Goal: Task Accomplishment & Management: Complete application form

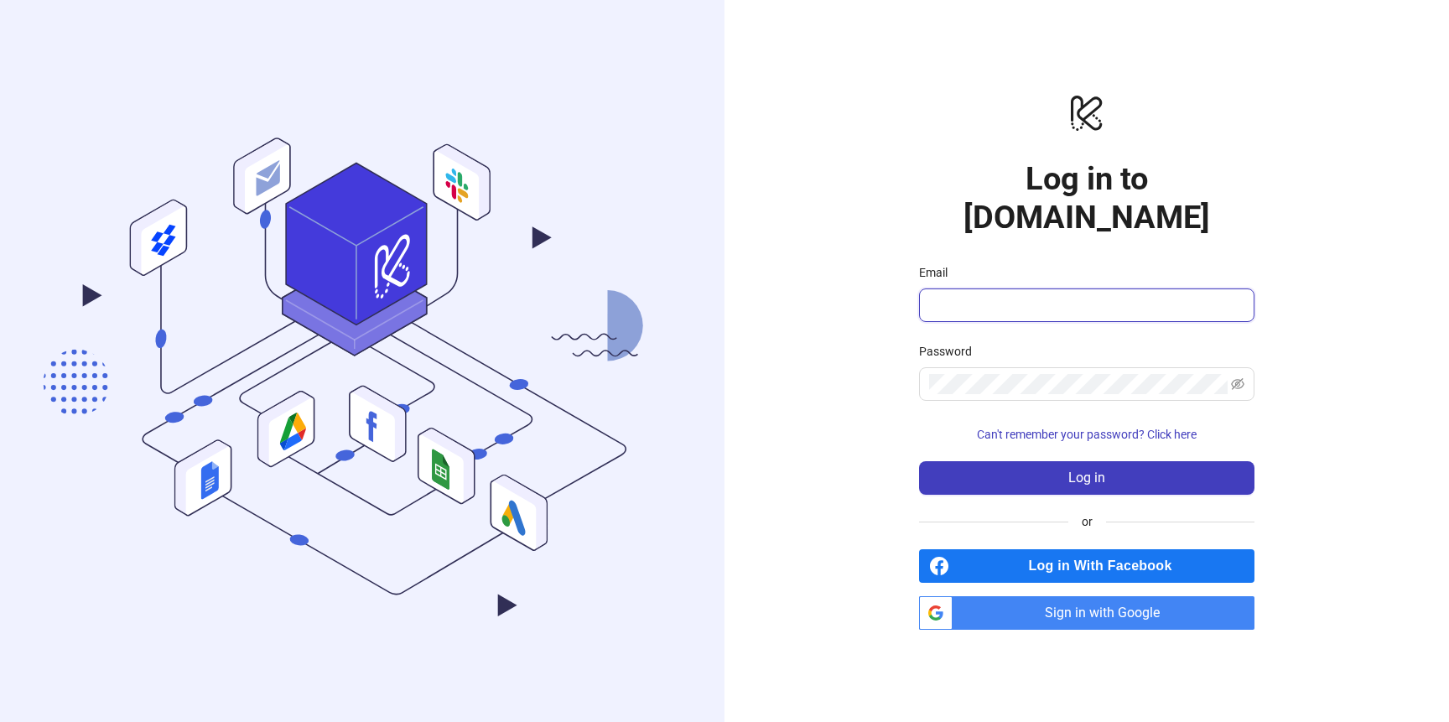
click at [1011, 295] on input "Email" at bounding box center [1085, 305] width 312 height 20
click at [1017, 295] on input "Email" at bounding box center [1085, 305] width 312 height 20
click at [870, 391] on div "logo/logo-mobile Log in to Kitchn.io Email Password Can't remember your passwor…" at bounding box center [1086, 361] width 724 height 722
click at [985, 295] on input "Email" at bounding box center [1085, 305] width 312 height 20
click at [1022, 598] on span "Sign in with Google" at bounding box center [1106, 613] width 295 height 34
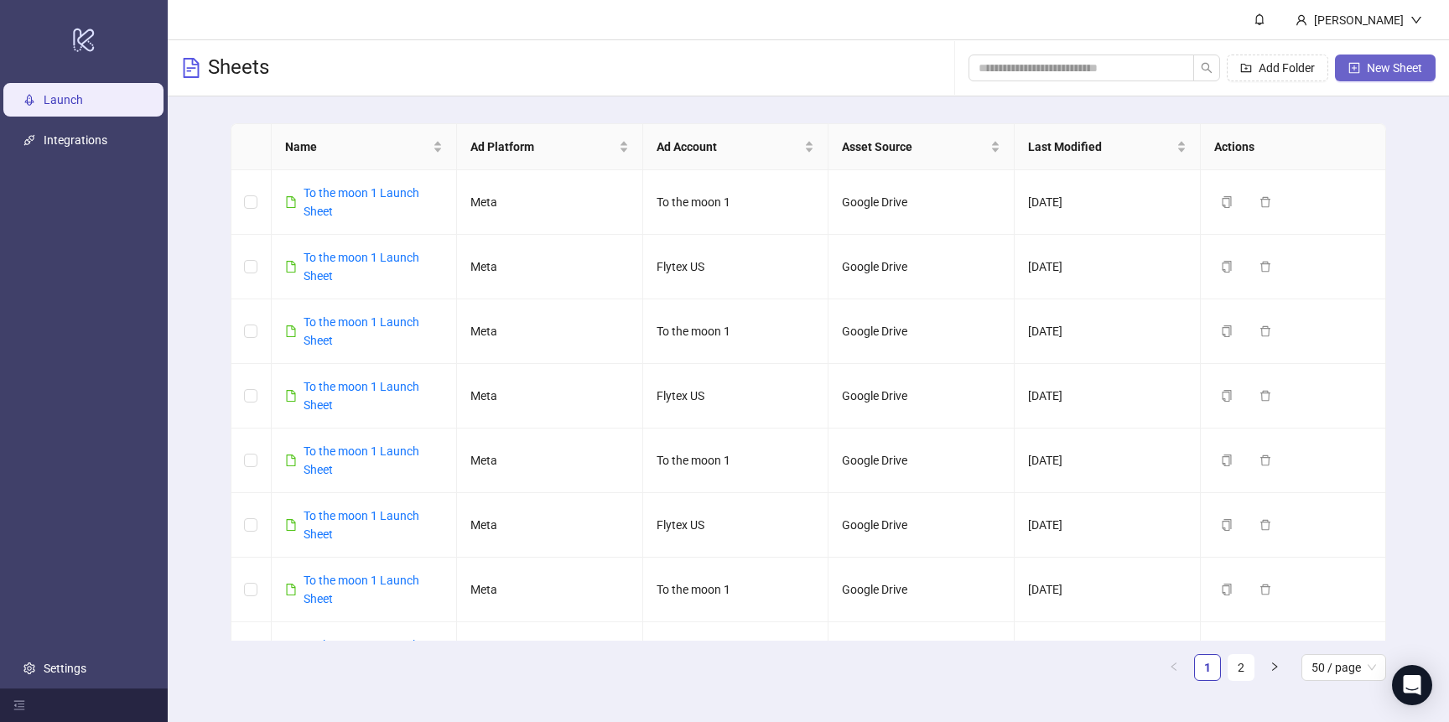
click at [1383, 66] on span "New Sheet" at bounding box center [1394, 67] width 55 height 13
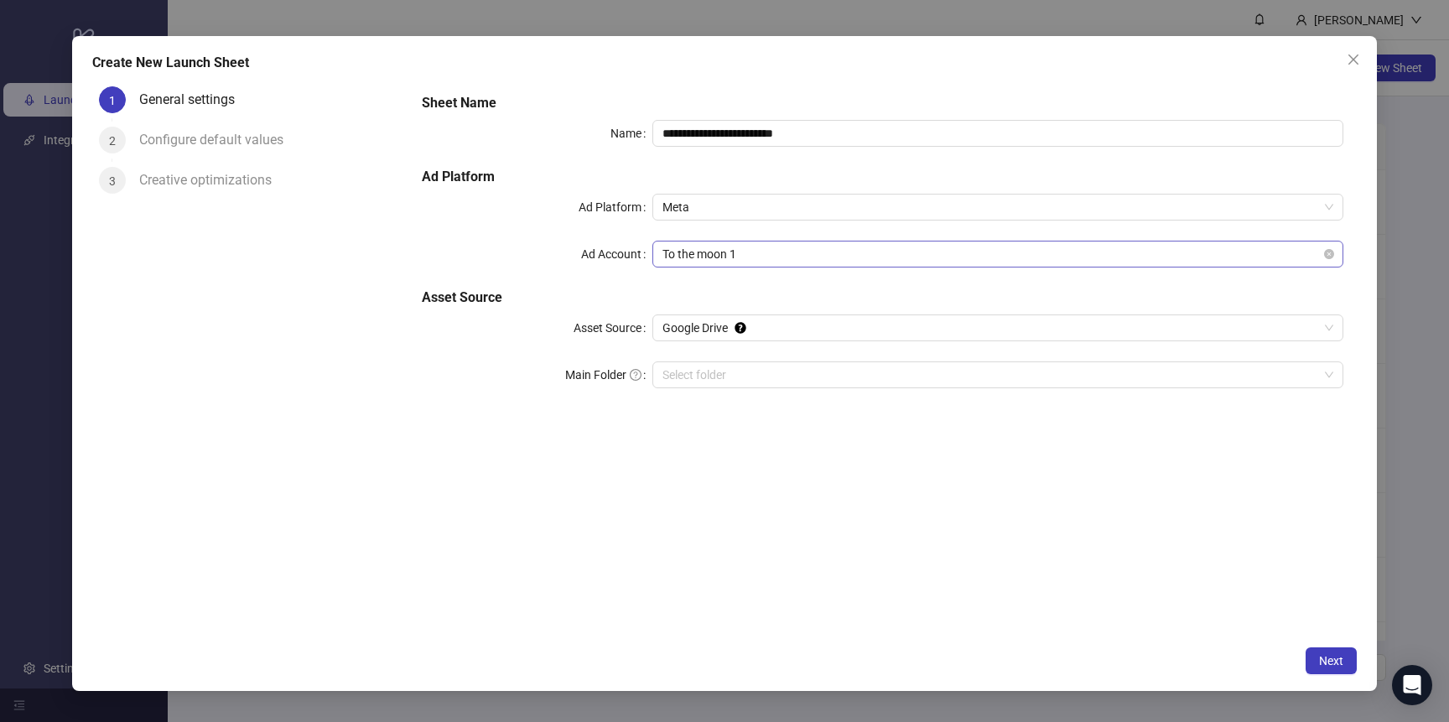
click at [761, 252] on span "To the moon 1" at bounding box center [997, 253] width 671 height 25
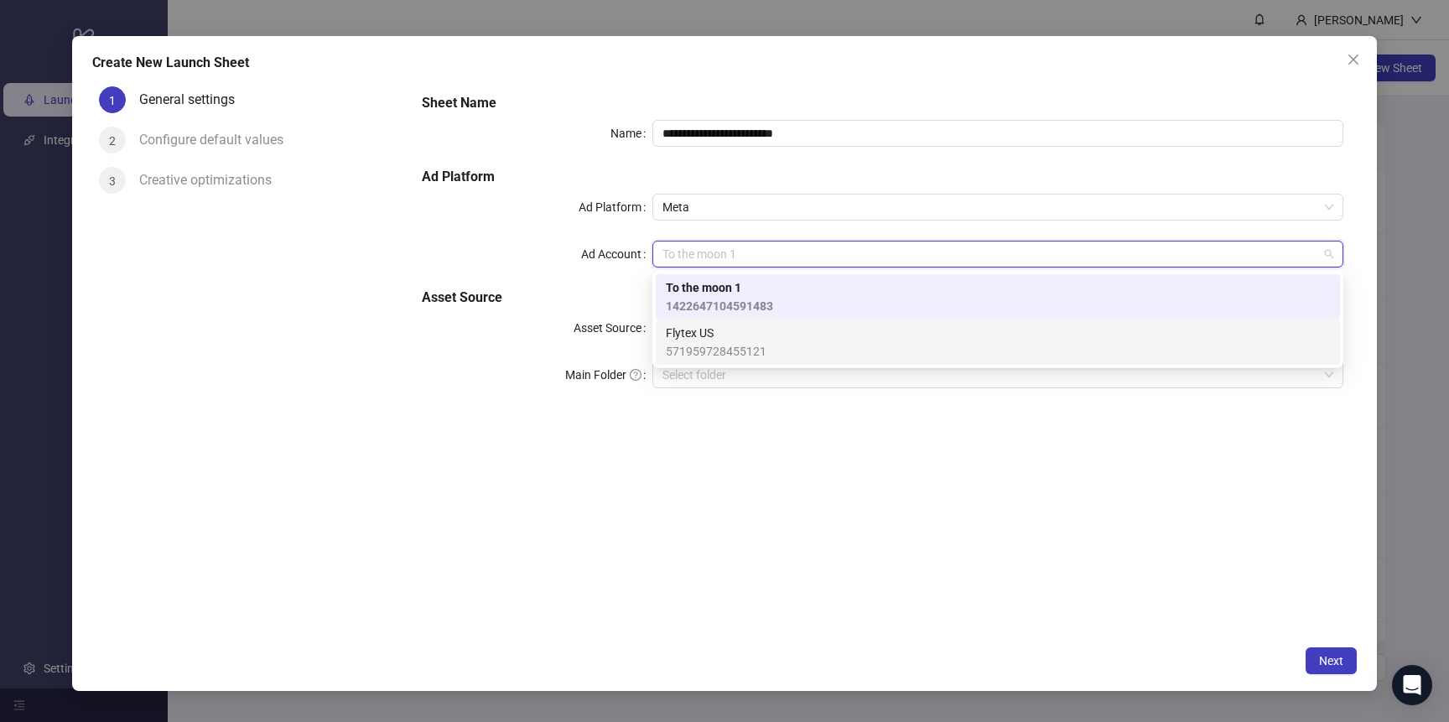
click at [749, 335] on span "Flytex US" at bounding box center [716, 333] width 101 height 18
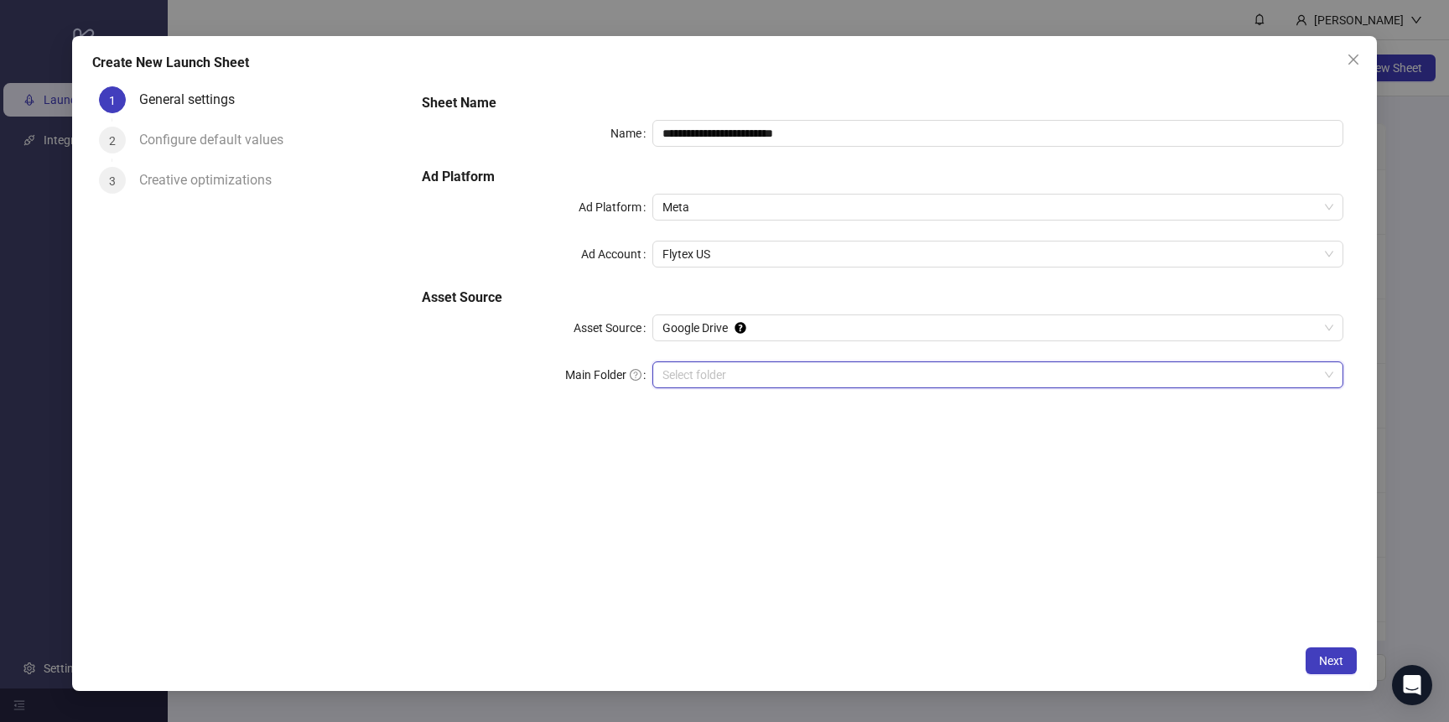
click at [743, 371] on input "Main Folder" at bounding box center [990, 374] width 656 height 25
click at [736, 368] on input "Main Folder" at bounding box center [990, 374] width 656 height 25
click at [1325, 662] on span "Next" at bounding box center [1331, 660] width 24 height 13
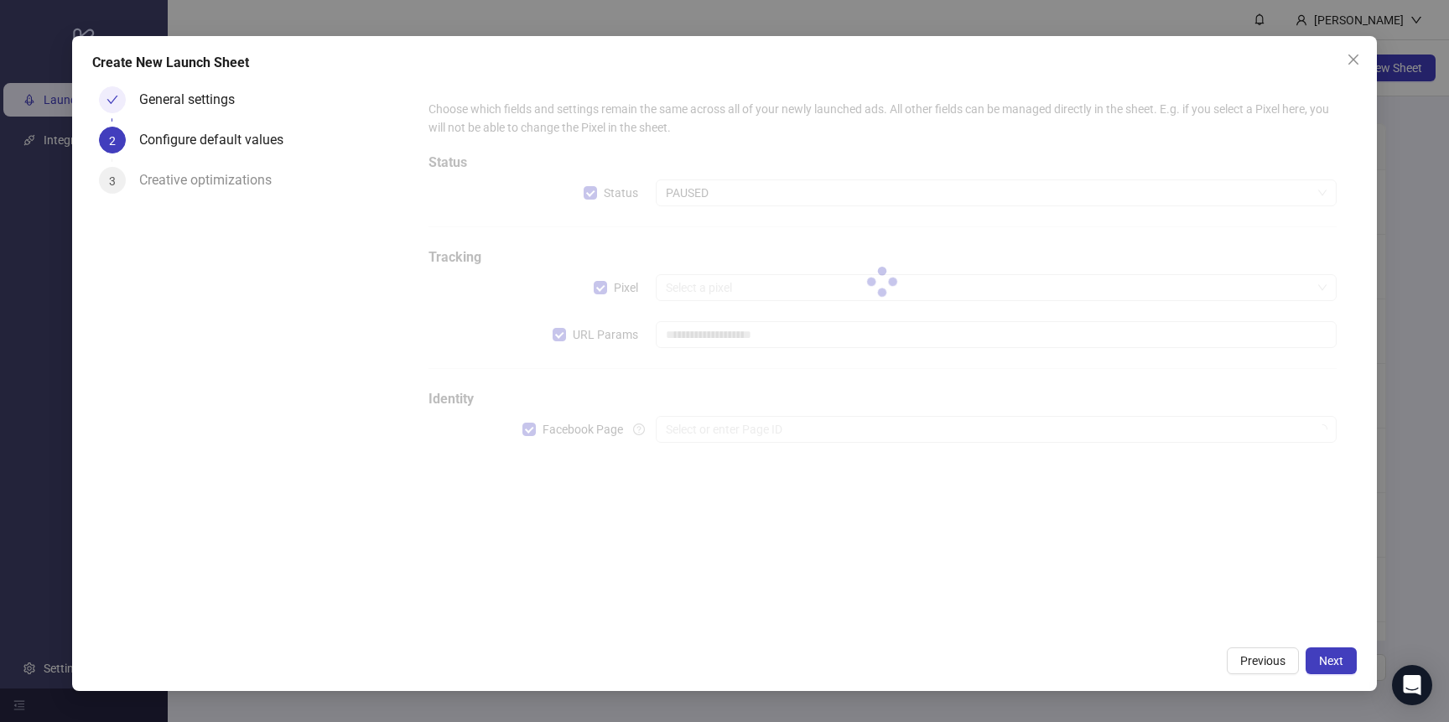
type input "**********"
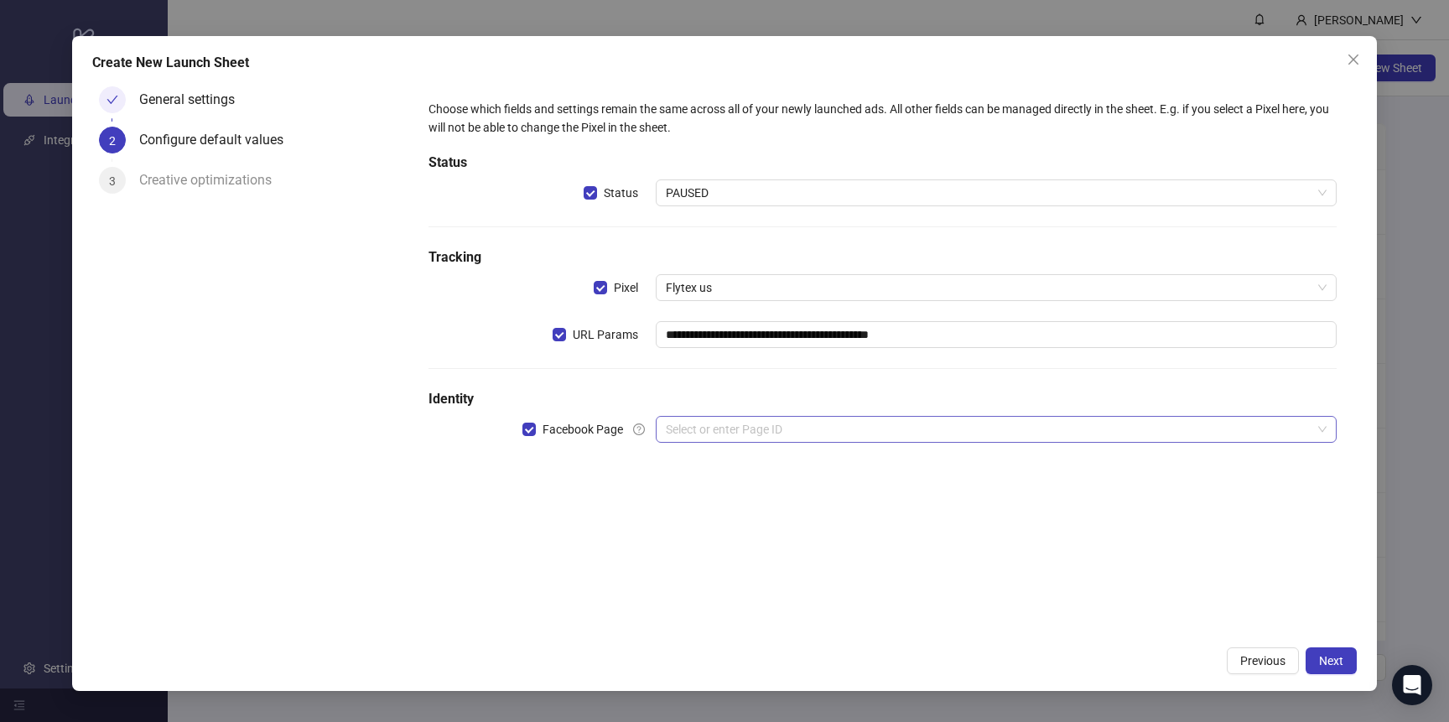
click at [832, 428] on input "search" at bounding box center [989, 429] width 646 height 25
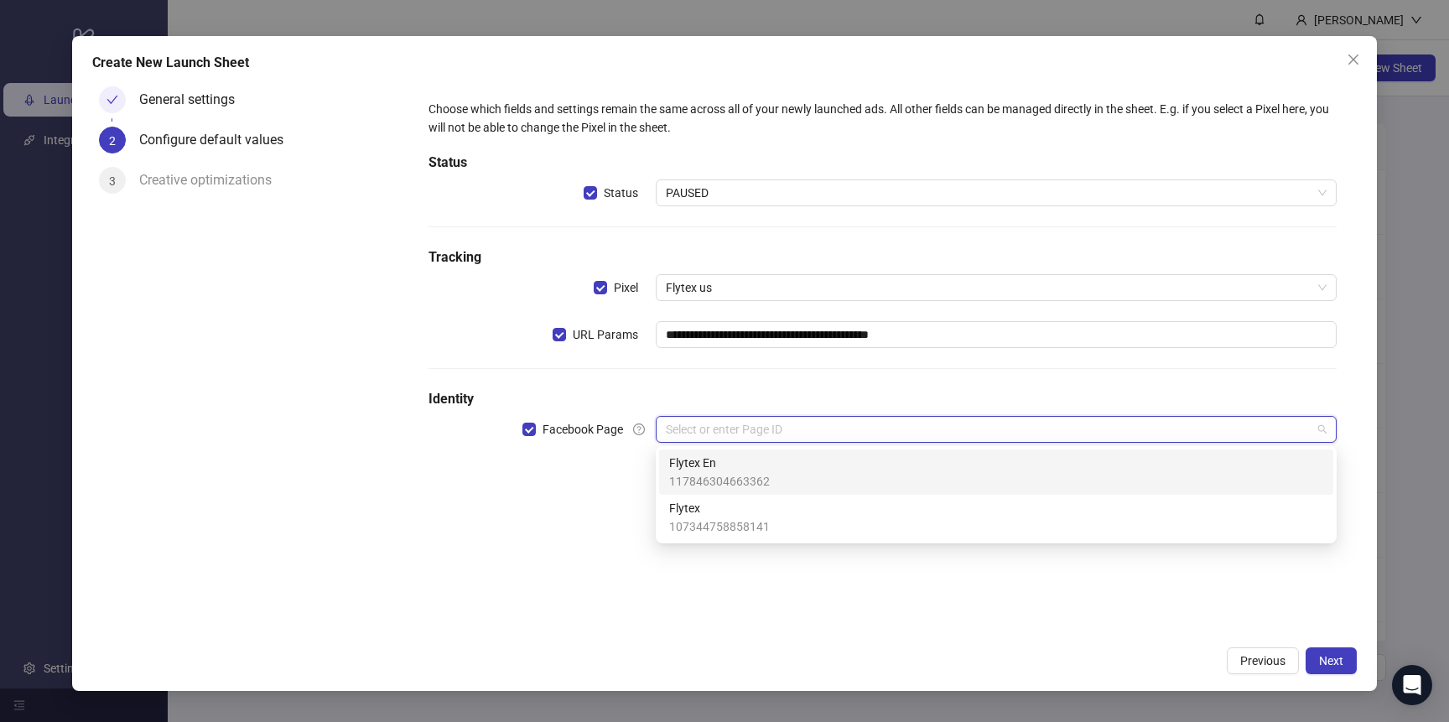
click at [802, 465] on div "Flytex En 117846304663362" at bounding box center [996, 472] width 654 height 37
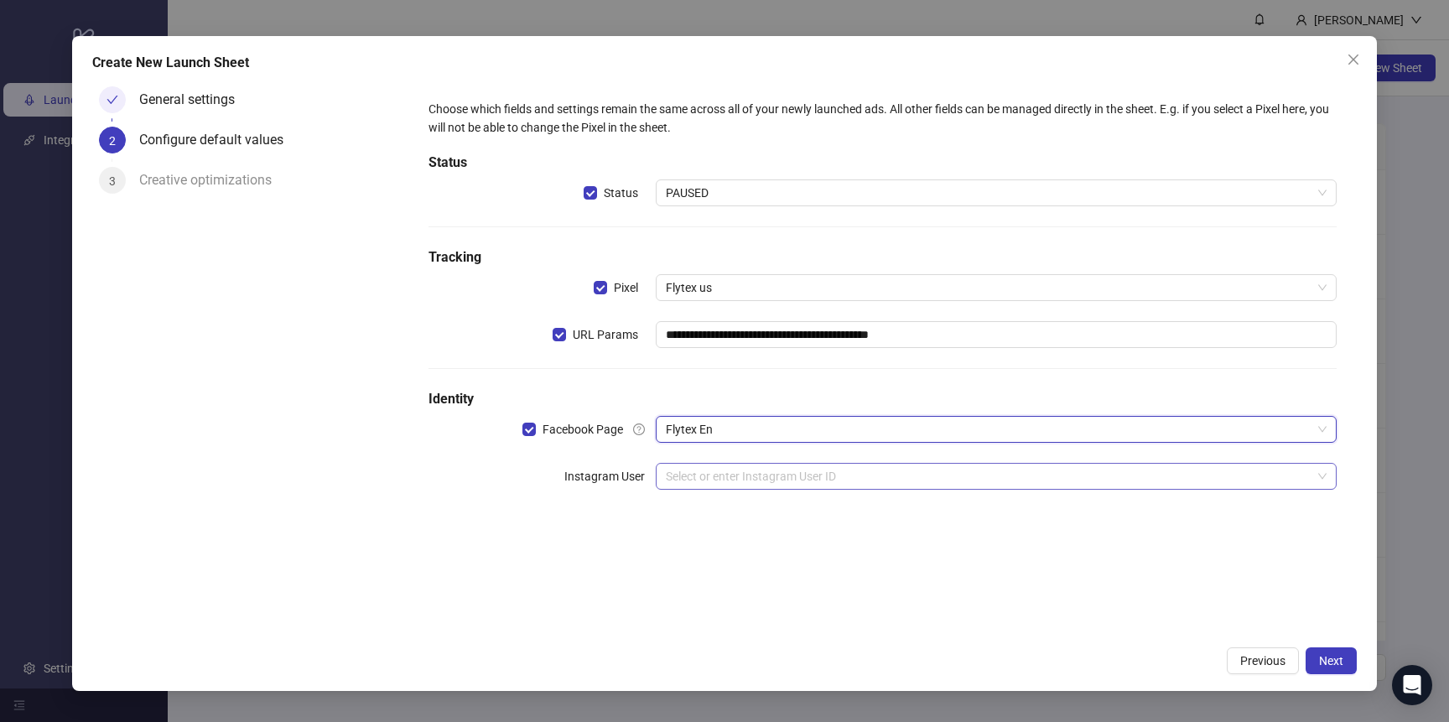
click at [927, 481] on input "search" at bounding box center [989, 476] width 646 height 25
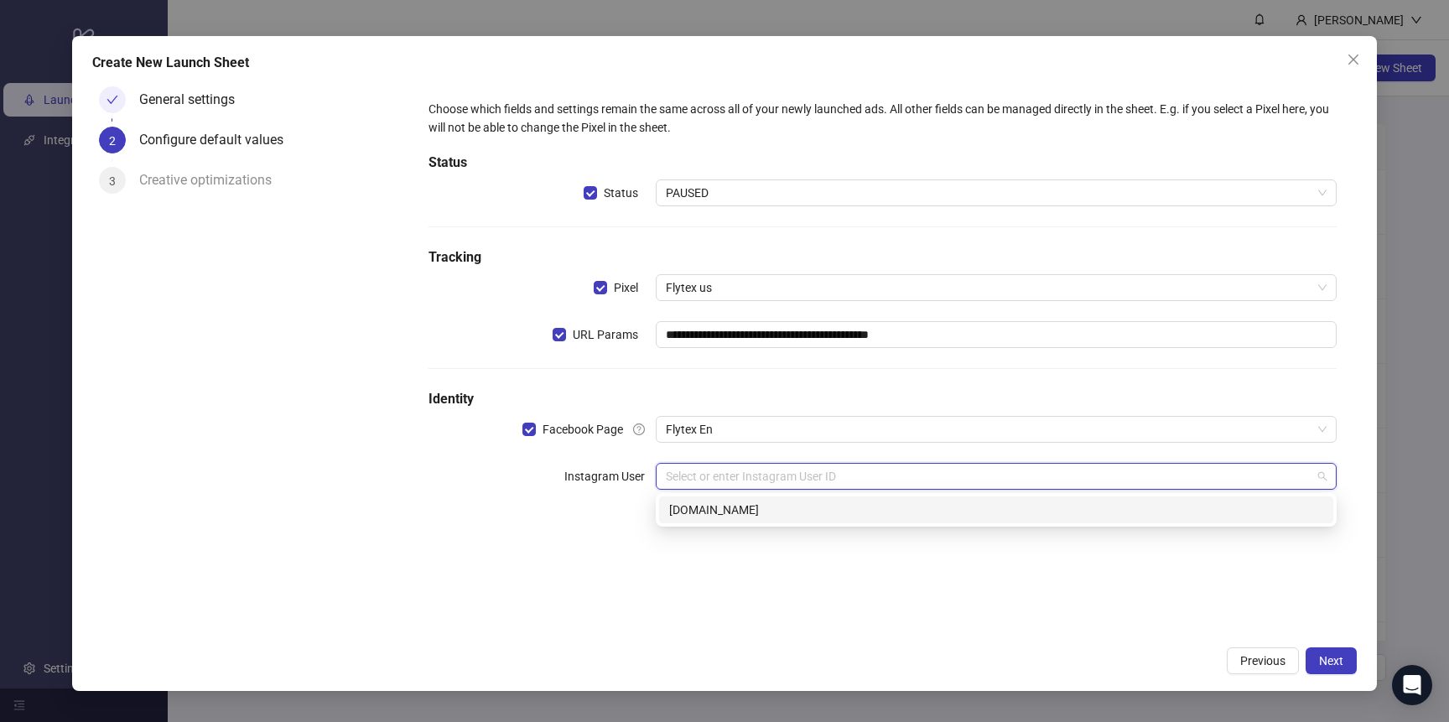
click at [879, 515] on div "[DOMAIN_NAME]" at bounding box center [996, 510] width 654 height 18
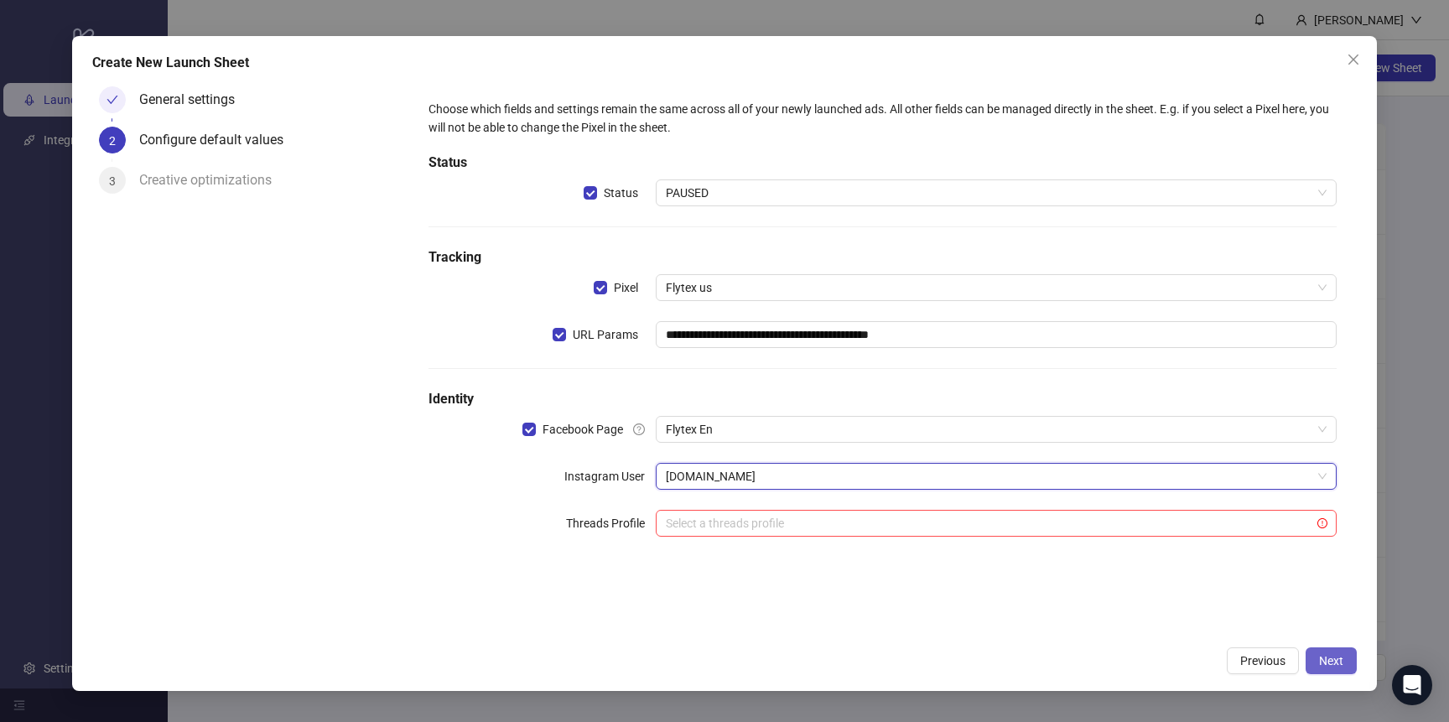
click at [1332, 661] on span "Next" at bounding box center [1331, 660] width 24 height 13
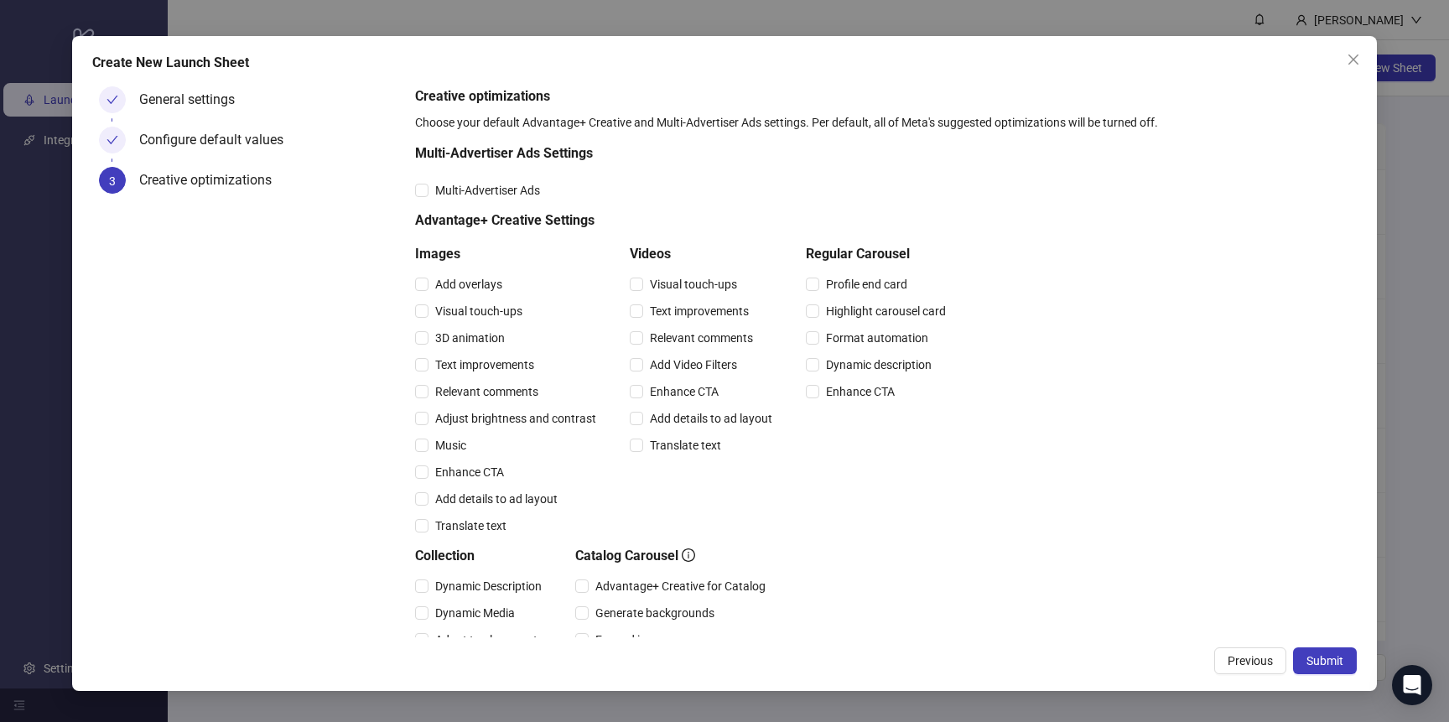
click at [1332, 661] on span "Submit" at bounding box center [1324, 660] width 37 height 13
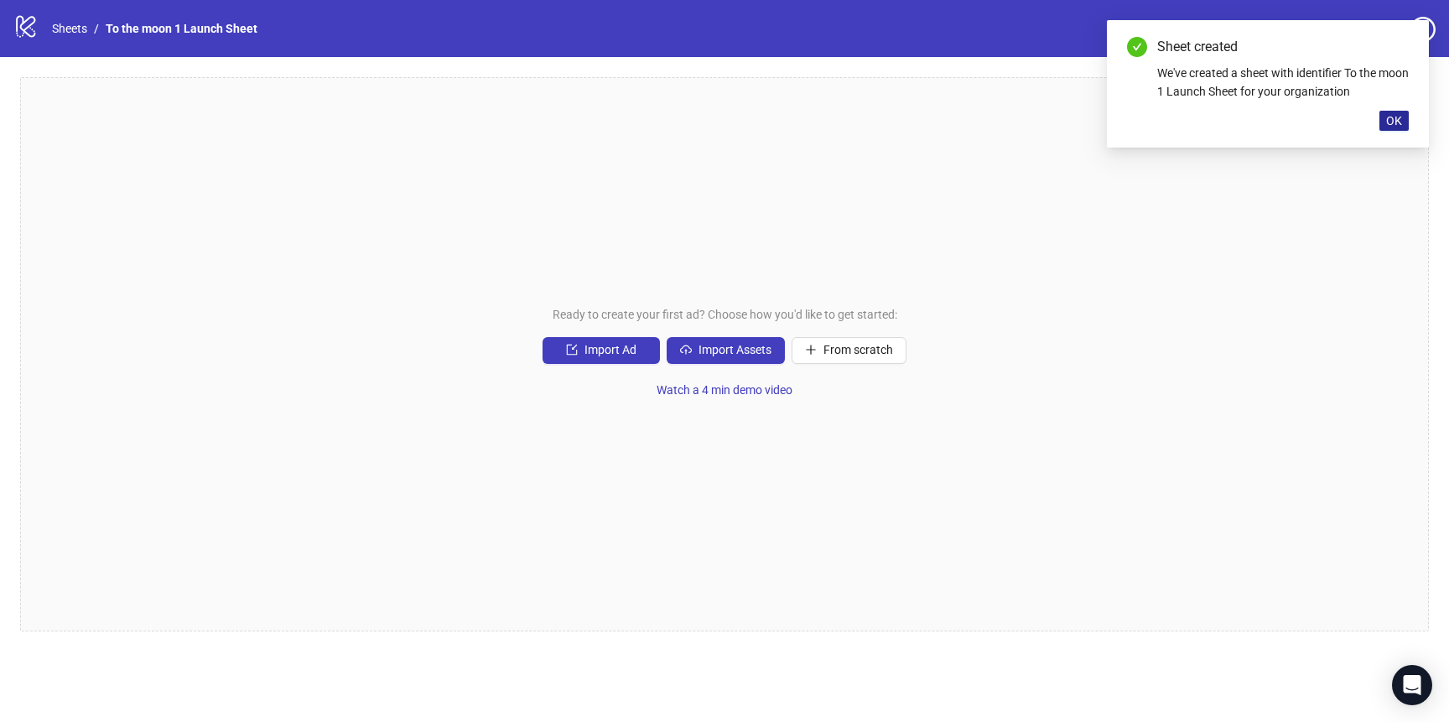
click at [1394, 119] on span "OK" at bounding box center [1394, 120] width 16 height 13
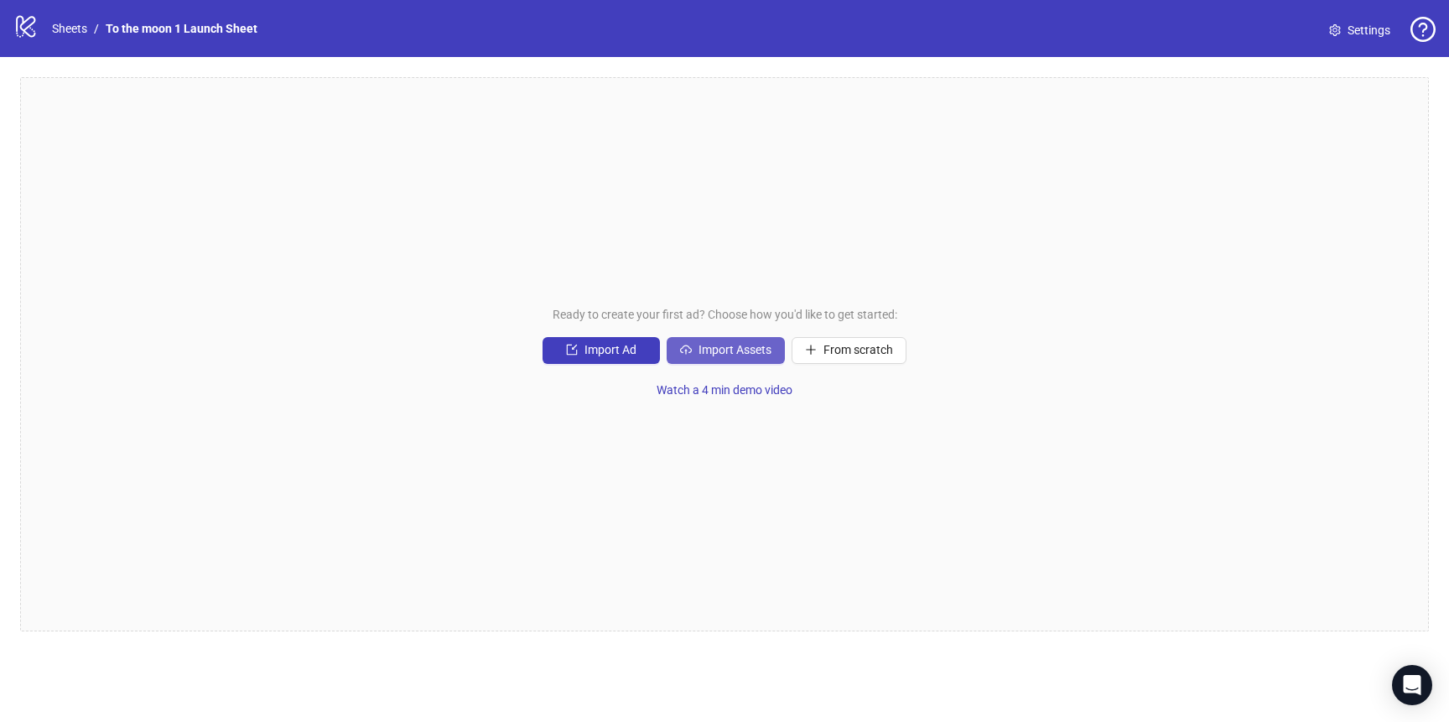
click at [740, 355] on span "Import Assets" at bounding box center [734, 349] width 73 height 13
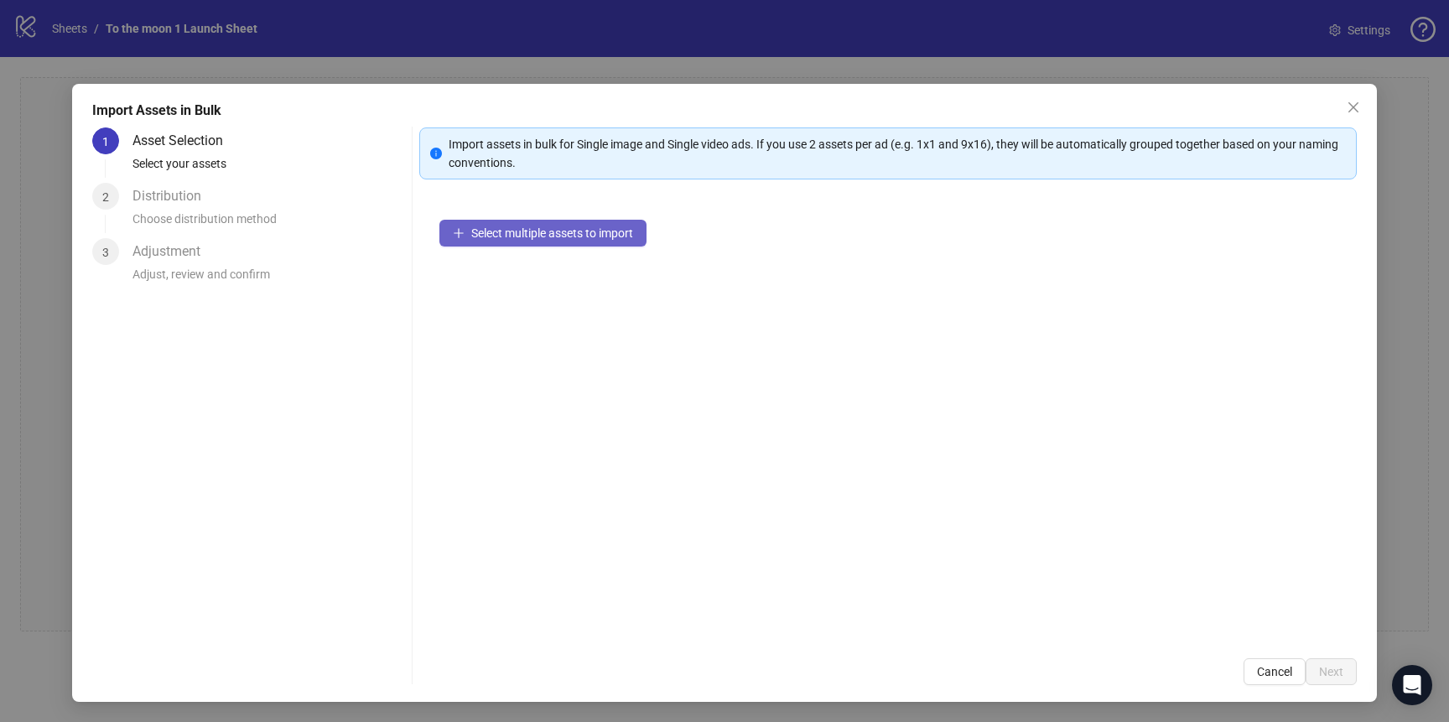
click at [600, 223] on button "Select multiple assets to import" at bounding box center [542, 233] width 207 height 27
click at [526, 238] on span "Select multiple assets to import" at bounding box center [552, 232] width 162 height 13
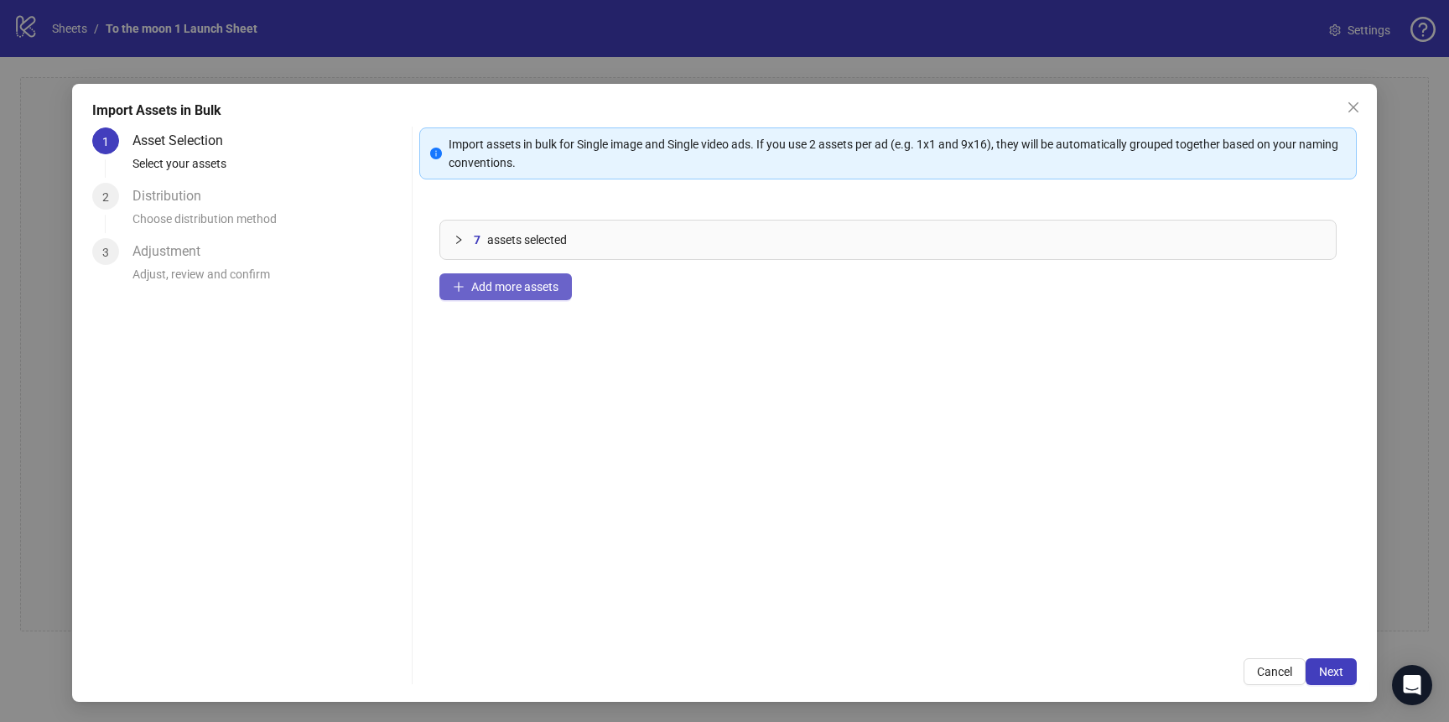
click at [547, 286] on span "Add more assets" at bounding box center [514, 286] width 87 height 13
click at [532, 283] on span "Add more assets" at bounding box center [514, 286] width 87 height 13
click at [477, 291] on span "Add more assets" at bounding box center [514, 286] width 87 height 13
click at [541, 289] on span "Add more assets" at bounding box center [514, 286] width 87 height 13
click at [533, 273] on button "Add more assets" at bounding box center [505, 286] width 132 height 27
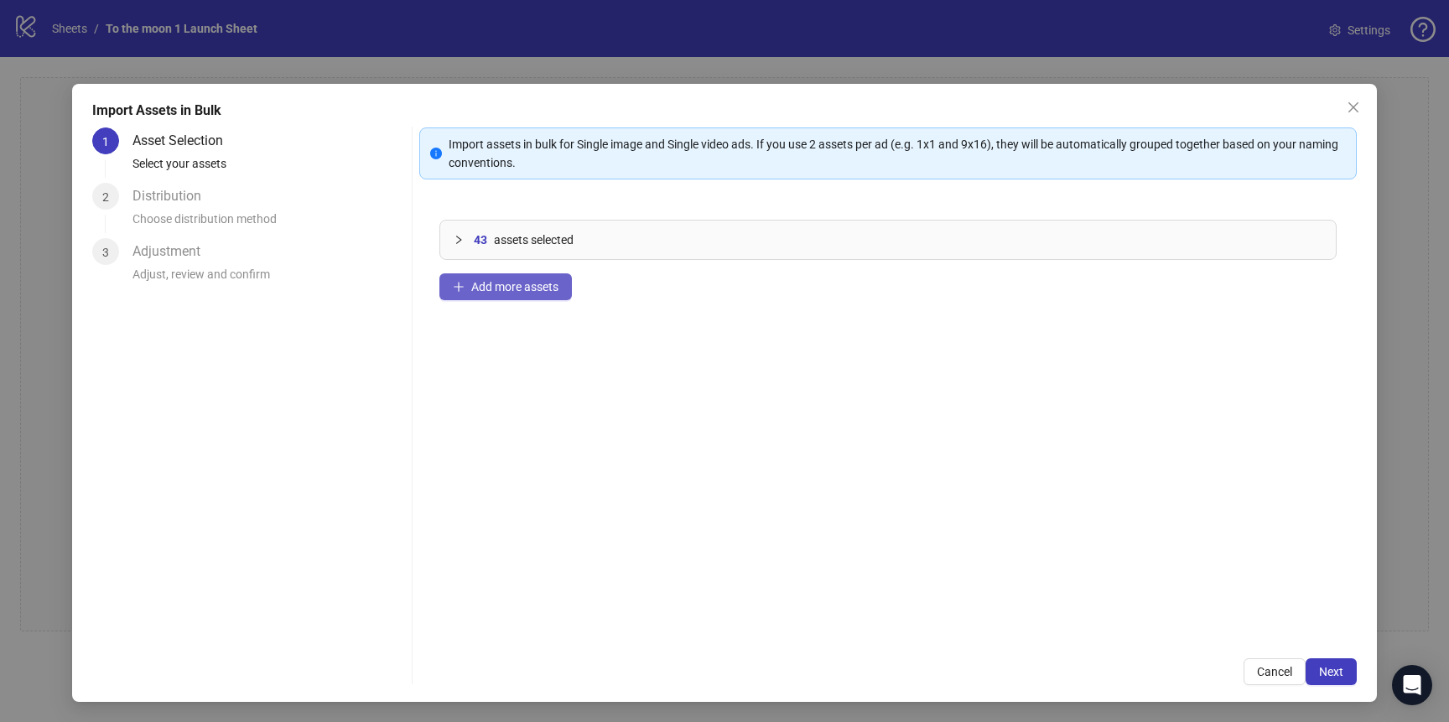
click at [561, 275] on button "Add more assets" at bounding box center [505, 286] width 132 height 27
click at [521, 286] on span "Add more assets" at bounding box center [514, 286] width 87 height 13
click at [524, 284] on span "Add more assets" at bounding box center [514, 286] width 87 height 13
click at [1339, 673] on span "Next" at bounding box center [1331, 671] width 24 height 13
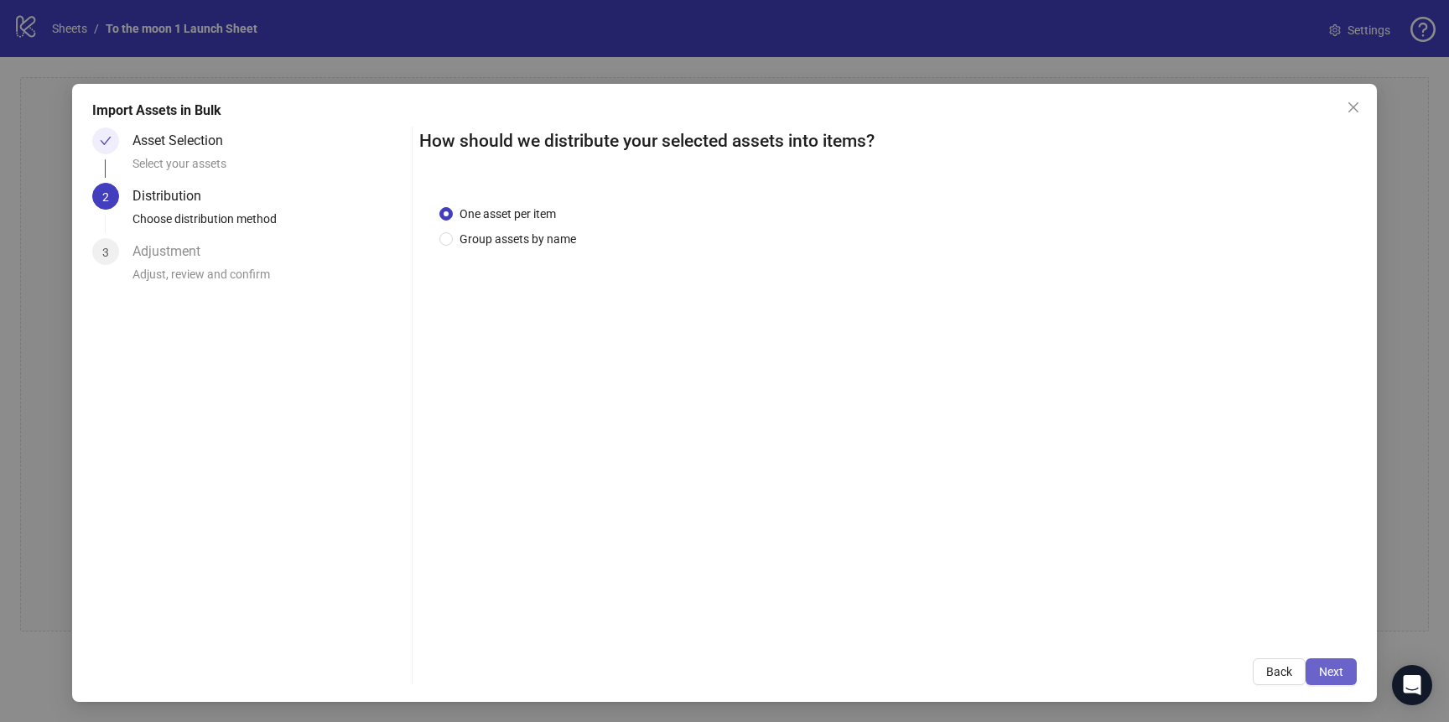
click at [1336, 672] on span "Next" at bounding box center [1331, 671] width 24 height 13
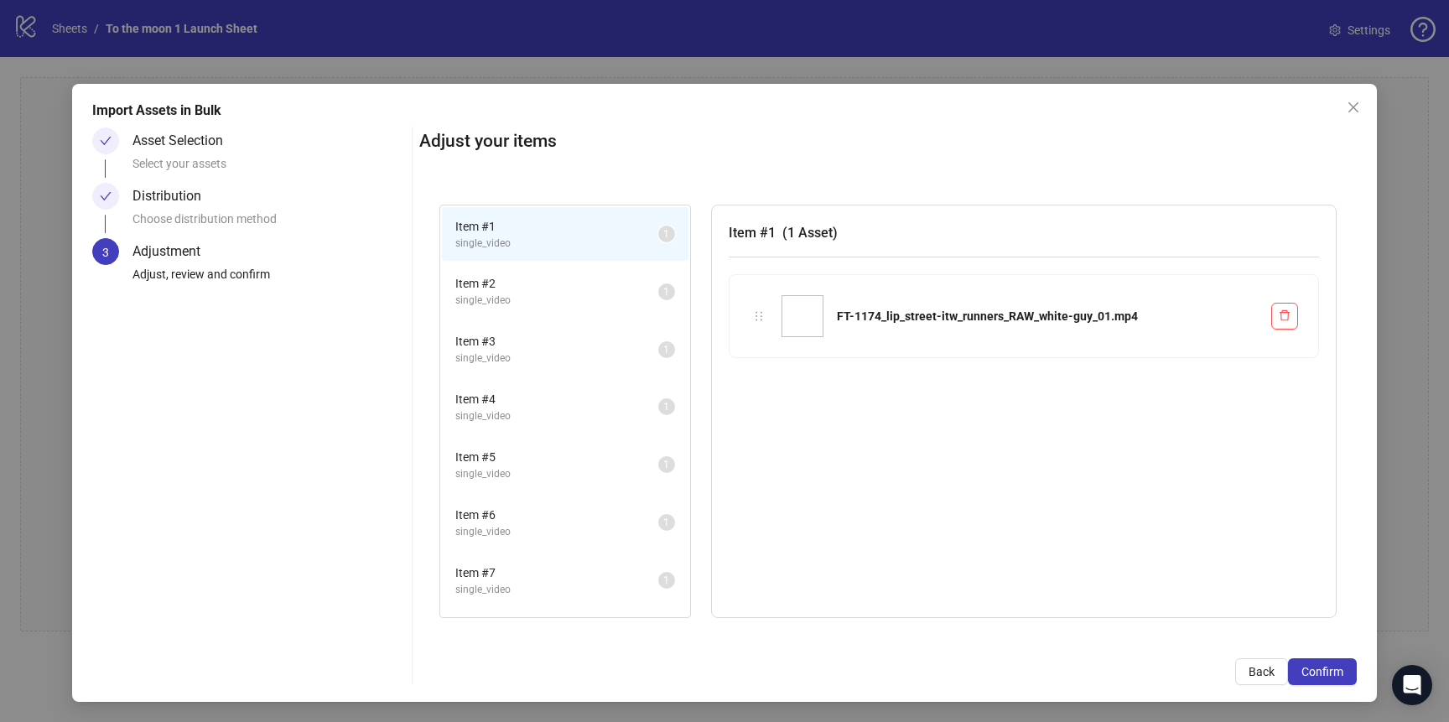
click at [1336, 672] on span "Confirm" at bounding box center [1322, 671] width 42 height 13
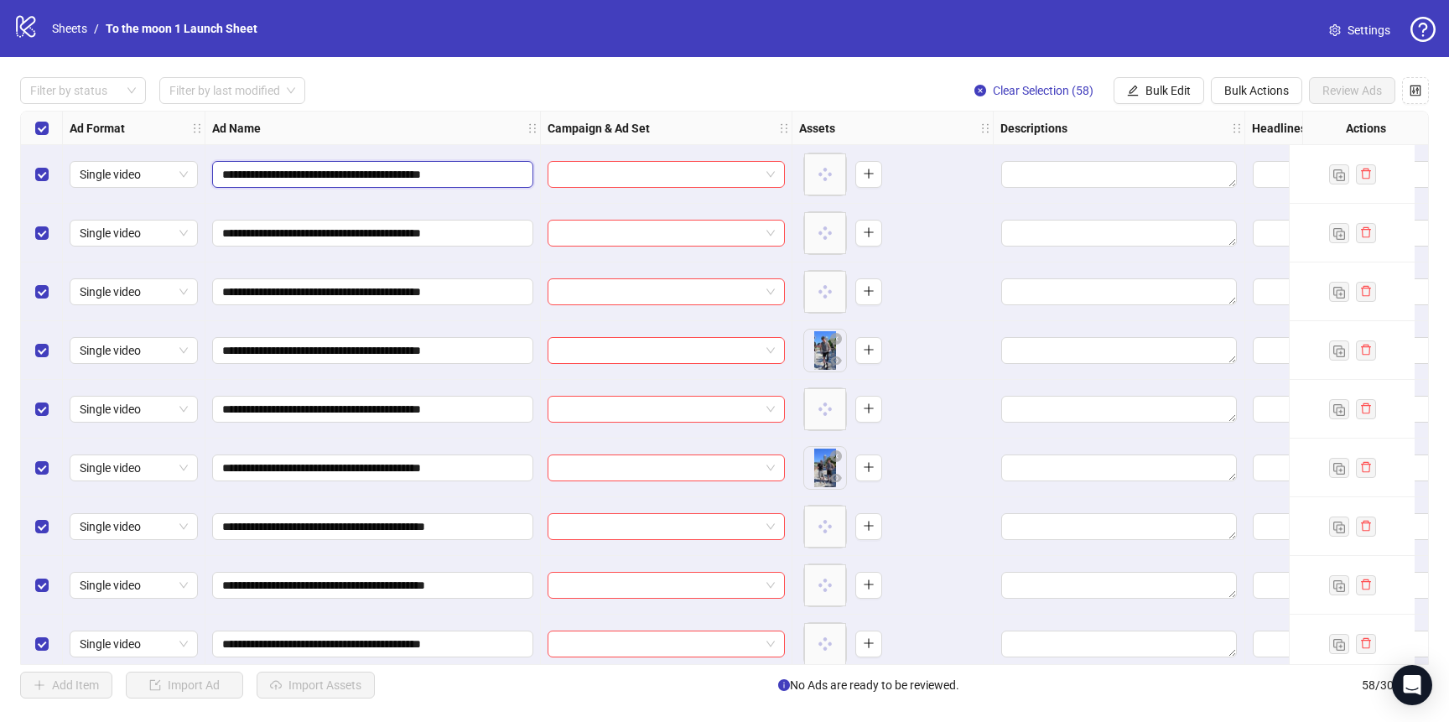
click at [257, 174] on input "**********" at bounding box center [371, 174] width 298 height 18
click at [290, 174] on input "**********" at bounding box center [371, 174] width 298 height 18
drag, startPoint x: 263, startPoint y: 177, endPoint x: 237, endPoint y: 178, distance: 26.0
click at [237, 178] on input "**********" at bounding box center [371, 174] width 298 height 18
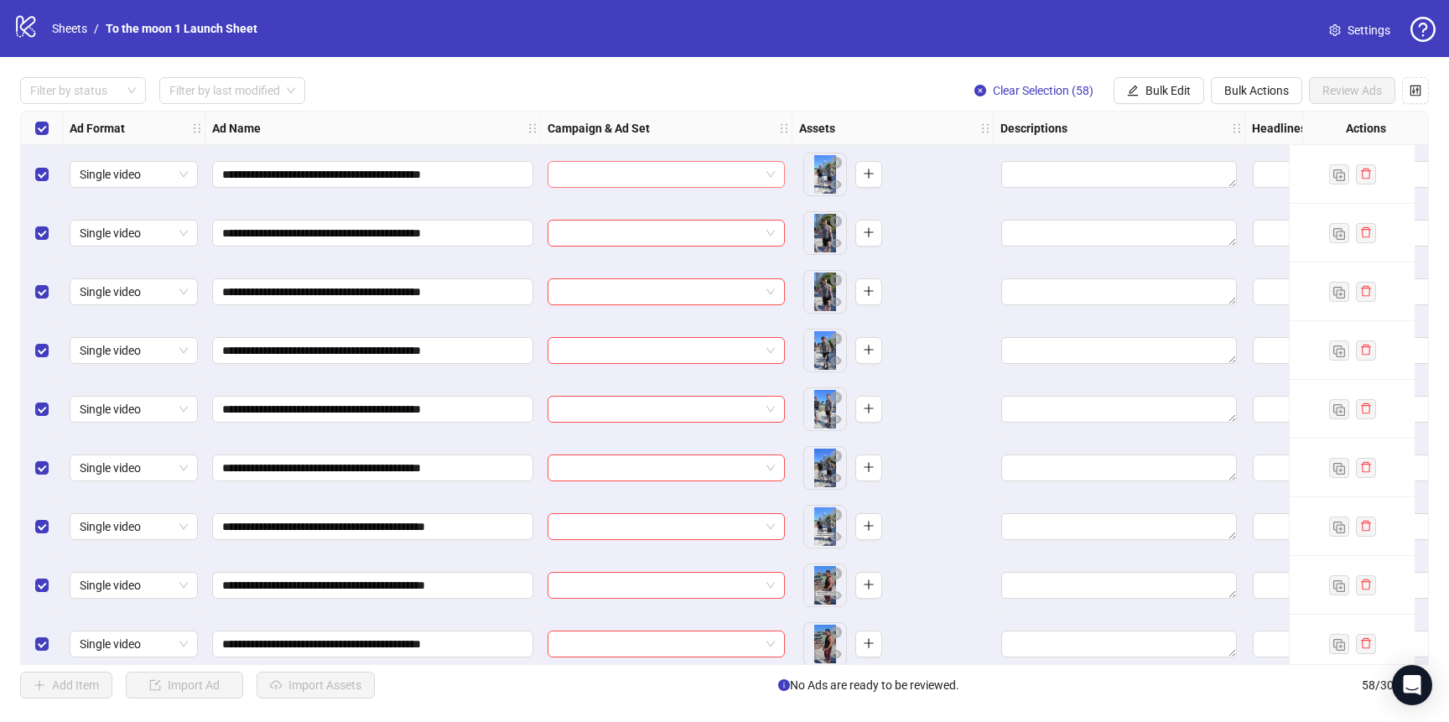
click at [734, 169] on input "search" at bounding box center [659, 174] width 202 height 25
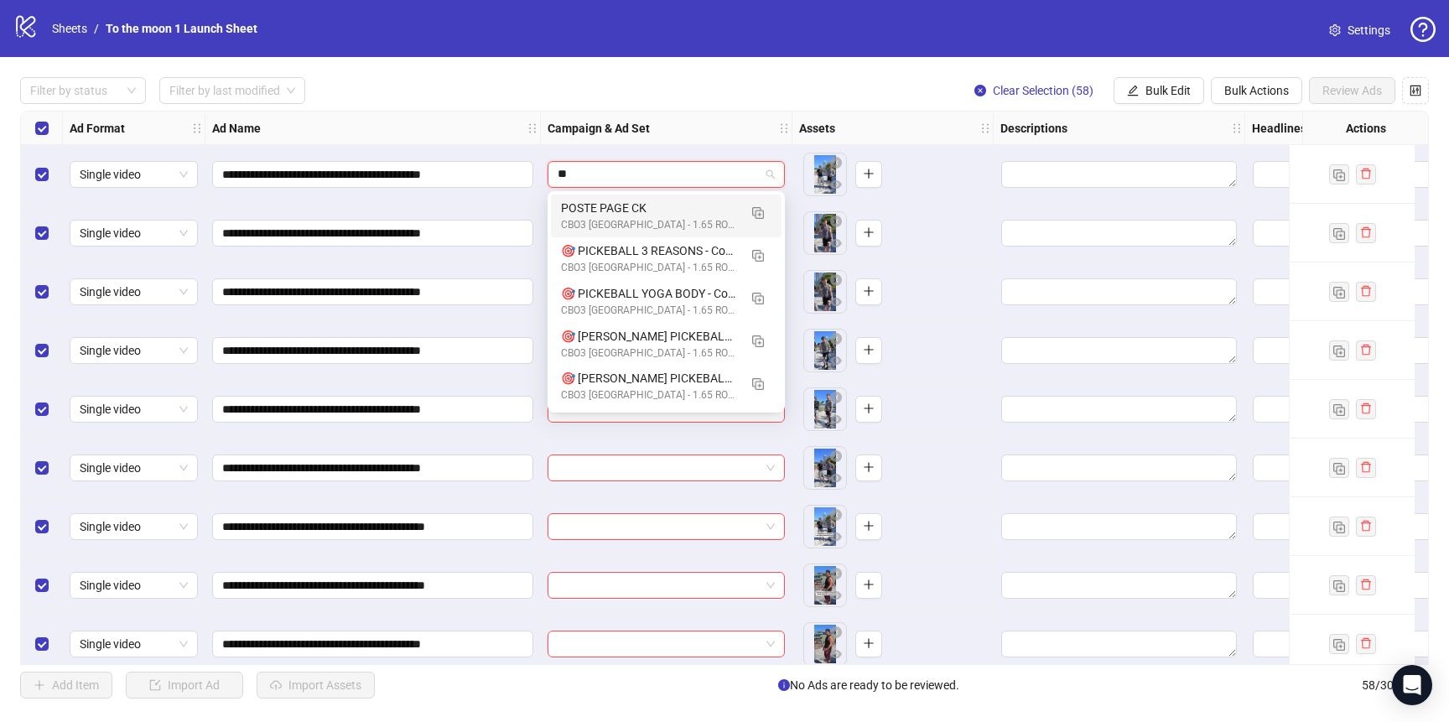
type input "**"
click at [671, 182] on input "search" at bounding box center [659, 174] width 202 height 25
click at [760, 252] on img "button" at bounding box center [758, 256] width 12 height 12
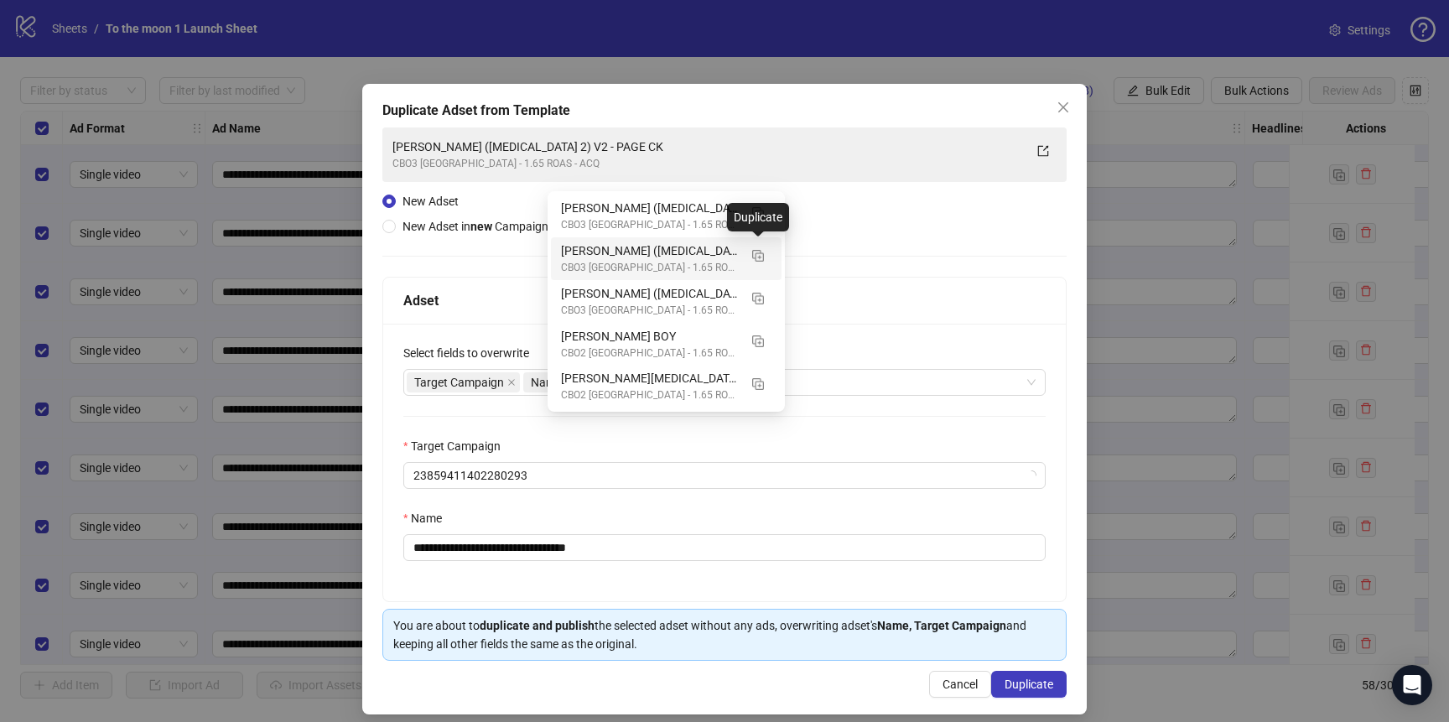
type input "*****"
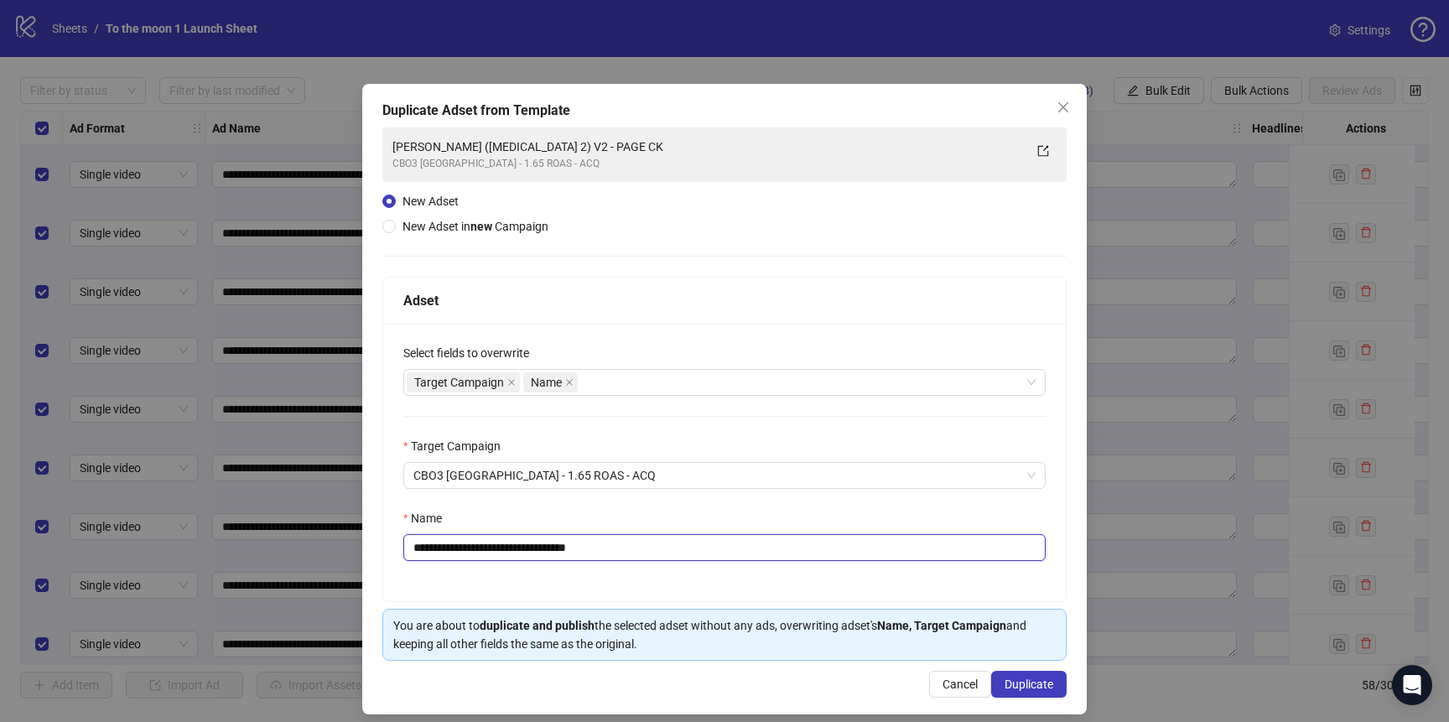
click at [589, 549] on input "**********" at bounding box center [724, 547] width 642 height 27
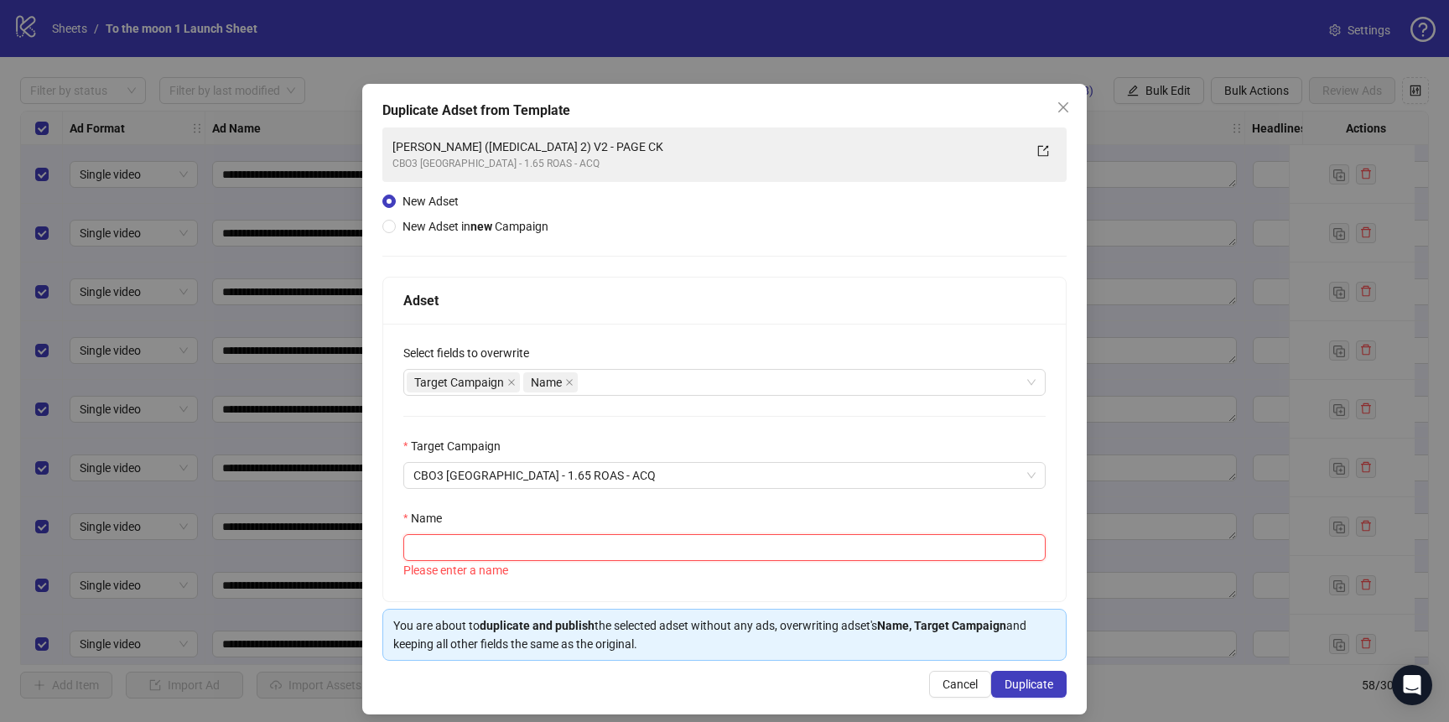
paste input "**********"
click at [793, 577] on div "**********" at bounding box center [724, 463] width 683 height 278
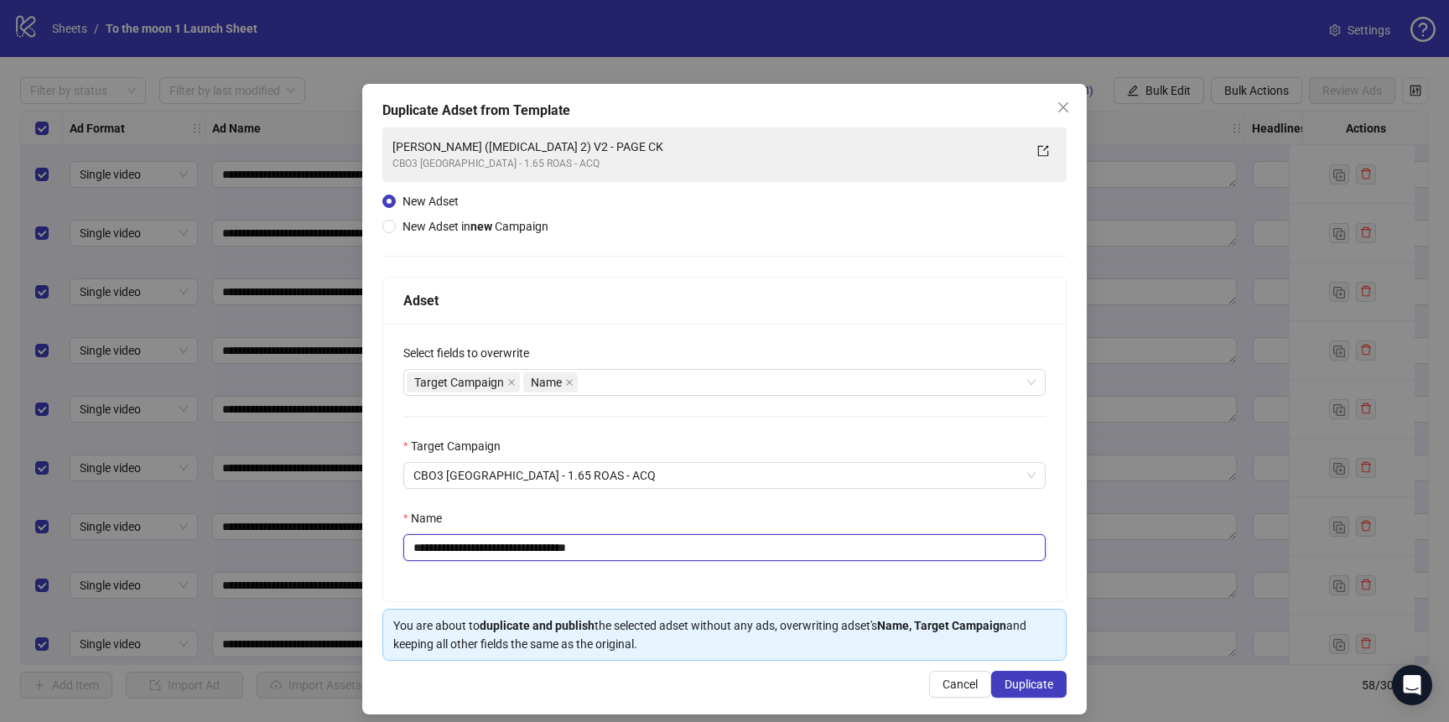
click at [600, 558] on input "**********" at bounding box center [724, 547] width 642 height 27
paste input "****"
type input "**********"
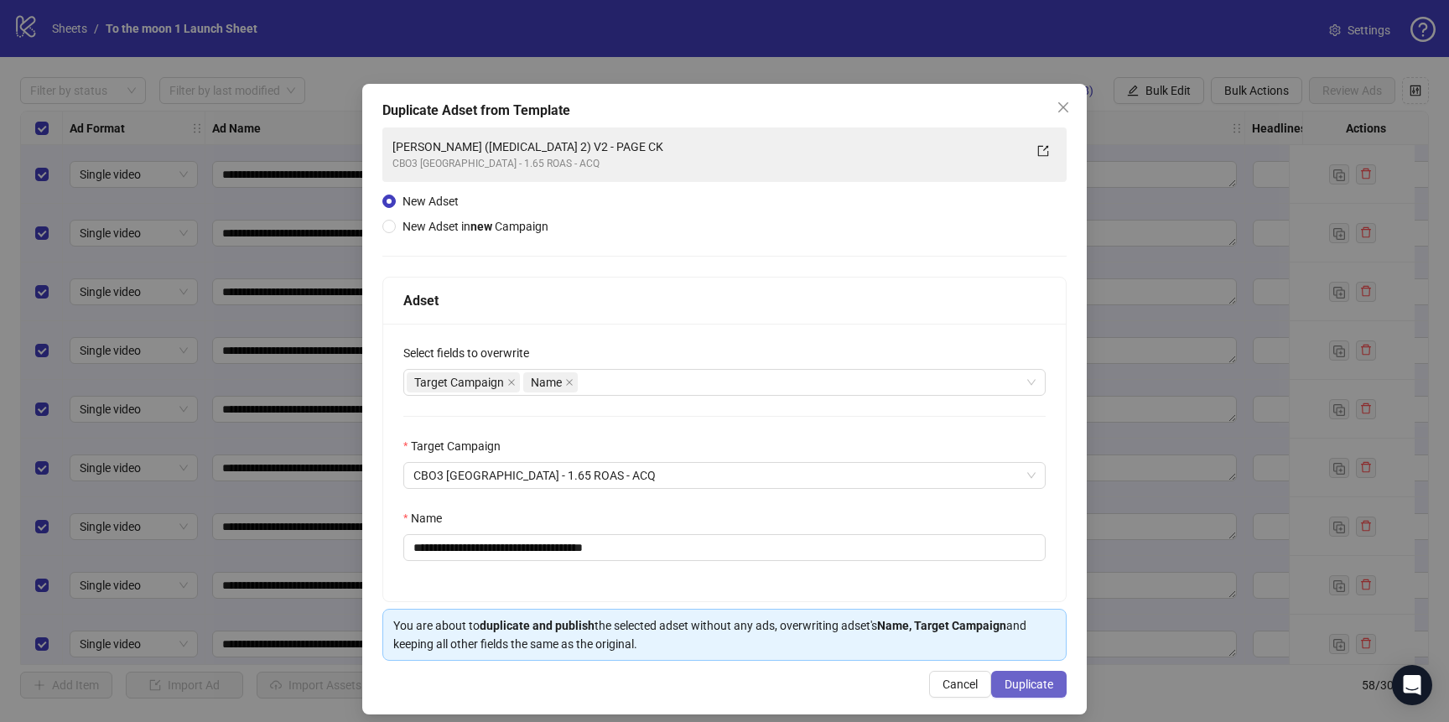
click at [1025, 687] on span "Duplicate" at bounding box center [1029, 684] width 49 height 13
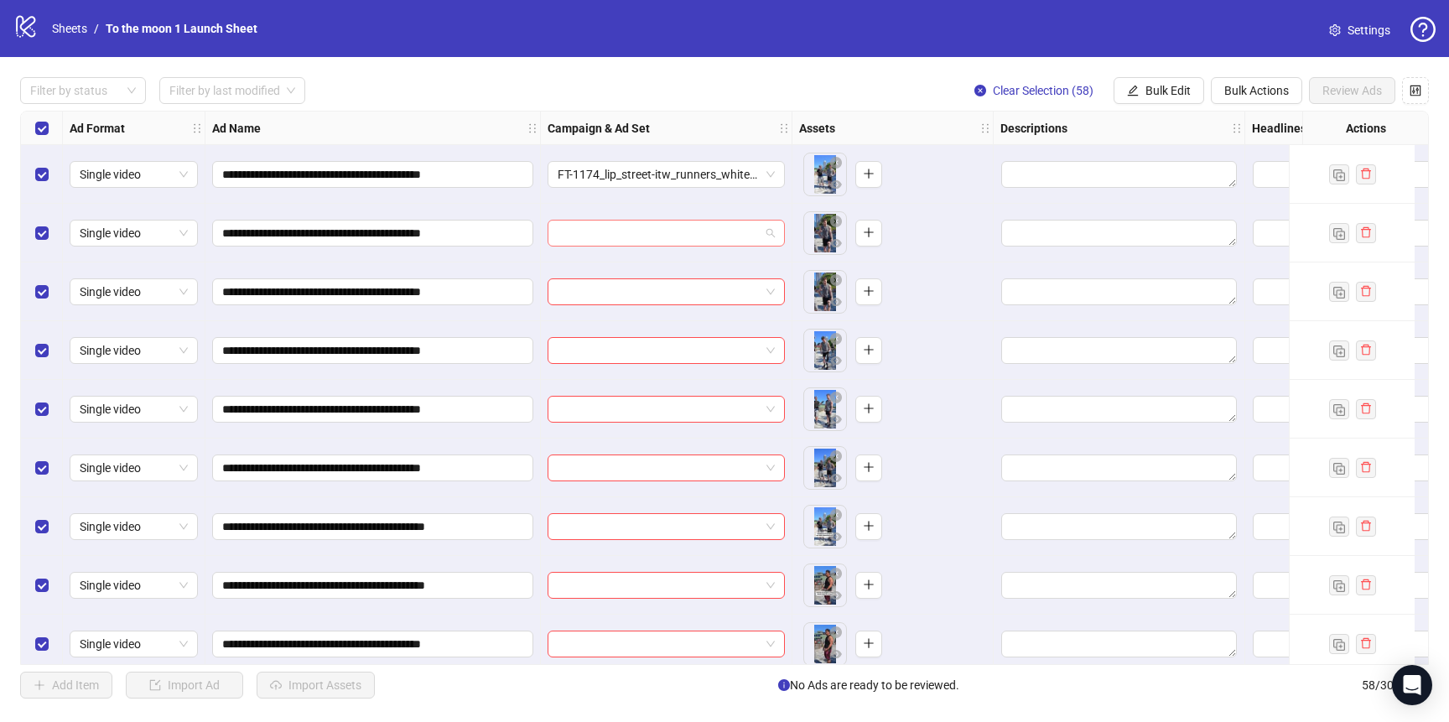
click at [683, 238] on input "search" at bounding box center [659, 233] width 202 height 25
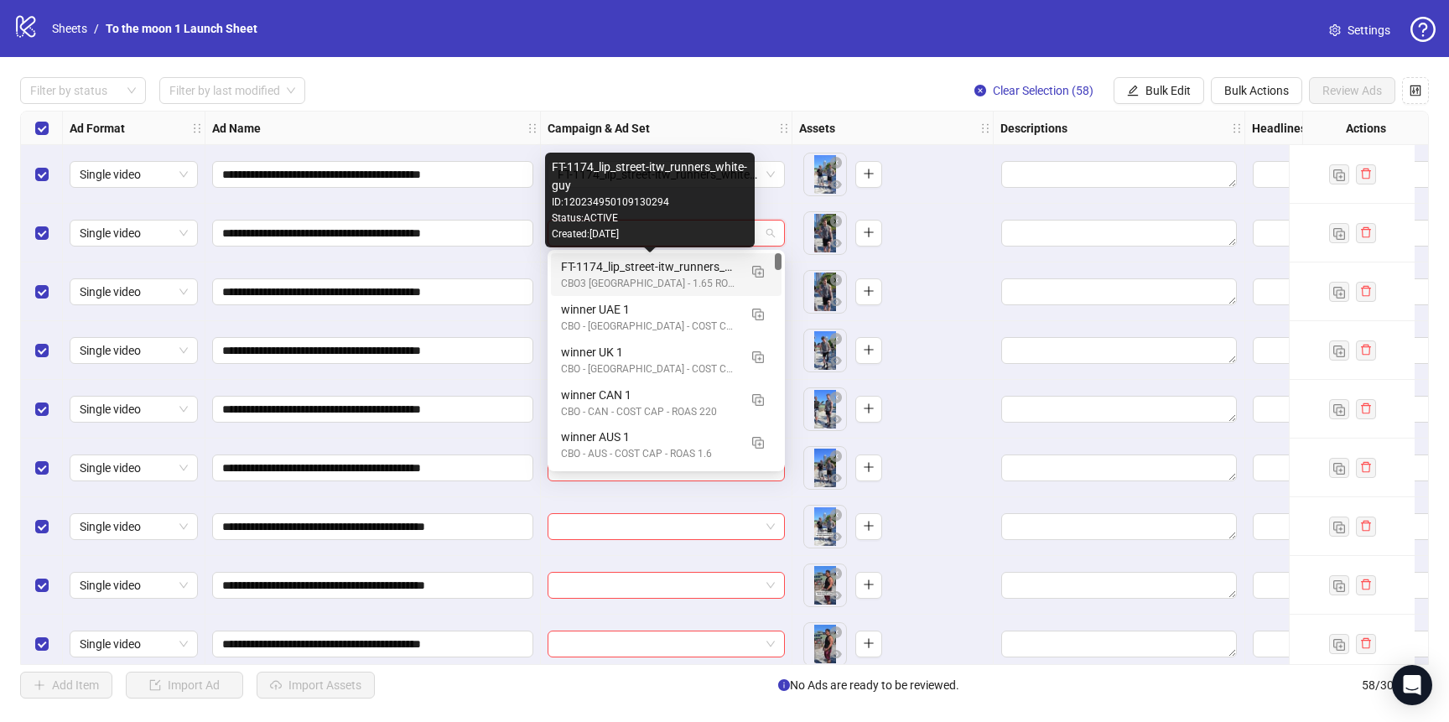
click at [664, 262] on div "FT-1174_lip_street-itw_runners_white-guy" at bounding box center [649, 266] width 177 height 18
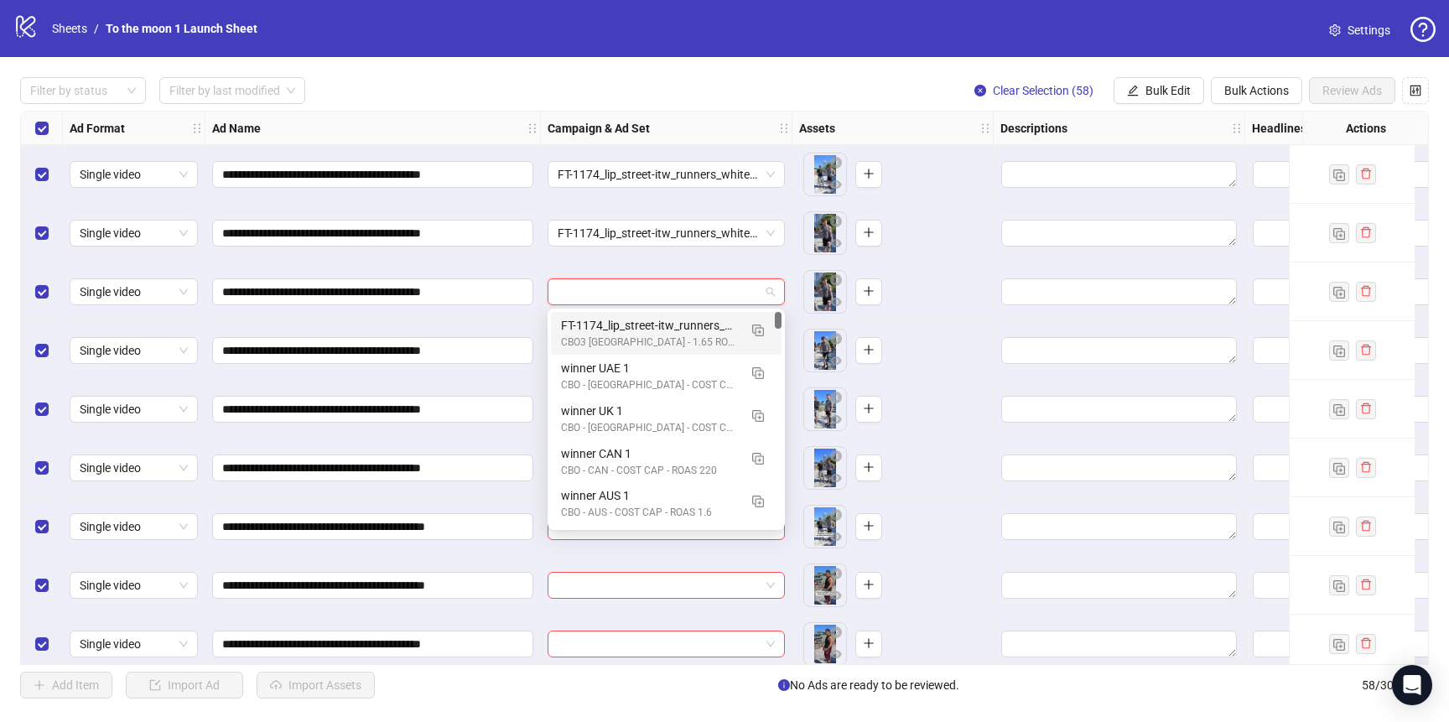
click at [652, 297] on input "search" at bounding box center [659, 291] width 202 height 25
click at [652, 335] on div "CBO3 [GEOGRAPHIC_DATA] - 1.65 ROAS - ACQ" at bounding box center [649, 343] width 177 height 16
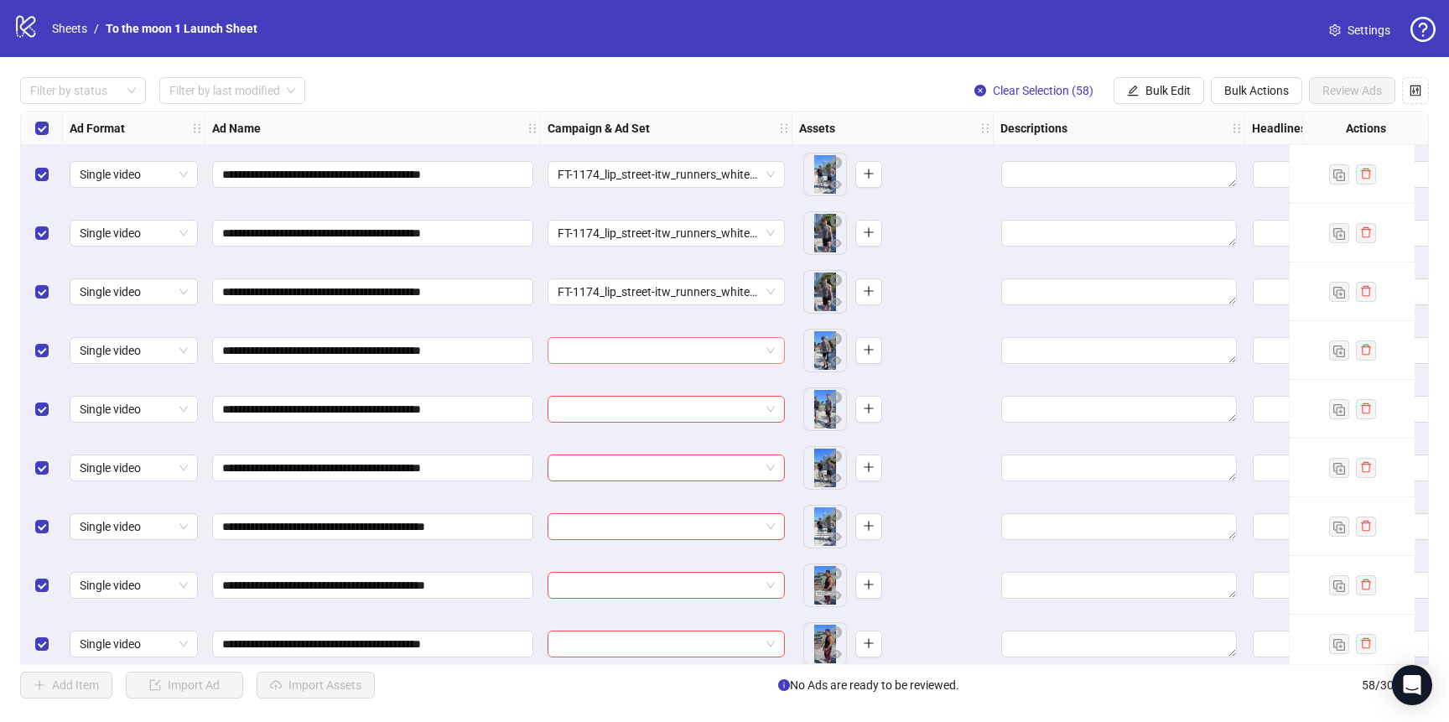
click at [652, 347] on input "search" at bounding box center [659, 350] width 202 height 25
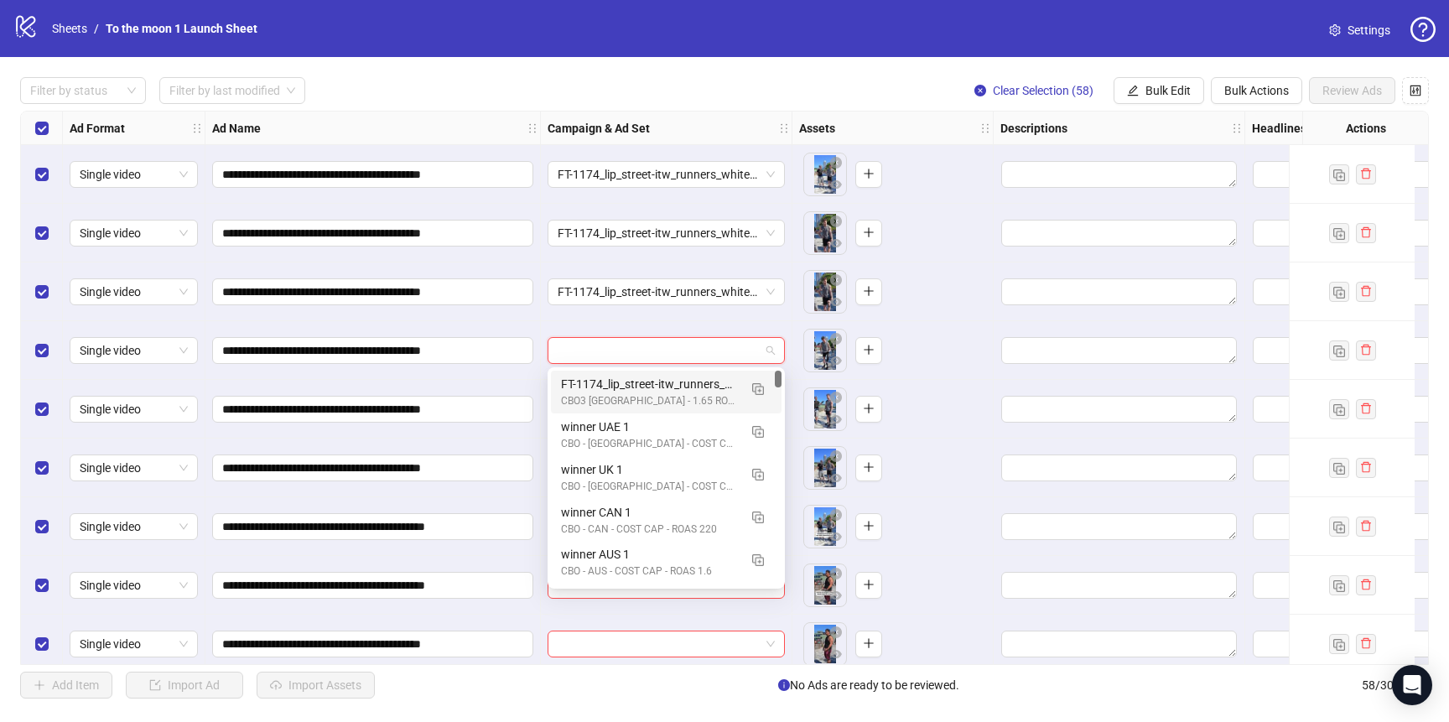
click at [652, 379] on div "FT-1174_lip_street-itw_runners_white-guy" at bounding box center [649, 384] width 177 height 18
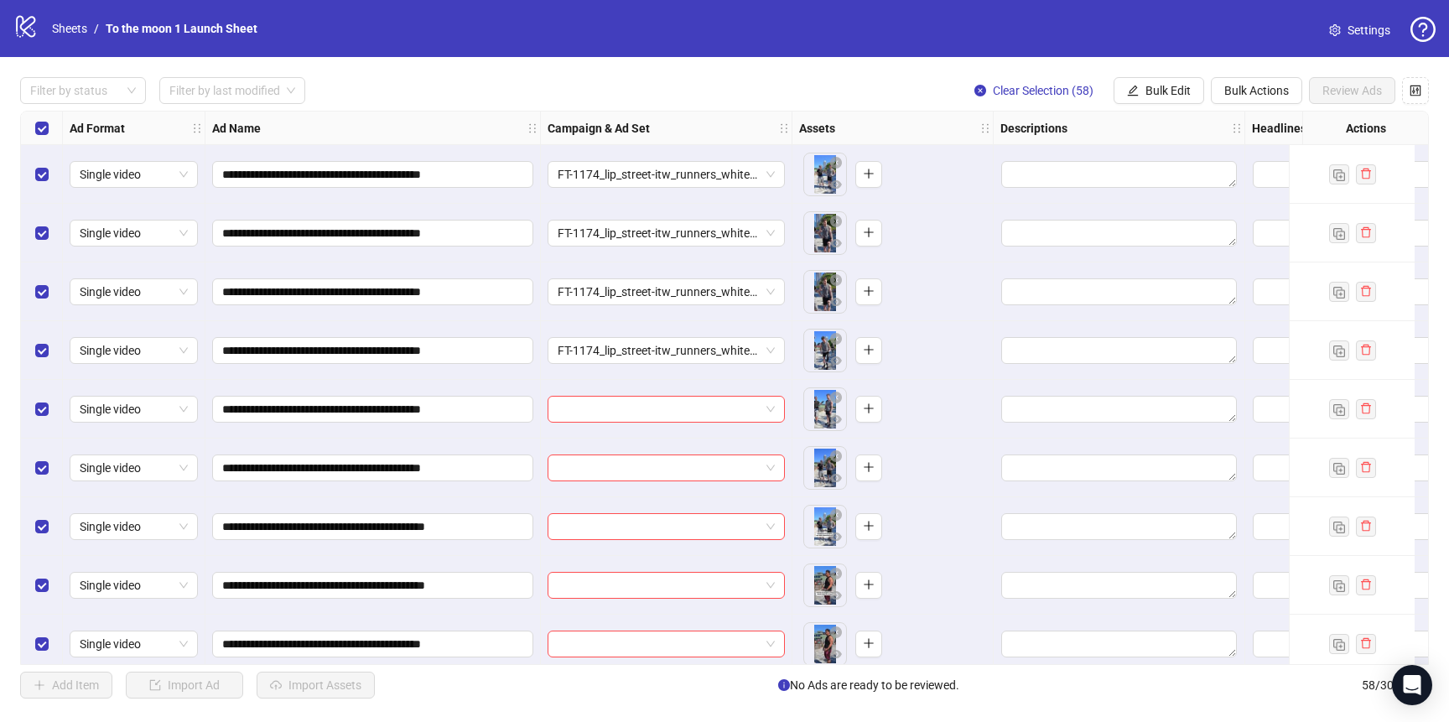
click at [641, 423] on div at bounding box center [667, 409] width 252 height 59
click at [650, 405] on input "search" at bounding box center [659, 409] width 202 height 25
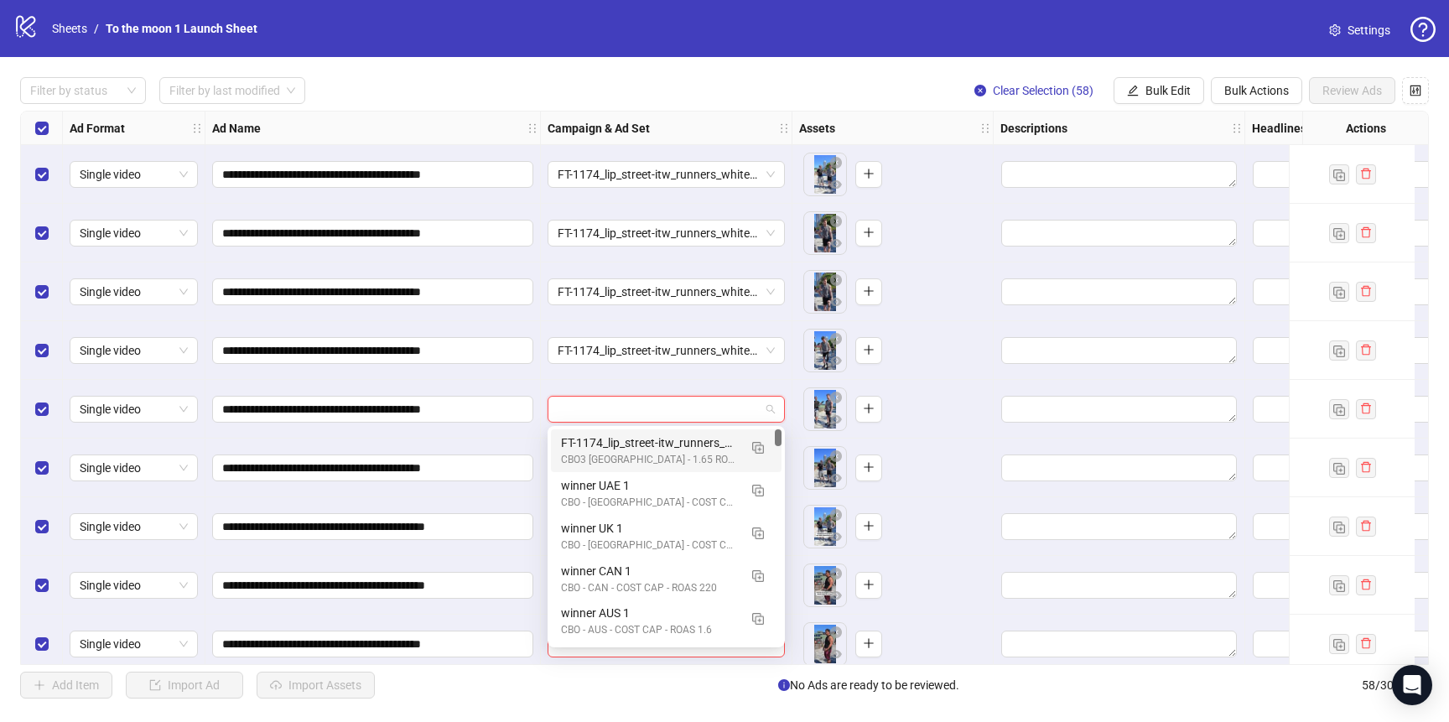
click at [649, 447] on div "FT-1174_lip_street-itw_runners_white-guy" at bounding box center [649, 443] width 177 height 18
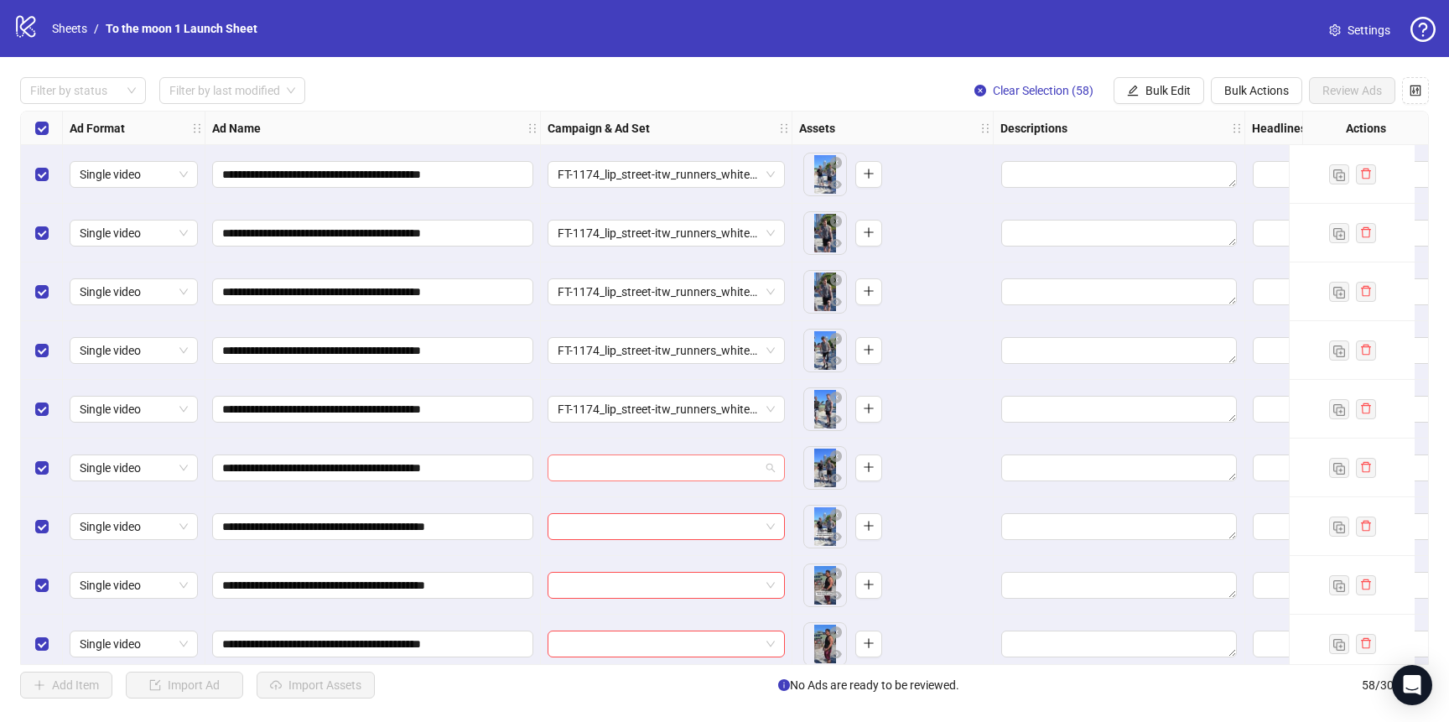
click at [645, 464] on input "search" at bounding box center [659, 467] width 202 height 25
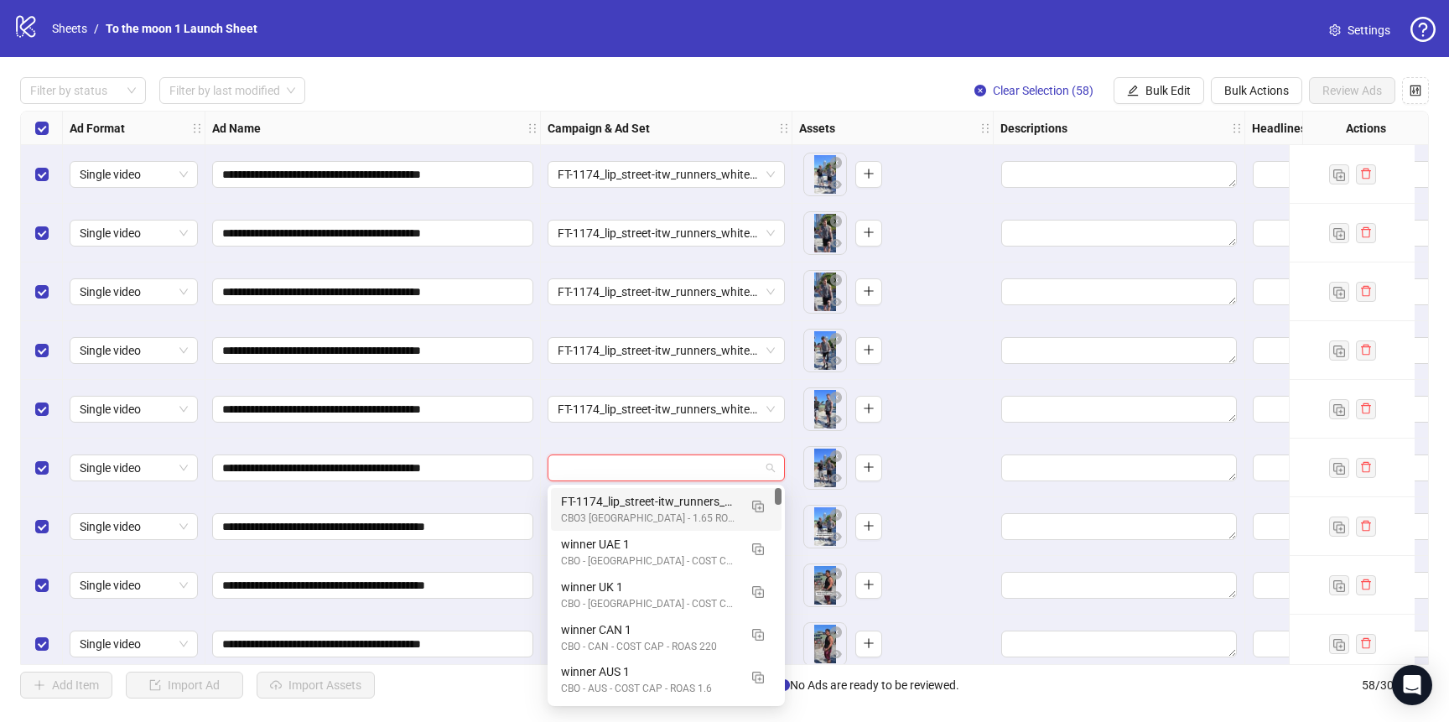
click at [645, 496] on div "FT-1174_lip_street-itw_runners_white-guy" at bounding box center [649, 501] width 177 height 18
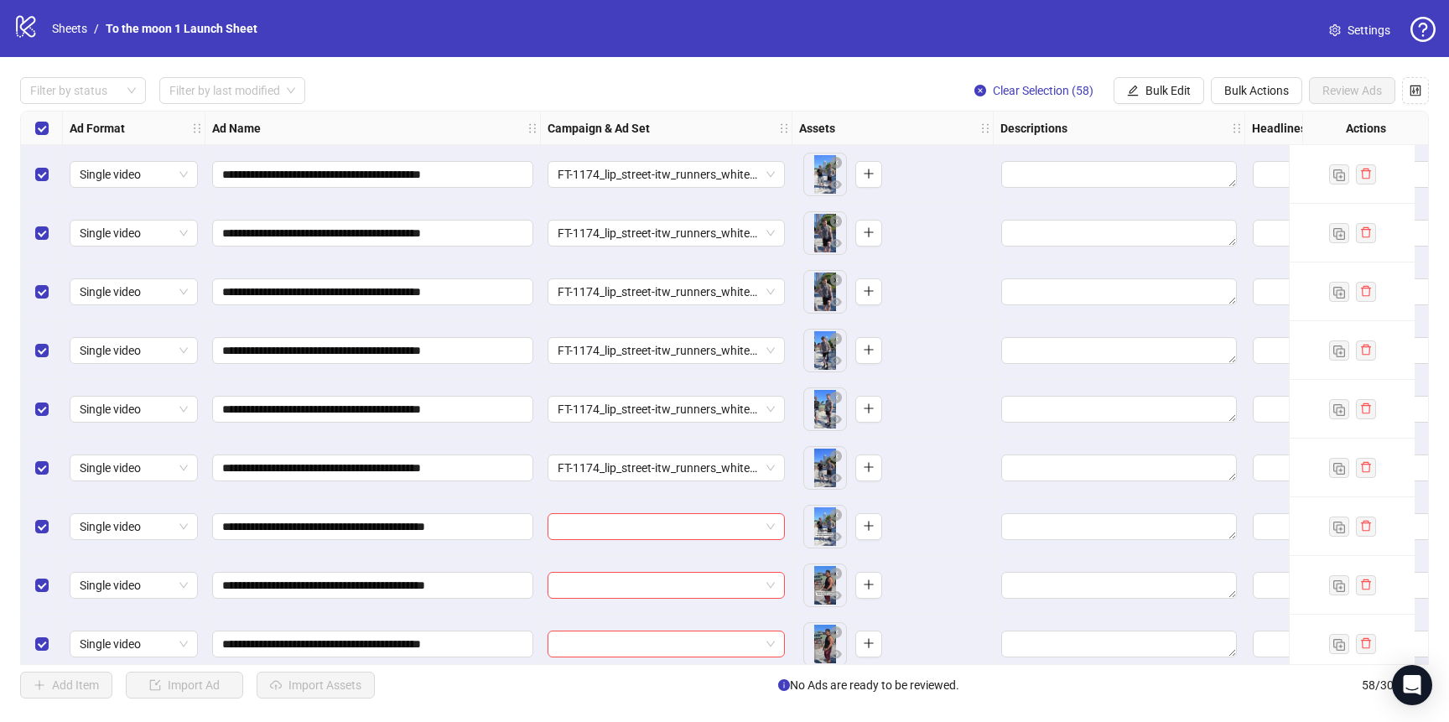
scroll to position [221, 0]
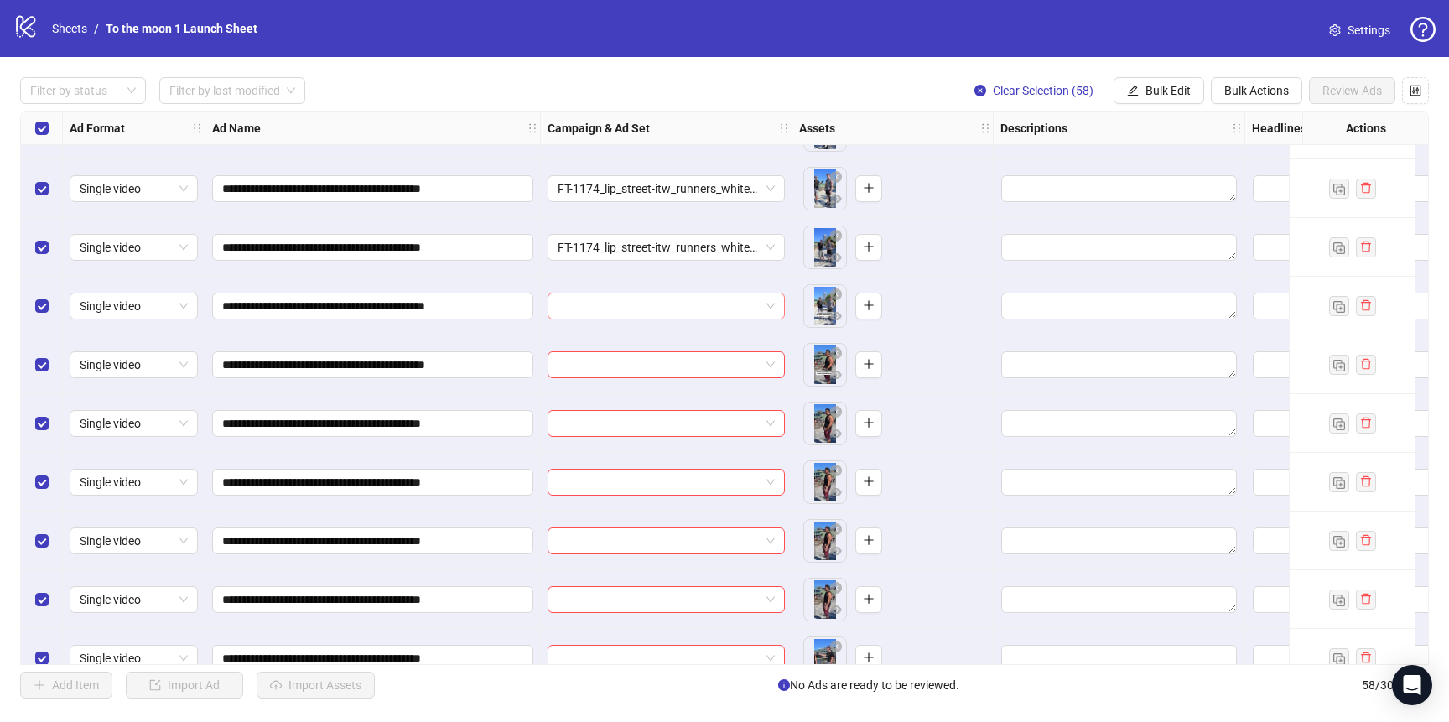
click at [646, 312] on input "search" at bounding box center [659, 305] width 202 height 25
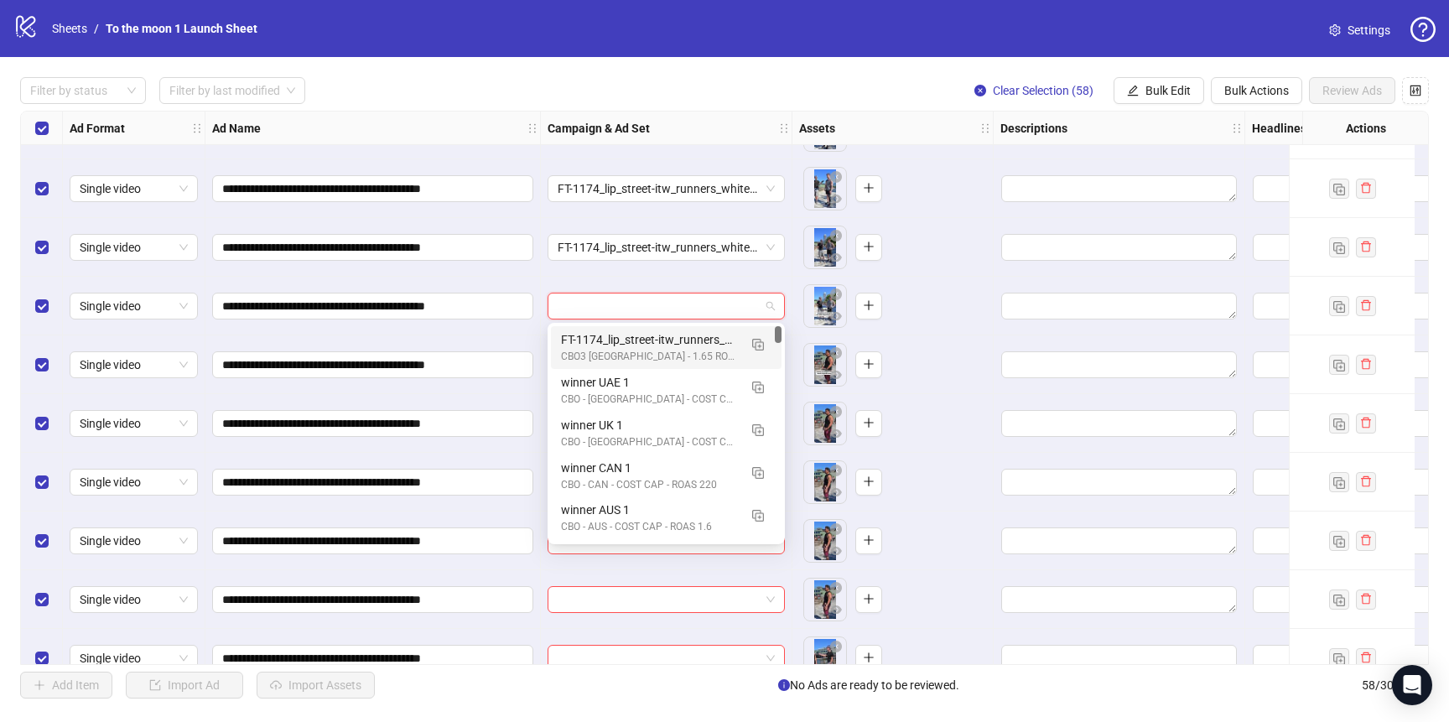
click at [646, 350] on div "CBO3 [GEOGRAPHIC_DATA] - 1.65 ROAS - ACQ" at bounding box center [649, 357] width 177 height 16
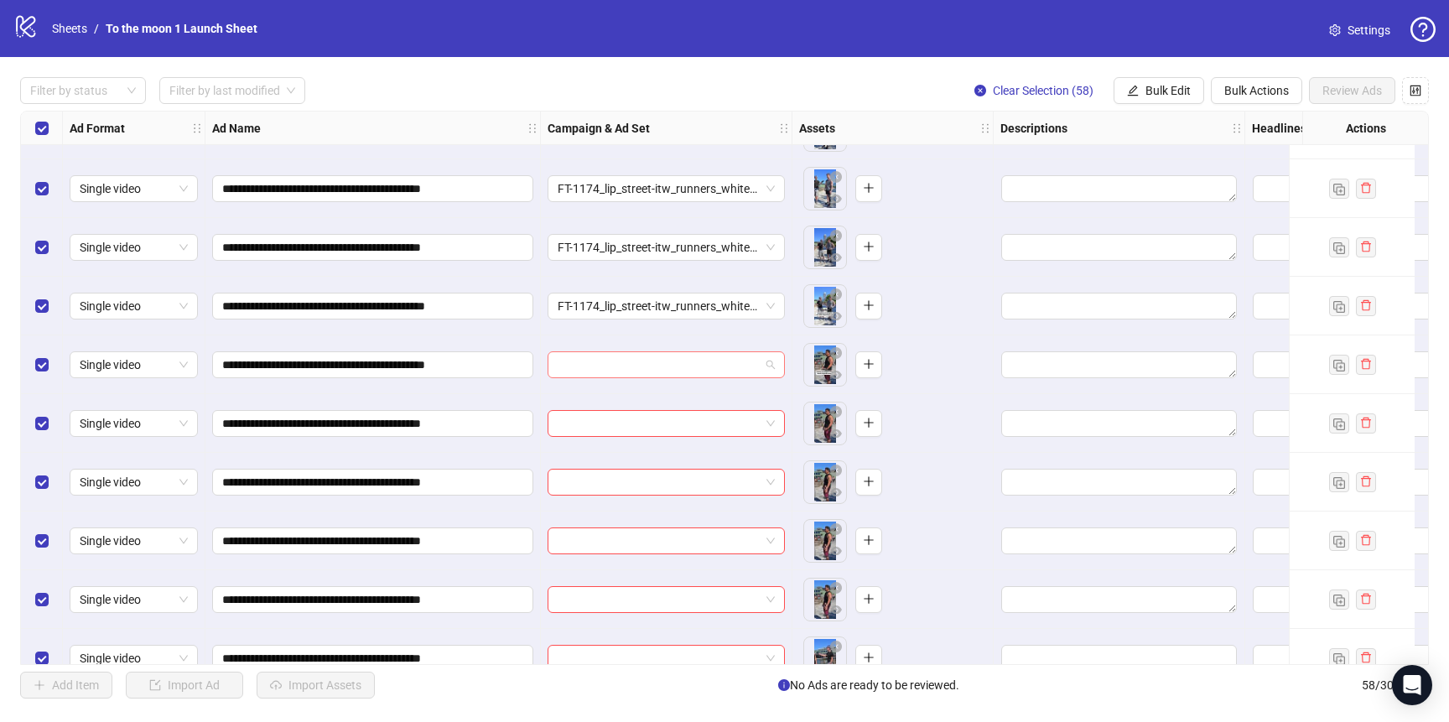
click at [646, 374] on input "search" at bounding box center [659, 364] width 202 height 25
click at [439, 293] on span "**********" at bounding box center [372, 306] width 321 height 27
click at [652, 365] on input "search" at bounding box center [659, 364] width 202 height 25
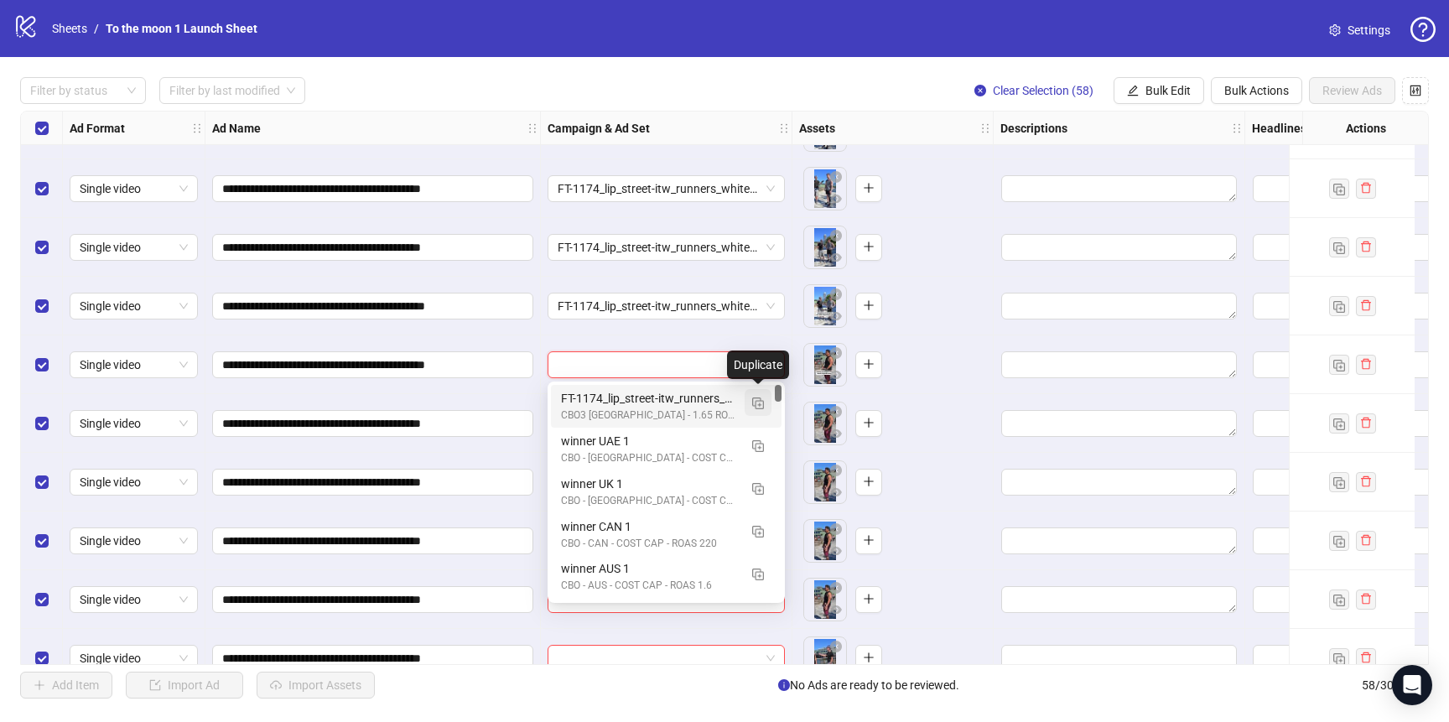
click at [750, 397] on button "button" at bounding box center [758, 402] width 27 height 27
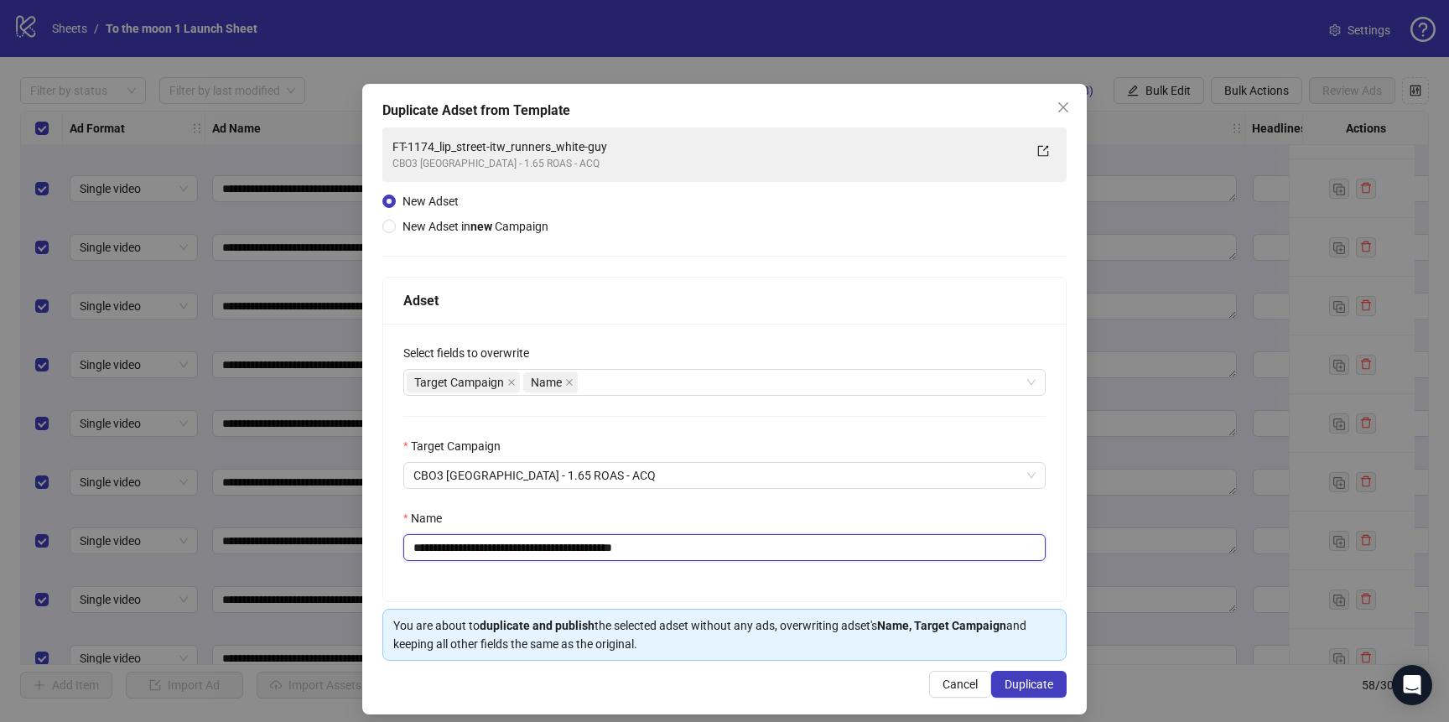
click at [532, 553] on input "**********" at bounding box center [724, 547] width 642 height 27
paste input "text"
drag, startPoint x: 427, startPoint y: 544, endPoint x: 380, endPoint y: 544, distance: 47.0
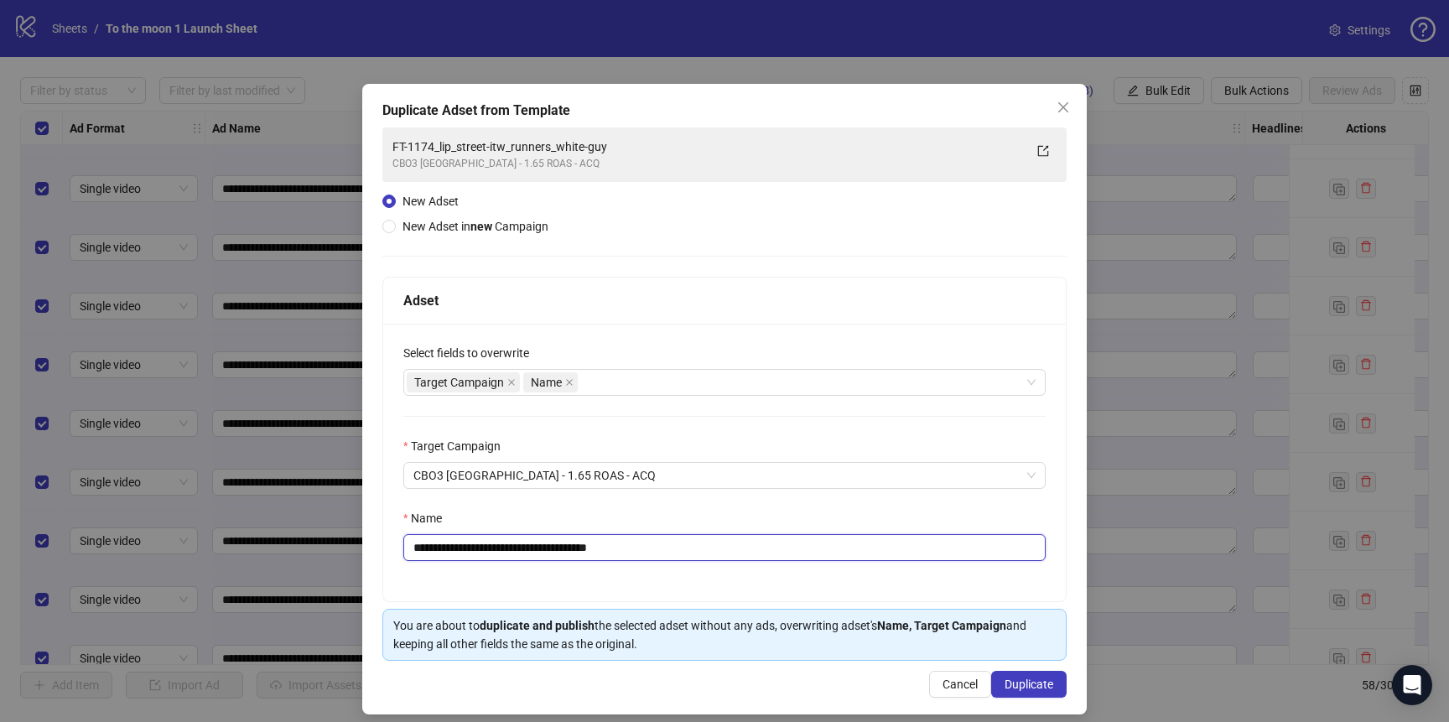
click at [380, 544] on div "**********" at bounding box center [724, 399] width 724 height 631
type input "**********"
click at [1034, 690] on span "Duplicate" at bounding box center [1029, 684] width 49 height 13
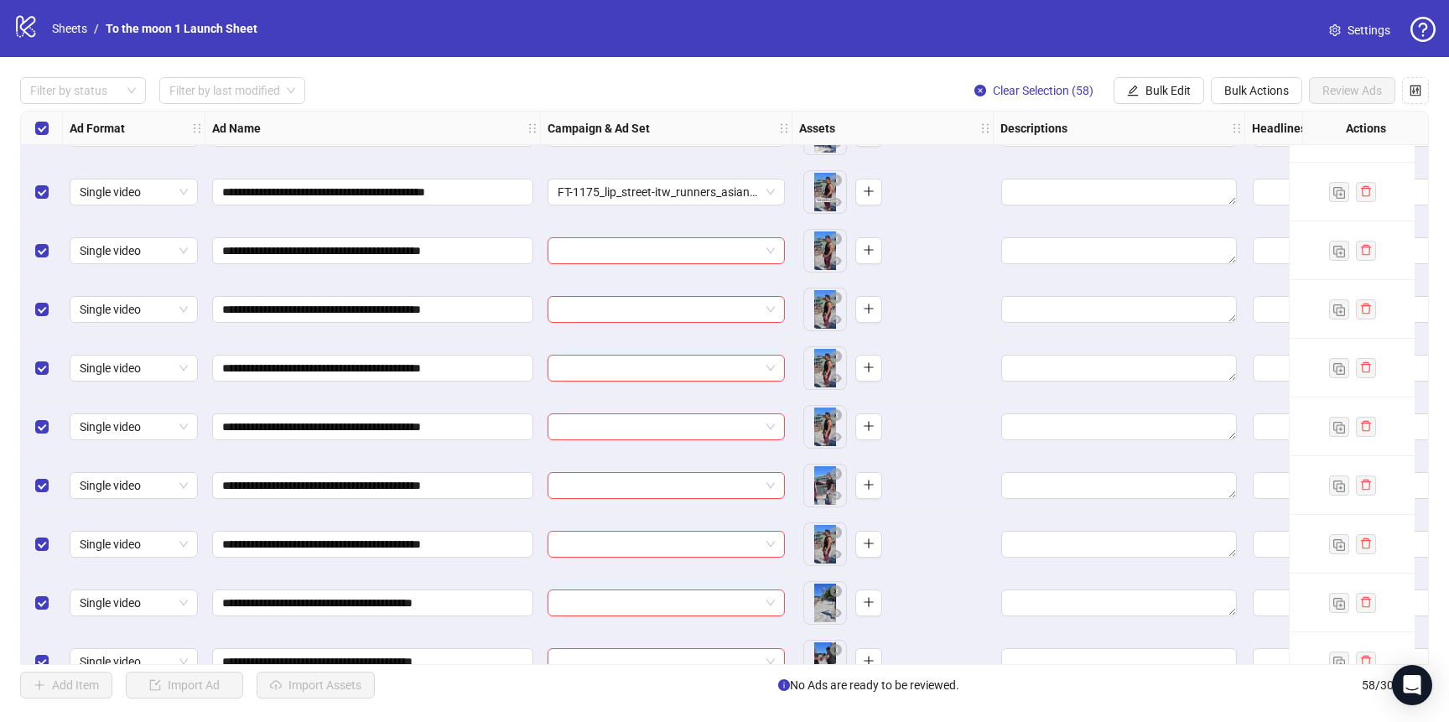
scroll to position [447, 0]
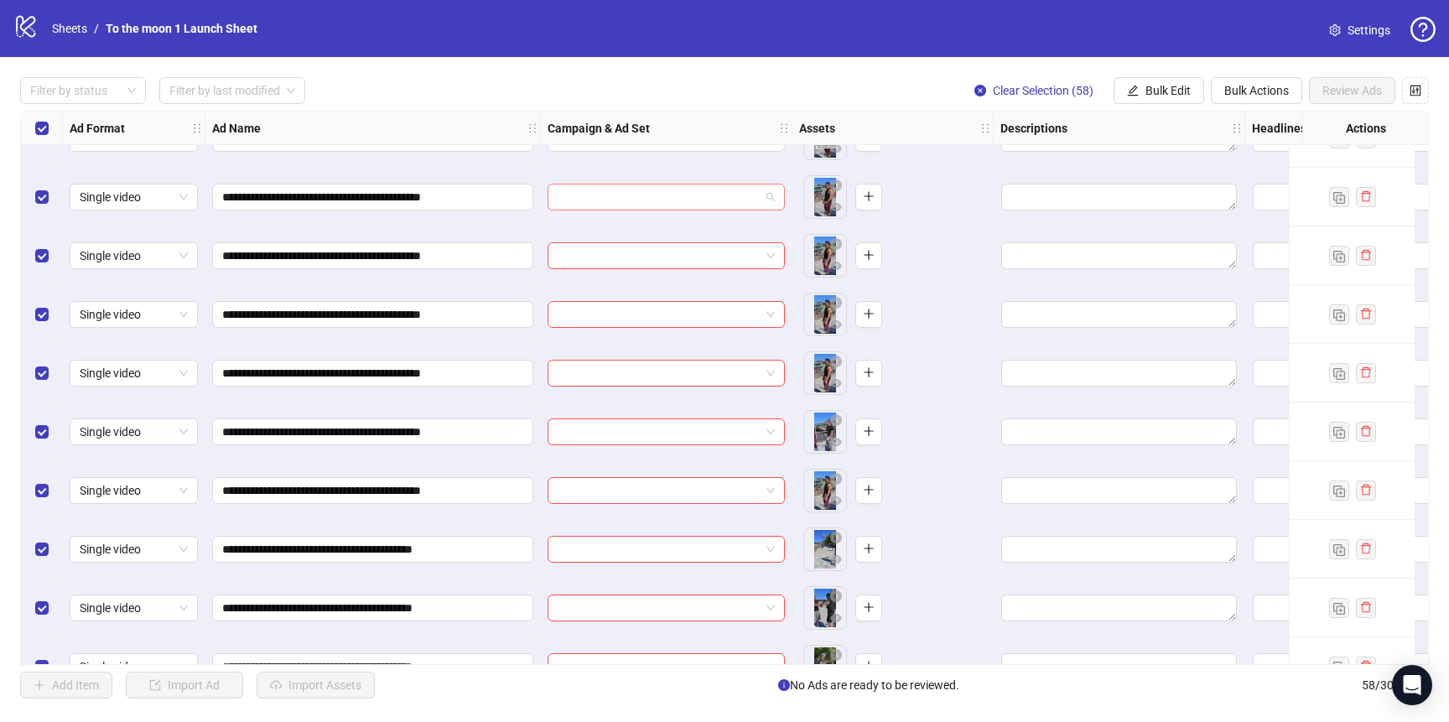
click at [698, 196] on input "search" at bounding box center [659, 196] width 202 height 25
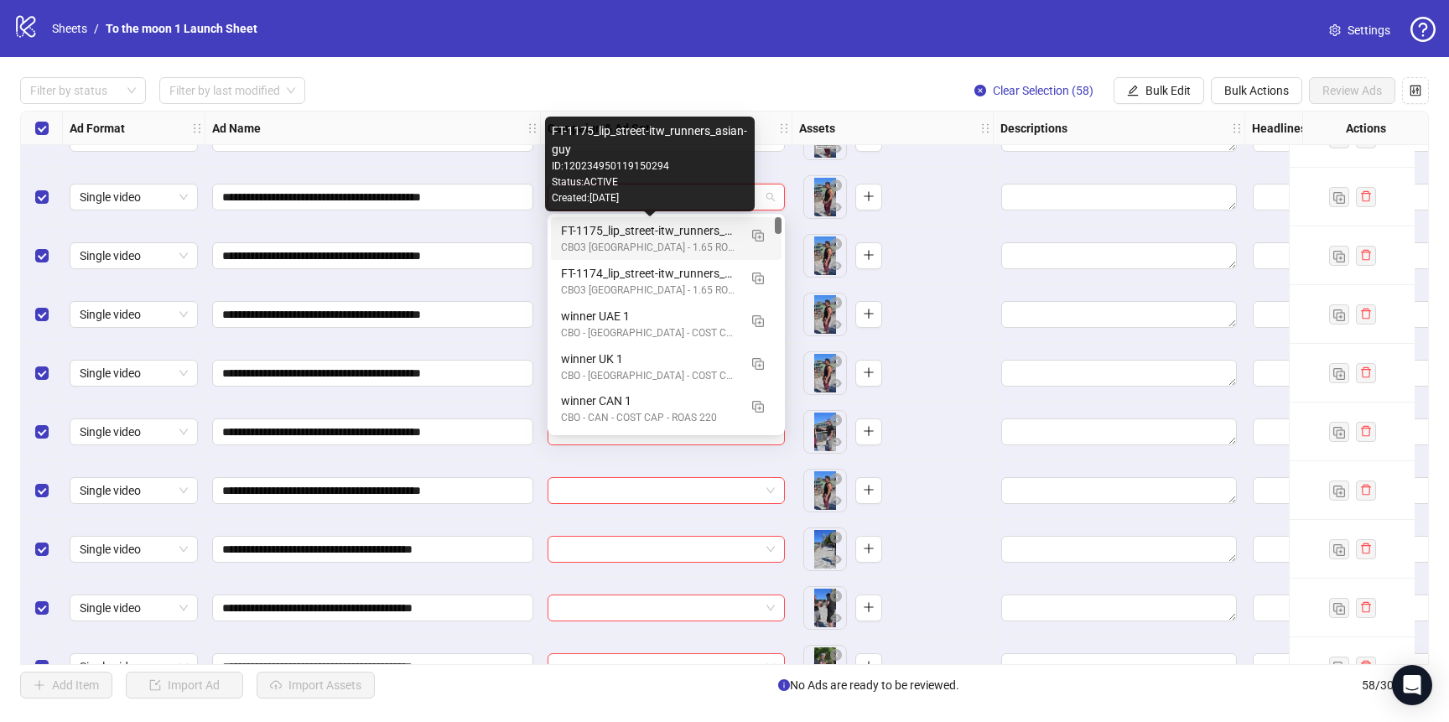
click at [685, 231] on div "FT-1175_lip_street-itw_runners_asian-guy" at bounding box center [649, 230] width 177 height 18
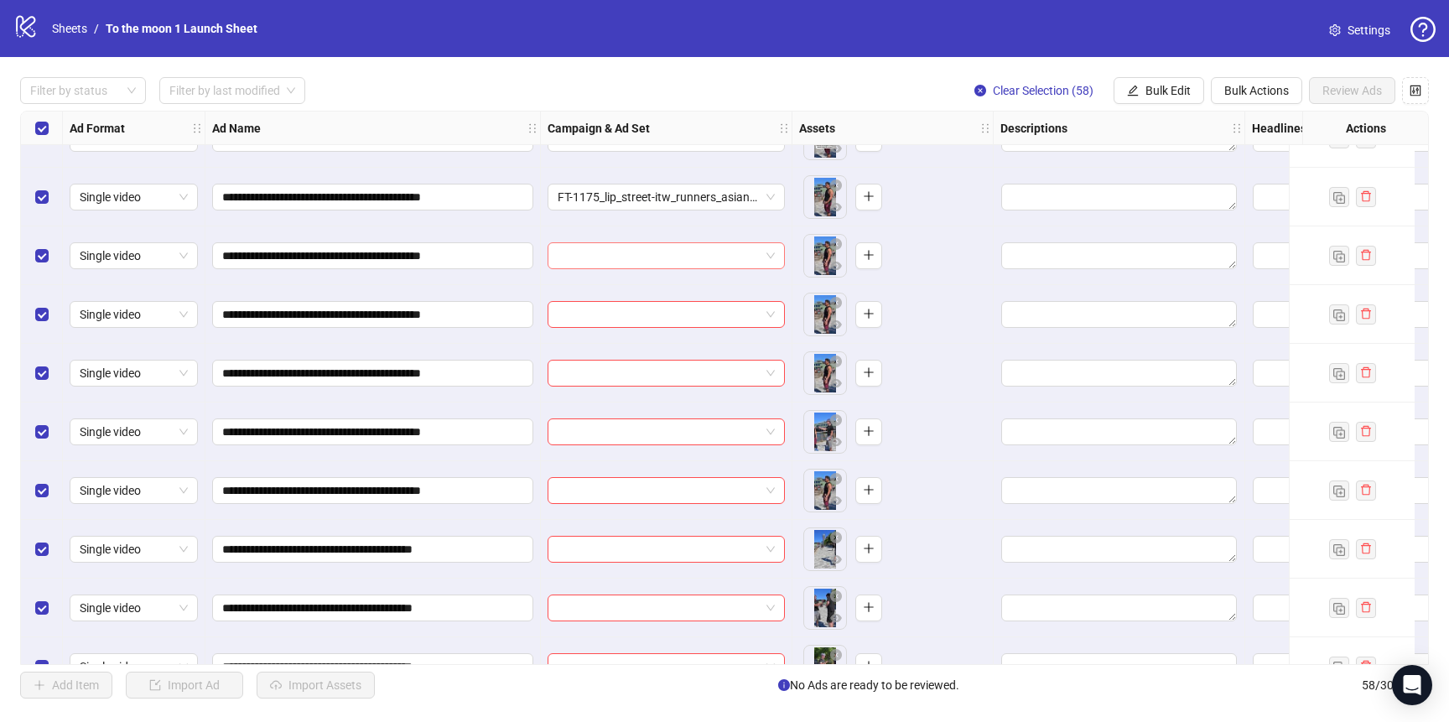
click at [667, 265] on input "search" at bounding box center [659, 255] width 202 height 25
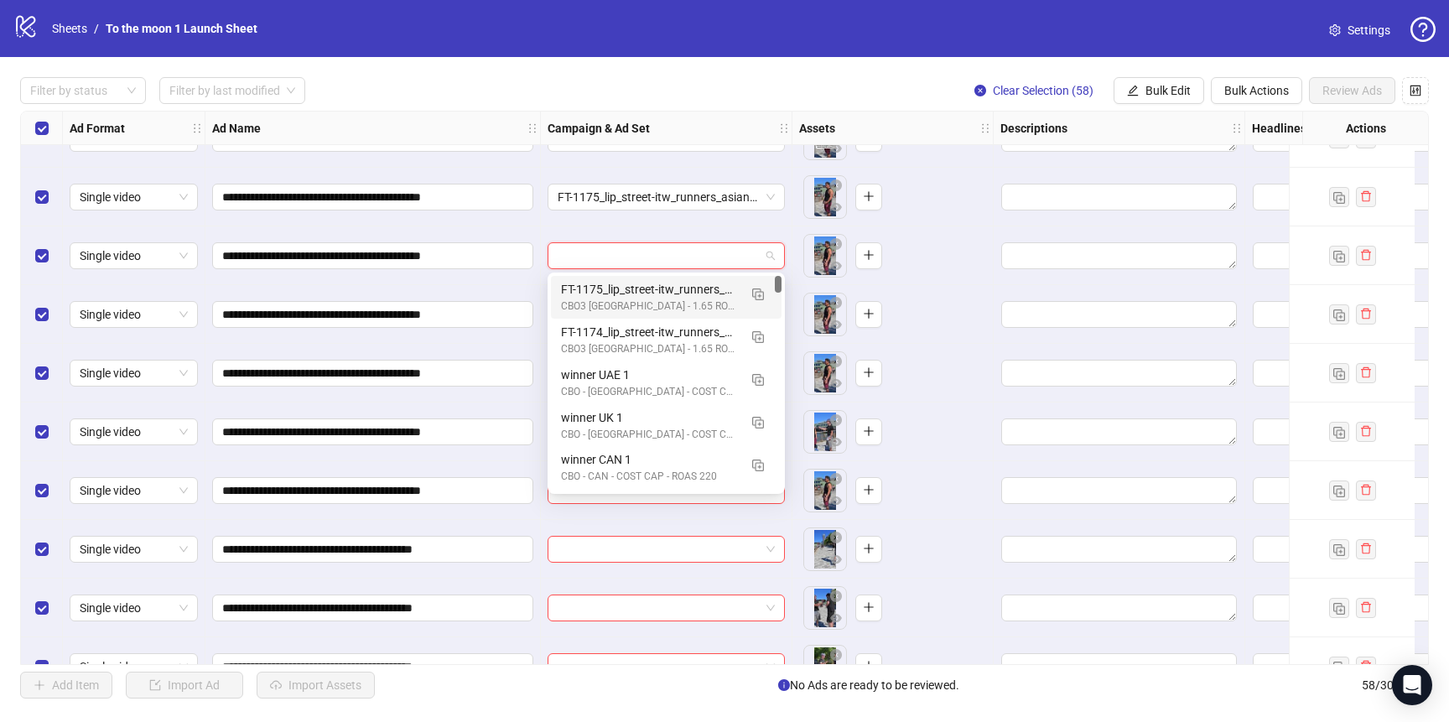
click at [657, 287] on div "FT-1175_lip_street-itw_runners_asian-guy" at bounding box center [649, 289] width 177 height 18
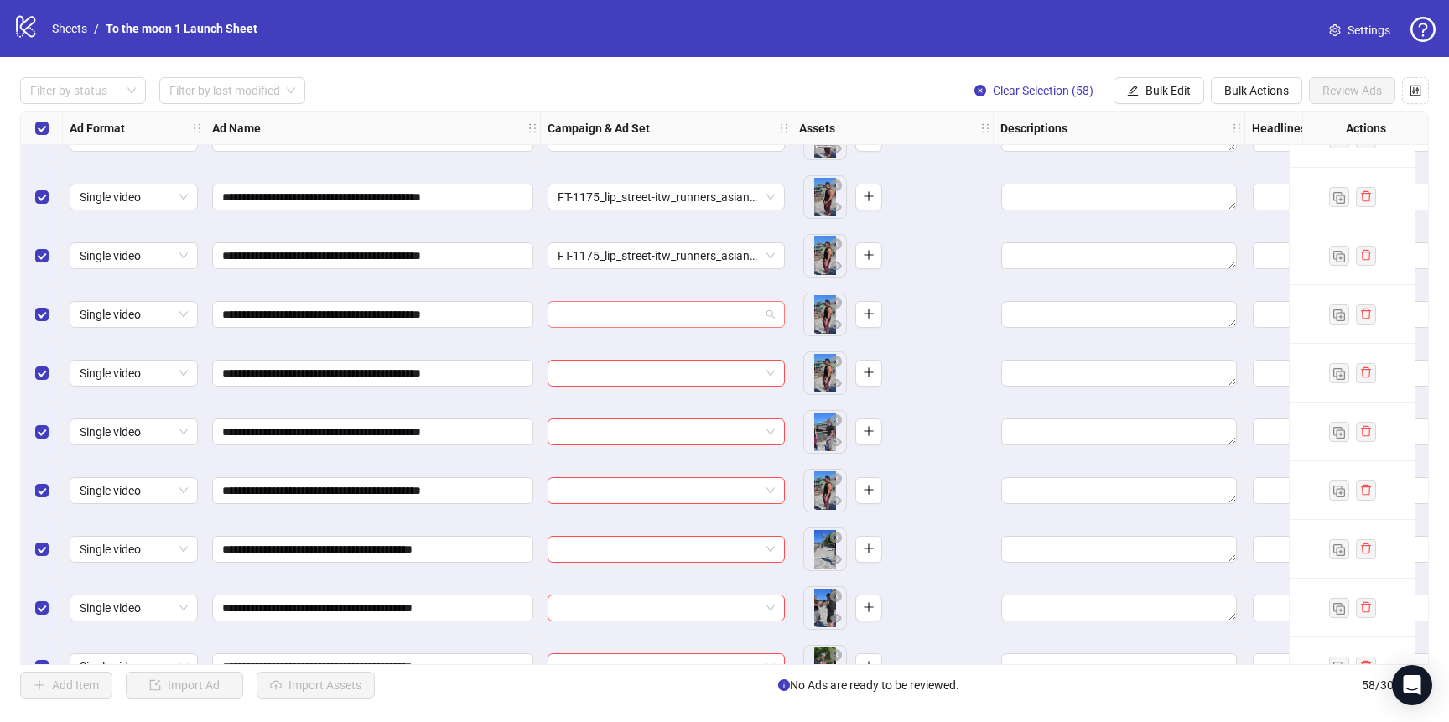
click at [657, 308] on input "search" at bounding box center [659, 314] width 202 height 25
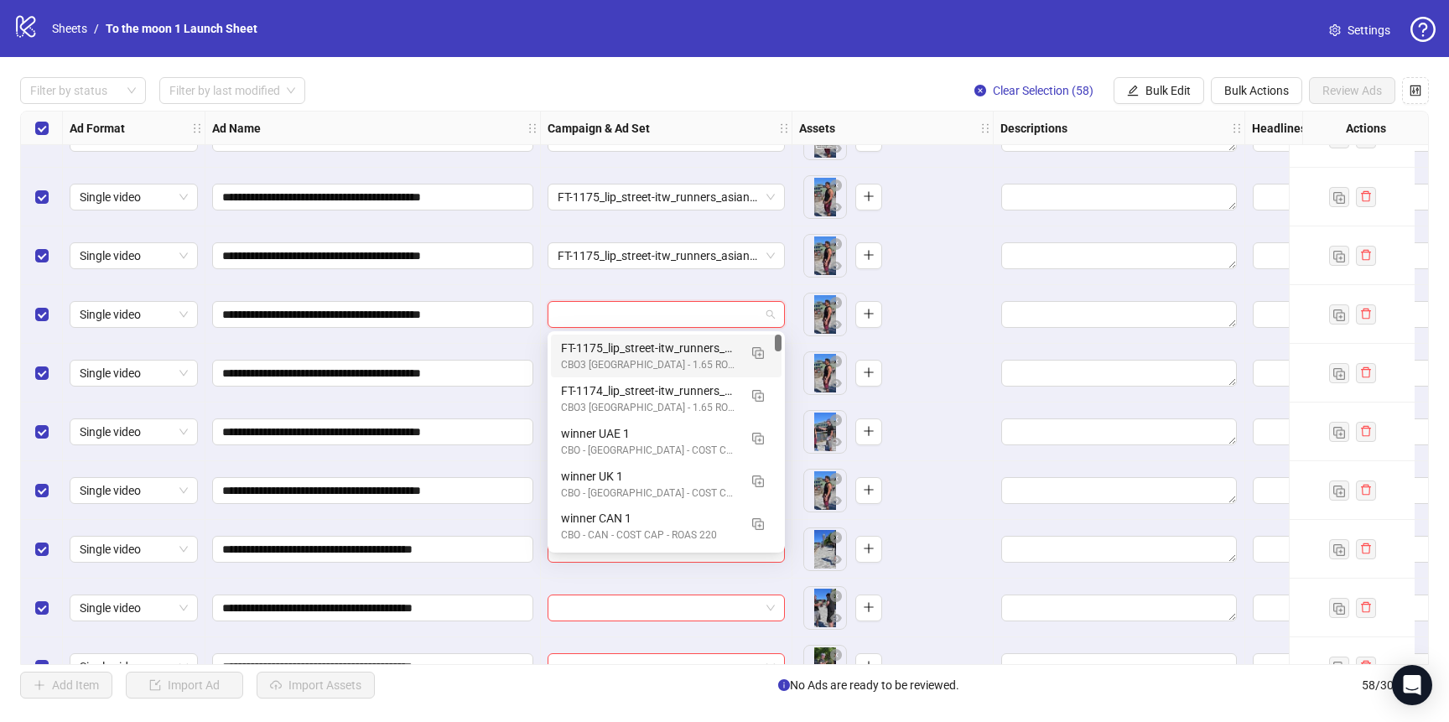
click at [655, 337] on div "FT-1175_lip_street-itw_runners_asian-guy CBO3 [GEOGRAPHIC_DATA] - 1.65 ROAS - A…" at bounding box center [666, 356] width 231 height 43
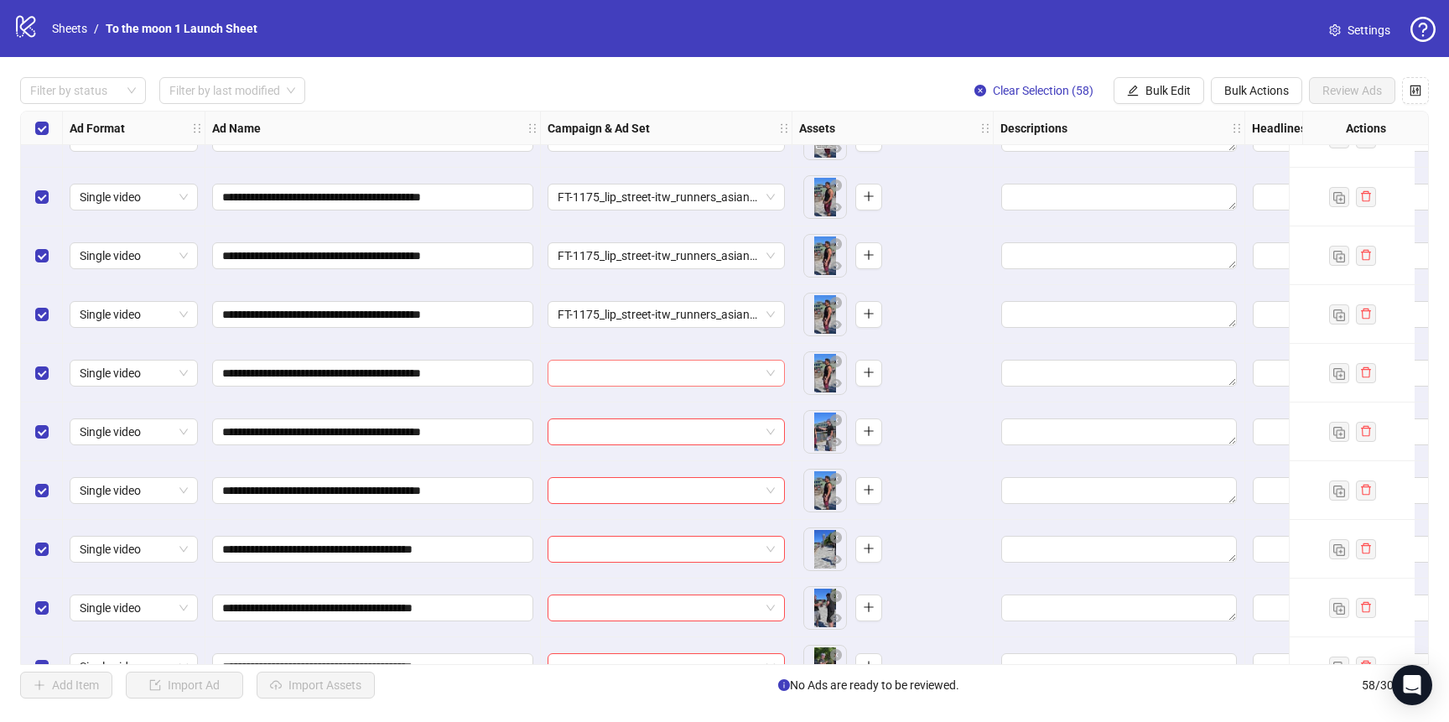
click at [645, 376] on input "search" at bounding box center [659, 373] width 202 height 25
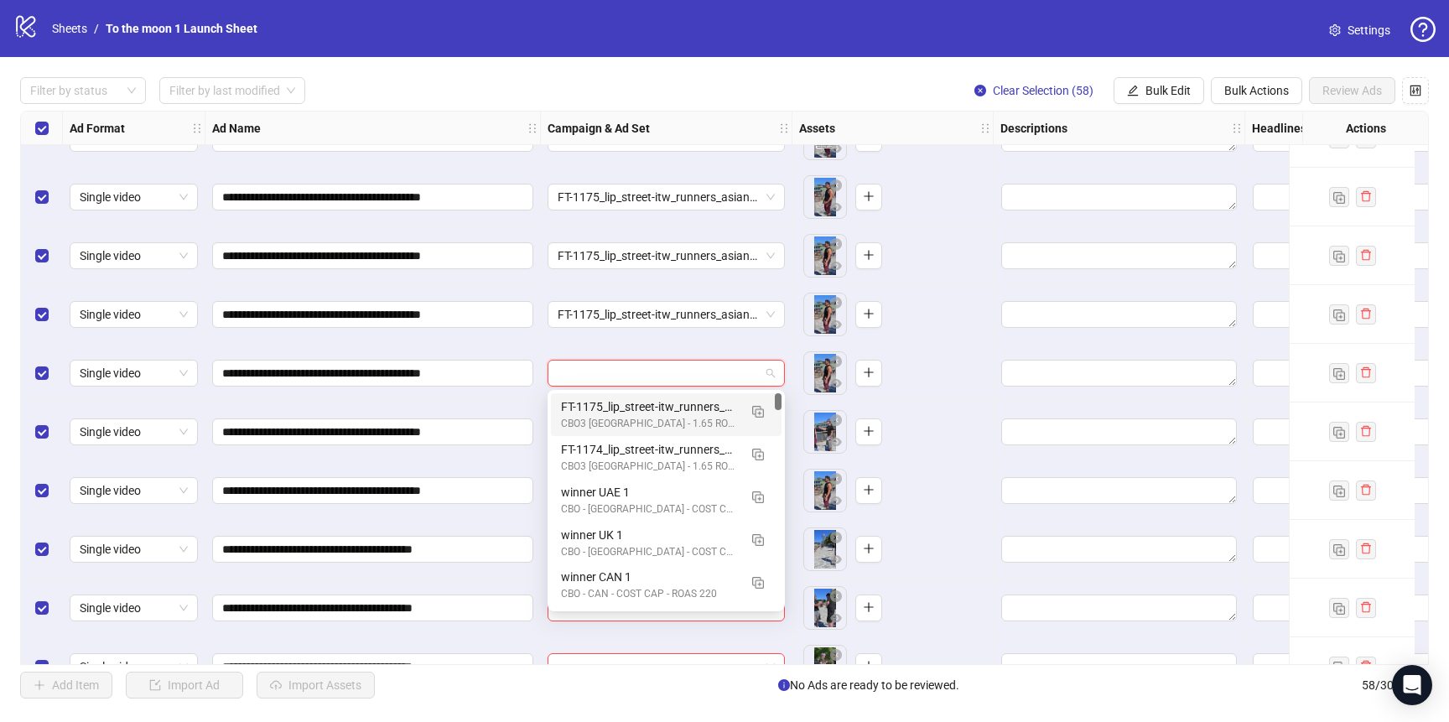
click at [641, 408] on div "FT-1175_lip_street-itw_runners_asian-guy" at bounding box center [649, 406] width 177 height 18
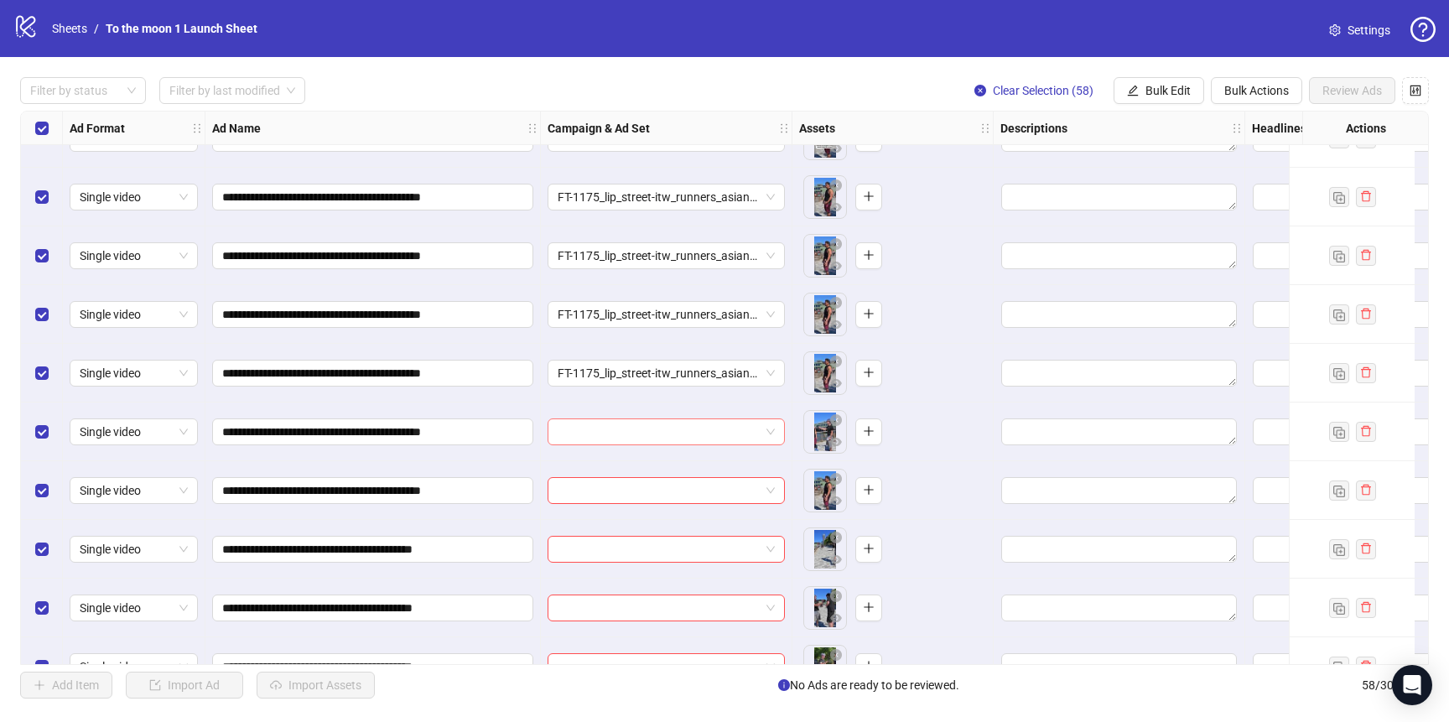
click at [640, 424] on input "search" at bounding box center [659, 431] width 202 height 25
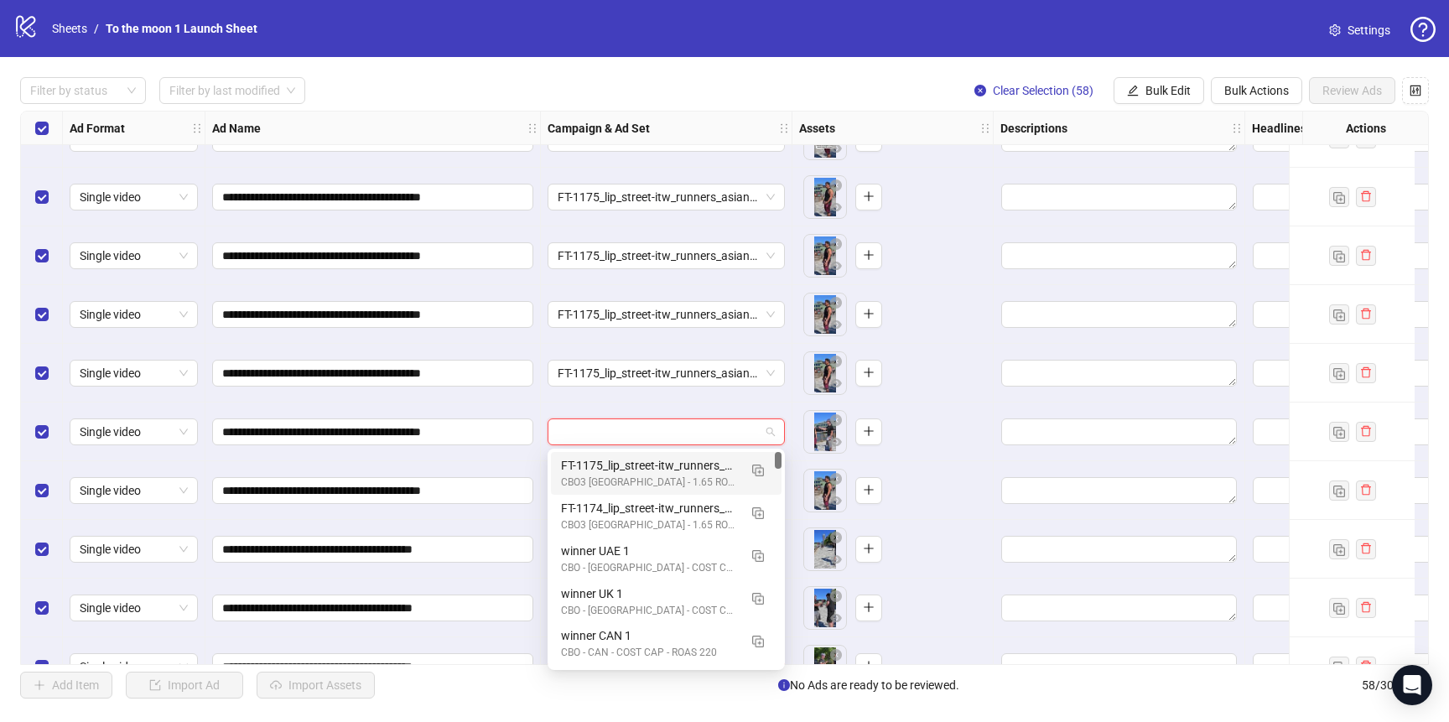
click at [639, 463] on div "FT-1175_lip_street-itw_runners_asian-guy" at bounding box center [649, 465] width 177 height 18
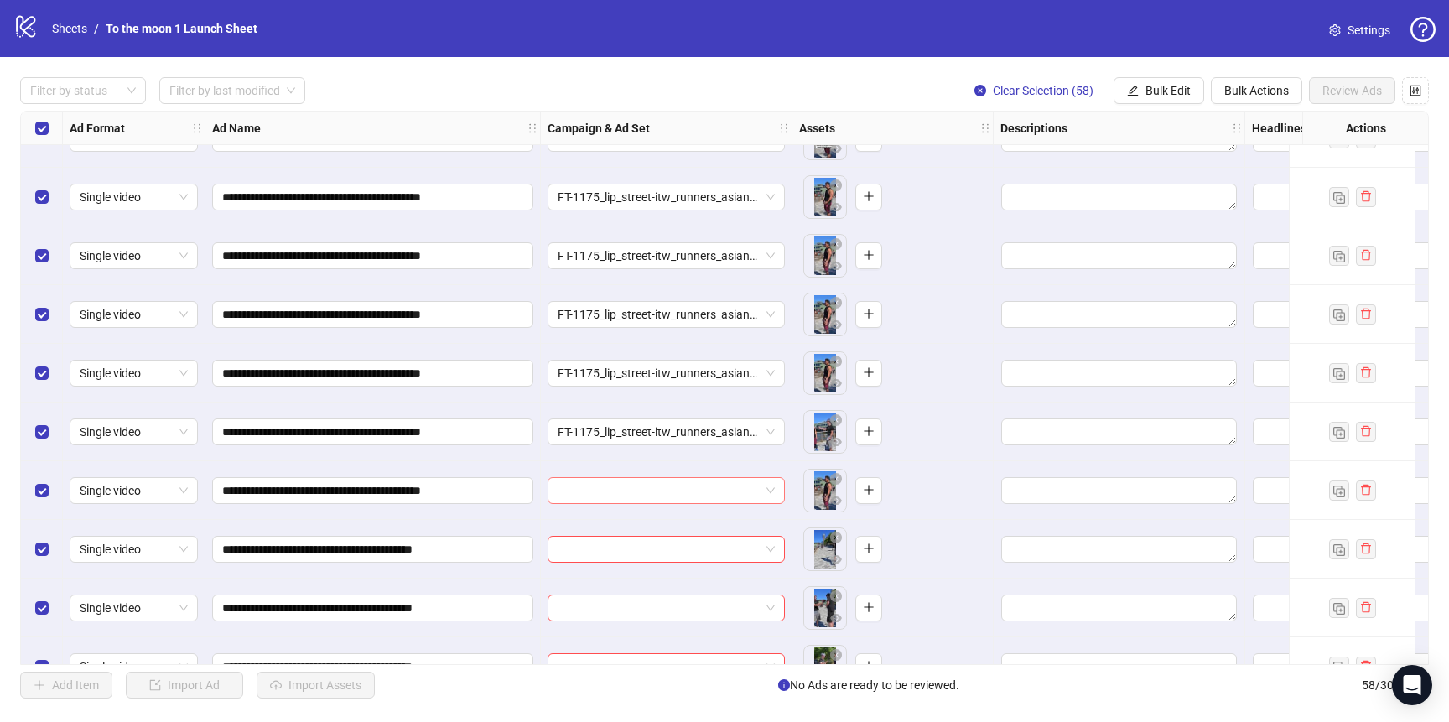
click at [639, 496] on input "search" at bounding box center [659, 490] width 202 height 25
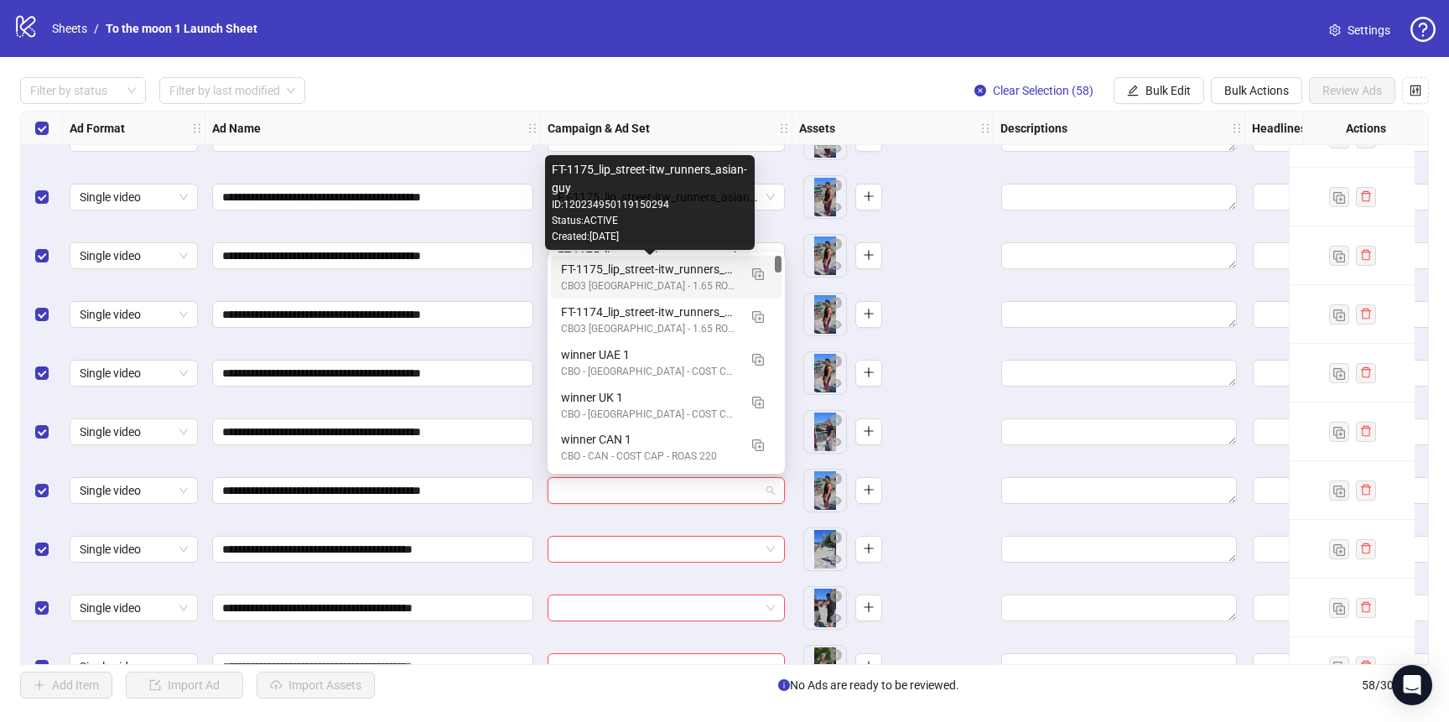
click at [631, 277] on div "FT-1175_lip_street-itw_runners_asian-guy" at bounding box center [649, 269] width 177 height 18
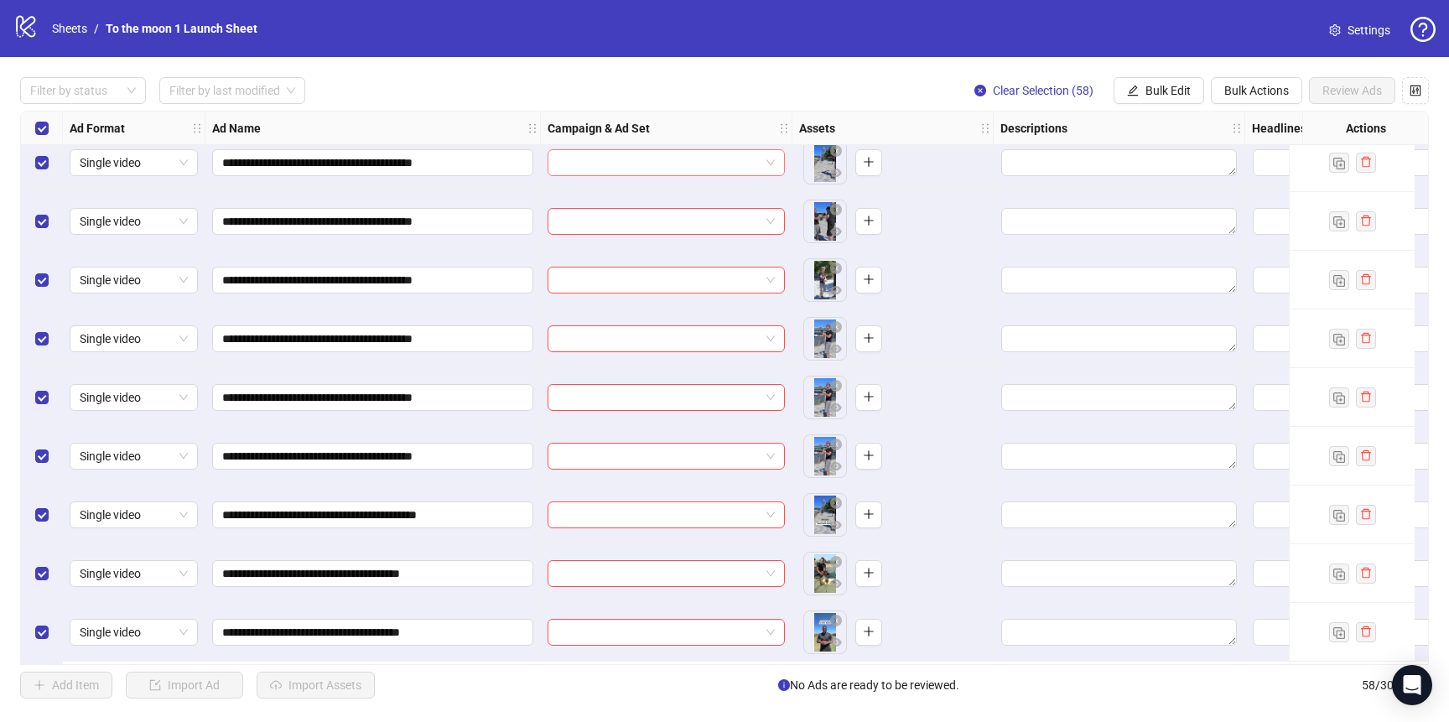
scroll to position [746, 0]
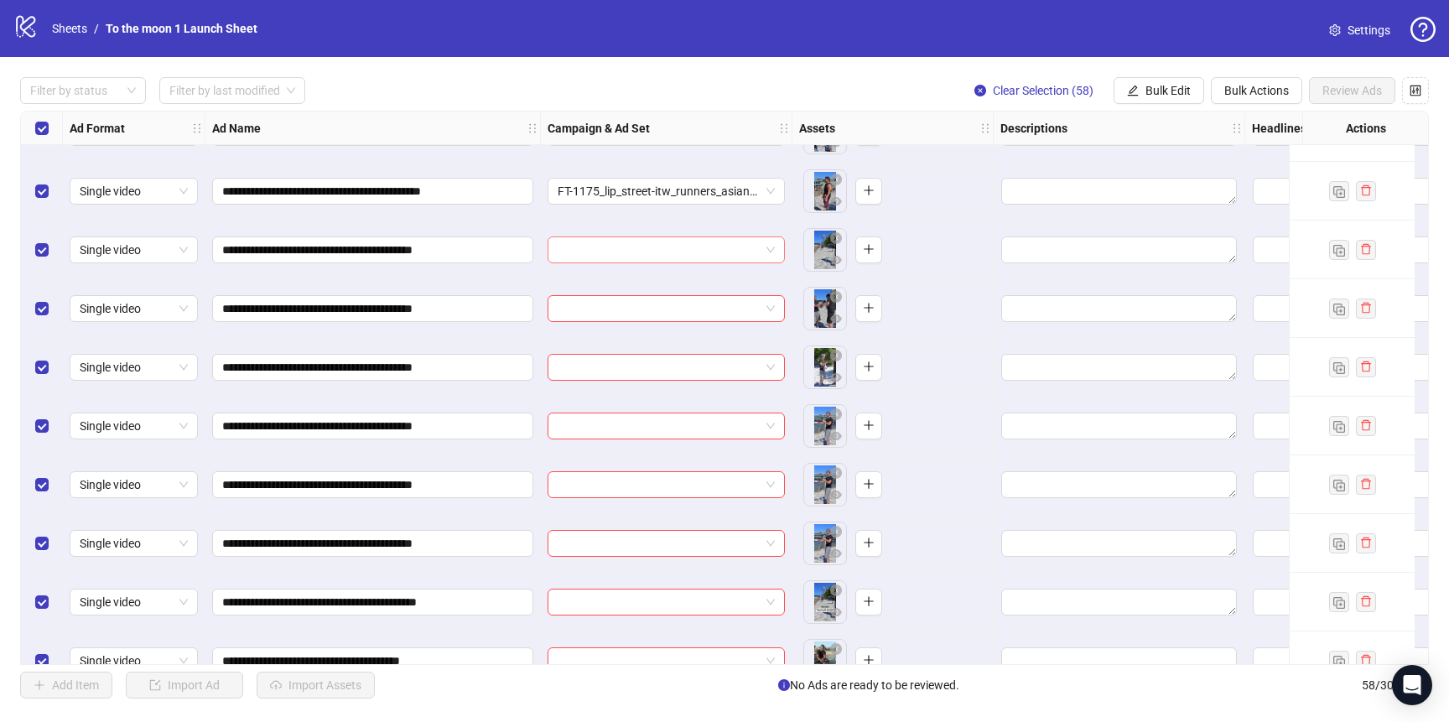
click at [646, 249] on input "search" at bounding box center [659, 249] width 202 height 25
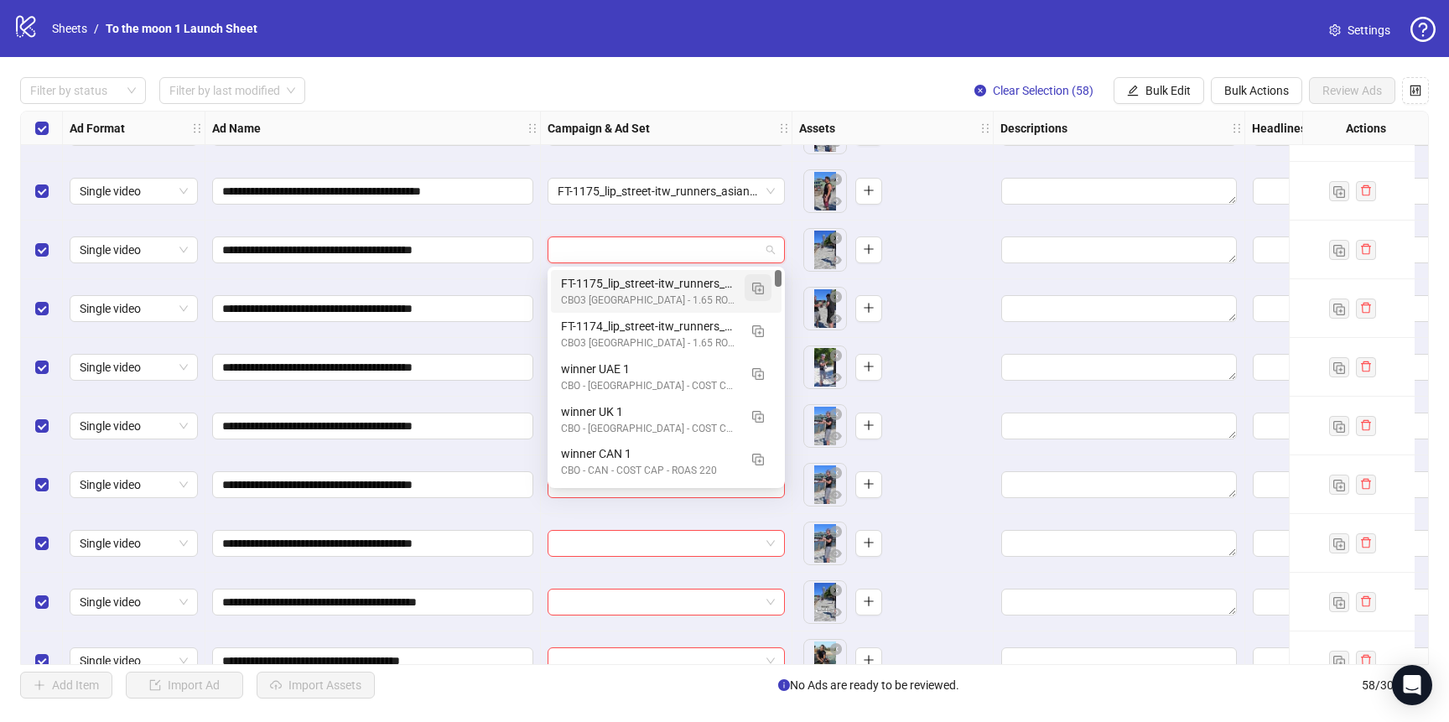
click at [758, 283] on img "button" at bounding box center [758, 289] width 12 height 12
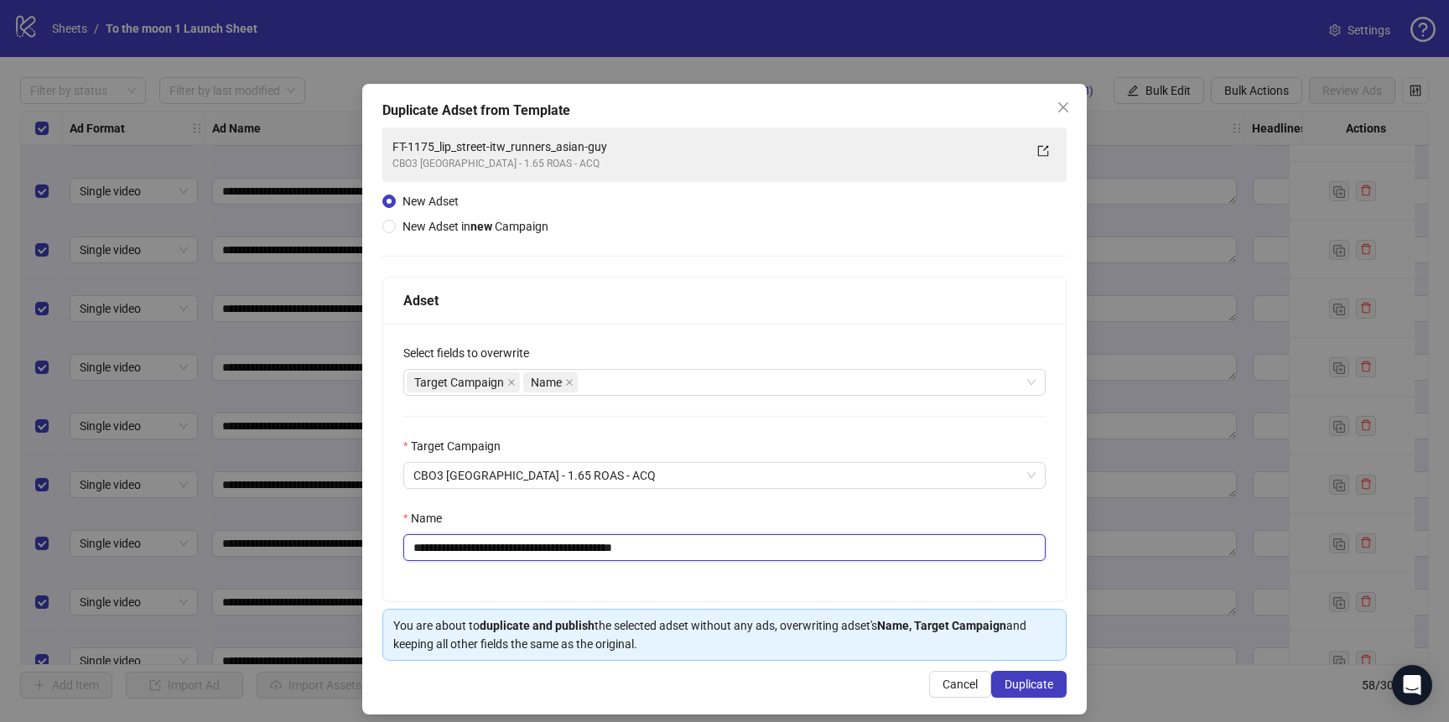
click at [619, 537] on input "**********" at bounding box center [724, 547] width 642 height 27
paste input "text"
drag, startPoint x: 427, startPoint y: 548, endPoint x: 369, endPoint y: 548, distance: 57.9
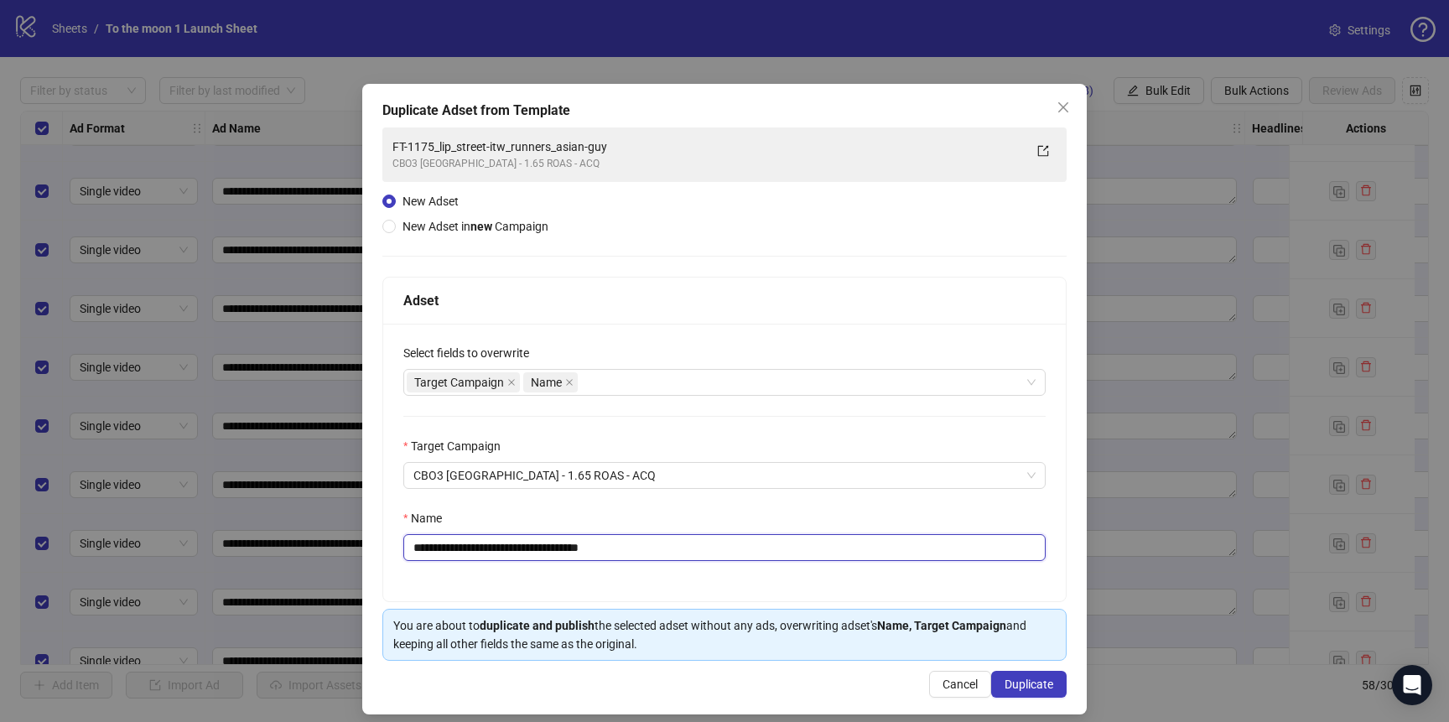
click at [378, 548] on div "**********" at bounding box center [724, 399] width 724 height 631
type input "**********"
click at [1037, 684] on span "Duplicate" at bounding box center [1029, 684] width 49 height 13
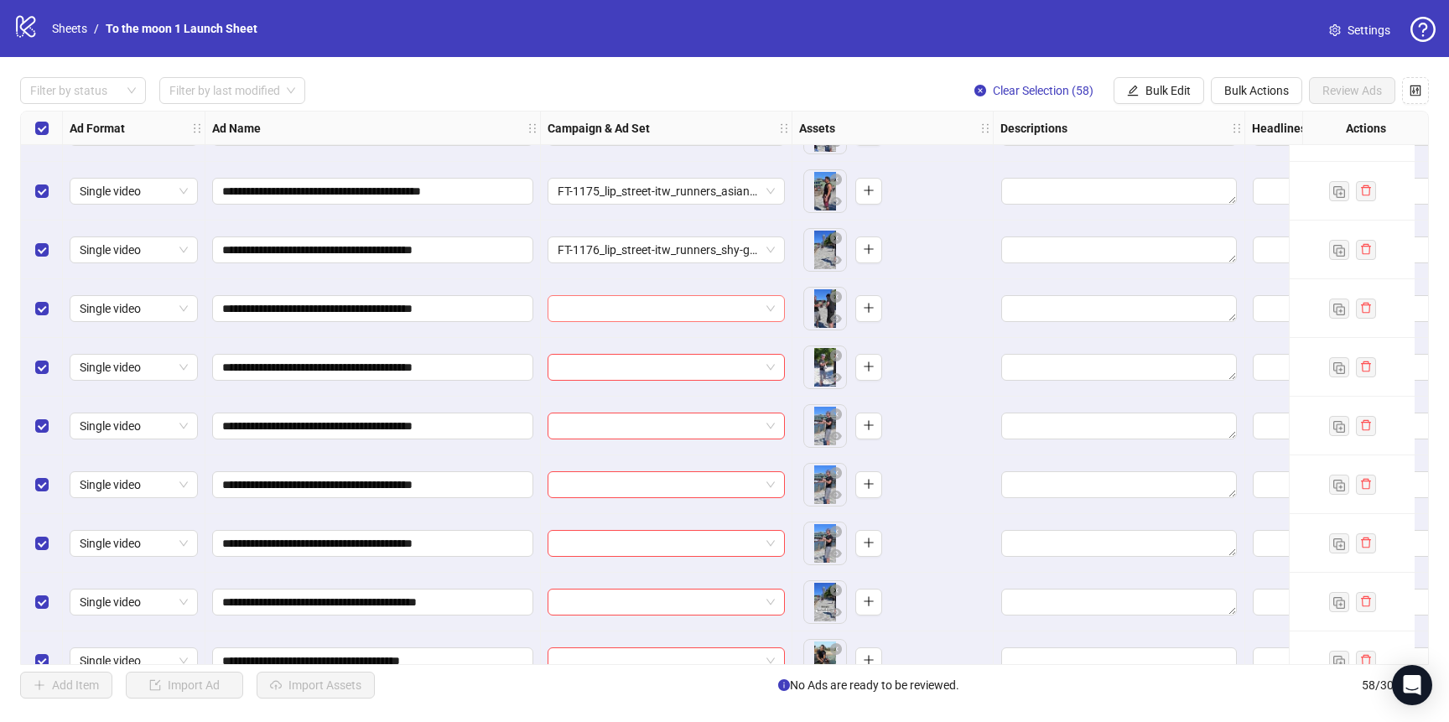
click at [652, 307] on input "search" at bounding box center [659, 308] width 202 height 25
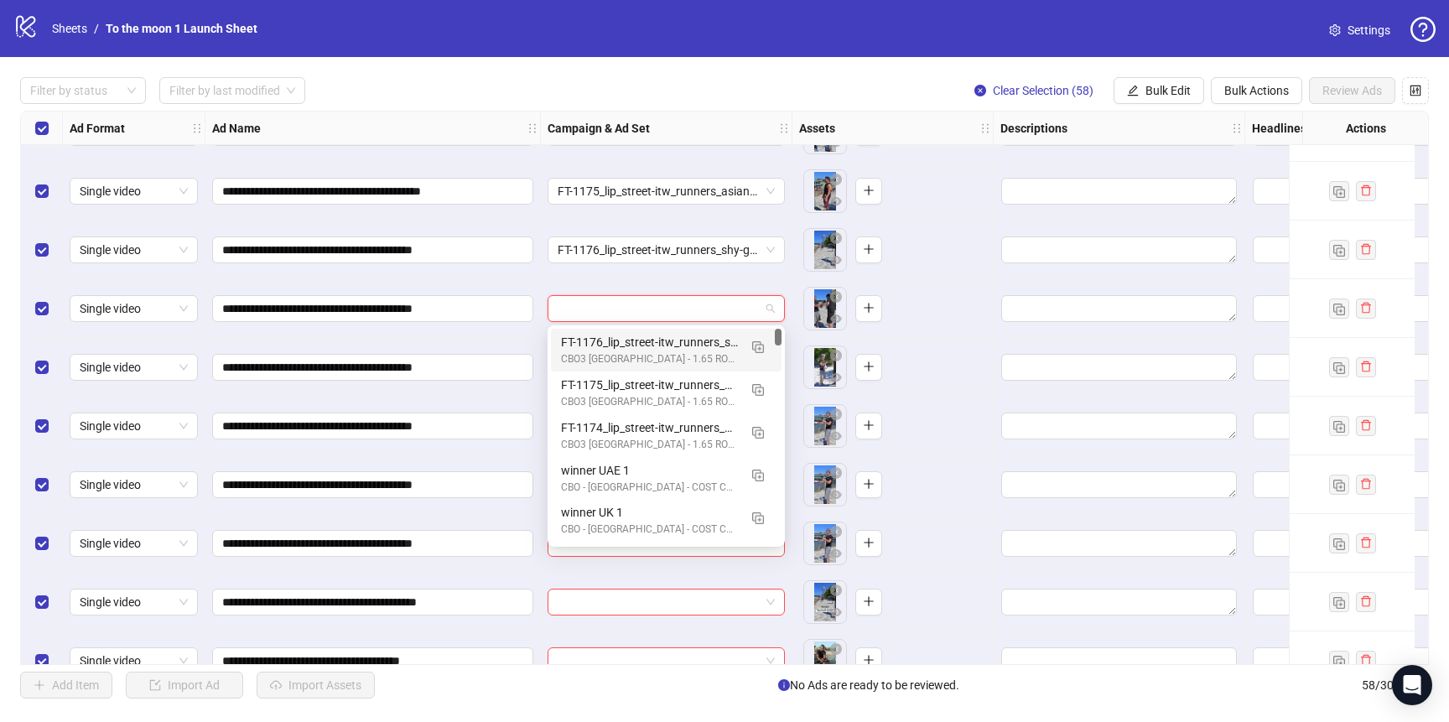
click at [641, 350] on div "FT-1176_lip_street-itw_runners_shy-guy" at bounding box center [649, 342] width 177 height 18
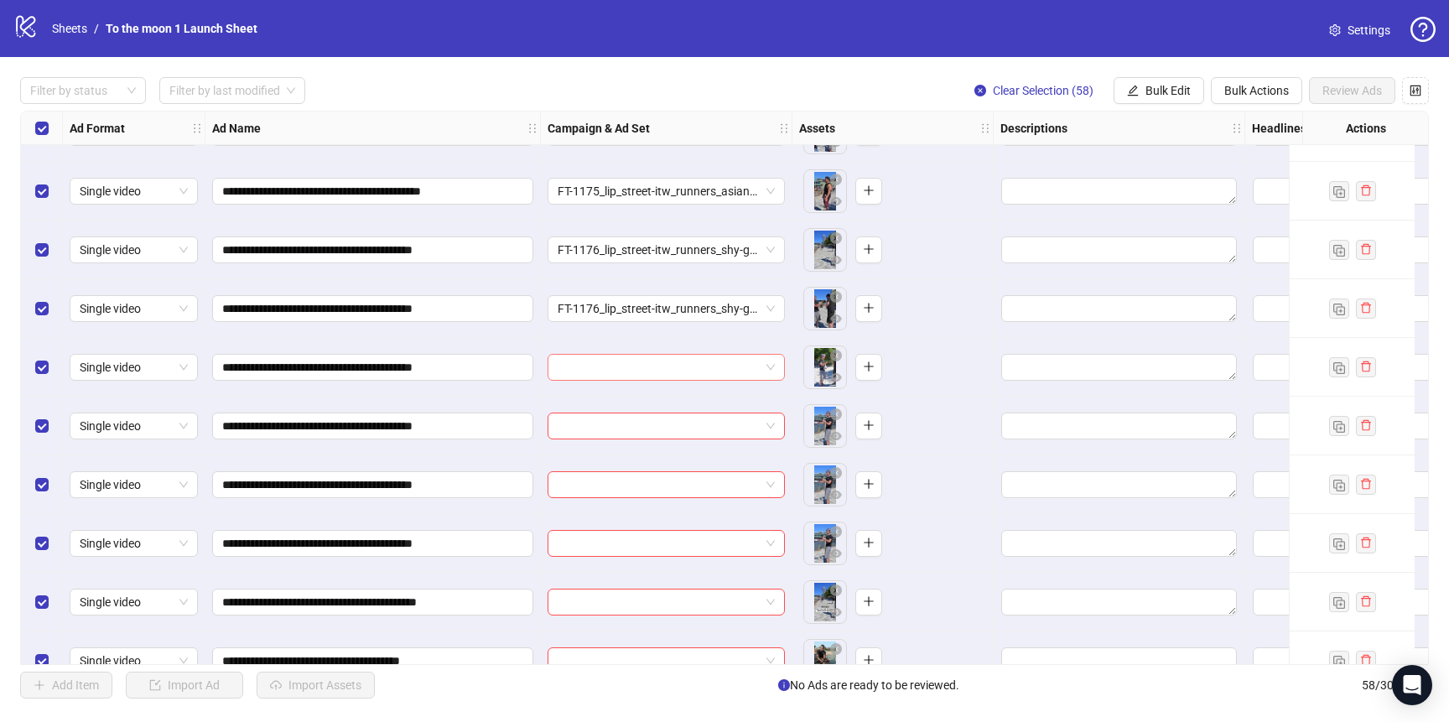
click at [638, 375] on input "search" at bounding box center [659, 367] width 202 height 25
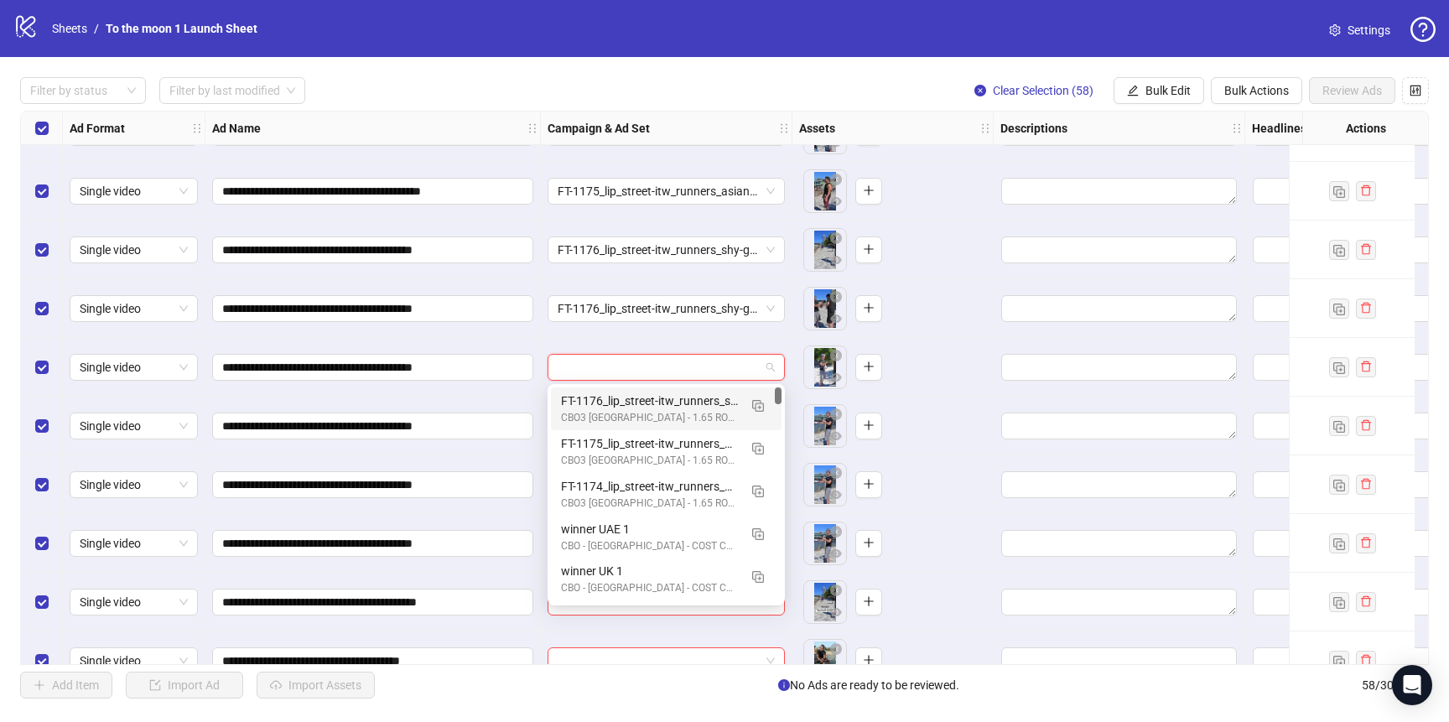
click at [638, 394] on div "FT-1176_lip_street-itw_runners_shy-guy" at bounding box center [649, 401] width 177 height 18
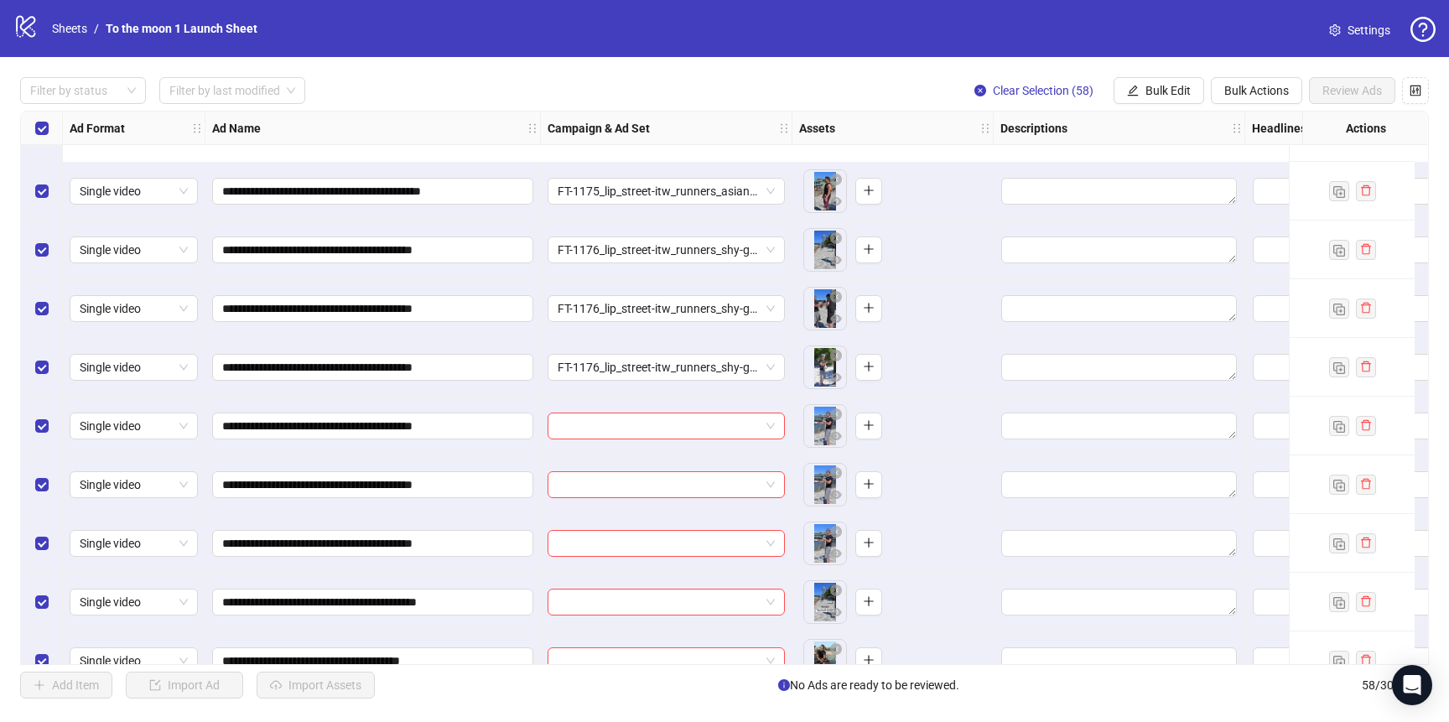
scroll to position [945, 0]
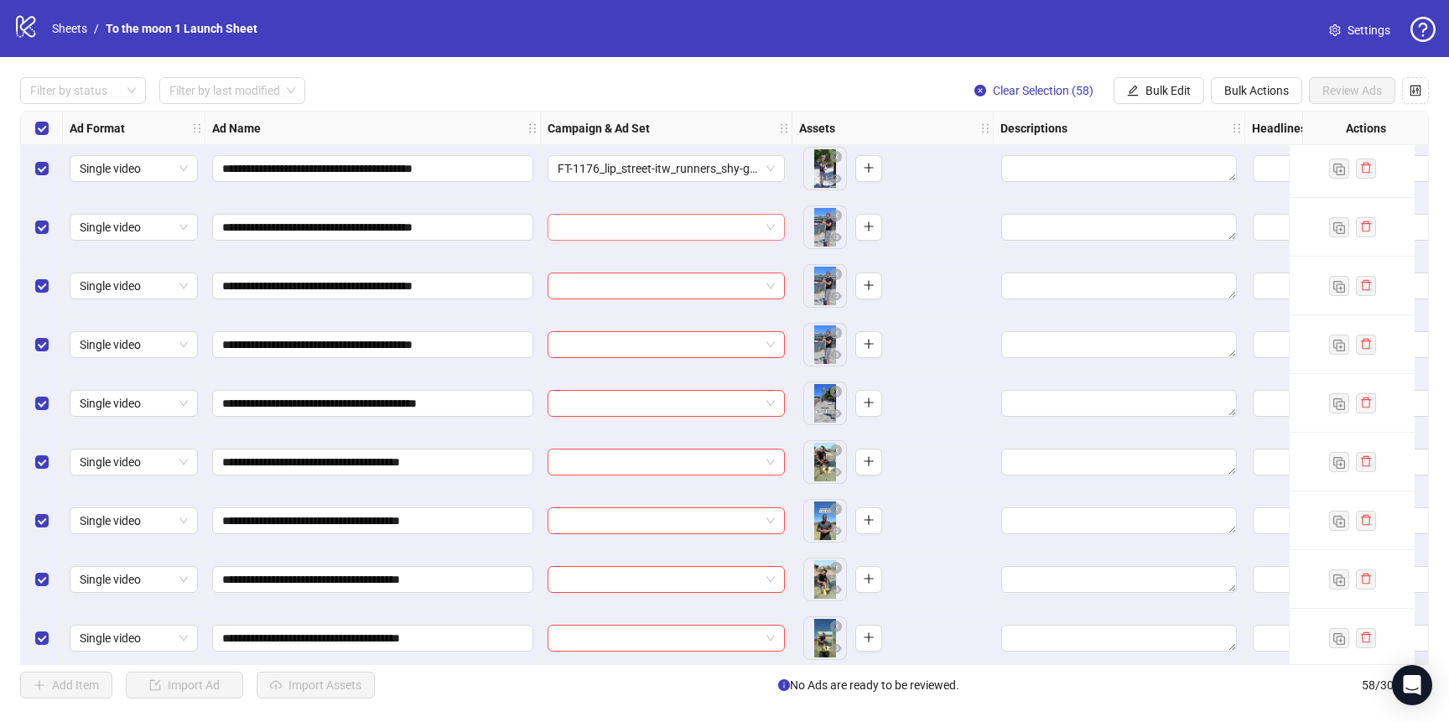
click at [652, 220] on input "search" at bounding box center [659, 227] width 202 height 25
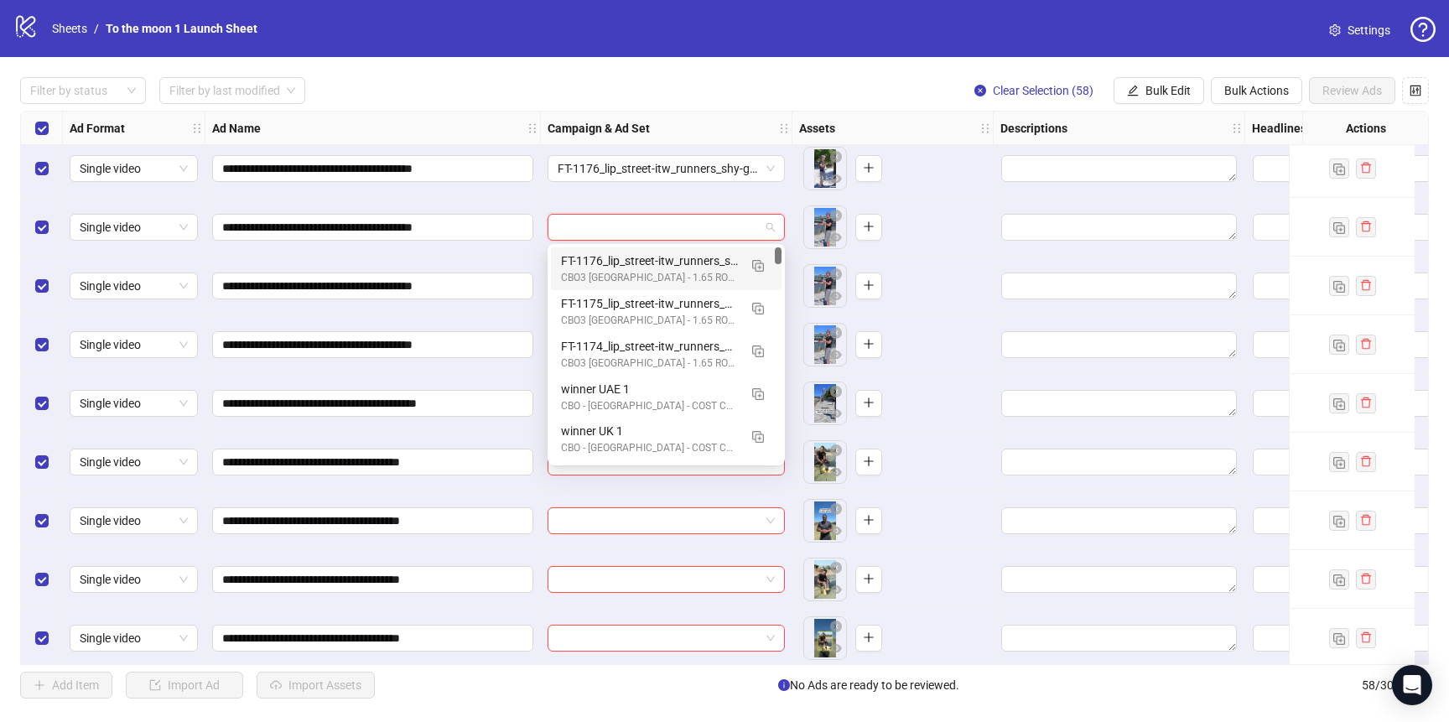
click at [642, 263] on div "FT-1176_lip_street-itw_runners_shy-guy" at bounding box center [649, 261] width 177 height 18
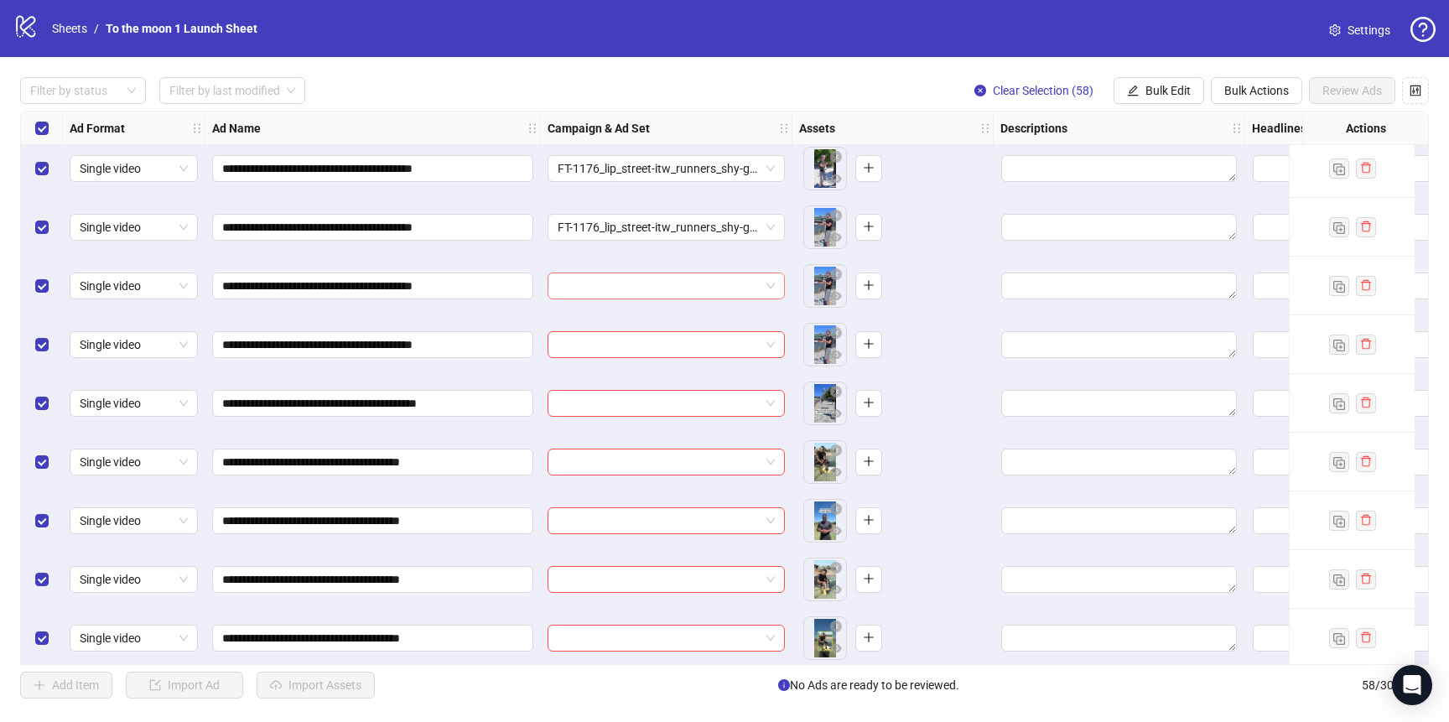
click at [642, 286] on input "search" at bounding box center [659, 285] width 202 height 25
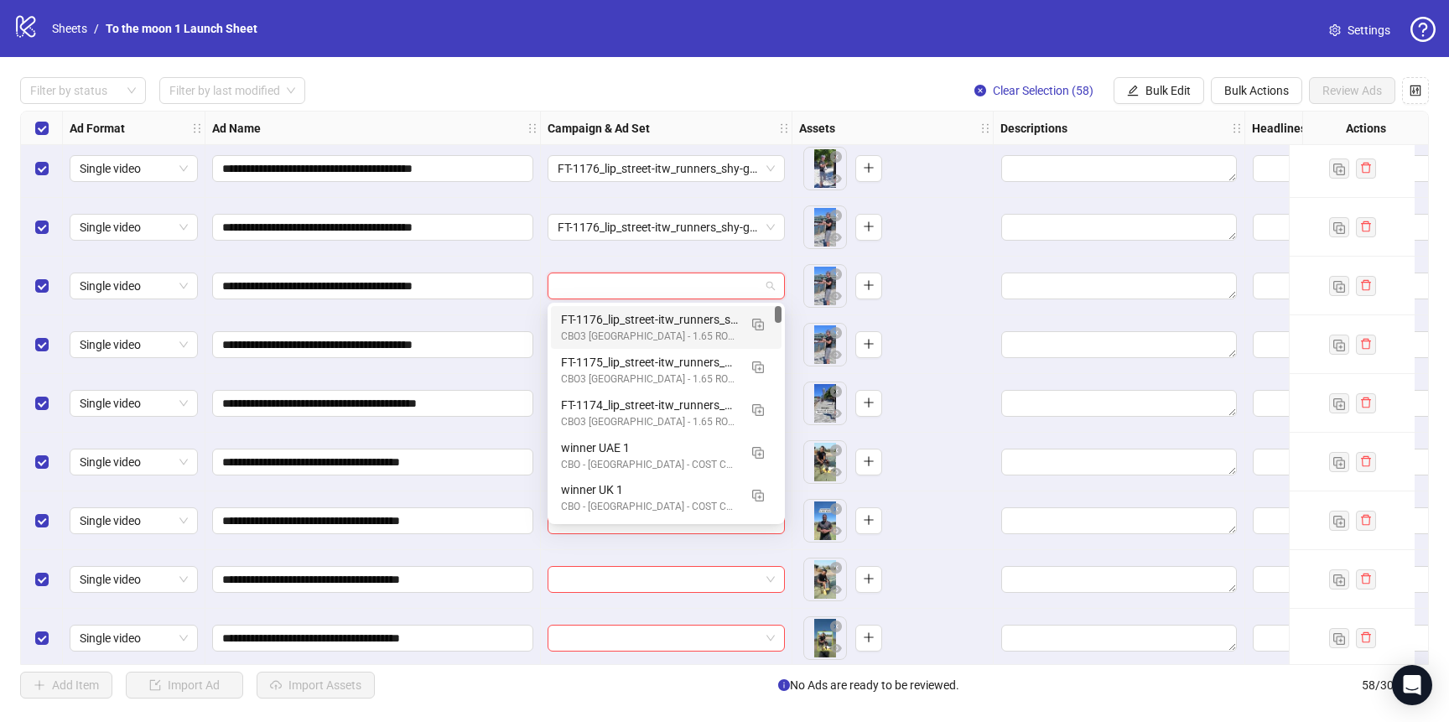
click at [642, 315] on div "FT-1176_lip_street-itw_runners_shy-guy" at bounding box center [649, 319] width 177 height 18
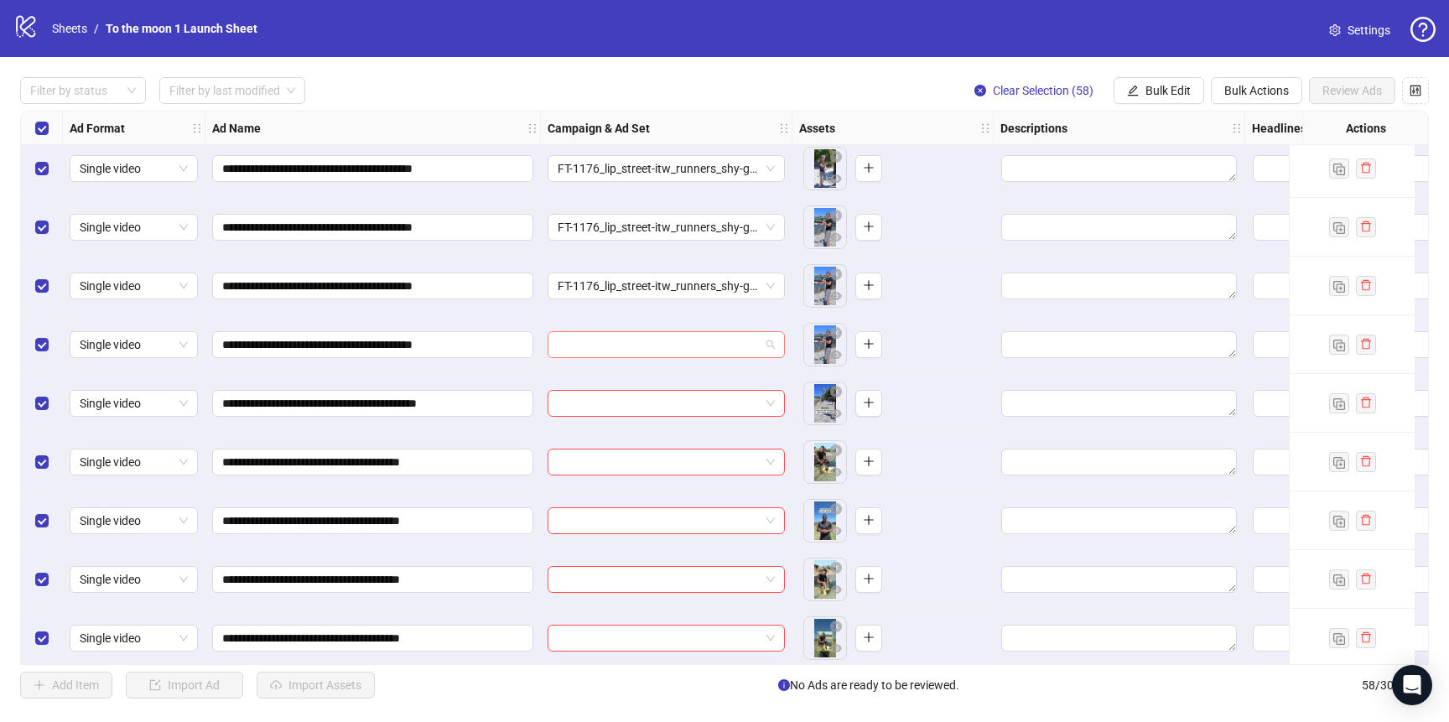
click at [642, 337] on input "search" at bounding box center [659, 344] width 202 height 25
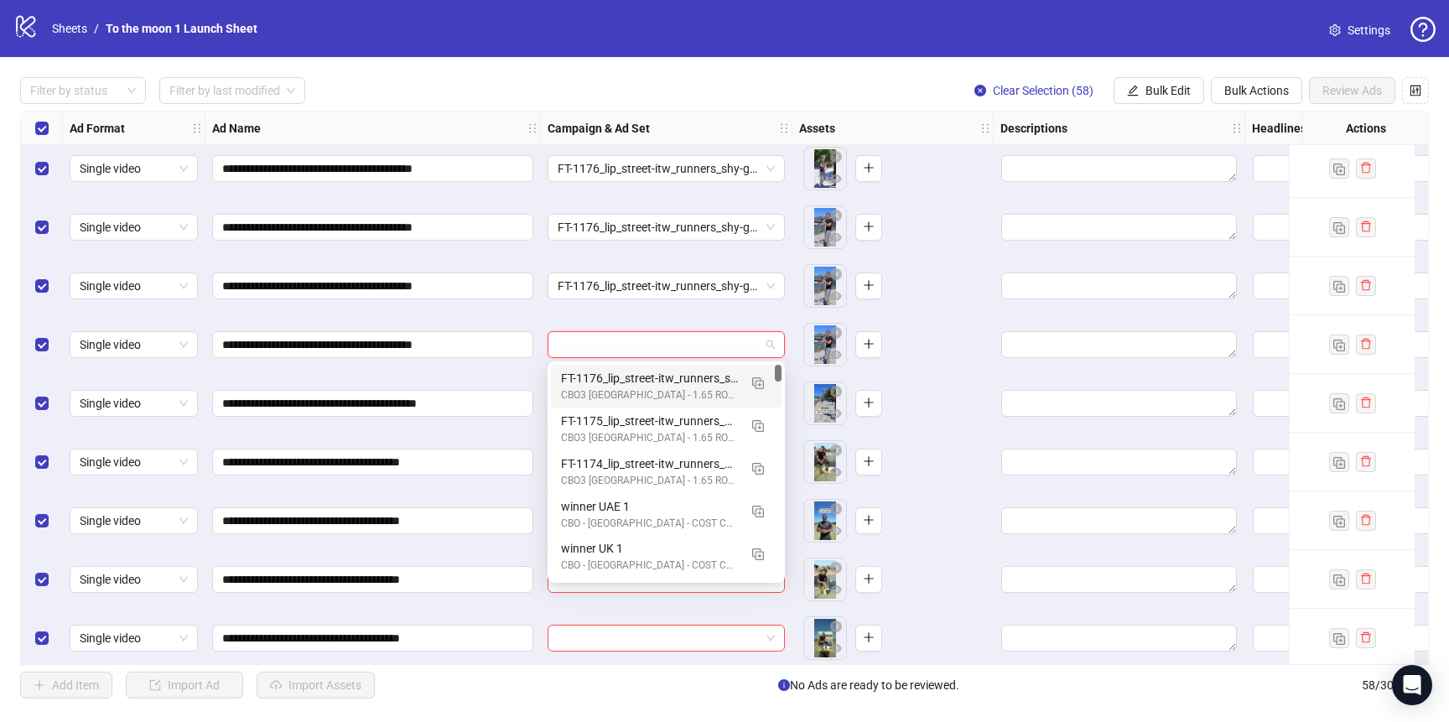
click at [642, 371] on div "FT-1176_lip_street-itw_runners_shy-guy" at bounding box center [649, 378] width 177 height 18
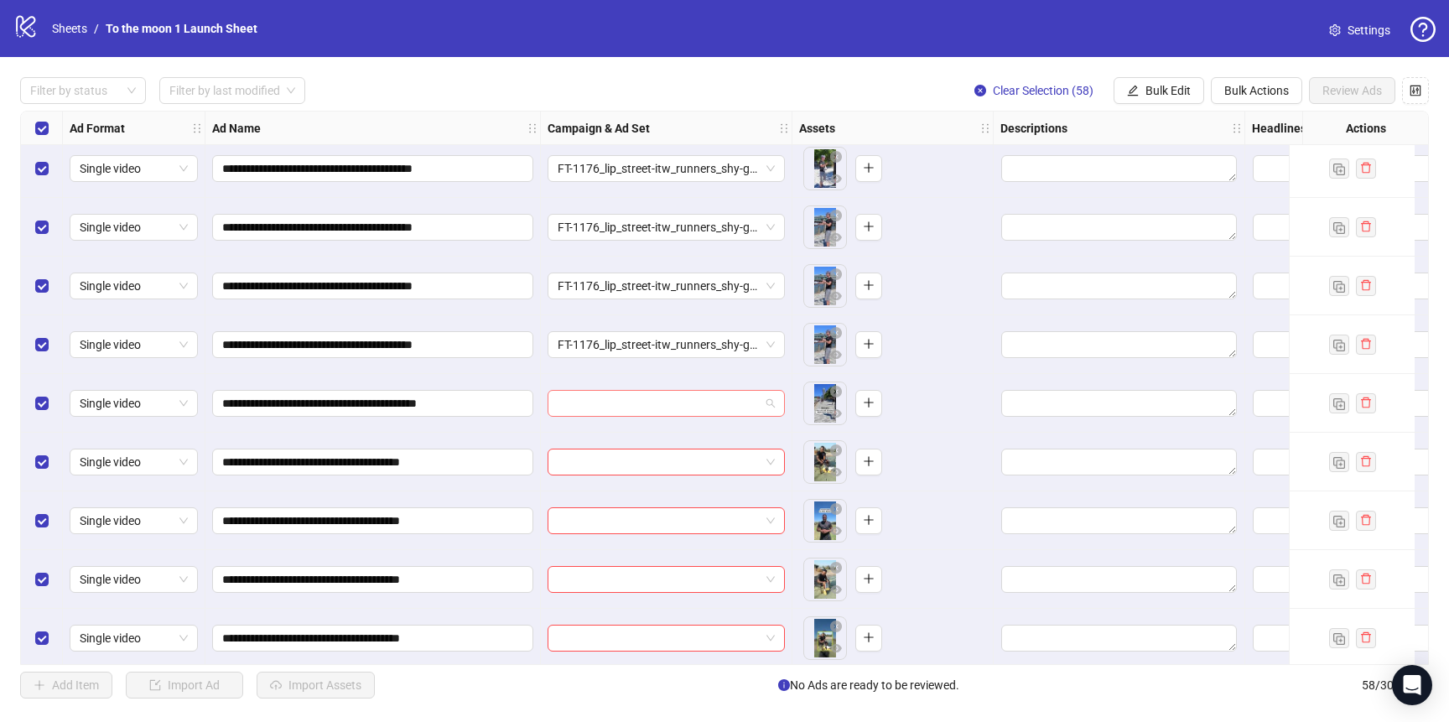
click at [641, 413] on input "search" at bounding box center [659, 403] width 202 height 25
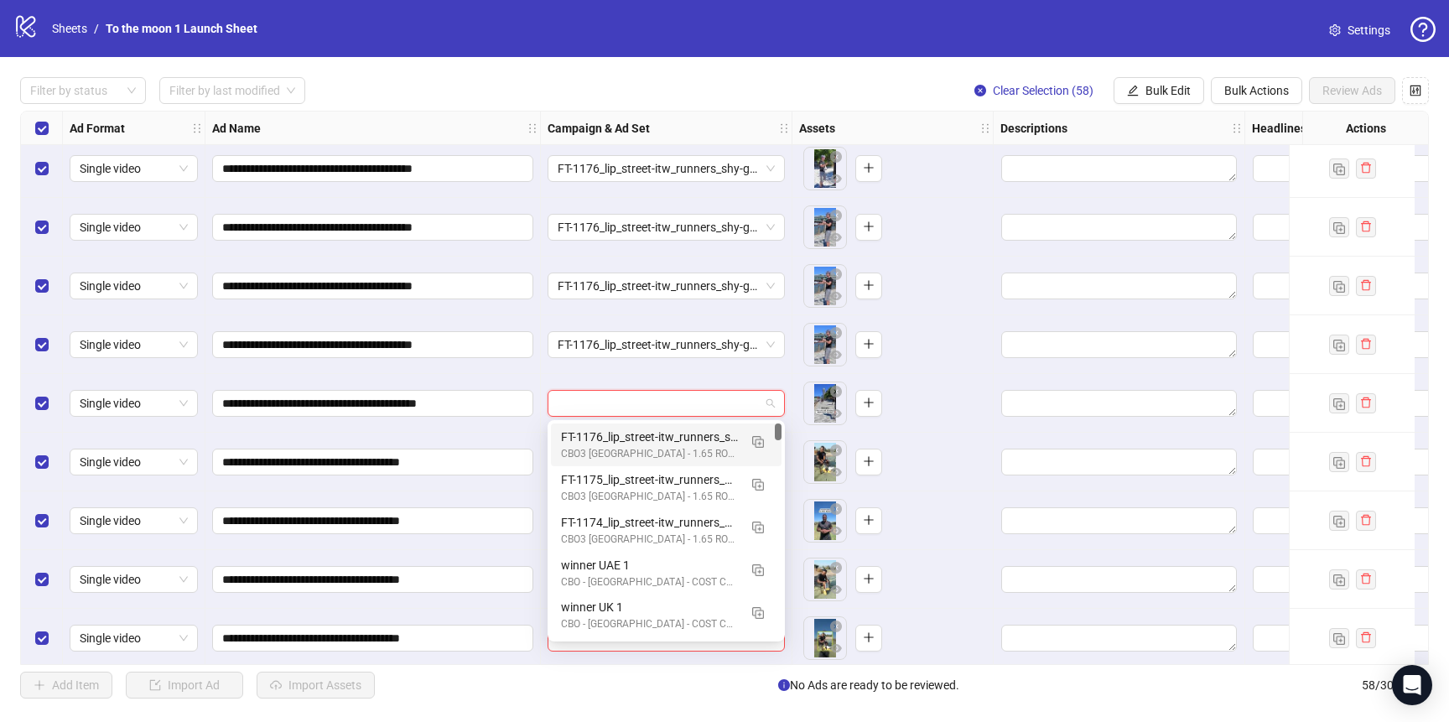
click at [641, 439] on div "FT-1176_lip_street-itw_runners_shy-guy" at bounding box center [649, 437] width 177 height 18
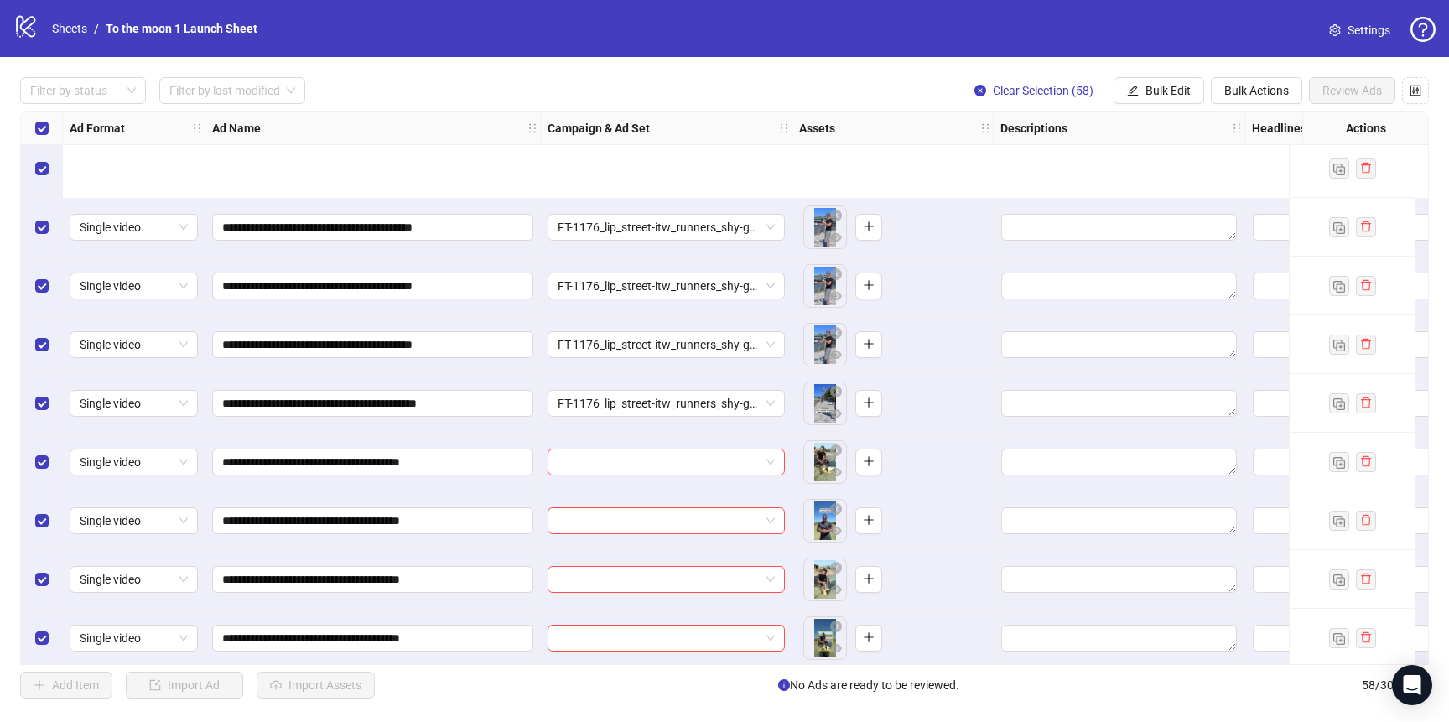
scroll to position [1165, 0]
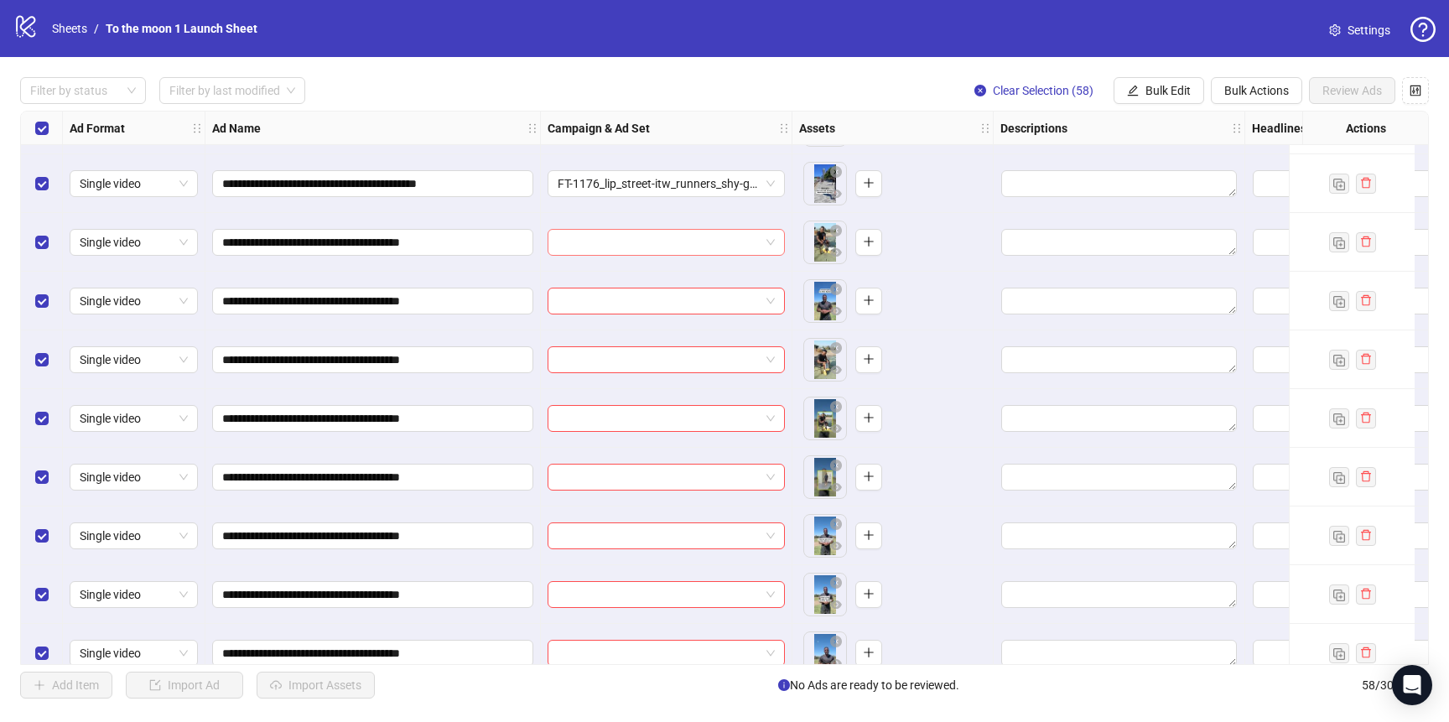
click at [749, 239] on input "search" at bounding box center [659, 242] width 202 height 25
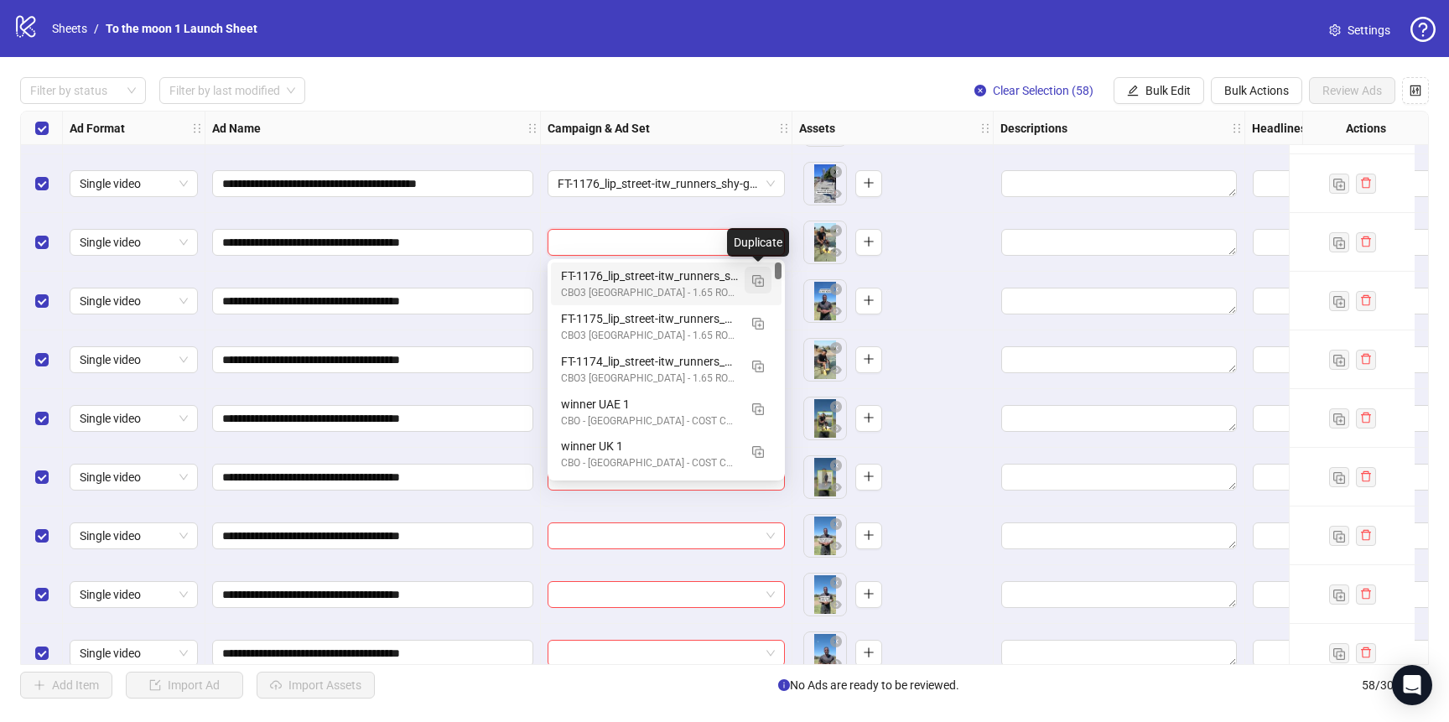
click at [757, 278] on img "button" at bounding box center [758, 281] width 12 height 12
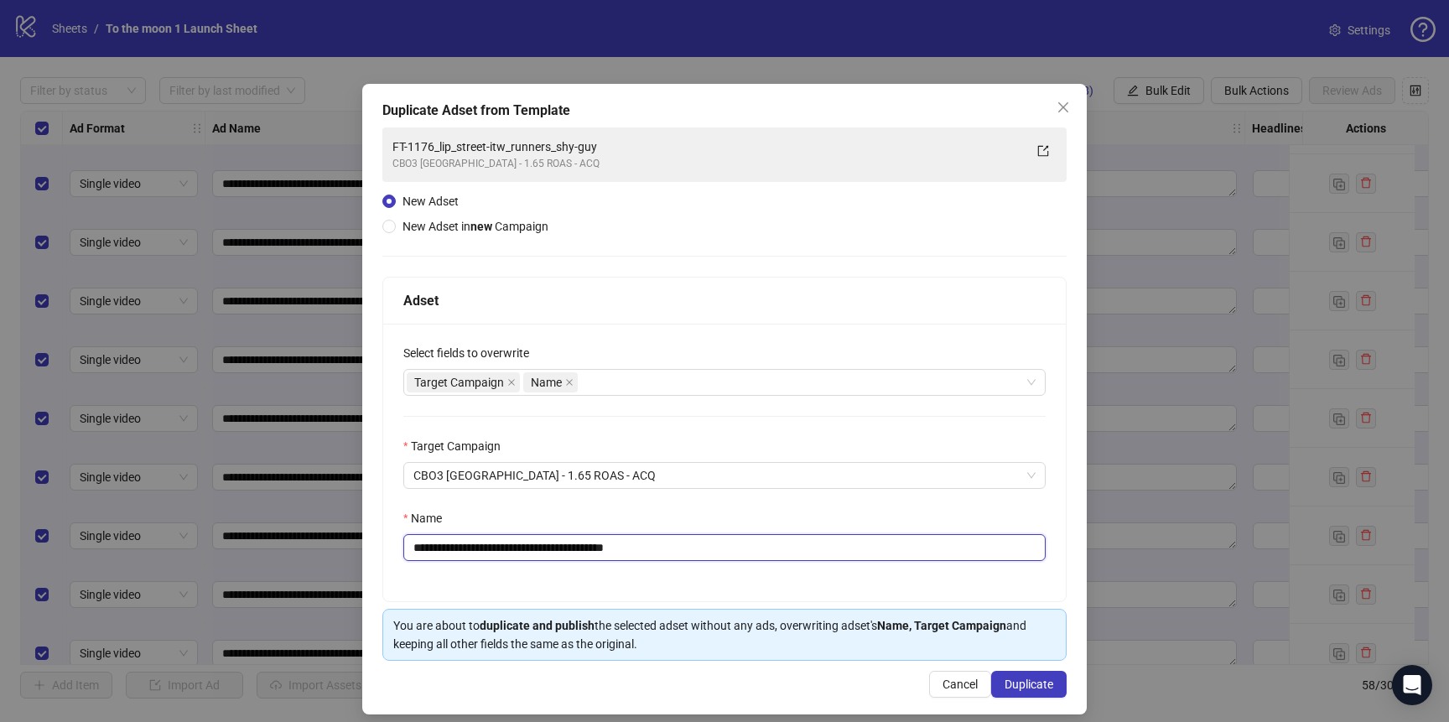
click at [576, 548] on input "**********" at bounding box center [724, 547] width 642 height 27
paste input "text"
drag, startPoint x: 423, startPoint y: 548, endPoint x: 373, endPoint y: 548, distance: 50.3
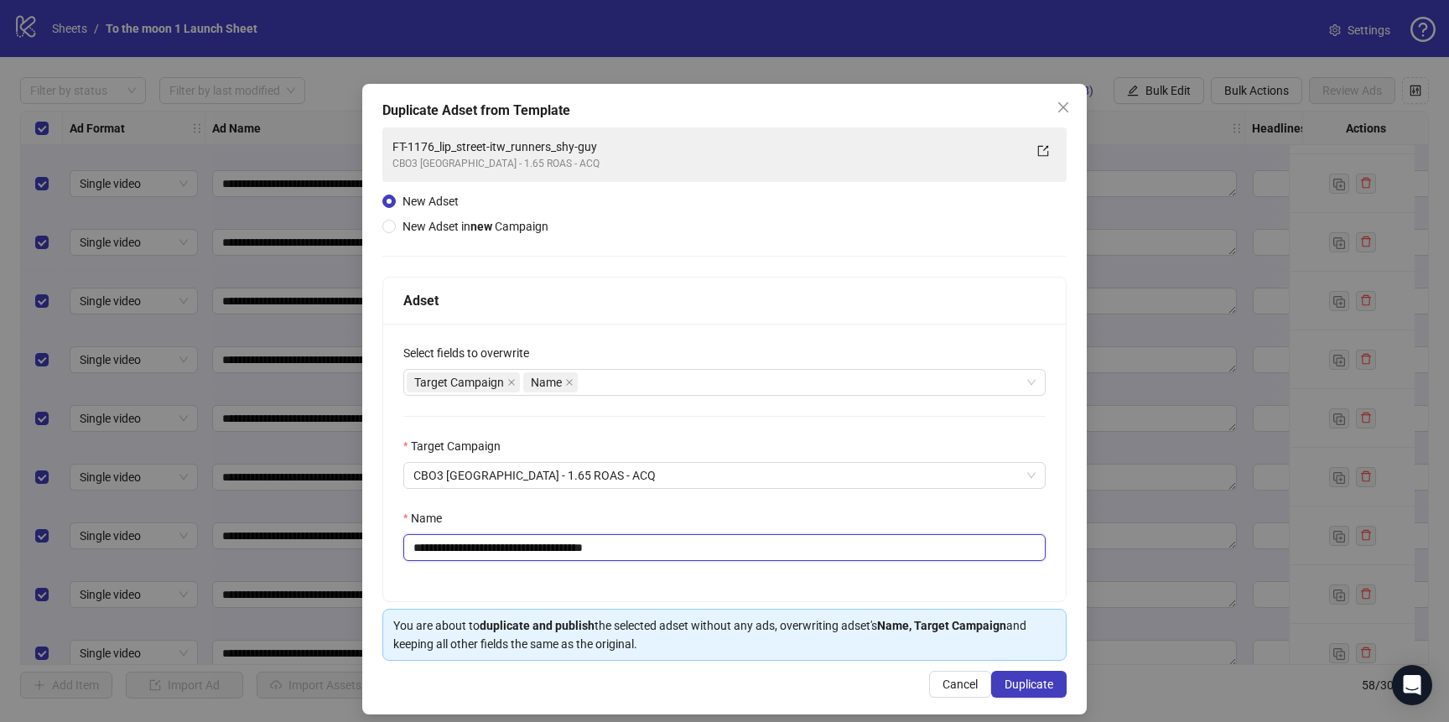
click at [387, 548] on div "**********" at bounding box center [724, 463] width 683 height 278
type input "**********"
click at [1023, 673] on button "Duplicate" at bounding box center [1028, 684] width 75 height 27
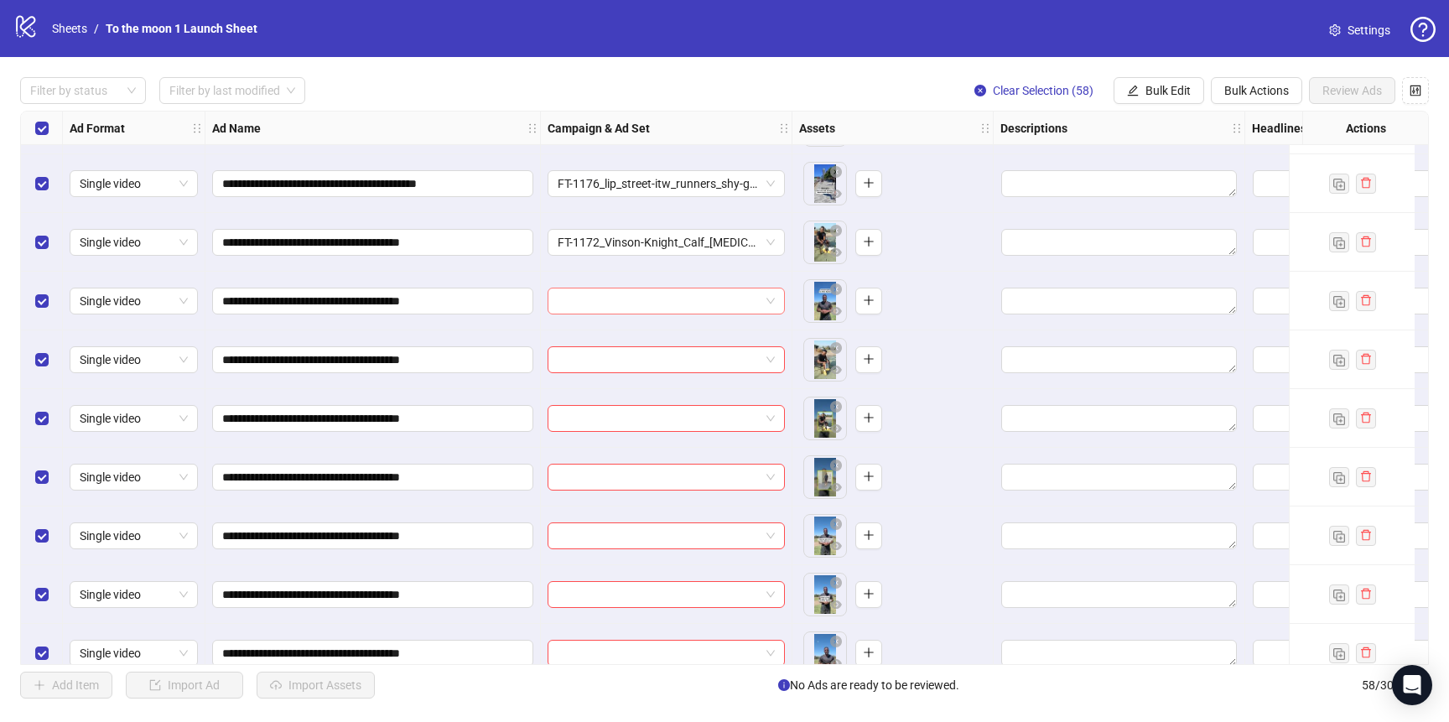
click at [690, 291] on input "search" at bounding box center [659, 300] width 202 height 25
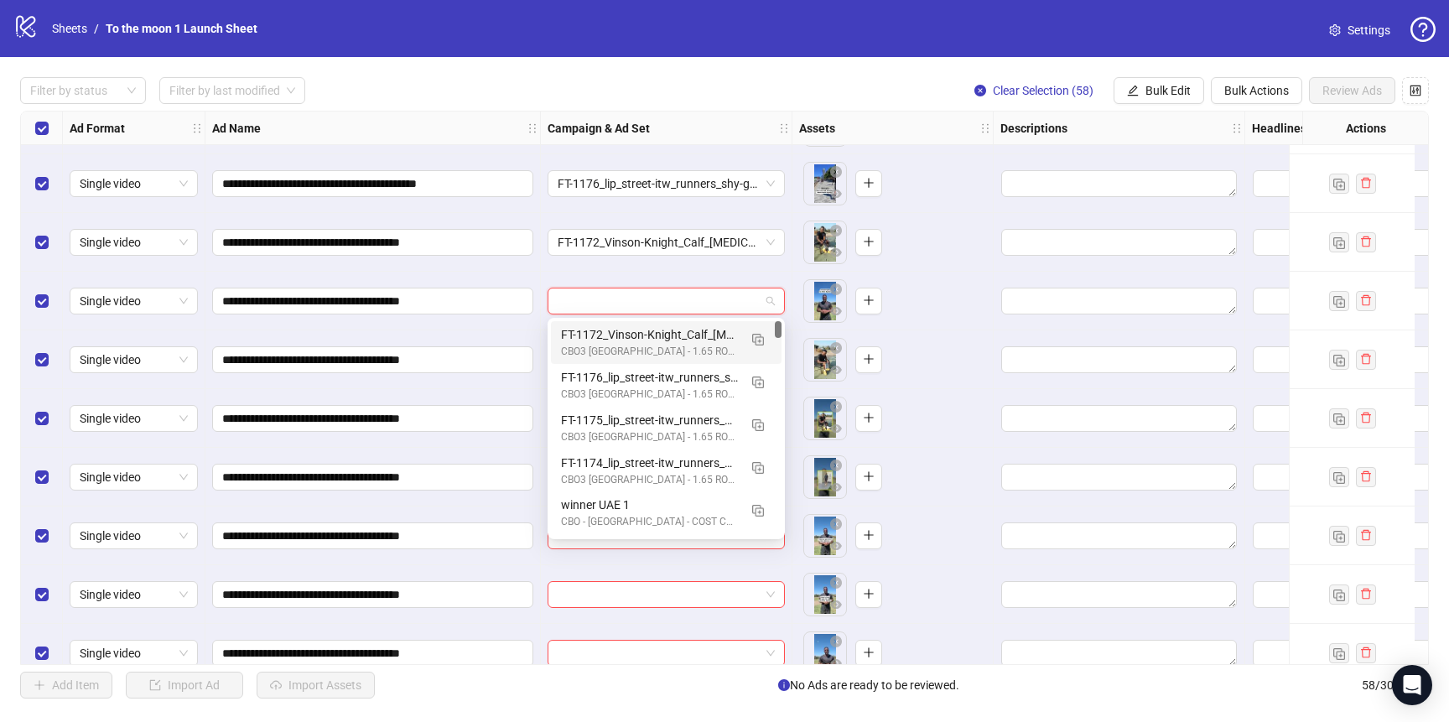
click at [672, 344] on div "CBO3 [GEOGRAPHIC_DATA] - 1.65 ROAS - ACQ" at bounding box center [649, 352] width 177 height 16
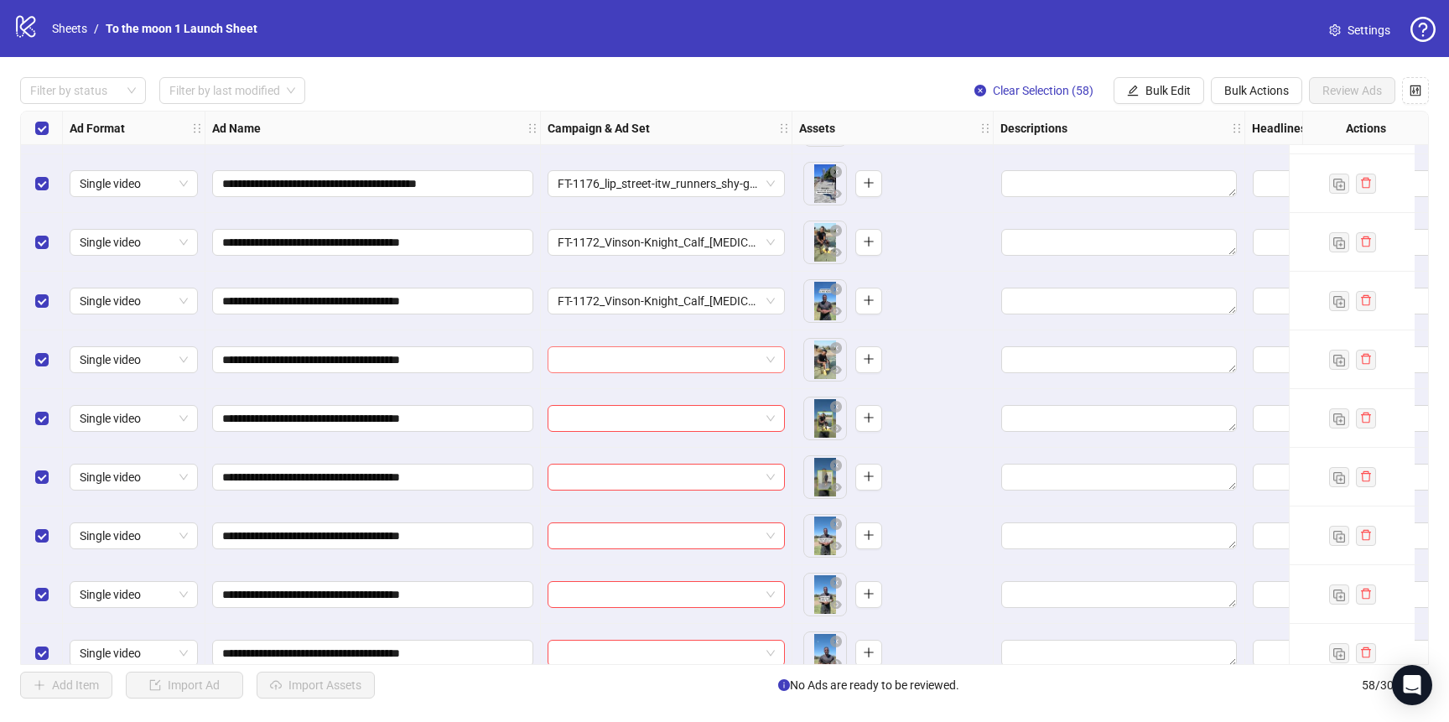
click at [668, 366] on input "search" at bounding box center [659, 359] width 202 height 25
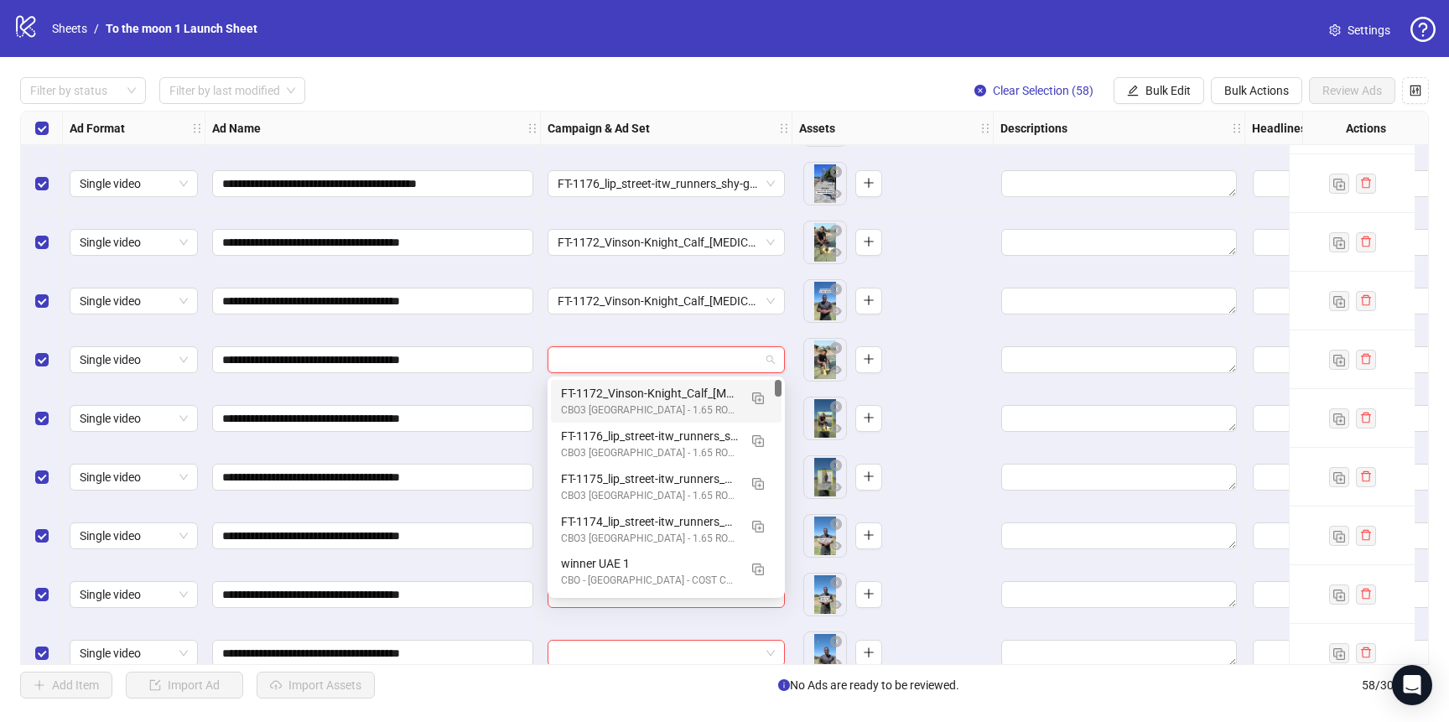
click at [668, 396] on div "FT-1172_Vinson-Knight_Calf_[MEDICAL_DATA]" at bounding box center [649, 393] width 177 height 18
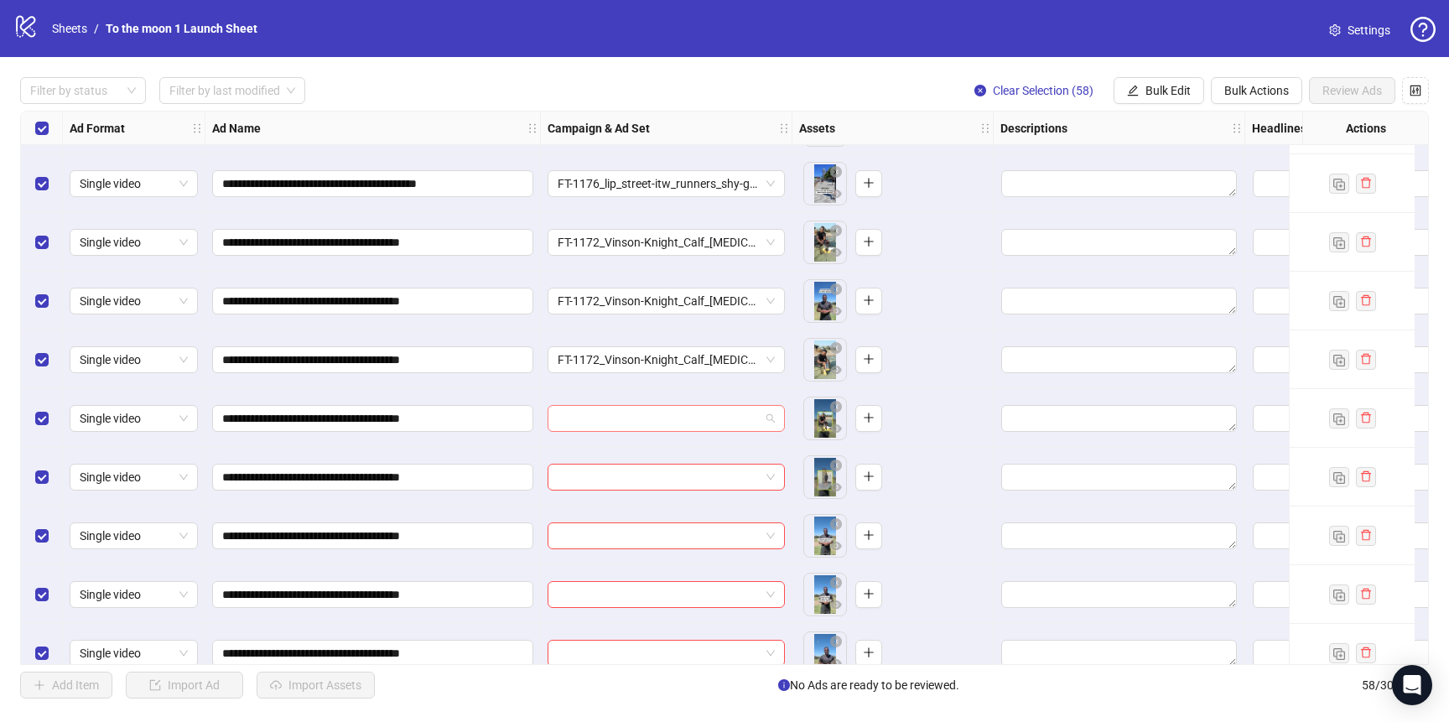
click at [668, 423] on input "search" at bounding box center [659, 418] width 202 height 25
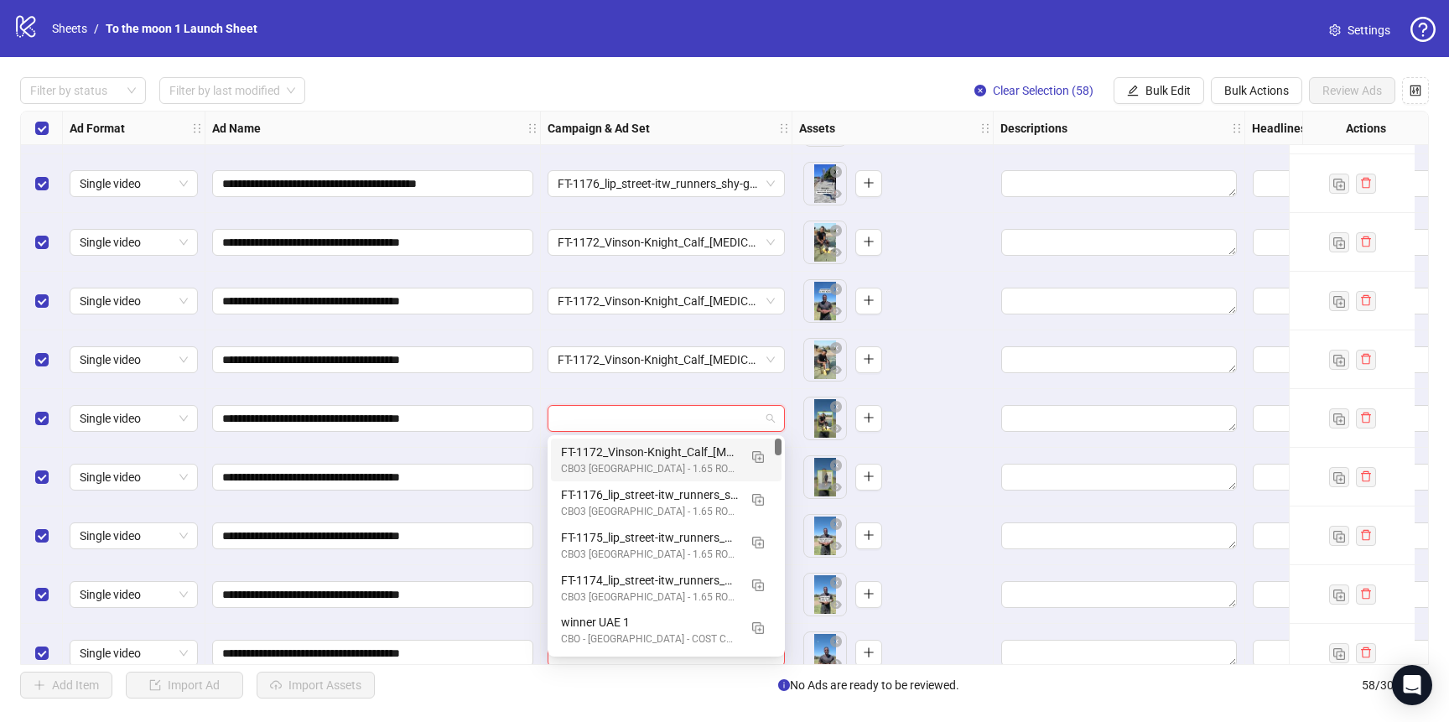
click at [668, 452] on div "FT-1172_Vinson-Knight_Calf_[MEDICAL_DATA]" at bounding box center [649, 452] width 177 height 18
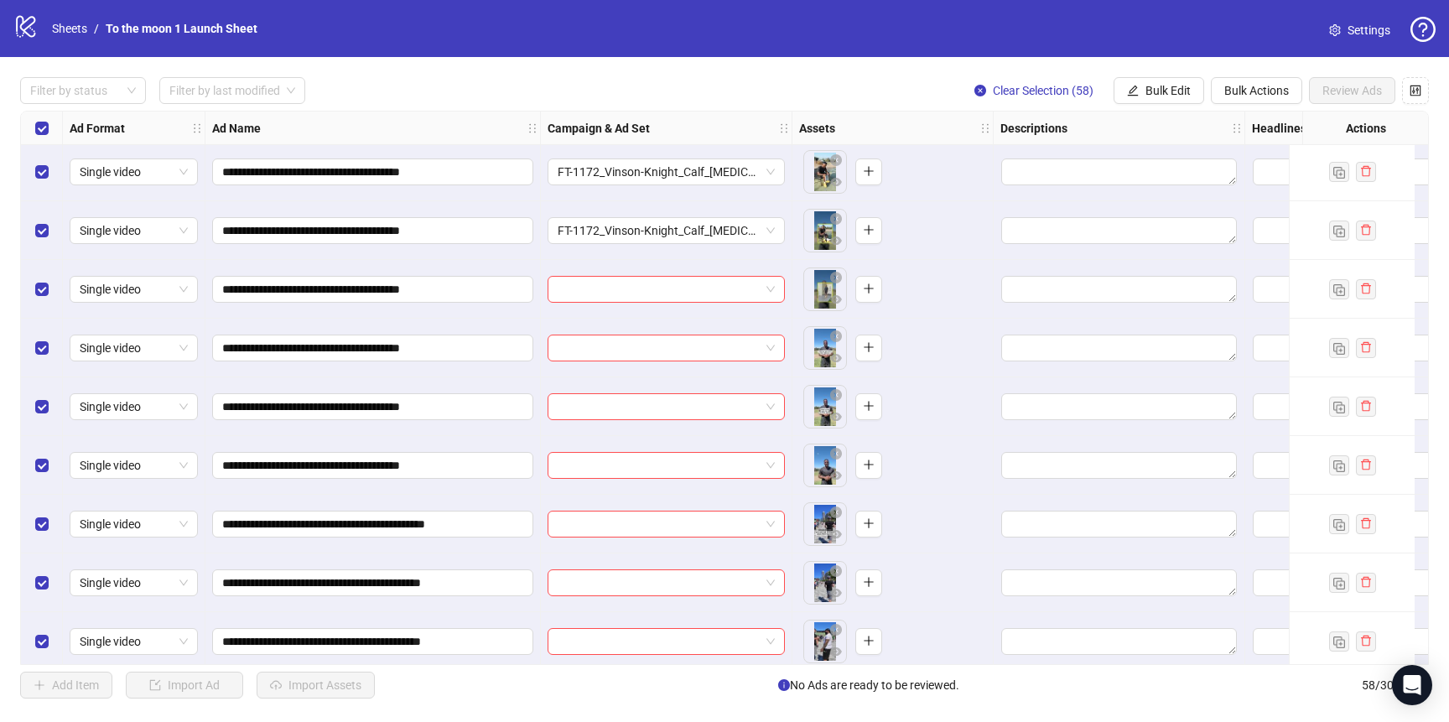
scroll to position [1375, 0]
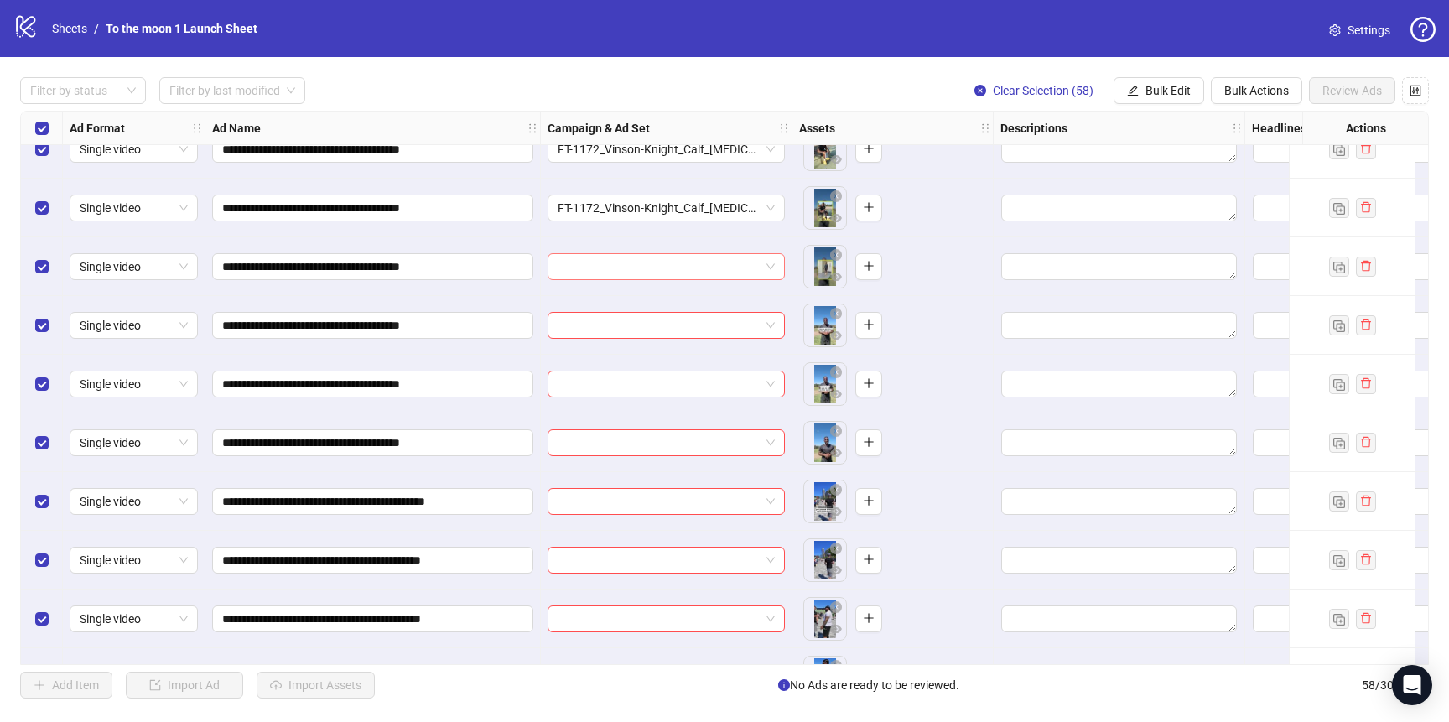
click at [658, 266] on input "search" at bounding box center [659, 266] width 202 height 25
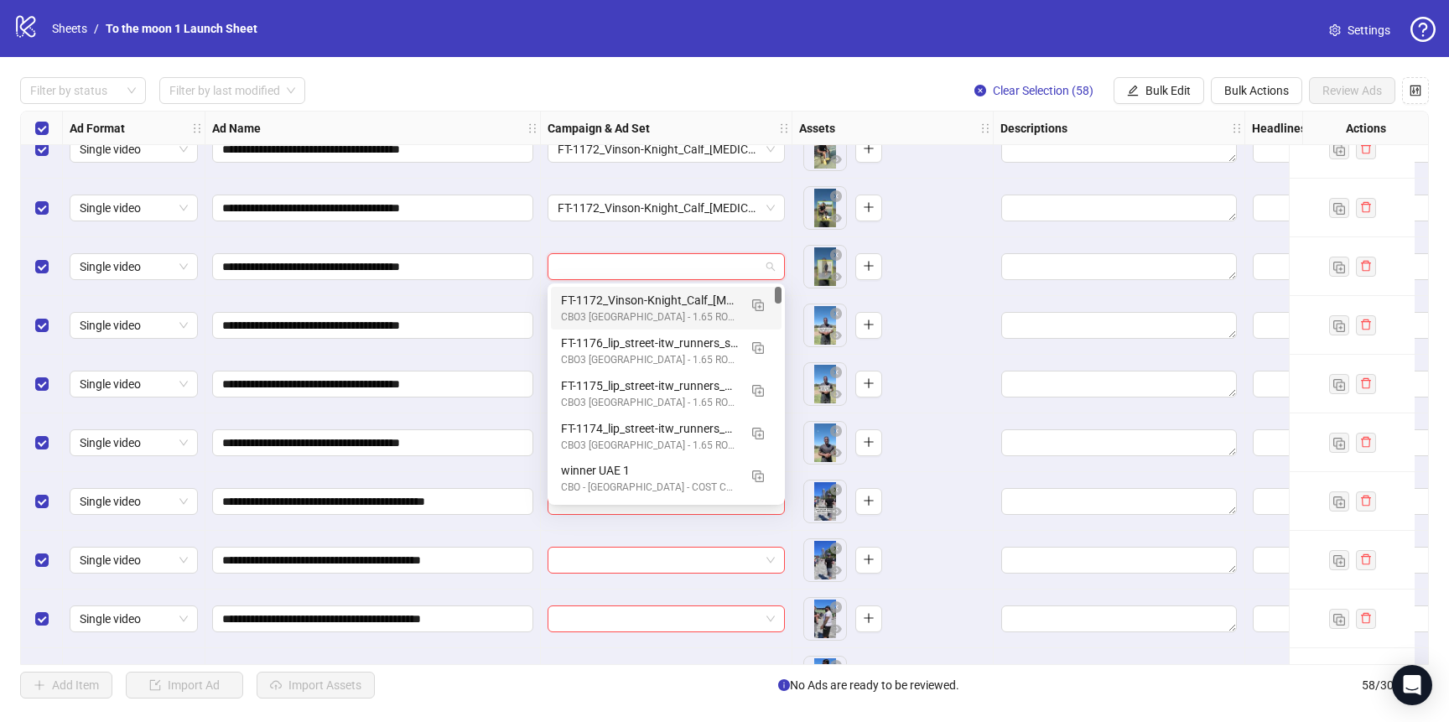
click at [657, 304] on div "FT-1172_Vinson-Knight_Calf_[MEDICAL_DATA]" at bounding box center [649, 300] width 177 height 18
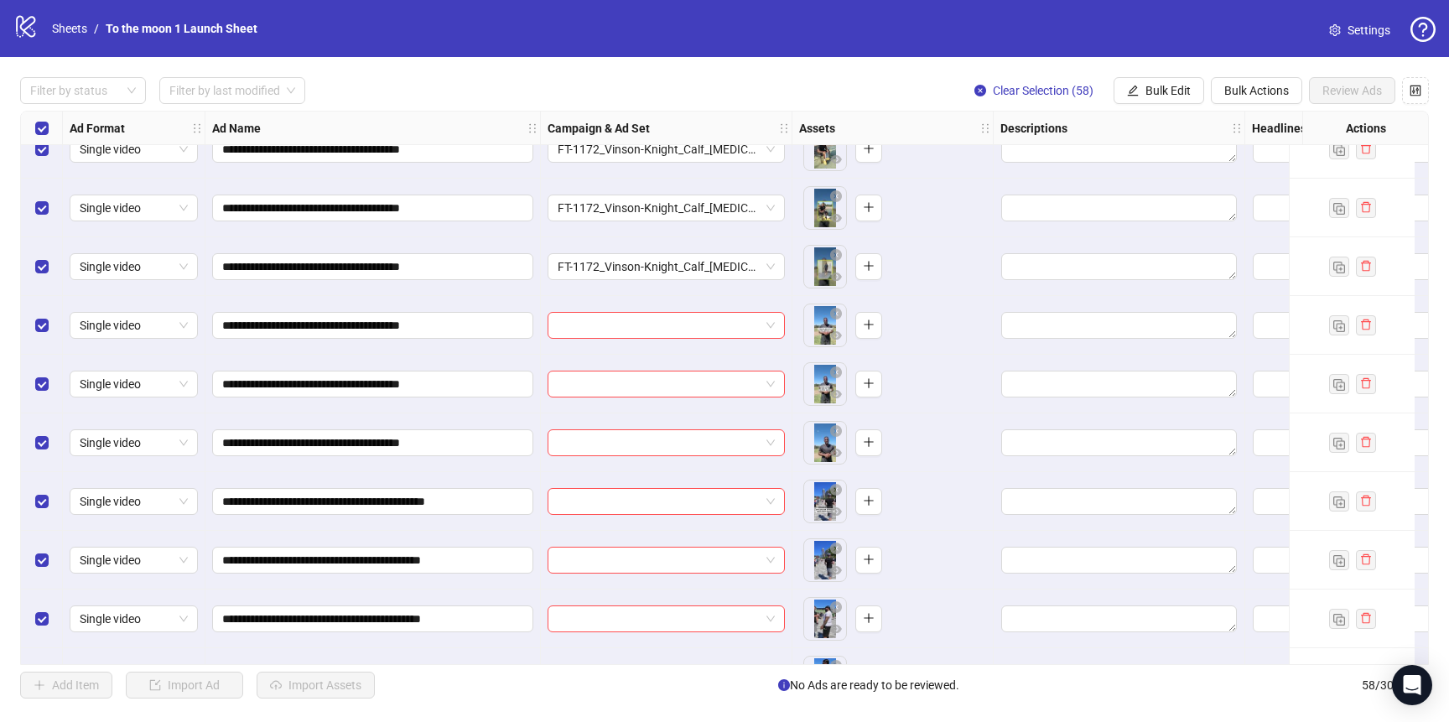
click at [645, 347] on div at bounding box center [667, 325] width 252 height 59
click at [652, 327] on input "search" at bounding box center [659, 325] width 202 height 25
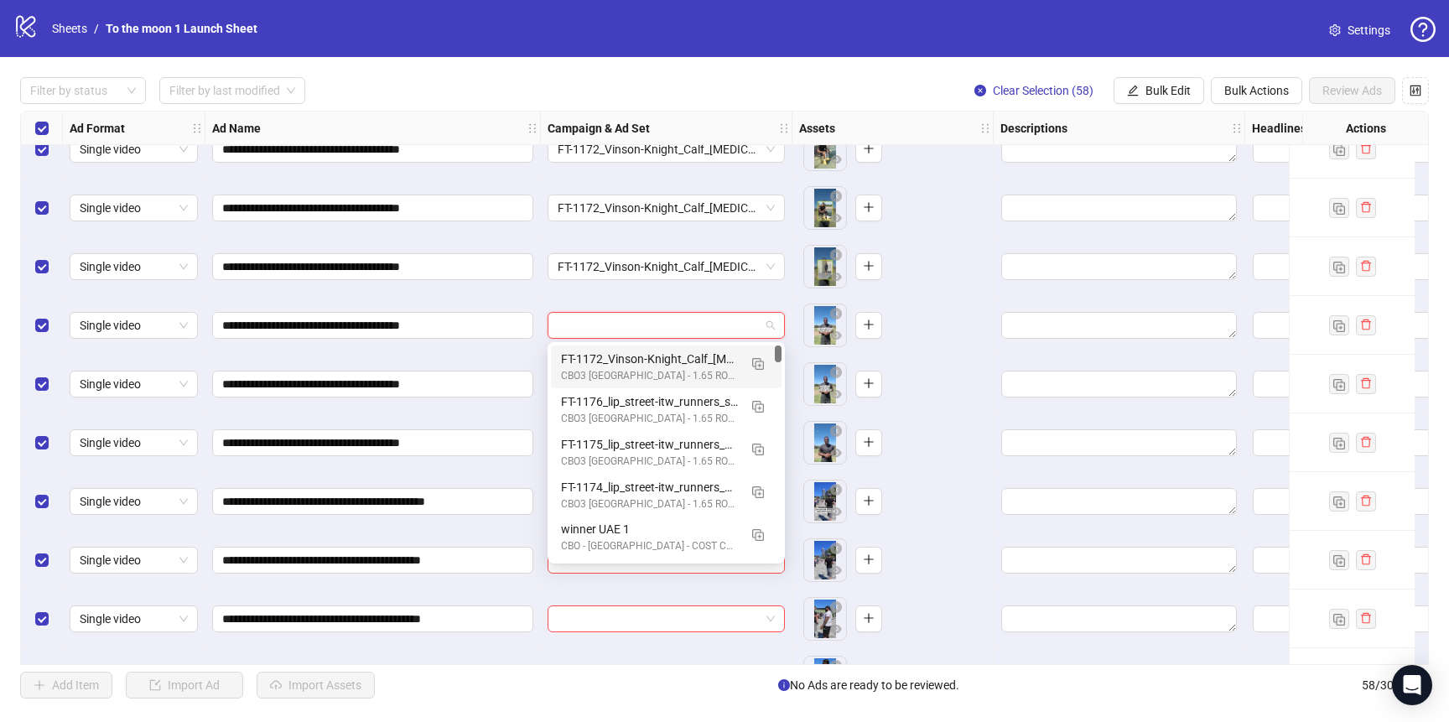
click at [652, 348] on div "FT-1172_Vinson-Knight_Calf_[MEDICAL_DATA] CBO3 [GEOGRAPHIC_DATA] - 1.65 ROAS - …" at bounding box center [666, 366] width 231 height 43
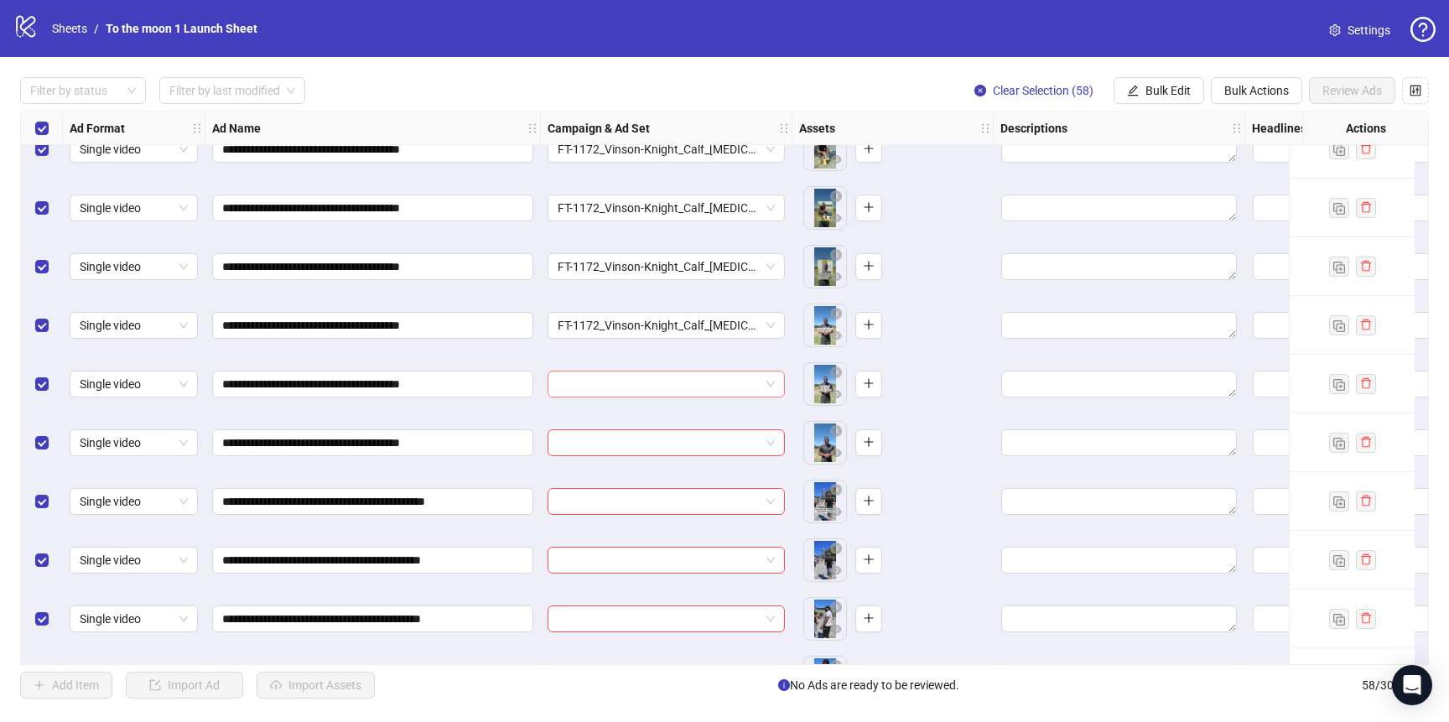
click at [645, 391] on input "search" at bounding box center [659, 383] width 202 height 25
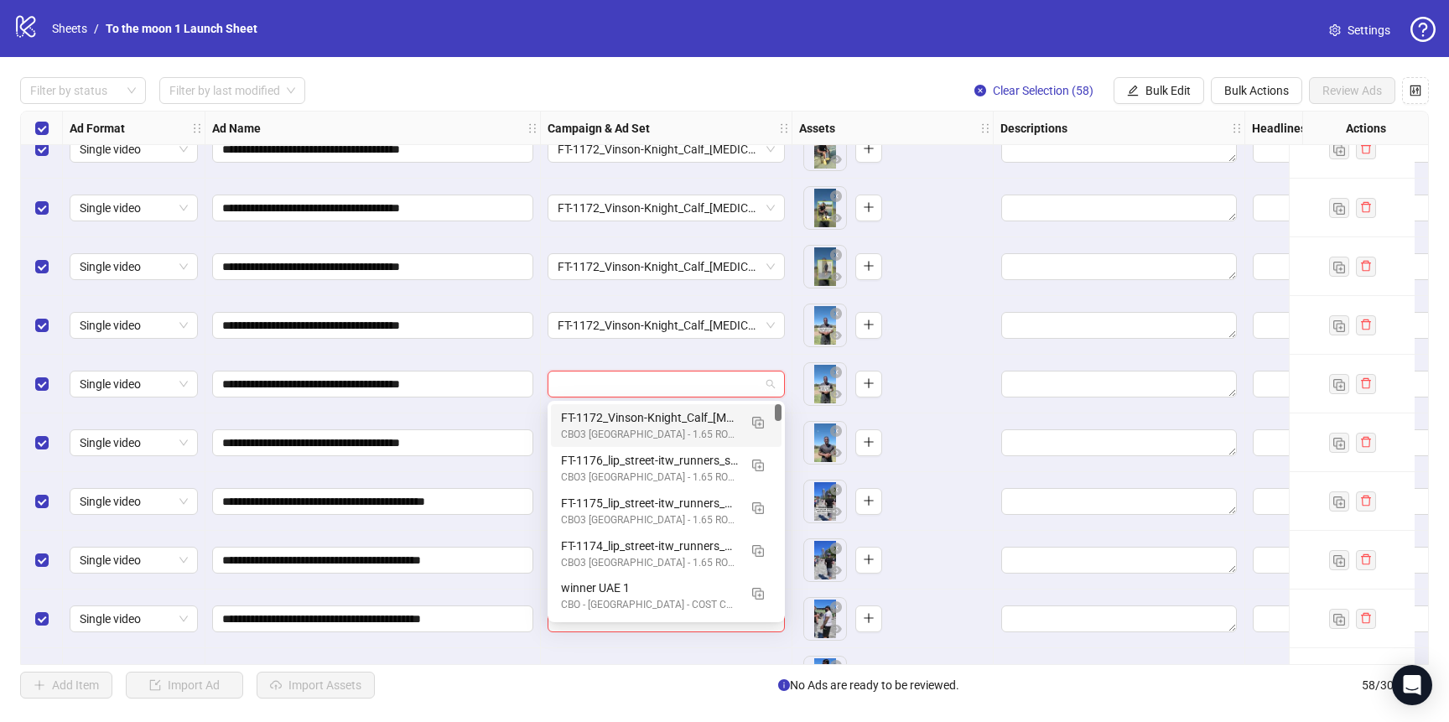
click at [645, 415] on div "FT-1172_Vinson-Knight_Calf_[MEDICAL_DATA]" at bounding box center [649, 417] width 177 height 18
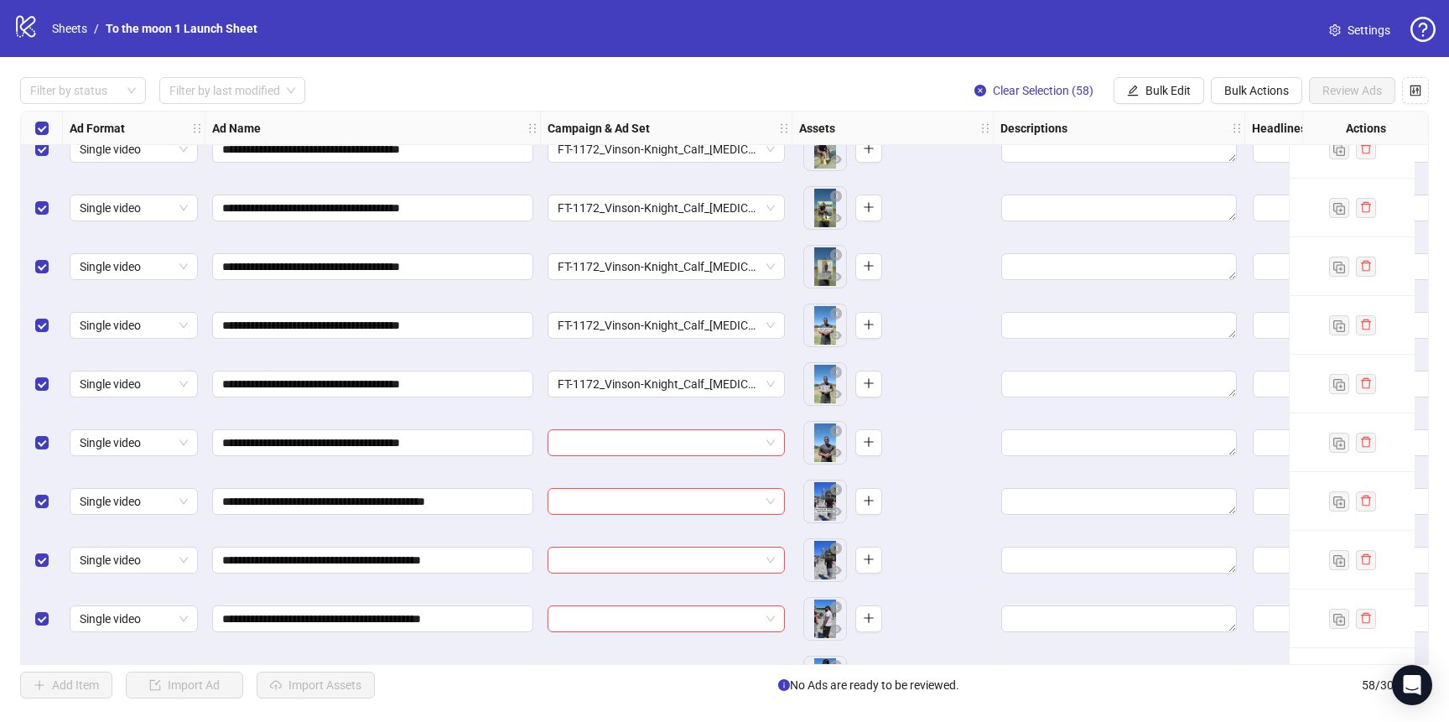
click at [644, 457] on div at bounding box center [667, 442] width 252 height 59
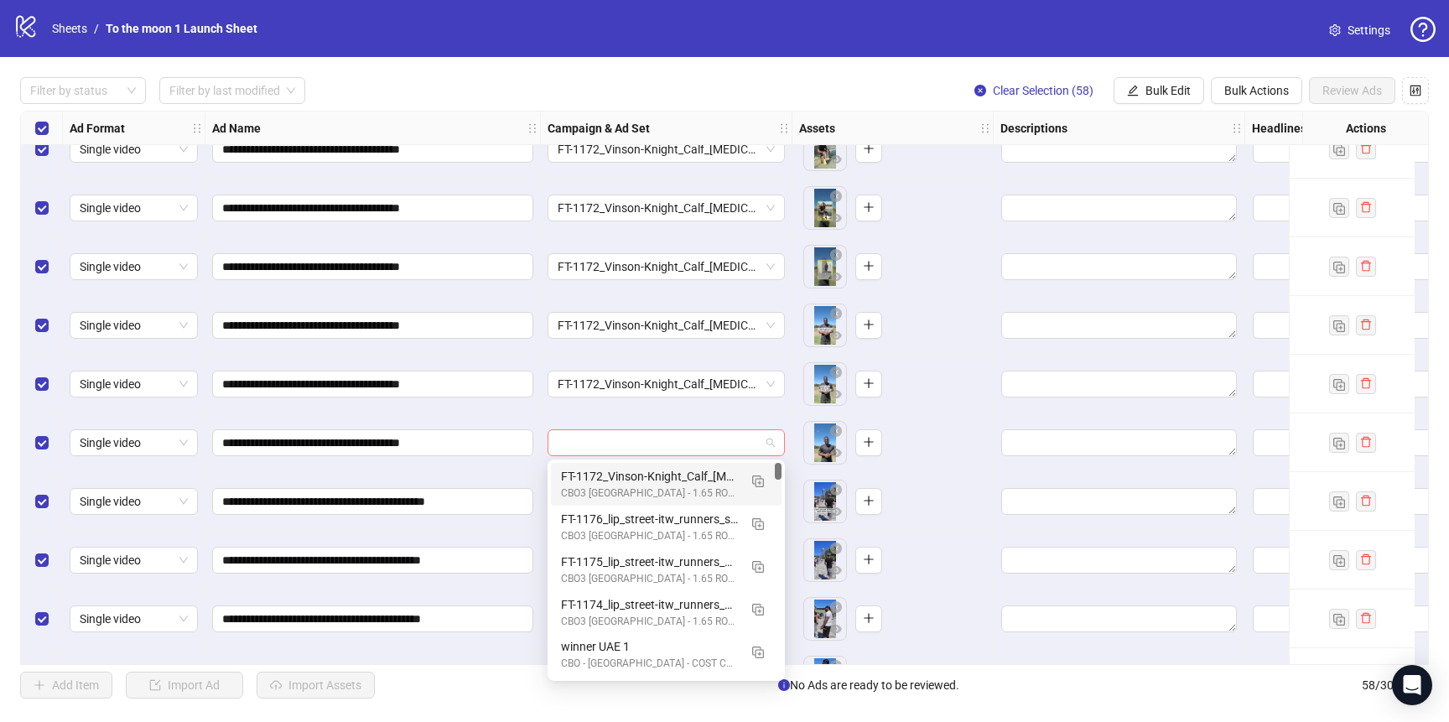
click at [644, 455] on div at bounding box center [666, 442] width 237 height 27
click at [644, 475] on div "FT-1172_Vinson-Knight_Calf_[MEDICAL_DATA]" at bounding box center [649, 476] width 177 height 18
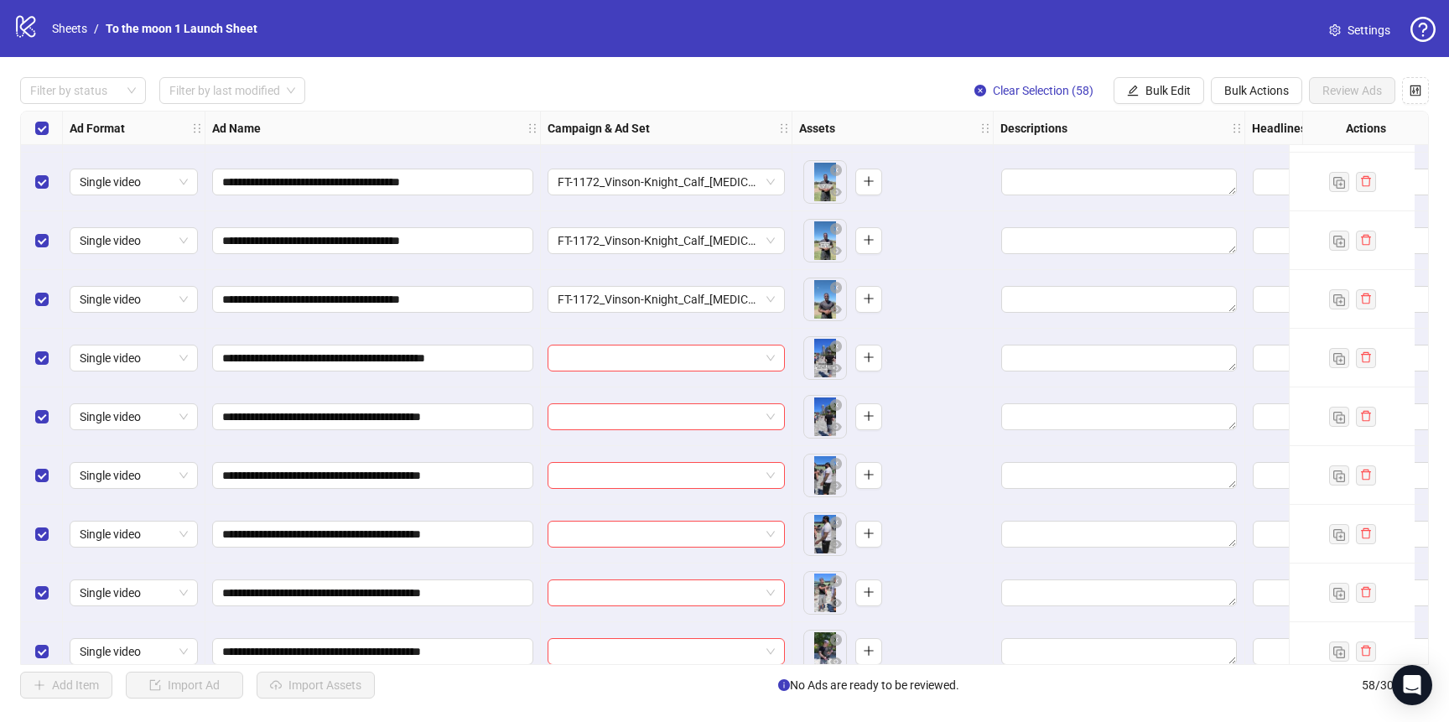
scroll to position [1547, 0]
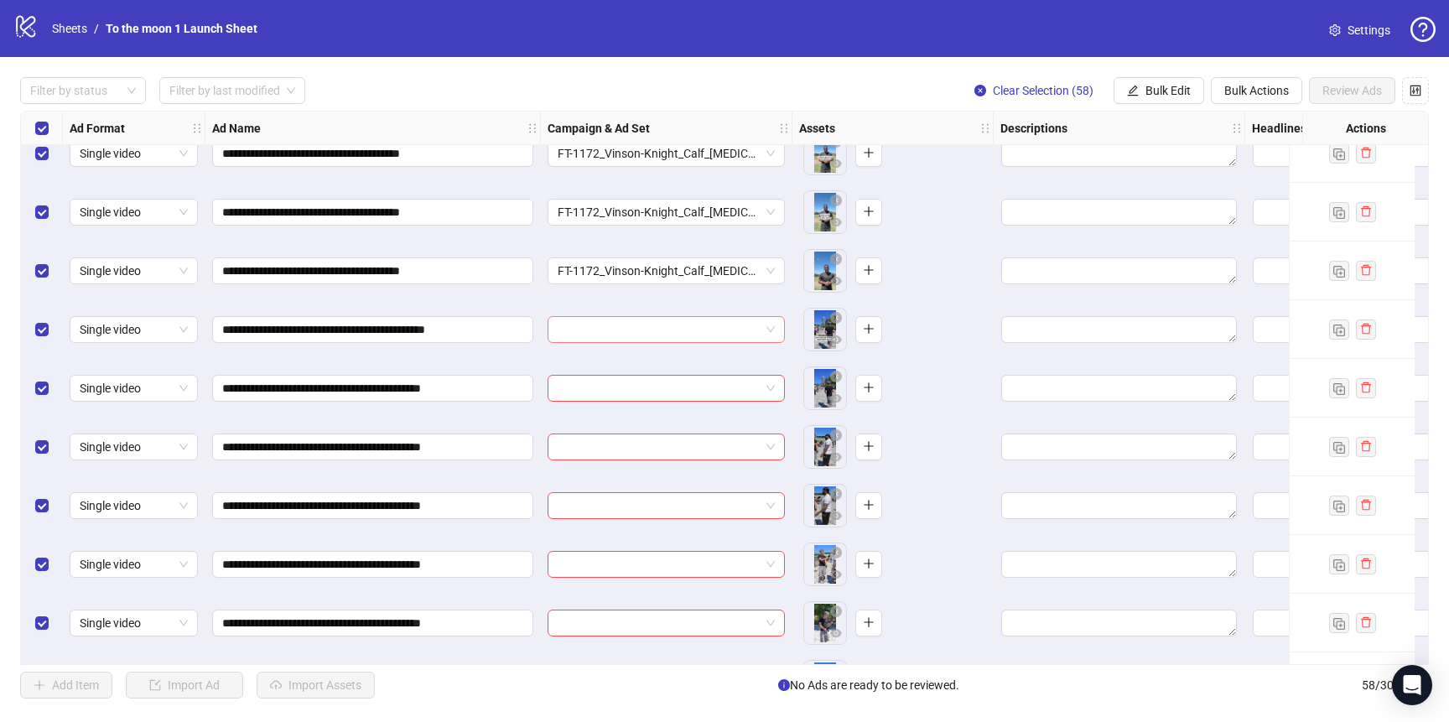
click at [742, 326] on input "search" at bounding box center [659, 329] width 202 height 25
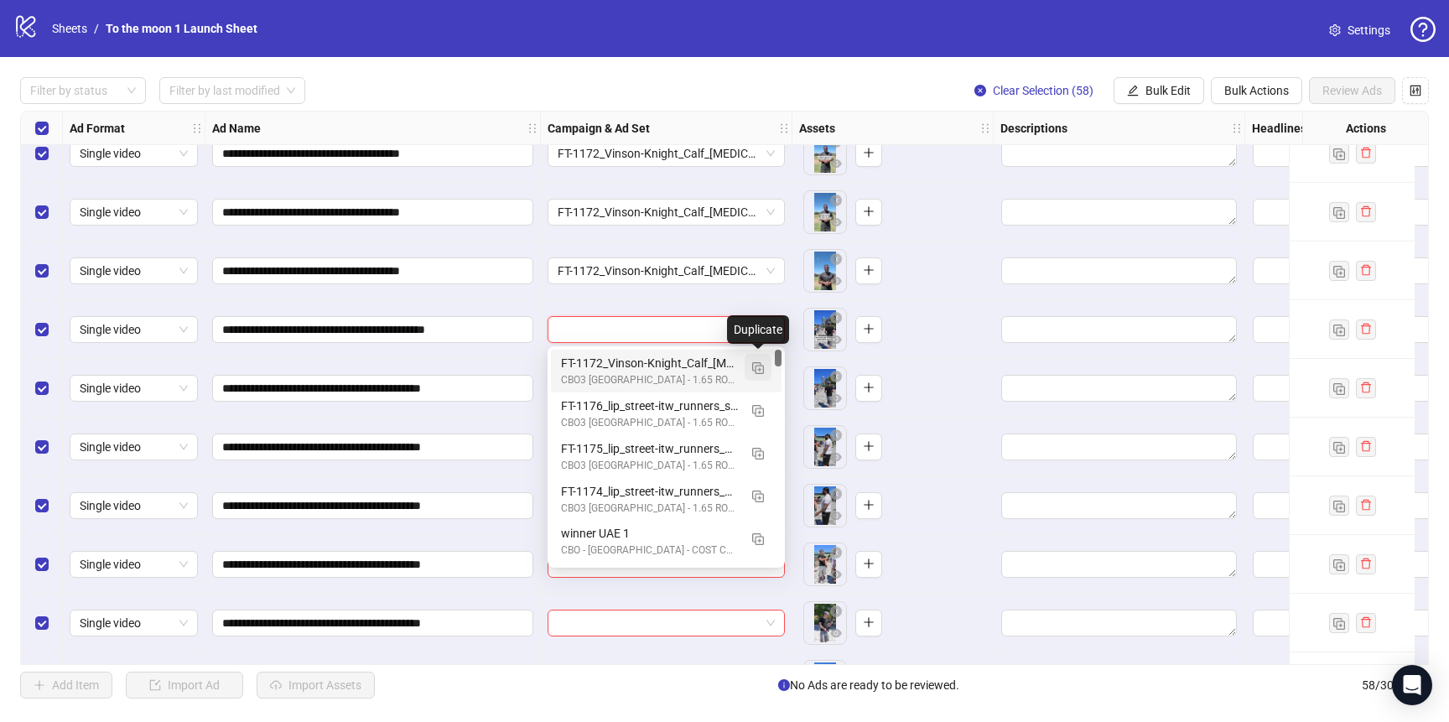
click at [757, 366] on img "button" at bounding box center [758, 368] width 12 height 12
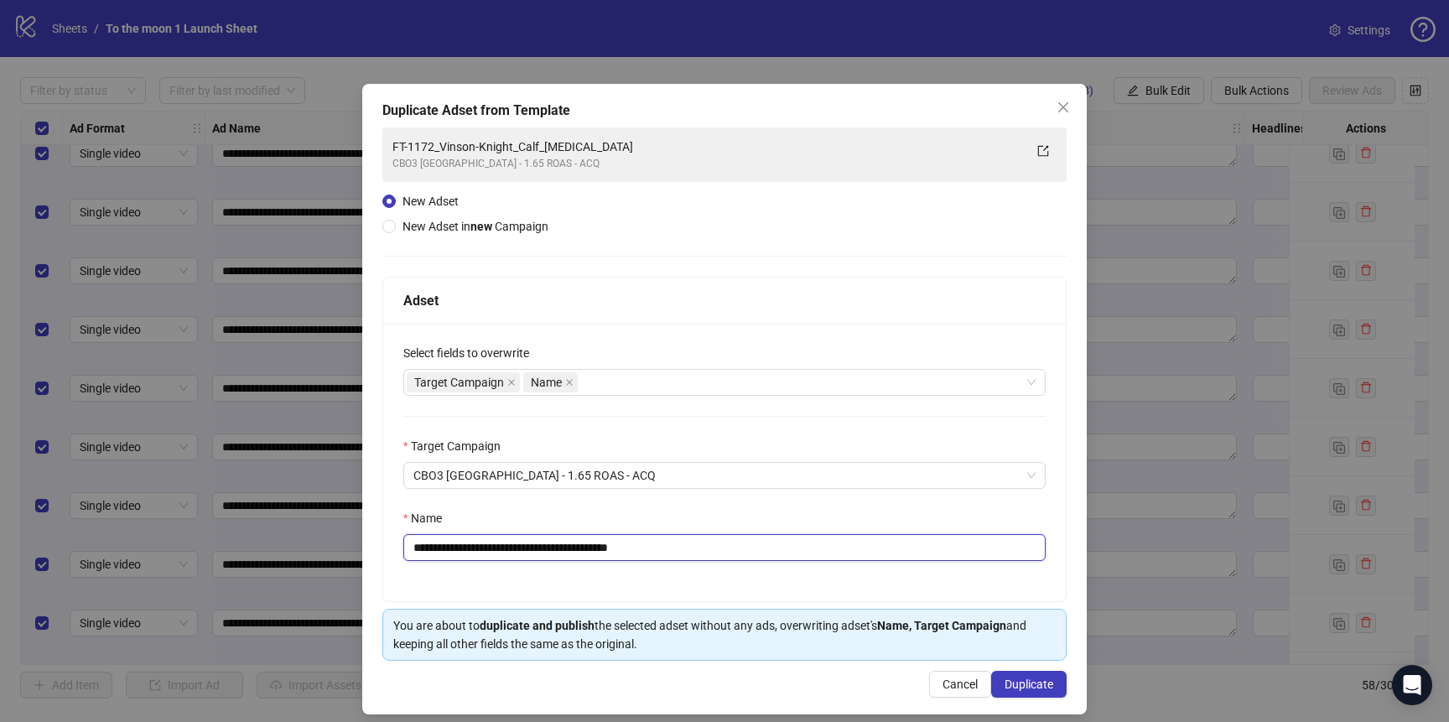
click at [573, 545] on input "**********" at bounding box center [724, 547] width 642 height 27
paste input "text"
drag, startPoint x: 424, startPoint y: 550, endPoint x: 335, endPoint y: 550, distance: 89.7
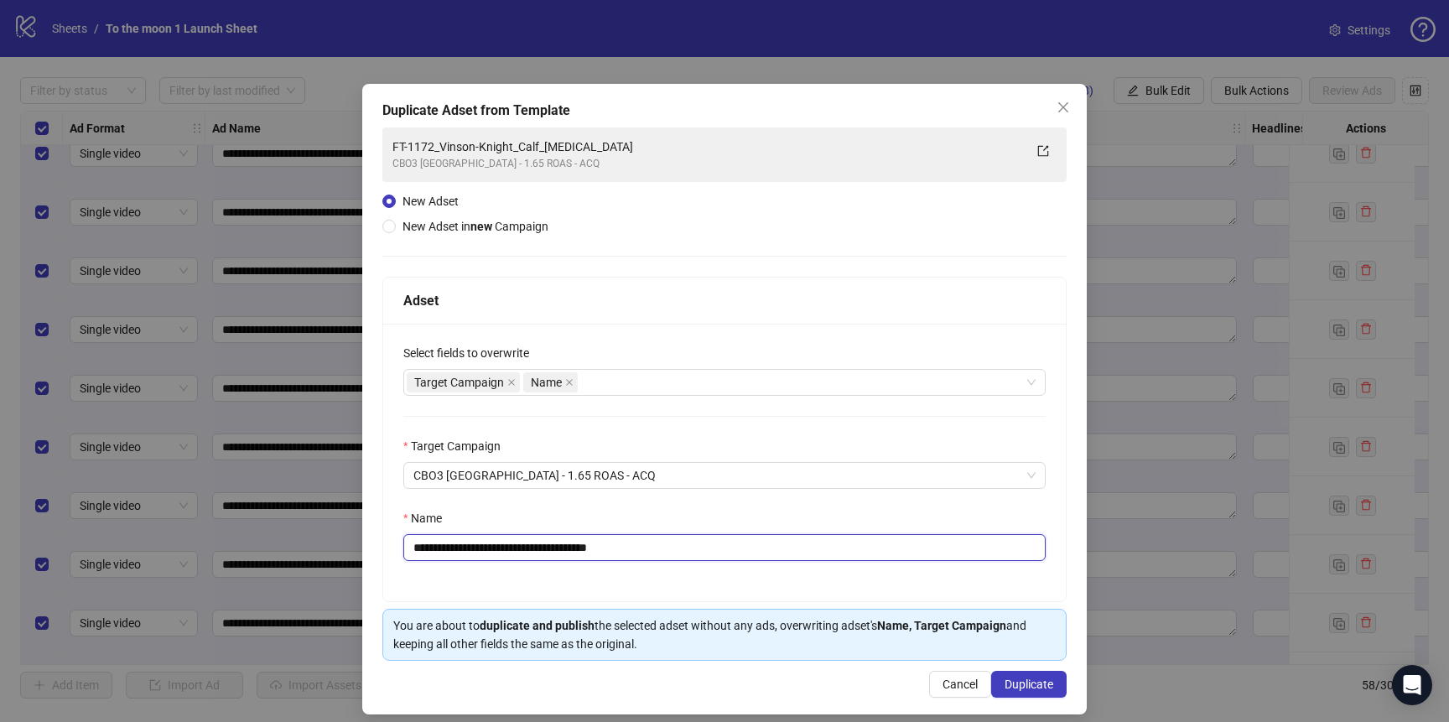
click at [342, 550] on div "**********" at bounding box center [724, 361] width 1449 height 722
type input "**********"
click at [1034, 688] on span "Duplicate" at bounding box center [1029, 684] width 49 height 13
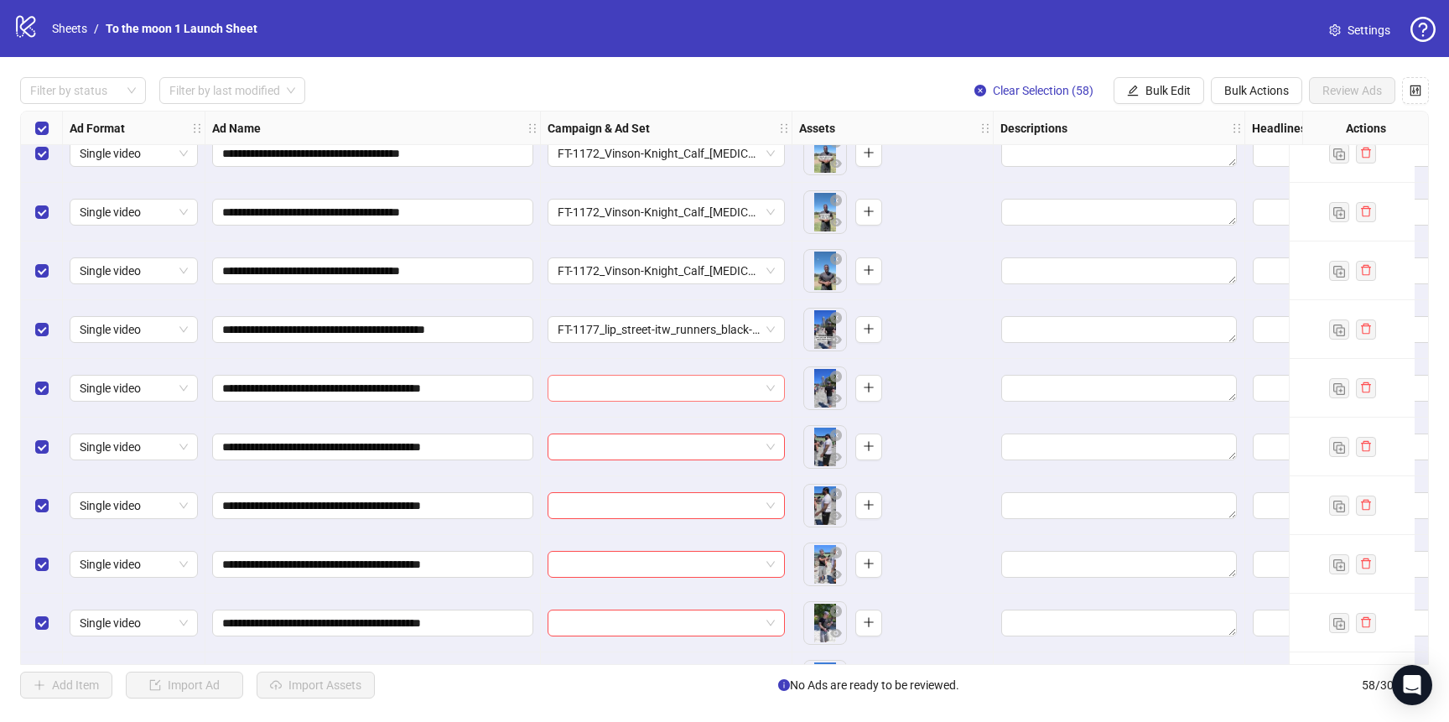
click at [657, 376] on input "search" at bounding box center [659, 388] width 202 height 25
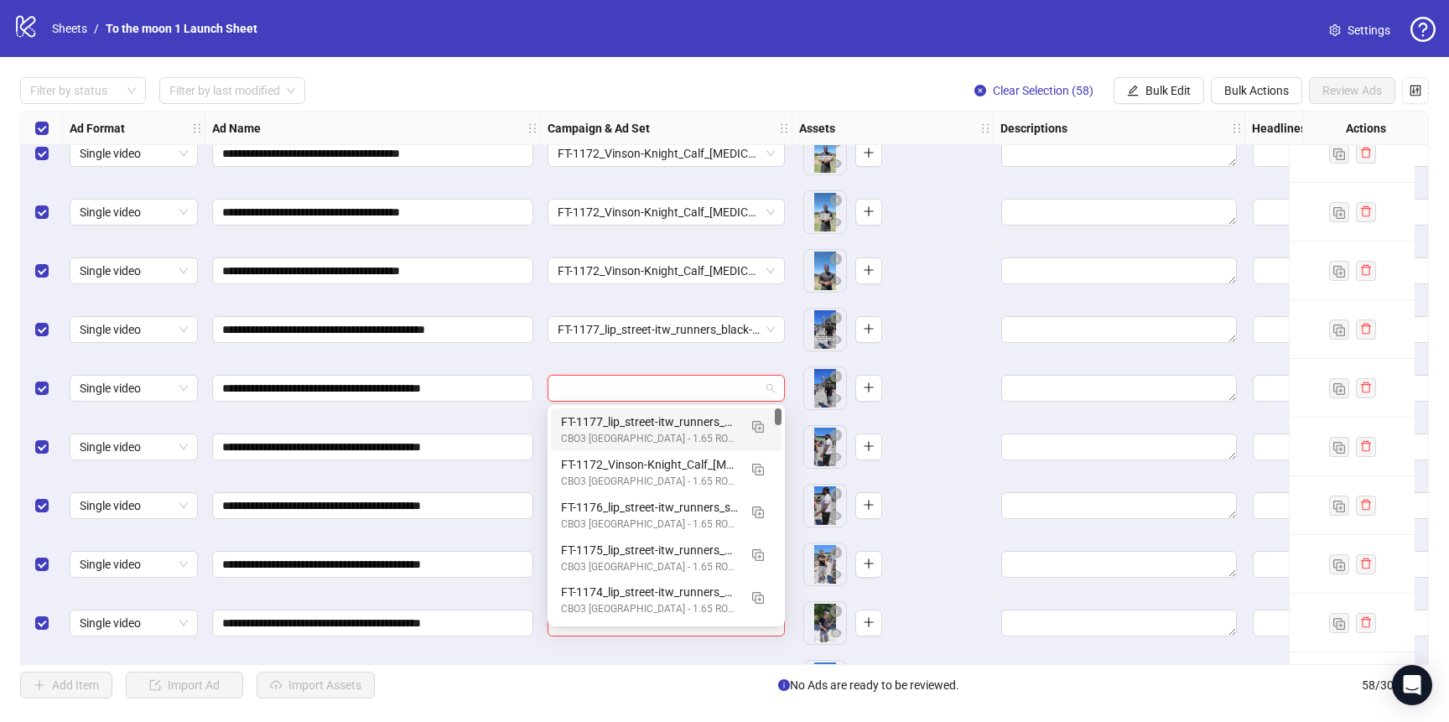
click at [650, 423] on div "FT-1177_lip_street-itw_runners_black-guy" at bounding box center [649, 422] width 177 height 18
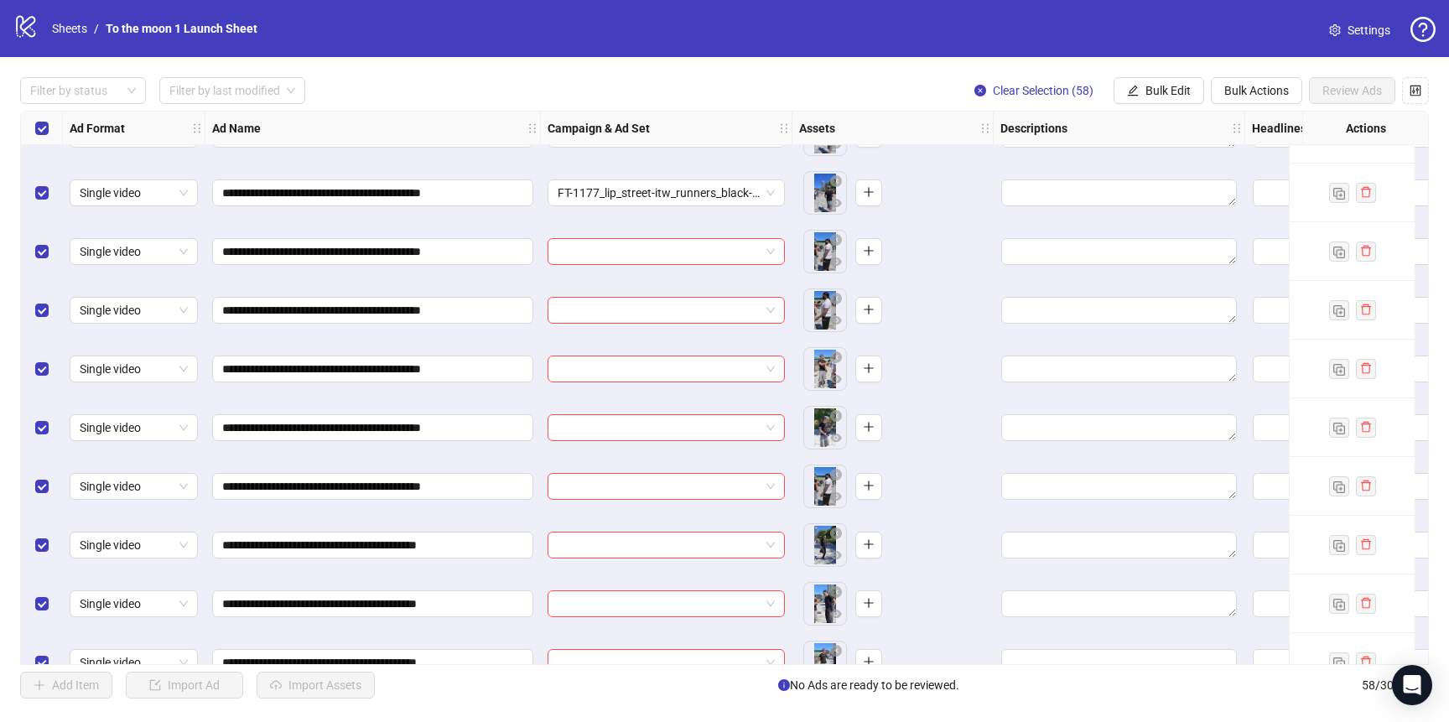
scroll to position [1800, 0]
click at [620, 197] on input "search" at bounding box center [659, 193] width 202 height 25
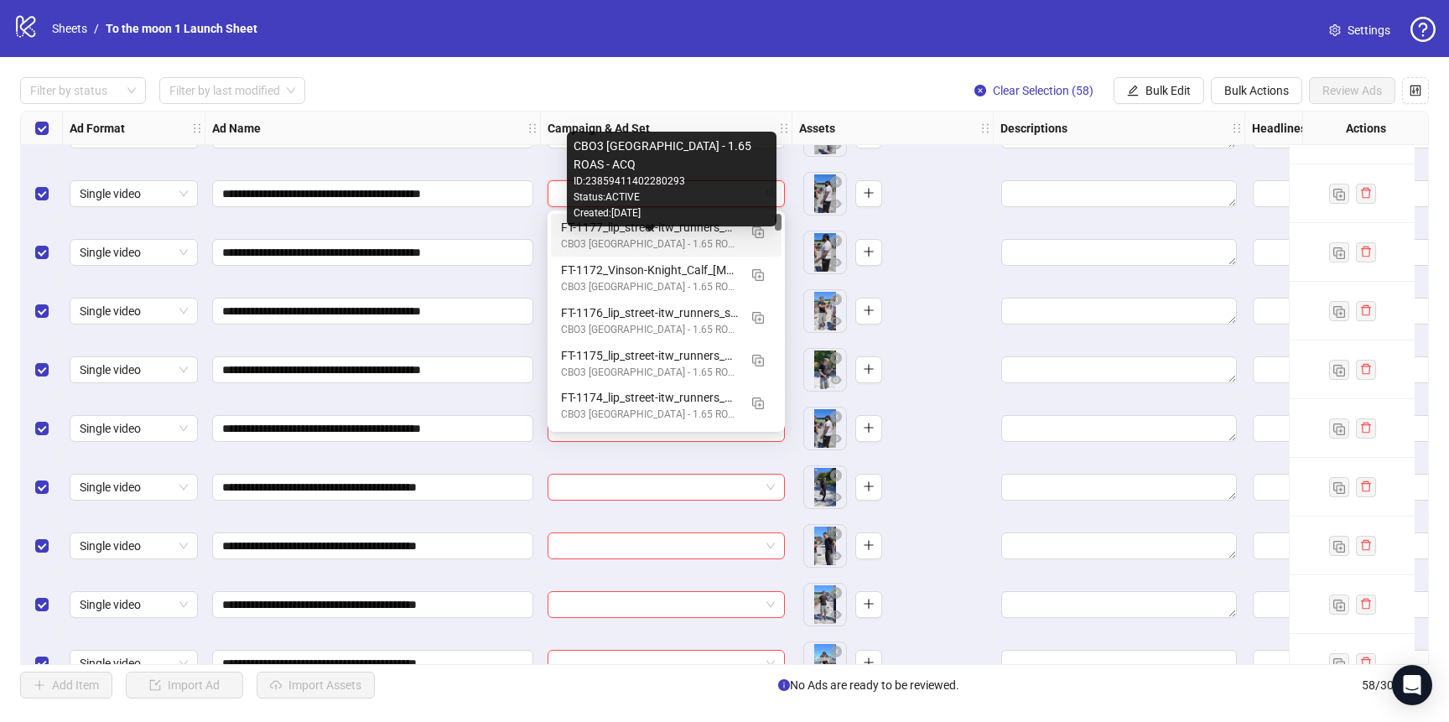
click at [620, 248] on div "CBO3 [GEOGRAPHIC_DATA] - 1.65 ROAS - ACQ" at bounding box center [649, 244] width 177 height 16
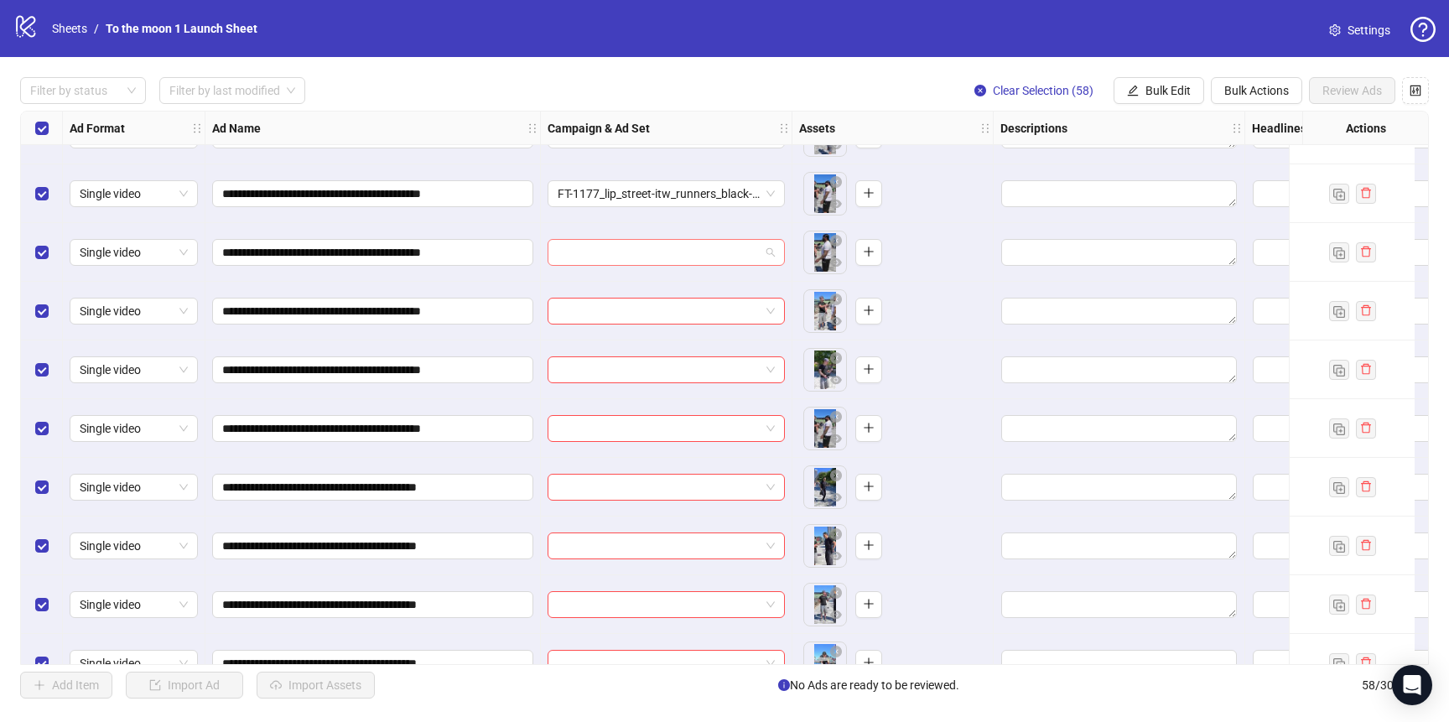
click at [617, 264] on input "search" at bounding box center [659, 252] width 202 height 25
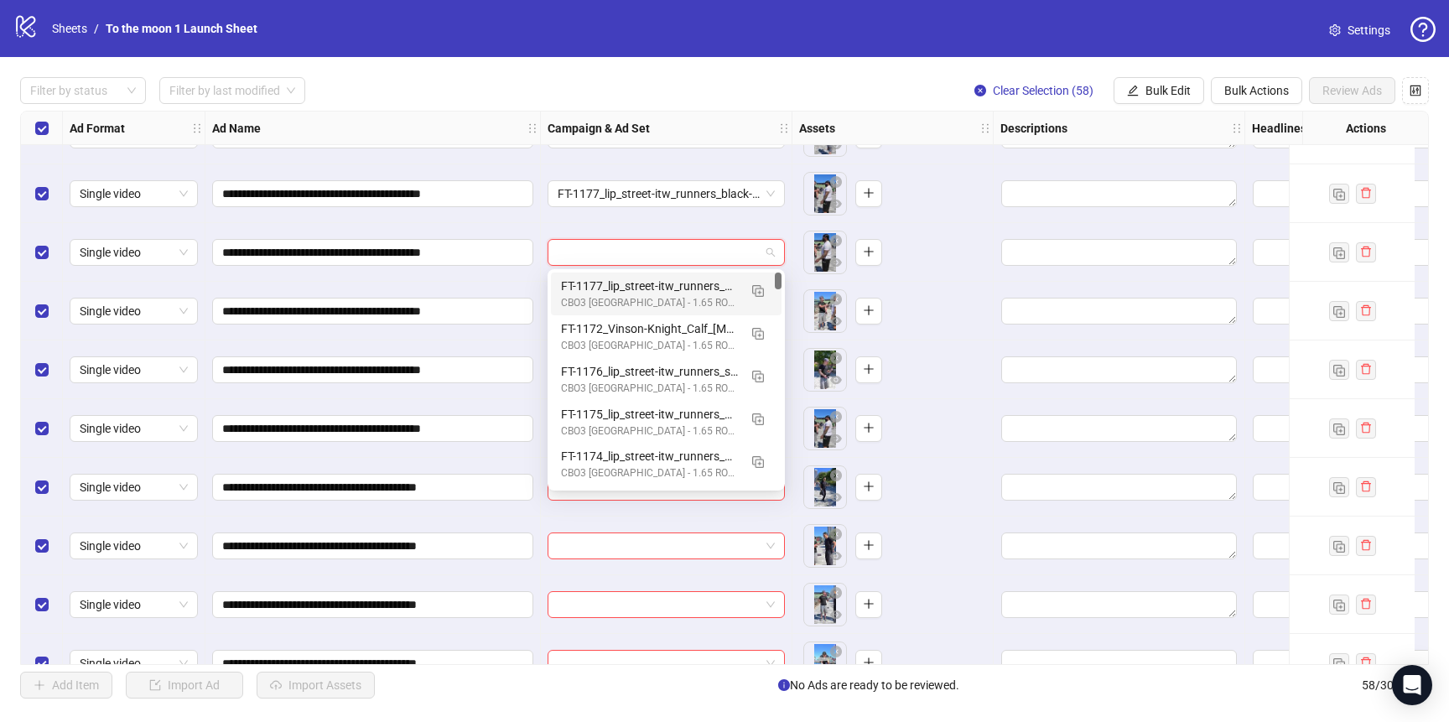
click at [618, 287] on div "FT-1177_lip_street-itw_runners_black-guy" at bounding box center [649, 286] width 177 height 18
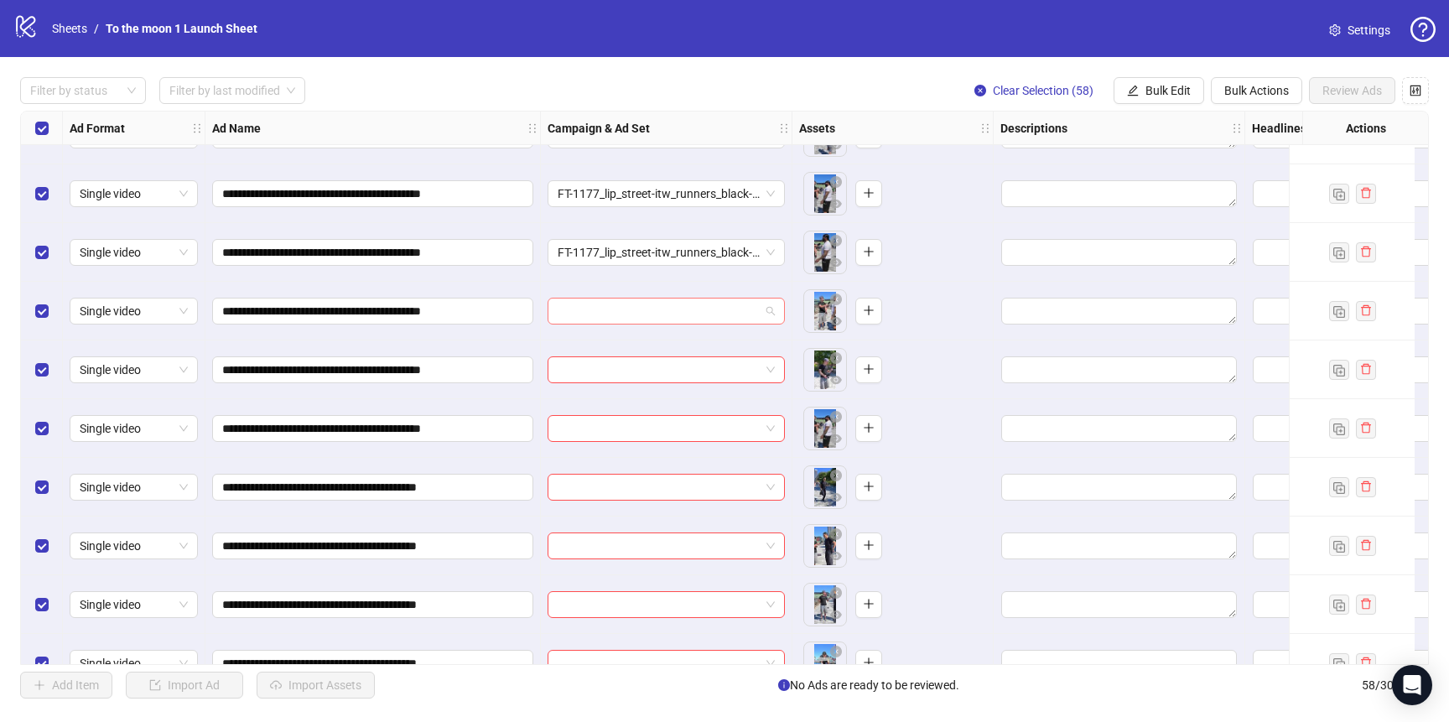
click at [618, 305] on input "search" at bounding box center [659, 311] width 202 height 25
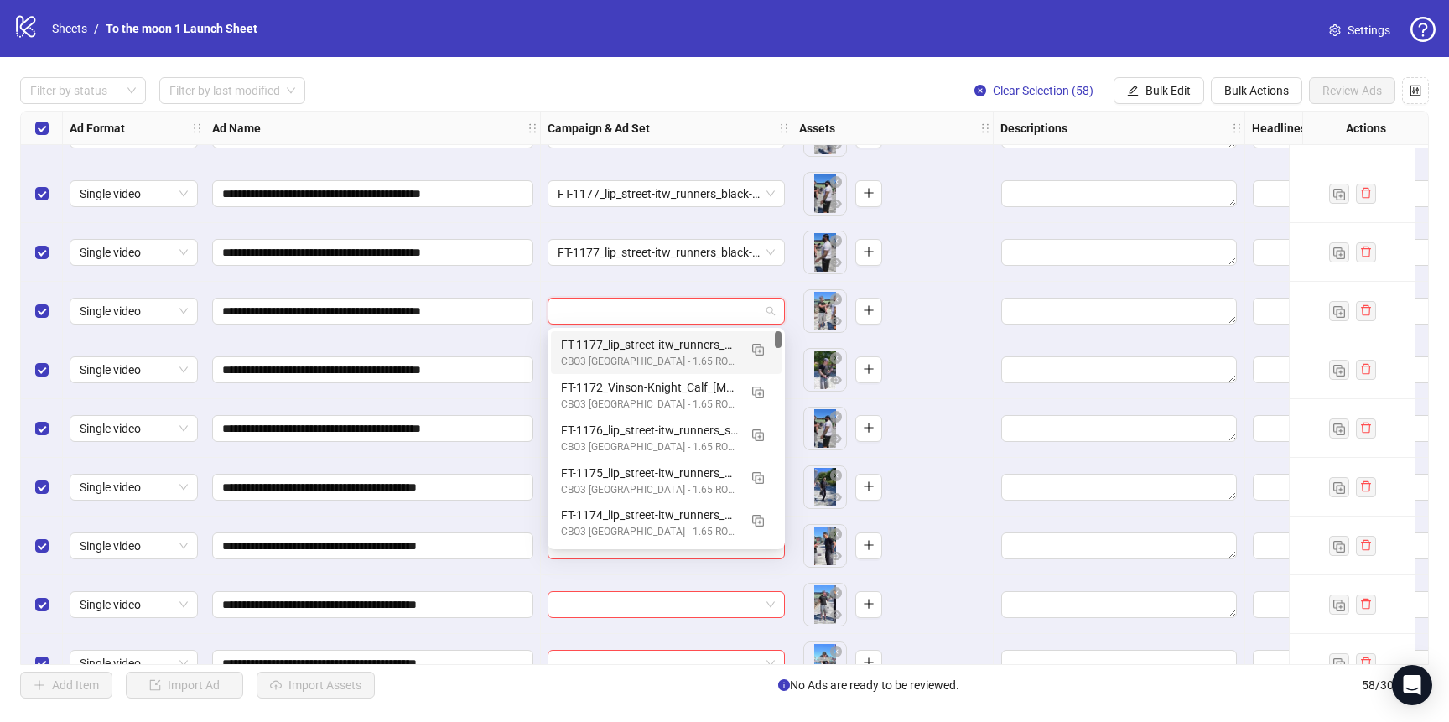
click at [618, 350] on div "FT-1177_lip_street-itw_runners_black-guy" at bounding box center [649, 344] width 177 height 18
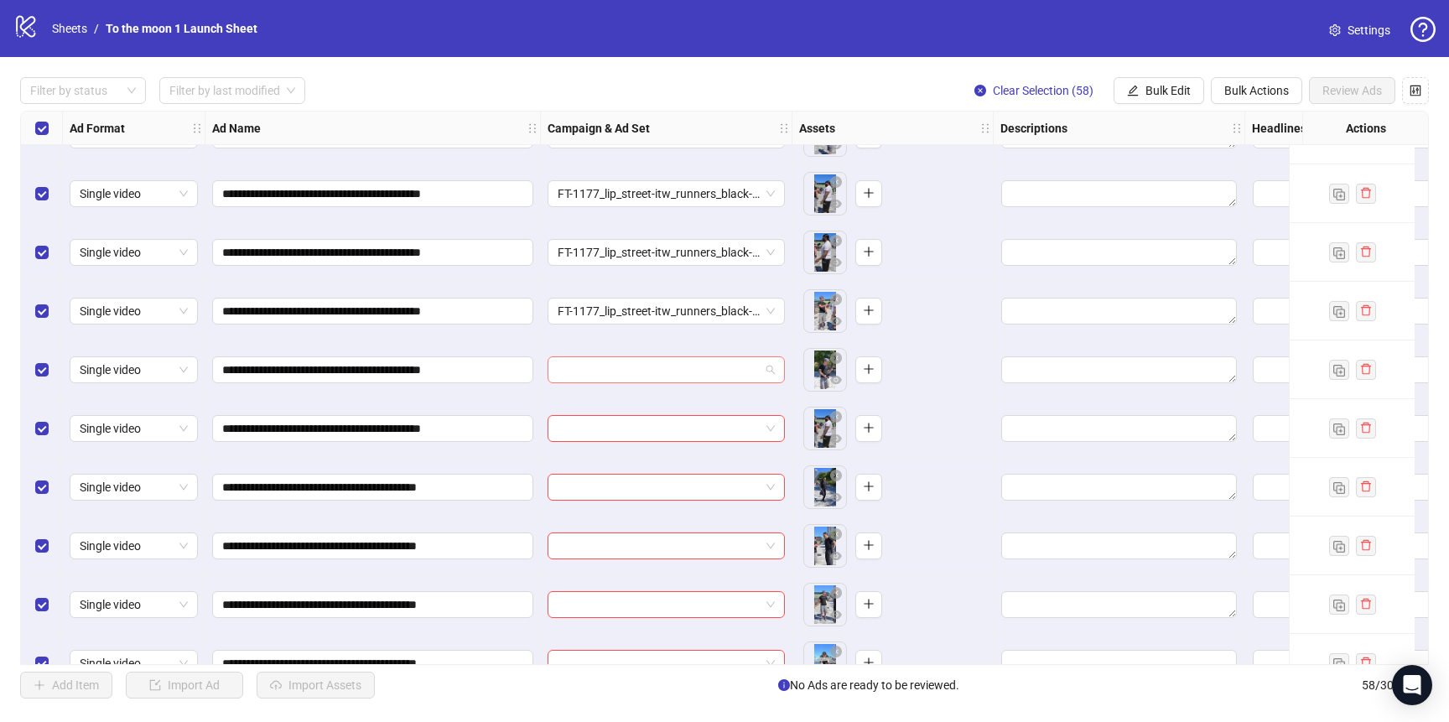
click at [618, 368] on input "search" at bounding box center [659, 369] width 202 height 25
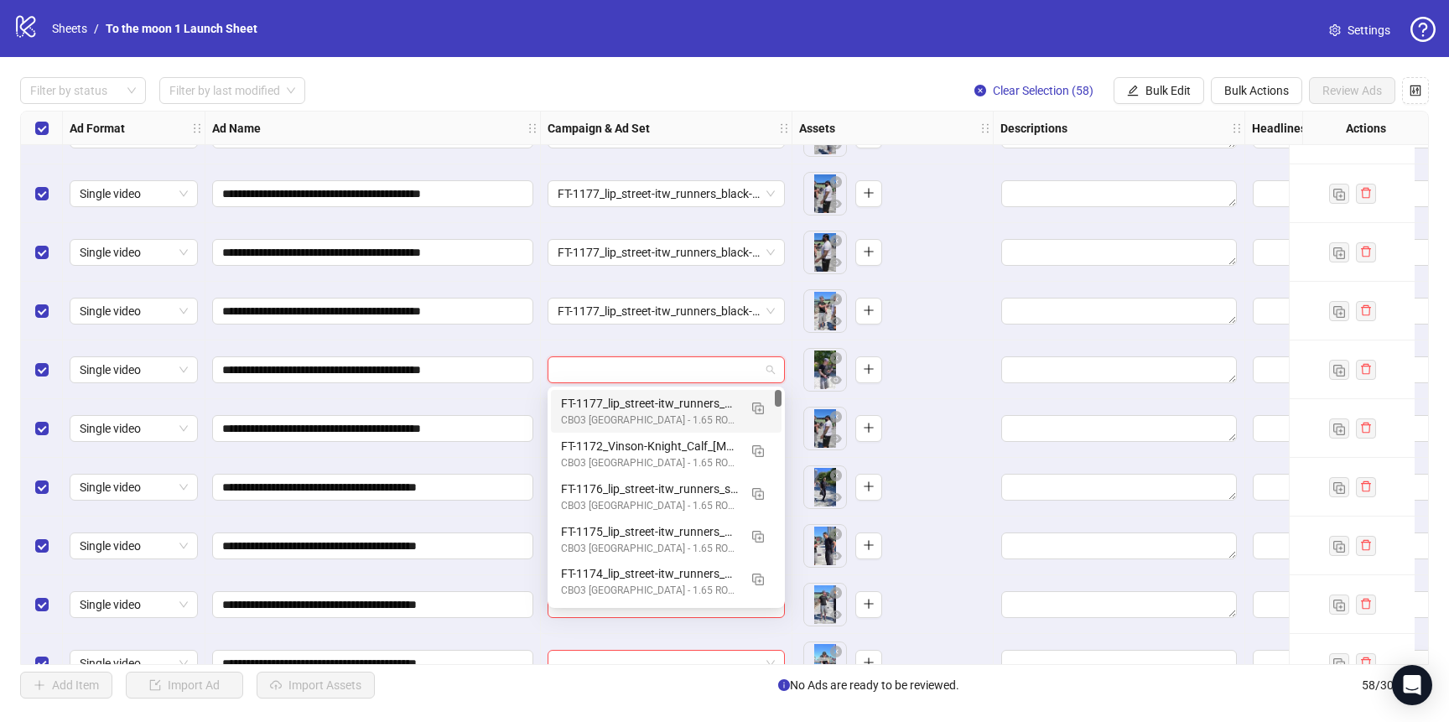
click at [618, 395] on div "FT-1177_lip_street-itw_runners_black-guy" at bounding box center [649, 403] width 177 height 18
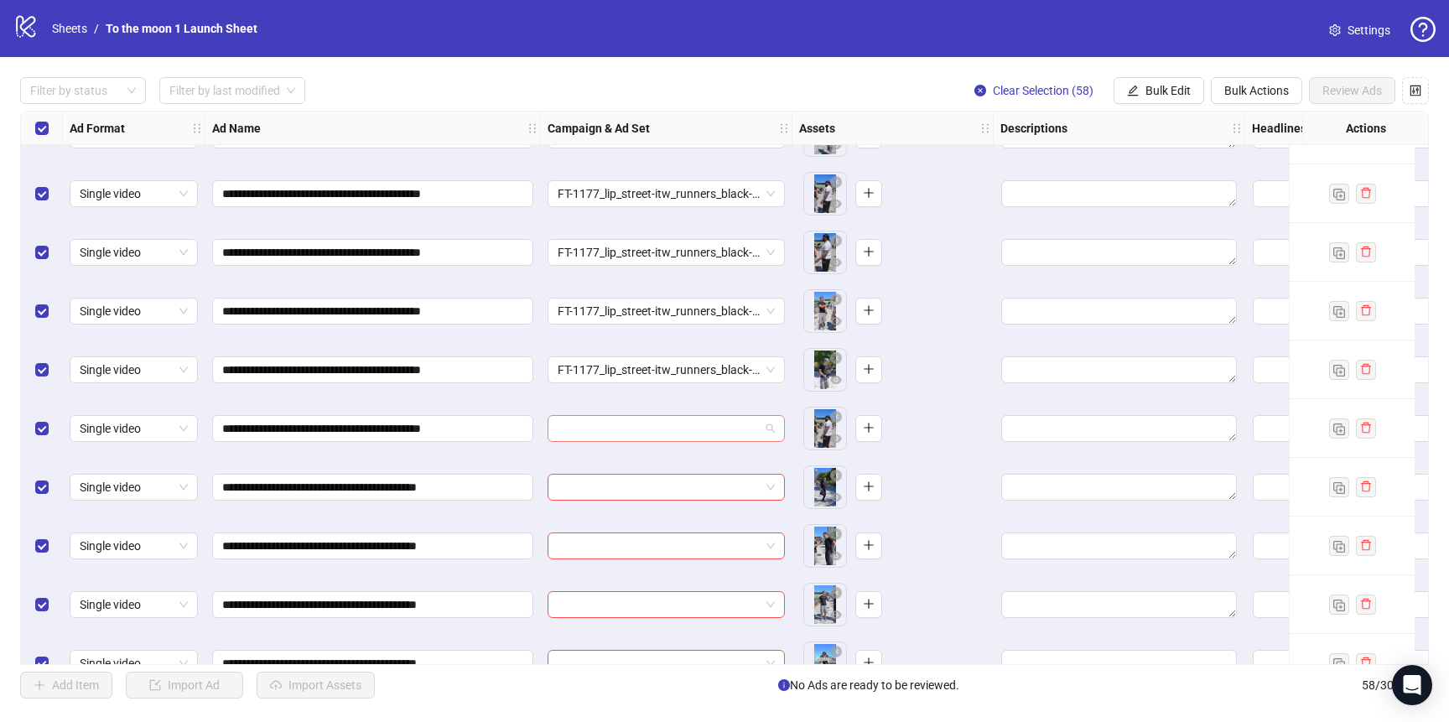
click at [618, 421] on input "search" at bounding box center [659, 428] width 202 height 25
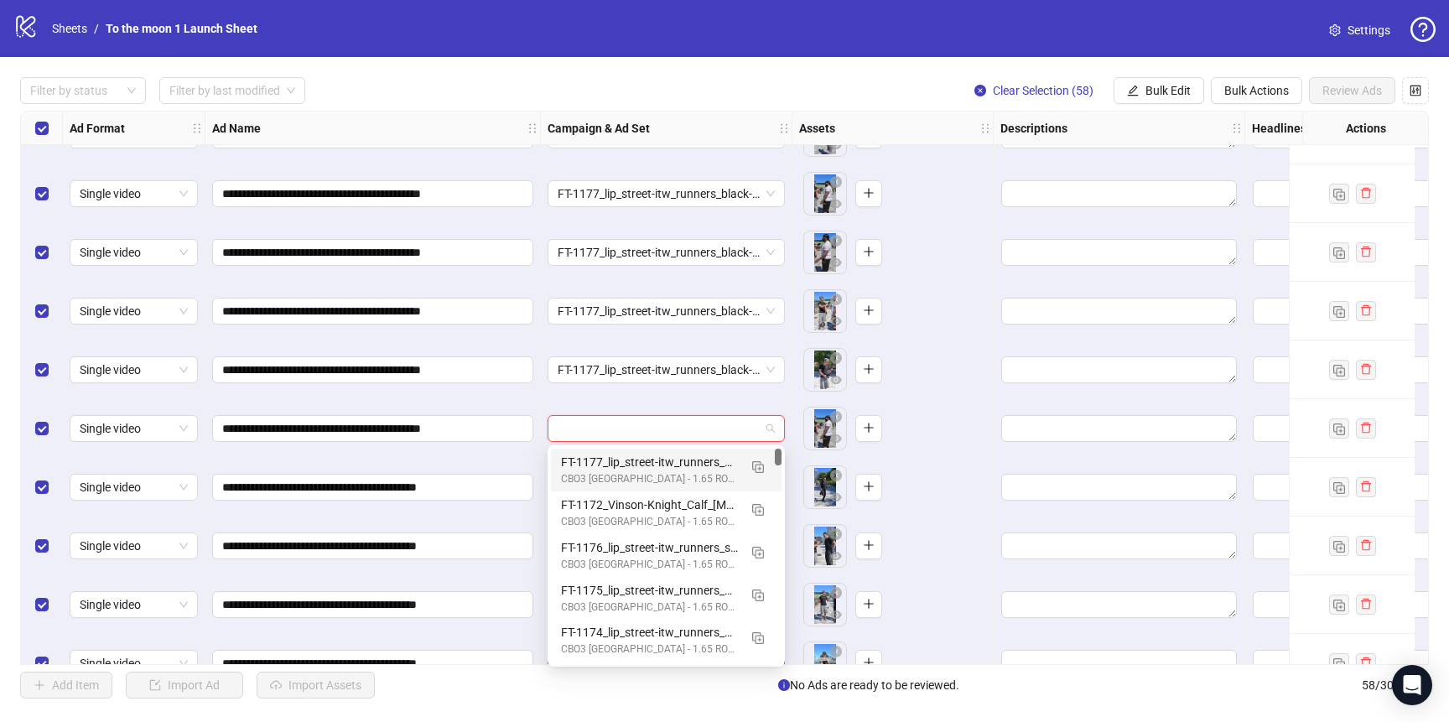
click at [618, 459] on div "FT-1177_lip_street-itw_runners_black-guy" at bounding box center [649, 462] width 177 height 18
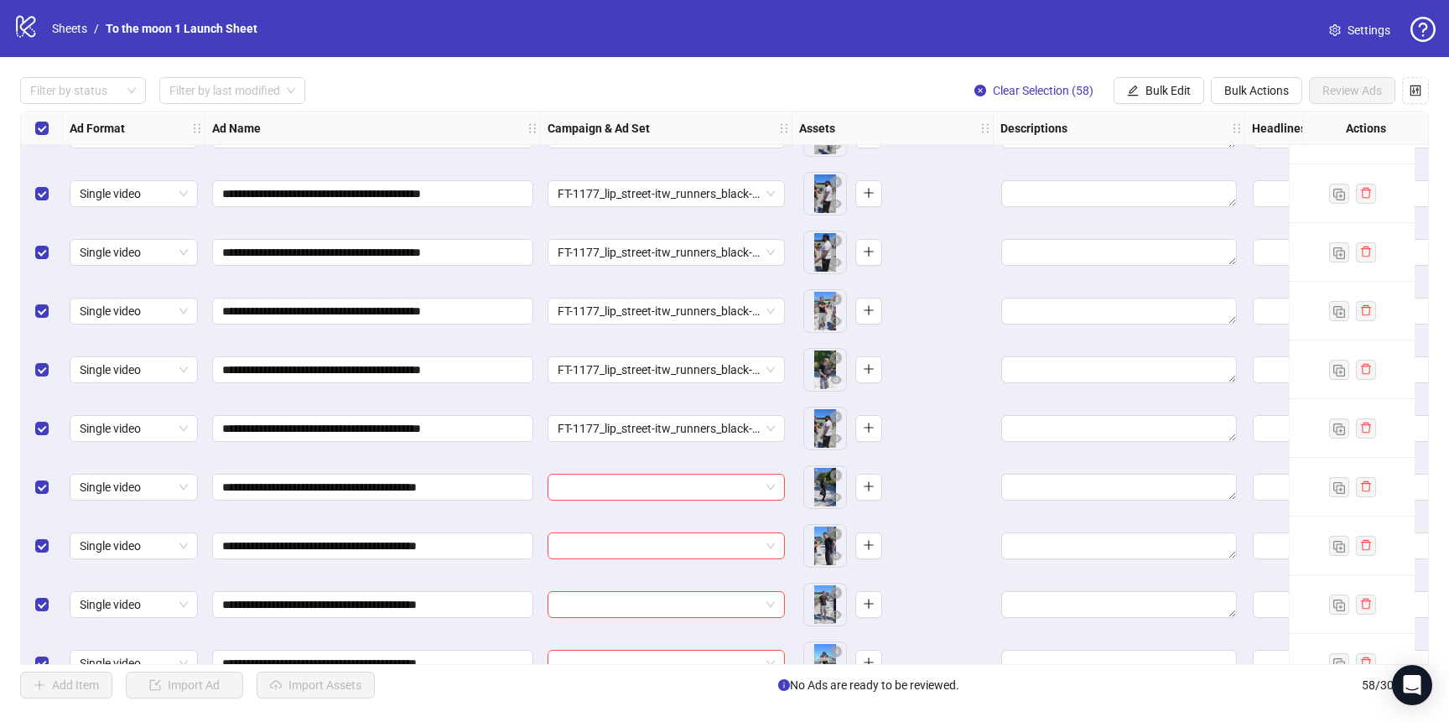
scroll to position [1930, 0]
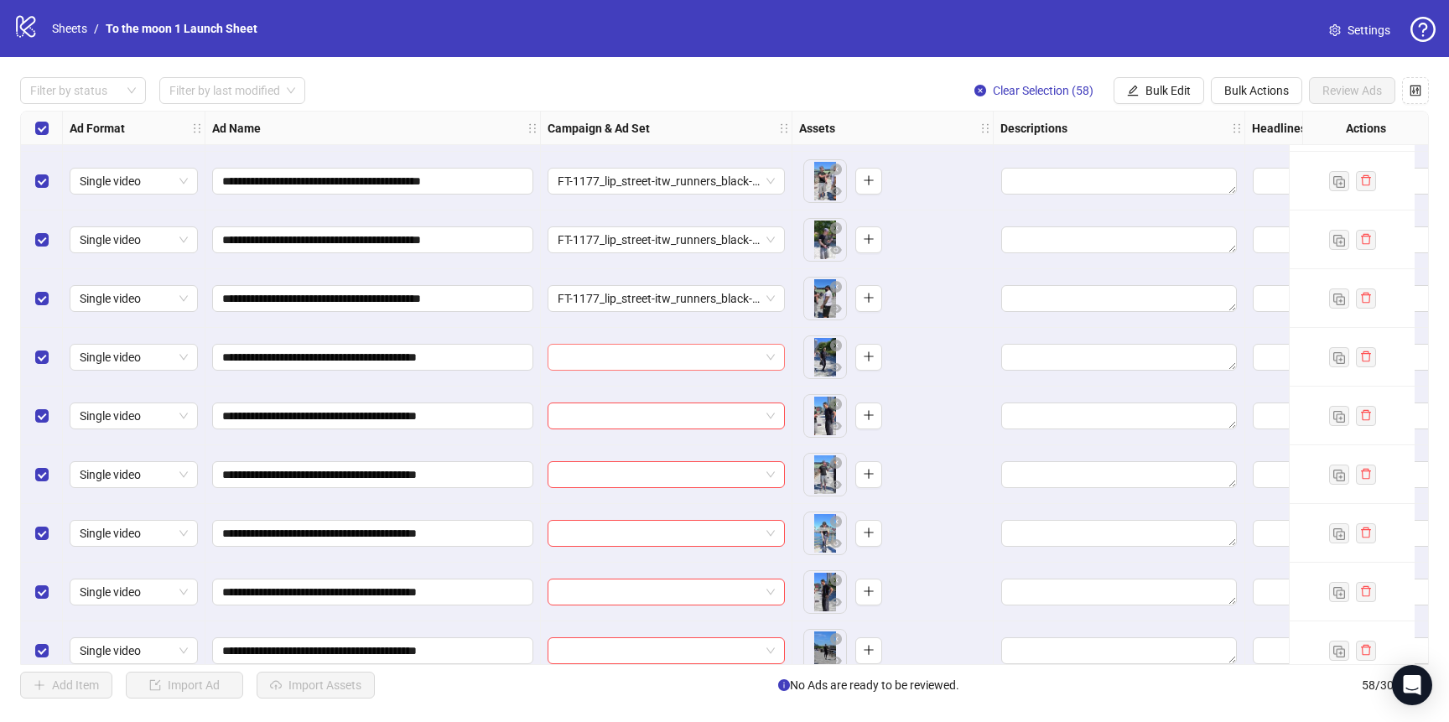
click at [691, 352] on input "search" at bounding box center [659, 357] width 202 height 25
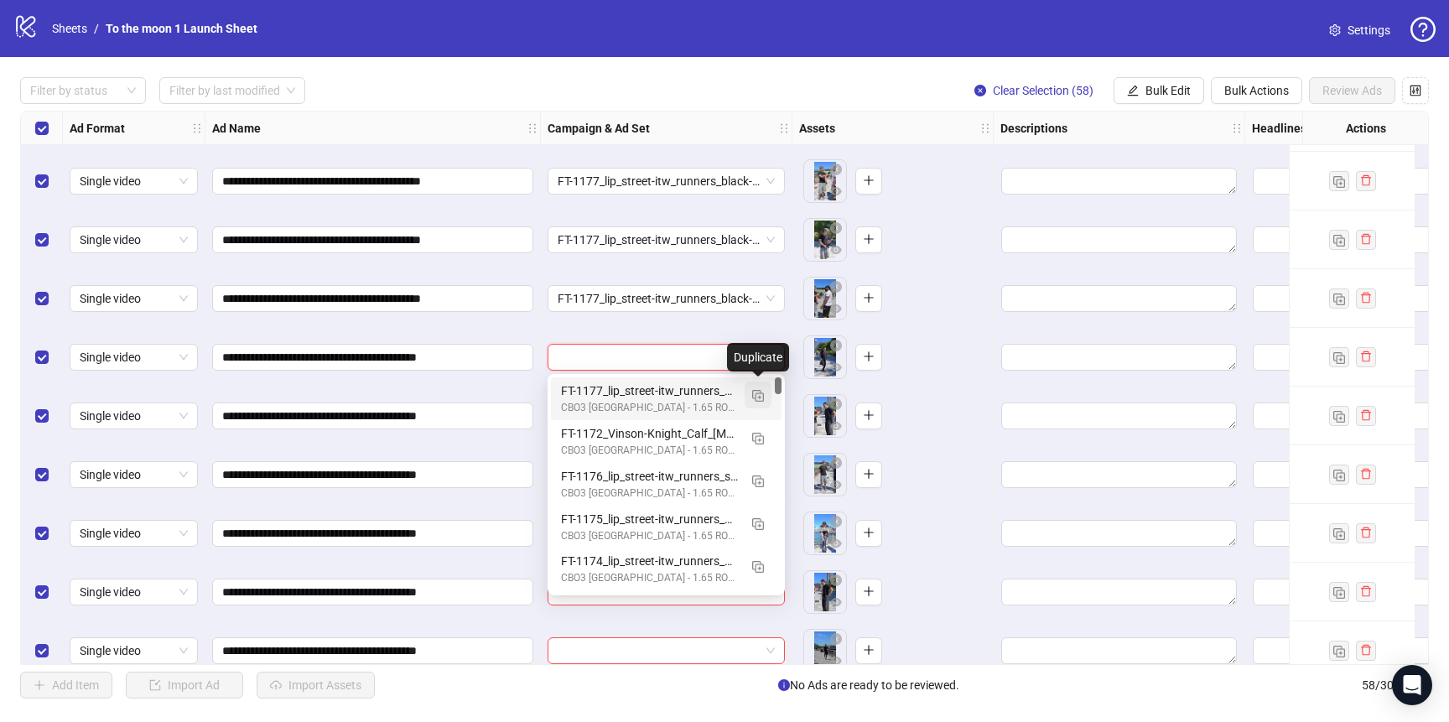
click at [758, 394] on img "button" at bounding box center [758, 396] width 12 height 12
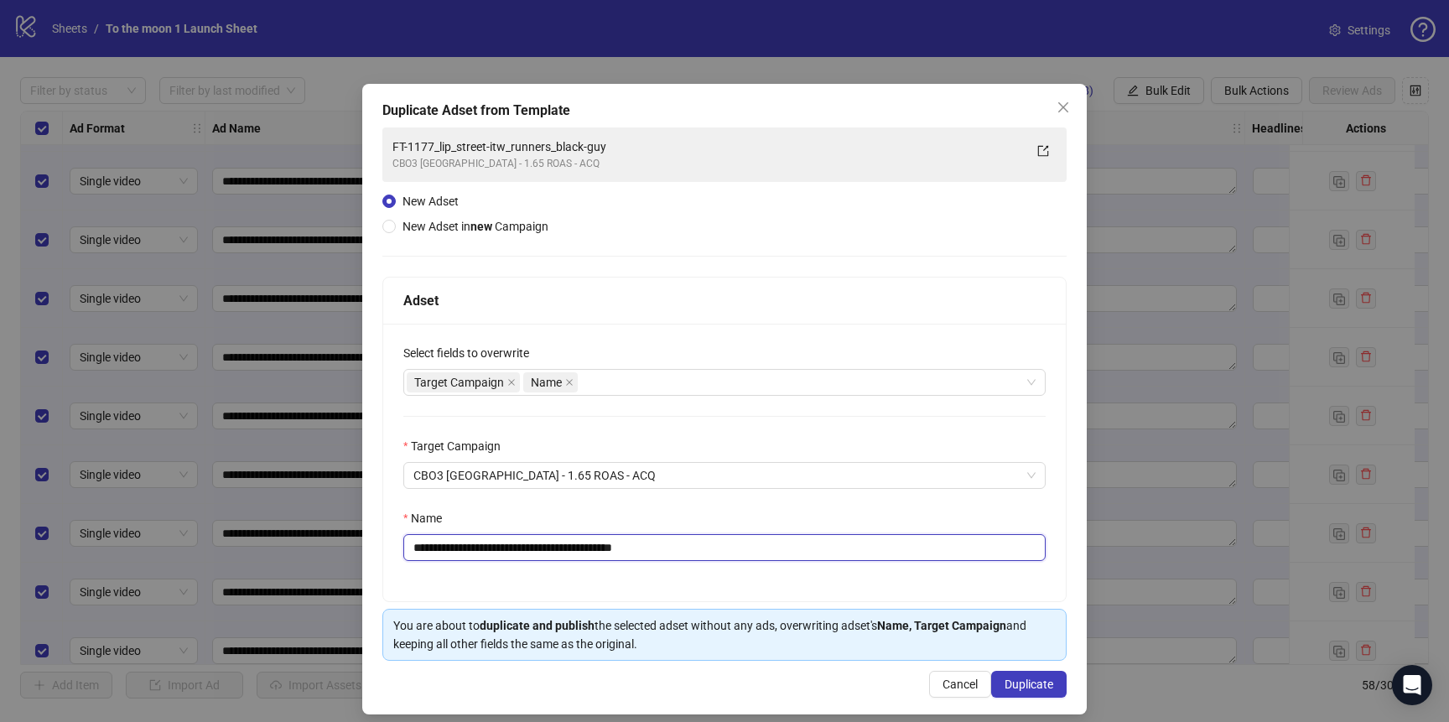
click at [543, 547] on input "**********" at bounding box center [724, 547] width 642 height 27
paste input "text"
drag, startPoint x: 426, startPoint y: 550, endPoint x: 370, endPoint y: 544, distance: 56.5
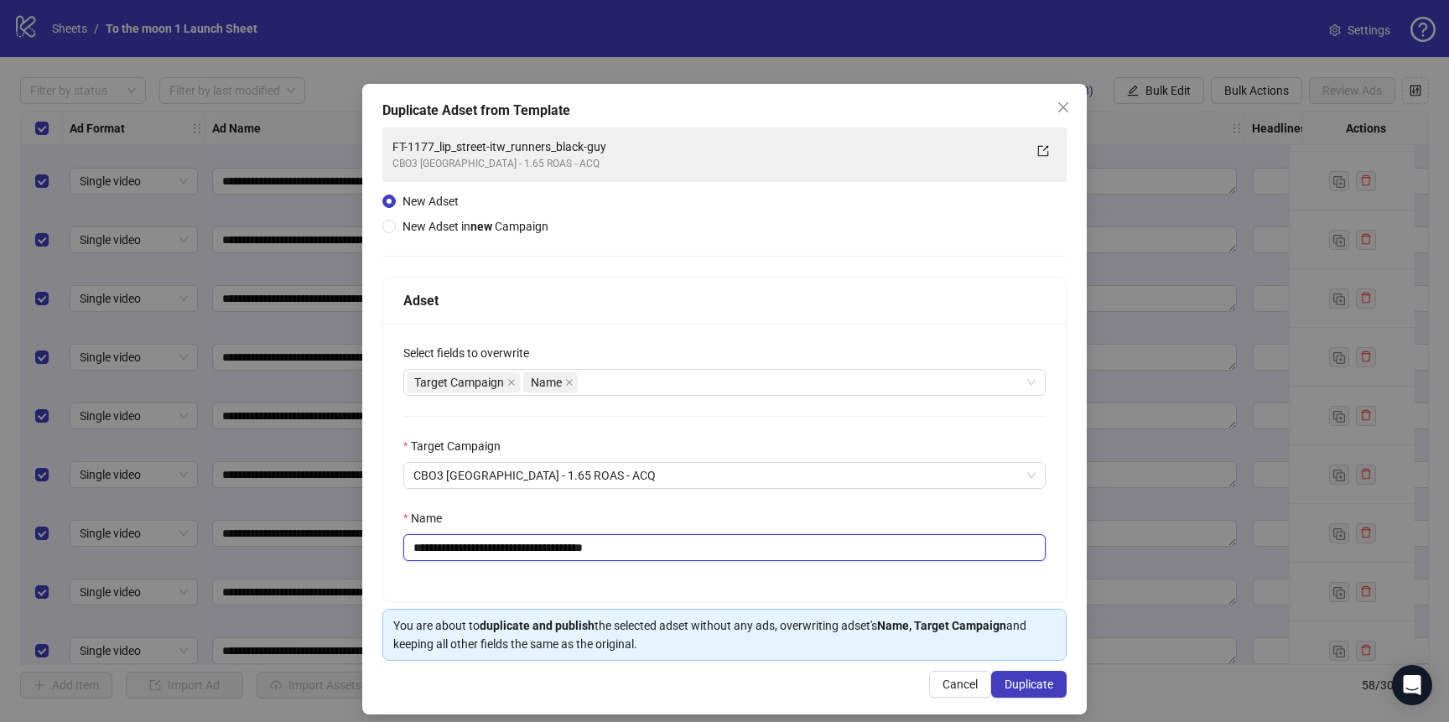
click at [379, 547] on div "**********" at bounding box center [724, 399] width 724 height 631
type input "**********"
click at [1015, 692] on button "Duplicate" at bounding box center [1028, 684] width 75 height 27
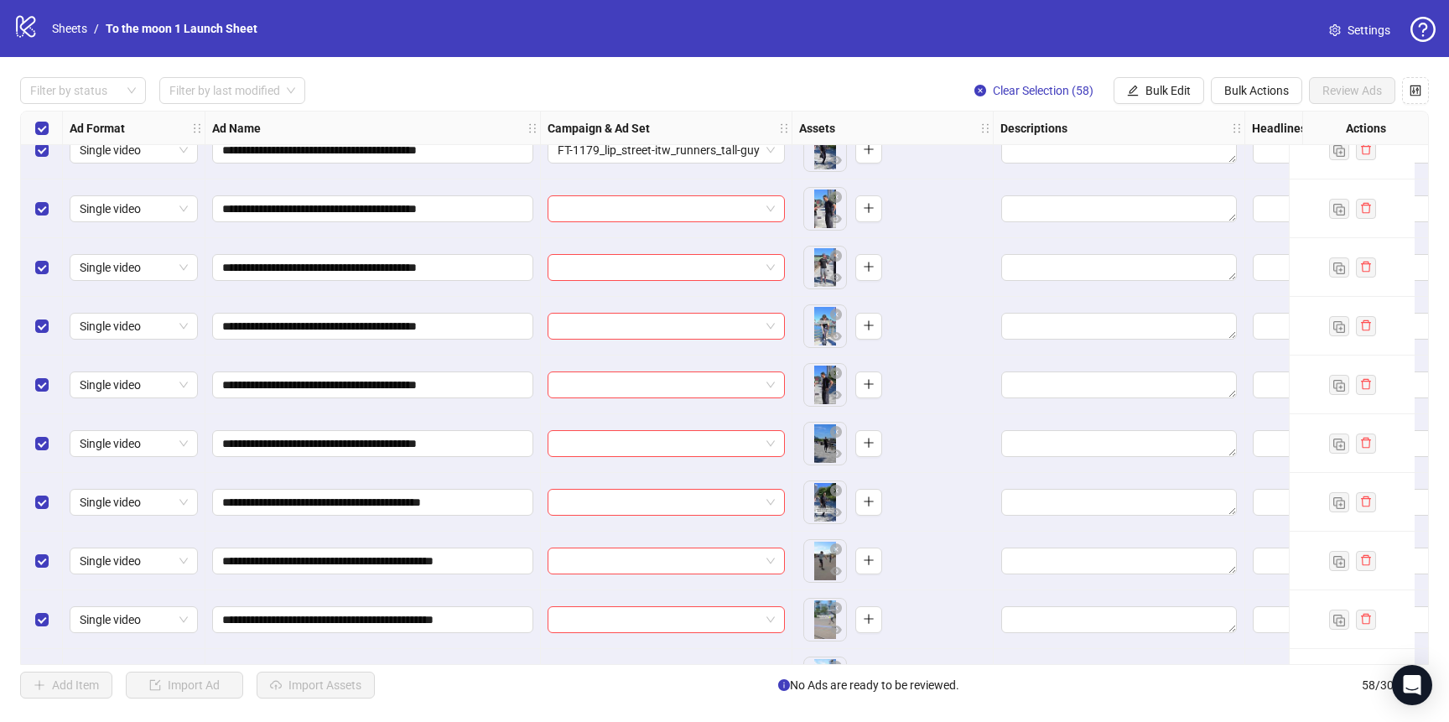
scroll to position [2162, 0]
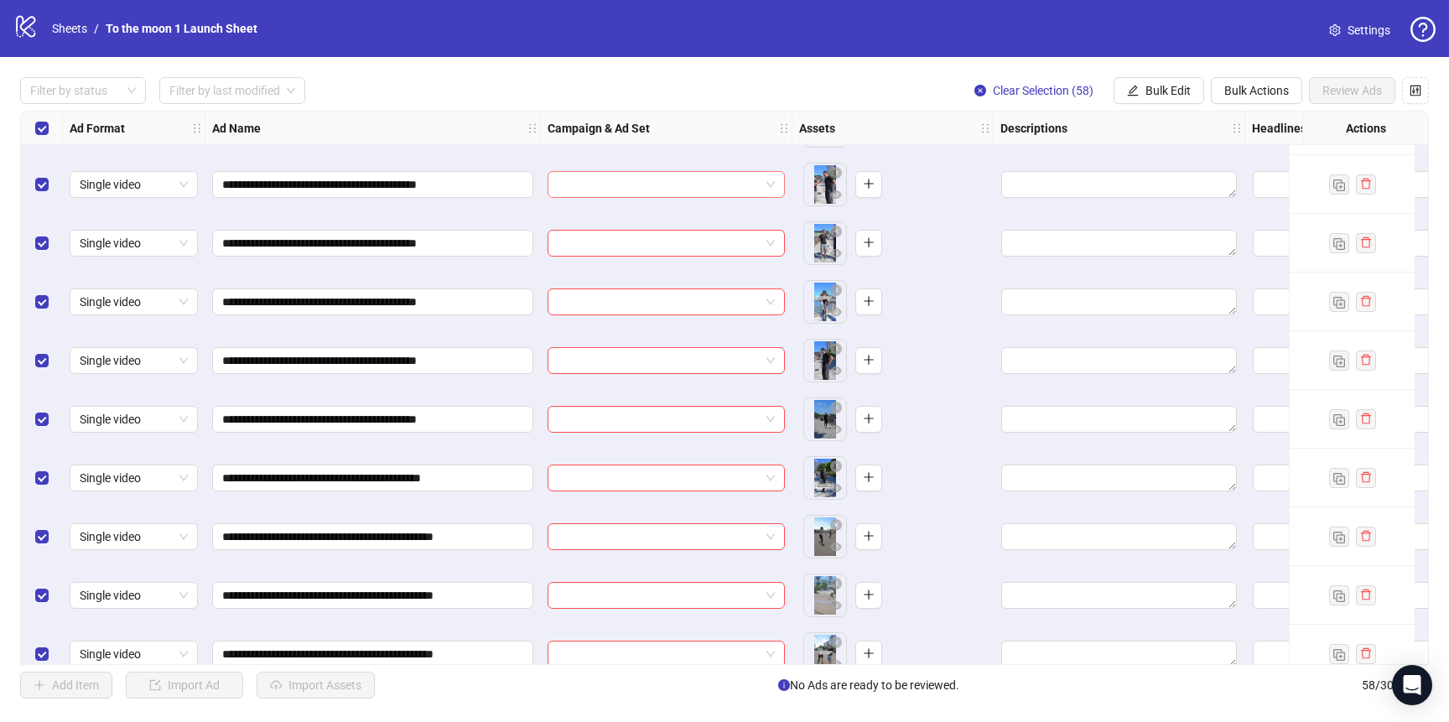
click at [662, 171] on div at bounding box center [666, 184] width 237 height 27
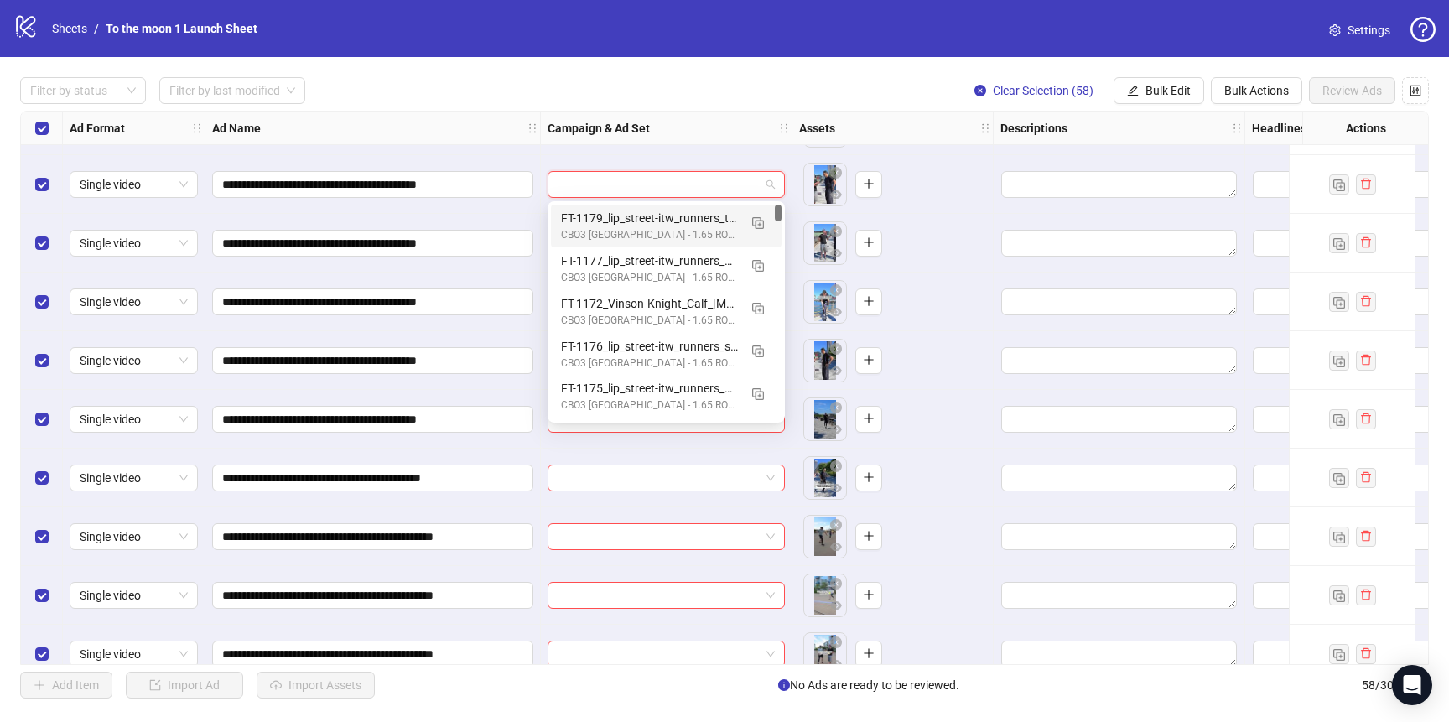
click at [655, 216] on div "FT-1179_lip_street-itw_runners_tall-guy" at bounding box center [649, 218] width 177 height 18
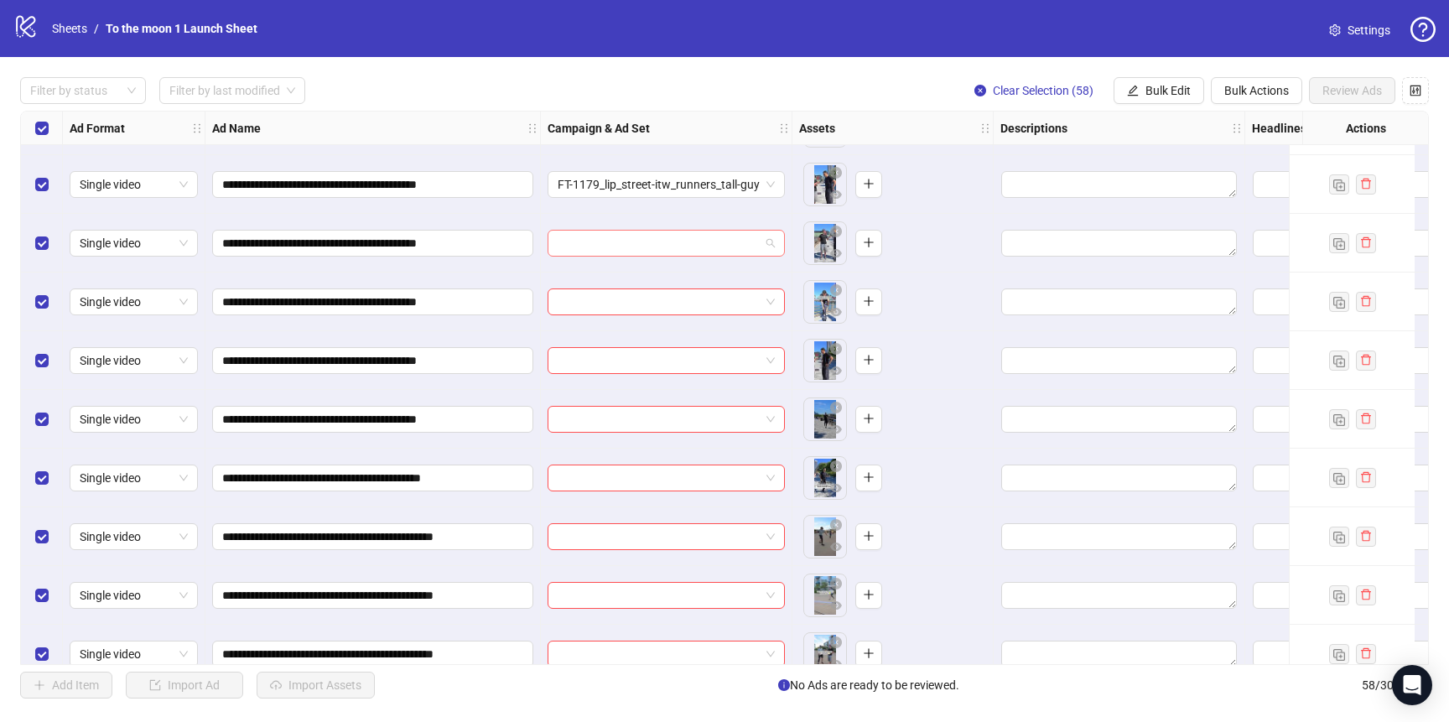
click at [652, 248] on input "search" at bounding box center [659, 243] width 202 height 25
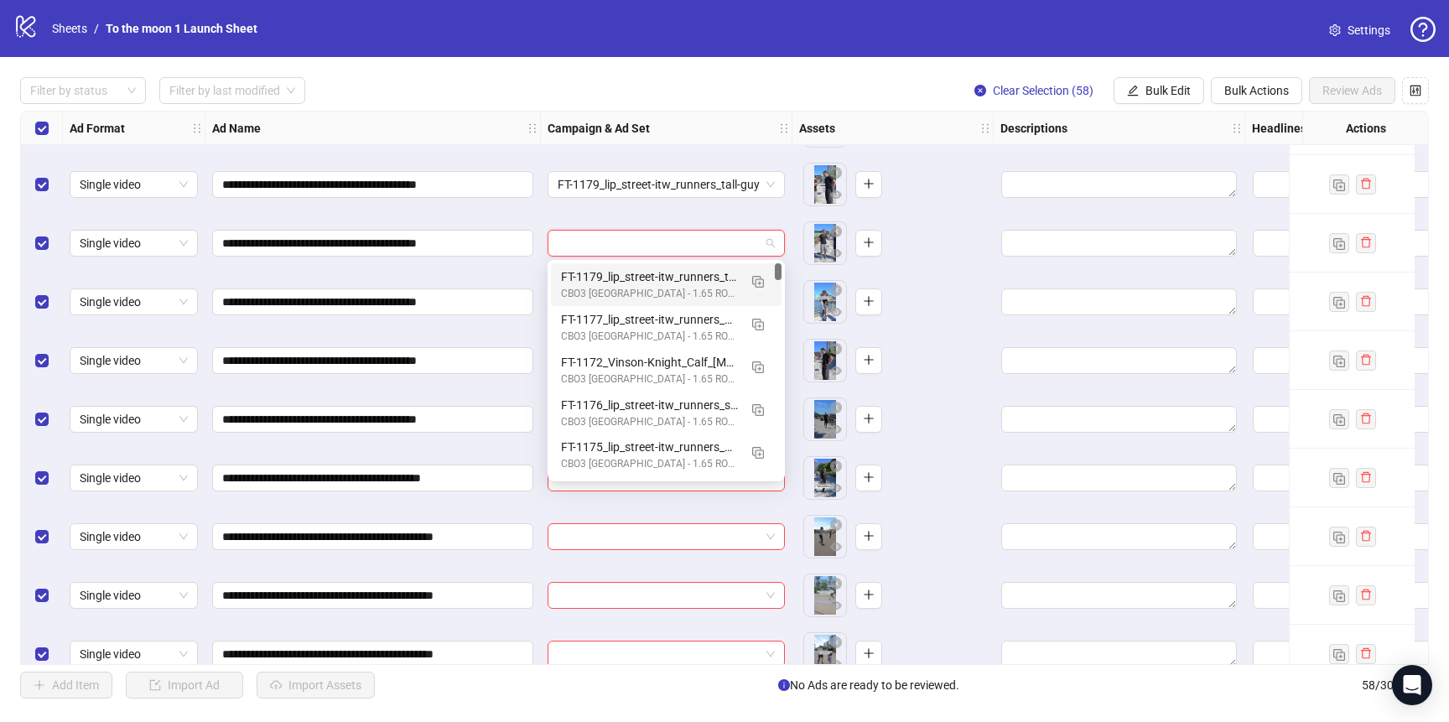
click at [652, 288] on div "CBO3 [GEOGRAPHIC_DATA] - 1.65 ROAS - ACQ" at bounding box center [649, 294] width 177 height 16
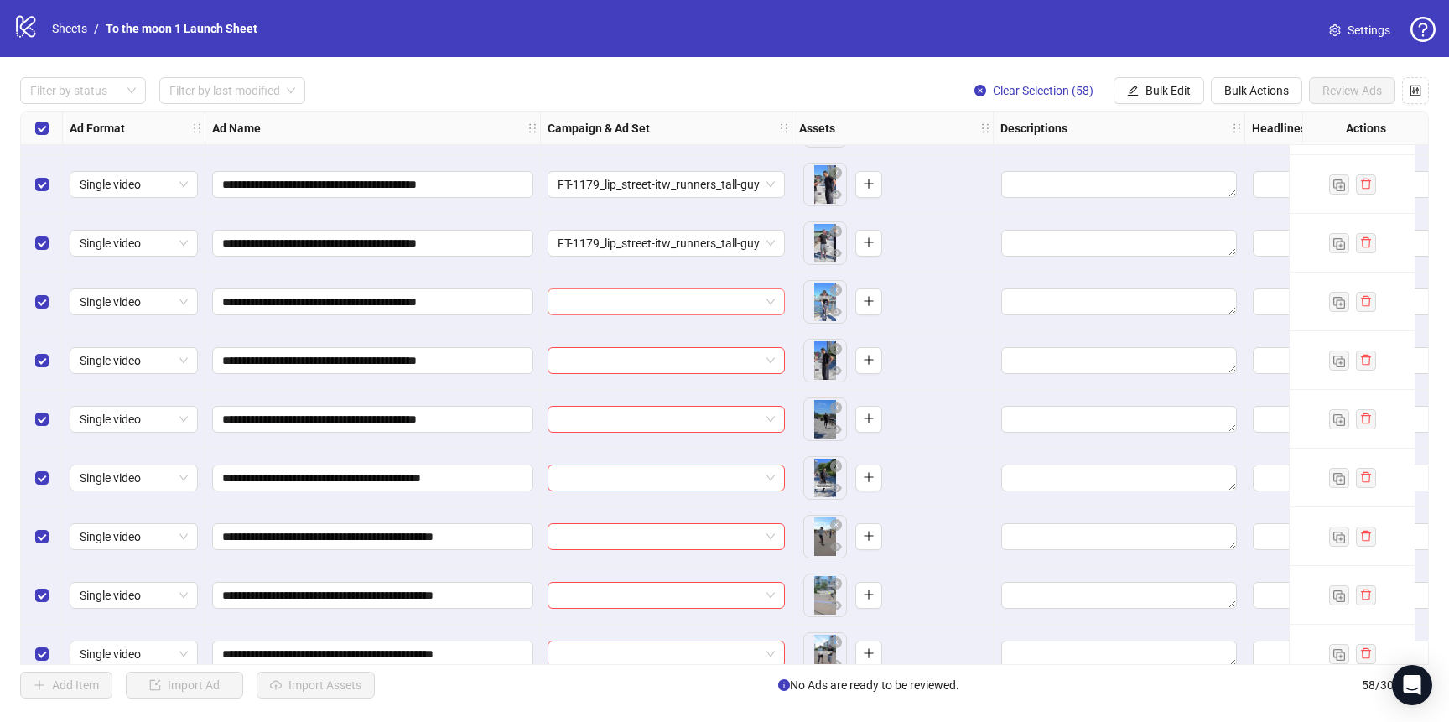
click at [652, 301] on input "search" at bounding box center [659, 301] width 202 height 25
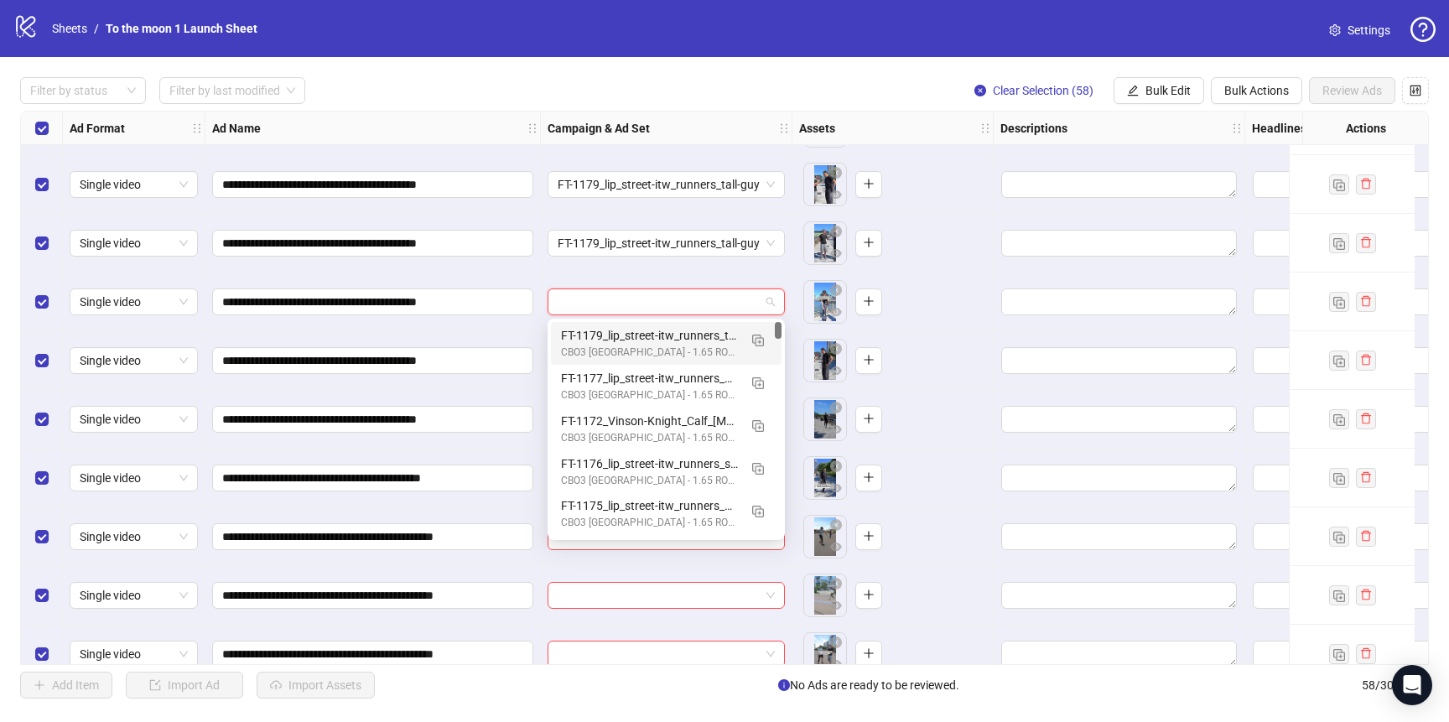
click at [652, 330] on div "FT-1179_lip_street-itw_runners_tall-guy" at bounding box center [649, 335] width 177 height 18
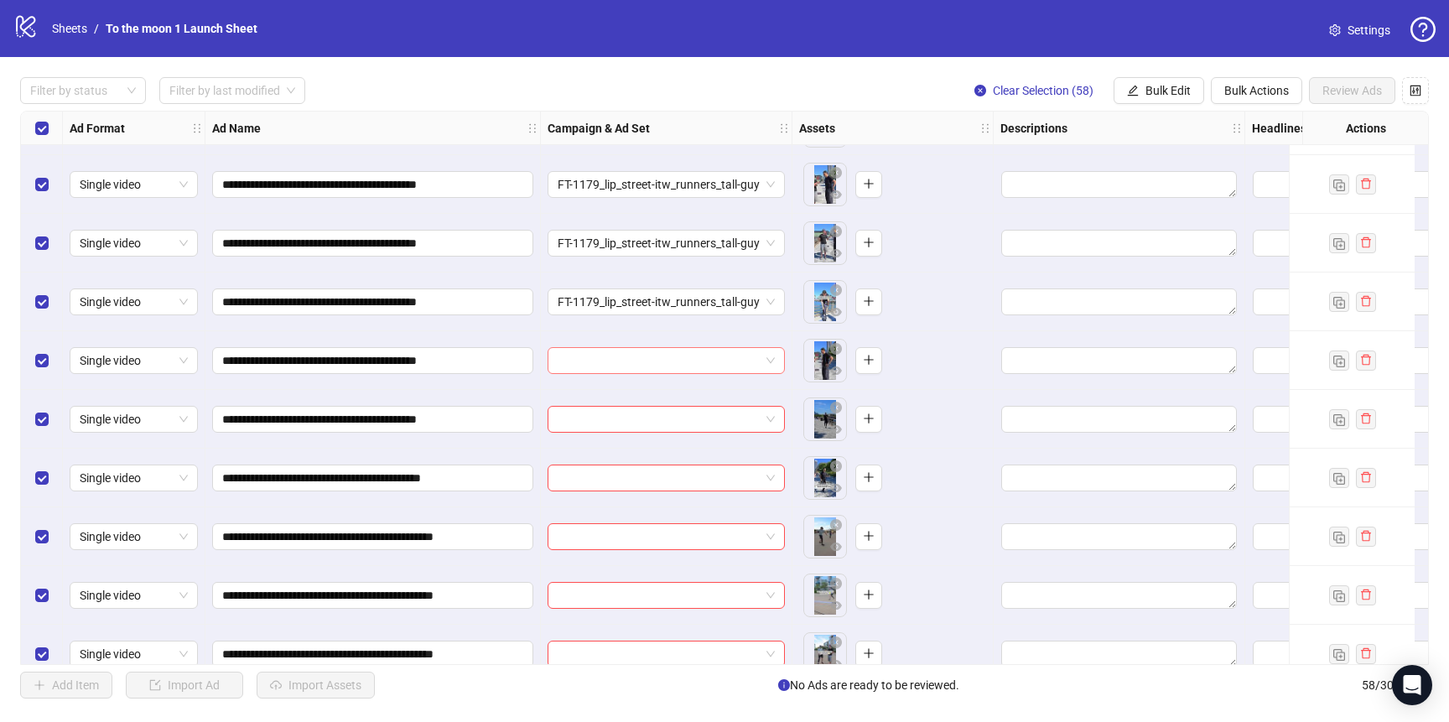
click at [645, 362] on input "search" at bounding box center [659, 360] width 202 height 25
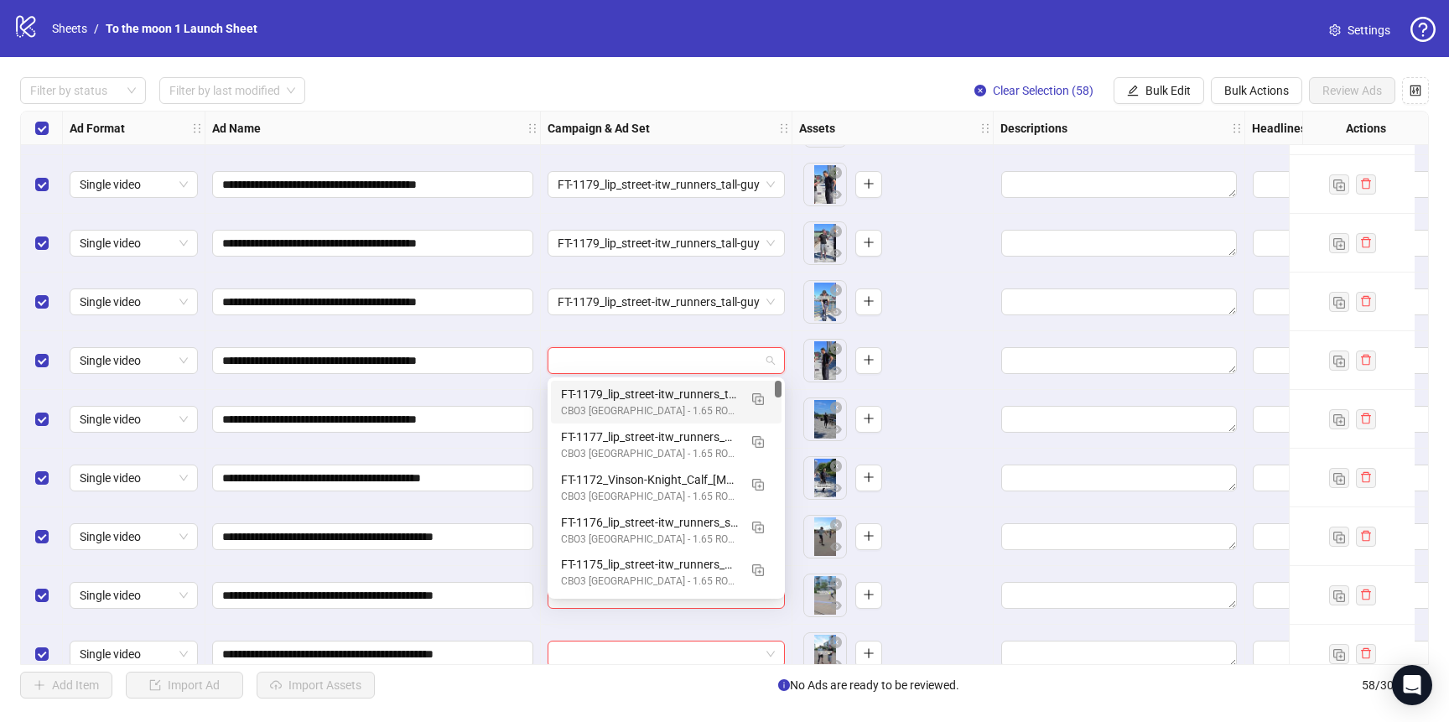
click at [645, 402] on div "FT-1179_lip_street-itw_runners_tall-guy" at bounding box center [649, 394] width 177 height 18
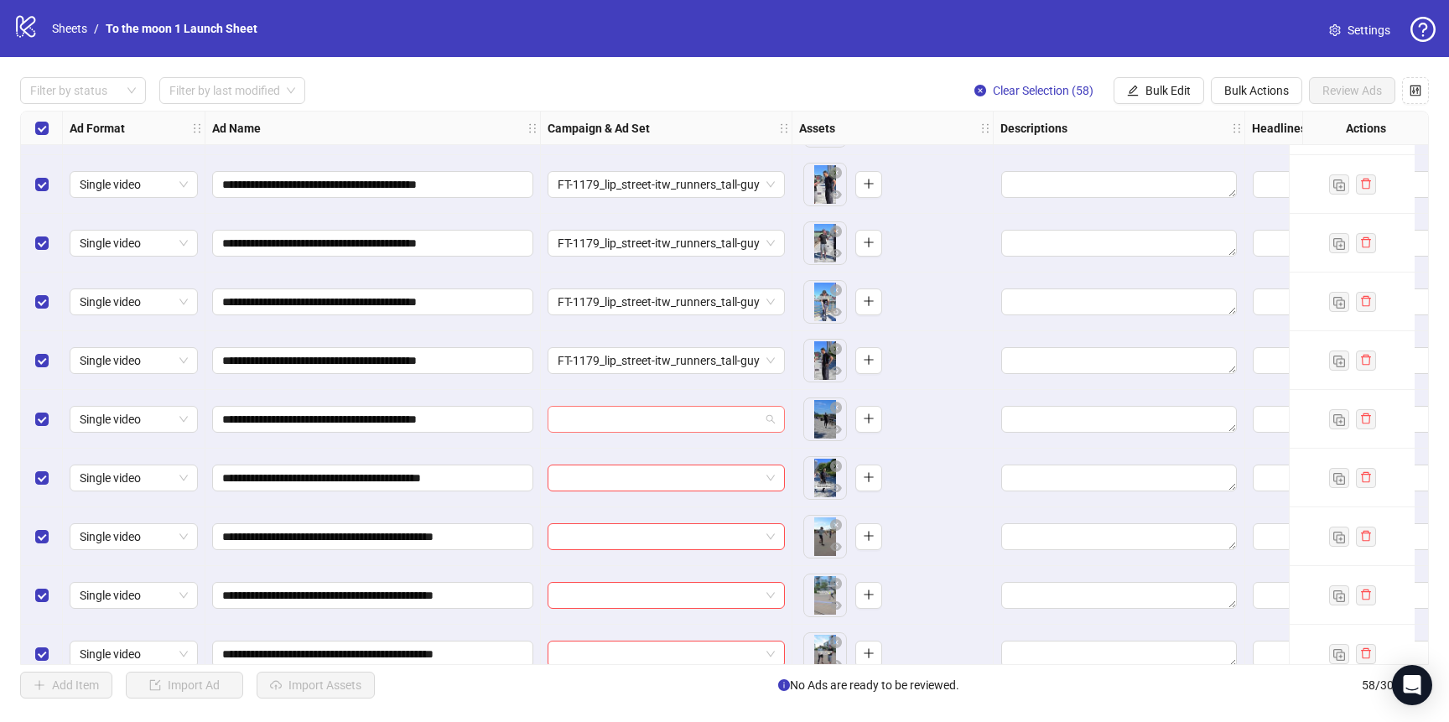
click at [645, 418] on input "search" at bounding box center [659, 419] width 202 height 25
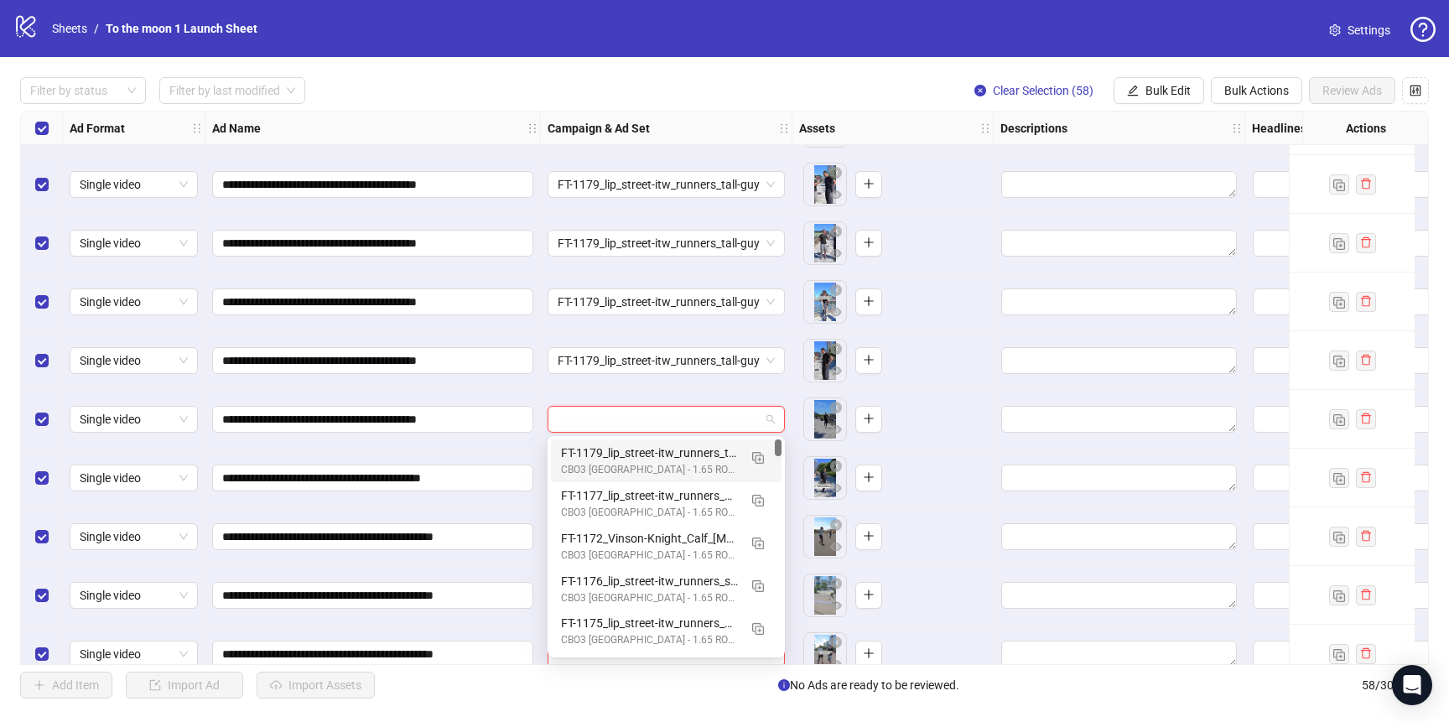
click at [645, 449] on div "FT-1179_lip_street-itw_runners_tall-guy" at bounding box center [649, 453] width 177 height 18
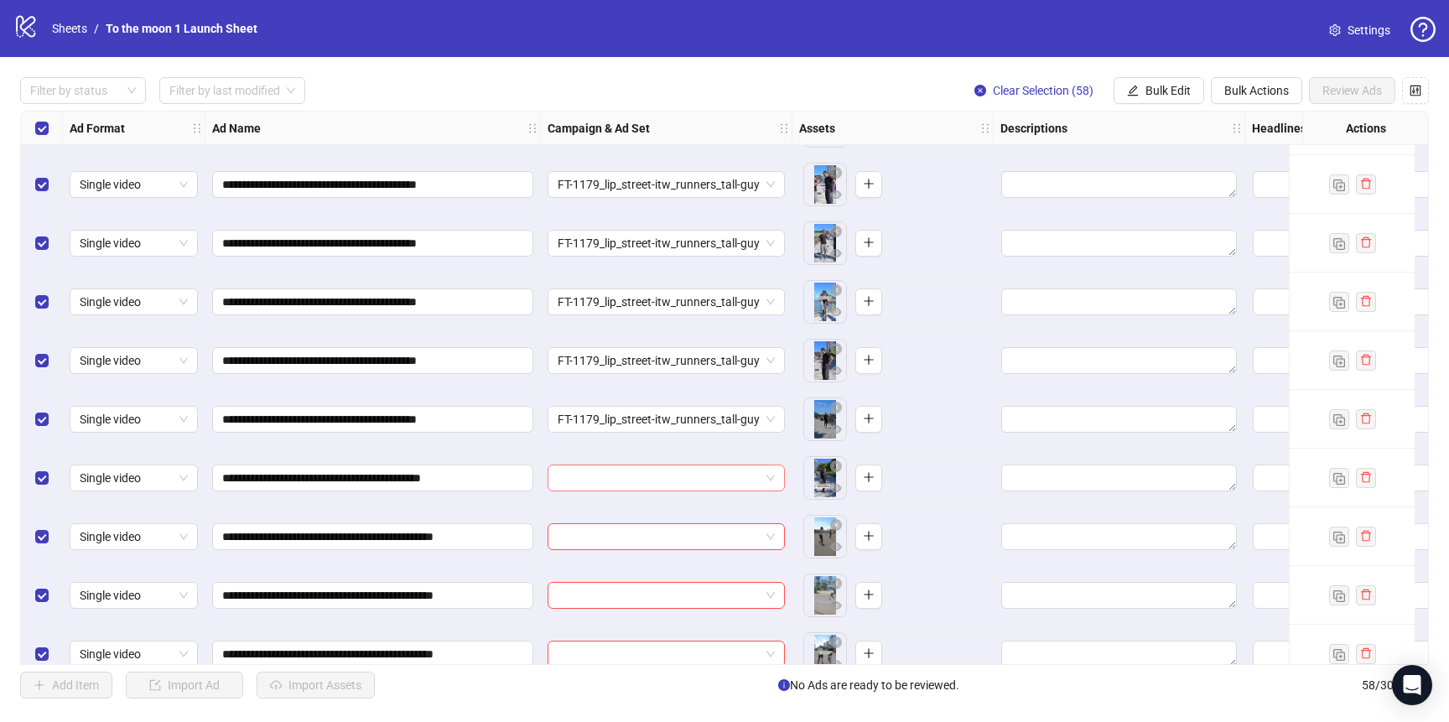
click at [637, 484] on input "search" at bounding box center [659, 477] width 202 height 25
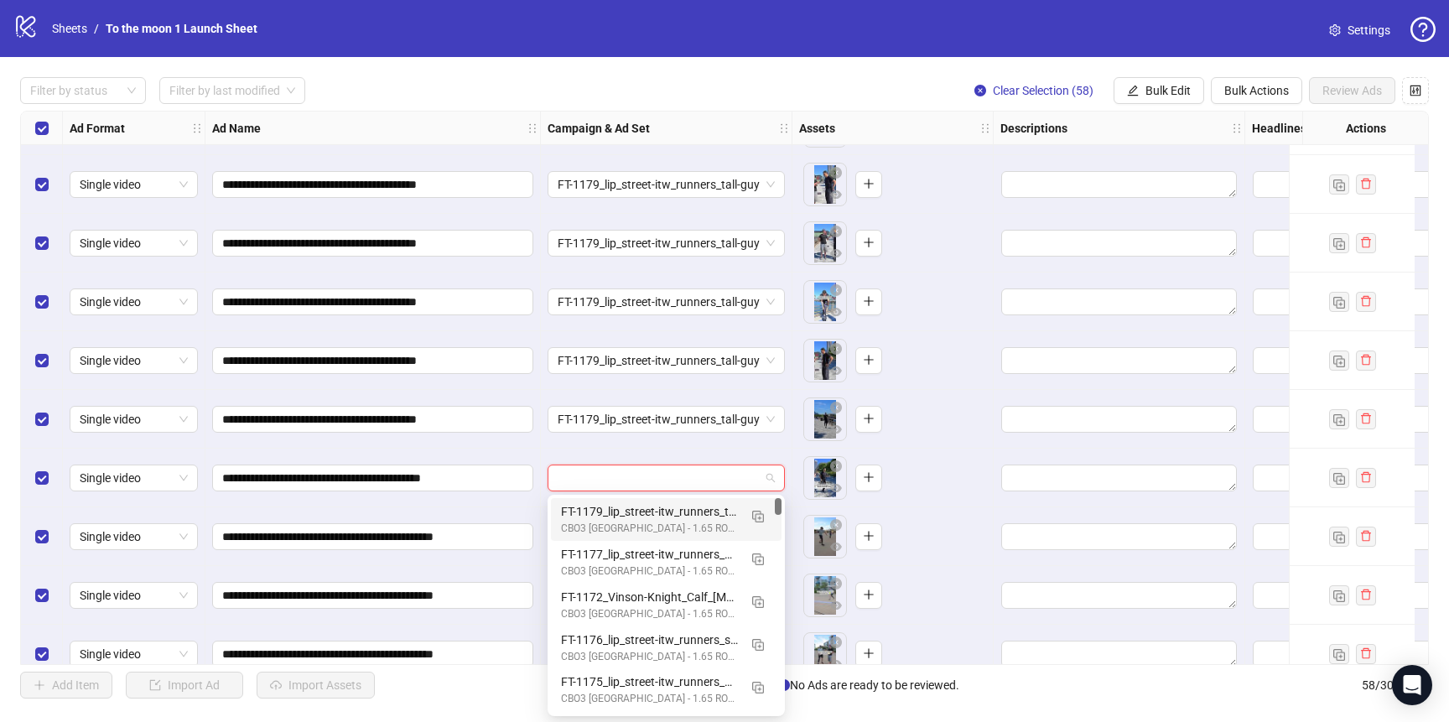
click at [633, 511] on div "FT-1179_lip_street-itw_runners_tall-guy" at bounding box center [649, 511] width 177 height 18
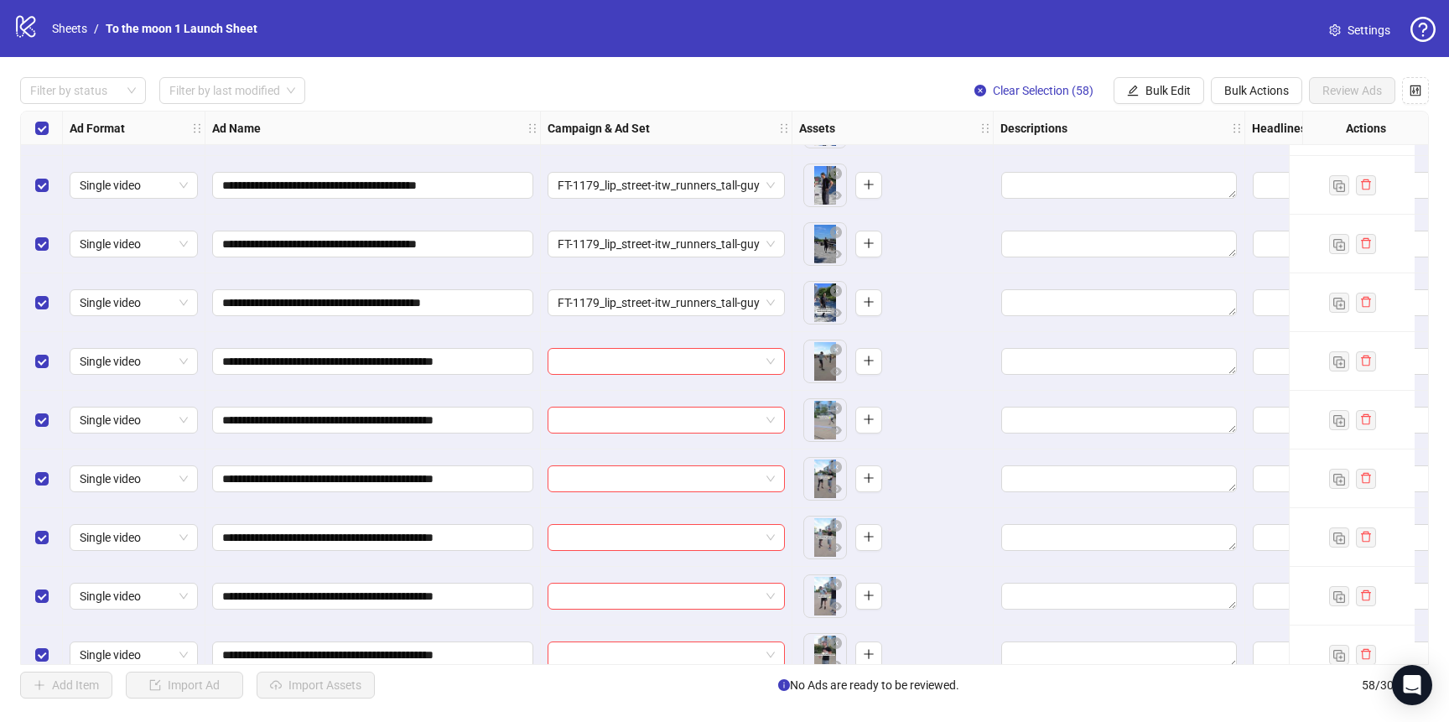
scroll to position [2393, 0]
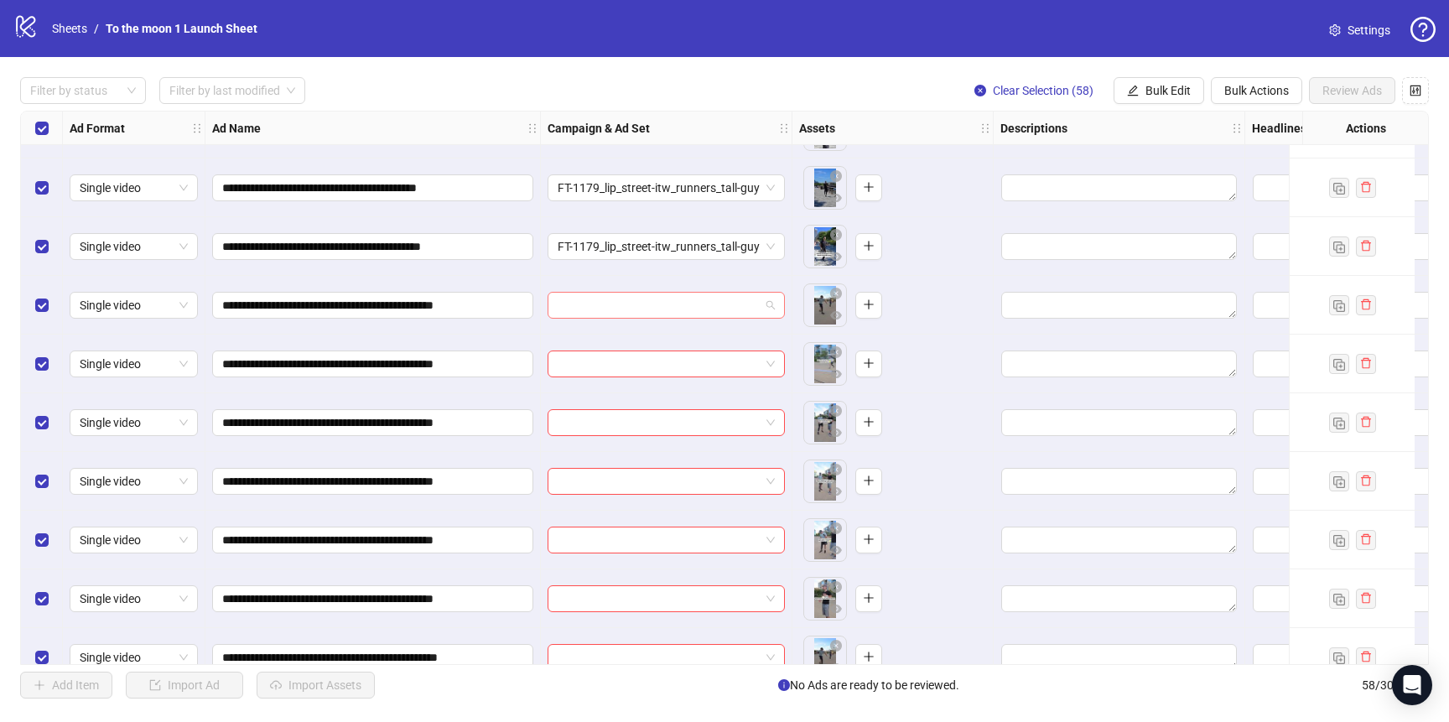
click at [772, 309] on span at bounding box center [666, 305] width 217 height 25
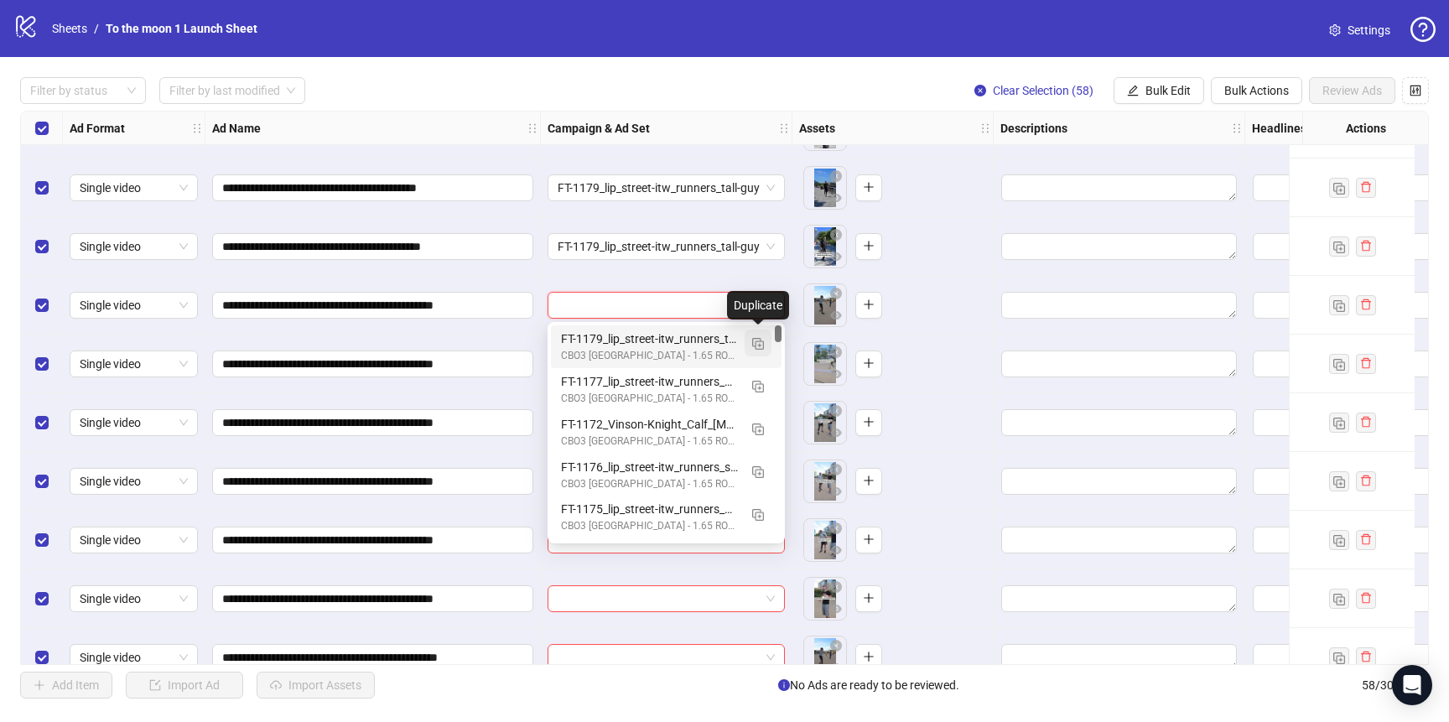
click at [763, 345] on img "button" at bounding box center [758, 344] width 12 height 12
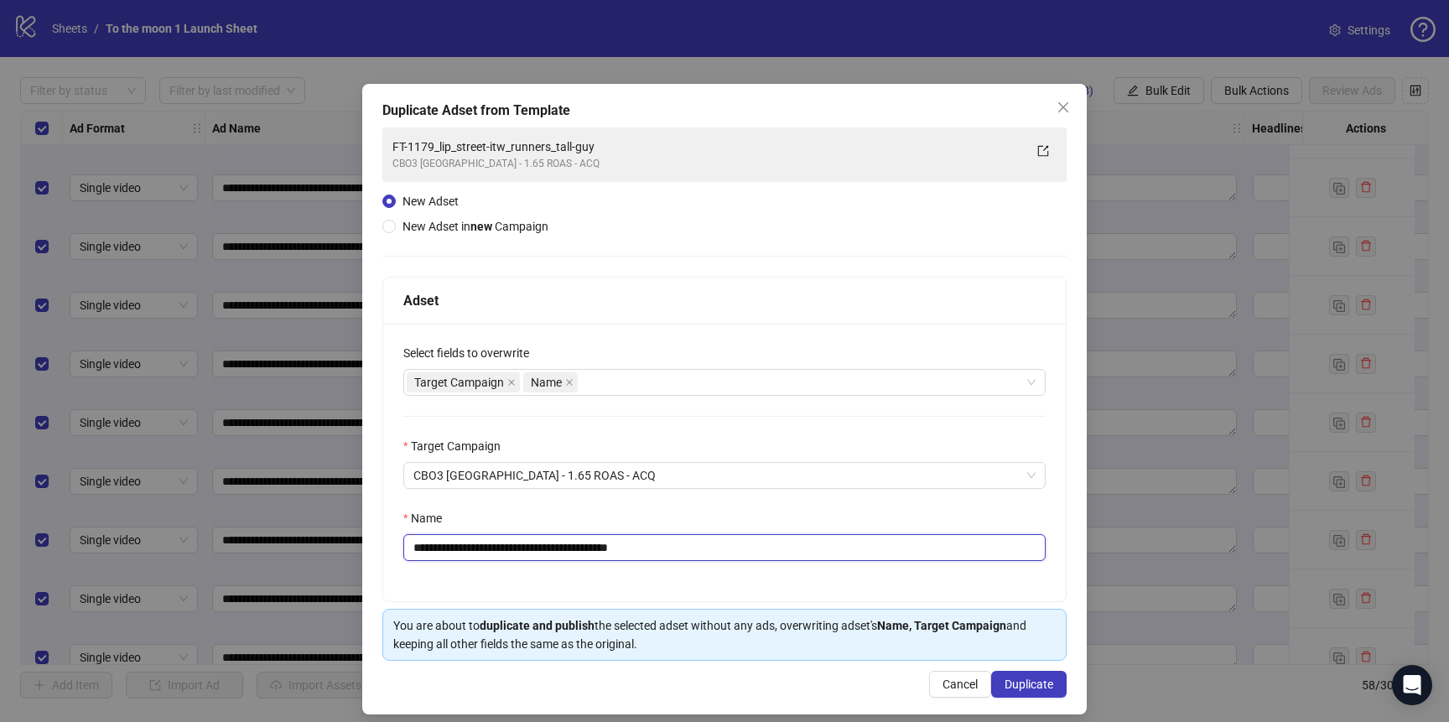
click at [769, 542] on input "**********" at bounding box center [724, 547] width 642 height 27
paste input "text"
drag, startPoint x: 424, startPoint y: 553, endPoint x: 357, endPoint y: 551, distance: 67.1
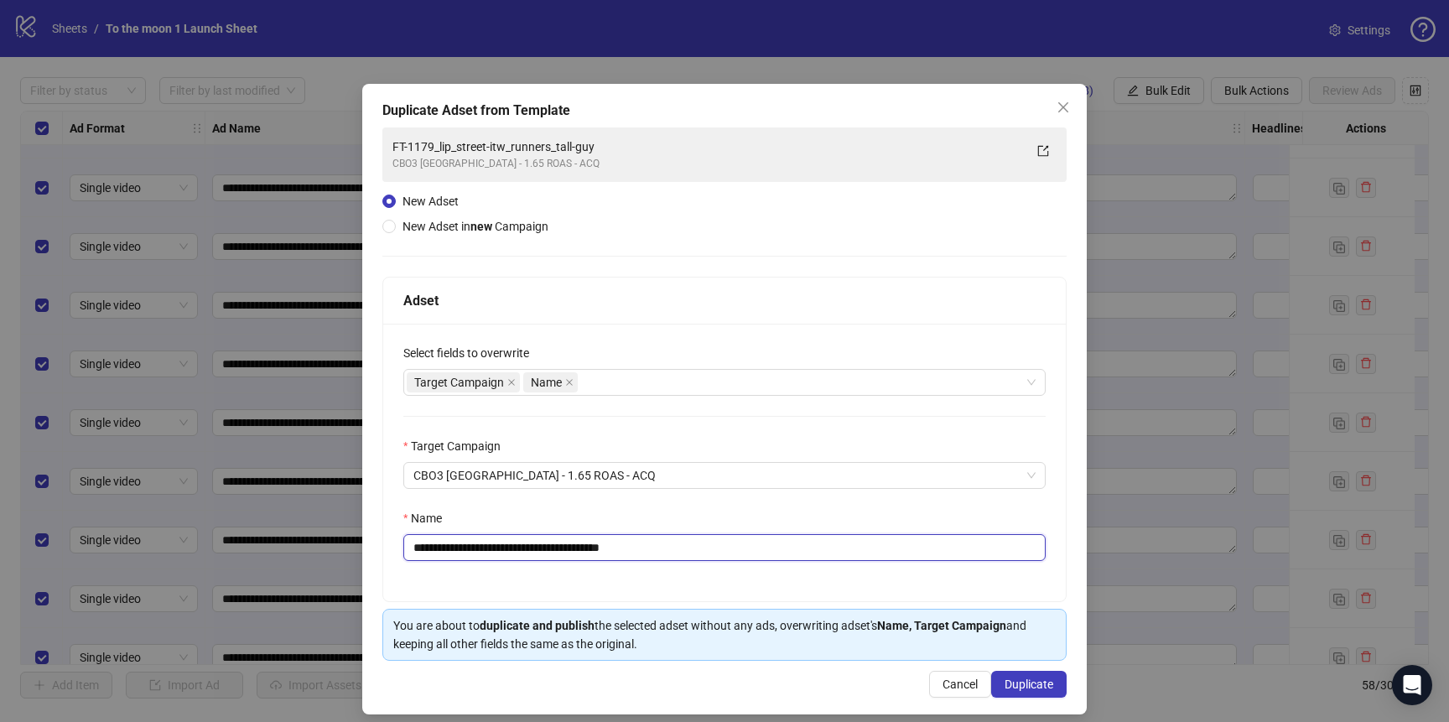
click at [381, 553] on div "**********" at bounding box center [724, 399] width 724 height 631
type input "**********"
click at [1041, 680] on span "Duplicate" at bounding box center [1029, 684] width 49 height 13
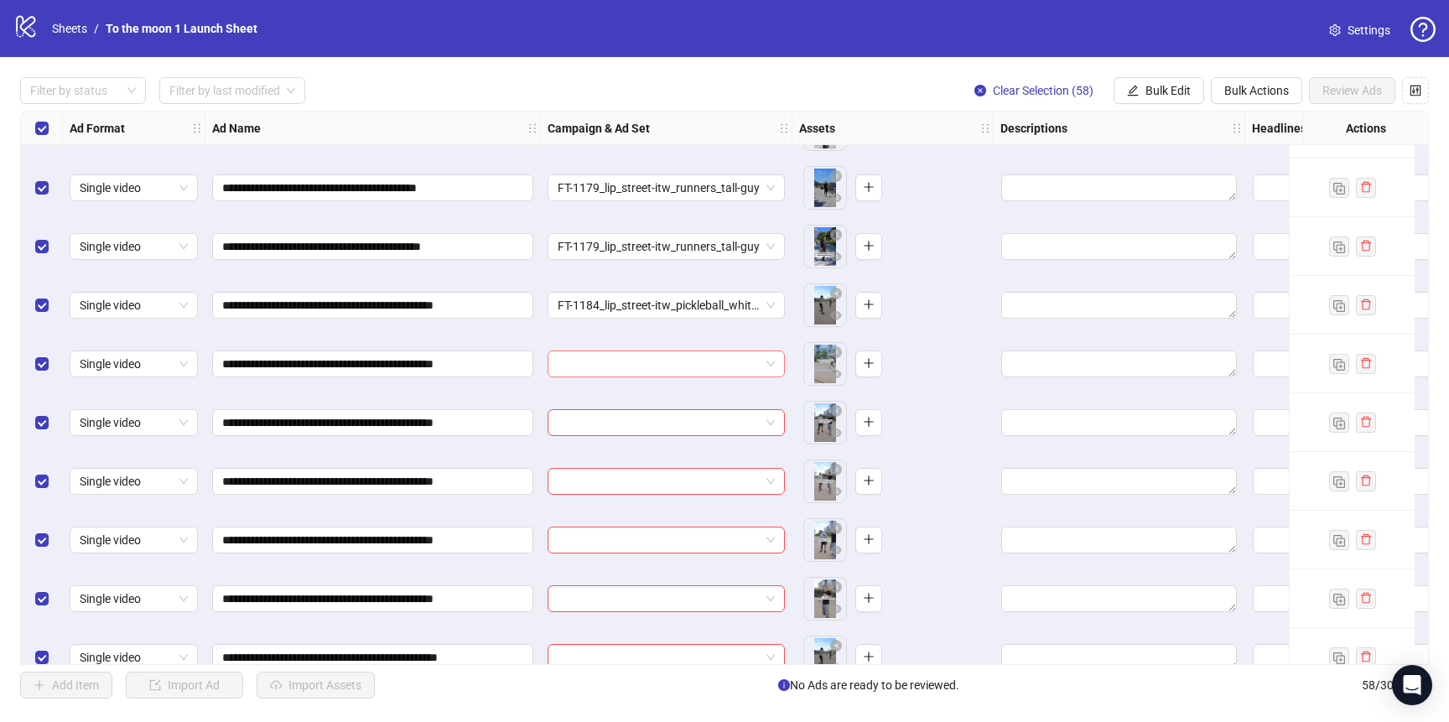
click at [704, 363] on input "search" at bounding box center [659, 363] width 202 height 25
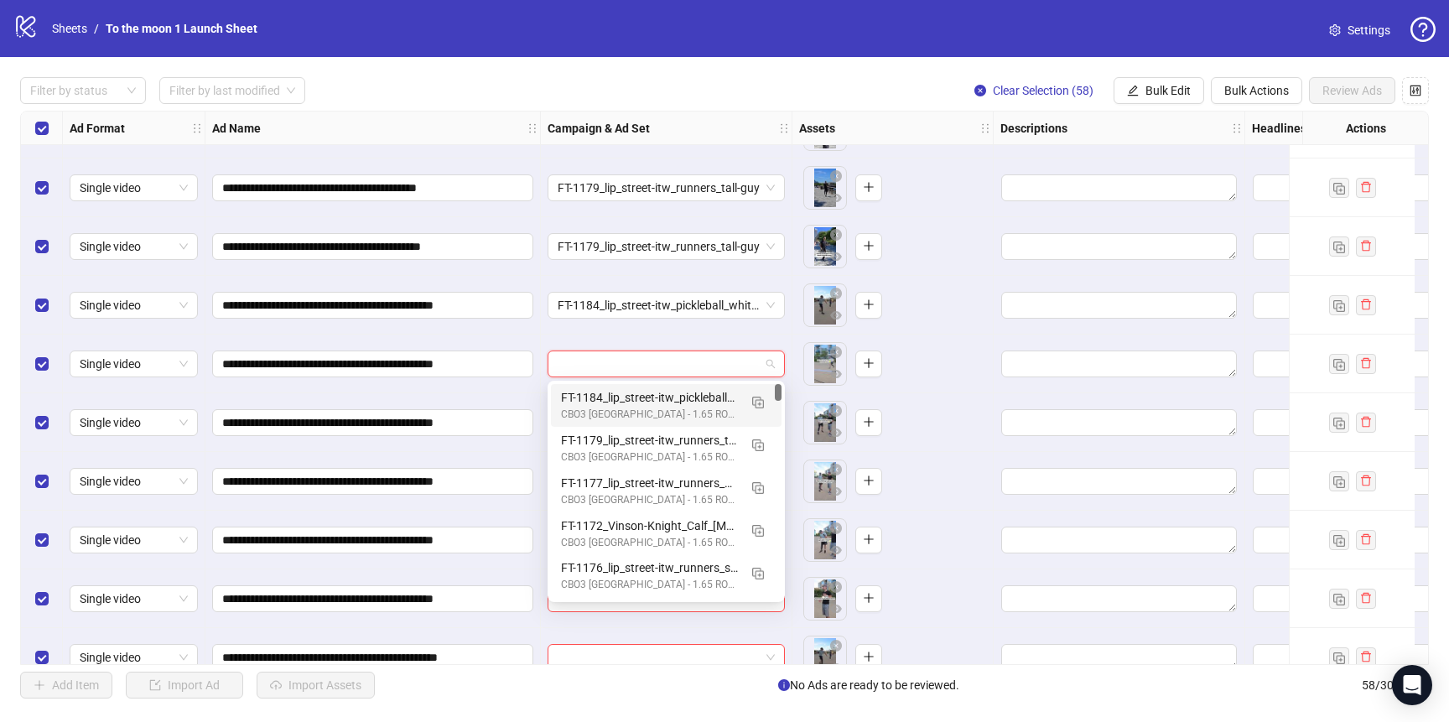
click at [683, 404] on div "FT-1184_lip_street-itw_pickleball_white-guy" at bounding box center [649, 397] width 177 height 18
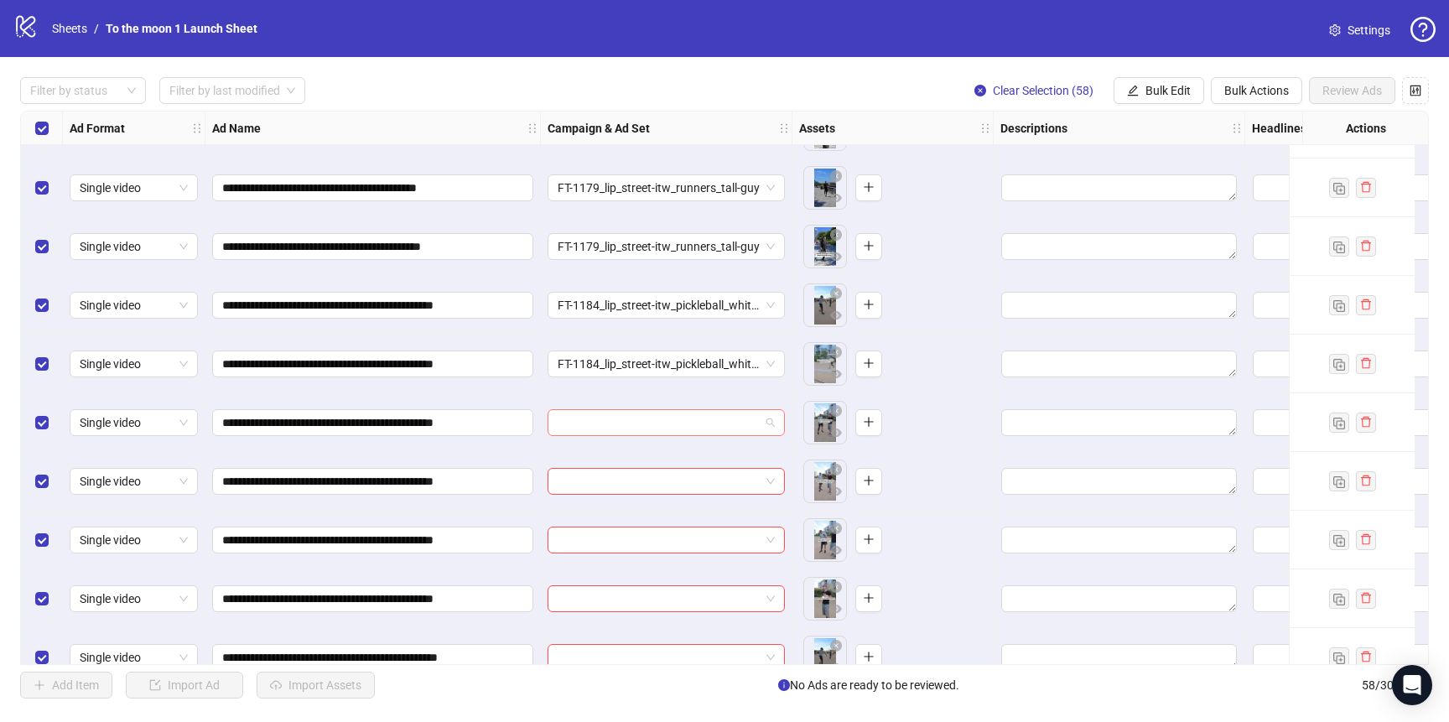
click at [672, 425] on input "search" at bounding box center [659, 422] width 202 height 25
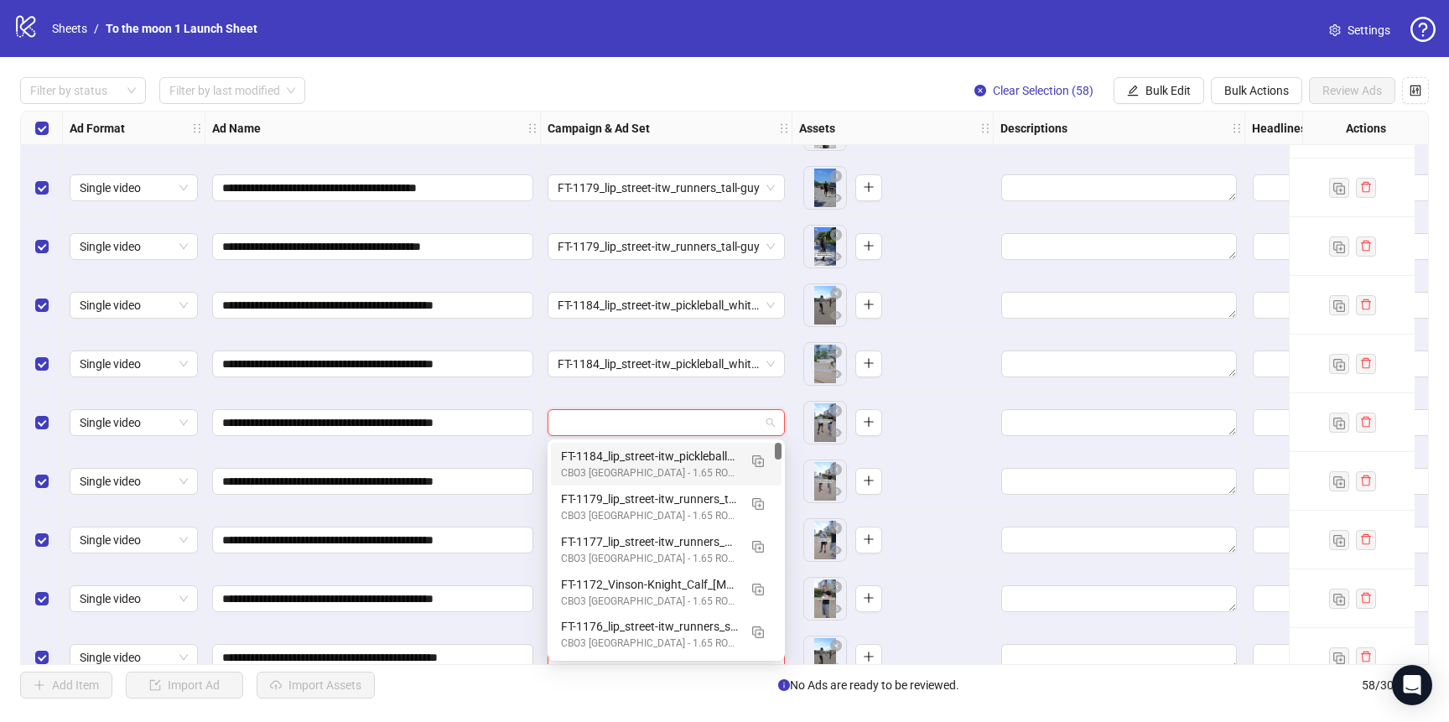
click at [671, 468] on div "CBO3 [GEOGRAPHIC_DATA] - 1.65 ROAS - ACQ" at bounding box center [649, 473] width 177 height 16
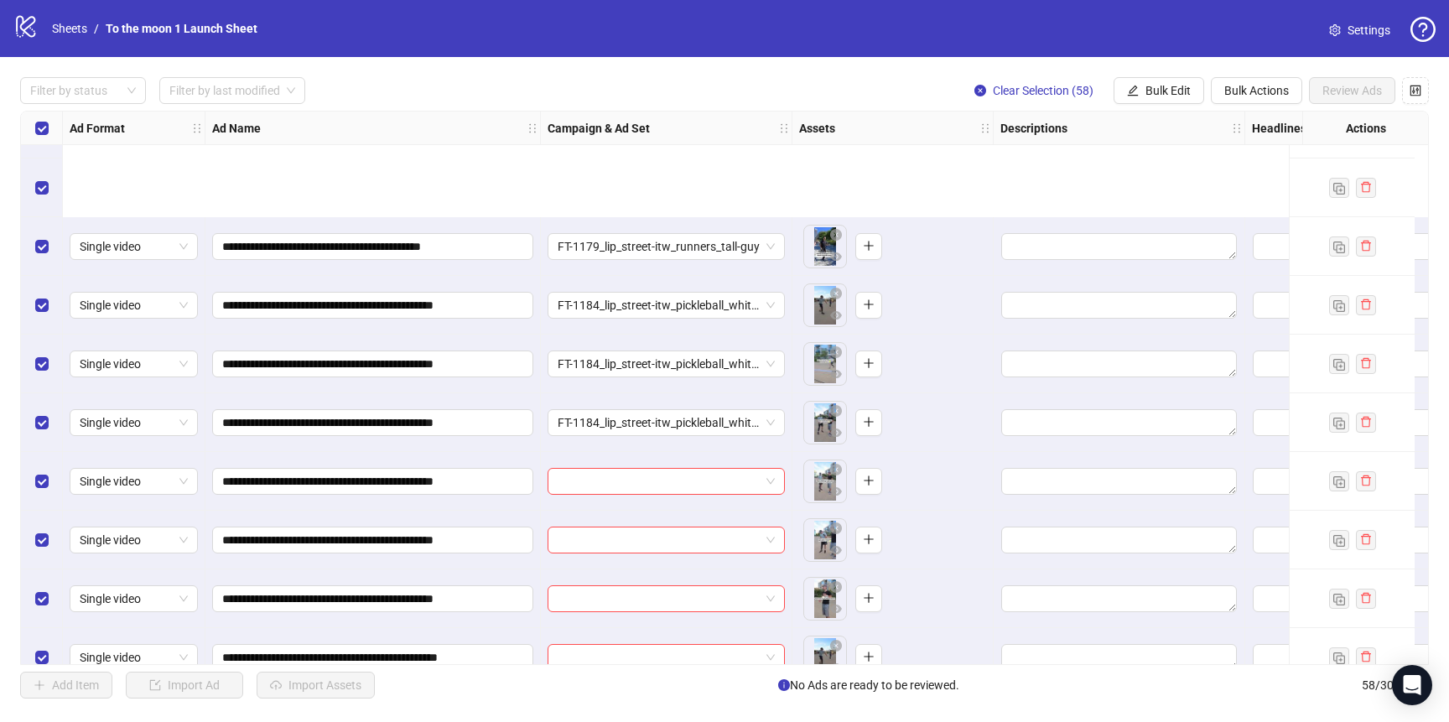
scroll to position [2694, 0]
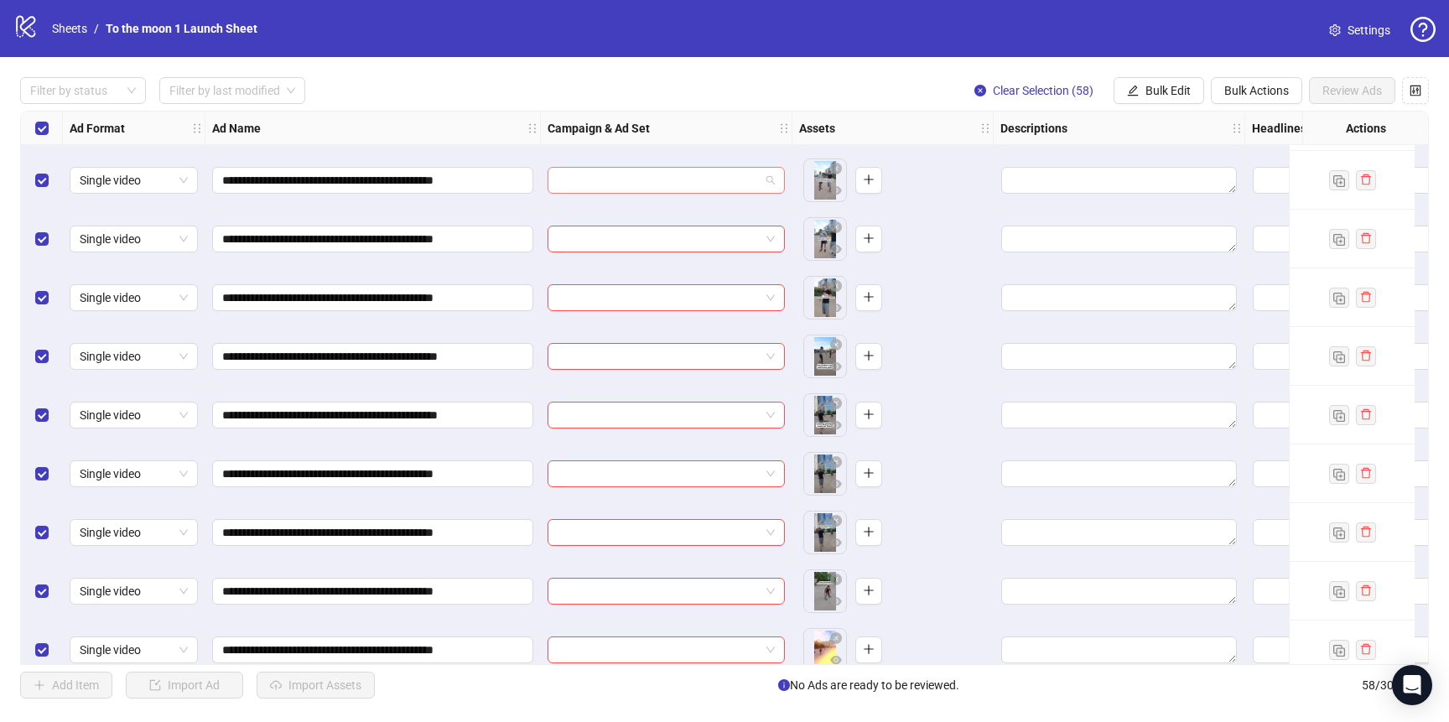
click at [662, 173] on input "search" at bounding box center [659, 180] width 202 height 25
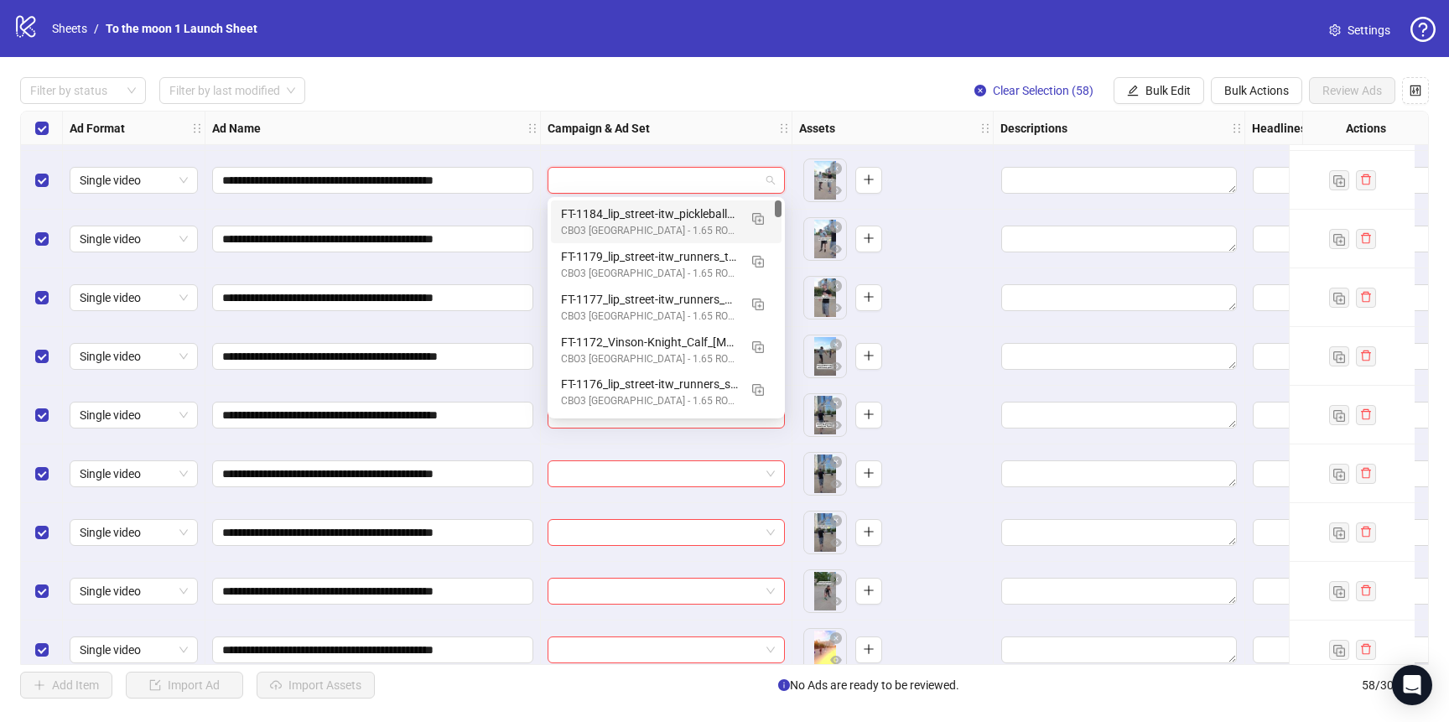
click at [657, 231] on div "CBO3 [GEOGRAPHIC_DATA] - 1.65 ROAS - ACQ" at bounding box center [649, 231] width 177 height 16
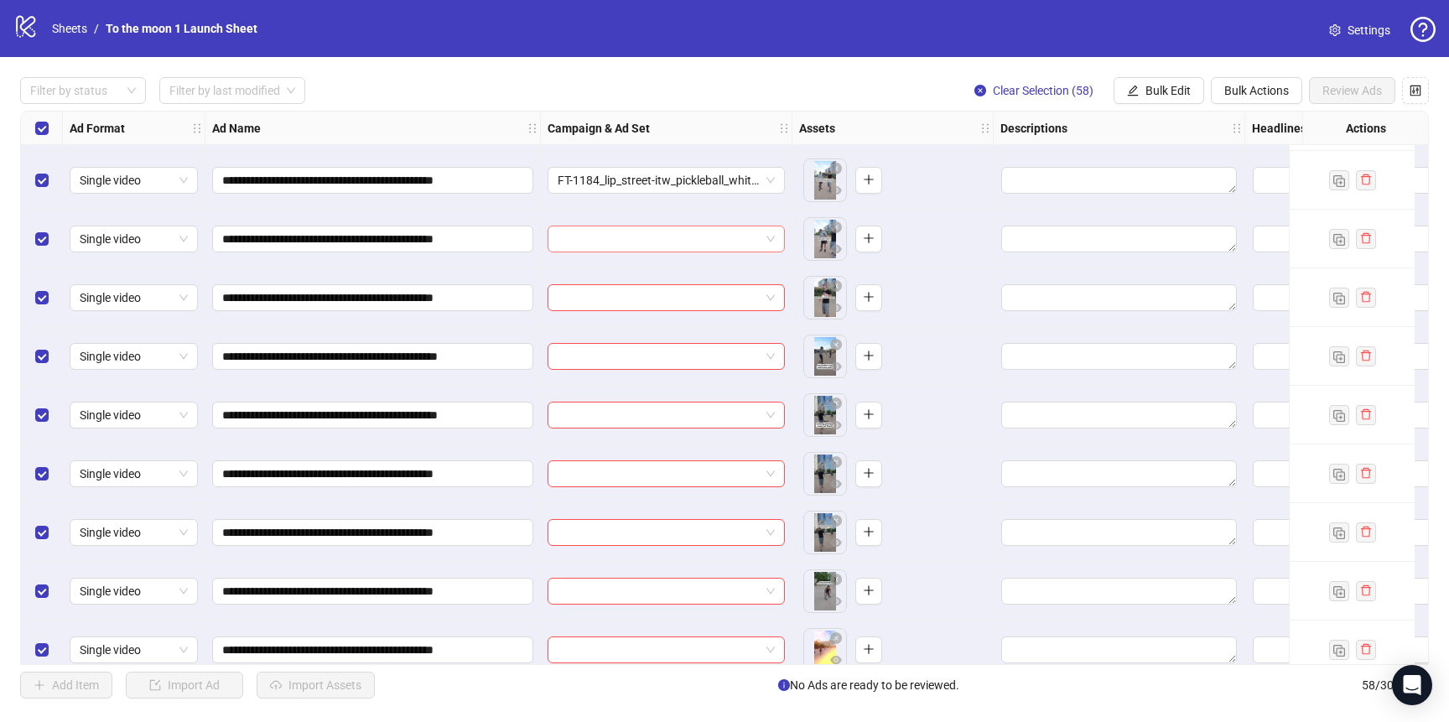
click at [657, 251] on input "search" at bounding box center [659, 238] width 202 height 25
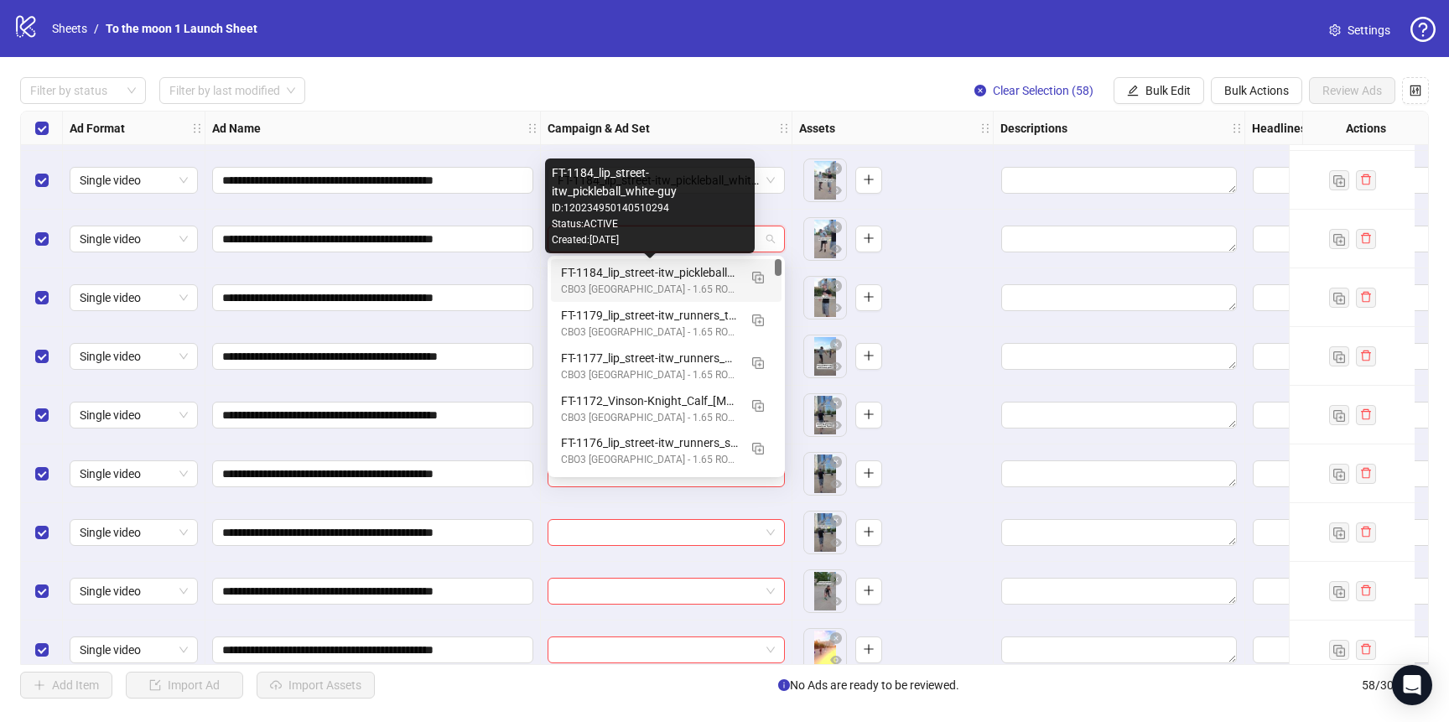
click at [655, 278] on div "FT-1184_lip_street-itw_pickleball_white-guy" at bounding box center [649, 272] width 177 height 18
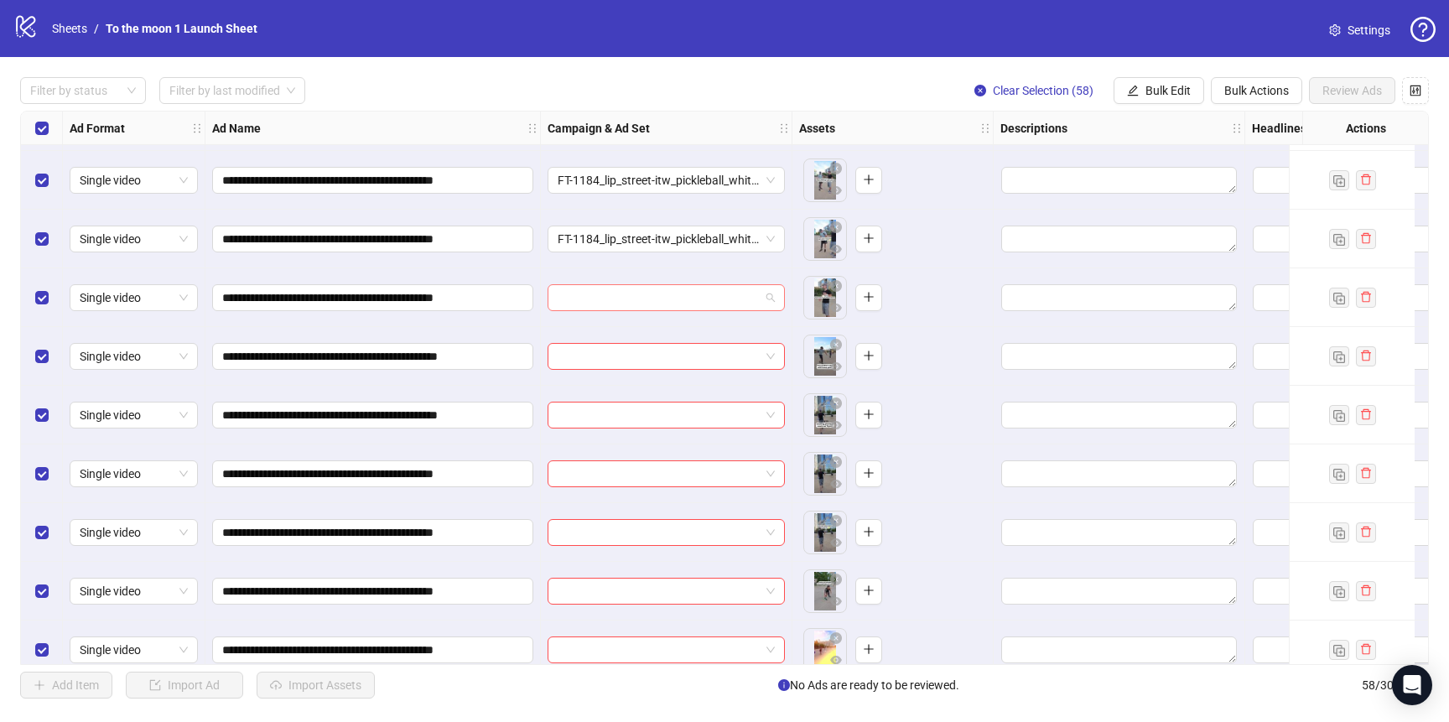
click at [655, 299] on input "search" at bounding box center [659, 297] width 202 height 25
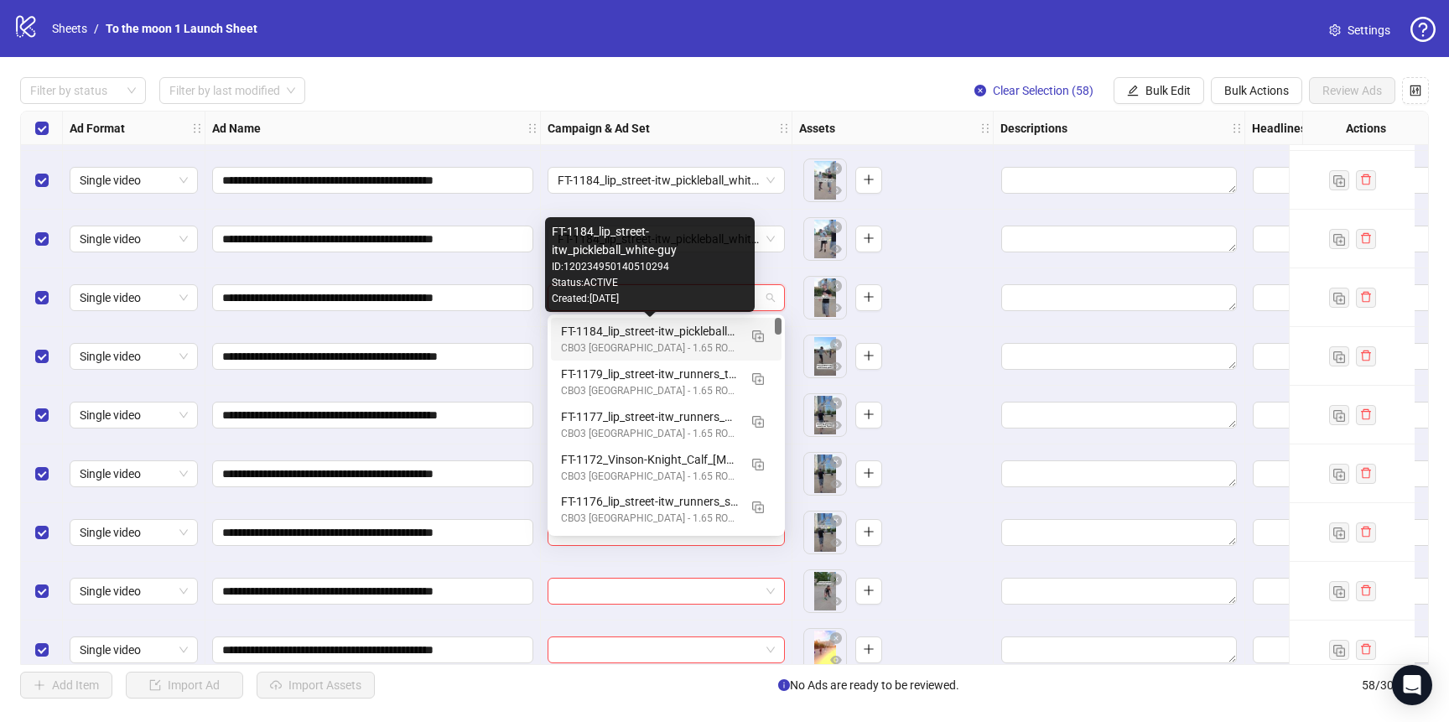
click at [655, 330] on div "FT-1184_lip_street-itw_pickleball_white-guy" at bounding box center [649, 331] width 177 height 18
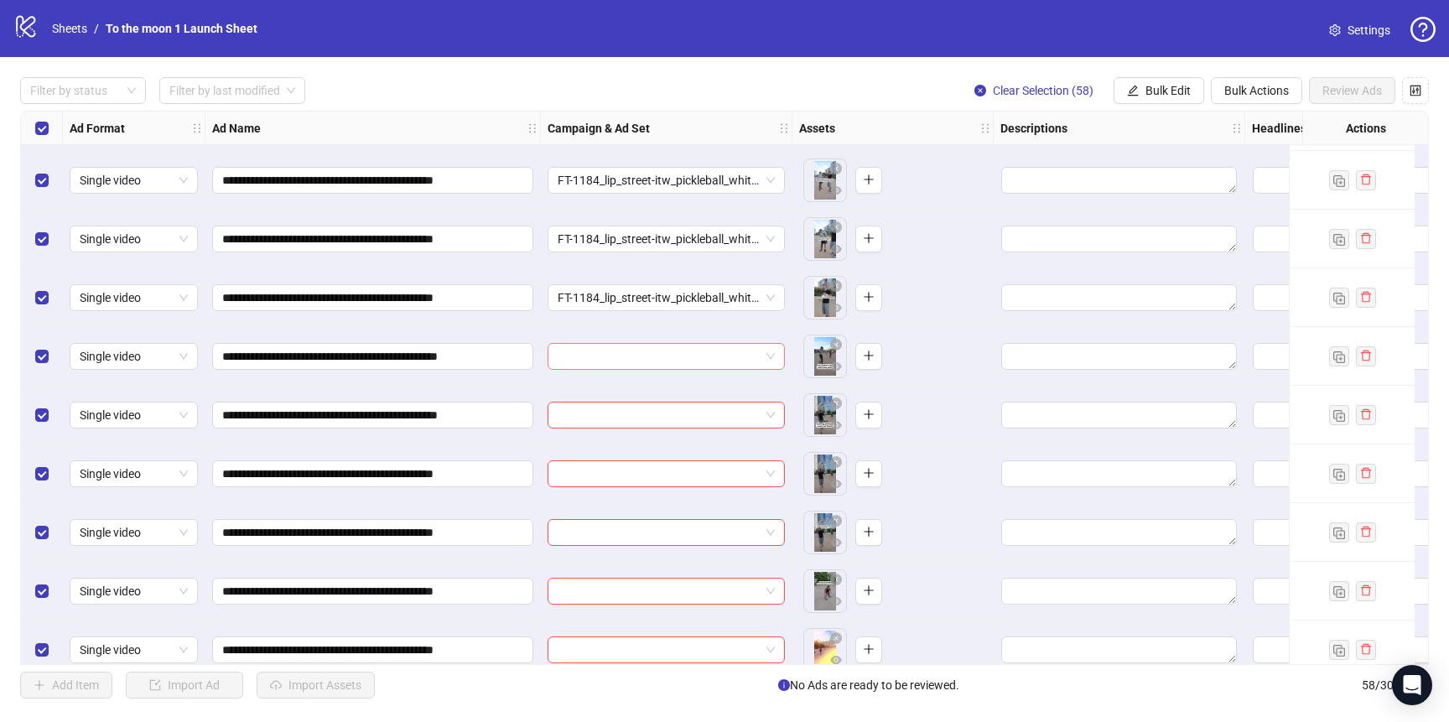
click at [650, 362] on input "search" at bounding box center [659, 356] width 202 height 25
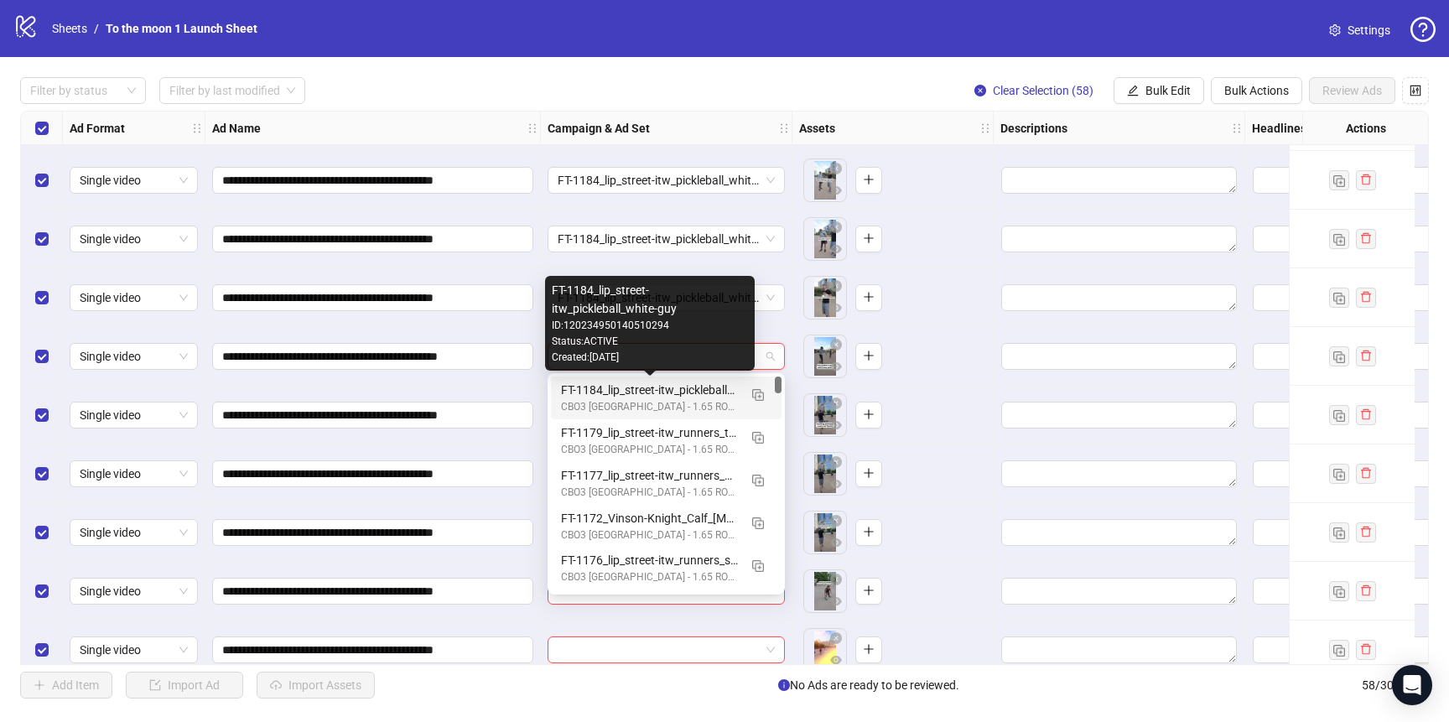
click at [650, 395] on div "FT-1184_lip_street-itw_pickleball_white-guy" at bounding box center [649, 390] width 177 height 18
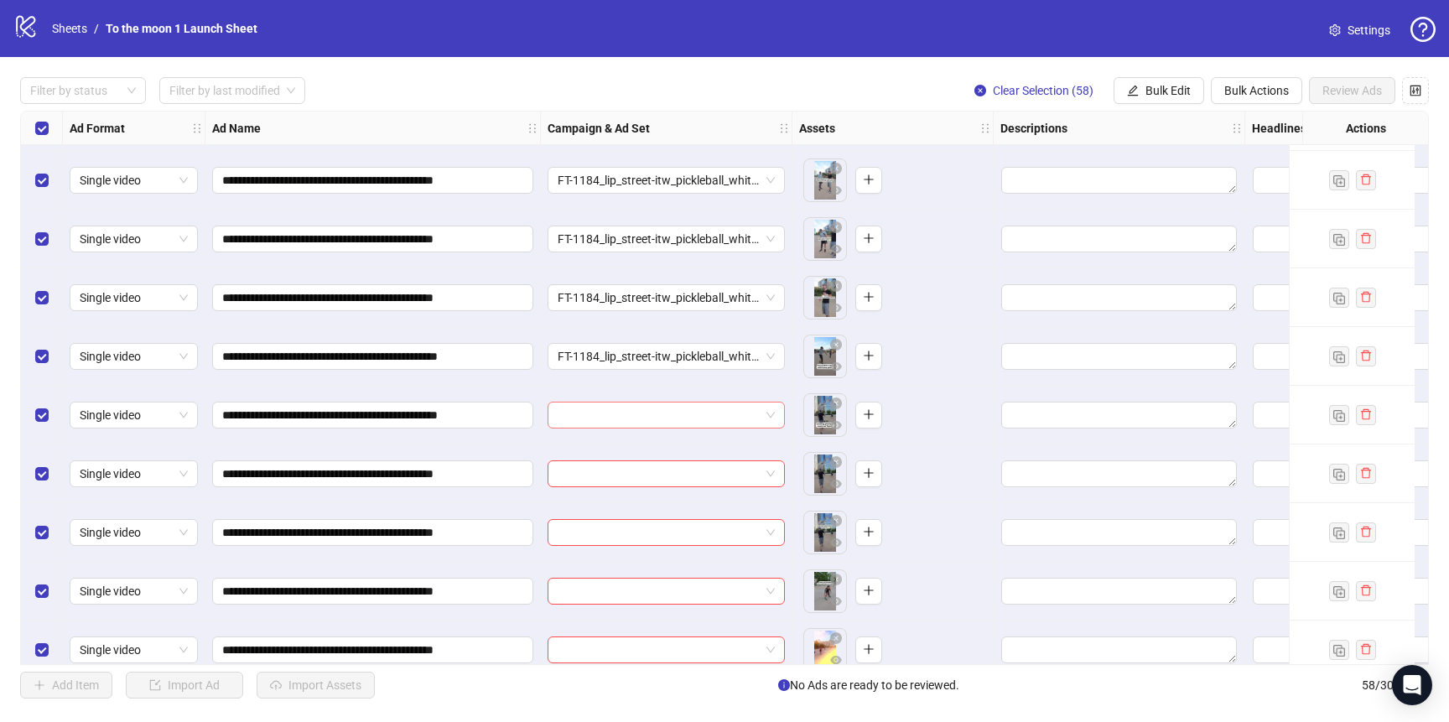
click at [648, 417] on input "search" at bounding box center [659, 414] width 202 height 25
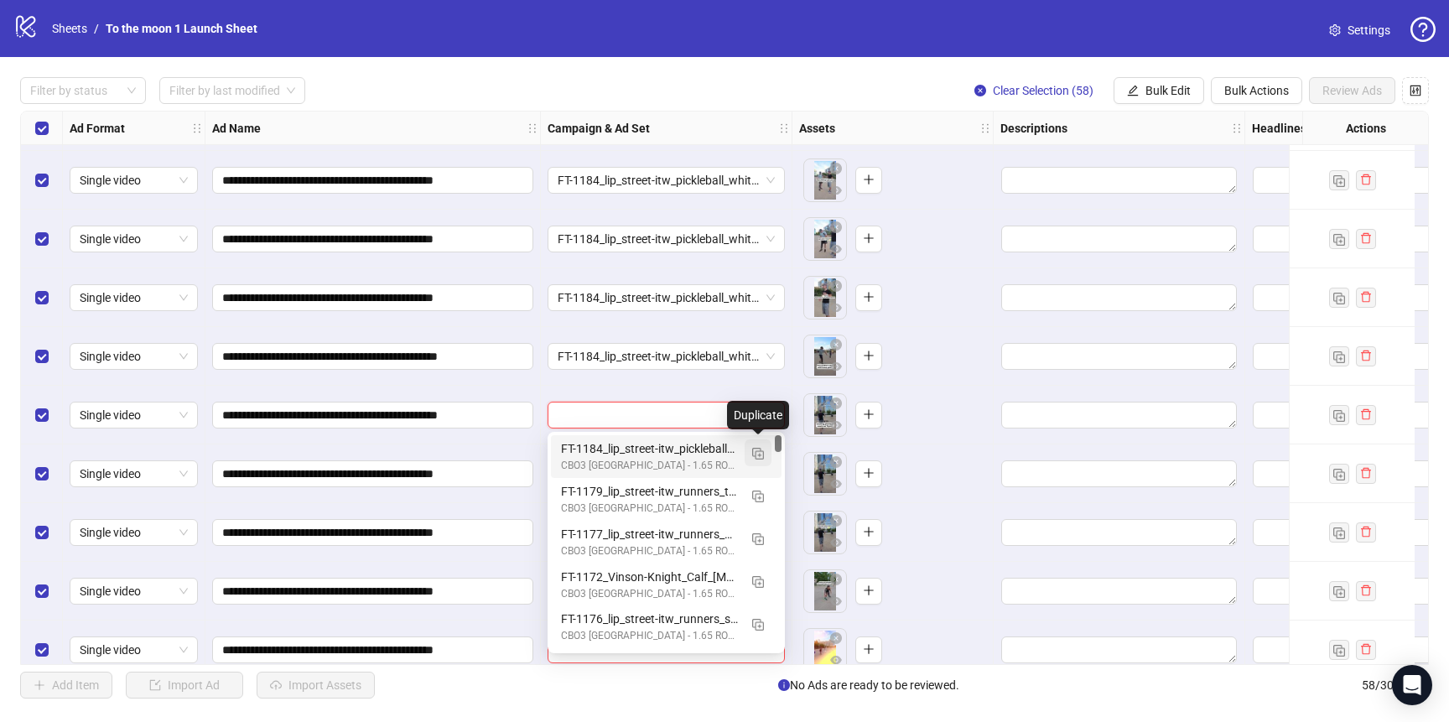
click at [755, 449] on img "button" at bounding box center [758, 454] width 12 height 12
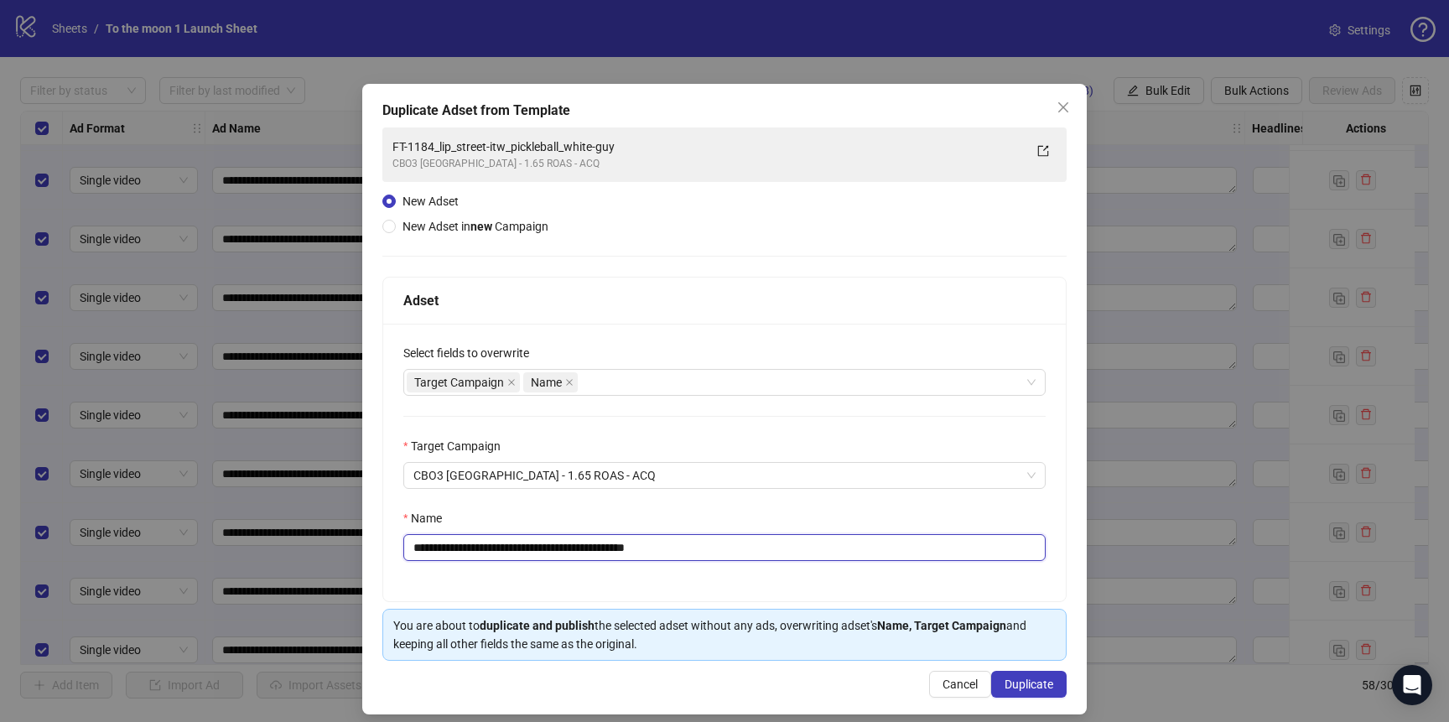
click at [645, 552] on input "**********" at bounding box center [724, 547] width 642 height 27
paste input "text"
drag, startPoint x: 426, startPoint y: 548, endPoint x: 366, endPoint y: 548, distance: 60.4
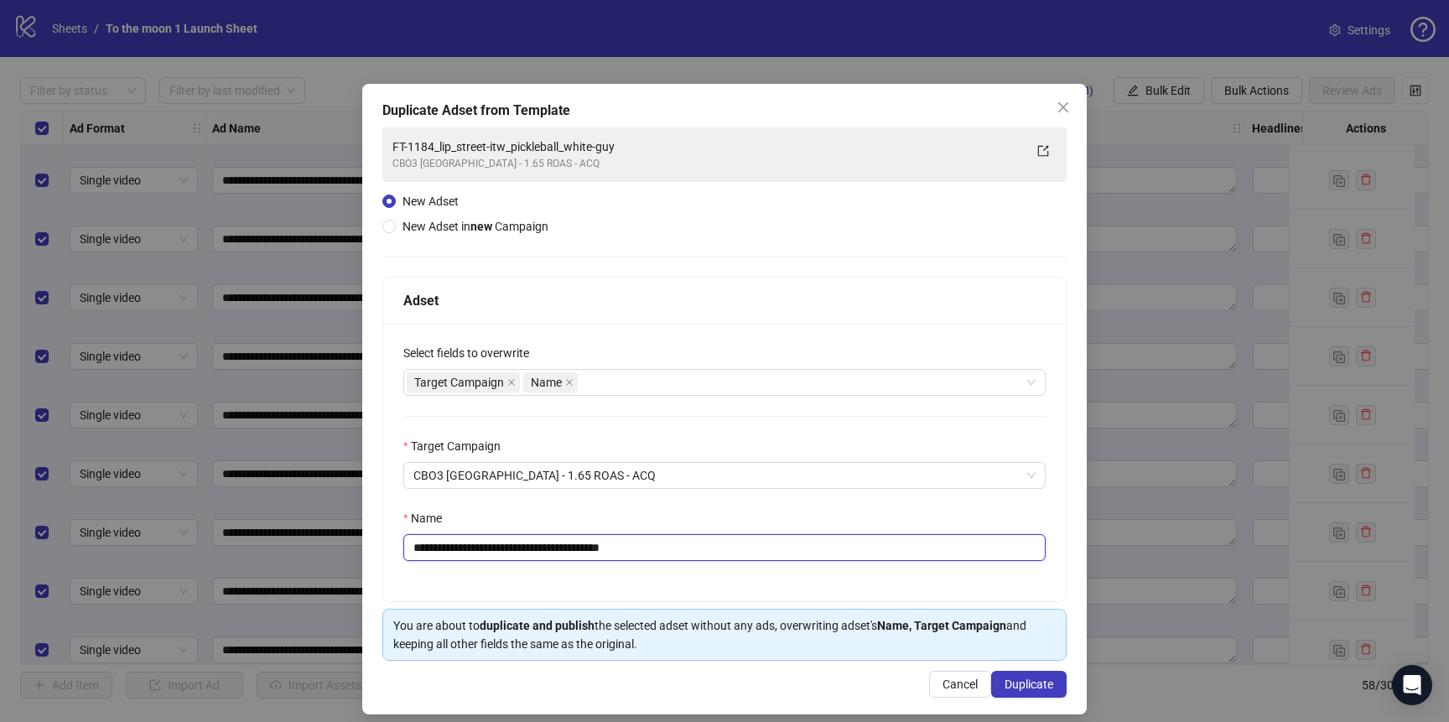
click at [393, 548] on div "**********" at bounding box center [724, 463] width 683 height 278
type input "**********"
click at [1021, 683] on span "Duplicate" at bounding box center [1029, 684] width 49 height 13
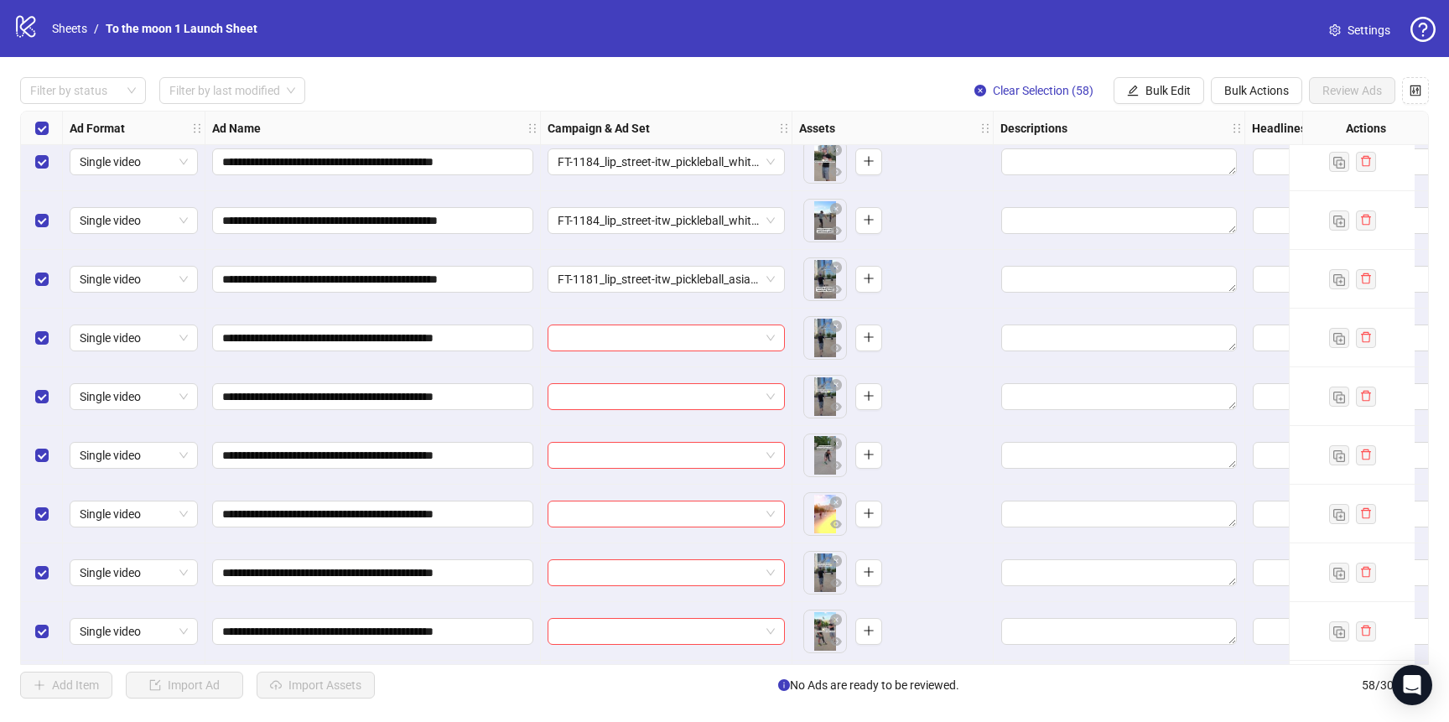
scroll to position [2892, 0]
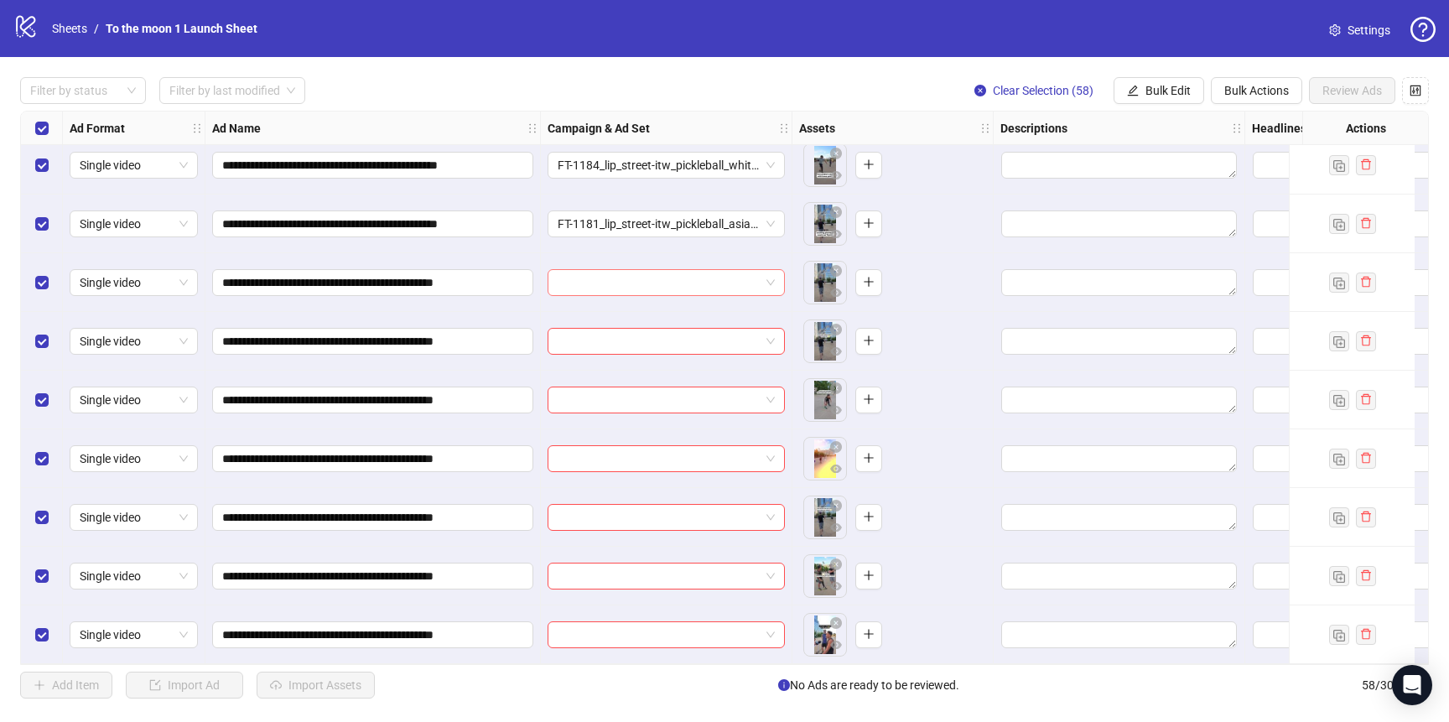
click at [663, 272] on input "search" at bounding box center [659, 282] width 202 height 25
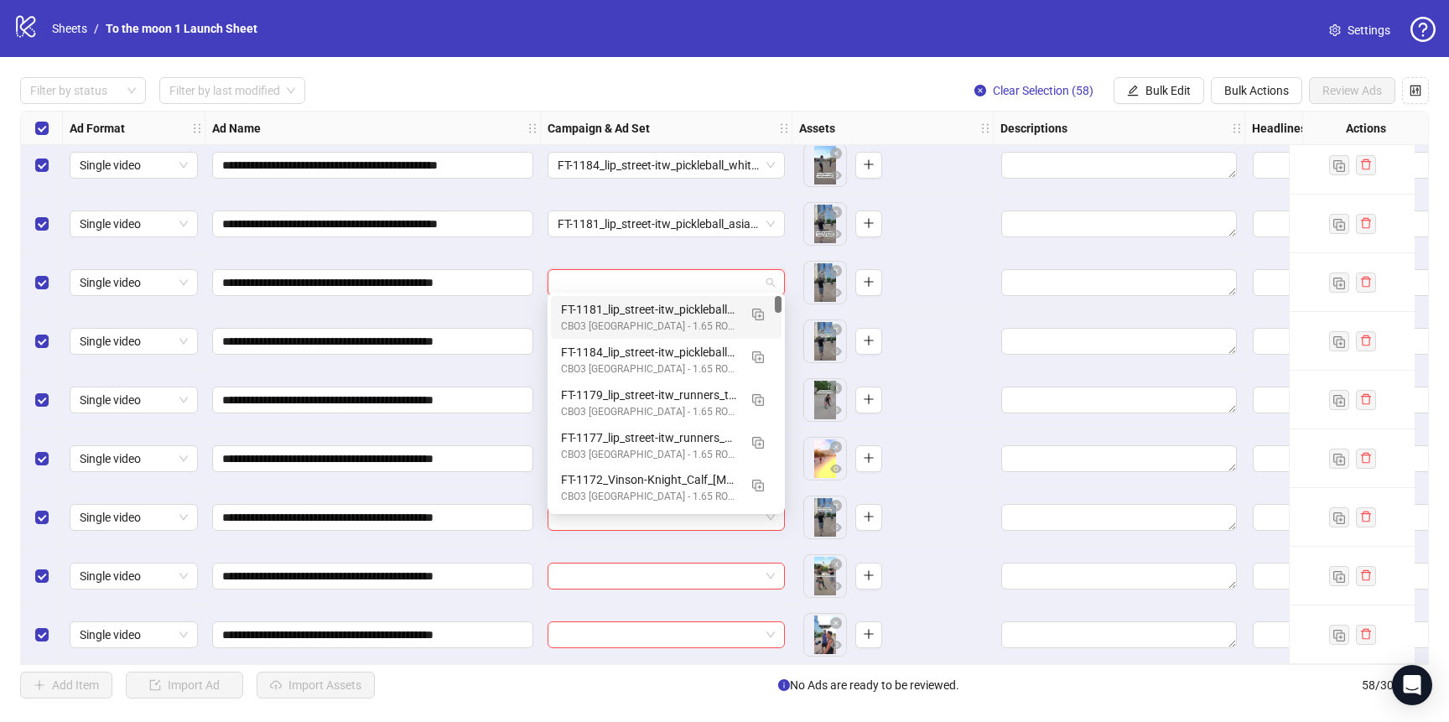
click at [650, 304] on div "FT-1181_lip_street-itw_pickleball_asian-guy" at bounding box center [649, 309] width 177 height 18
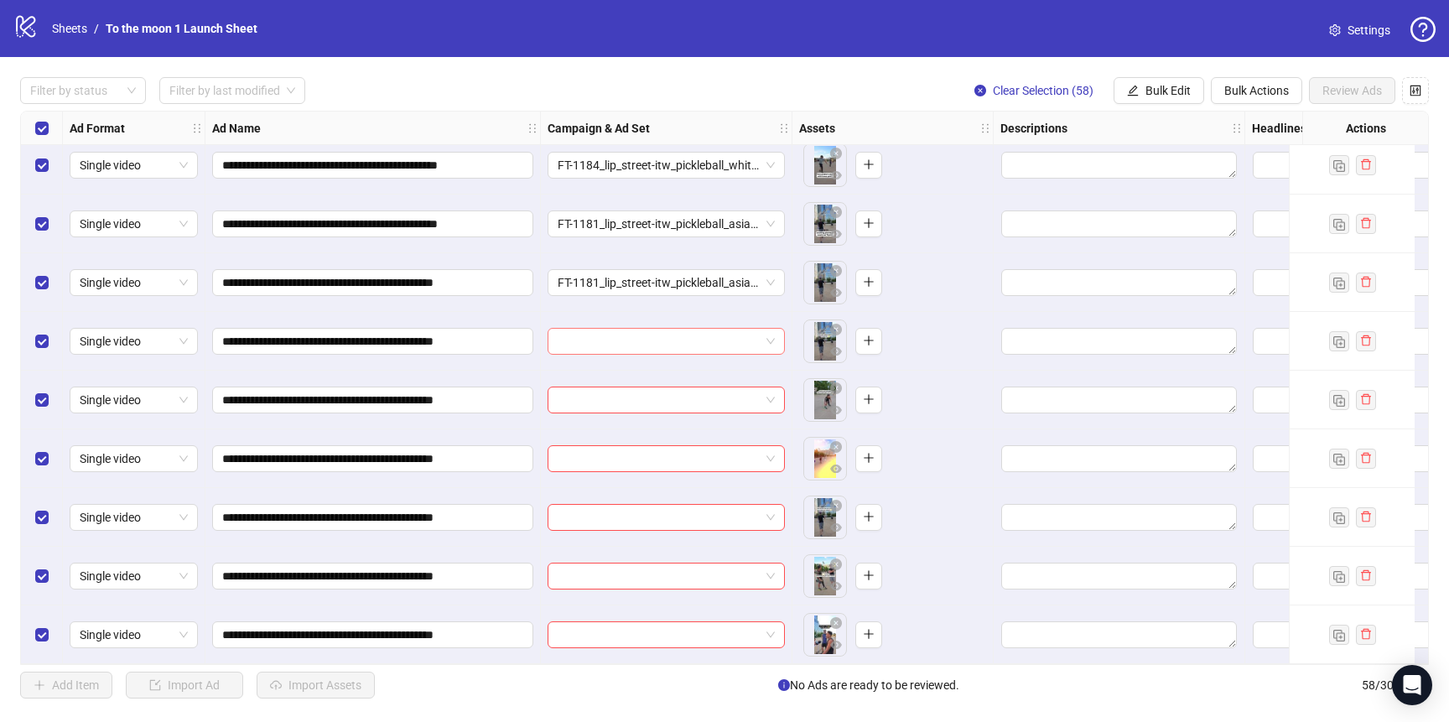
click at [644, 331] on input "search" at bounding box center [659, 341] width 202 height 25
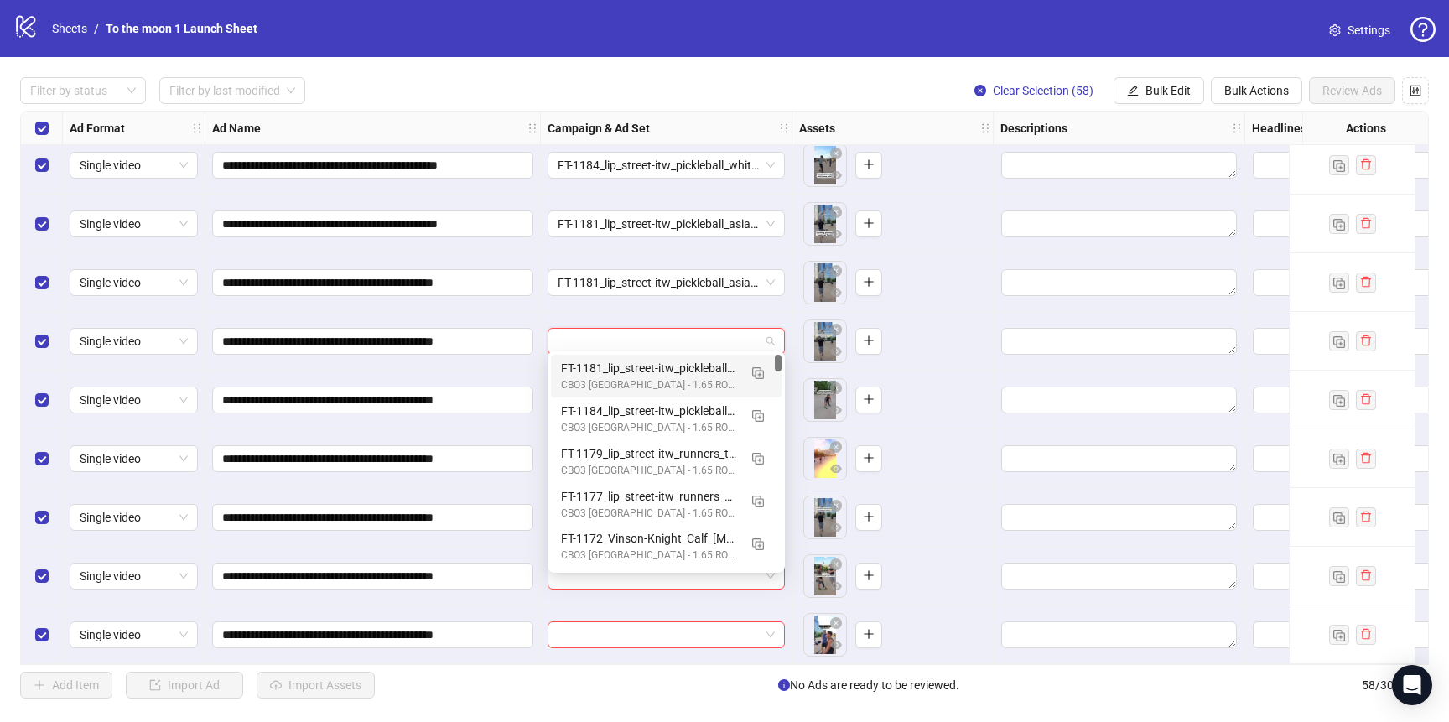
click at [644, 367] on div "FT-1181_lip_street-itw_pickleball_asian-guy" at bounding box center [649, 368] width 177 height 18
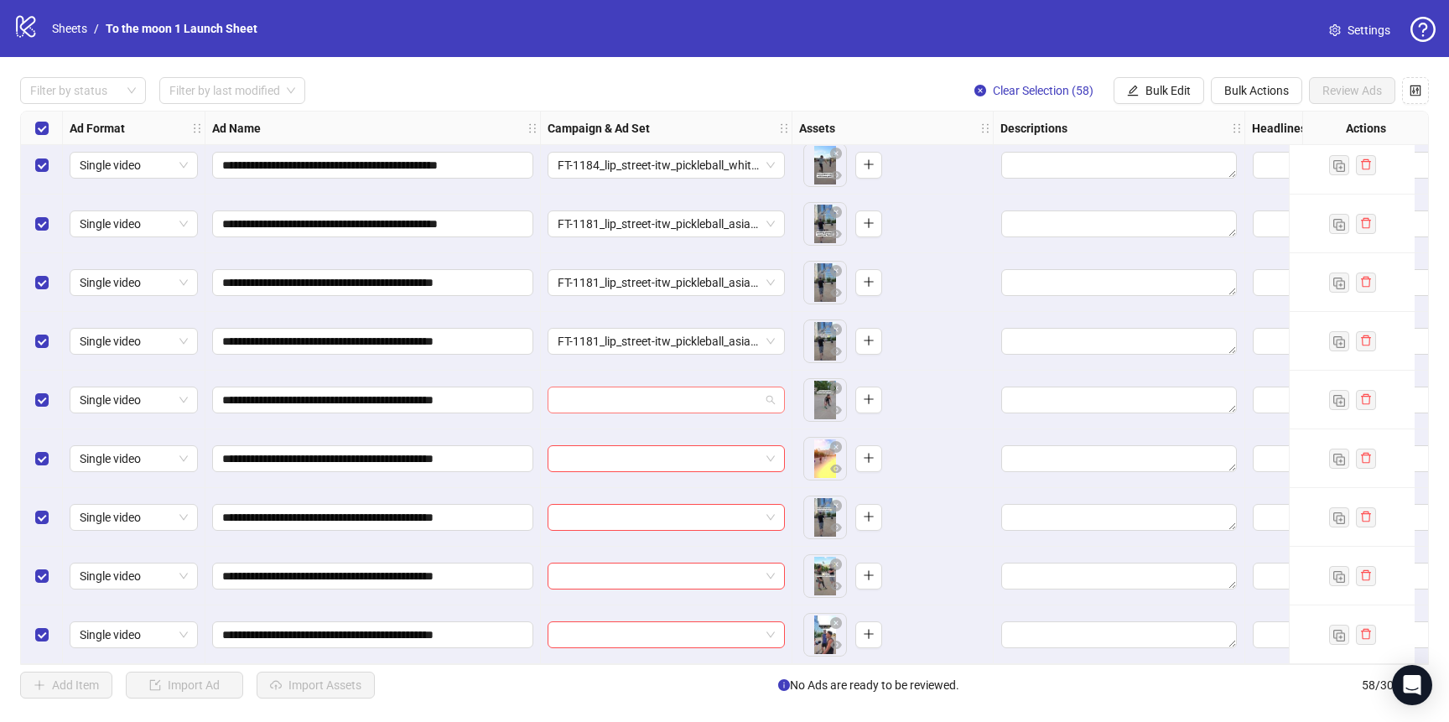
click at [644, 395] on input "search" at bounding box center [659, 399] width 202 height 25
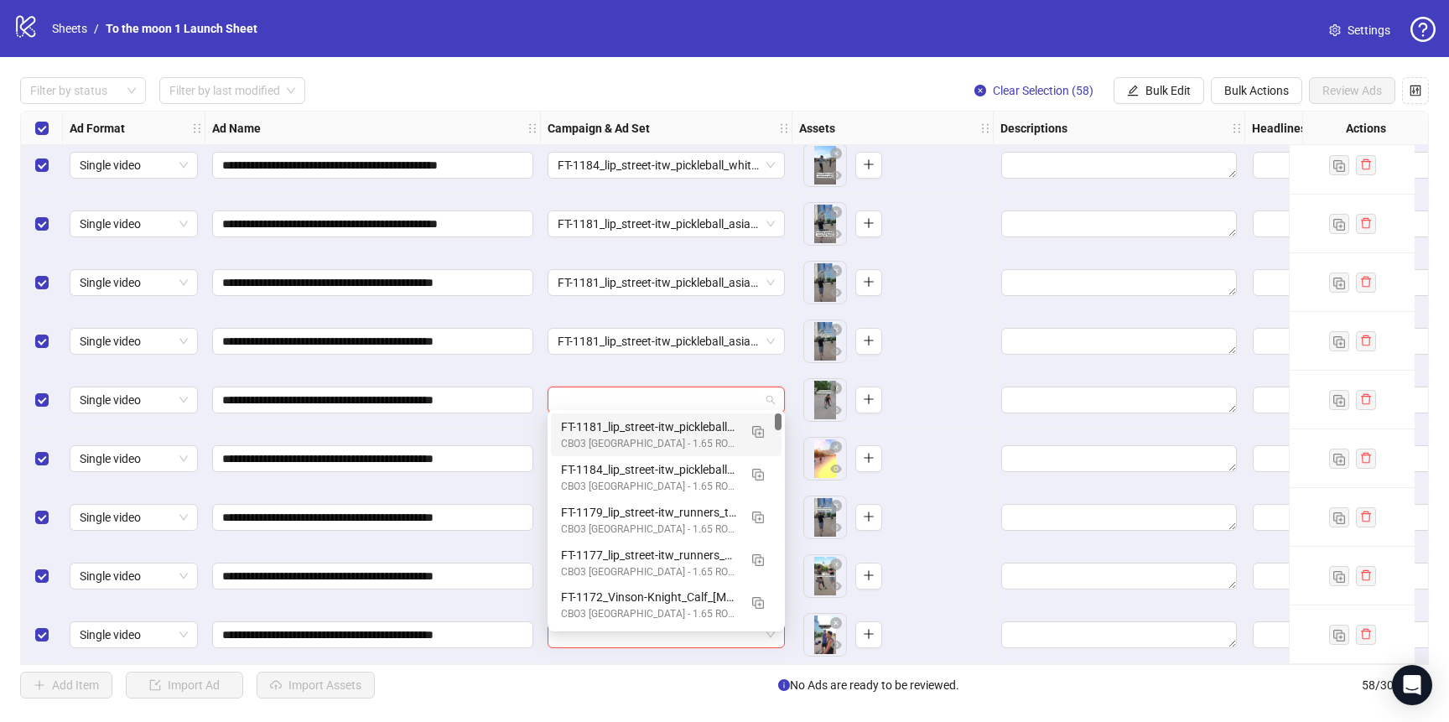
click at [644, 424] on div "FT-1181_lip_street-itw_pickleball_asian-guy" at bounding box center [649, 427] width 177 height 18
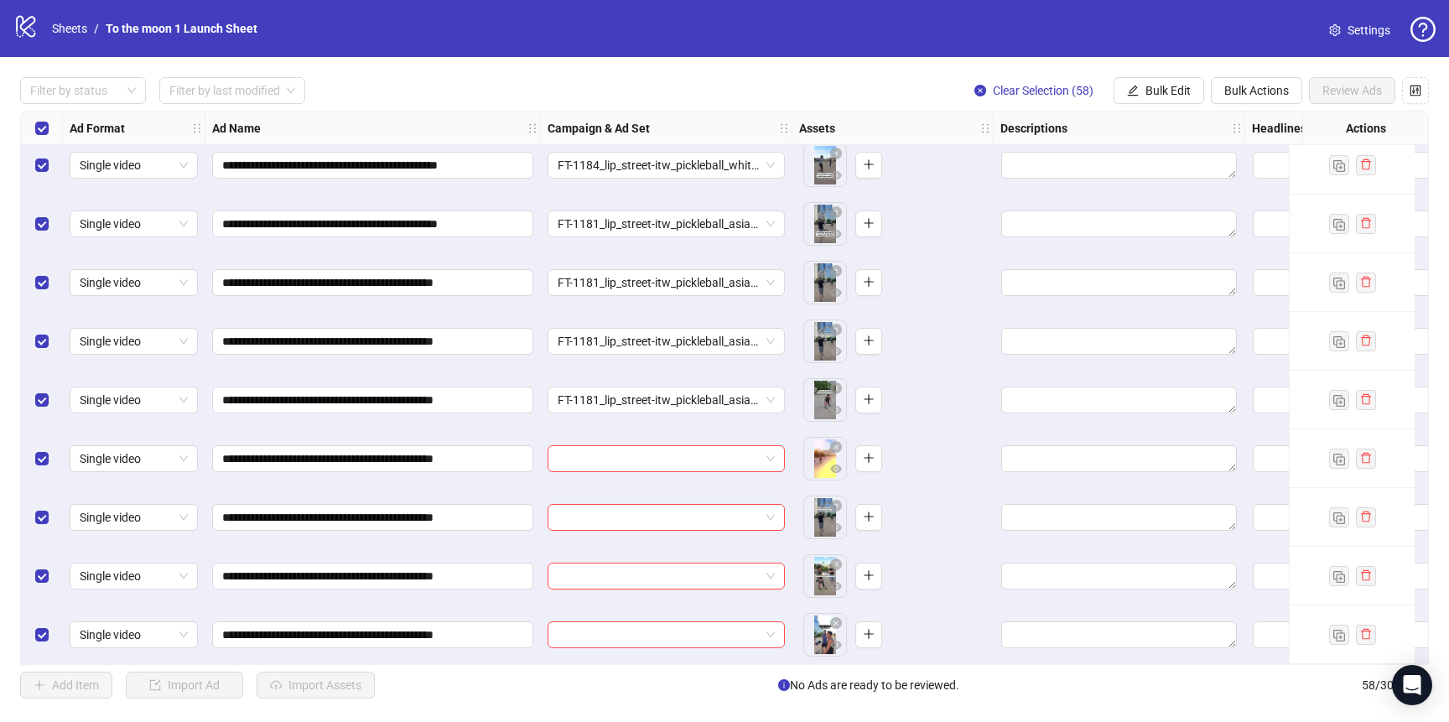
click at [637, 472] on div at bounding box center [667, 458] width 252 height 59
click at [643, 459] on input "search" at bounding box center [659, 458] width 202 height 25
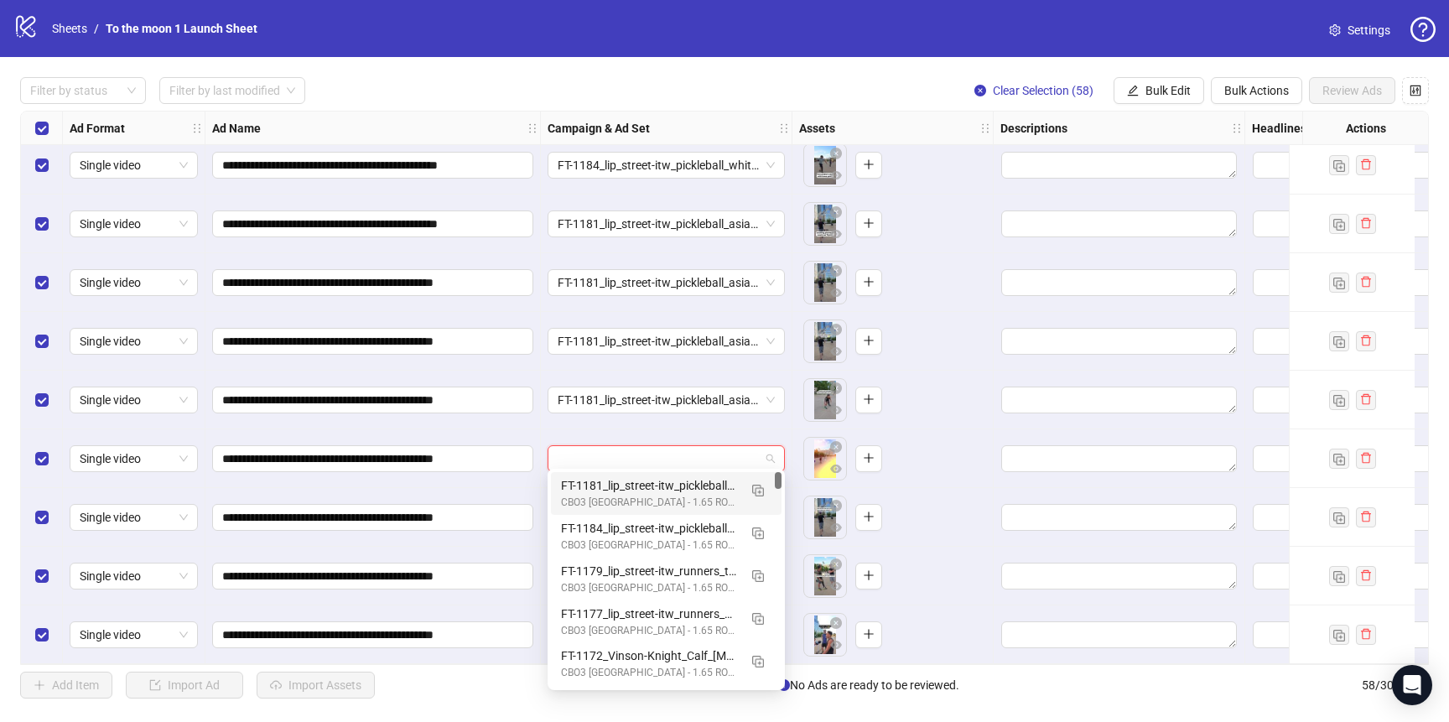
click at [634, 487] on div "FT-1181_lip_street-itw_pickleball_asian-guy" at bounding box center [649, 485] width 177 height 18
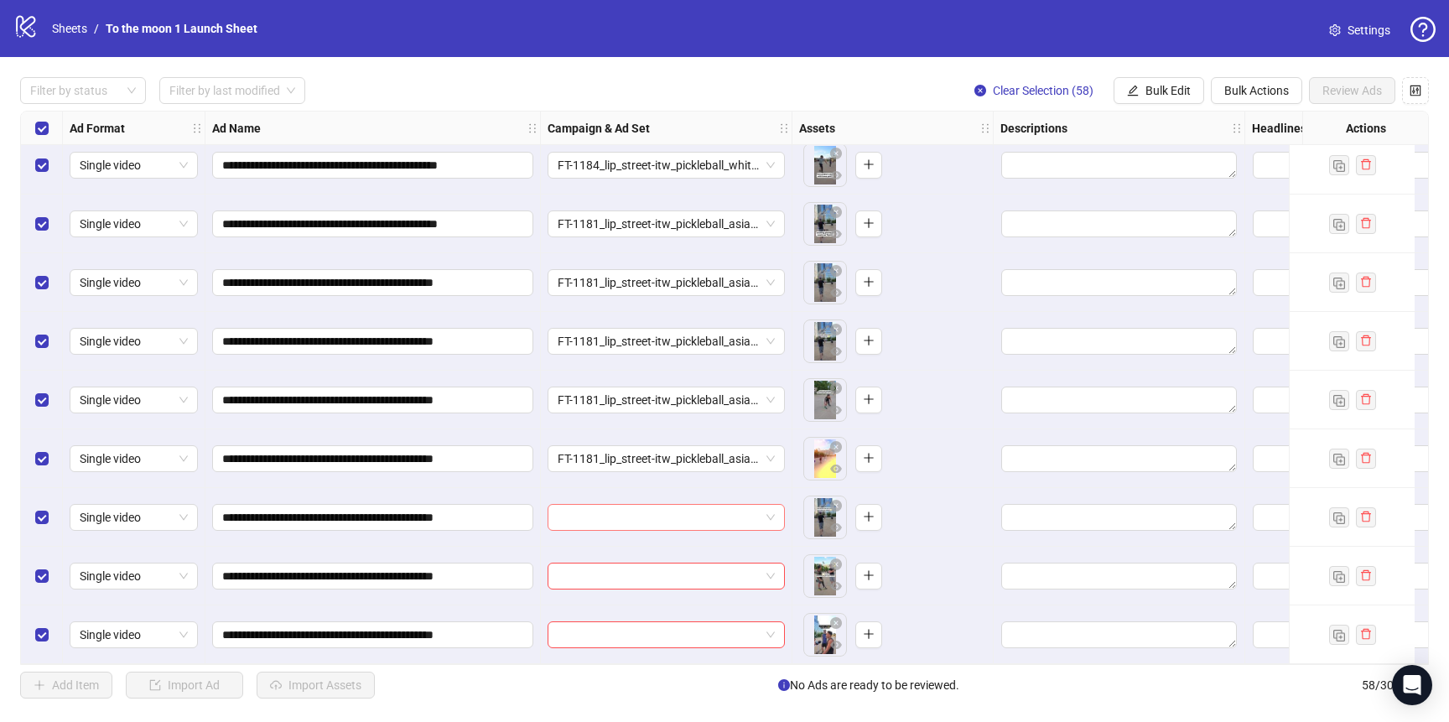
click at [634, 517] on input "search" at bounding box center [659, 517] width 202 height 25
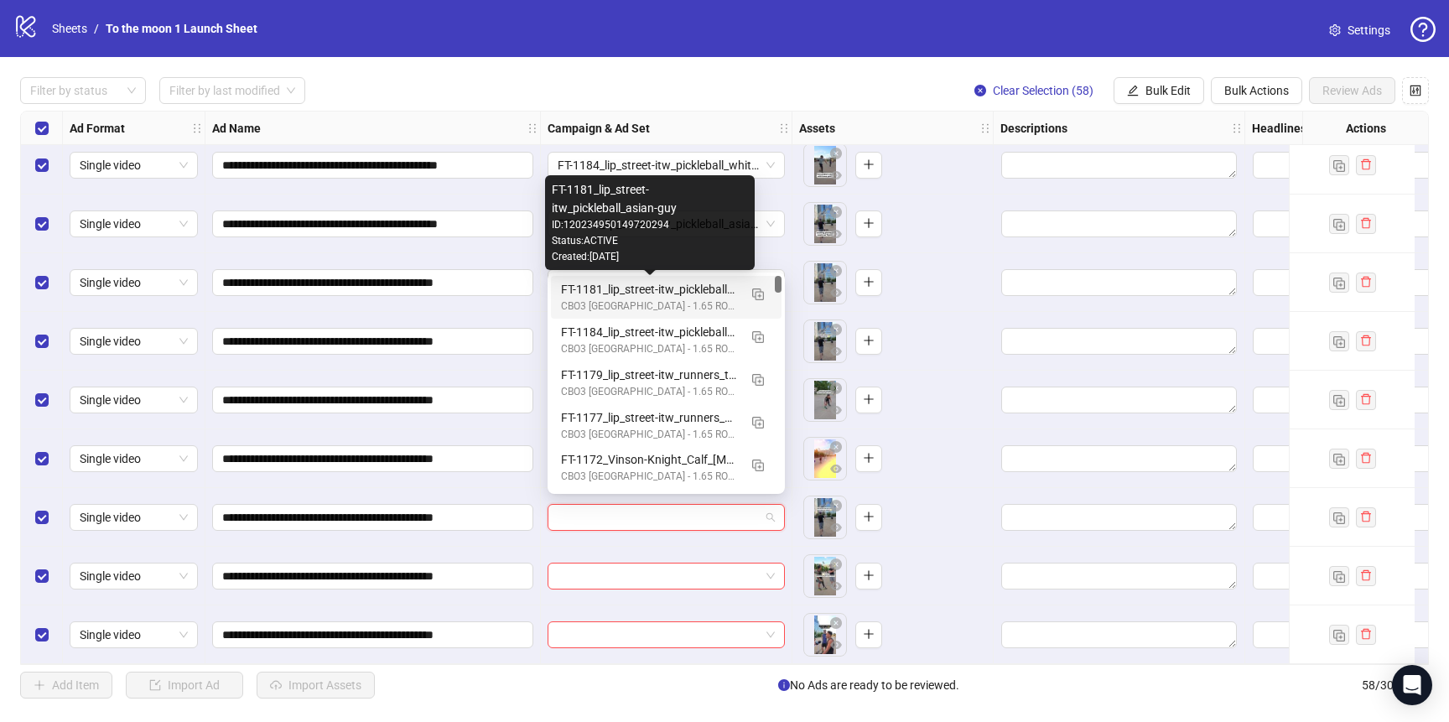
click at [632, 298] on div "FT-1181_lip_street-itw_pickleball_asian-guy" at bounding box center [649, 289] width 177 height 18
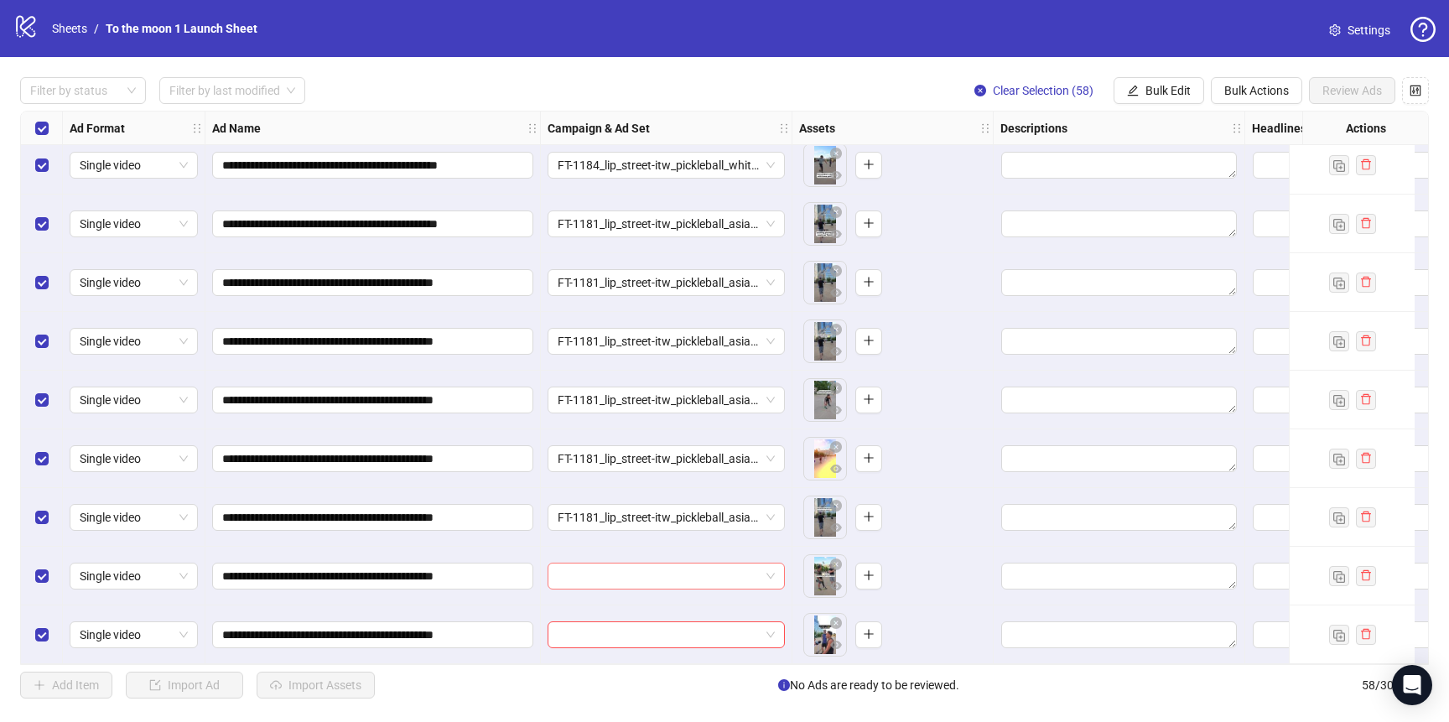
click at [633, 566] on input "search" at bounding box center [659, 575] width 202 height 25
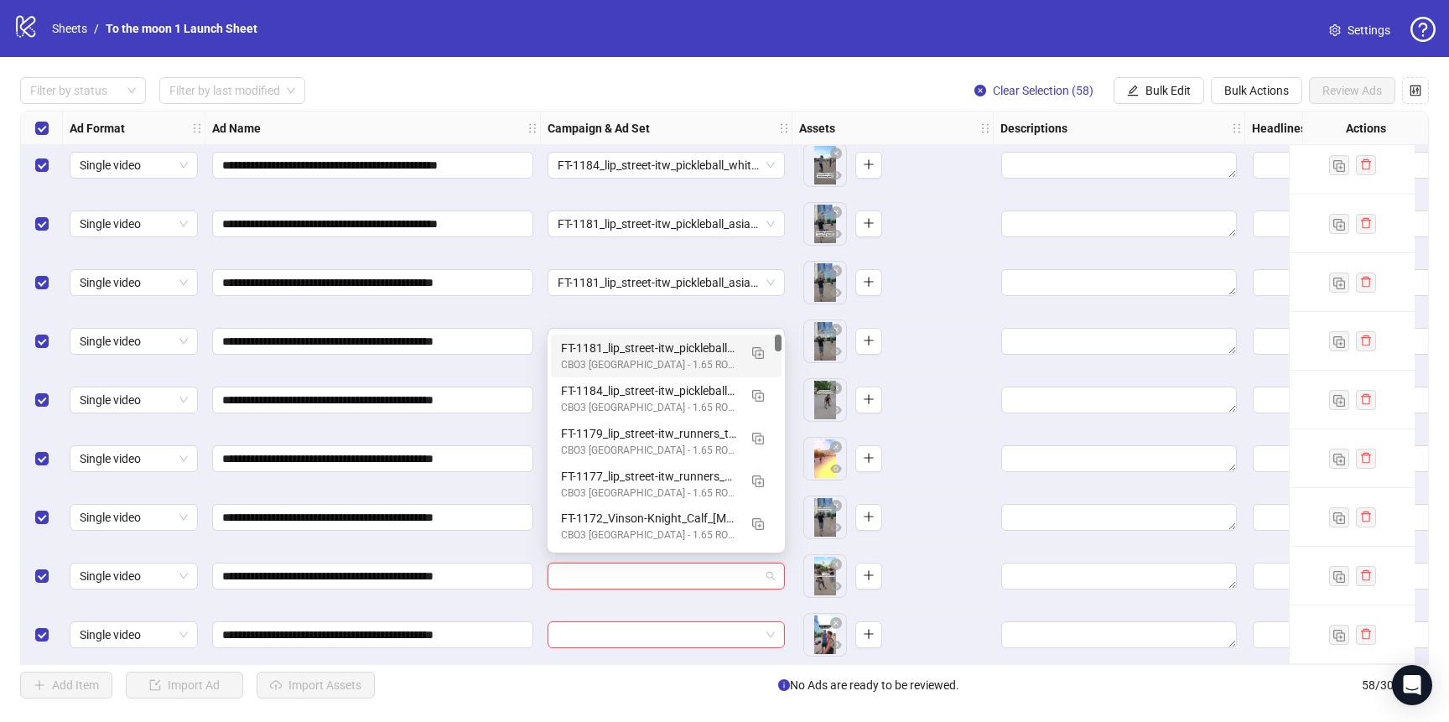
click at [608, 344] on div "FT-1181_lip_street-itw_pickleball_asian-guy" at bounding box center [649, 348] width 177 height 18
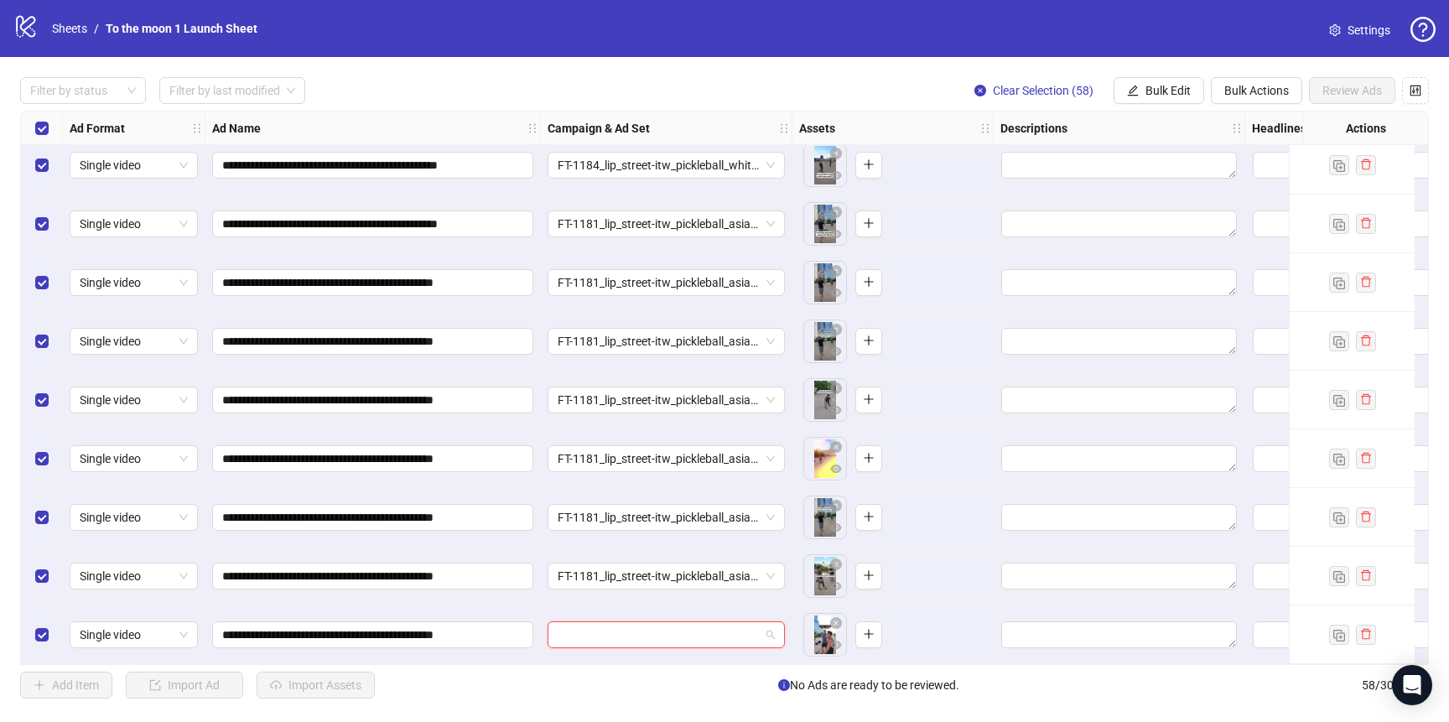
click at [624, 624] on input "search" at bounding box center [659, 634] width 202 height 25
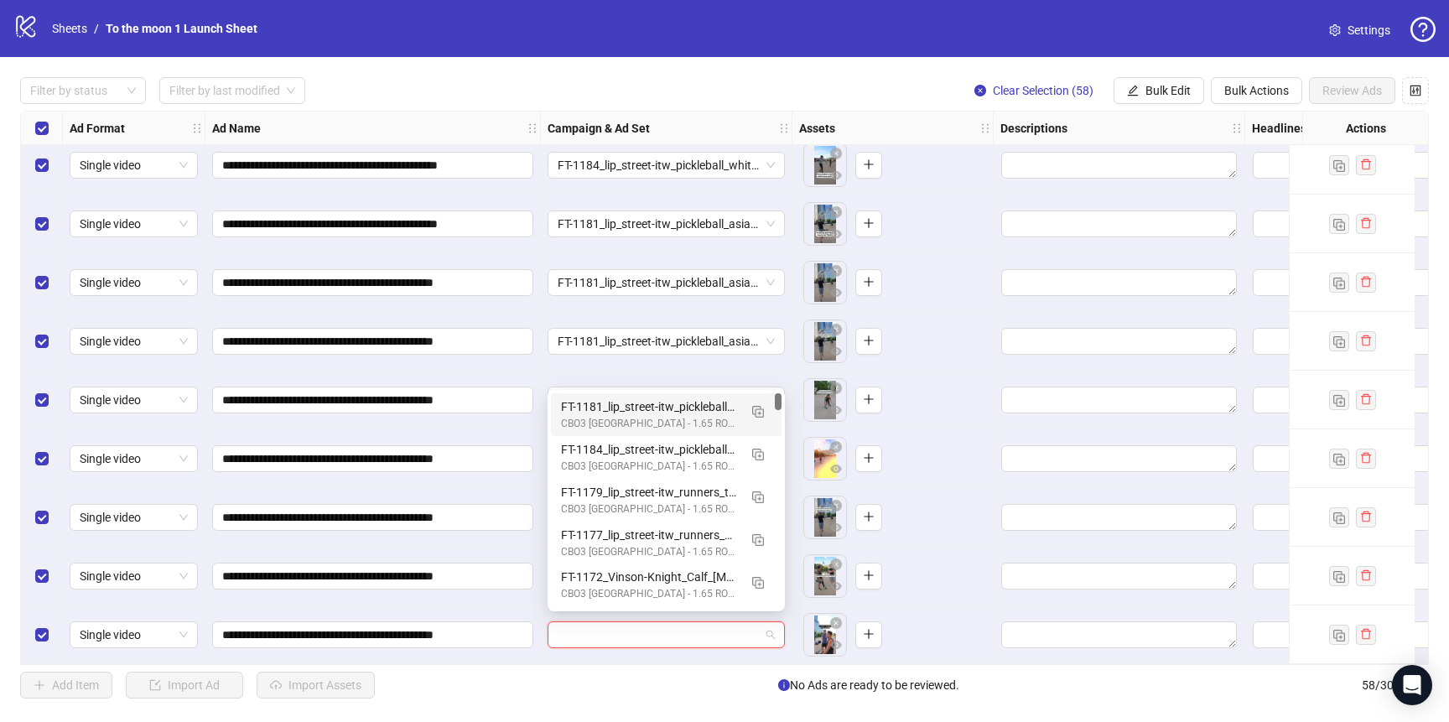
click at [606, 408] on div "FT-1181_lip_street-itw_pickleball_asian-guy" at bounding box center [649, 406] width 177 height 18
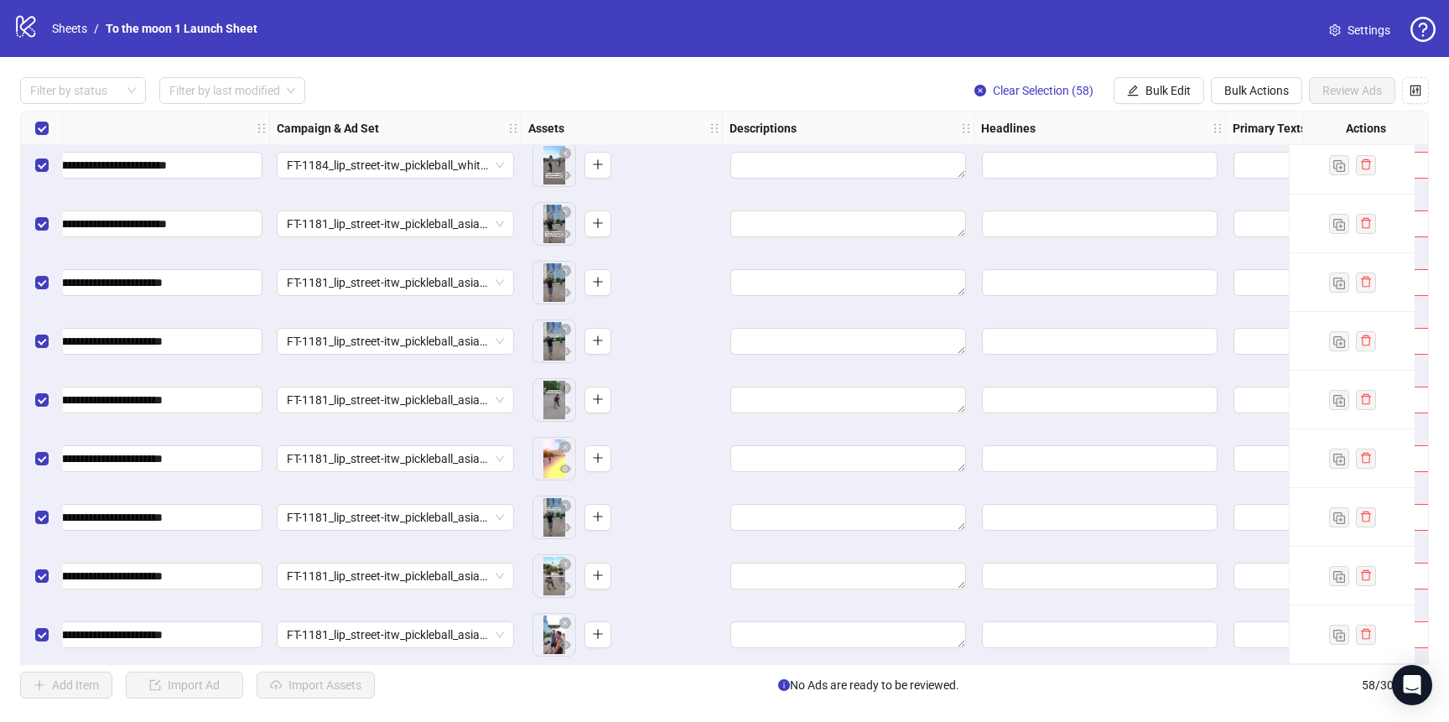
scroll to position [2892, 273]
click at [1160, 90] on span "Bulk Edit" at bounding box center [1167, 90] width 45 height 13
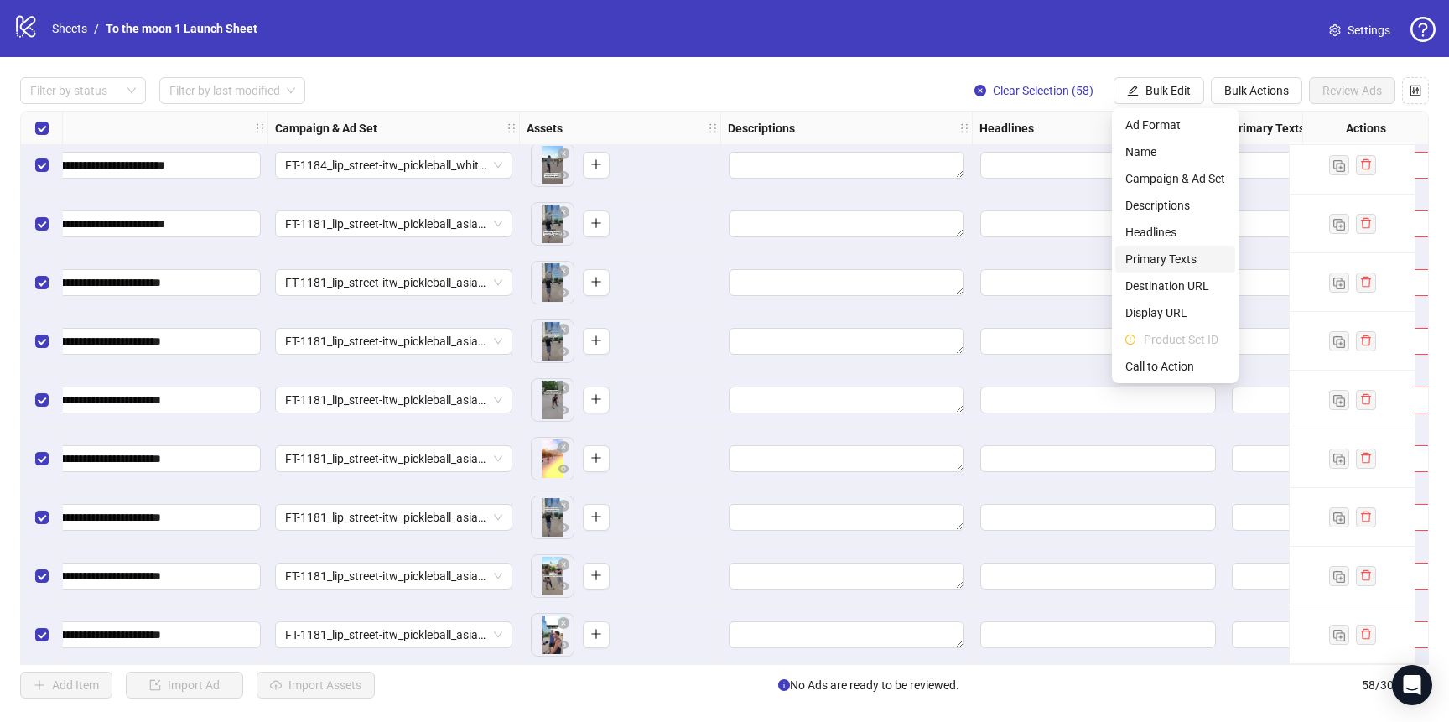
click at [1183, 257] on span "Primary Texts" at bounding box center [1175, 259] width 100 height 18
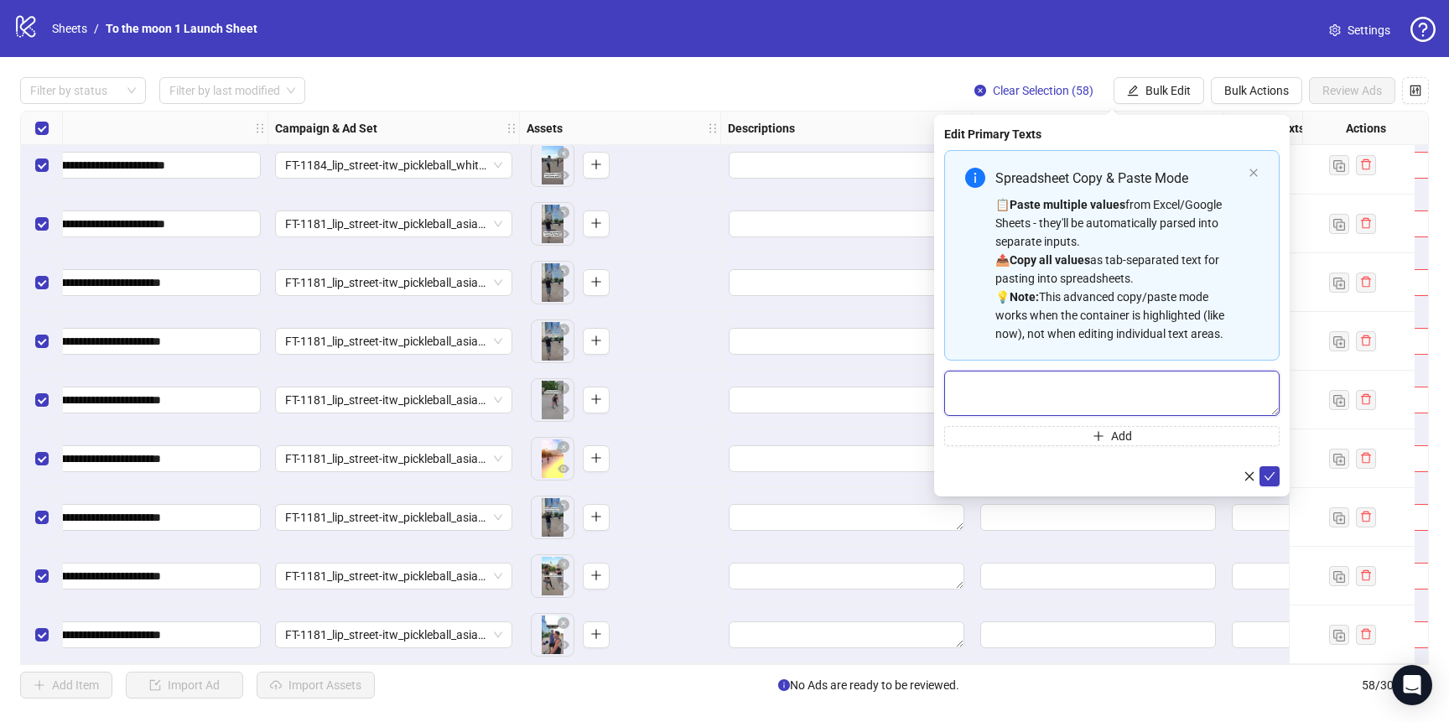
click at [1072, 396] on textarea "Multi-text input container - paste or copy values" at bounding box center [1111, 393] width 335 height 45
paste textarea "**********"
type textarea "**********"
click at [1269, 475] on icon "check" at bounding box center [1270, 476] width 12 height 12
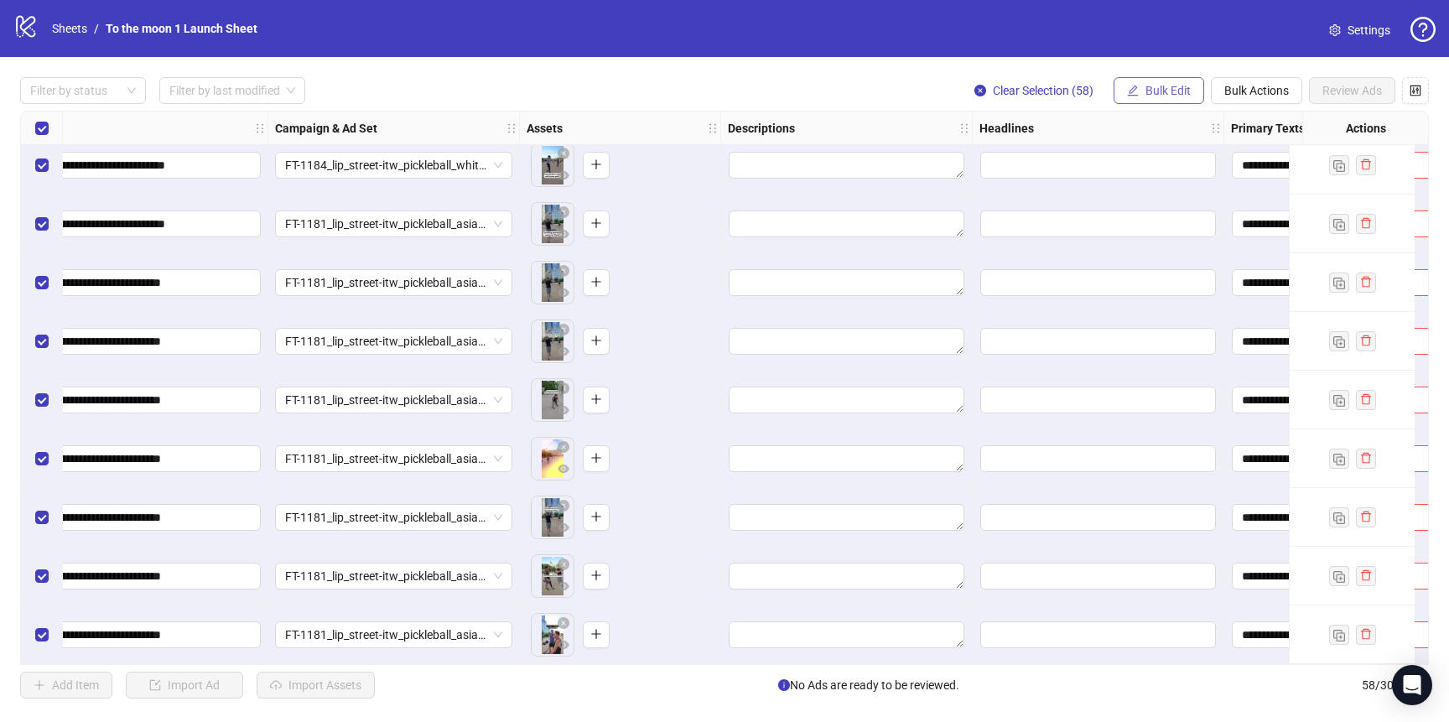
click at [1167, 90] on span "Bulk Edit" at bounding box center [1167, 90] width 45 height 13
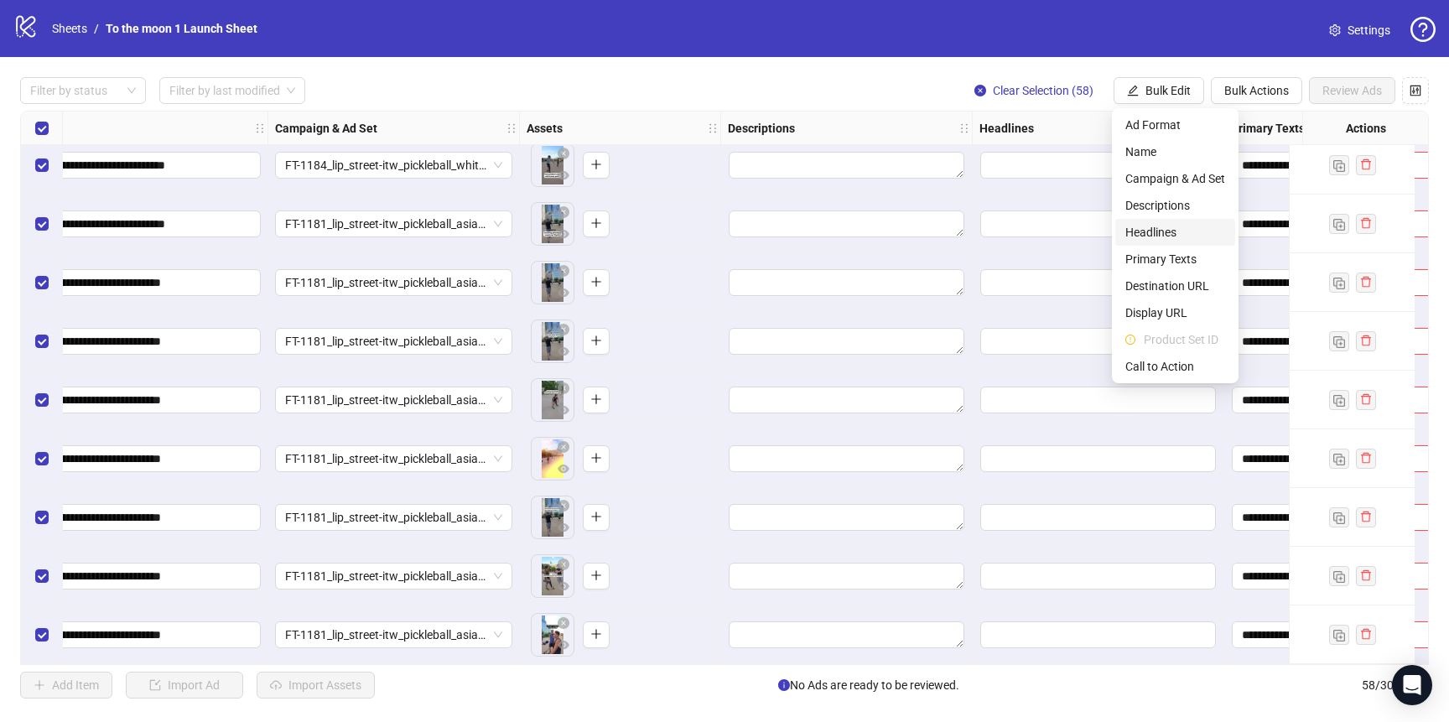
click at [1167, 231] on span "Headlines" at bounding box center [1175, 232] width 100 height 18
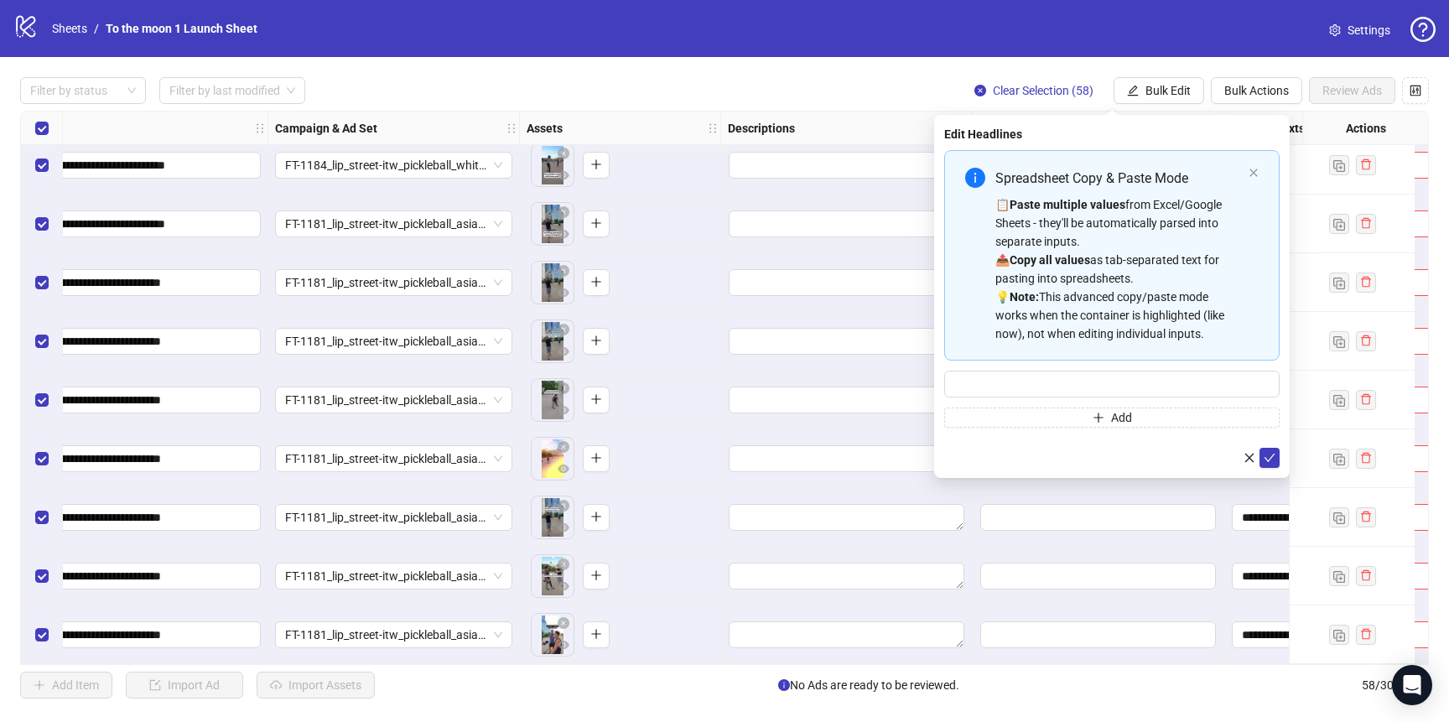
click at [1138, 398] on div "Spreadsheet Copy & Paste Mode 📋 Paste multiple values from Excel/Google Sheets …" at bounding box center [1111, 289] width 335 height 278
click at [1145, 391] on input "Multi-input container - paste or copy values" at bounding box center [1111, 384] width 335 height 27
paste input "**********"
type input "**********"
click at [1269, 459] on icon "check" at bounding box center [1270, 458] width 12 height 12
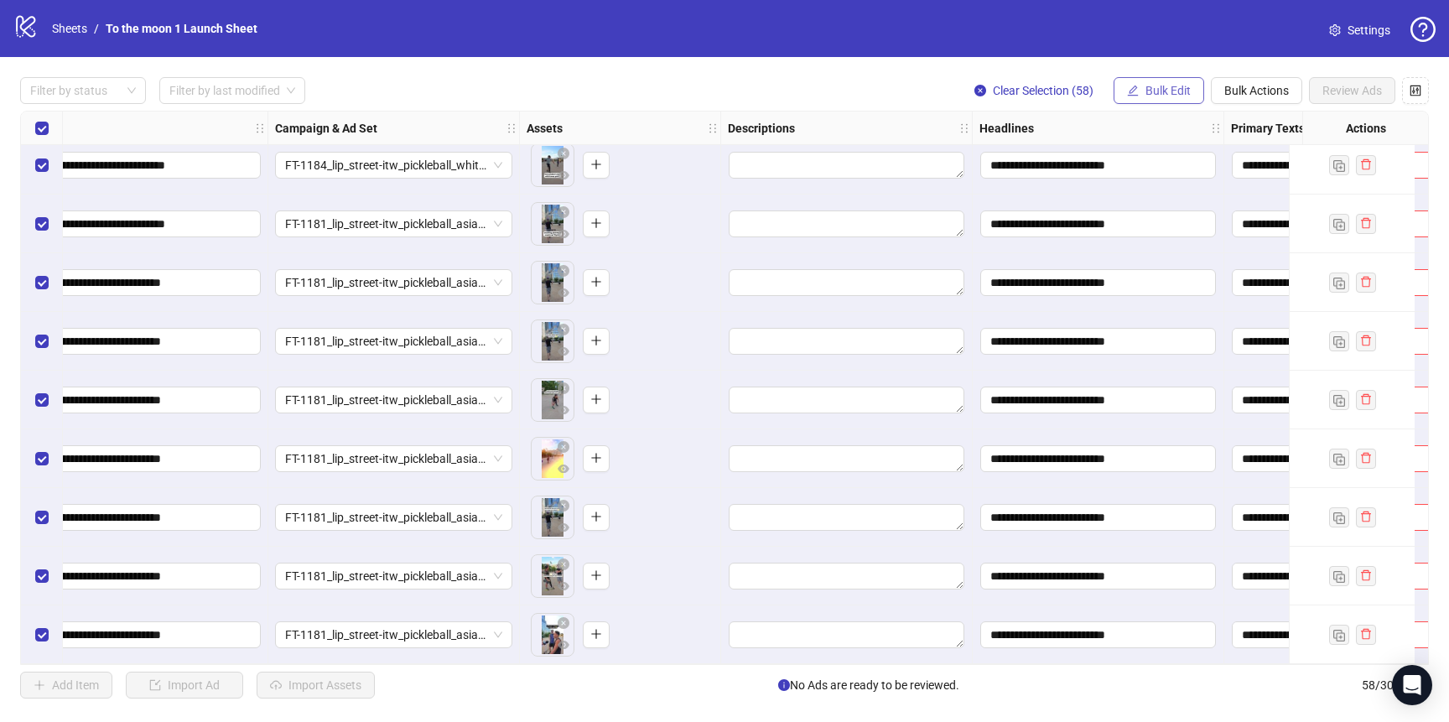
click at [1165, 91] on span "Bulk Edit" at bounding box center [1167, 90] width 45 height 13
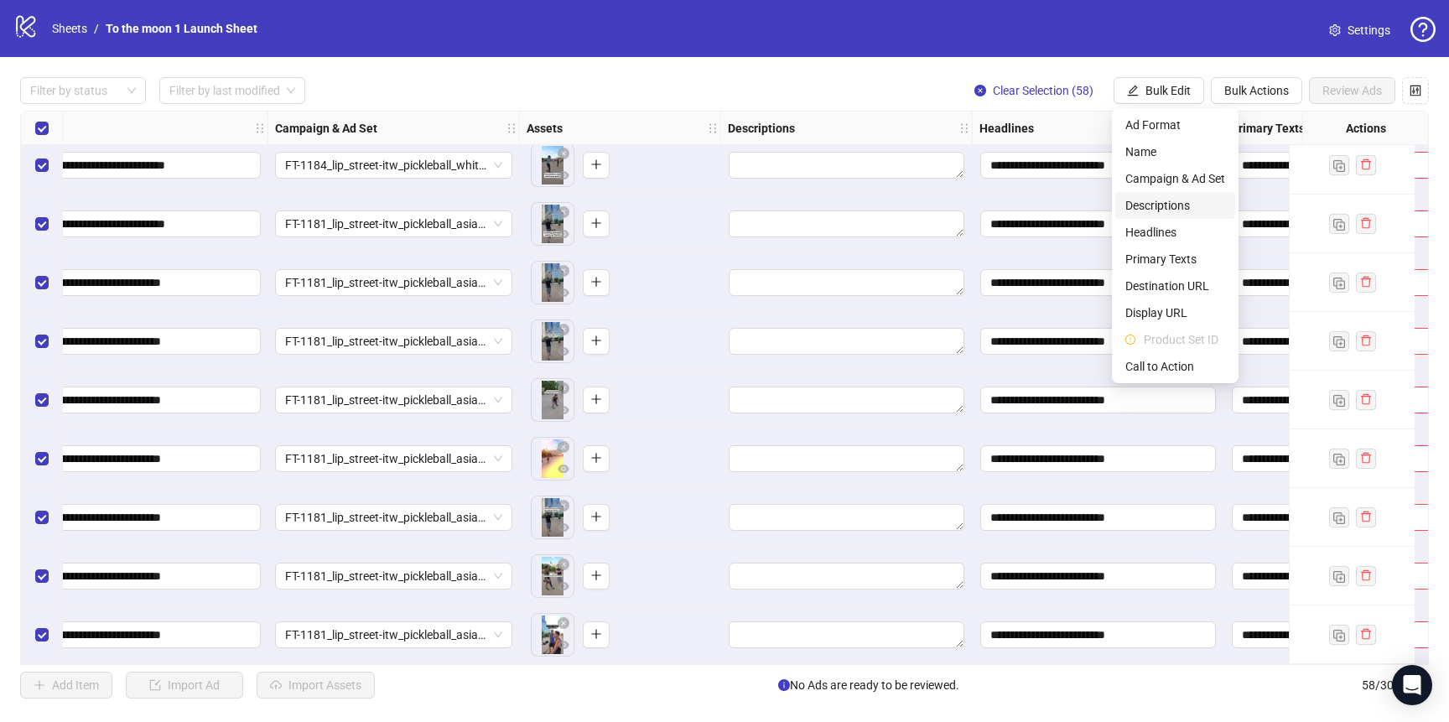
click at [1167, 197] on span "Descriptions" at bounding box center [1175, 205] width 100 height 18
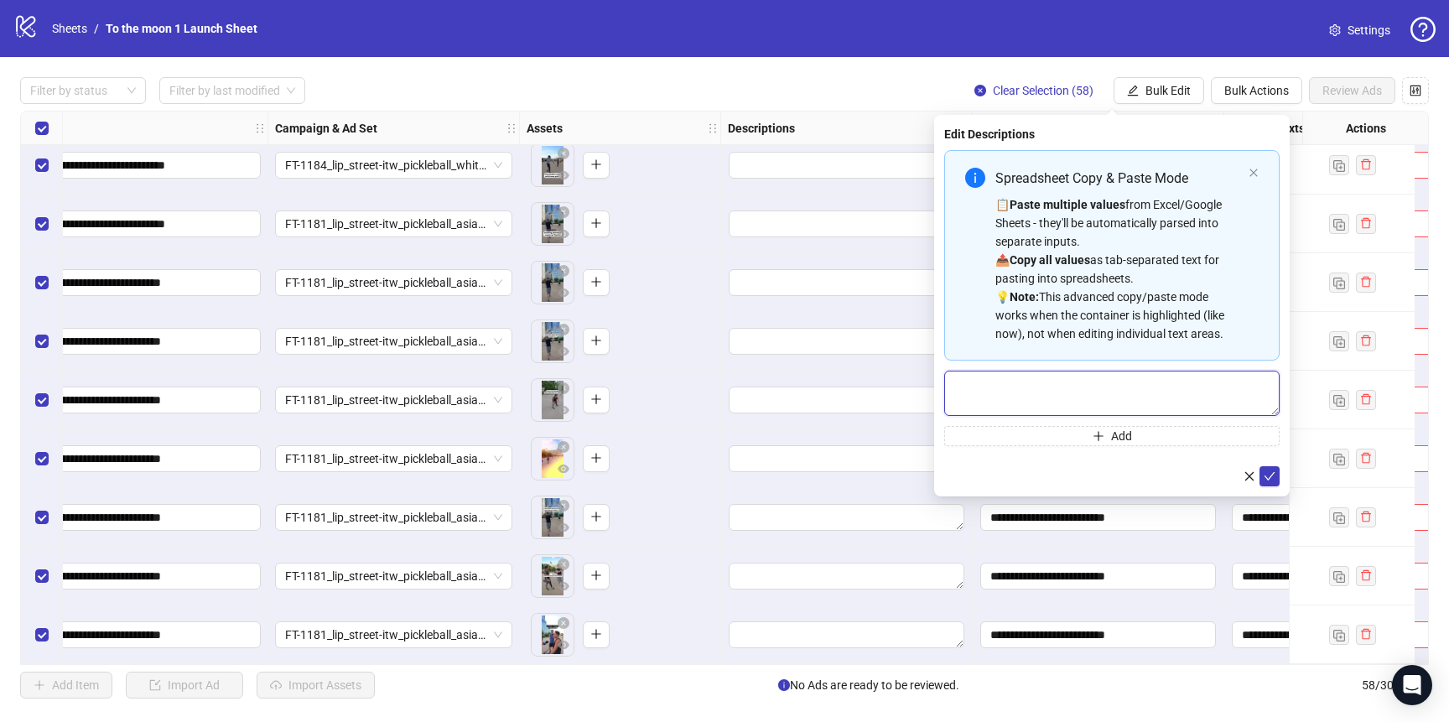
click at [1088, 375] on textarea "Multi-text input container - paste or copy values" at bounding box center [1111, 393] width 335 height 45
paste textarea "**********"
type textarea "**********"
click at [1269, 474] on icon "check" at bounding box center [1270, 476] width 12 height 12
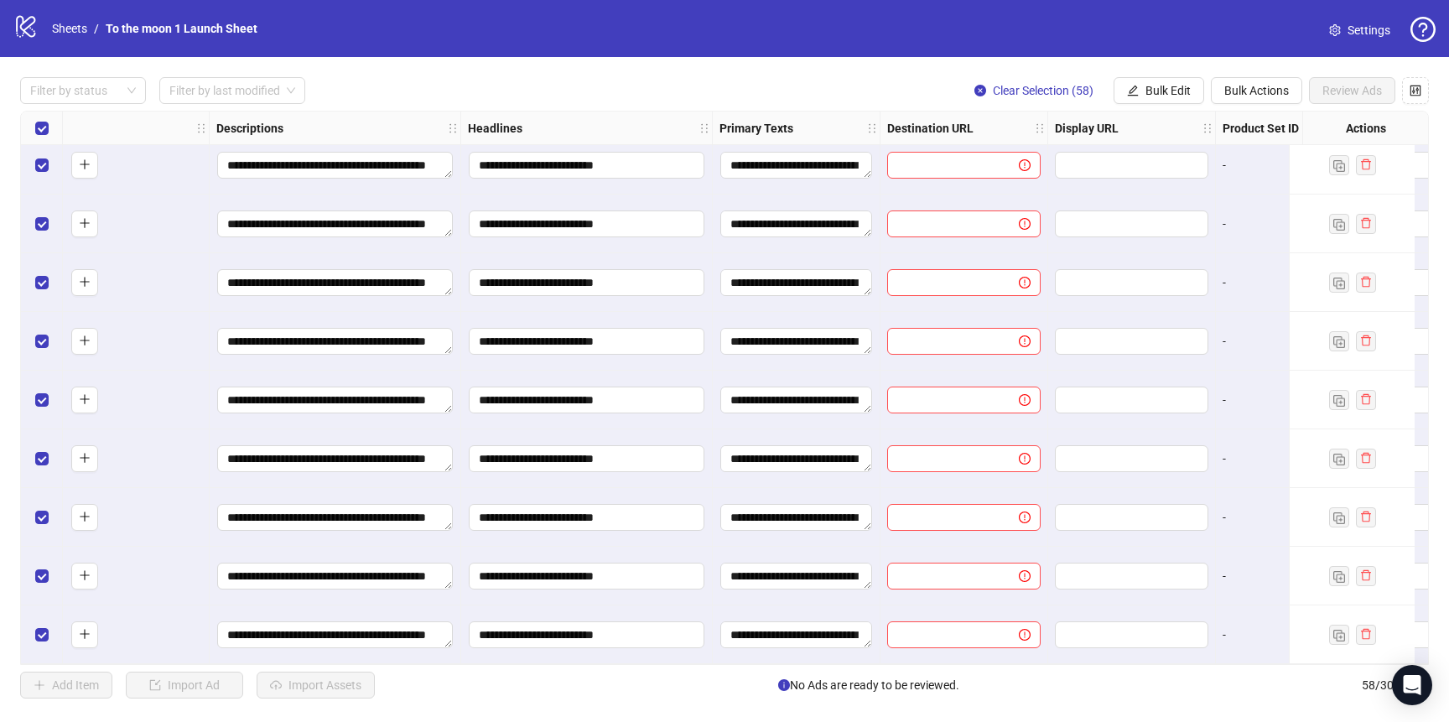
scroll to position [2892, 838]
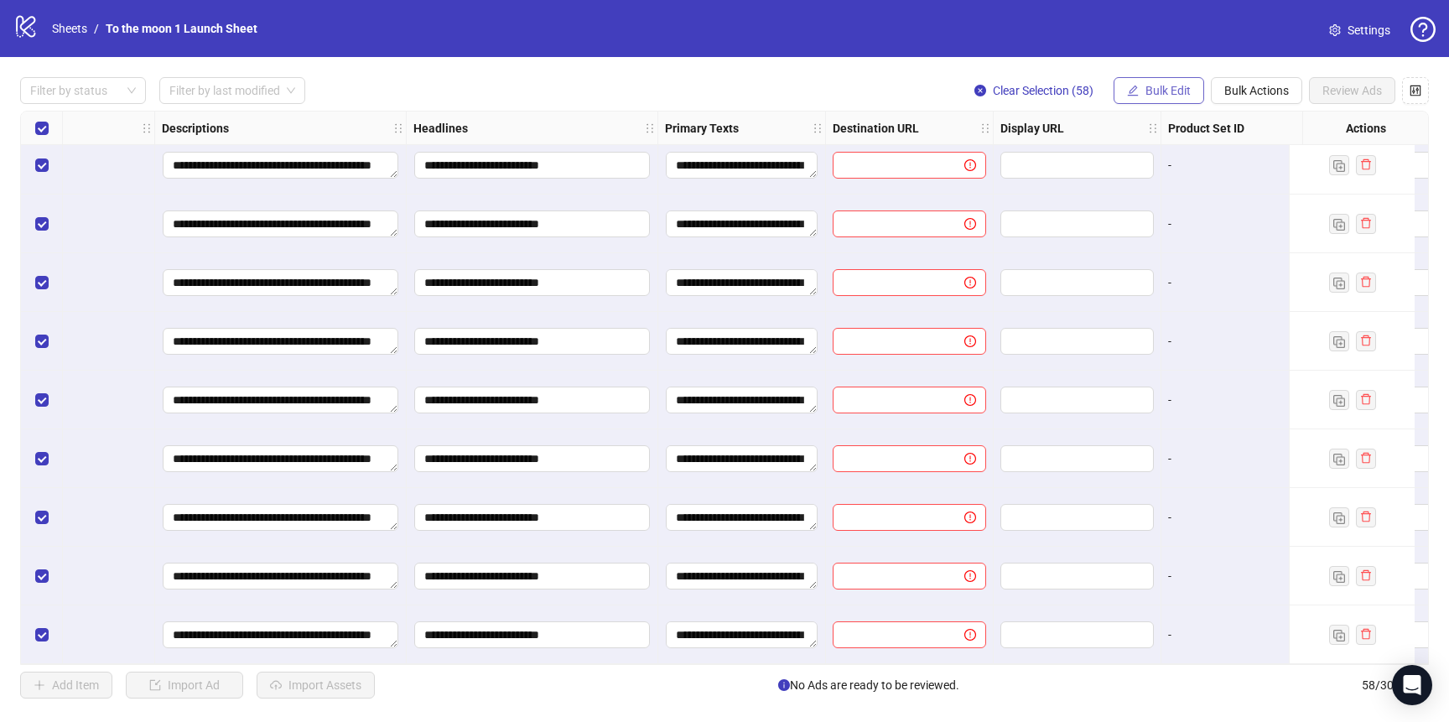
click at [1162, 91] on span "Bulk Edit" at bounding box center [1167, 90] width 45 height 13
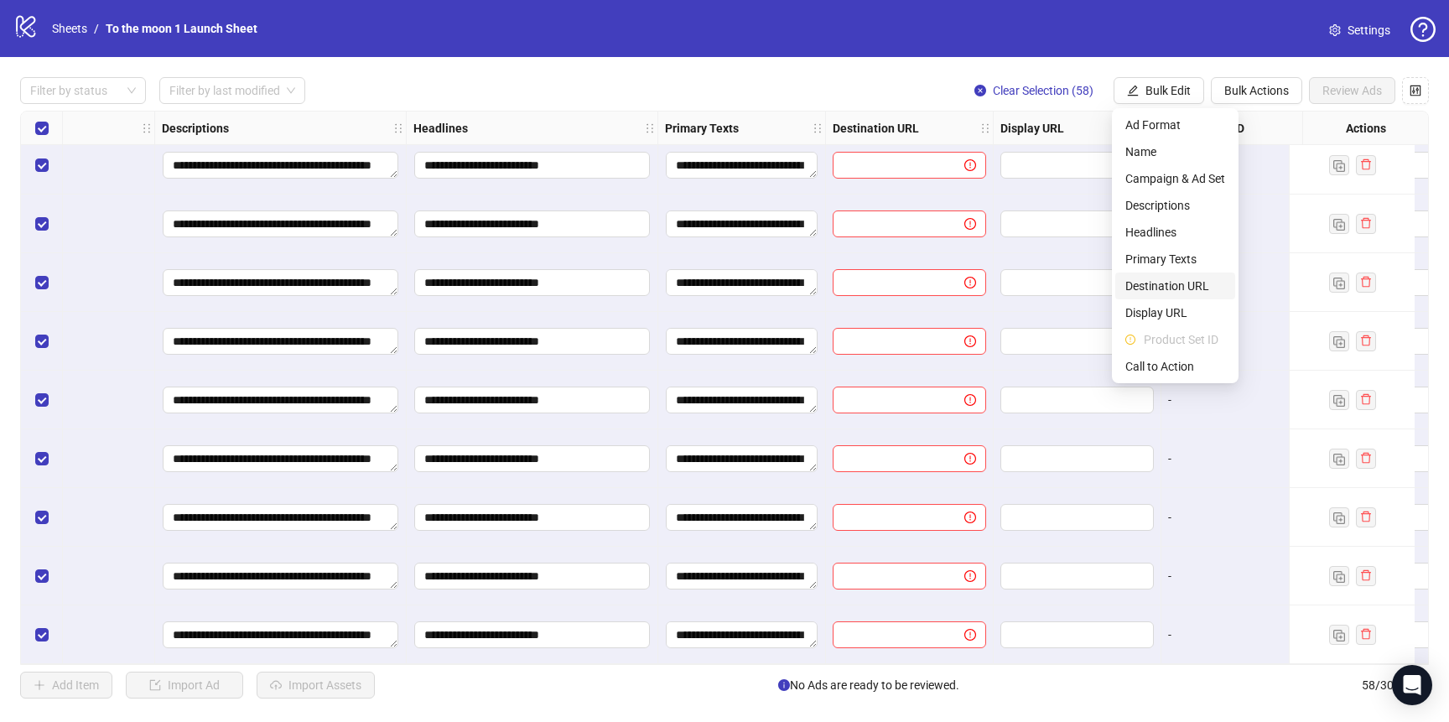
click at [1183, 278] on span "Destination URL" at bounding box center [1175, 286] width 100 height 18
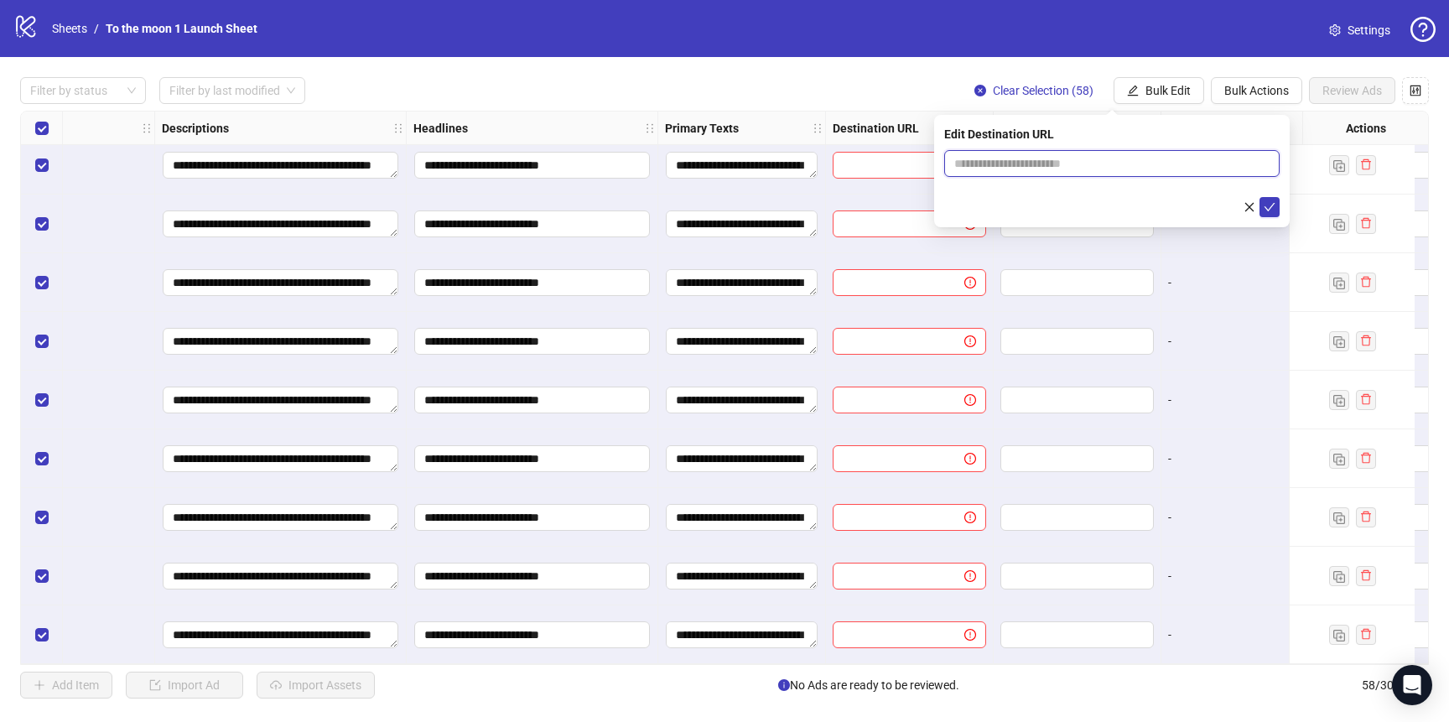
click at [1020, 158] on input "text" at bounding box center [1105, 163] width 302 height 18
paste input "**********"
type input "**********"
click at [1263, 201] on button "submit" at bounding box center [1269, 207] width 20 height 20
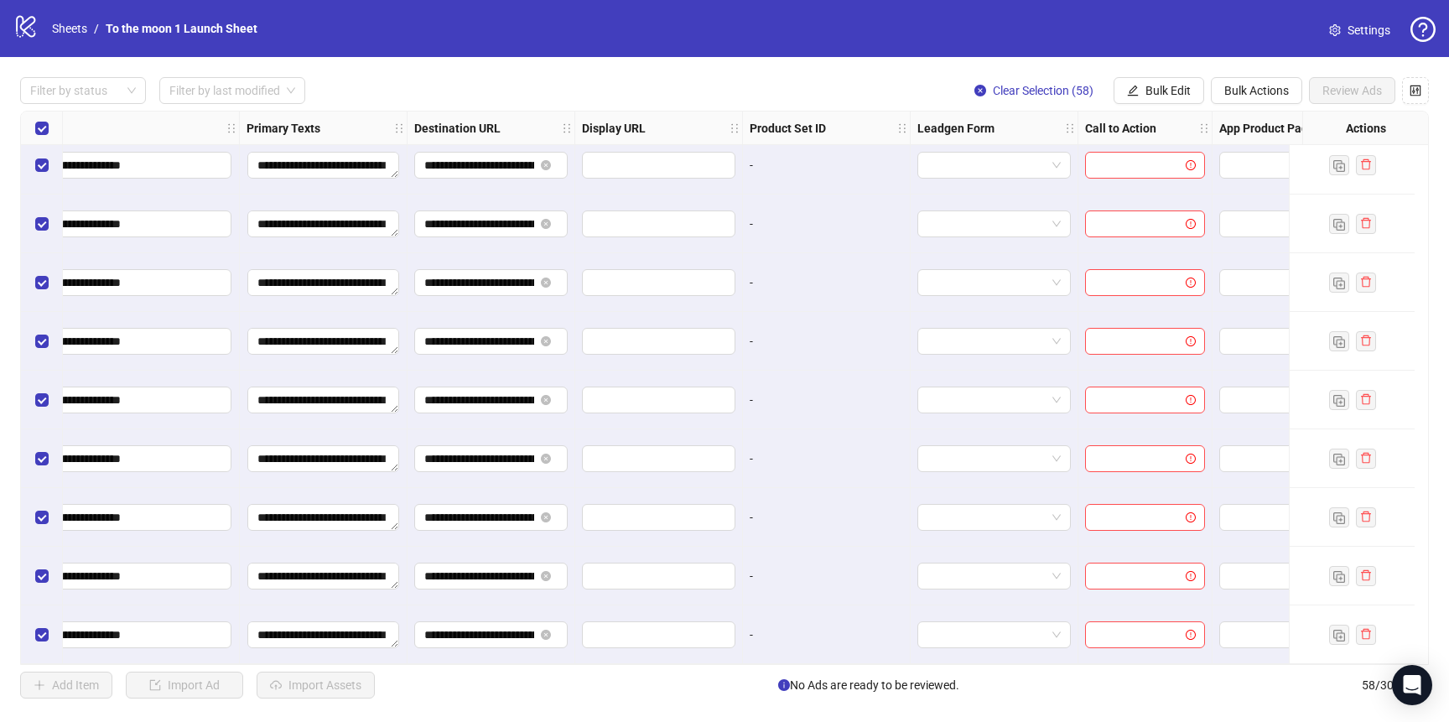
scroll to position [2892, 1288]
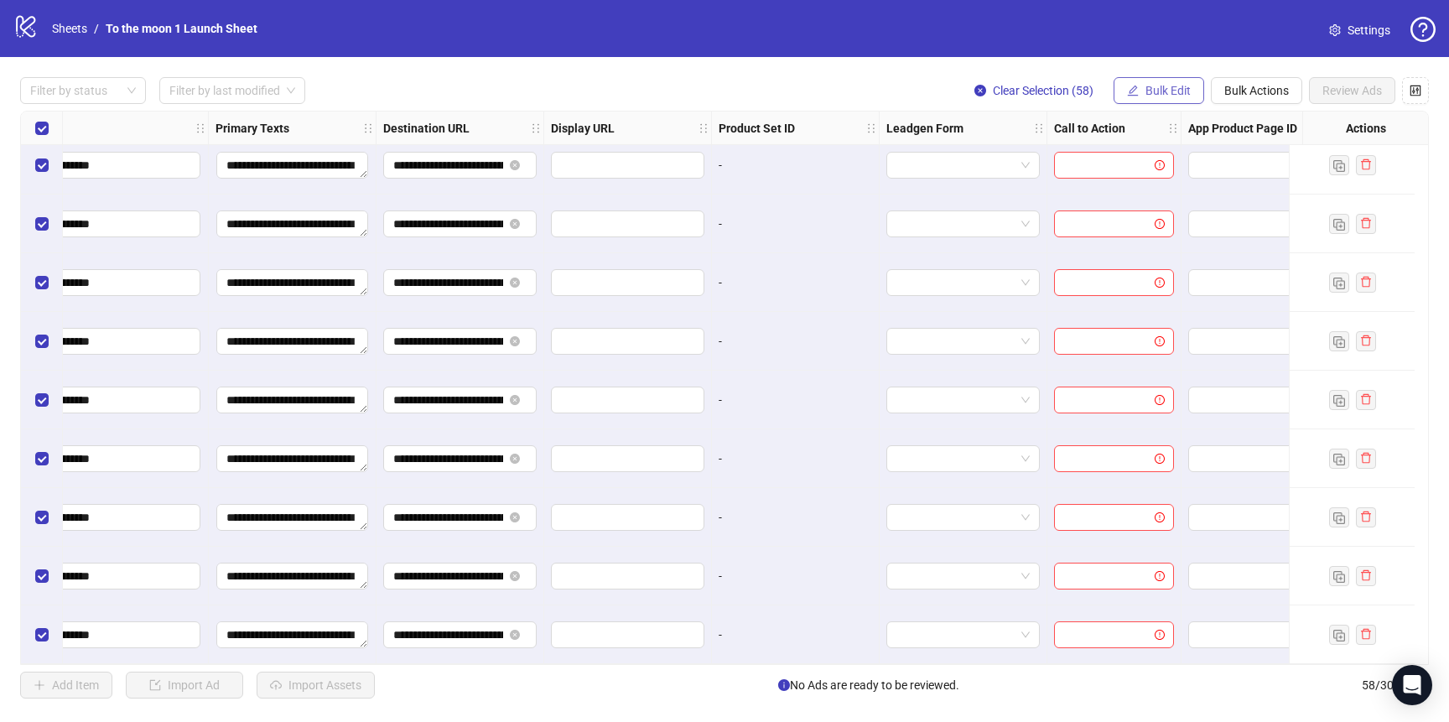
click at [1139, 88] on button "Bulk Edit" at bounding box center [1159, 90] width 91 height 27
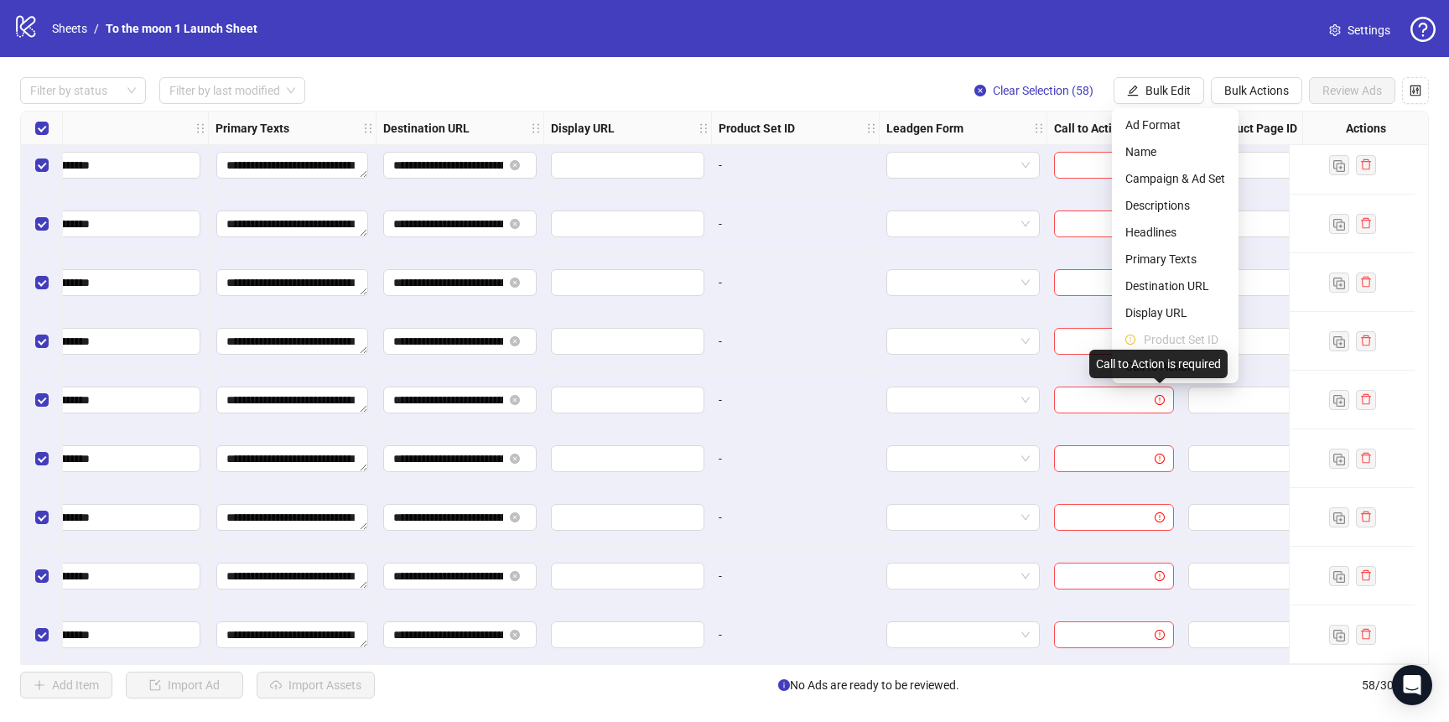
click at [1166, 371] on div "Call to Action is required" at bounding box center [1158, 364] width 138 height 29
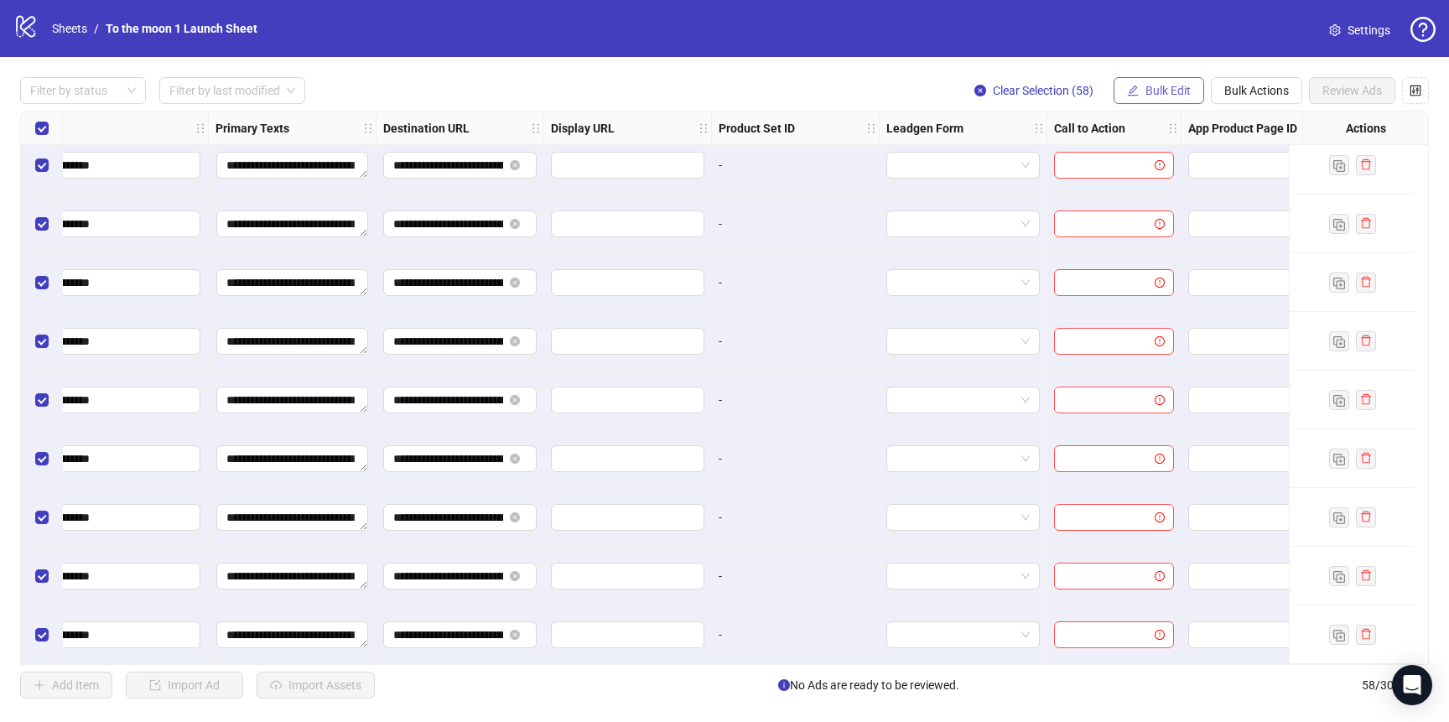
click at [1171, 85] on span "Bulk Edit" at bounding box center [1167, 90] width 45 height 13
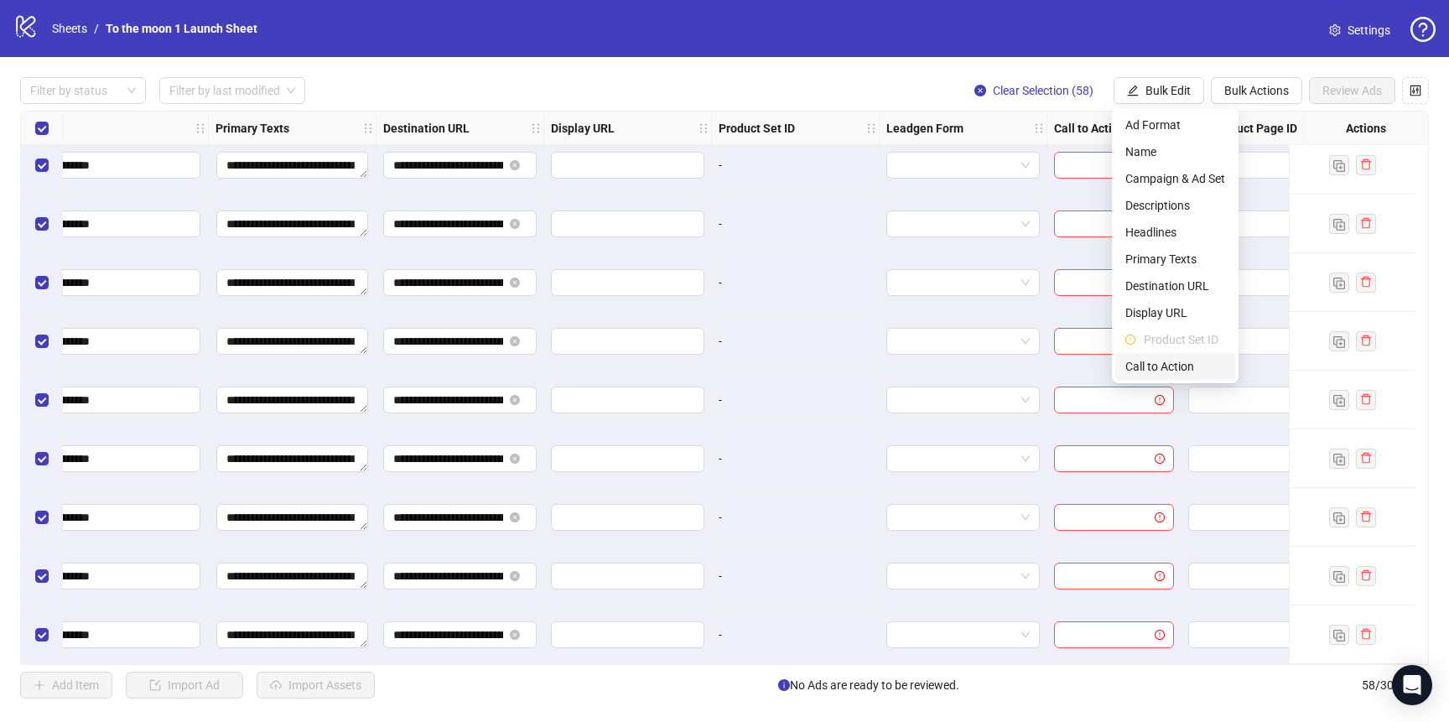
click at [1176, 367] on span "Call to Action" at bounding box center [1175, 366] width 100 height 18
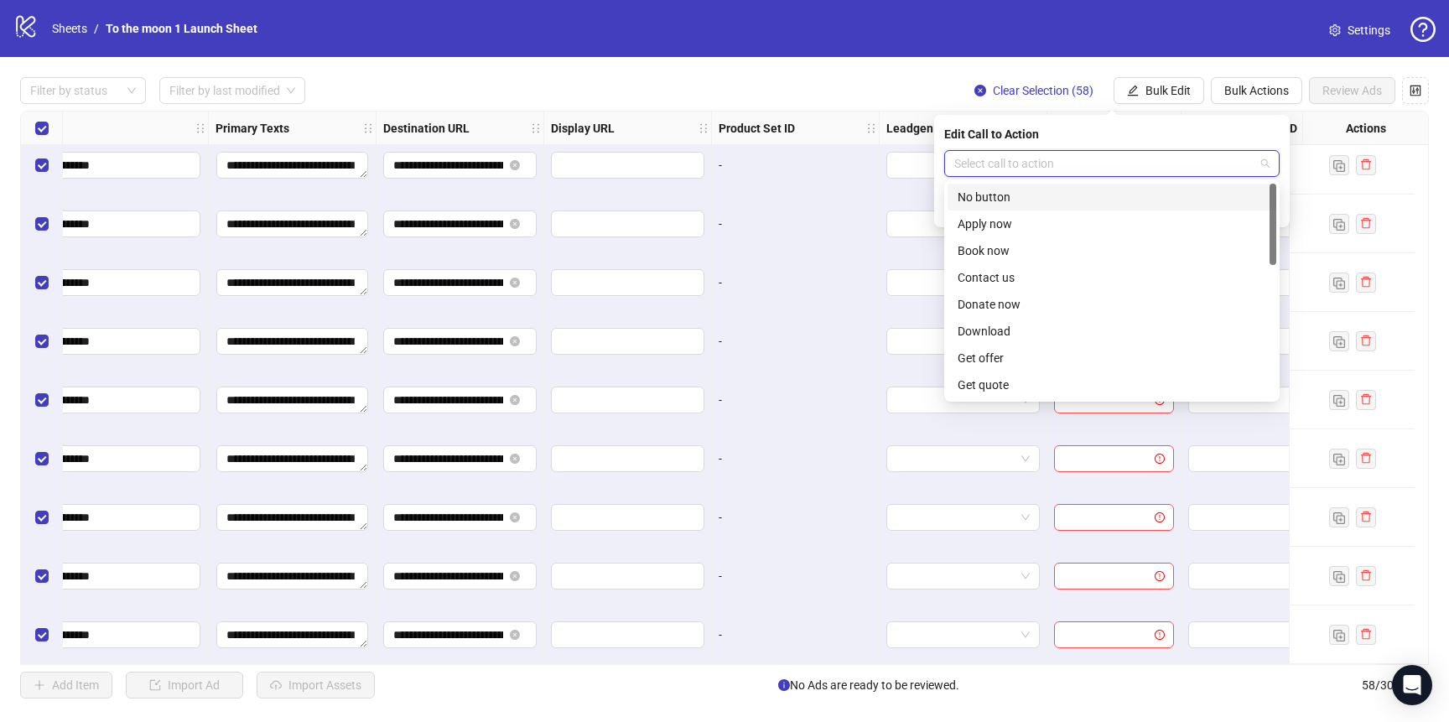
click at [1099, 151] on input "search" at bounding box center [1104, 163] width 300 height 25
click at [1049, 248] on div "Shop now" at bounding box center [1112, 250] width 309 height 18
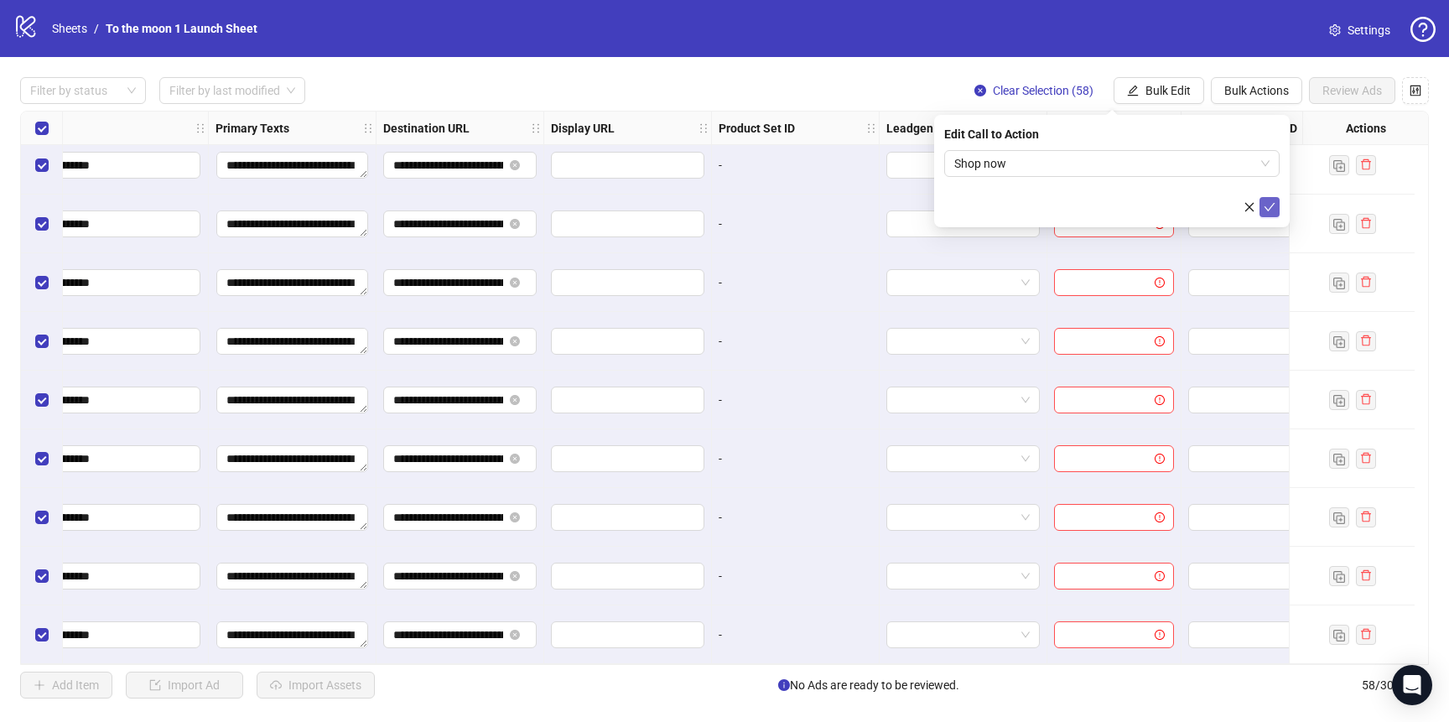
click at [1266, 202] on icon "check" at bounding box center [1270, 207] width 12 height 12
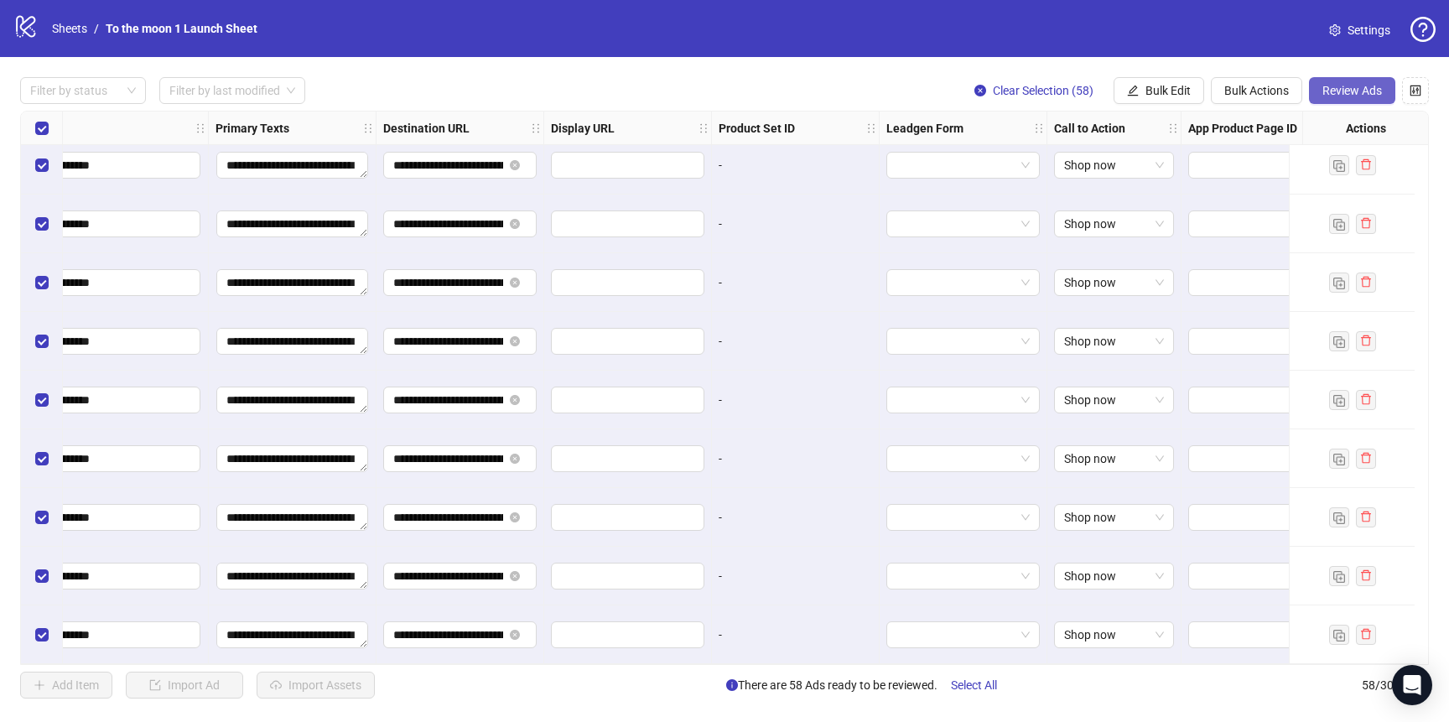
click at [1358, 90] on span "Review Ads" at bounding box center [1352, 90] width 60 height 13
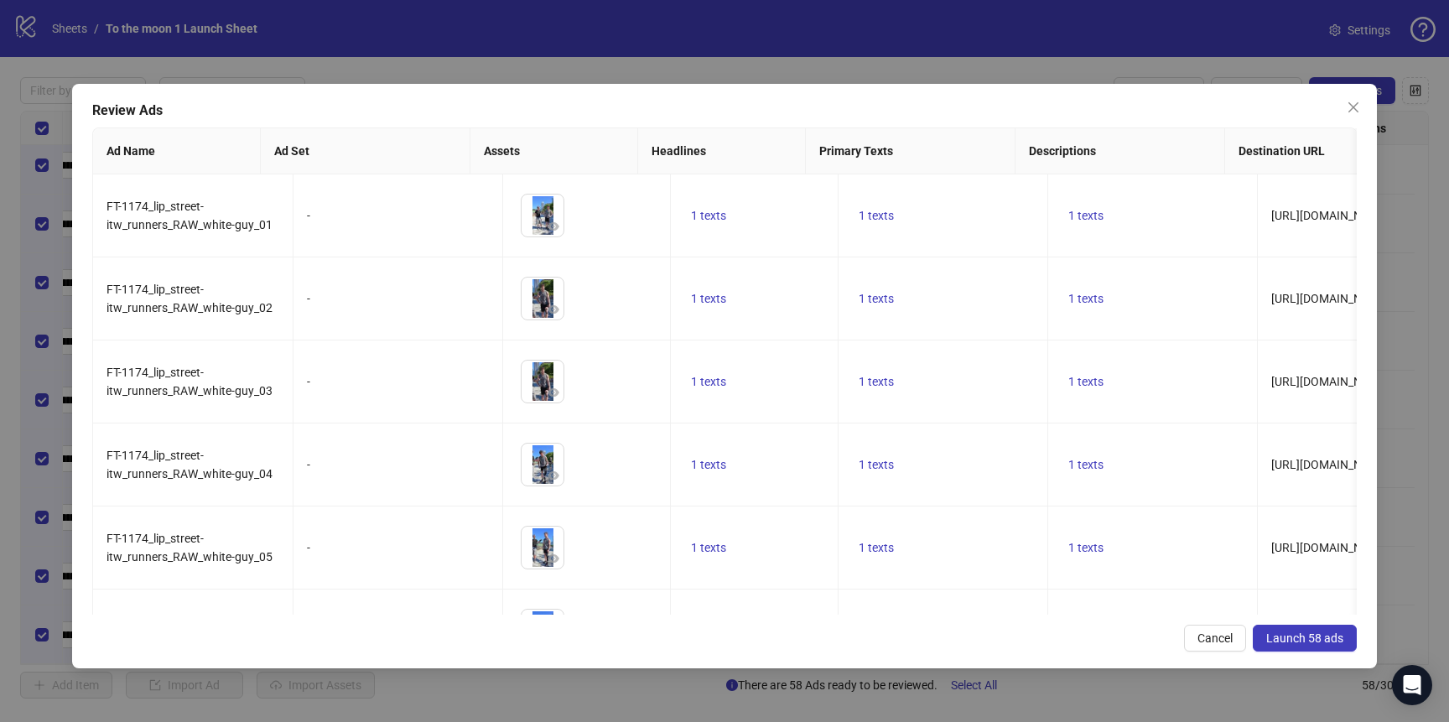
click at [1321, 639] on span "Launch 58 ads" at bounding box center [1304, 637] width 77 height 13
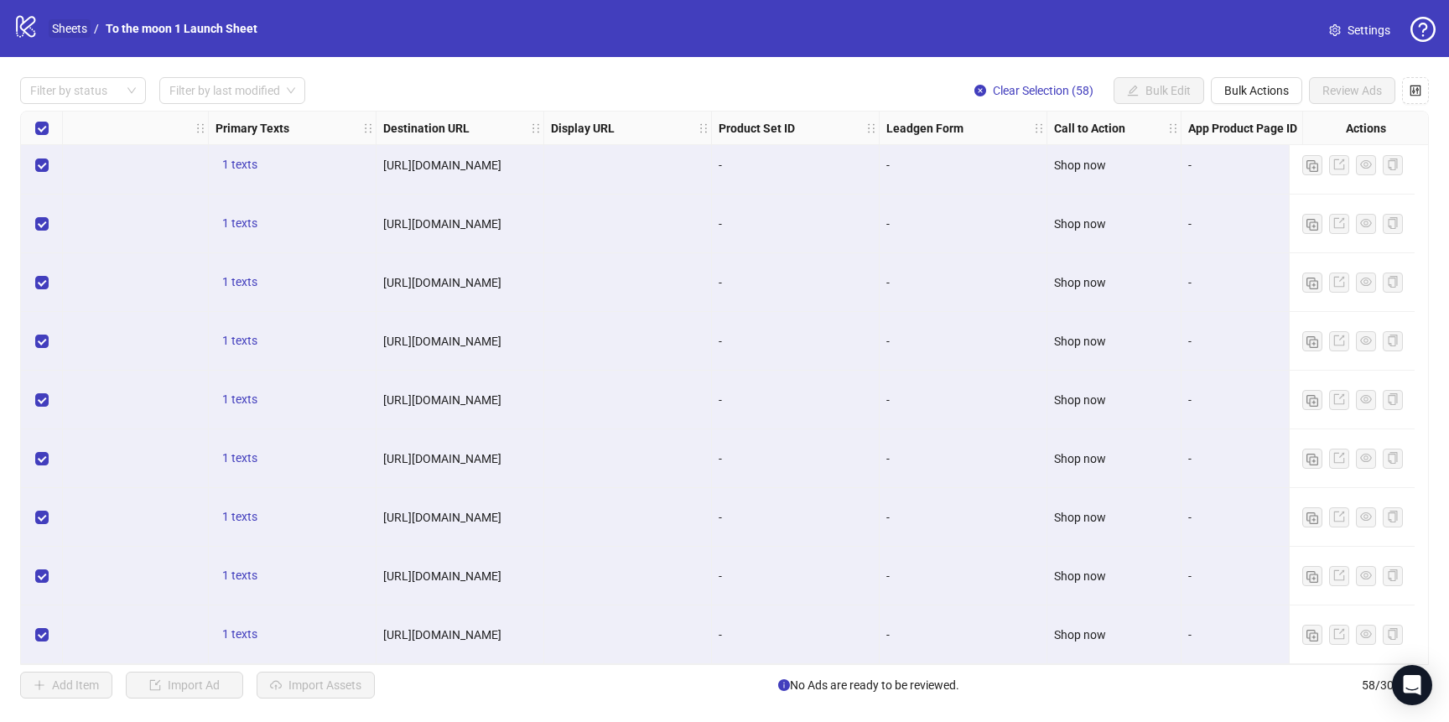
click at [70, 33] on link "Sheets" at bounding box center [70, 28] width 42 height 18
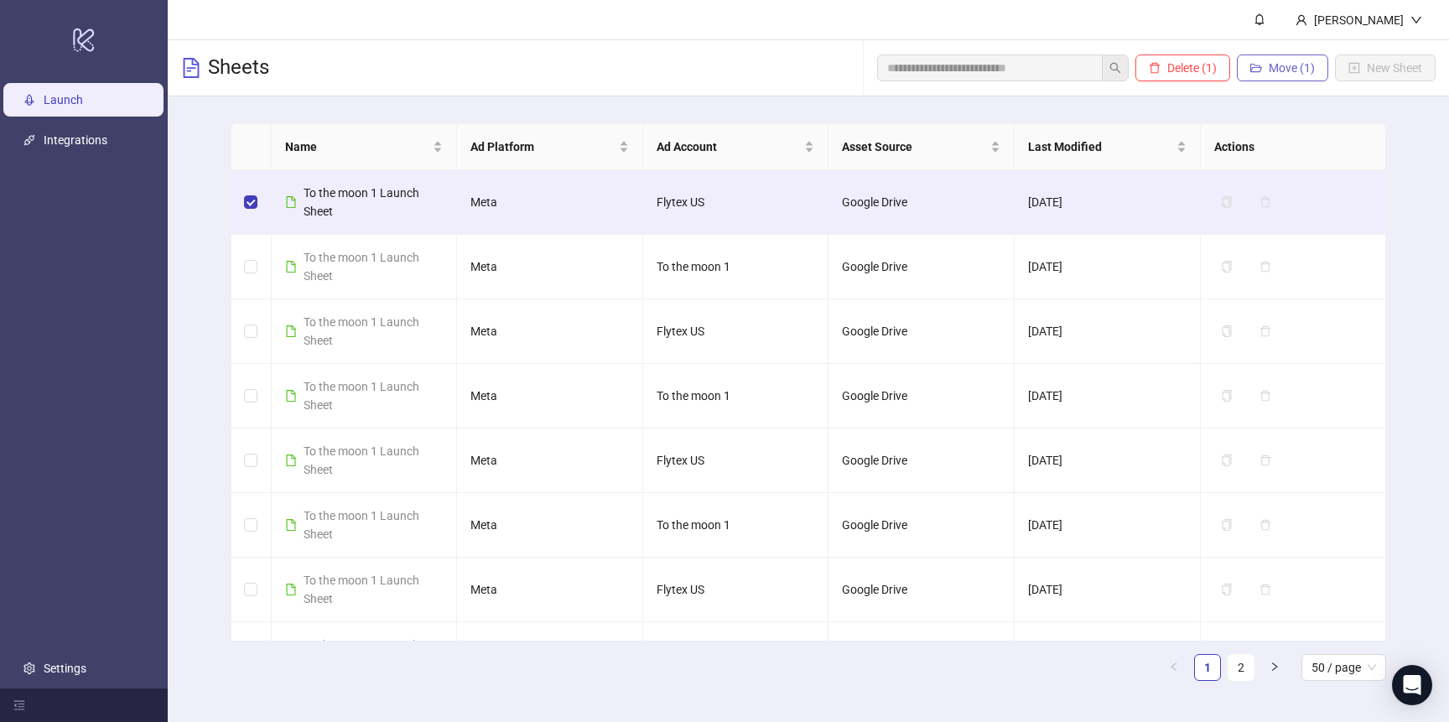
click at [1300, 63] on span "Move (1)" at bounding box center [1292, 67] width 46 height 13
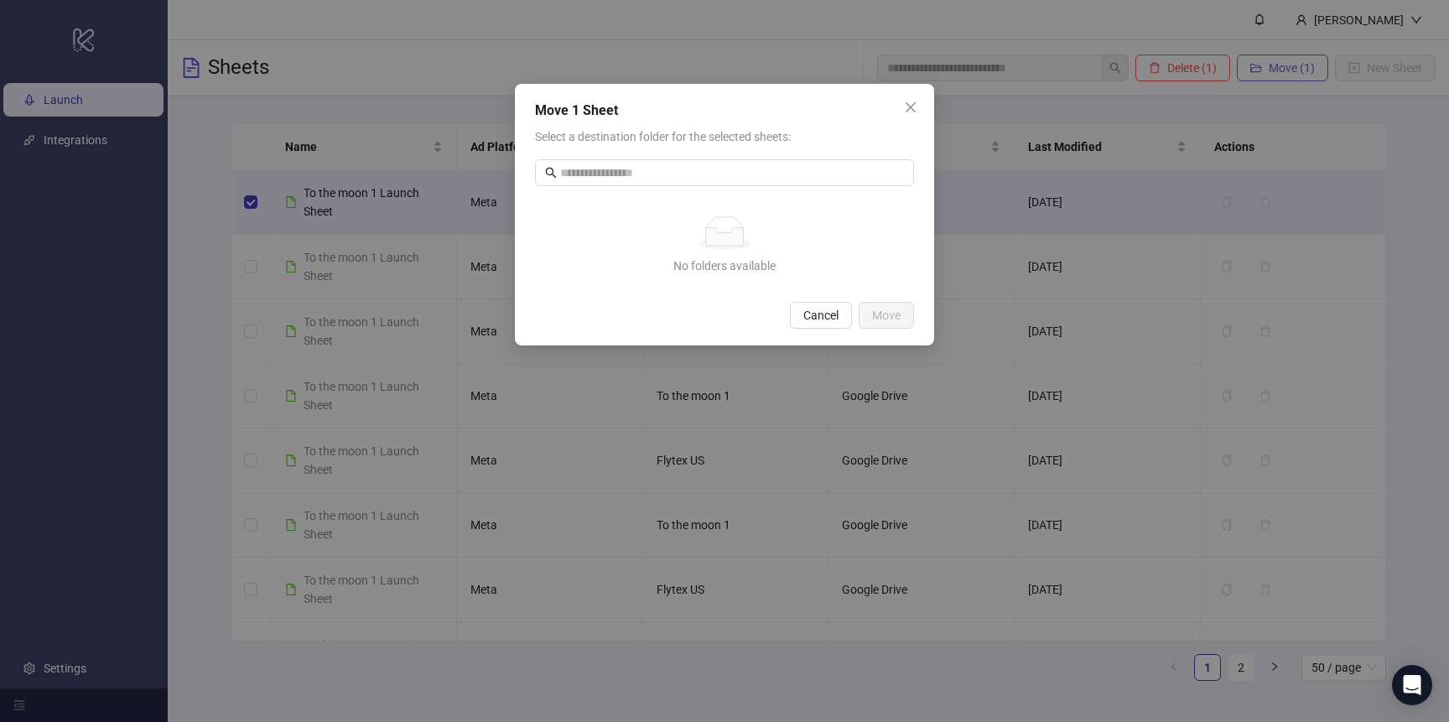
click at [1300, 63] on div "Move 1 Sheet Select a destination folder for the selected sheets: No data No fo…" at bounding box center [724, 361] width 1449 height 722
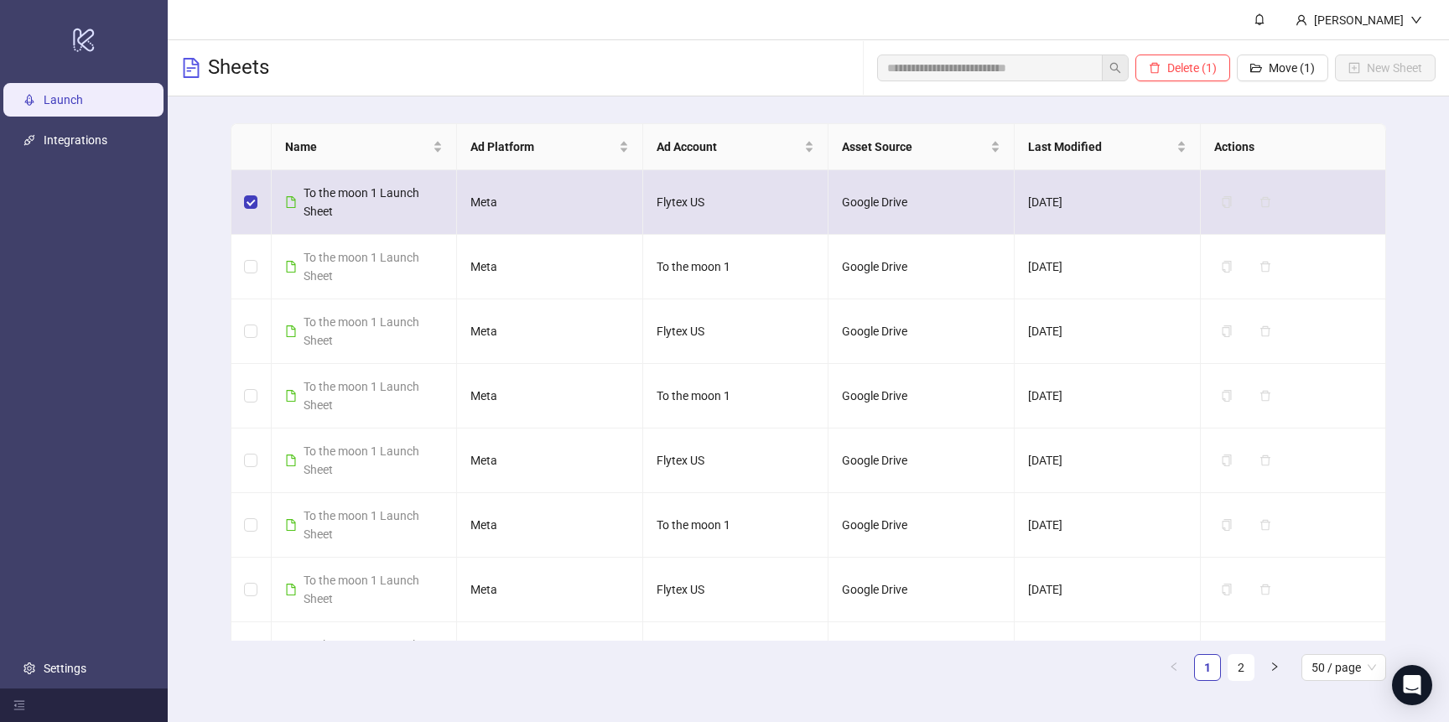
click at [994, 204] on td "Google Drive" at bounding box center [921, 202] width 186 height 65
click at [297, 197] on div "To the moon 1 Launch Sheet" at bounding box center [364, 202] width 158 height 37
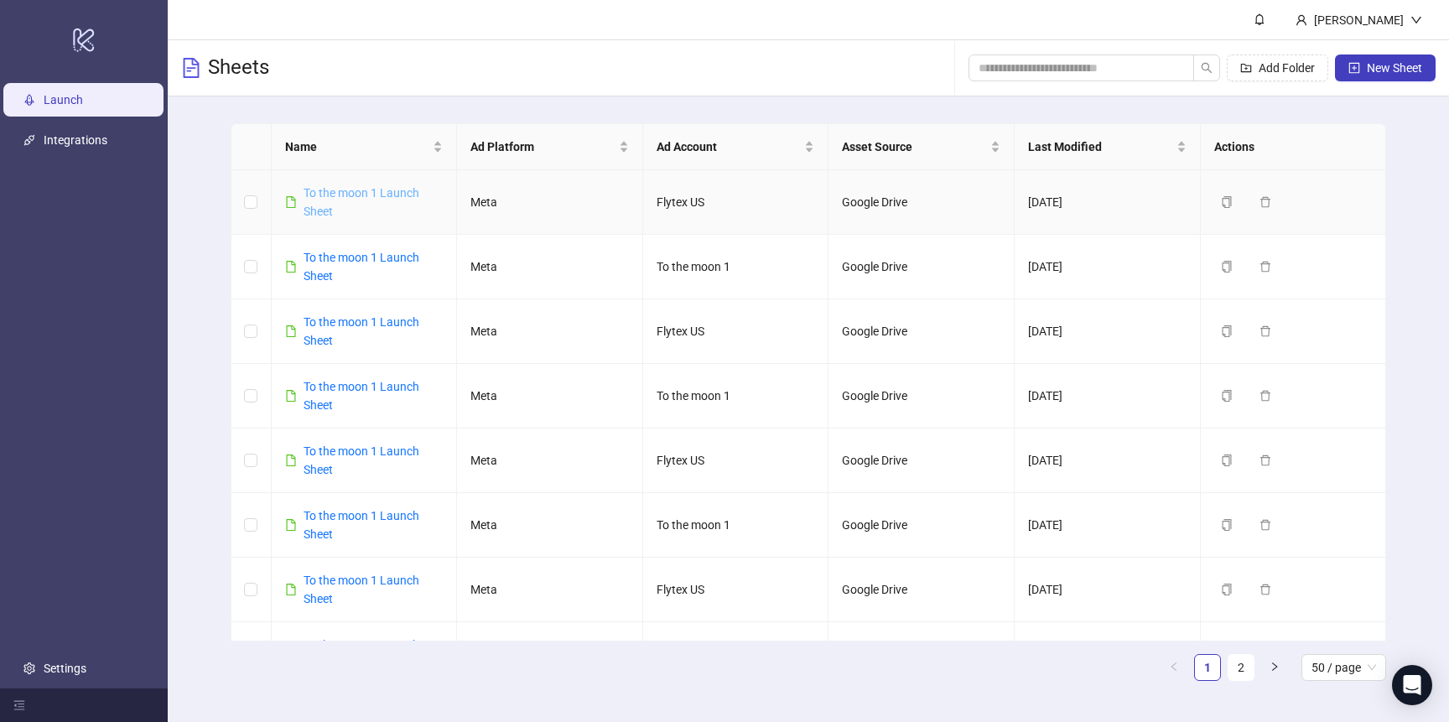
click at [366, 190] on link "To the moon 1 Launch Sheet" at bounding box center [362, 202] width 116 height 32
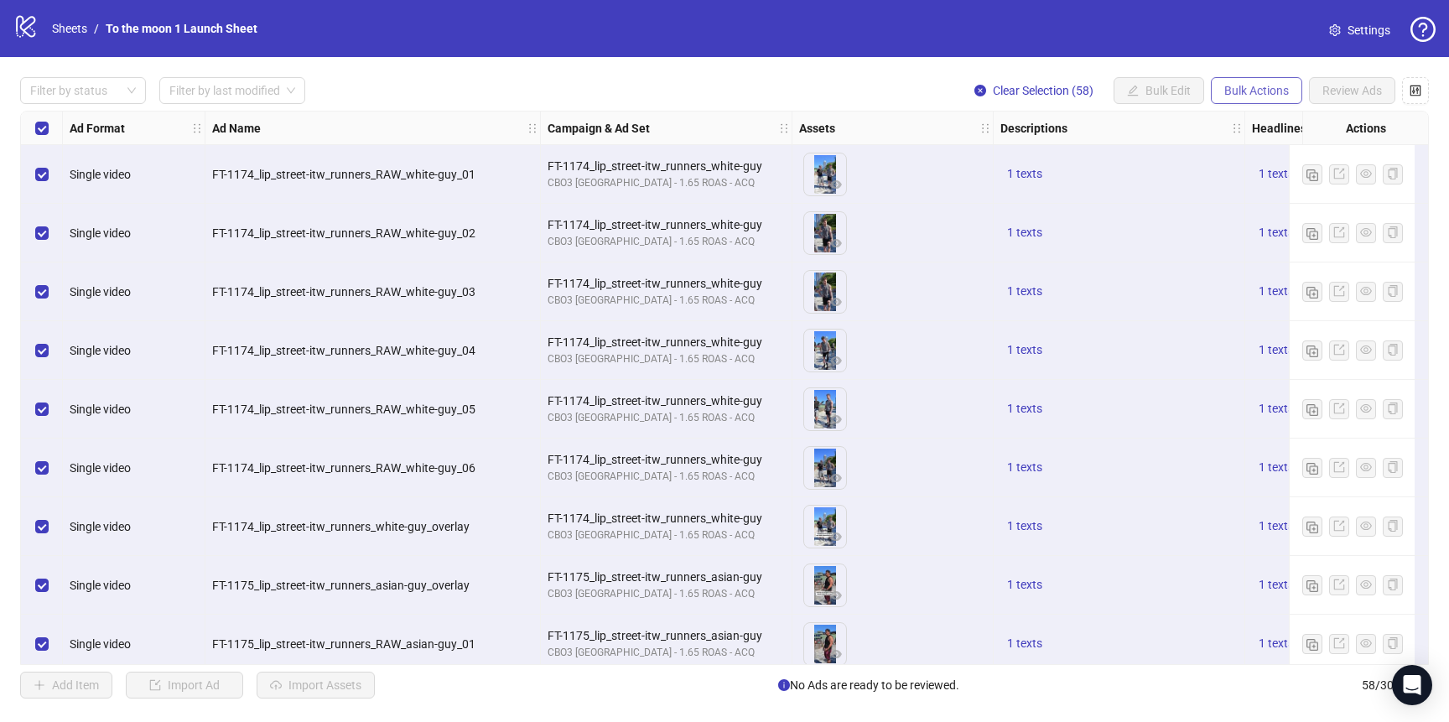
click at [1245, 87] on span "Bulk Actions" at bounding box center [1256, 90] width 65 height 13
click at [1258, 150] on span "Duplicate" at bounding box center [1280, 152] width 115 height 18
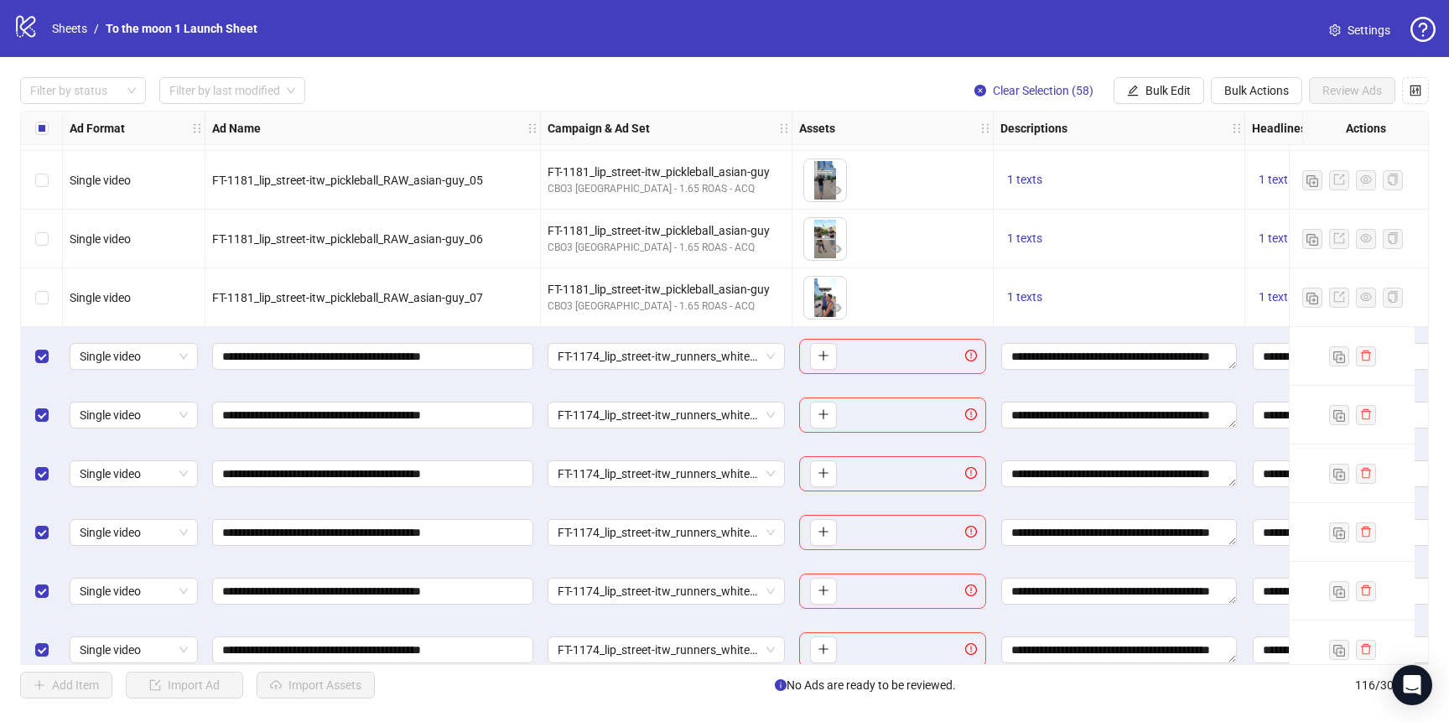
scroll to position [3302, 0]
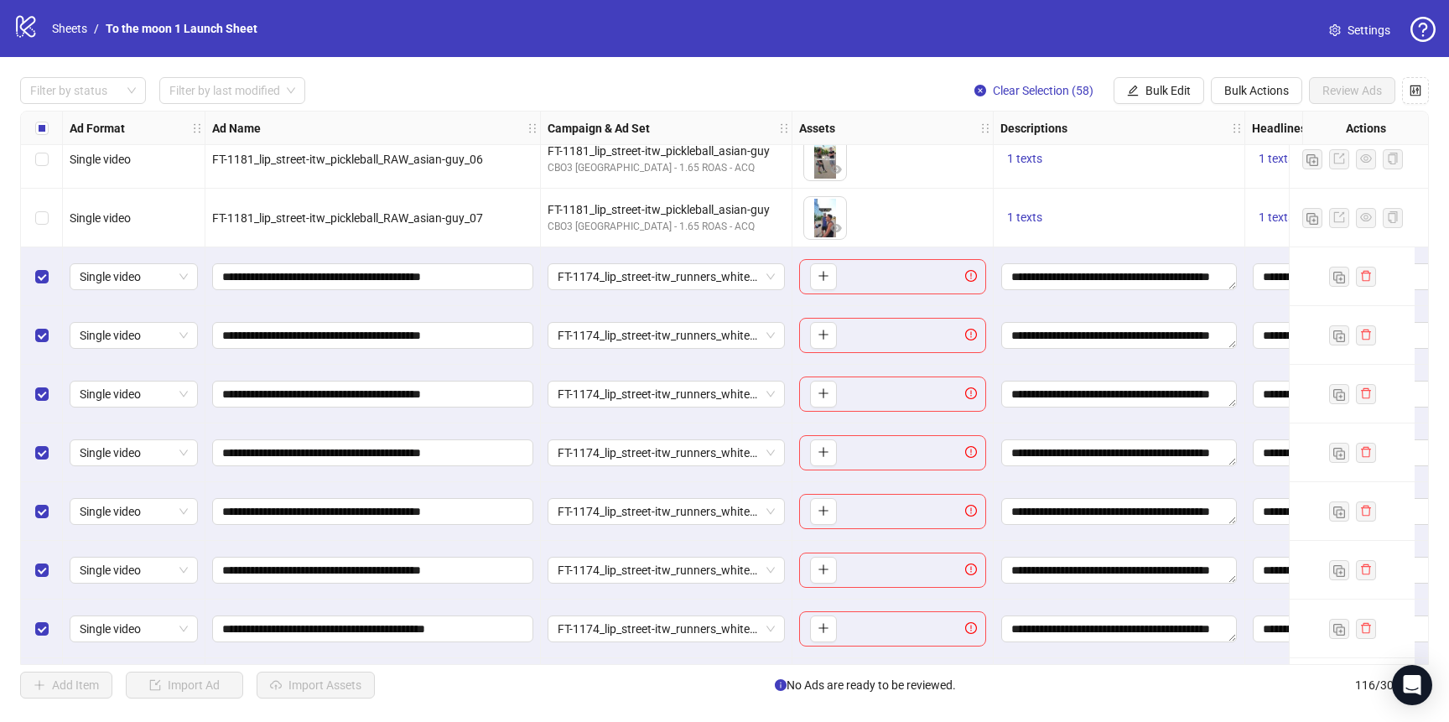
click at [894, 273] on div "To pick up a draggable item, press the space bar. While dragging, use the arrow…" at bounding box center [892, 276] width 187 height 35
click at [823, 278] on icon "plus" at bounding box center [824, 276] width 12 height 12
click at [62, 32] on link "Sheets" at bounding box center [70, 28] width 42 height 18
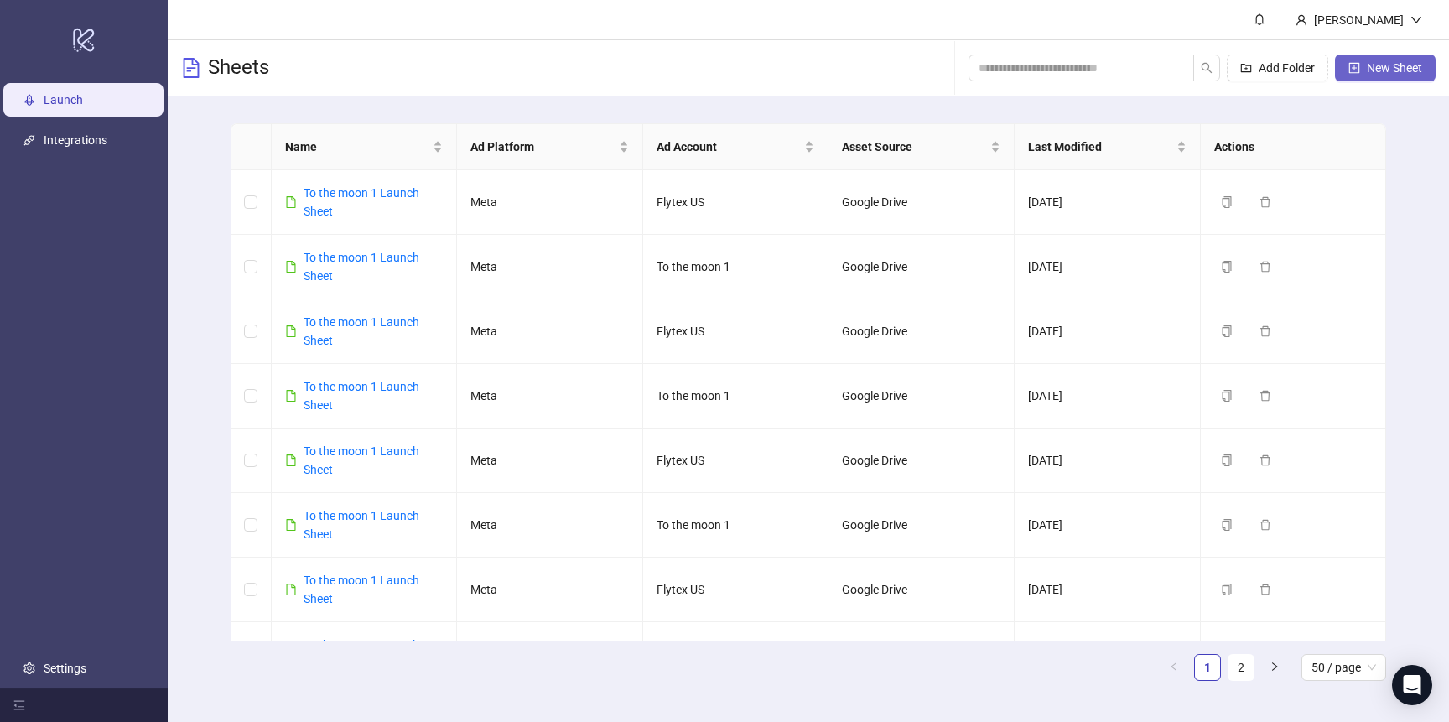
click at [1395, 65] on span "New Sheet" at bounding box center [1394, 67] width 55 height 13
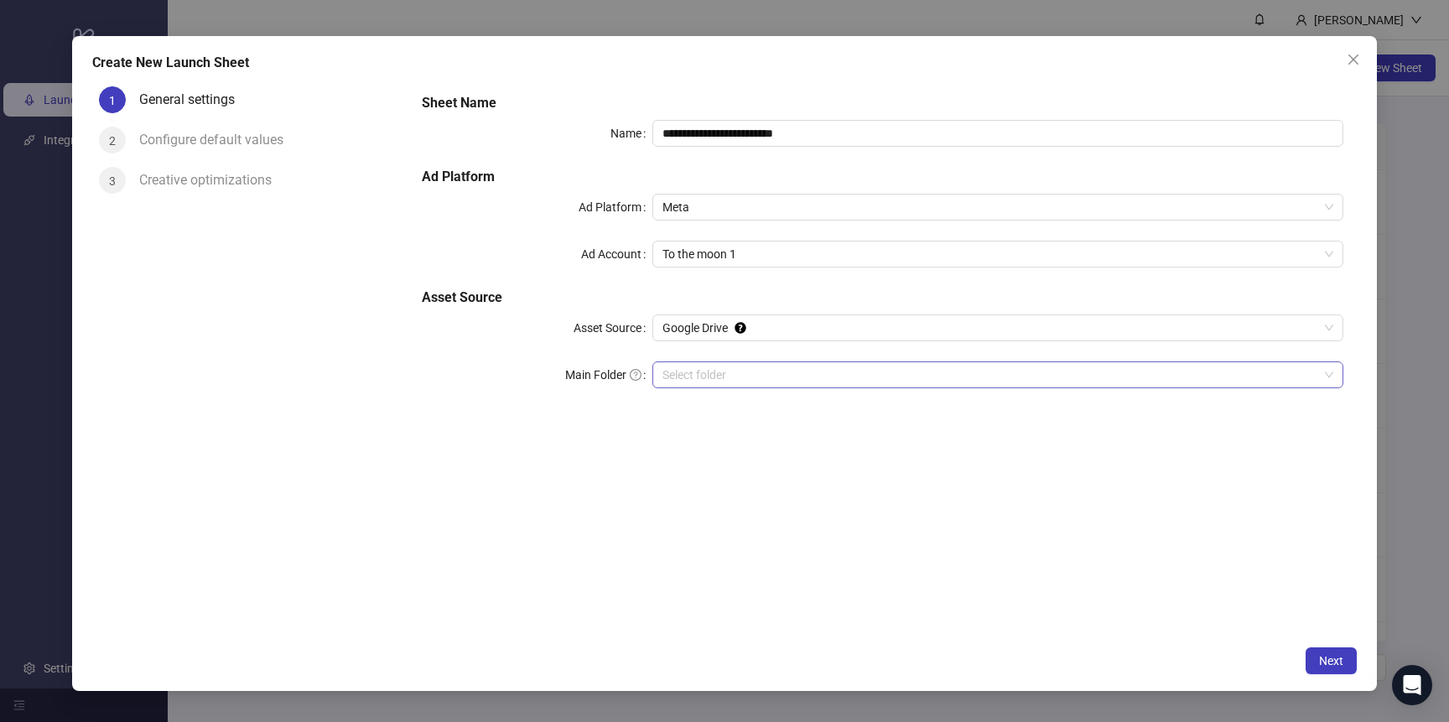
click at [737, 382] on input "Main Folder" at bounding box center [990, 374] width 656 height 25
click at [1327, 660] on span "Next" at bounding box center [1331, 660] width 24 height 13
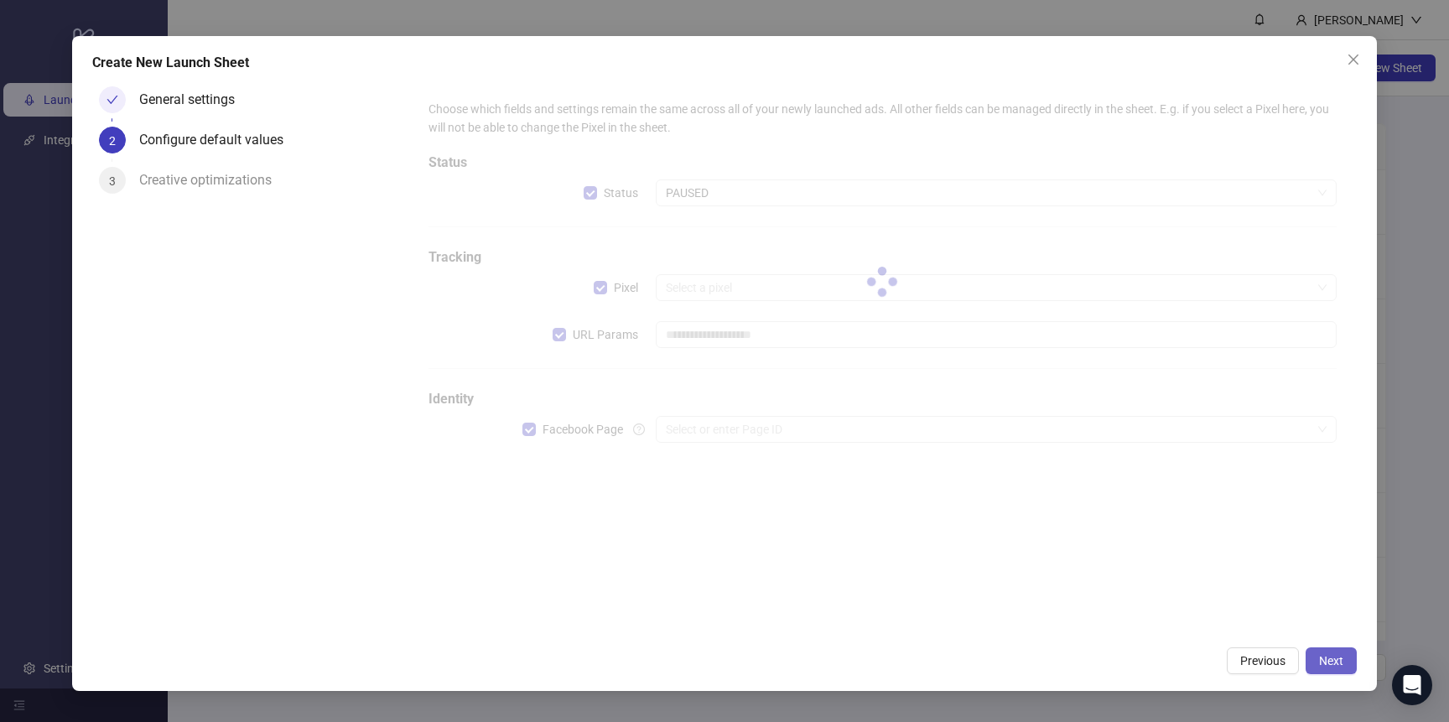
type input "**********"
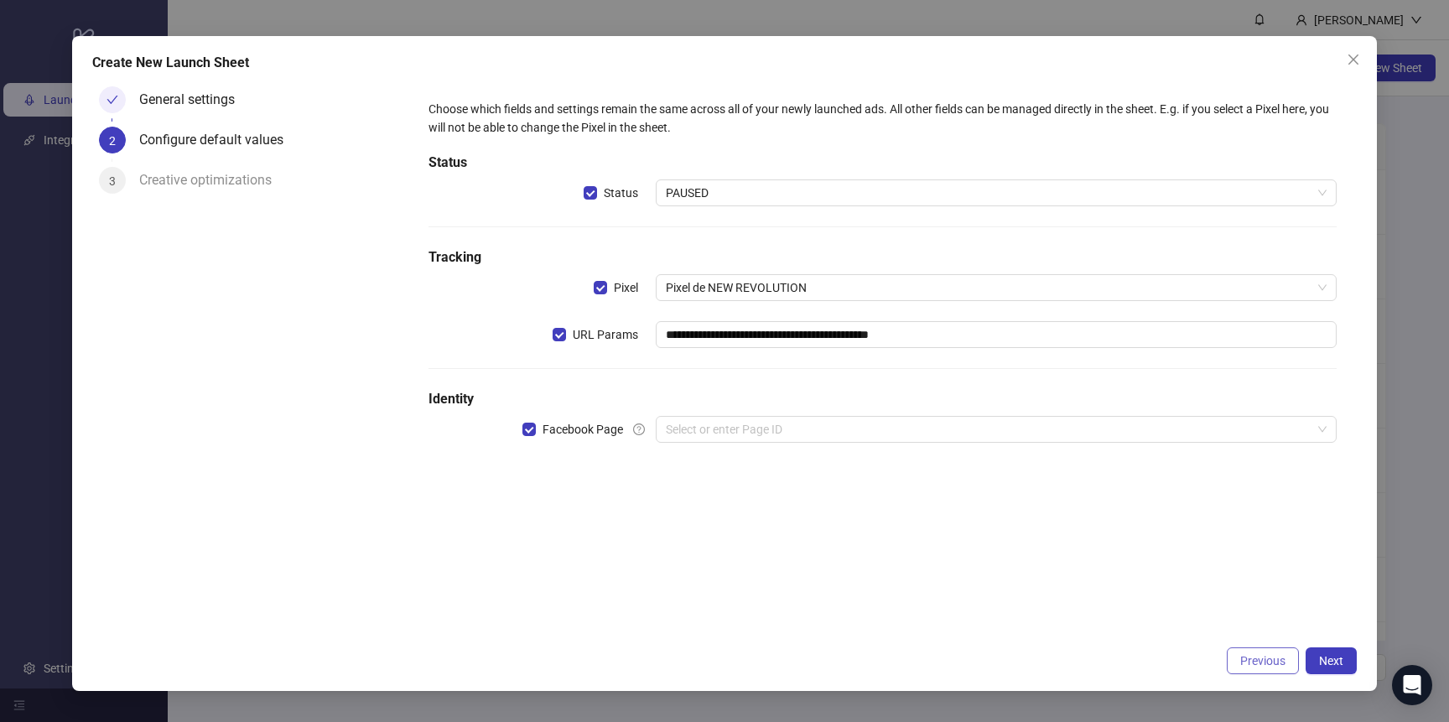
click at [1260, 666] on span "Previous" at bounding box center [1262, 660] width 45 height 13
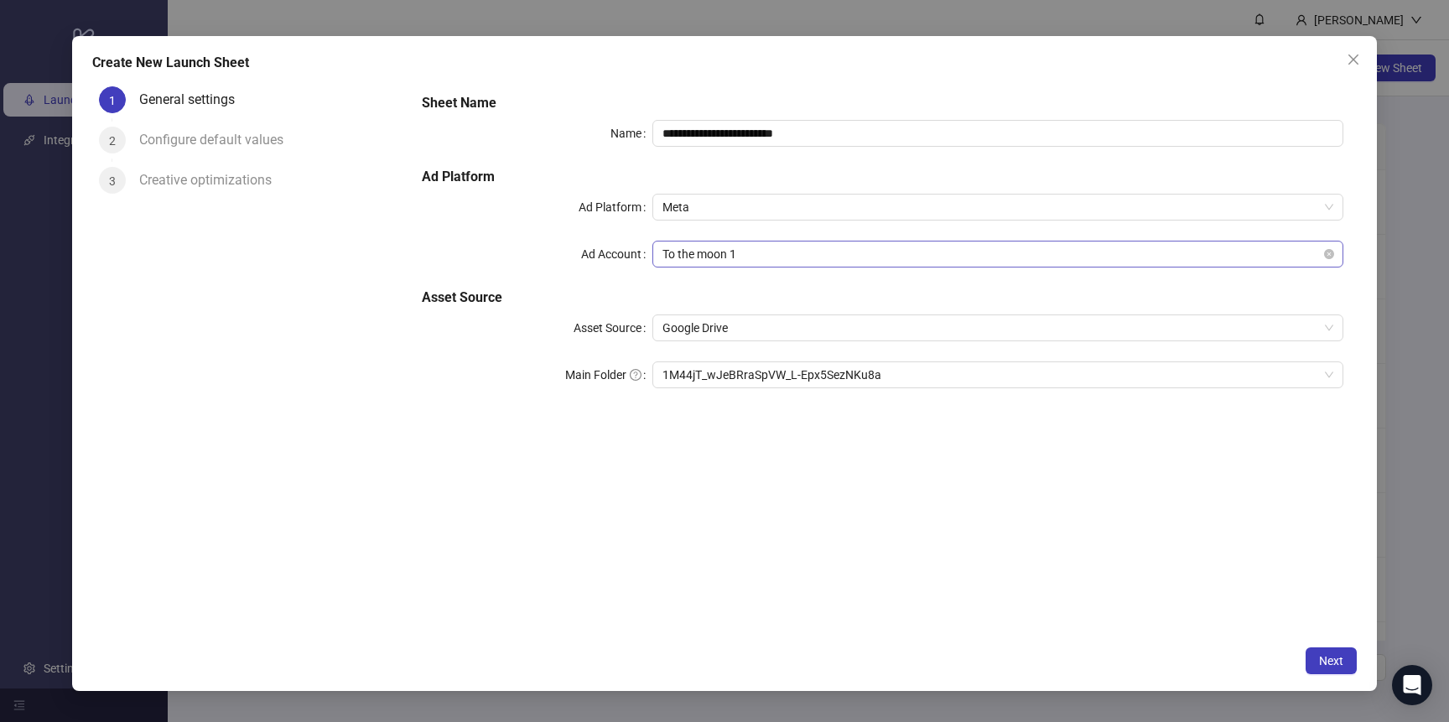
click at [735, 253] on span "To the moon 1" at bounding box center [997, 253] width 671 height 25
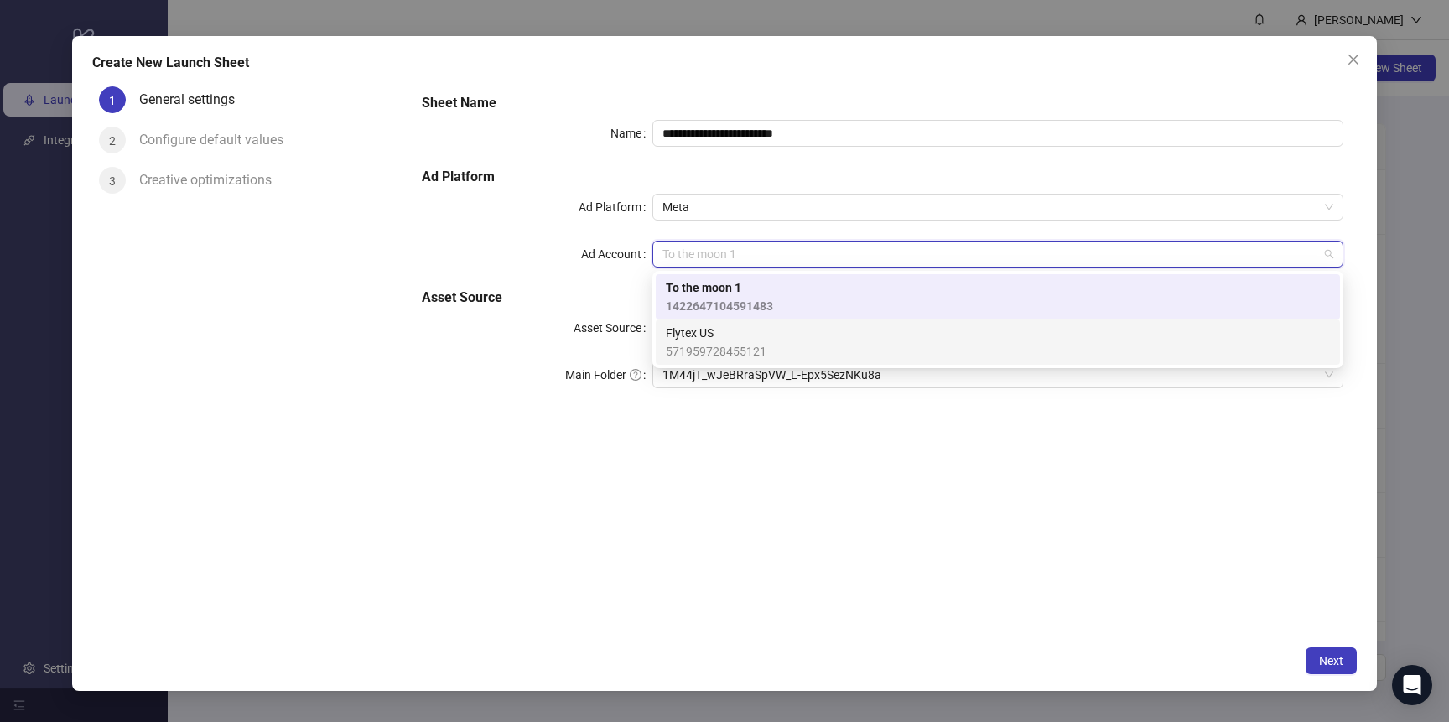
click at [733, 335] on span "Flytex US" at bounding box center [716, 333] width 101 height 18
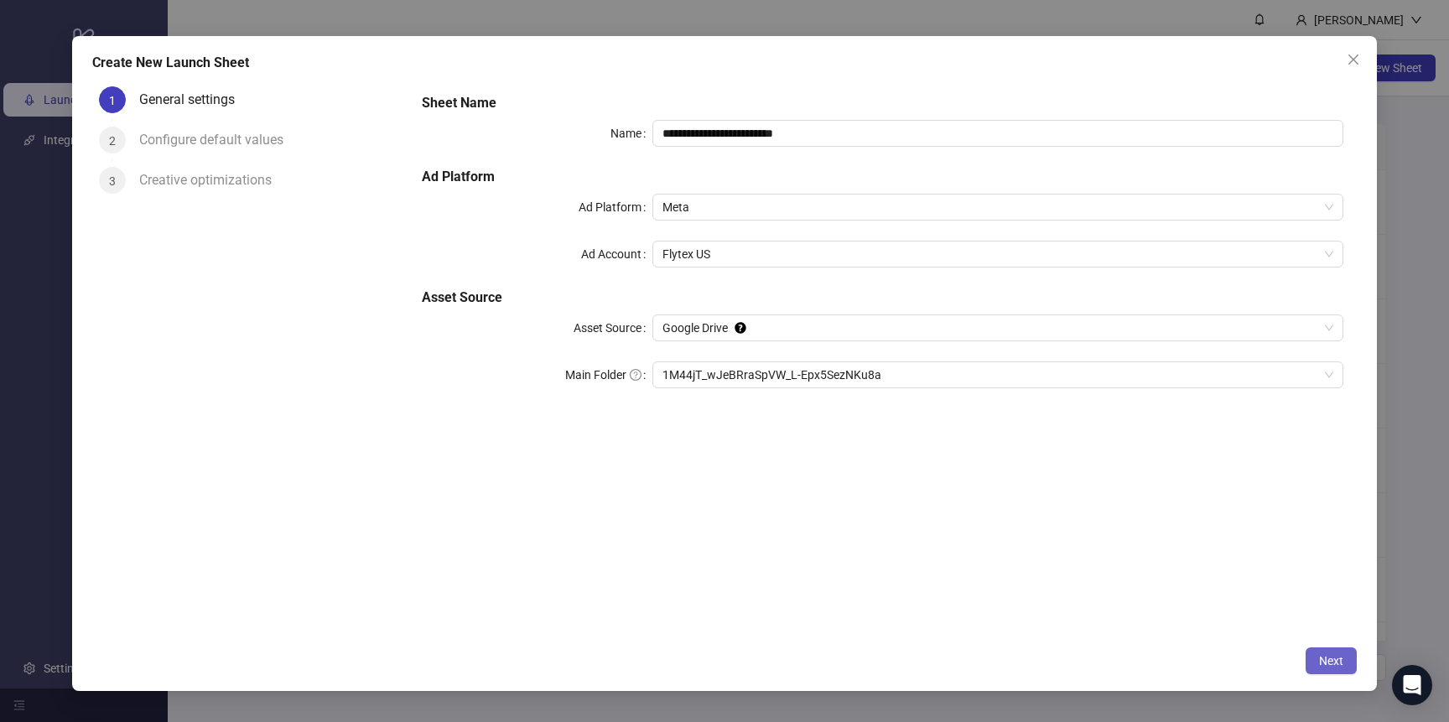
click at [1323, 651] on button "Next" at bounding box center [1331, 660] width 51 height 27
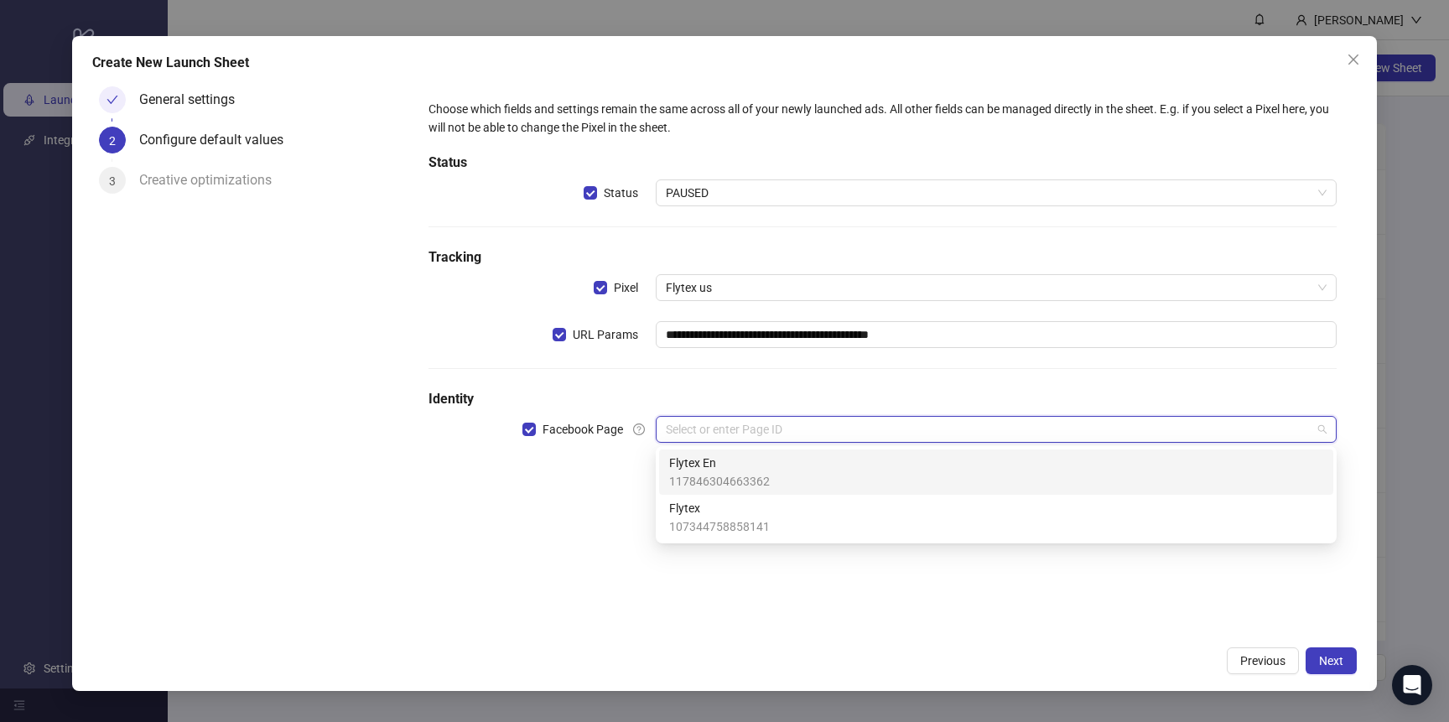
click at [758, 433] on input "search" at bounding box center [989, 429] width 646 height 25
click at [752, 480] on span "117846304663362" at bounding box center [719, 481] width 101 height 18
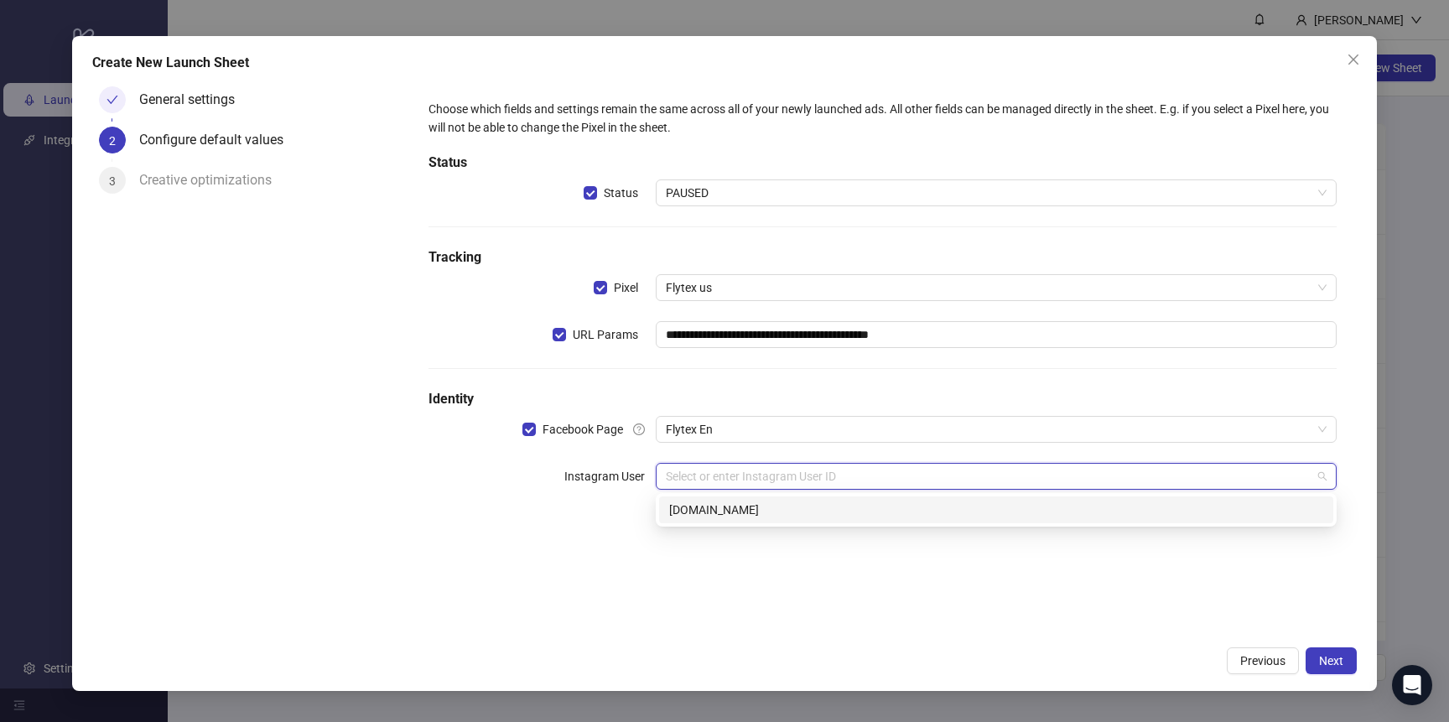
click at [979, 478] on input "search" at bounding box center [989, 476] width 646 height 25
click at [948, 517] on div "[DOMAIN_NAME]" at bounding box center [996, 510] width 654 height 18
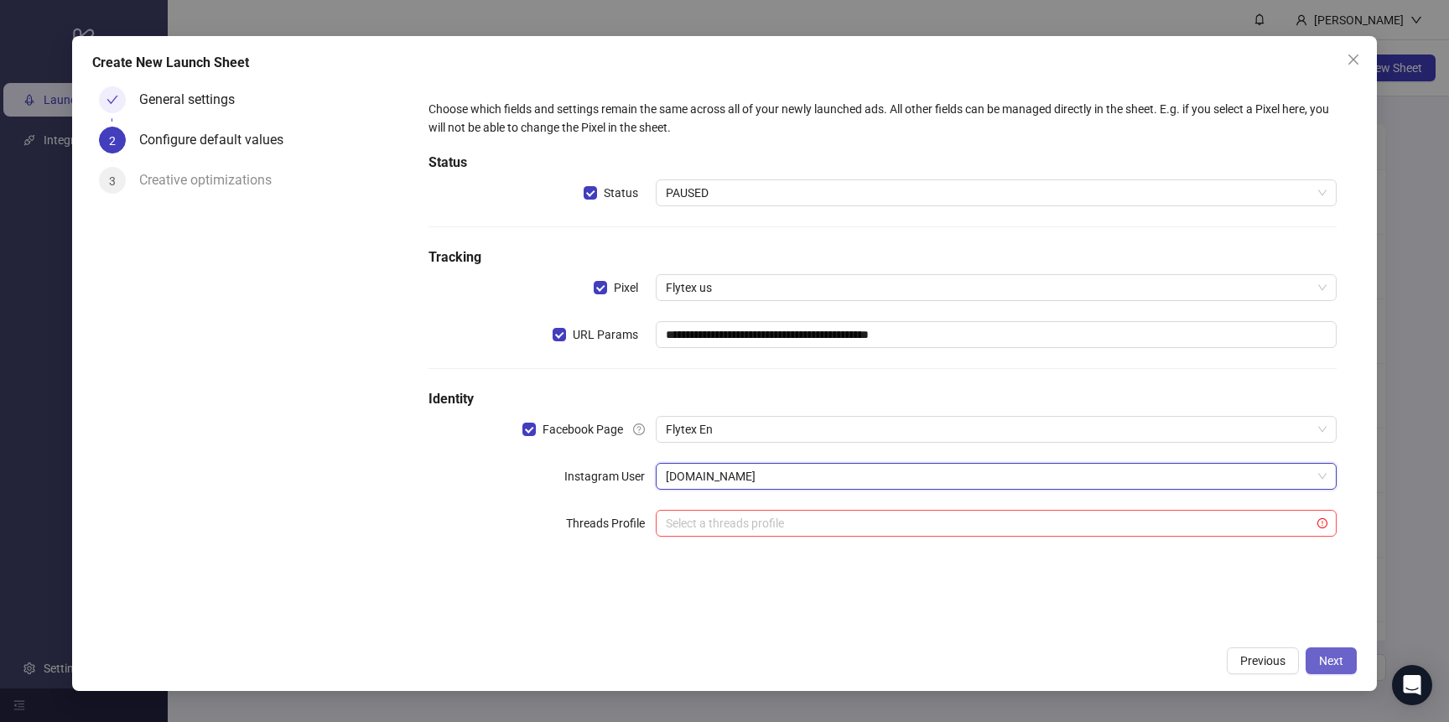
click at [1334, 662] on span "Next" at bounding box center [1331, 660] width 24 height 13
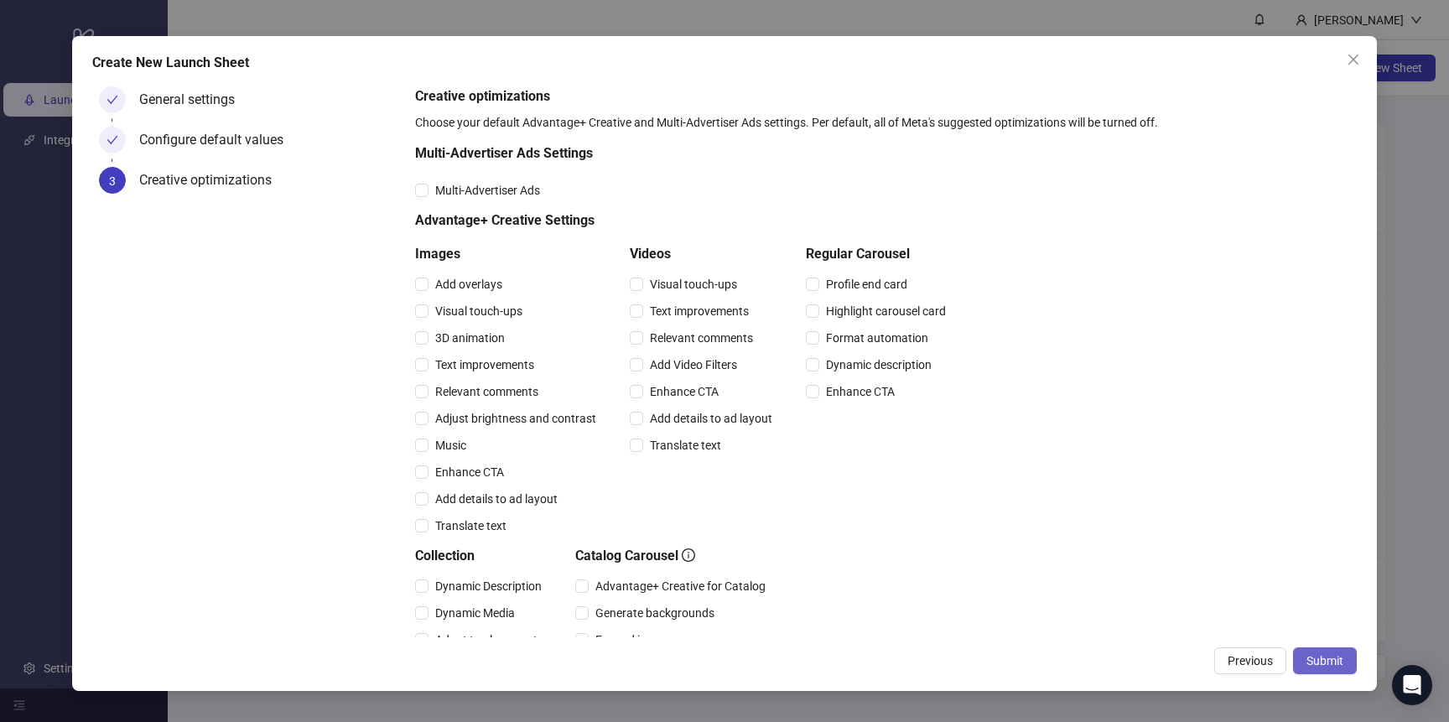
click at [1335, 665] on span "Submit" at bounding box center [1324, 660] width 37 height 13
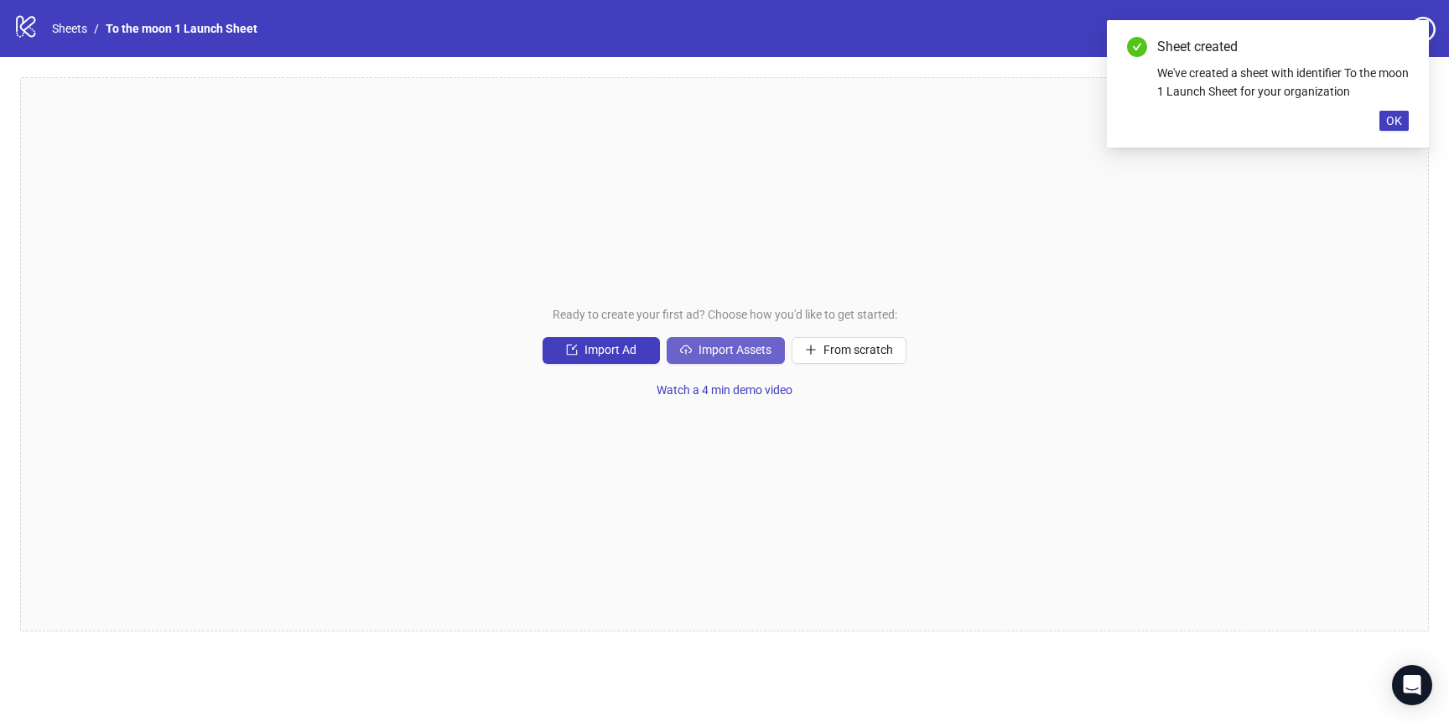
click at [704, 353] on span "Import Assets" at bounding box center [734, 349] width 73 height 13
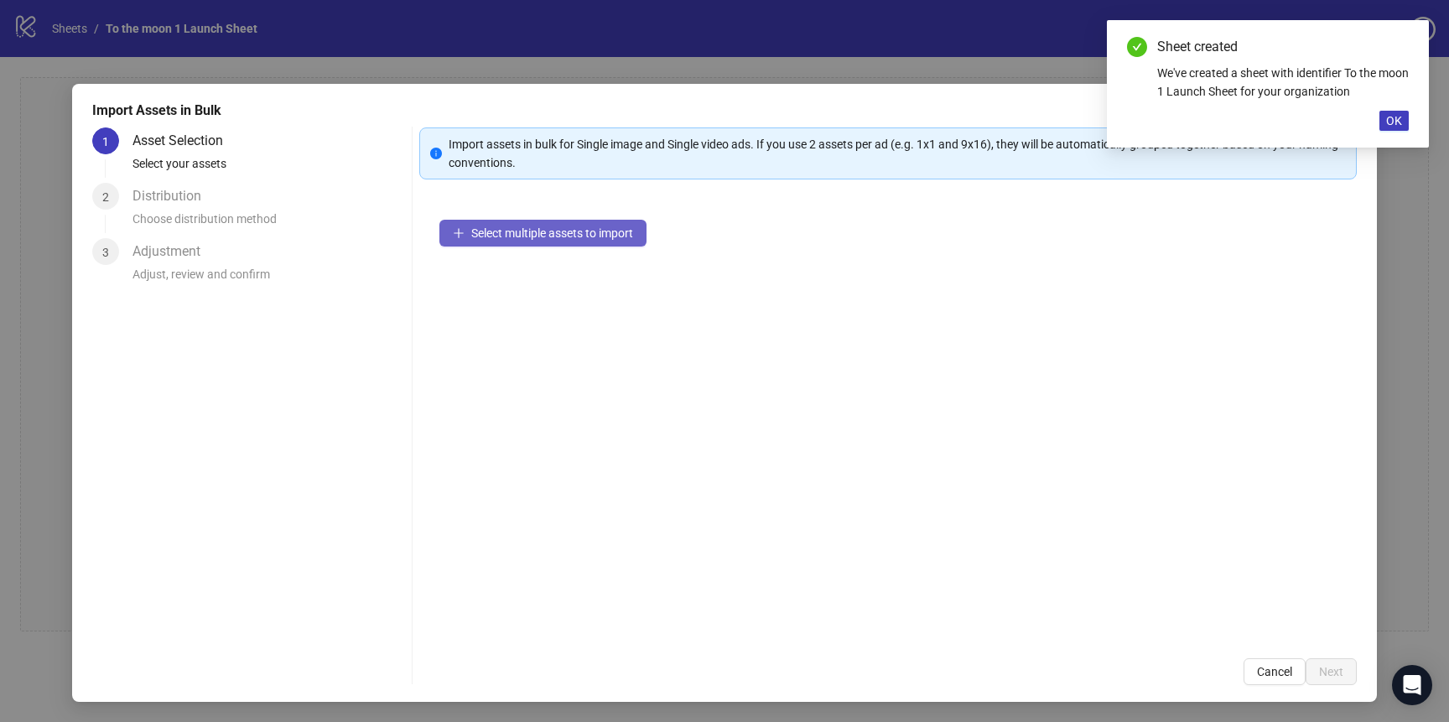
click at [600, 236] on span "Select multiple assets to import" at bounding box center [552, 232] width 162 height 13
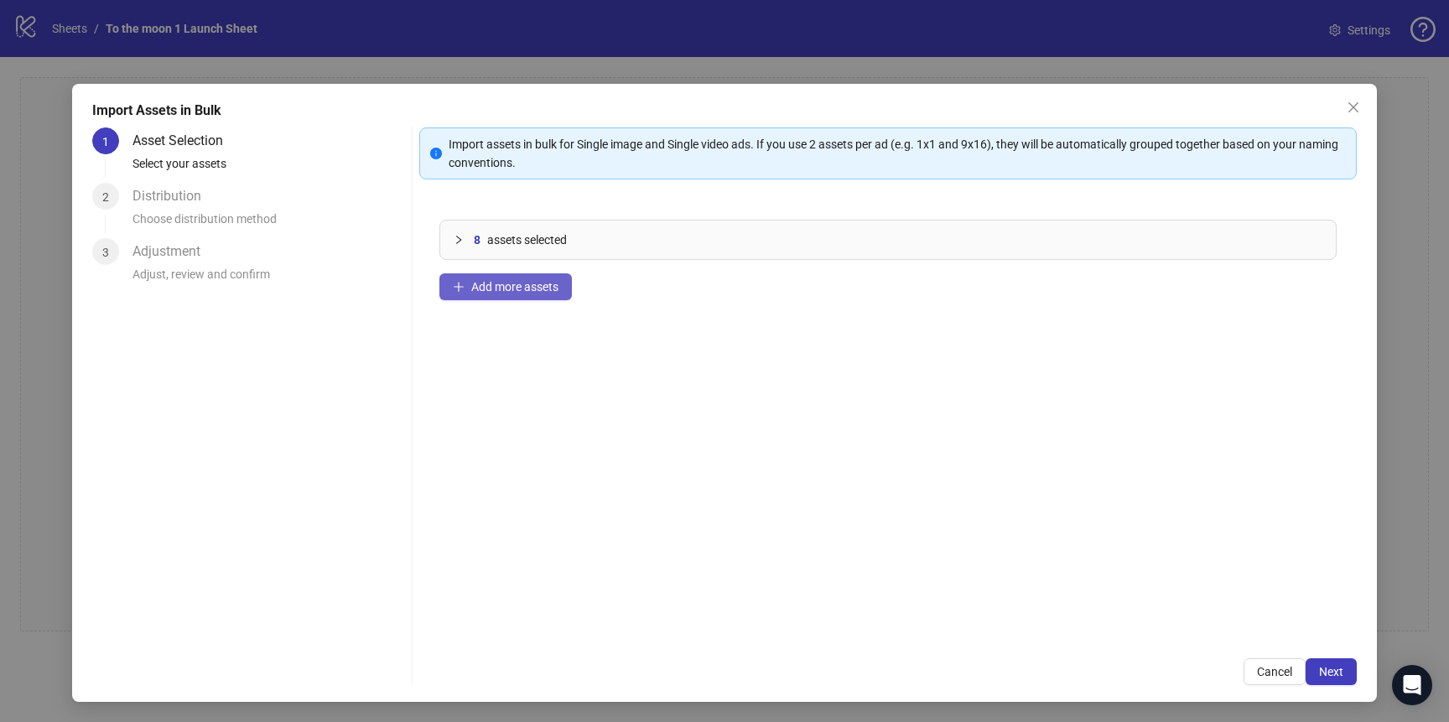
click at [547, 289] on span "Add more assets" at bounding box center [514, 286] width 87 height 13
click at [537, 286] on span "Add more assets" at bounding box center [514, 286] width 87 height 13
click at [545, 292] on span "Add more assets" at bounding box center [514, 286] width 87 height 13
click at [551, 290] on span "Add more assets" at bounding box center [514, 286] width 87 height 13
click at [517, 282] on span "Add more assets" at bounding box center [514, 286] width 87 height 13
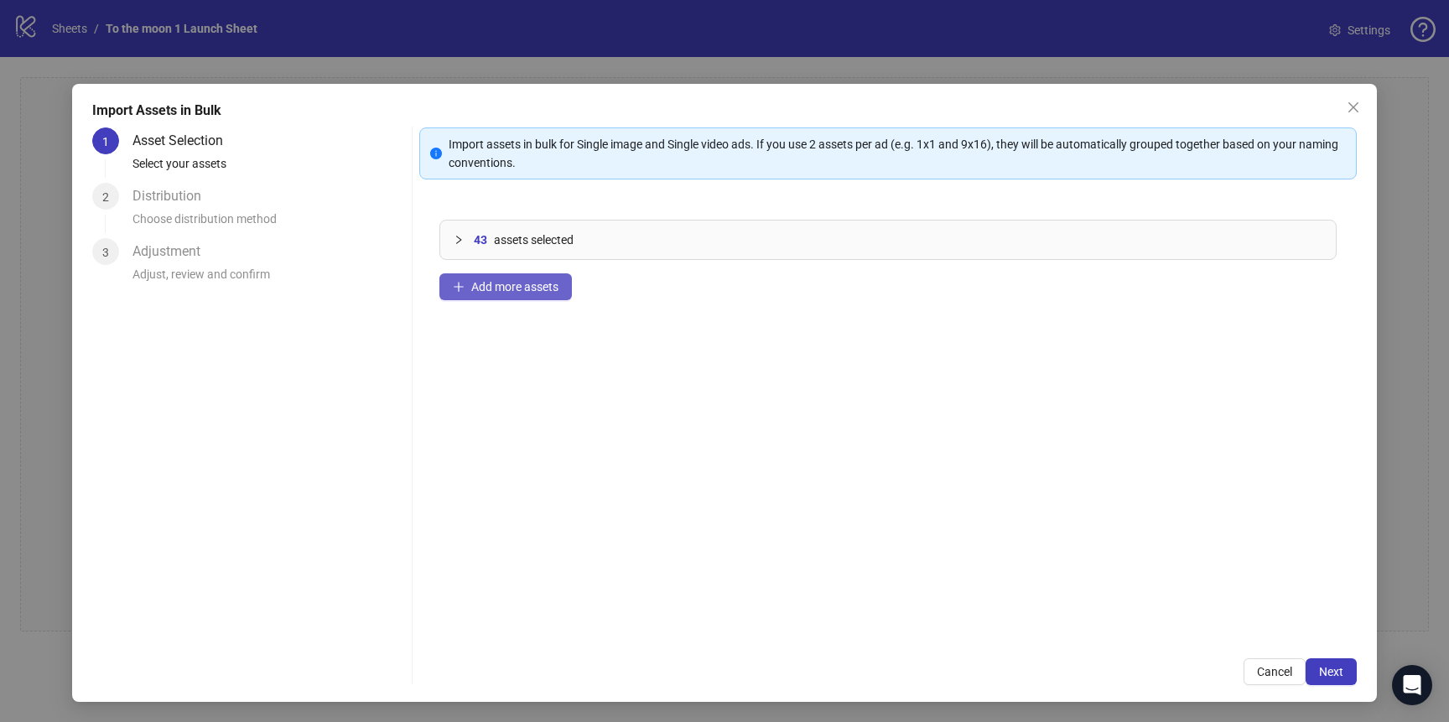
click at [532, 283] on span "Add more assets" at bounding box center [514, 286] width 87 height 13
click at [527, 288] on span "Add more assets" at bounding box center [514, 286] width 87 height 13
click at [1332, 665] on span "Next" at bounding box center [1331, 671] width 24 height 13
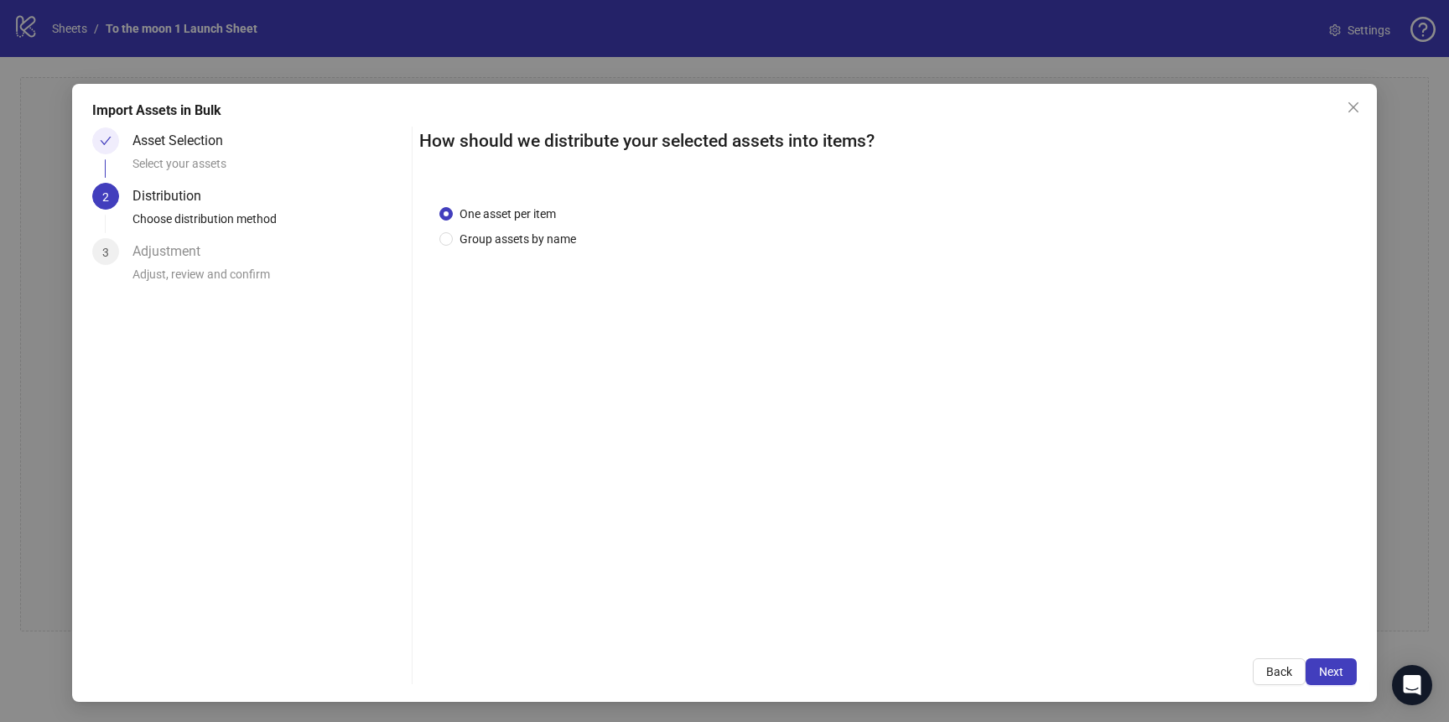
click at [1332, 665] on span "Next" at bounding box center [1331, 671] width 24 height 13
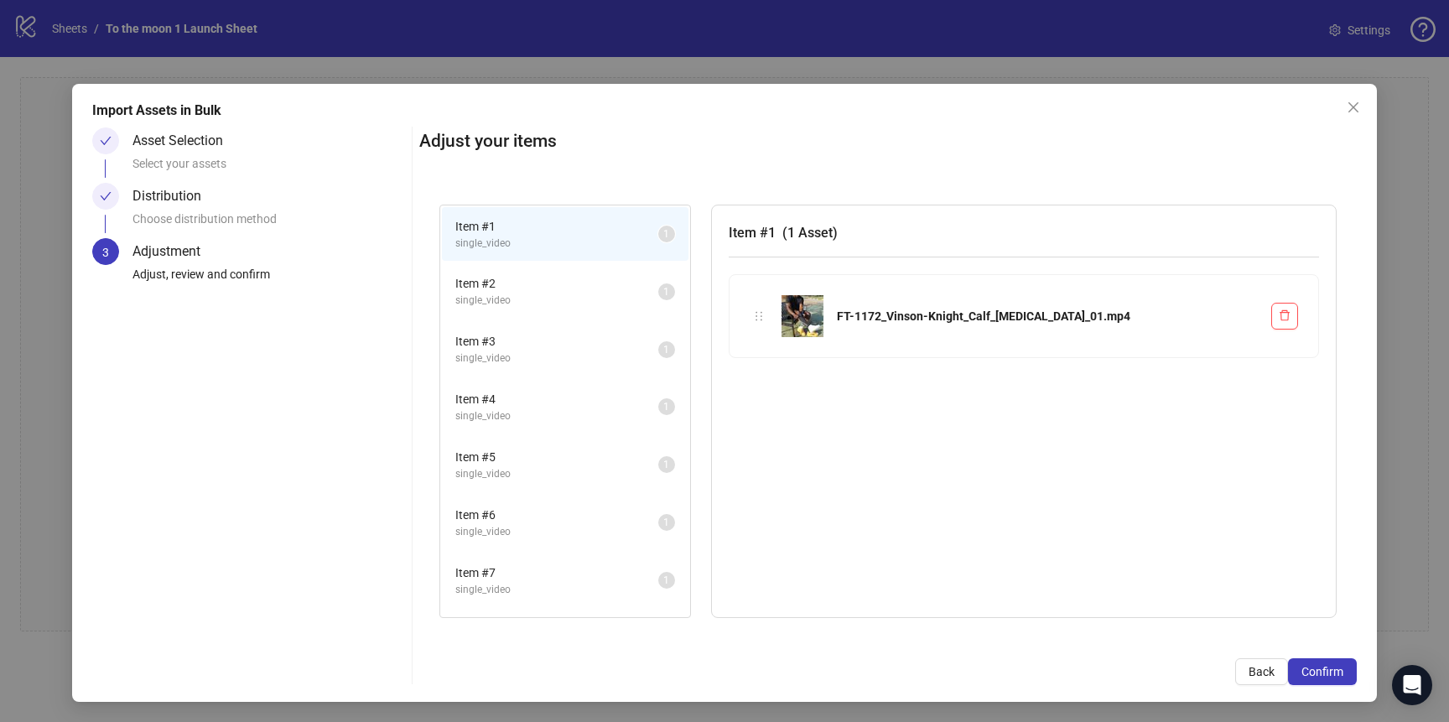
click at [1332, 665] on span "Confirm" at bounding box center [1322, 671] width 42 height 13
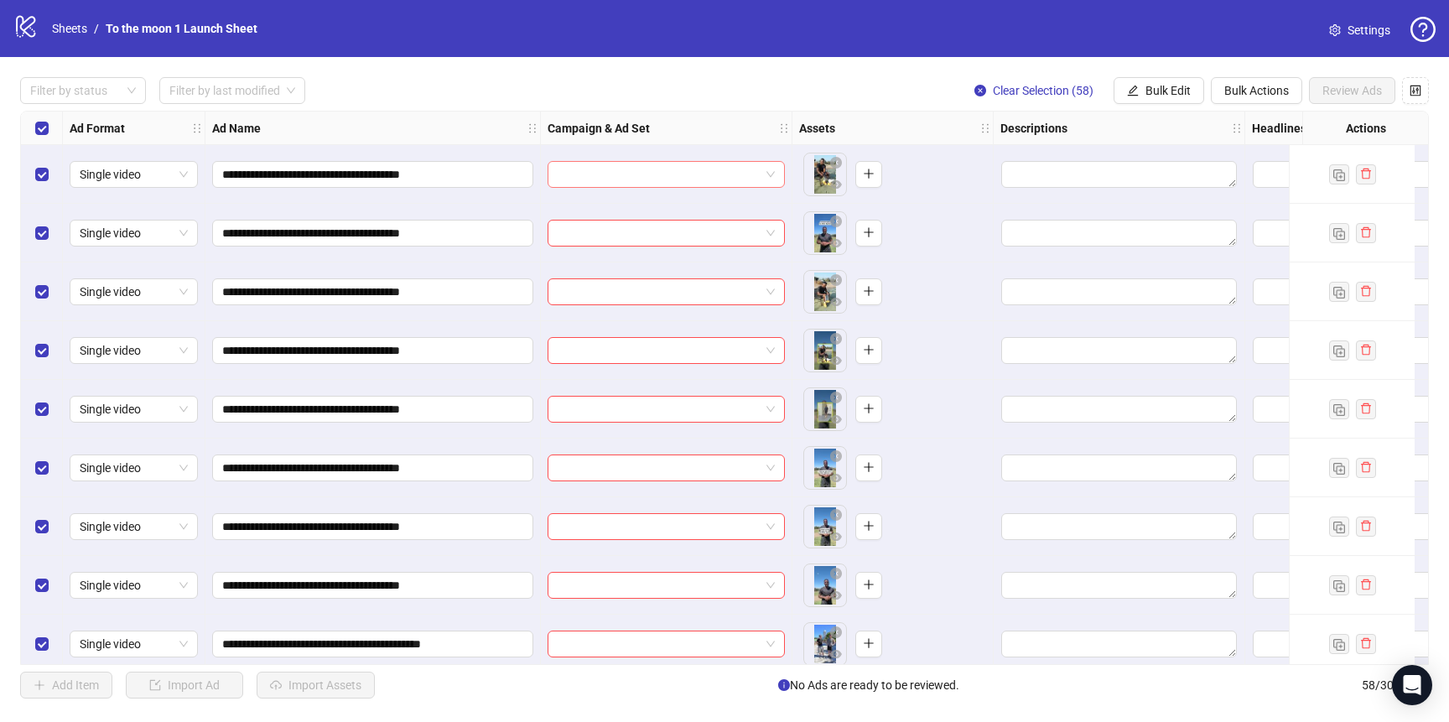
click at [759, 166] on input "search" at bounding box center [659, 174] width 202 height 25
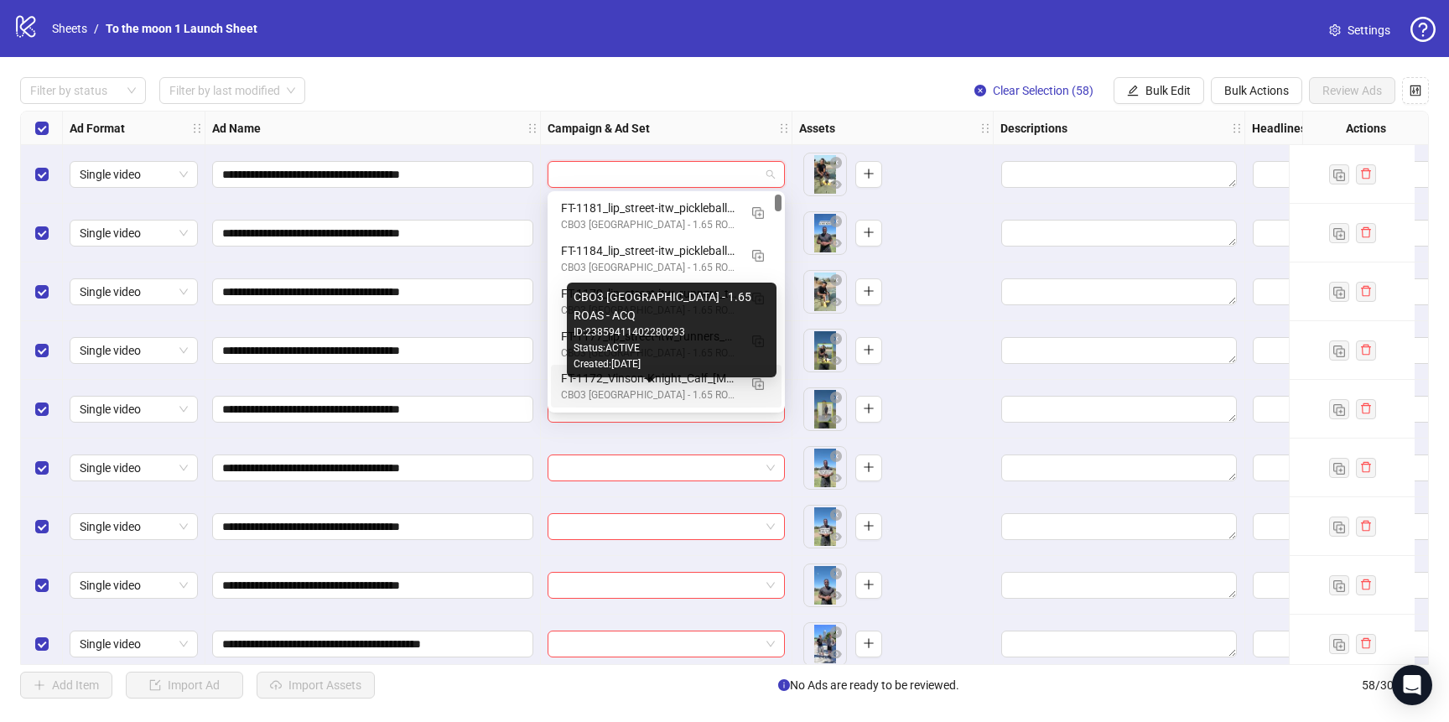
click at [680, 381] on div "FT-1172_Vinson-Knight_Calf_[MEDICAL_DATA]" at bounding box center [649, 378] width 177 height 18
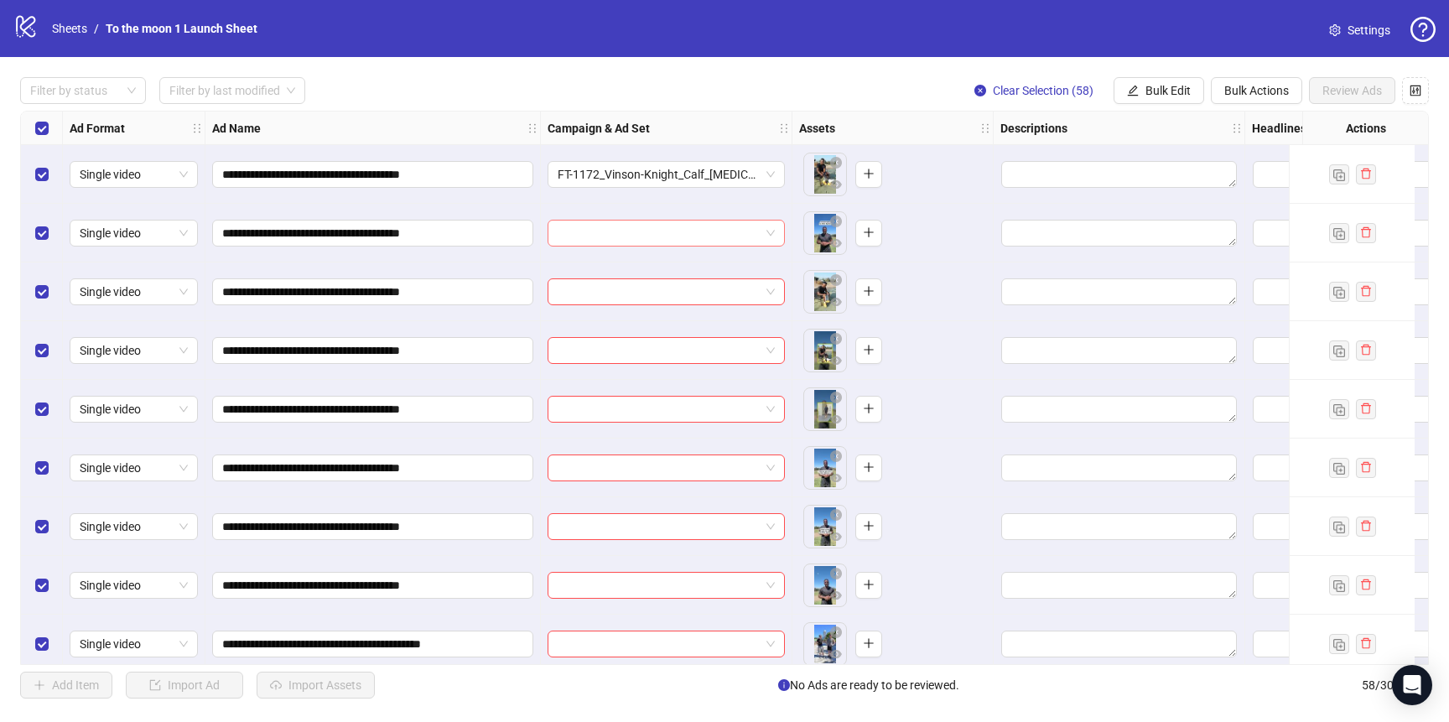
click at [657, 240] on input "search" at bounding box center [659, 233] width 202 height 25
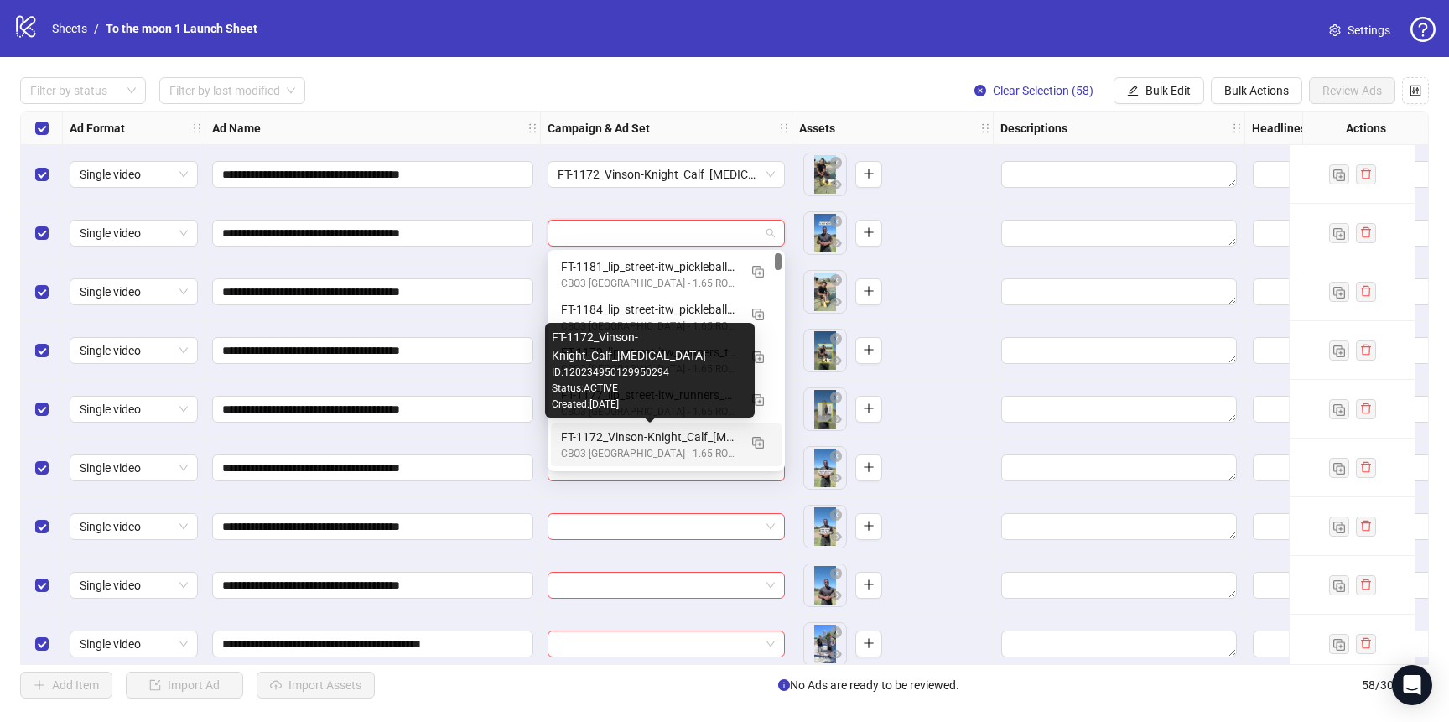
click at [632, 442] on div "FT-1172_Vinson-Knight_Calf_[MEDICAL_DATA]" at bounding box center [649, 437] width 177 height 18
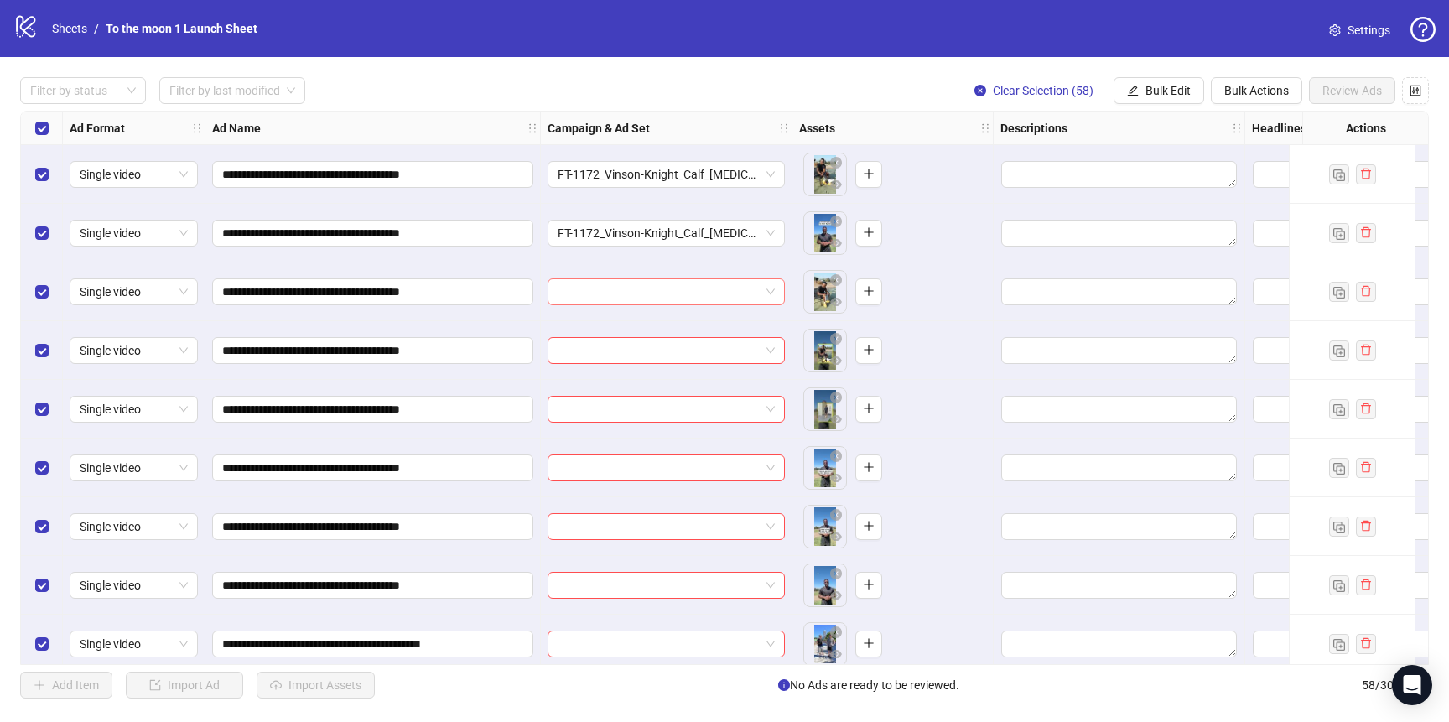
click at [646, 304] on div at bounding box center [666, 291] width 237 height 27
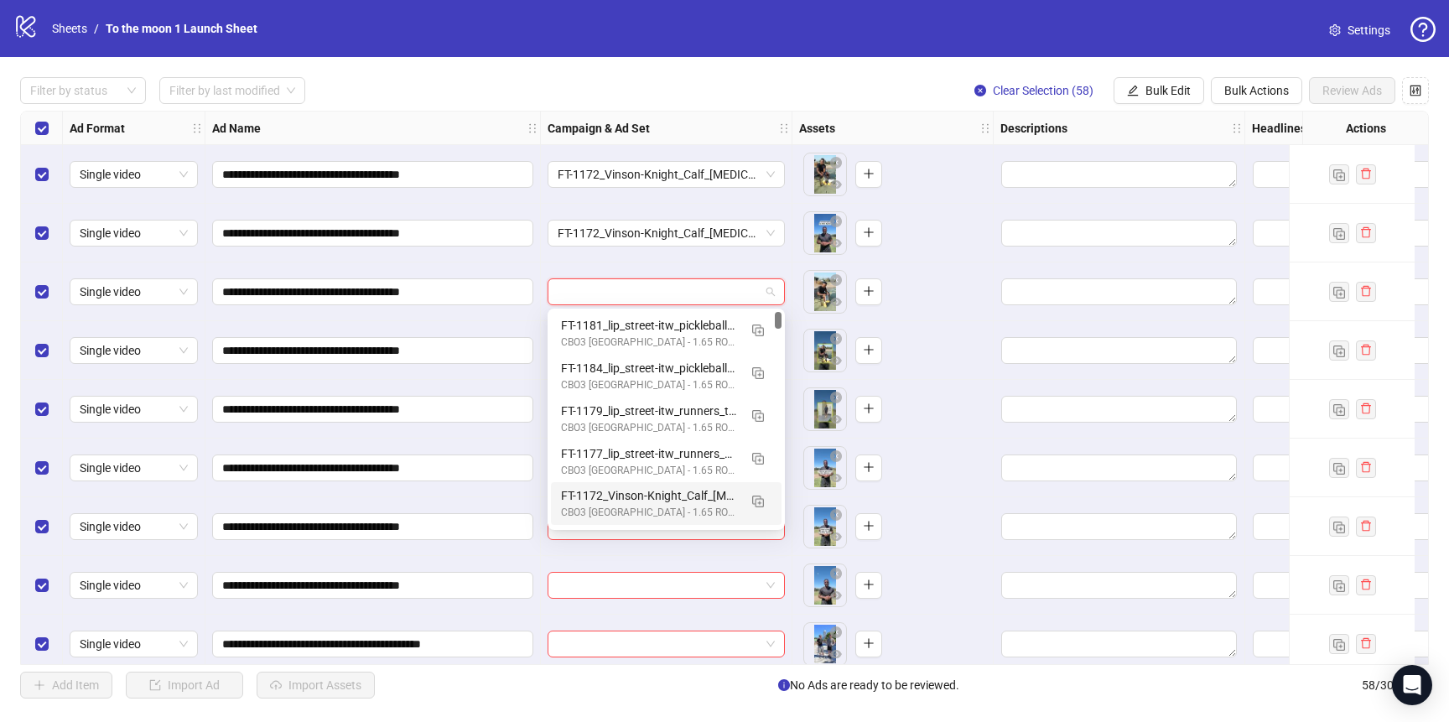
click at [631, 506] on div "CBO3 [GEOGRAPHIC_DATA] - 1.65 ROAS - ACQ" at bounding box center [649, 513] width 177 height 16
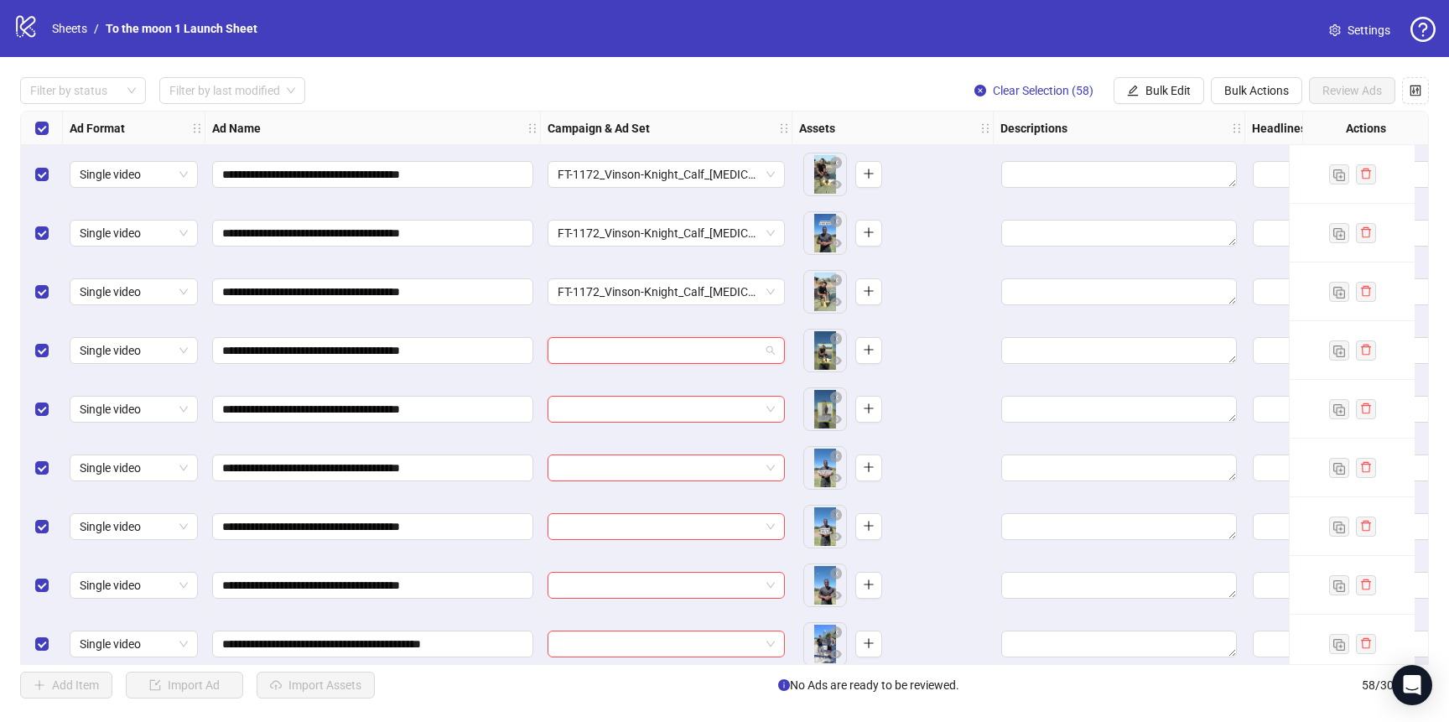
click at [656, 355] on input "search" at bounding box center [659, 350] width 202 height 25
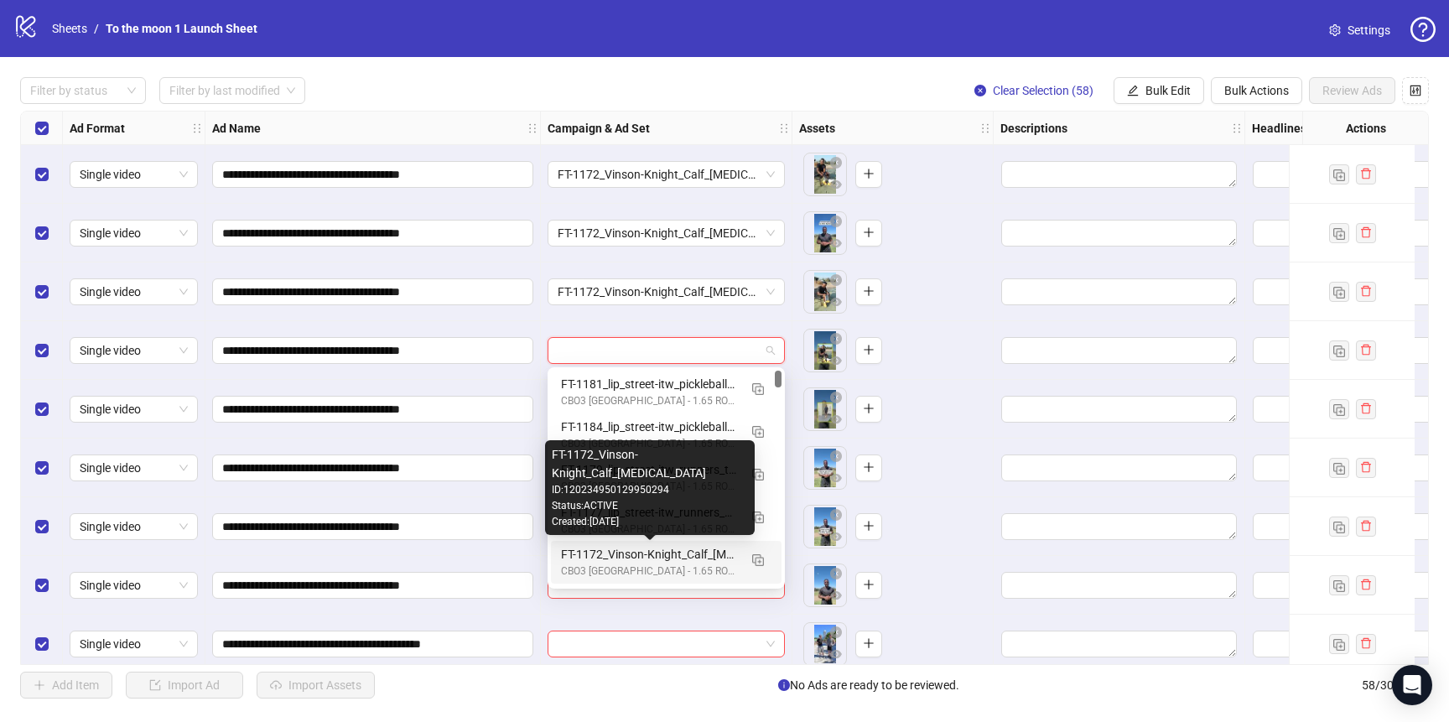
click at [634, 552] on div "FT-1172_Vinson-Knight_Calf_[MEDICAL_DATA]" at bounding box center [649, 554] width 177 height 18
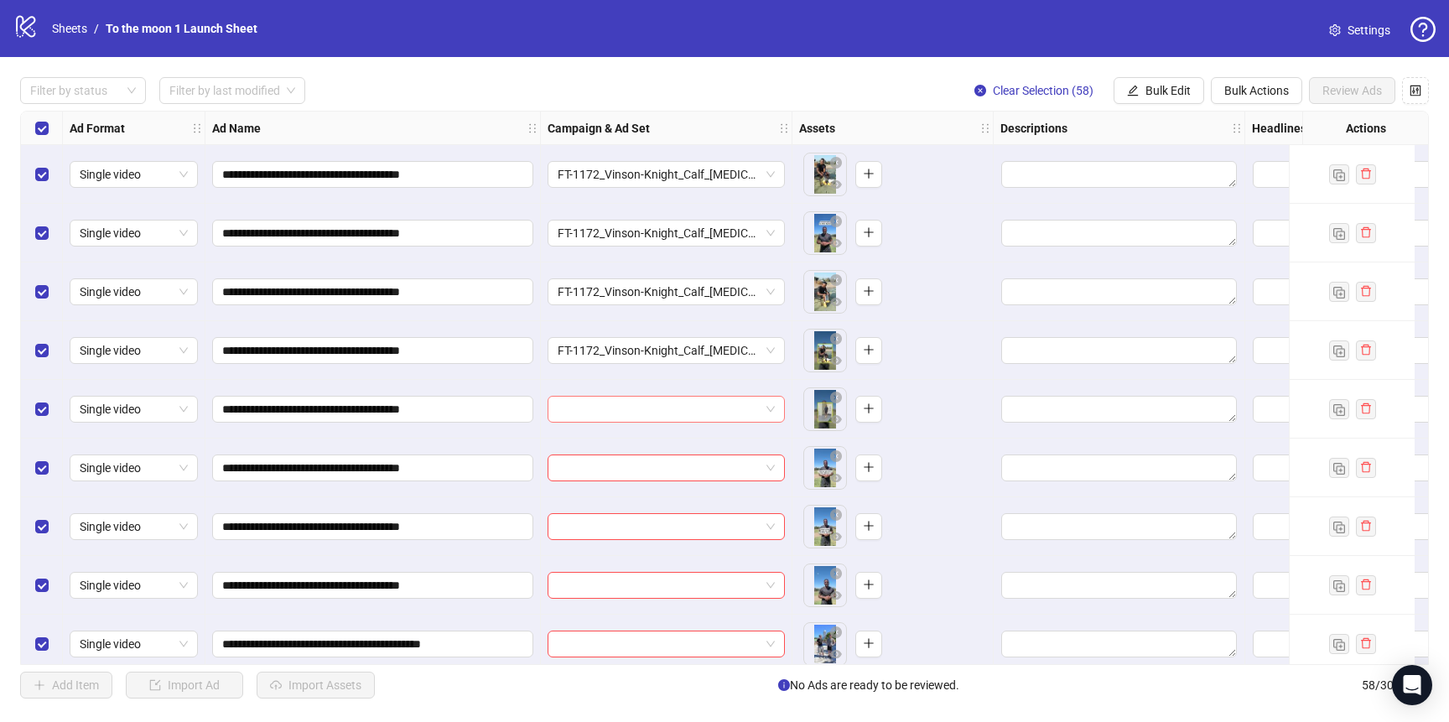
click at [635, 406] on input "search" at bounding box center [659, 409] width 202 height 25
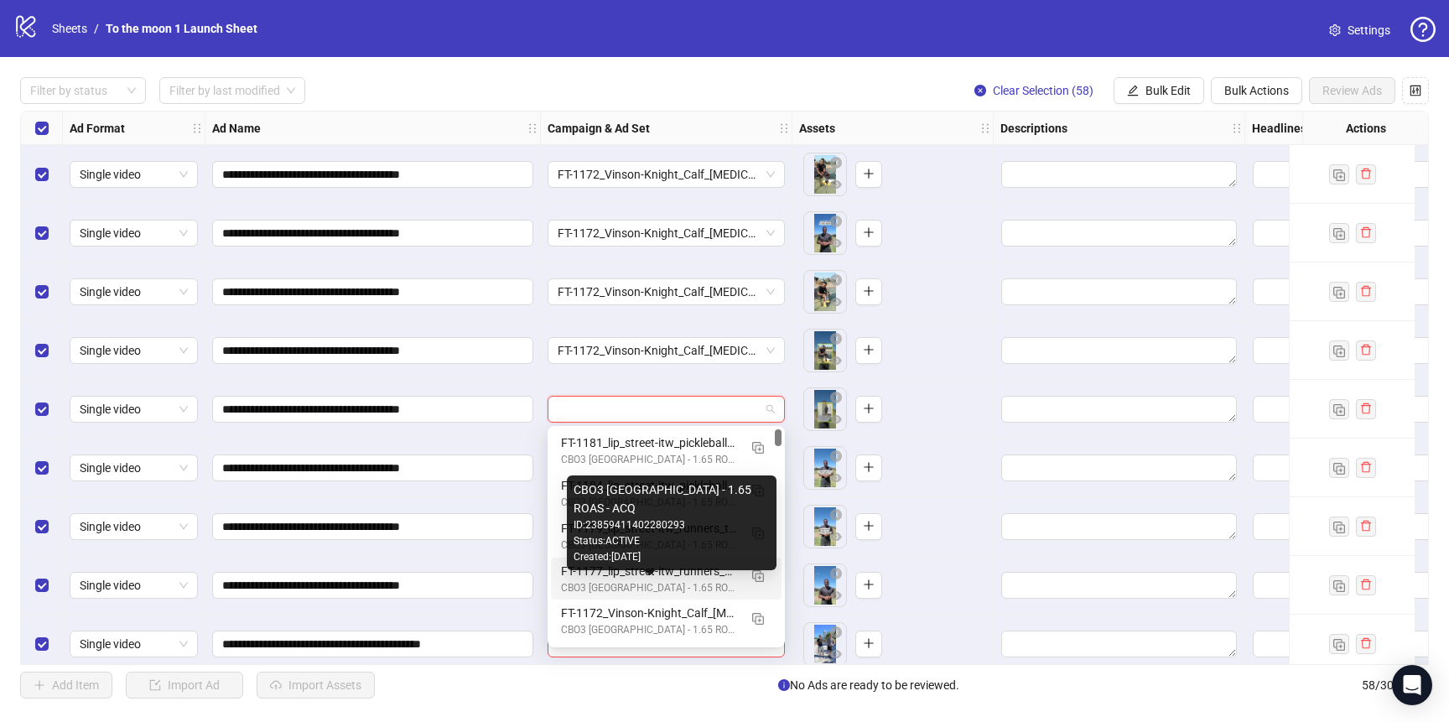
click at [636, 601] on div "FT-1172_Vinson-Knight_Calf_[MEDICAL_DATA] CBO3 [GEOGRAPHIC_DATA] - 1.65 ROAS - …" at bounding box center [666, 621] width 231 height 43
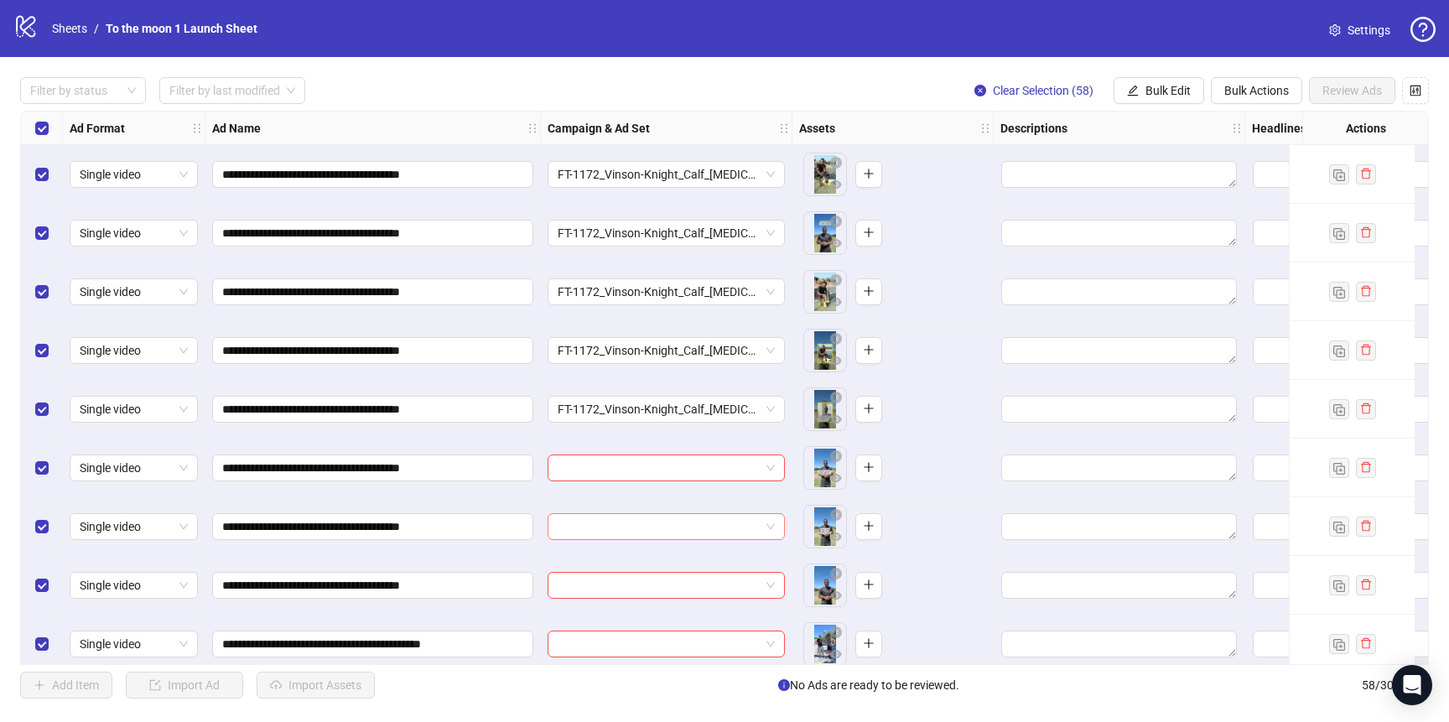
scroll to position [200, 0]
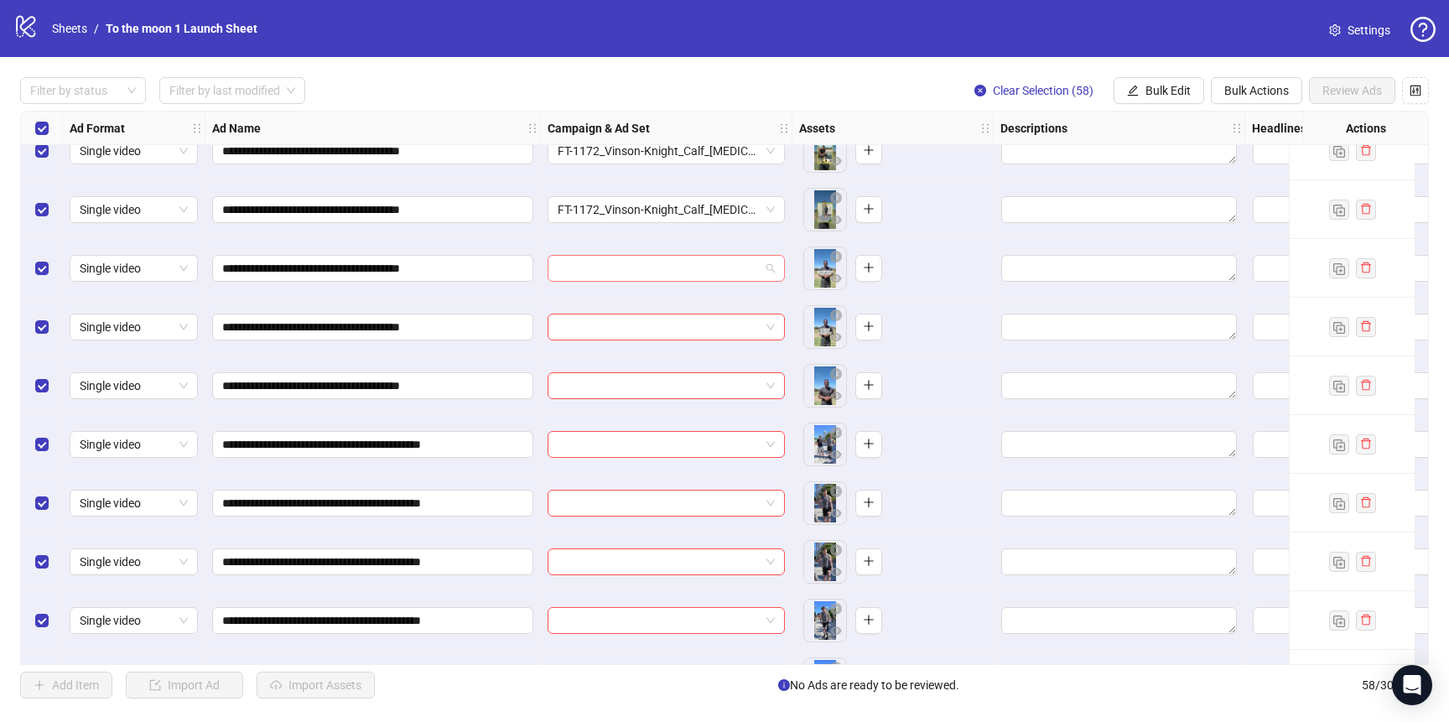
click at [673, 258] on input "search" at bounding box center [659, 268] width 202 height 25
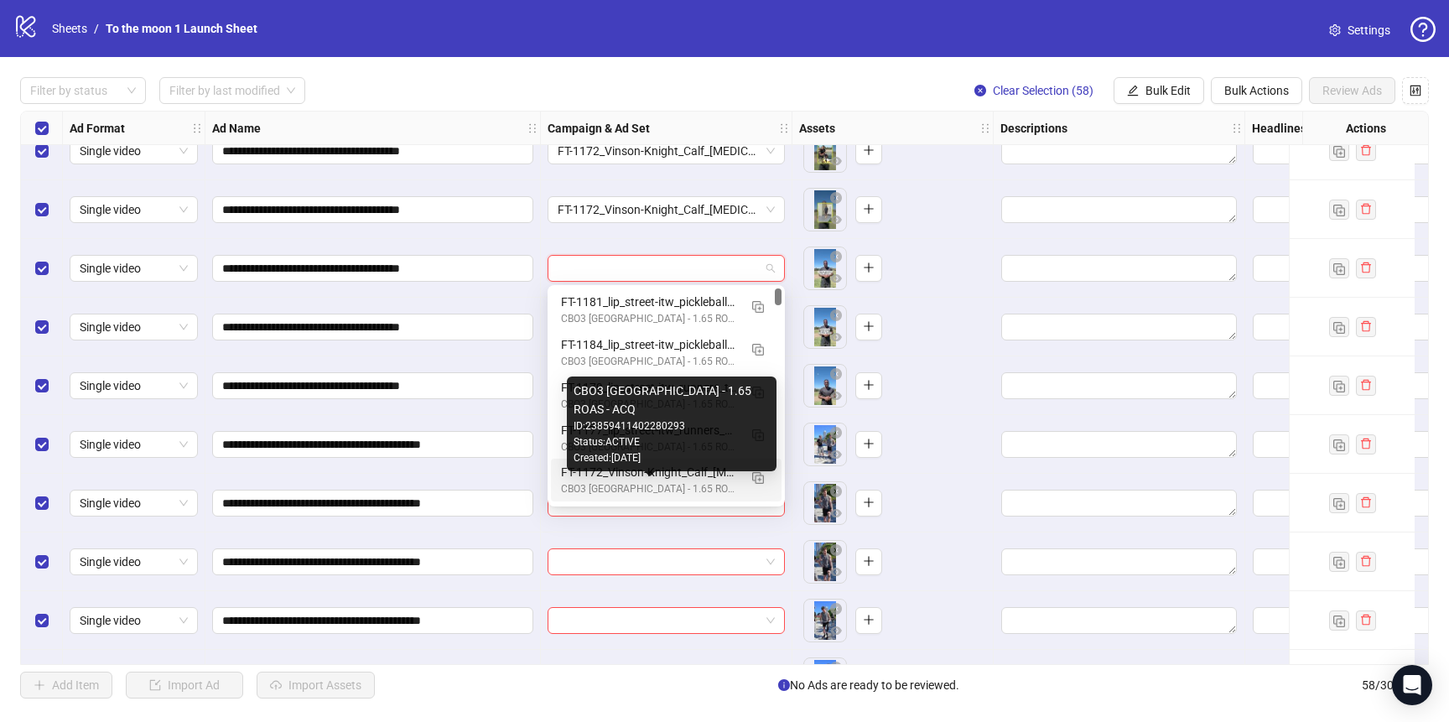
click at [652, 480] on div "FT-1172_Vinson-Knight_Calf_[MEDICAL_DATA]" at bounding box center [649, 472] width 177 height 18
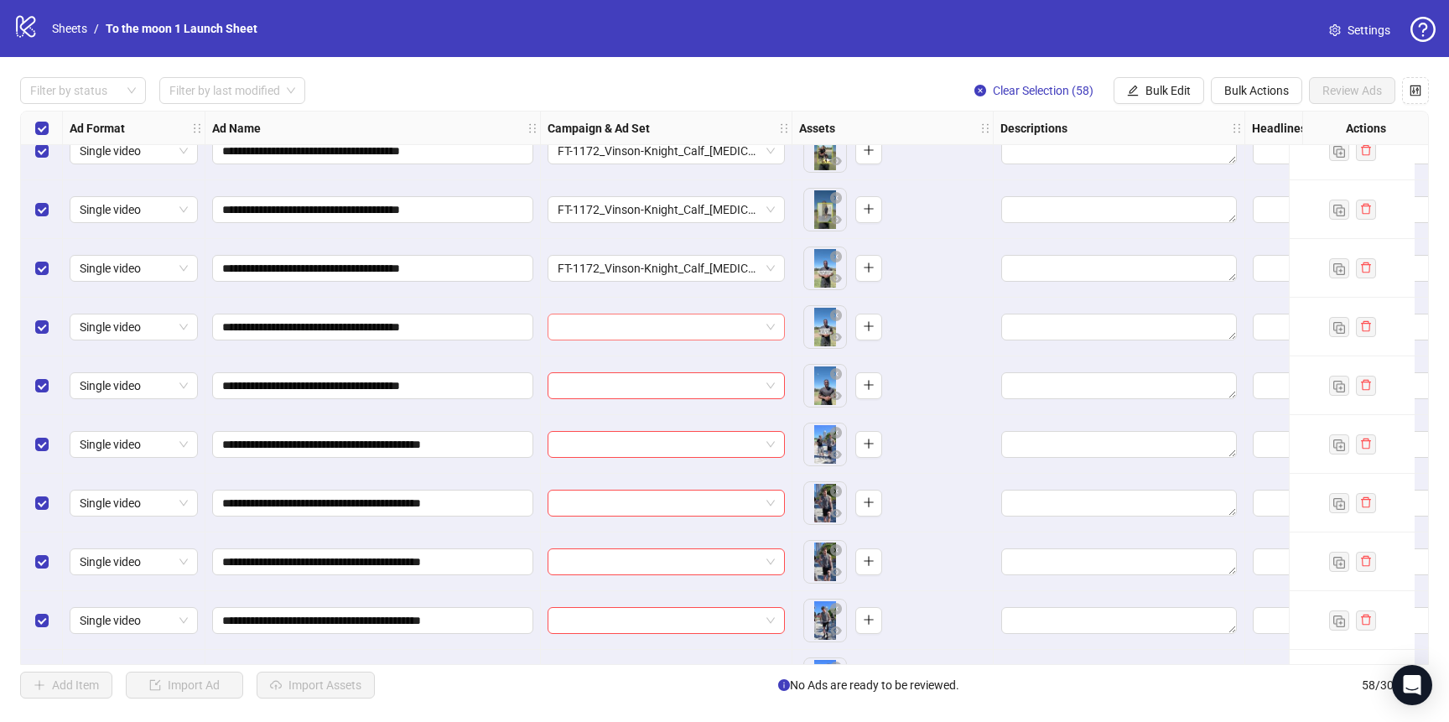
click at [619, 330] on input "search" at bounding box center [659, 326] width 202 height 25
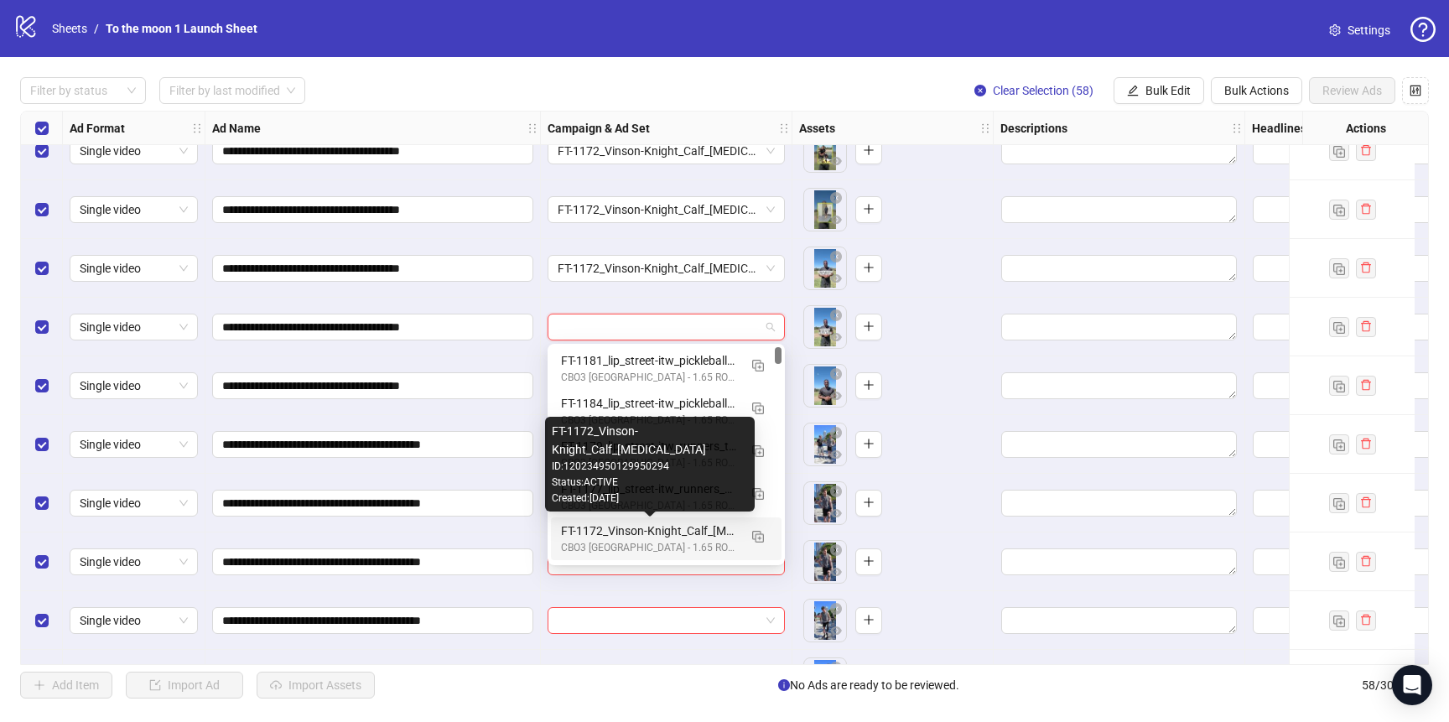
click at [617, 535] on div "FT-1172_Vinson-Knight_Calf_[MEDICAL_DATA]" at bounding box center [649, 531] width 177 height 18
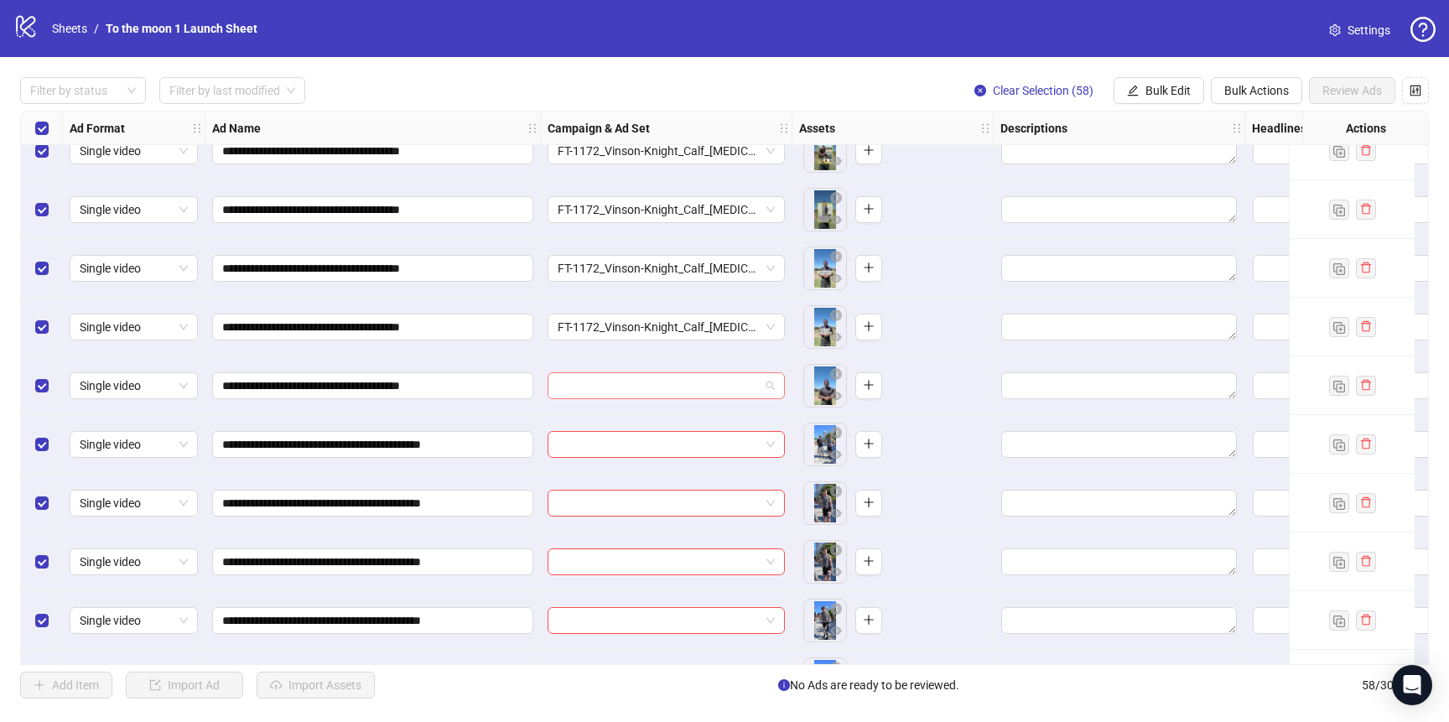
click at [620, 387] on input "search" at bounding box center [659, 385] width 202 height 25
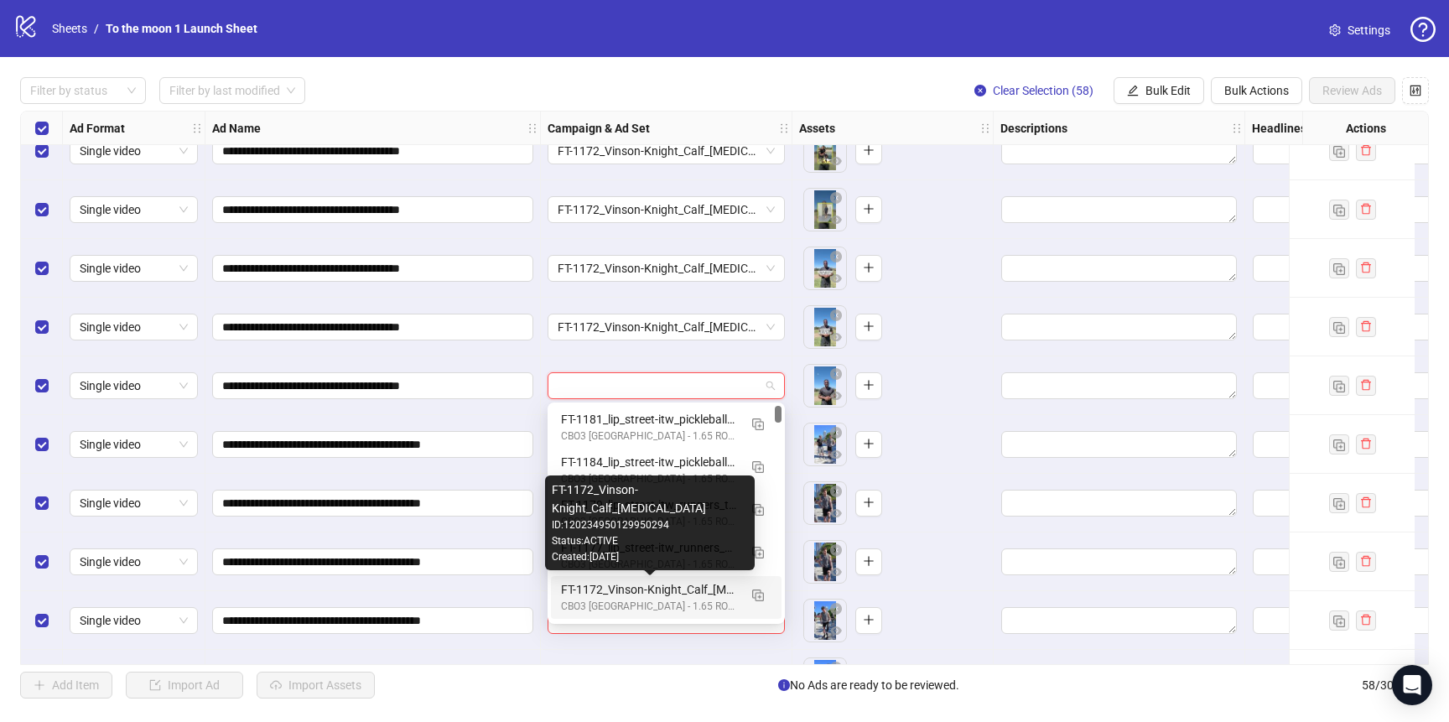
click at [618, 592] on div "FT-1172_Vinson-Knight_Calf_[MEDICAL_DATA]" at bounding box center [649, 589] width 177 height 18
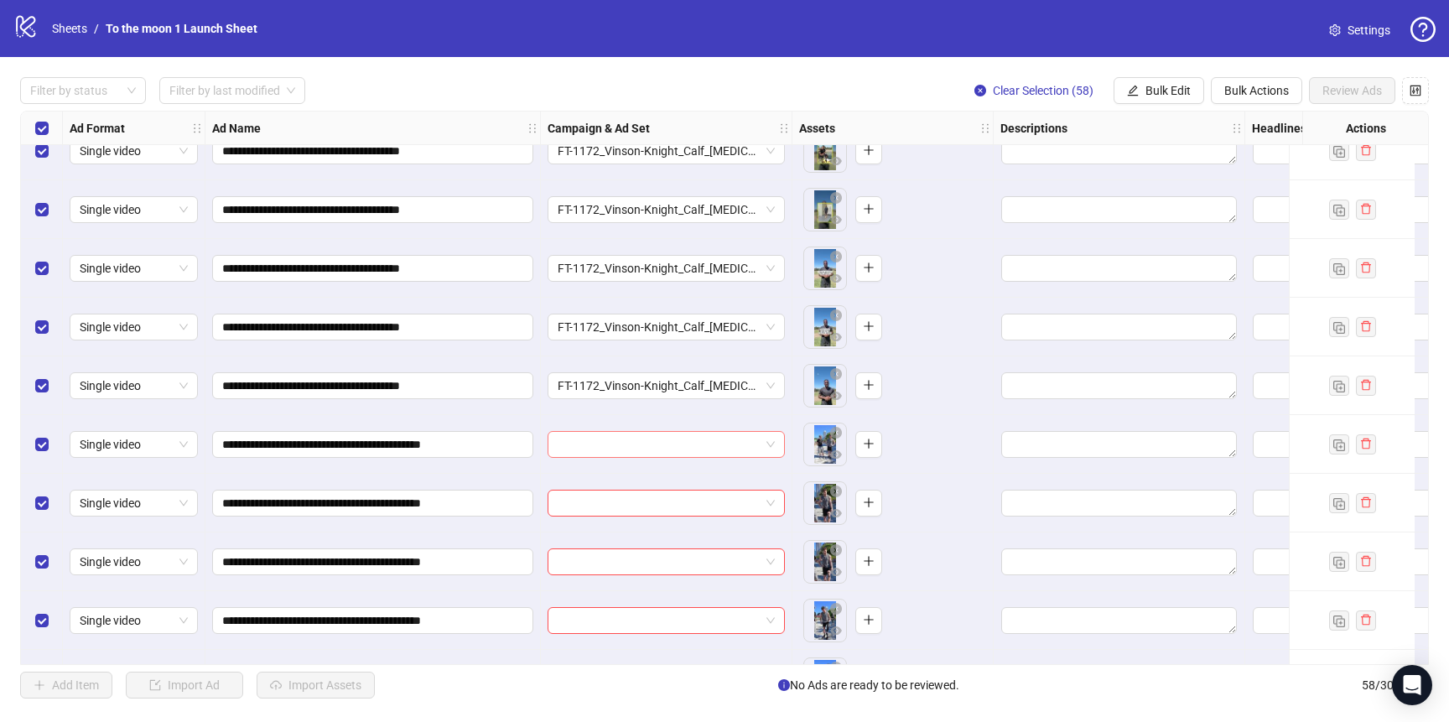
click at [619, 449] on input "search" at bounding box center [659, 444] width 202 height 25
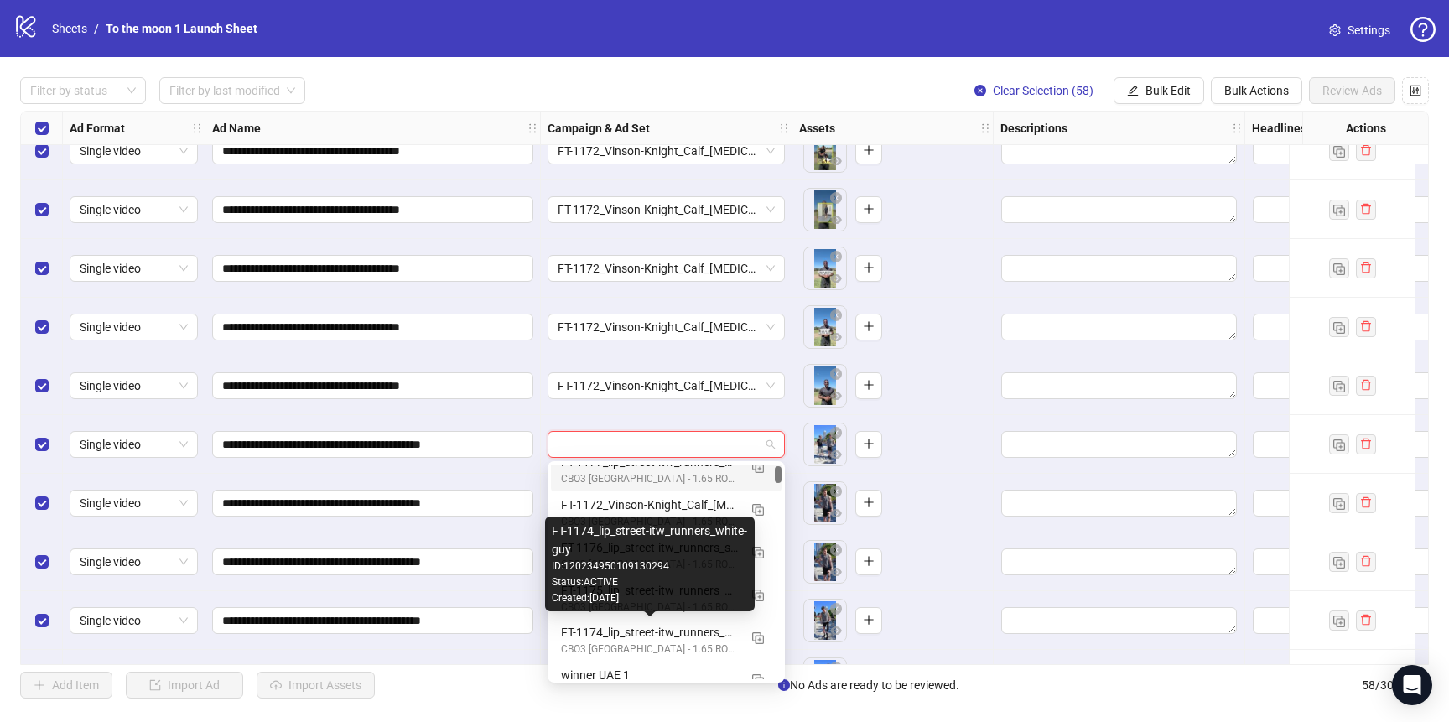
scroll to position [148, 0]
click at [628, 631] on div "FT-1174_lip_street-itw_runners_white-guy" at bounding box center [649, 628] width 177 height 18
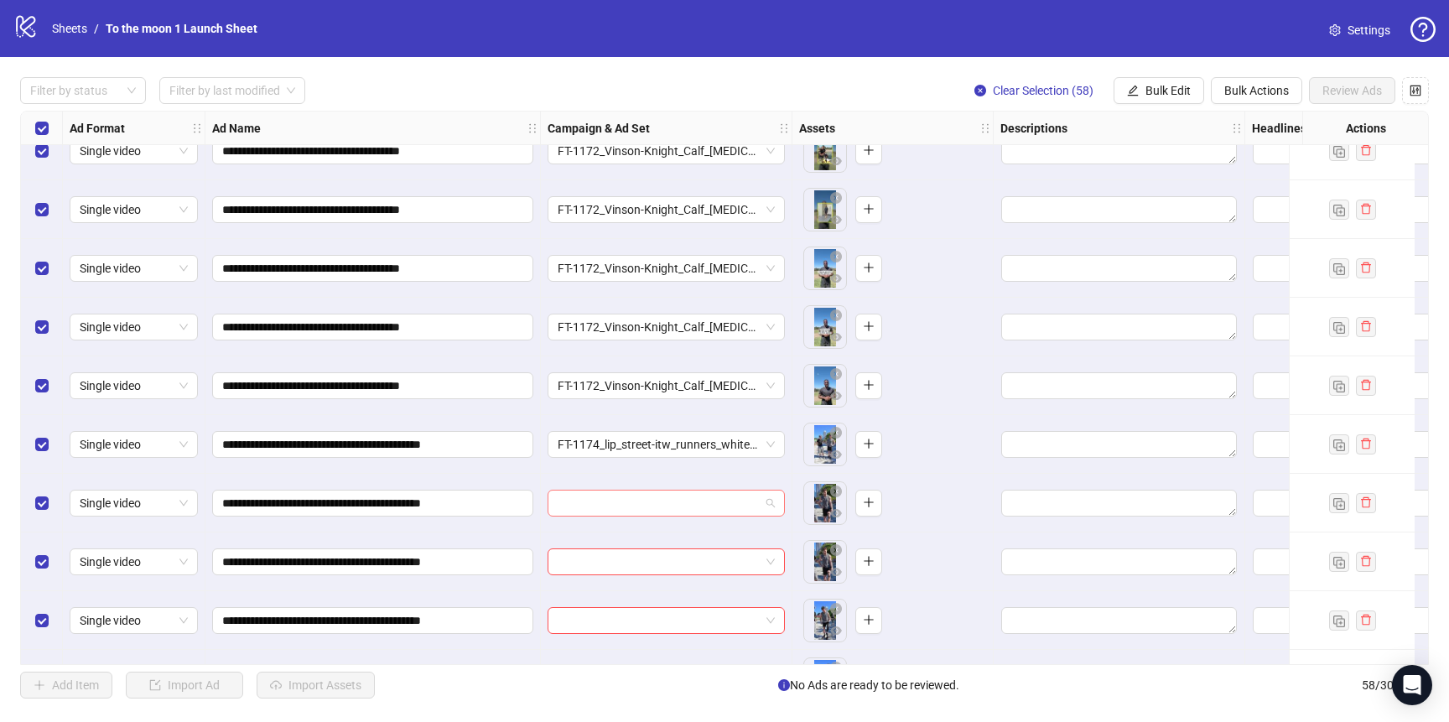
click at [630, 490] on div at bounding box center [666, 503] width 237 height 27
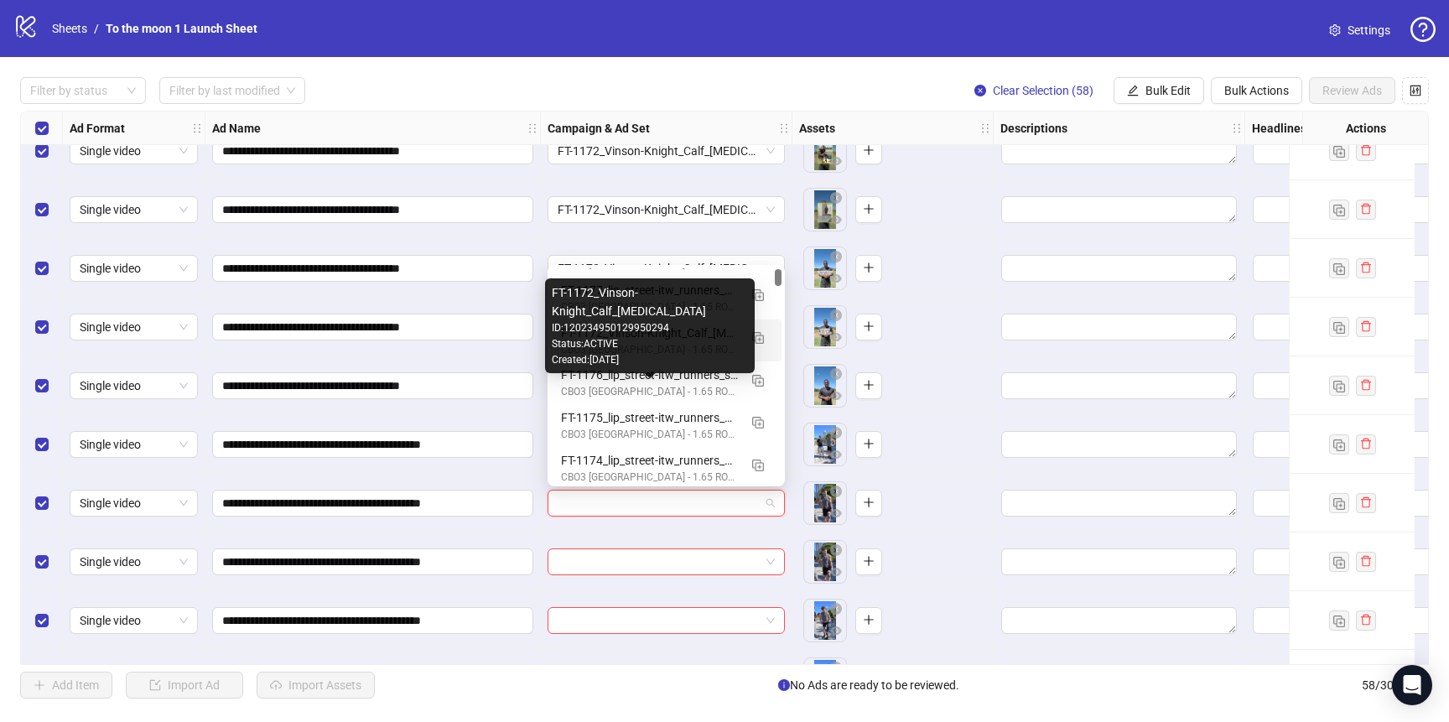
scroll to position [114, 0]
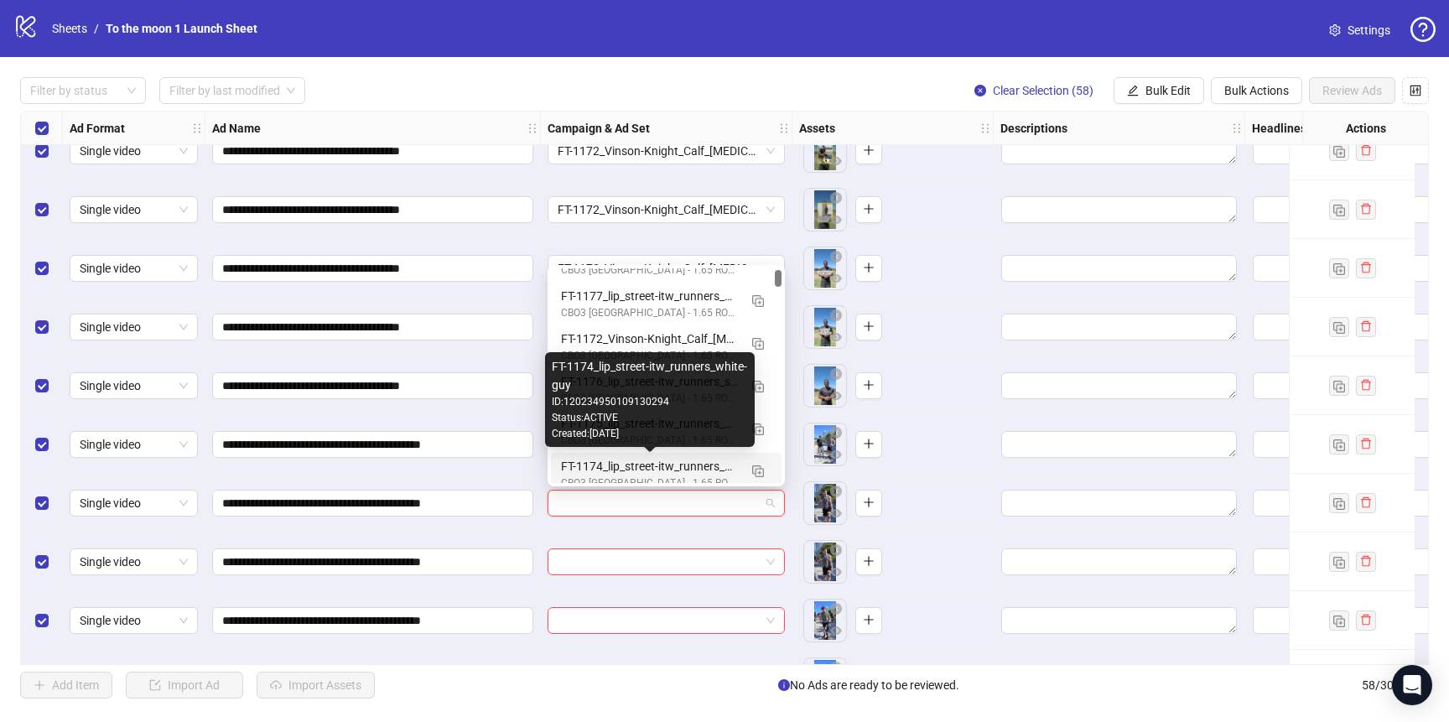
click at [609, 468] on div "FT-1174_lip_street-itw_runners_white-guy" at bounding box center [649, 466] width 177 height 18
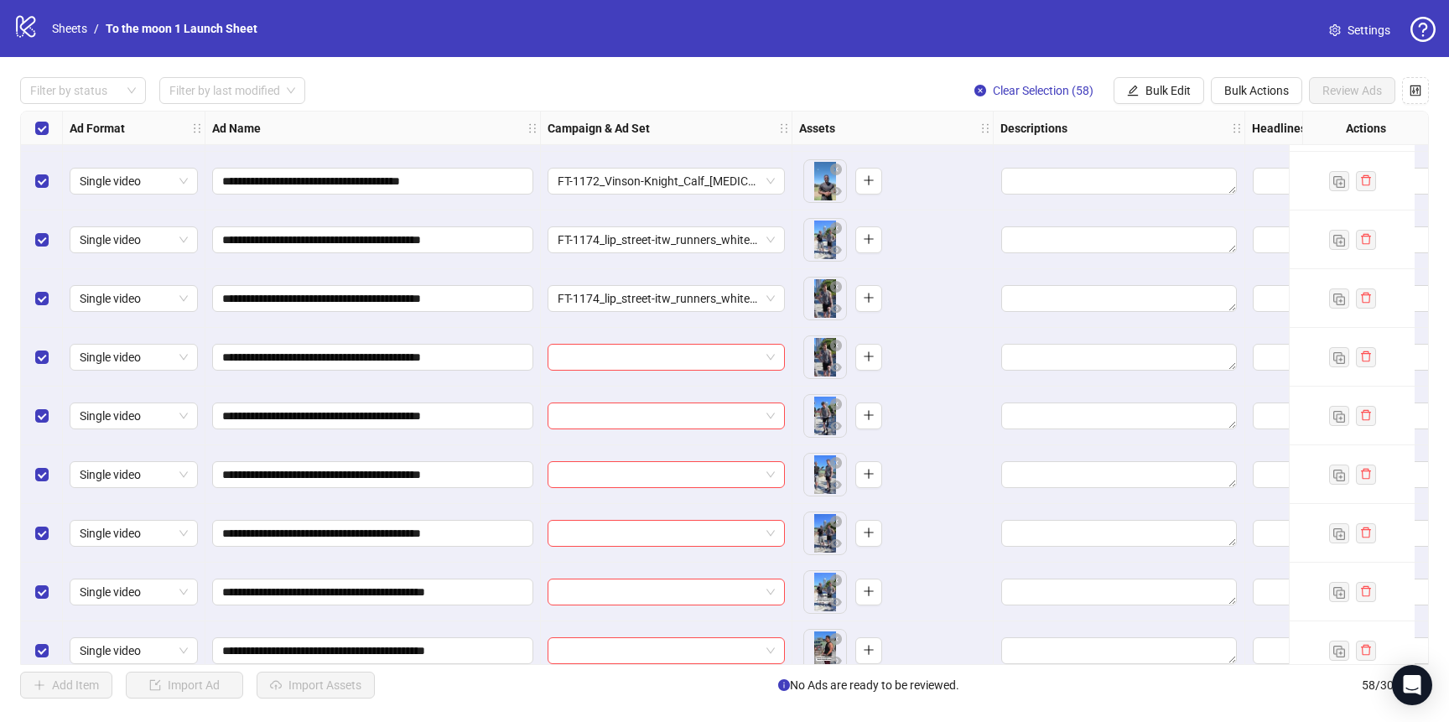
scroll to position [439, 0]
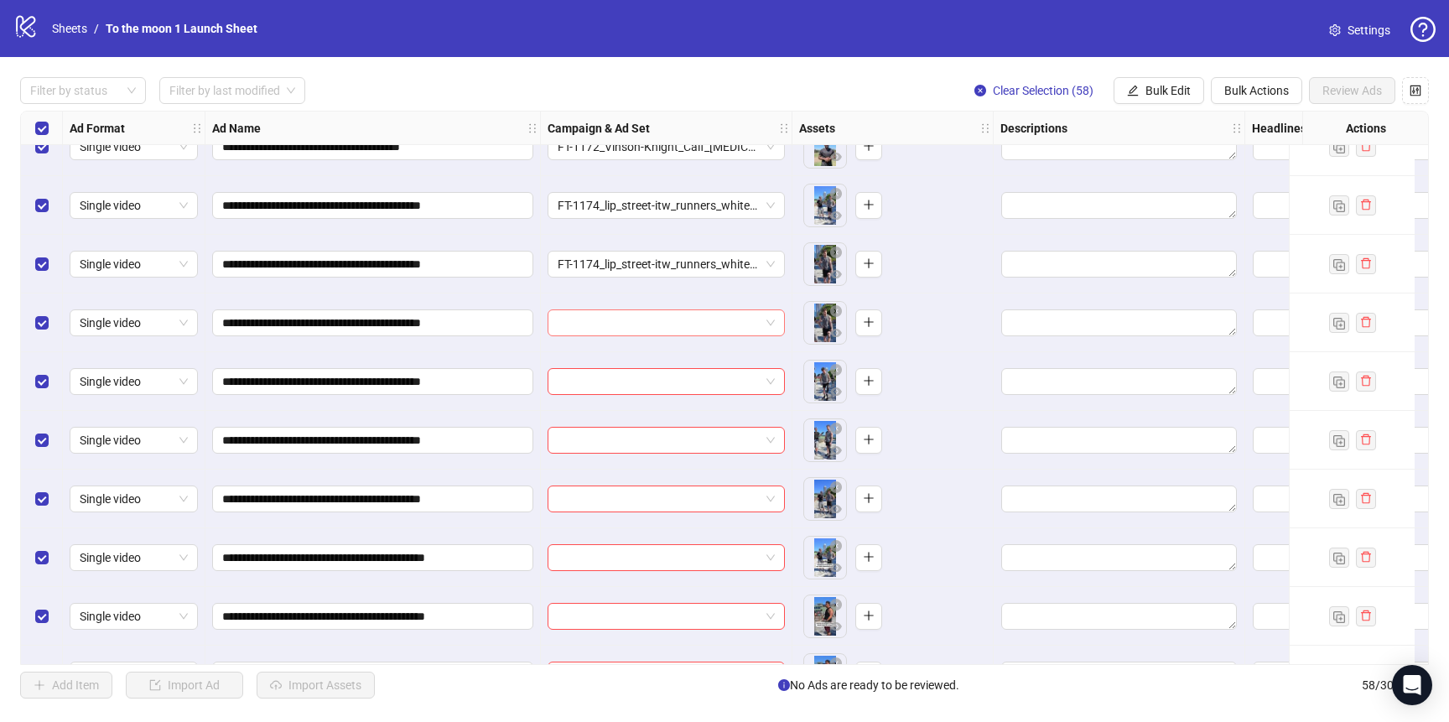
click at [622, 324] on input "search" at bounding box center [659, 322] width 202 height 25
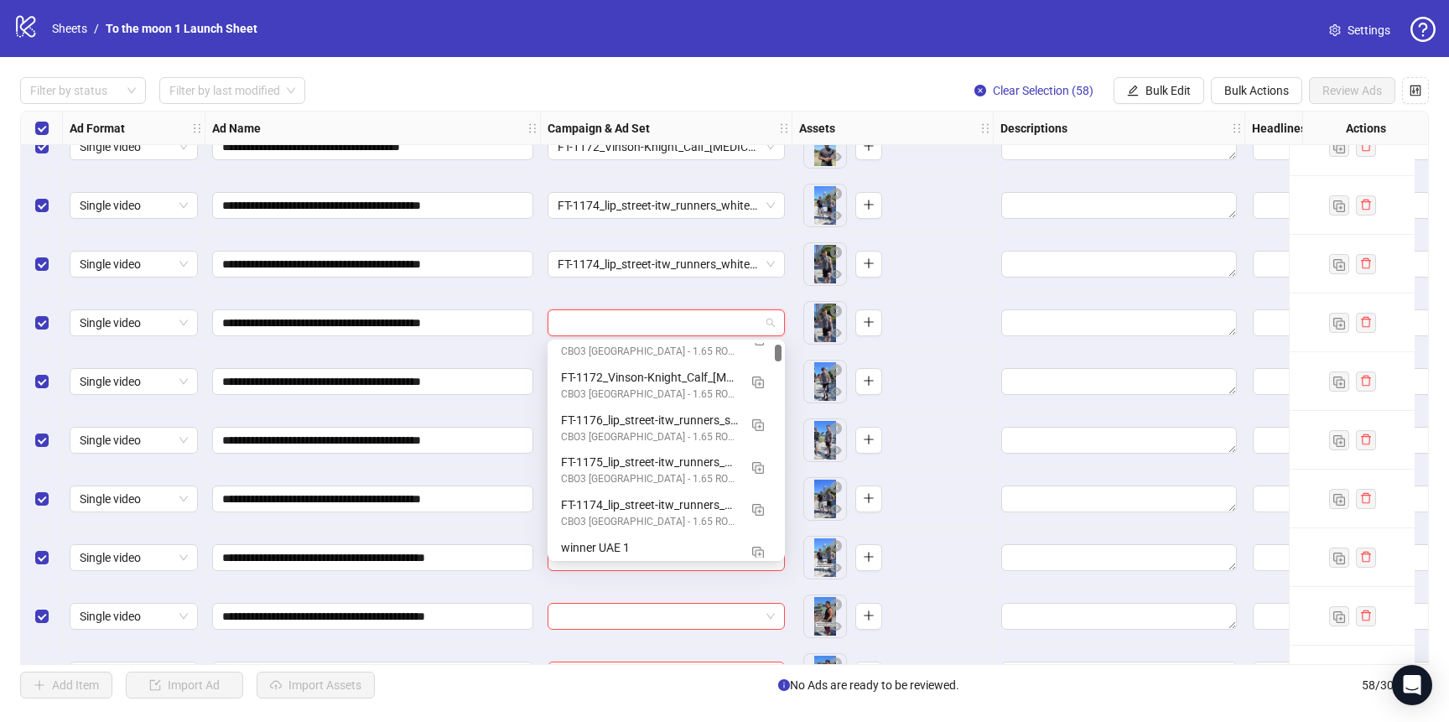
scroll to position [183, 0]
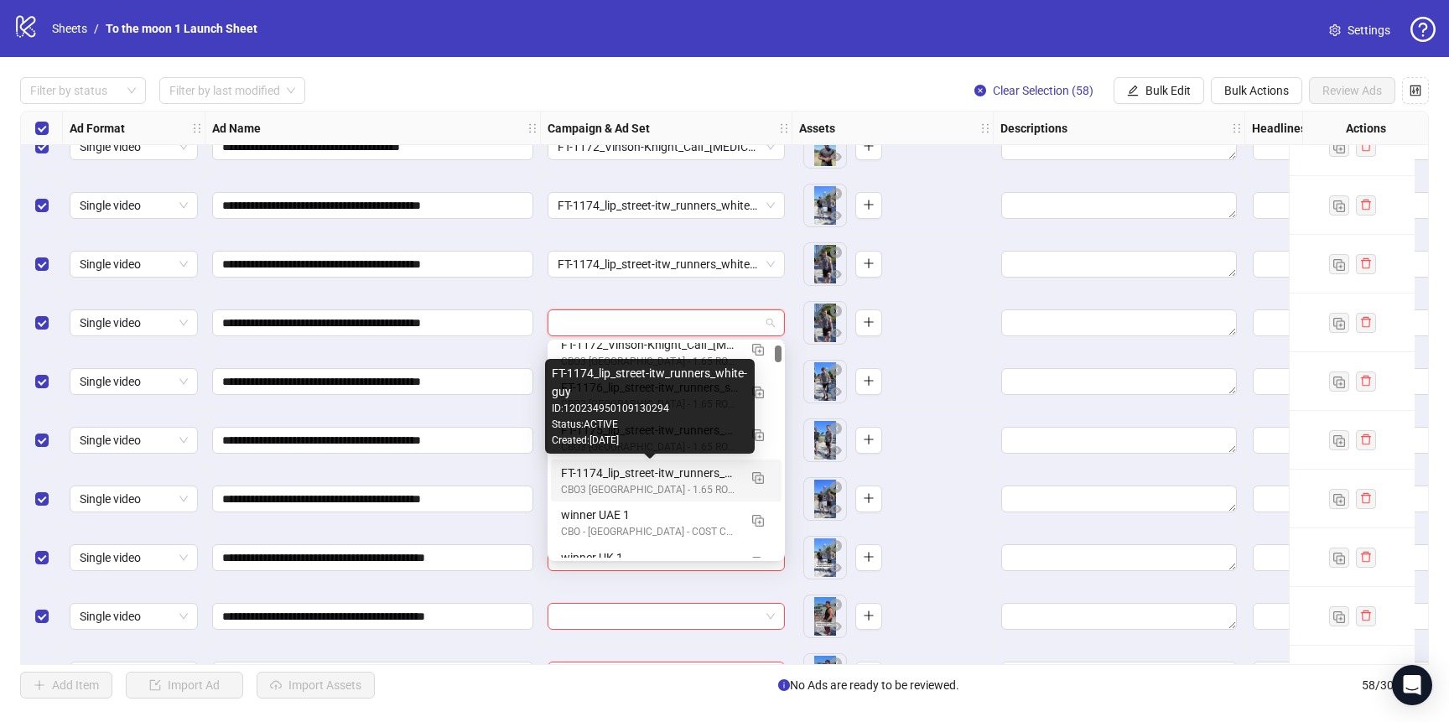
click at [618, 474] on div "FT-1174_lip_street-itw_runners_white-guy" at bounding box center [649, 473] width 177 height 18
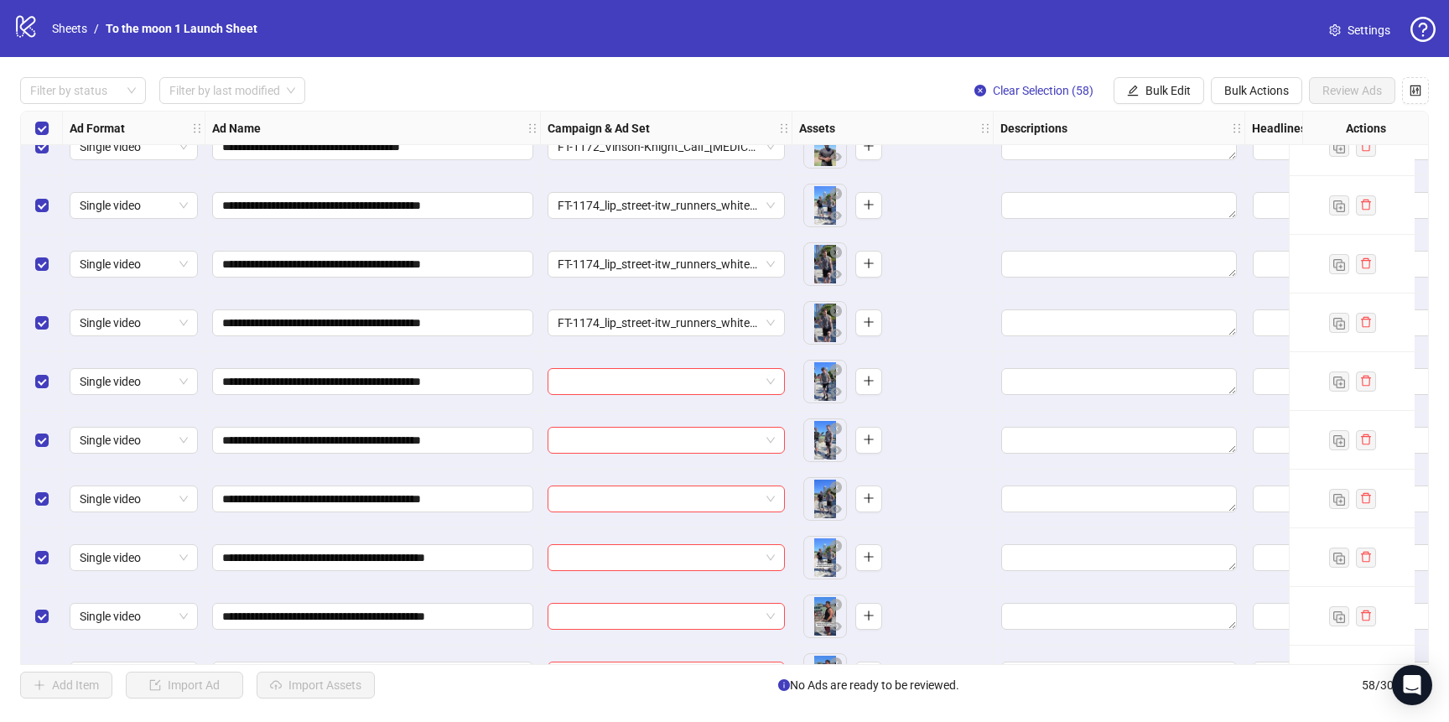
scroll to position [561, 0]
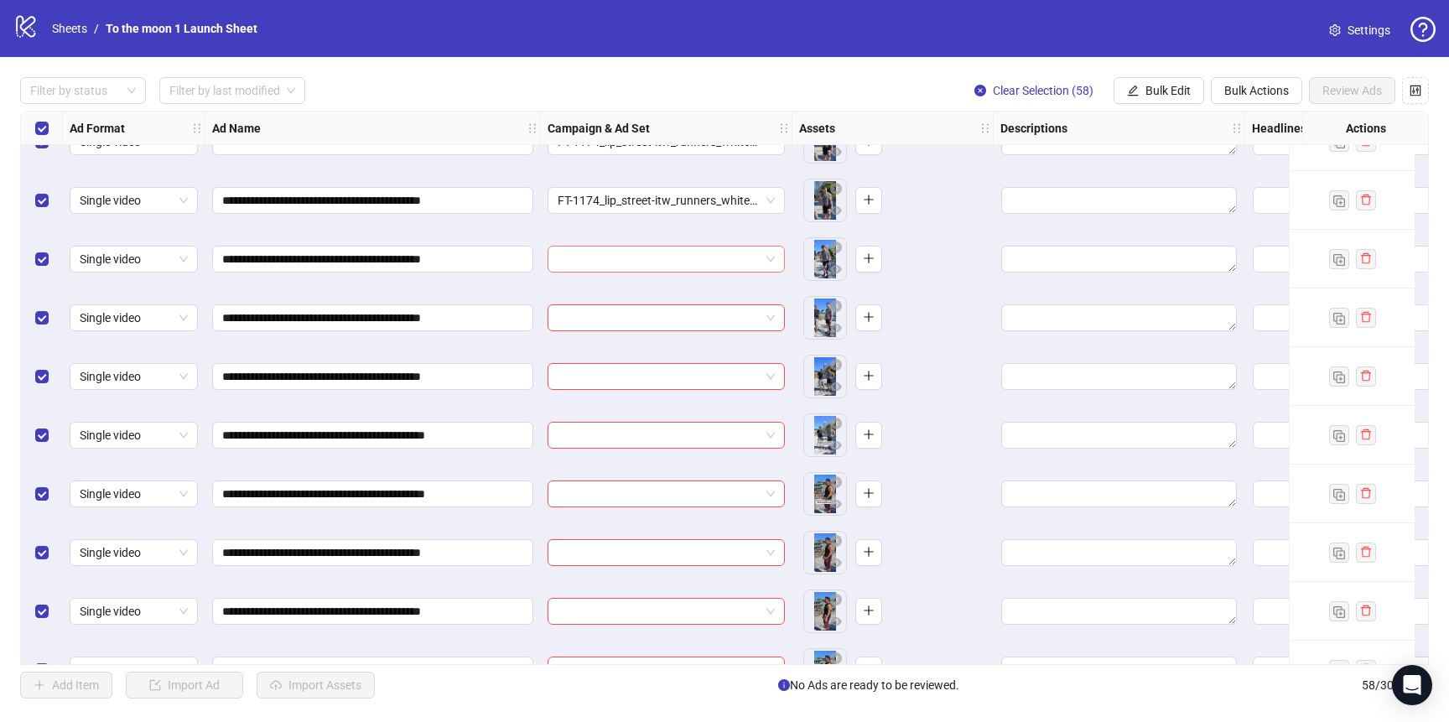
click at [641, 261] on input "search" at bounding box center [659, 259] width 202 height 25
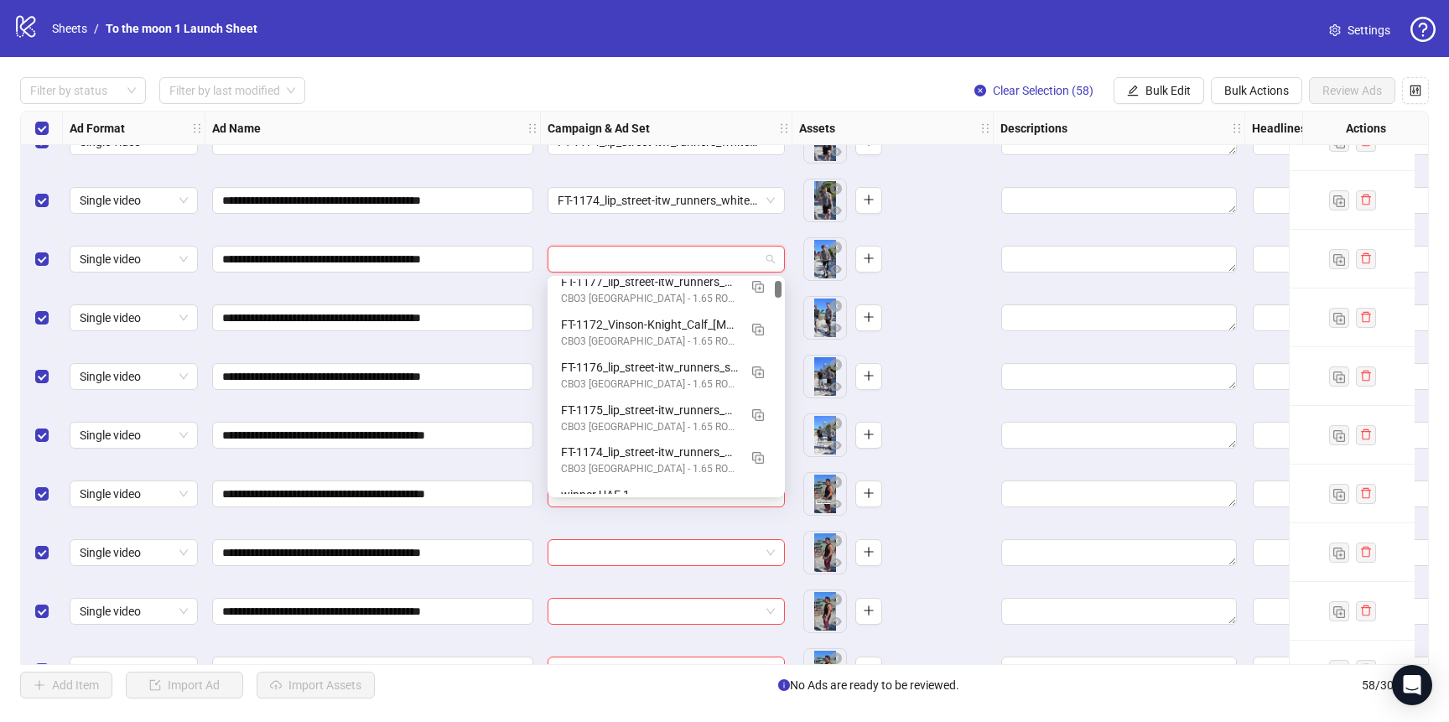
scroll to position [143, 0]
click at [622, 454] on div "FT-1174_lip_street-itw_runners_white-guy" at bounding box center [649, 448] width 177 height 18
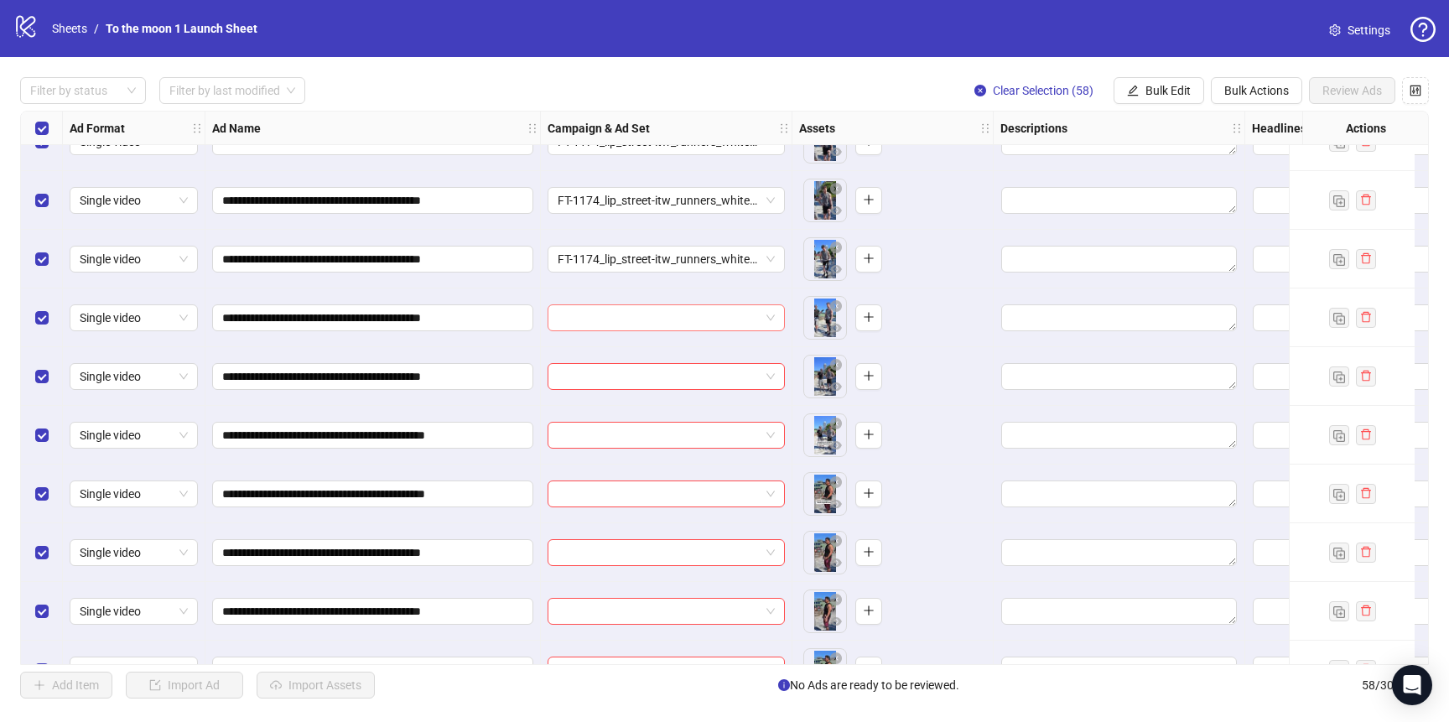
click at [631, 315] on input "search" at bounding box center [659, 317] width 202 height 25
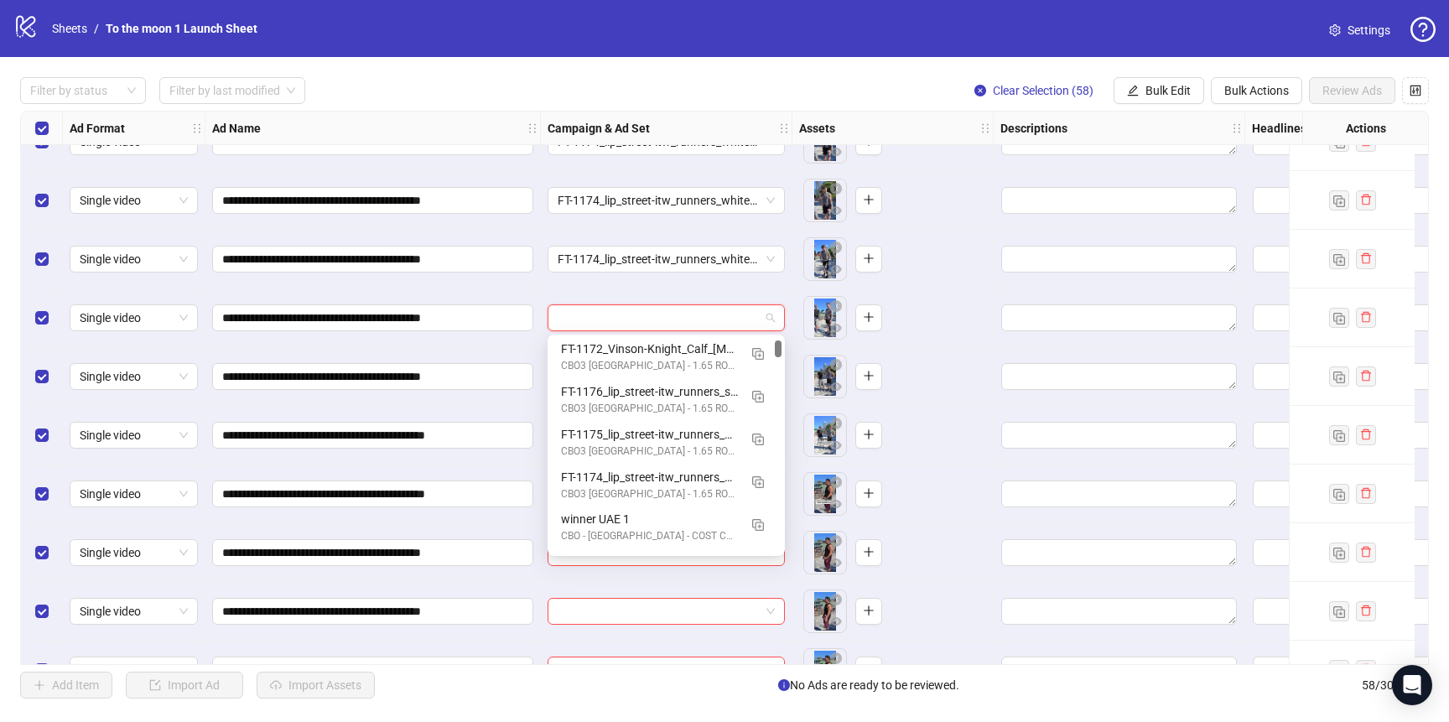
scroll to position [215, 0]
click at [628, 431] on div "FT-1174_lip_street-itw_runners_white-guy" at bounding box center [649, 435] width 177 height 18
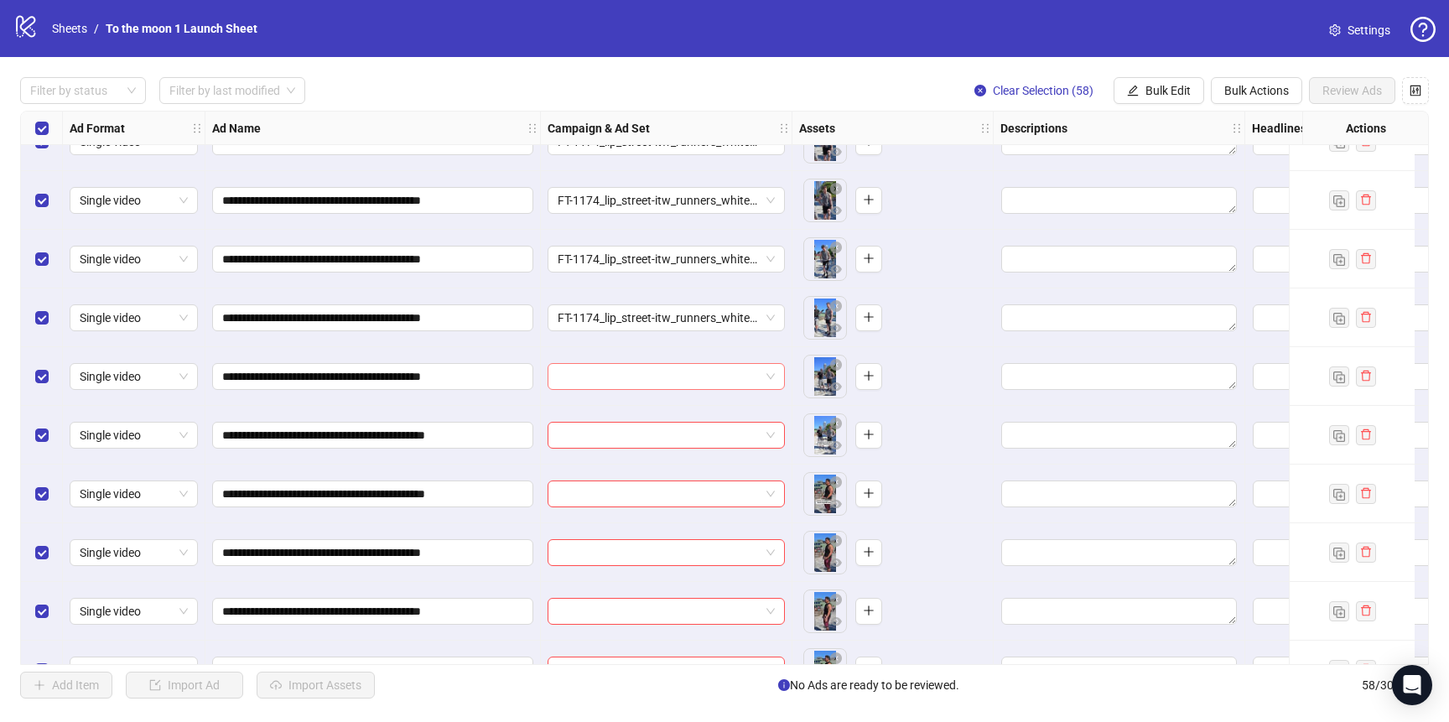
click at [620, 370] on input "search" at bounding box center [659, 376] width 202 height 25
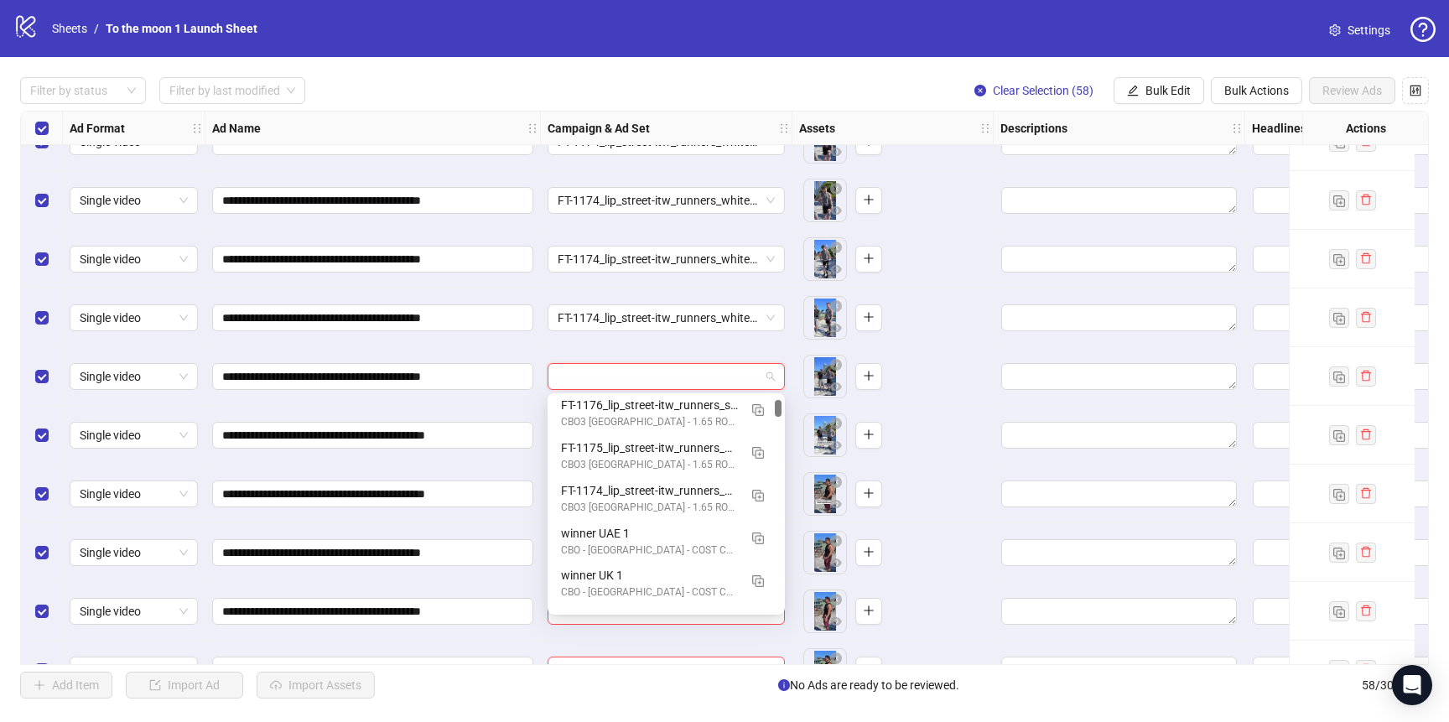
scroll to position [238, 0]
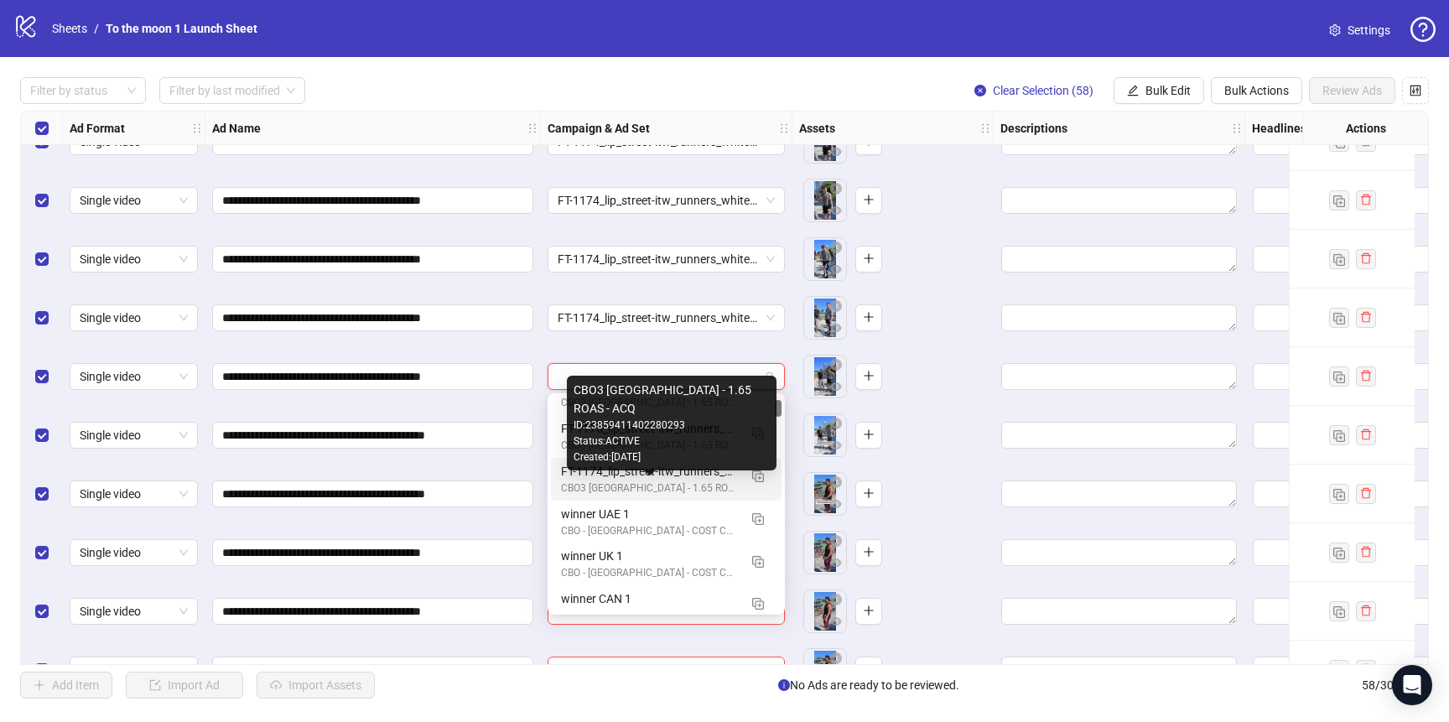
click at [620, 478] on div "FT-1174_lip_street-itw_runners_white-guy" at bounding box center [649, 471] width 177 height 18
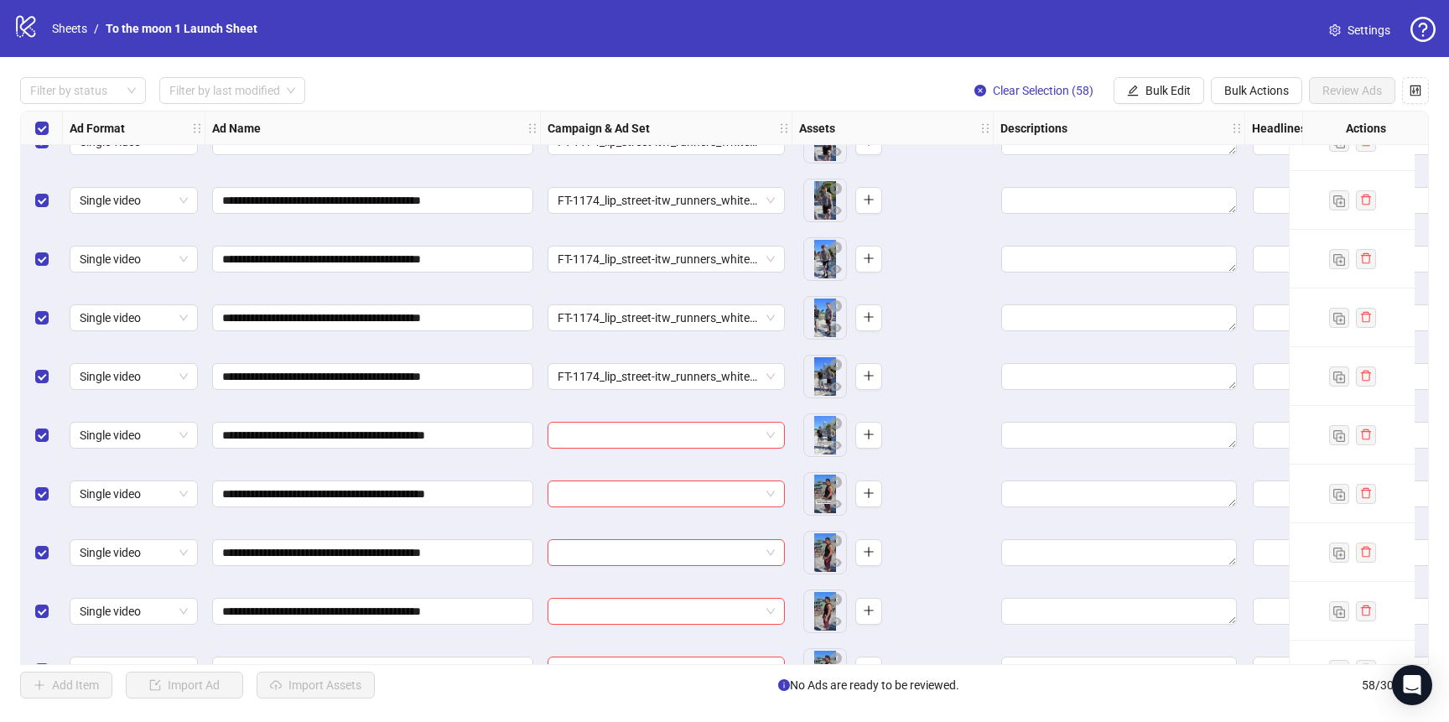
click at [616, 452] on div at bounding box center [667, 435] width 252 height 59
click at [622, 442] on input "search" at bounding box center [659, 435] width 202 height 25
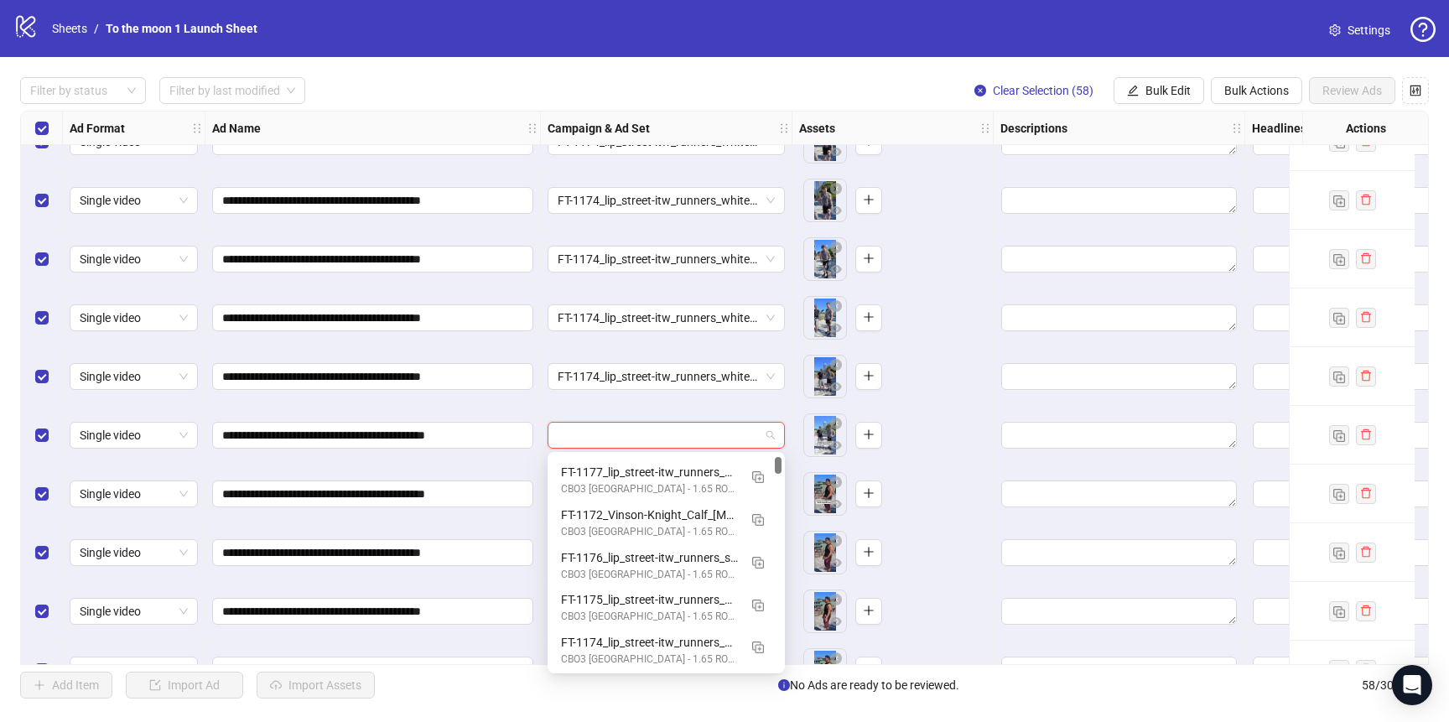
scroll to position [173, 0]
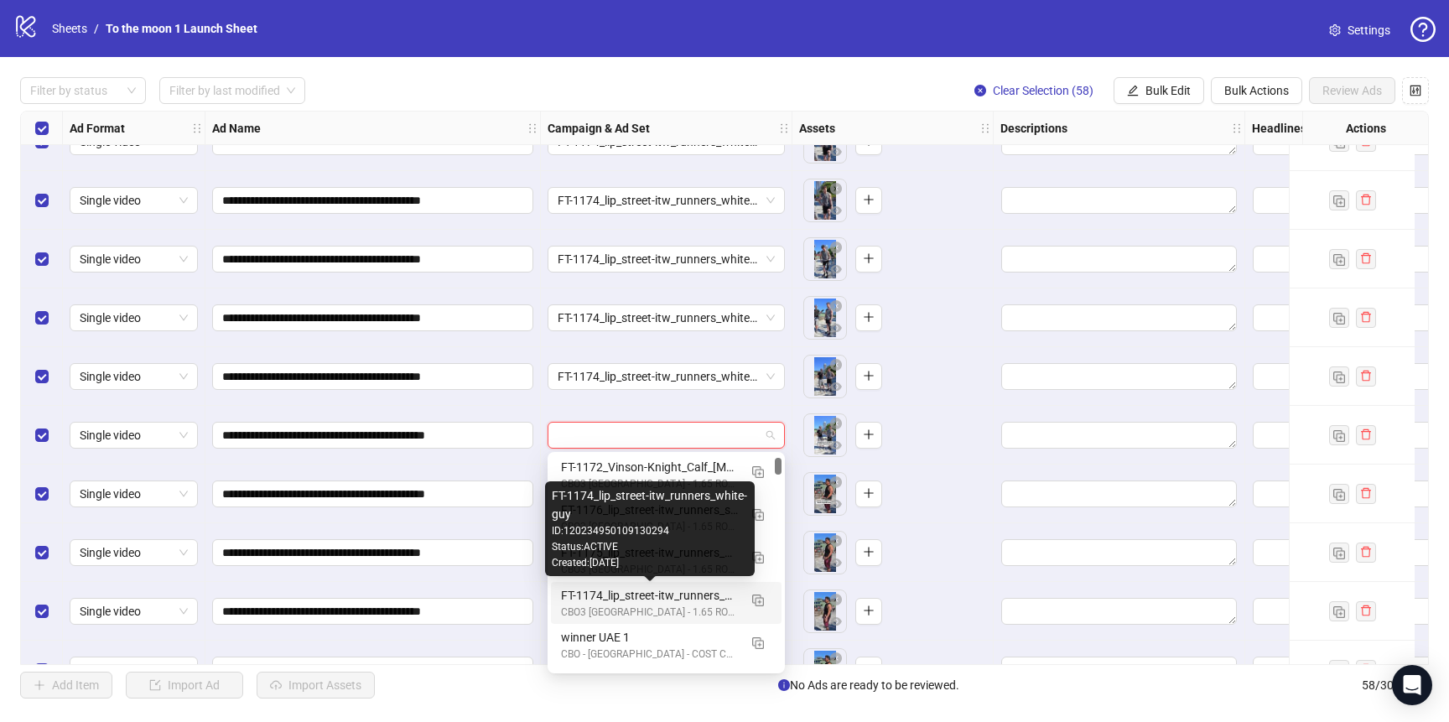
click at [629, 593] on div "FT-1174_lip_street-itw_runners_white-guy" at bounding box center [649, 595] width 177 height 18
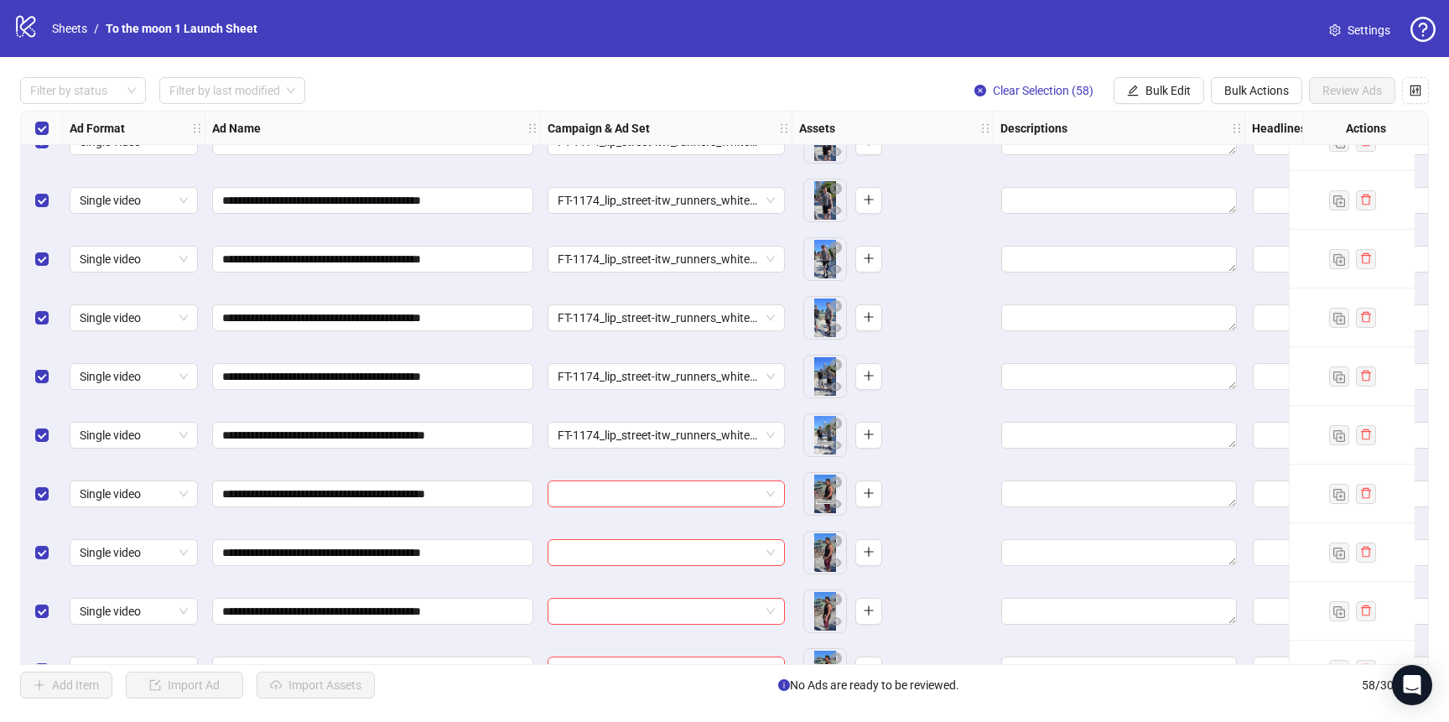
scroll to position [764, 0]
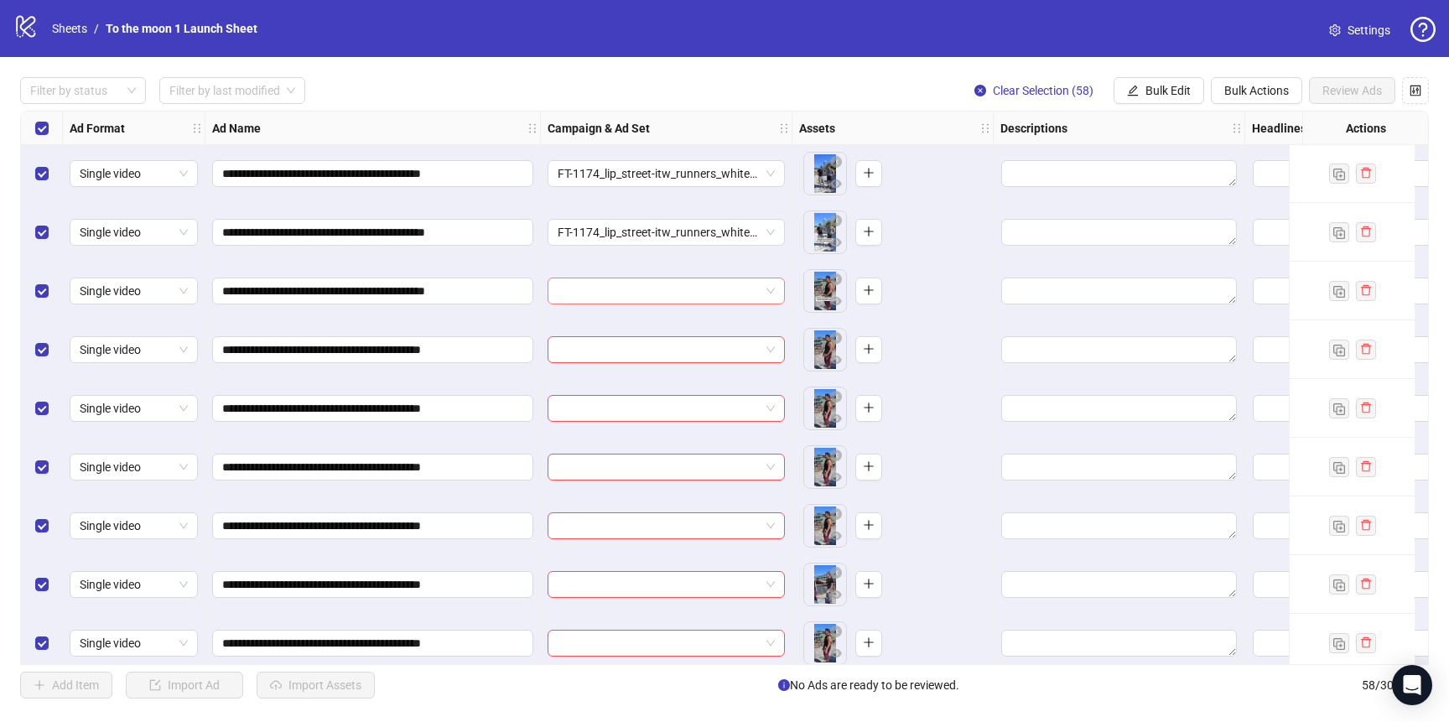
click at [636, 303] on input "search" at bounding box center [659, 290] width 202 height 25
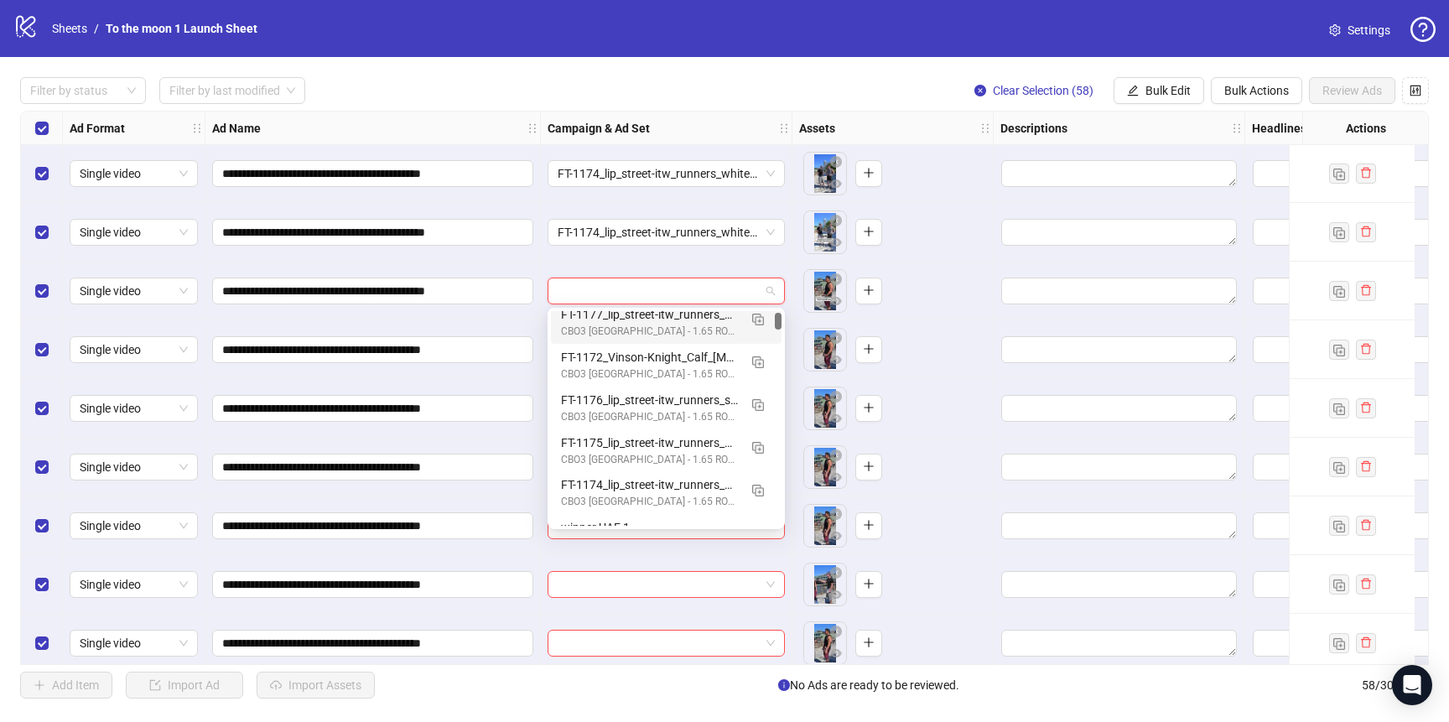
scroll to position [148, 0]
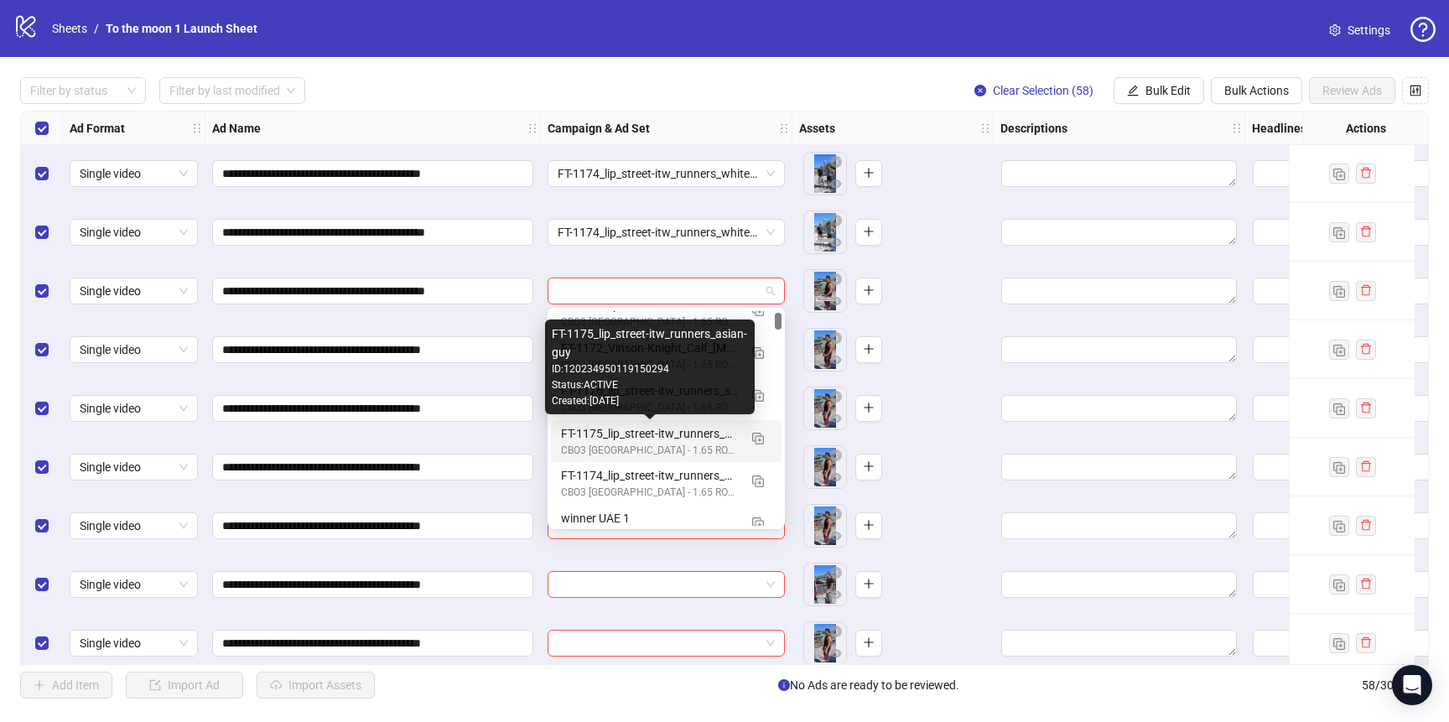
click at [606, 430] on div "FT-1175_lip_street-itw_runners_asian-guy" at bounding box center [649, 433] width 177 height 18
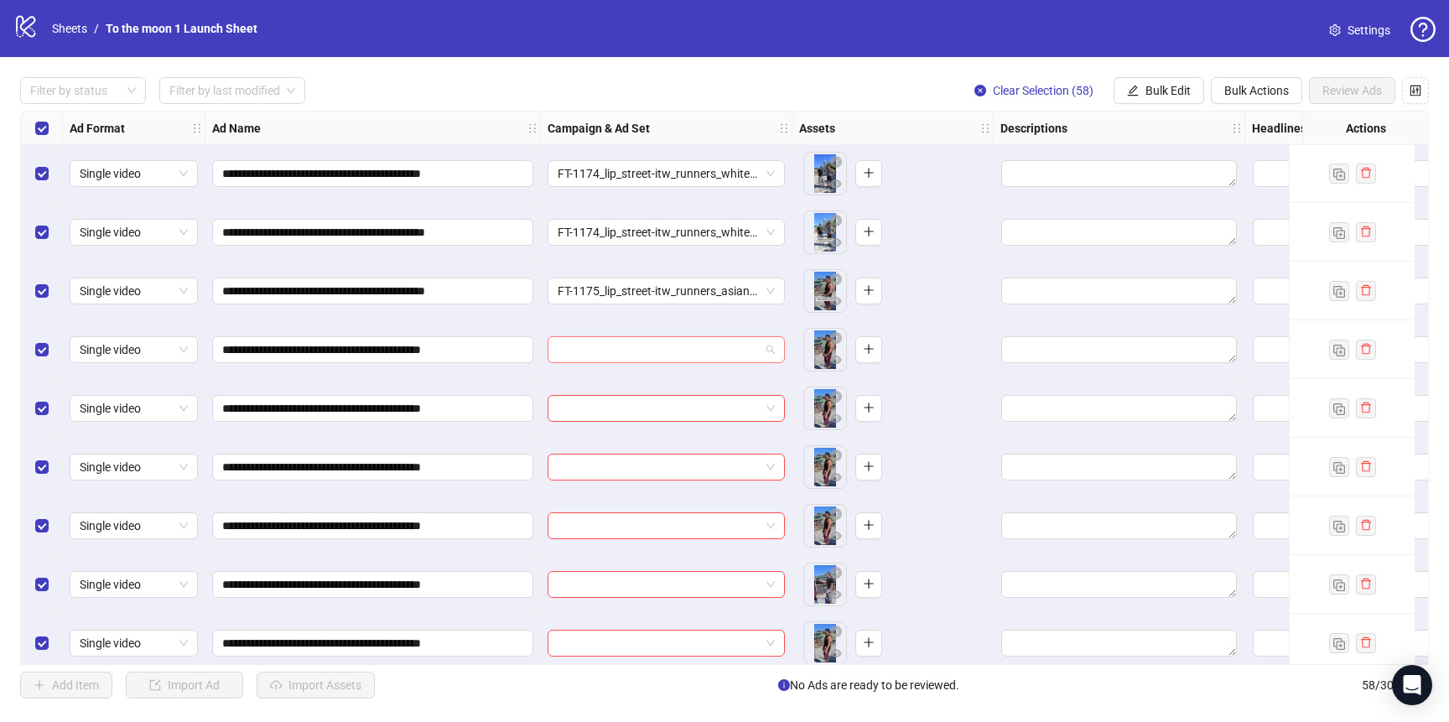
click at [613, 343] on input "search" at bounding box center [659, 349] width 202 height 25
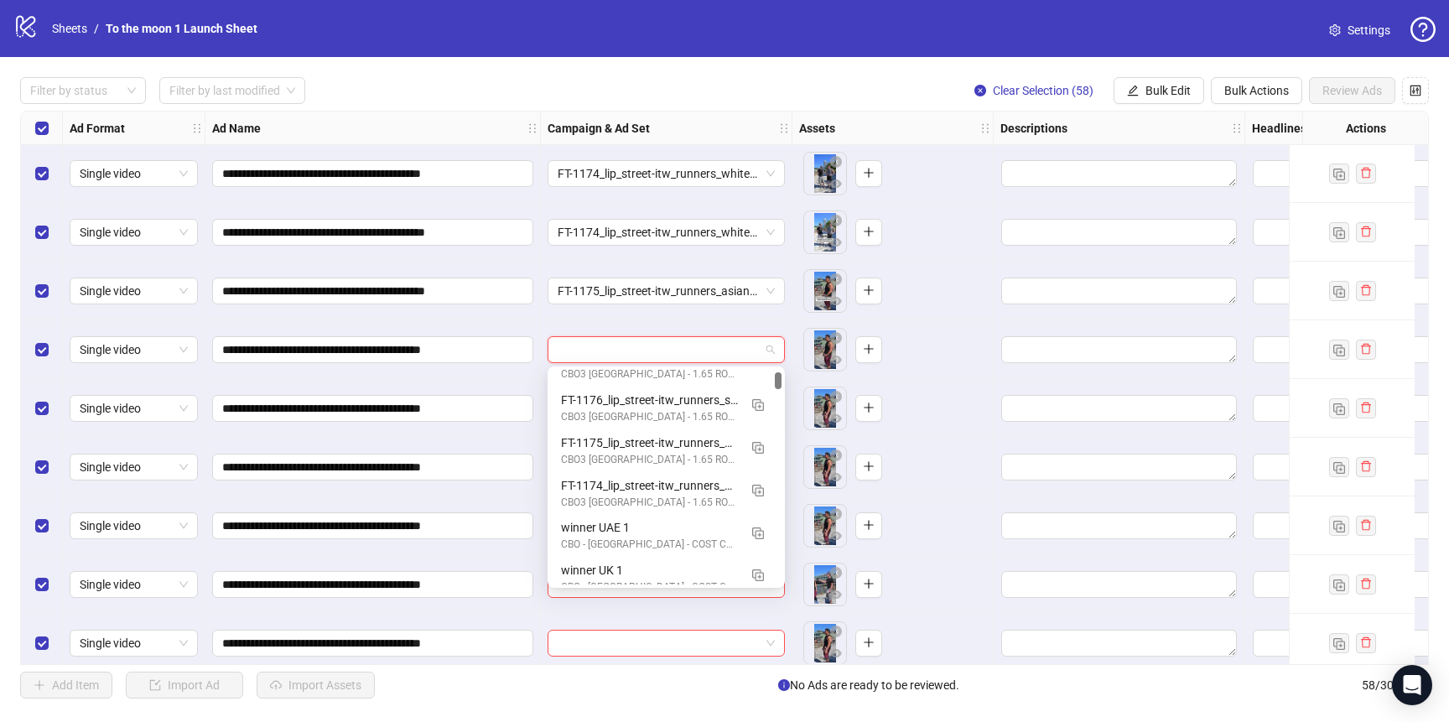
scroll to position [198, 0]
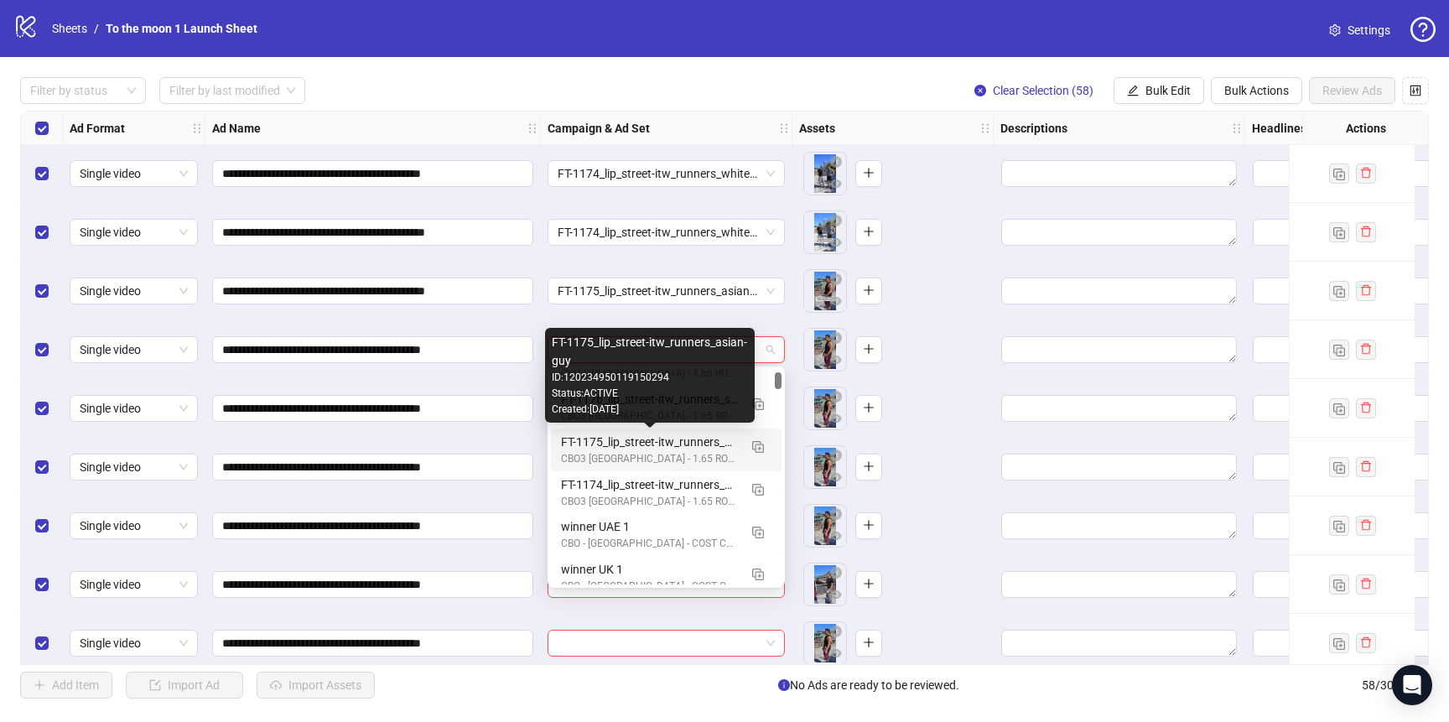
click at [610, 444] on div "FT-1175_lip_street-itw_runners_asian-guy" at bounding box center [649, 442] width 177 height 18
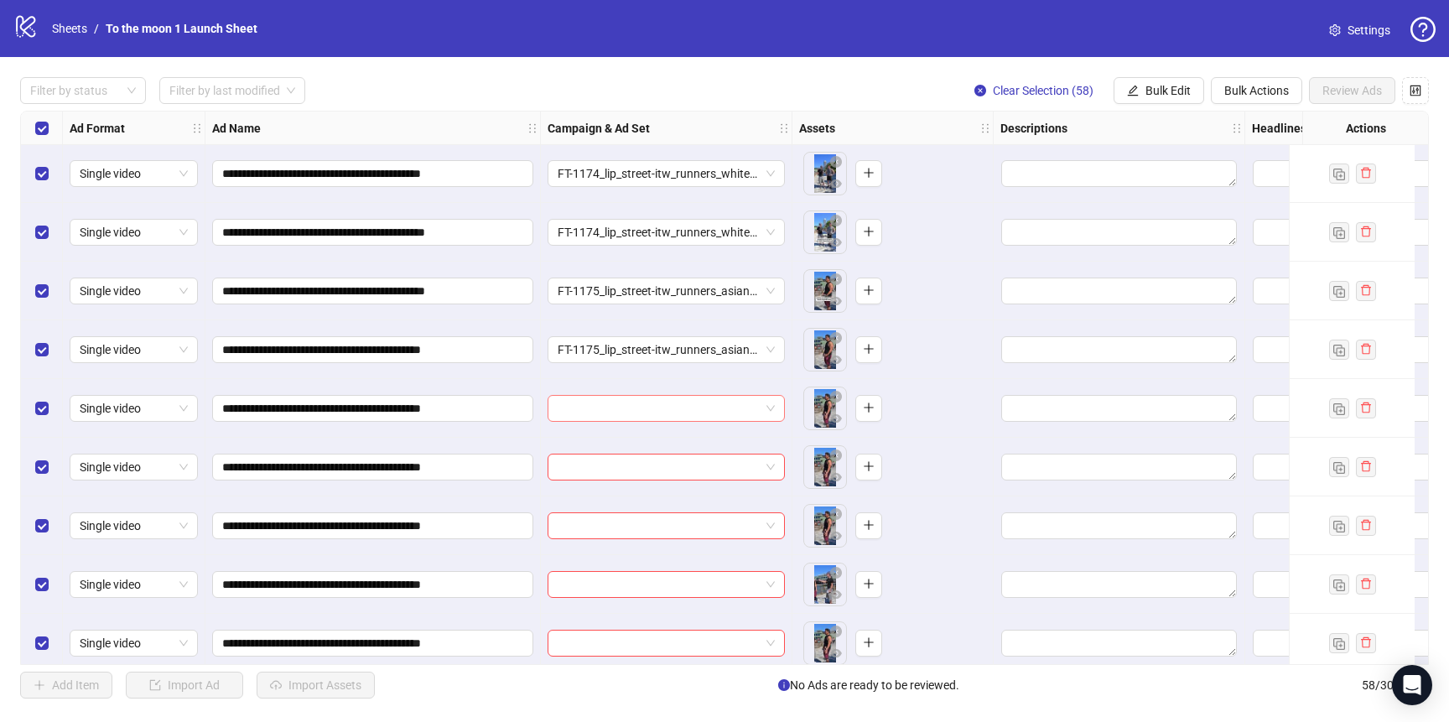
click at [610, 411] on input "search" at bounding box center [659, 408] width 202 height 25
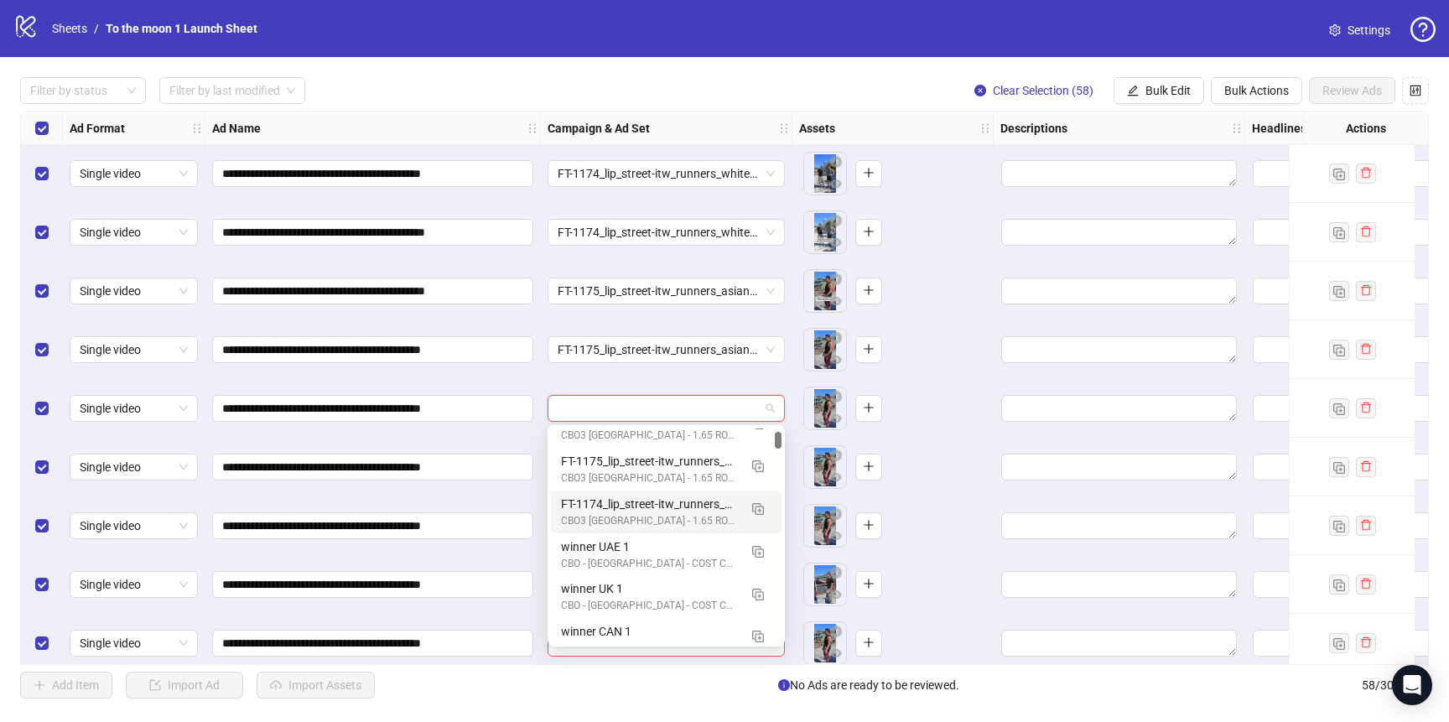
scroll to position [234, 0]
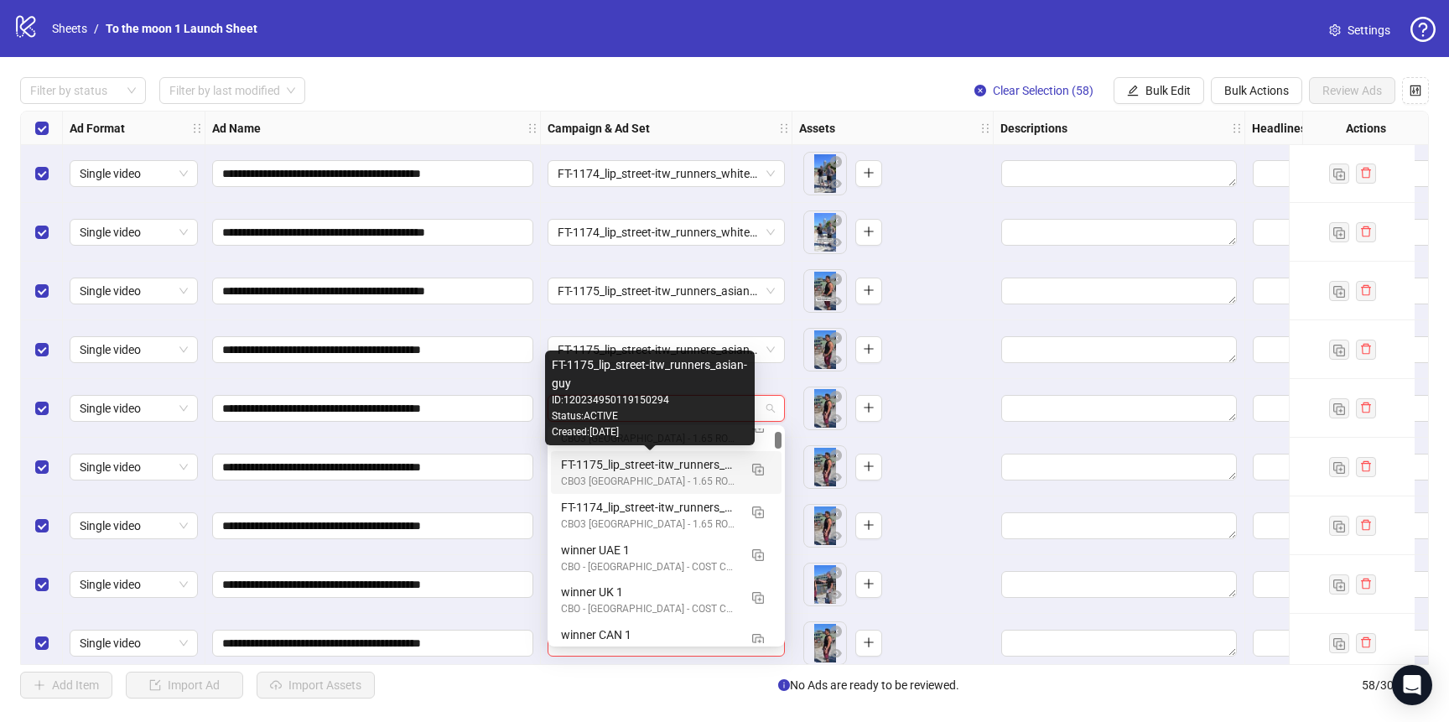
click at [613, 471] on div "FT-1175_lip_street-itw_runners_asian-guy" at bounding box center [649, 464] width 177 height 18
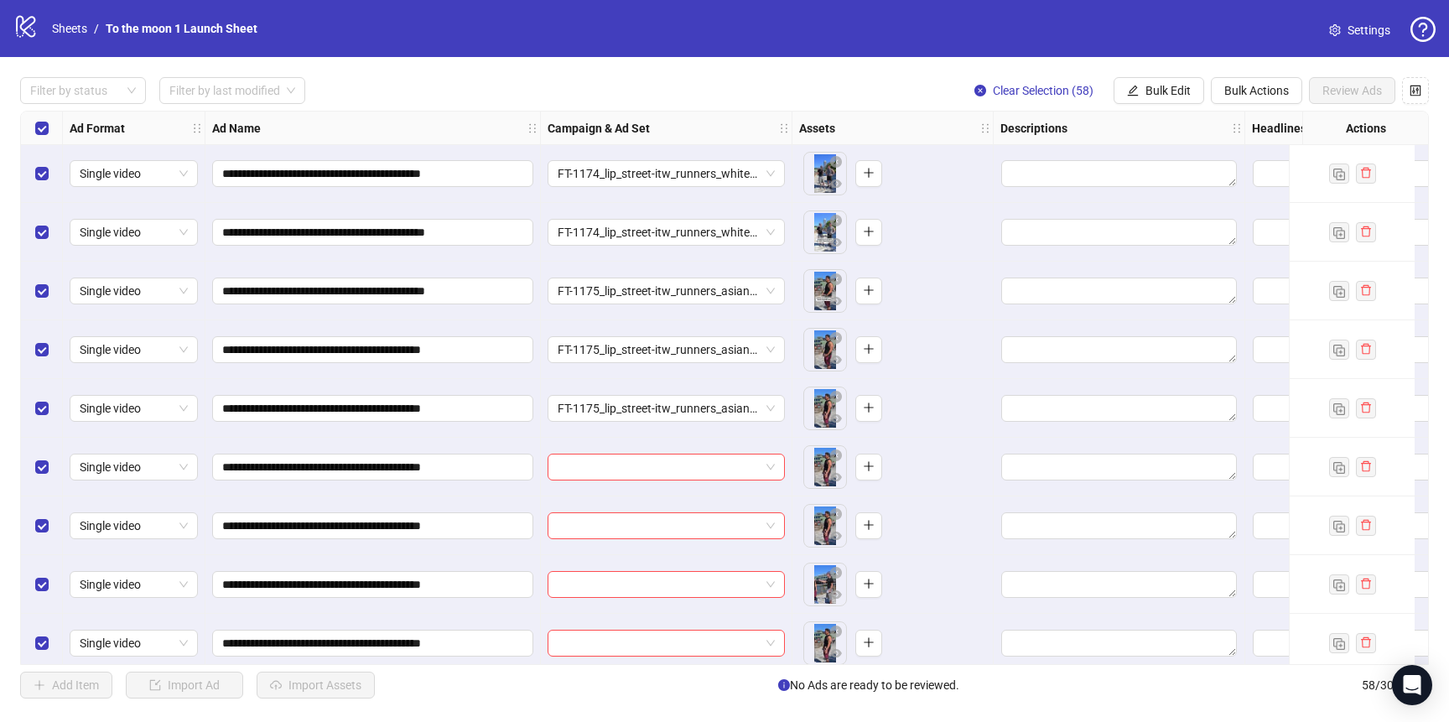
scroll to position [841, 0]
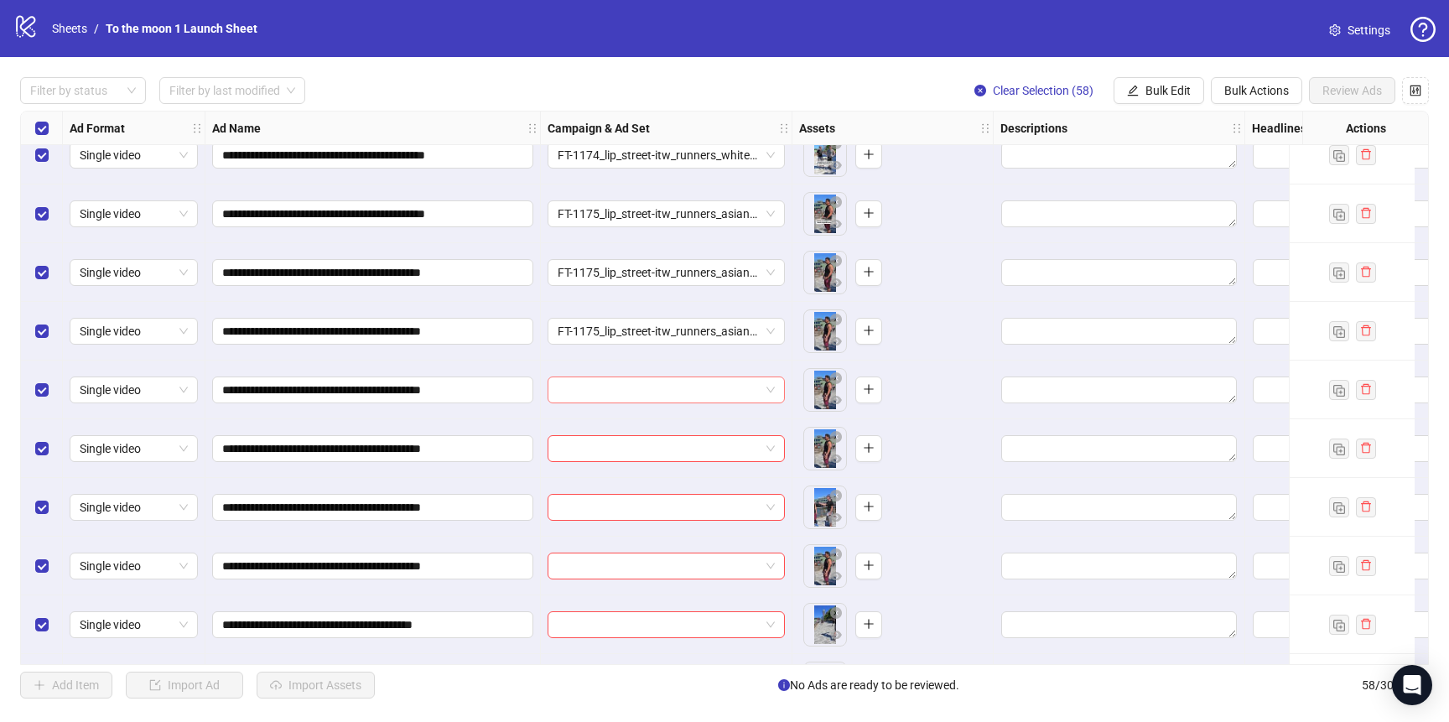
click at [616, 386] on input "search" at bounding box center [659, 389] width 202 height 25
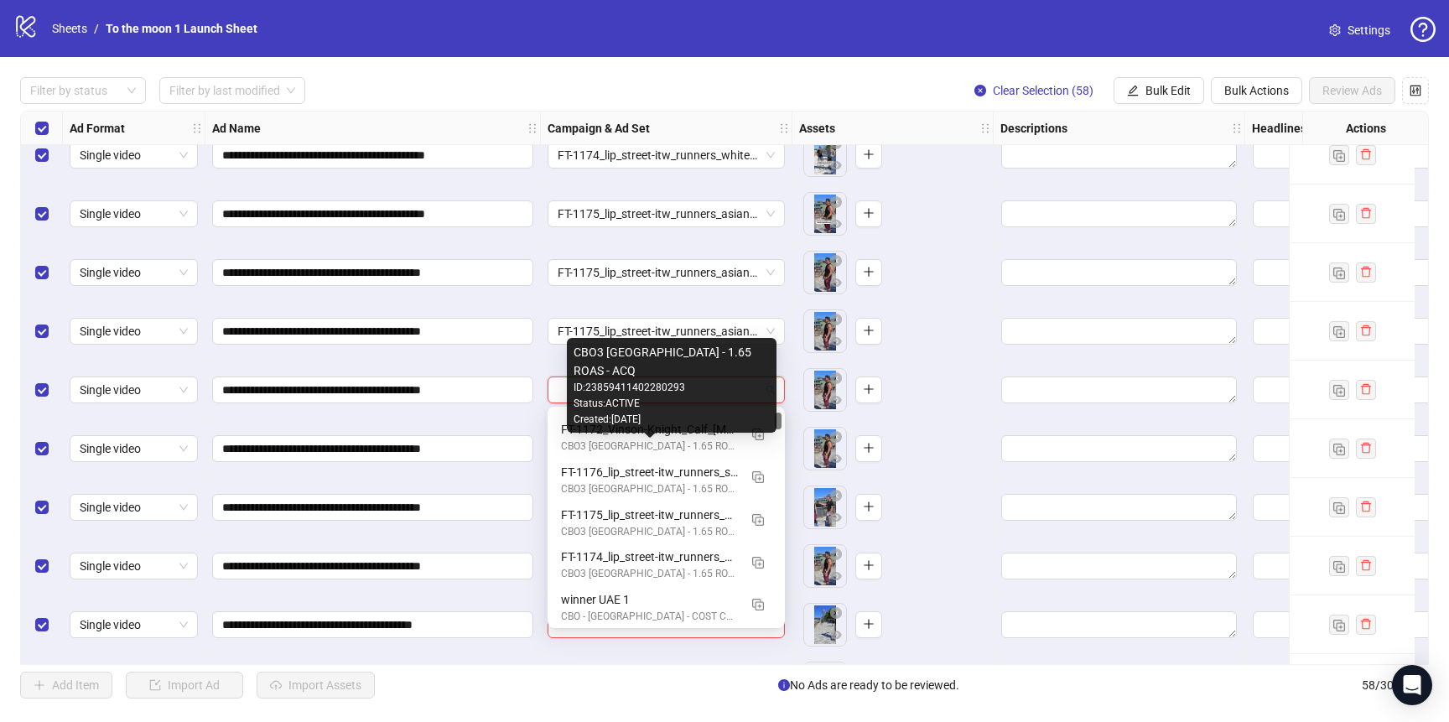
scroll to position [168, 0]
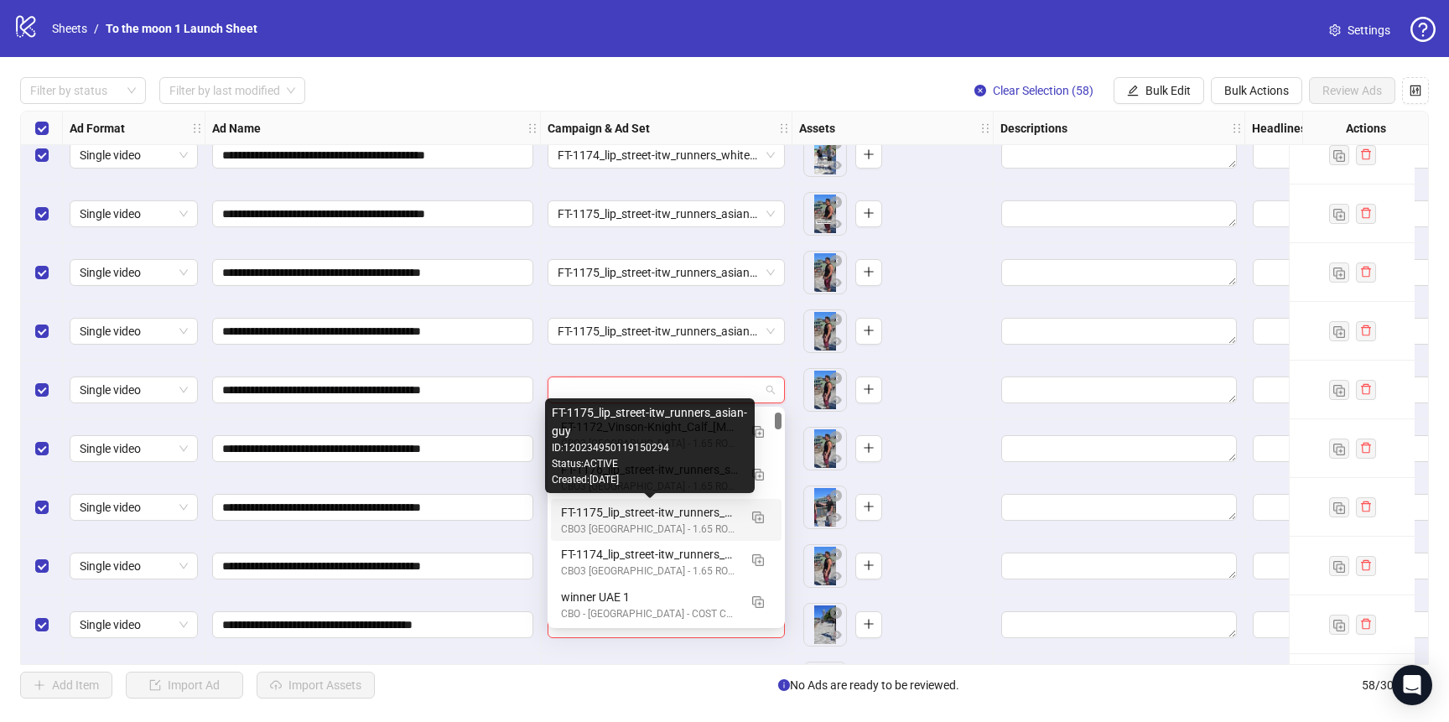
click at [617, 517] on div "FT-1175_lip_street-itw_runners_asian-guy" at bounding box center [649, 512] width 177 height 18
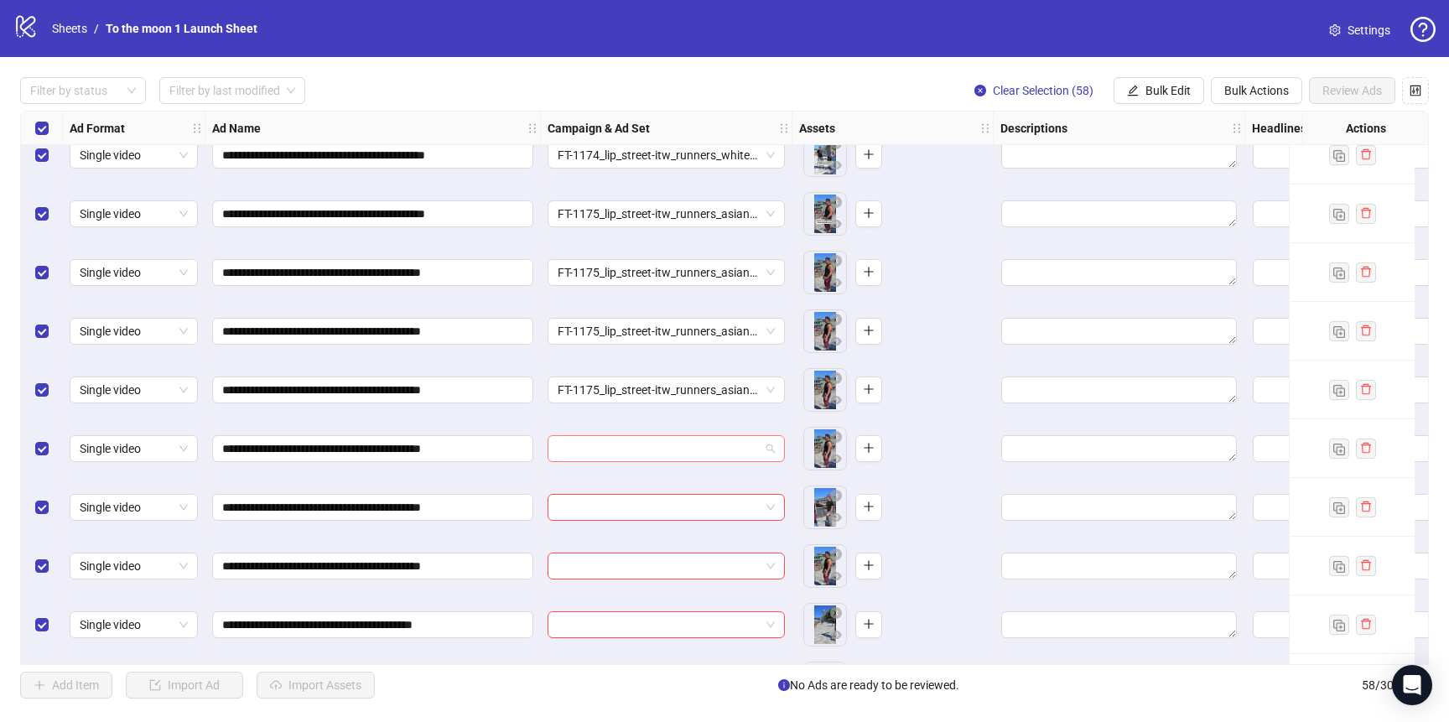
click at [626, 446] on input "search" at bounding box center [659, 448] width 202 height 25
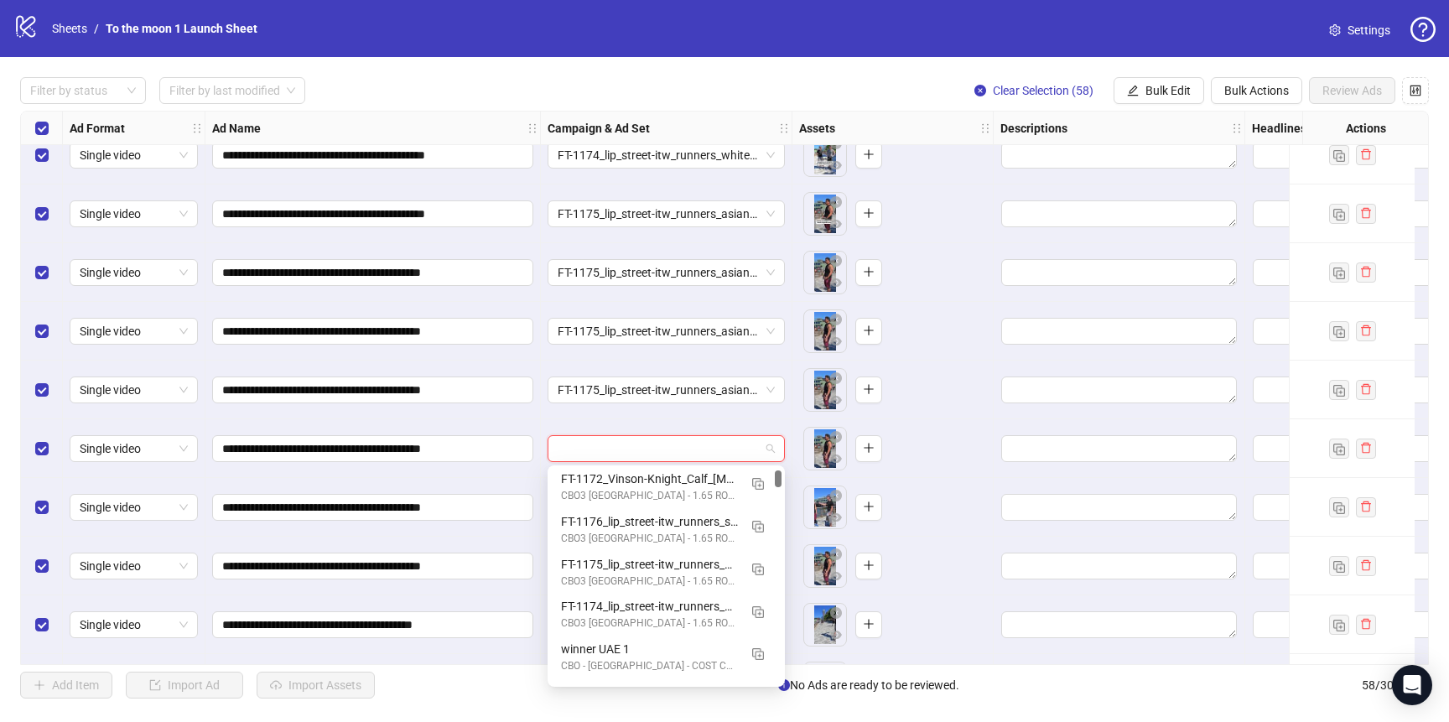
scroll to position [192, 0]
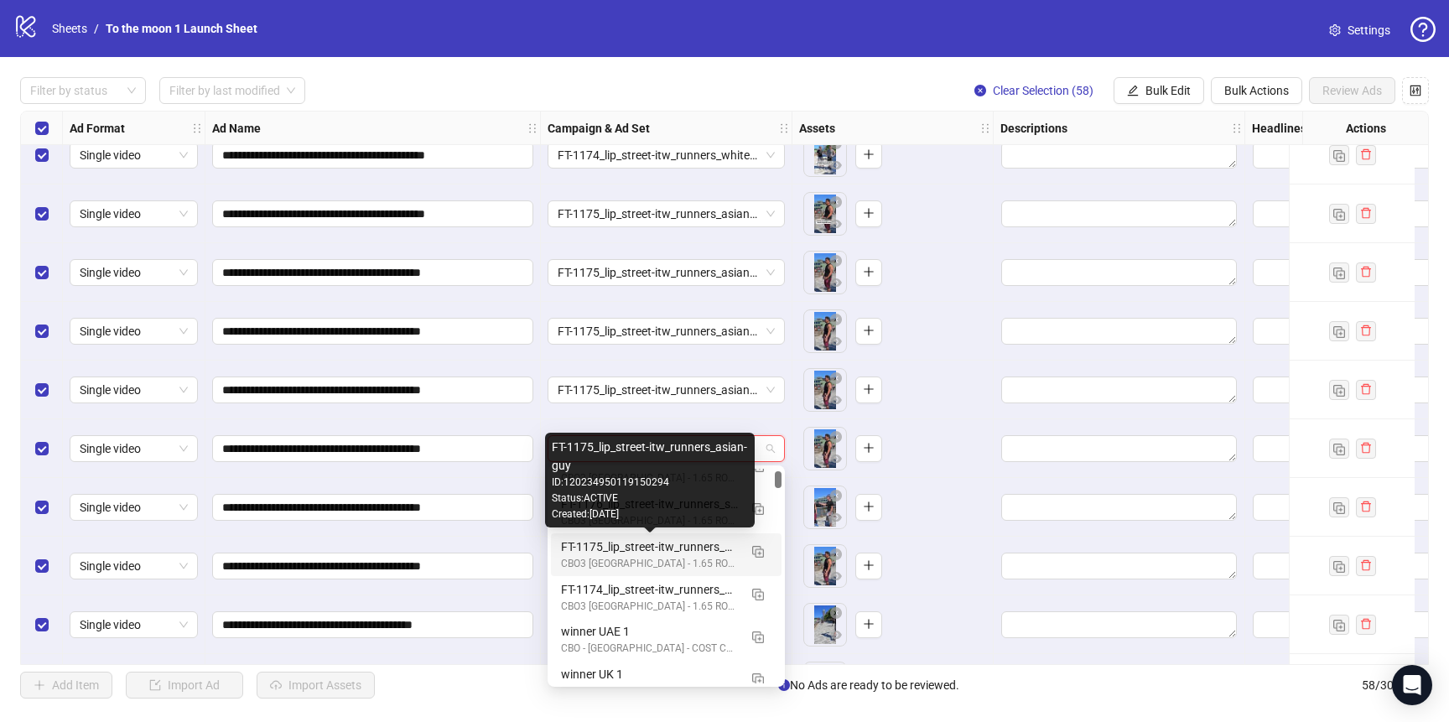
click at [620, 553] on div "FT-1175_lip_street-itw_runners_asian-guy" at bounding box center [649, 546] width 177 height 18
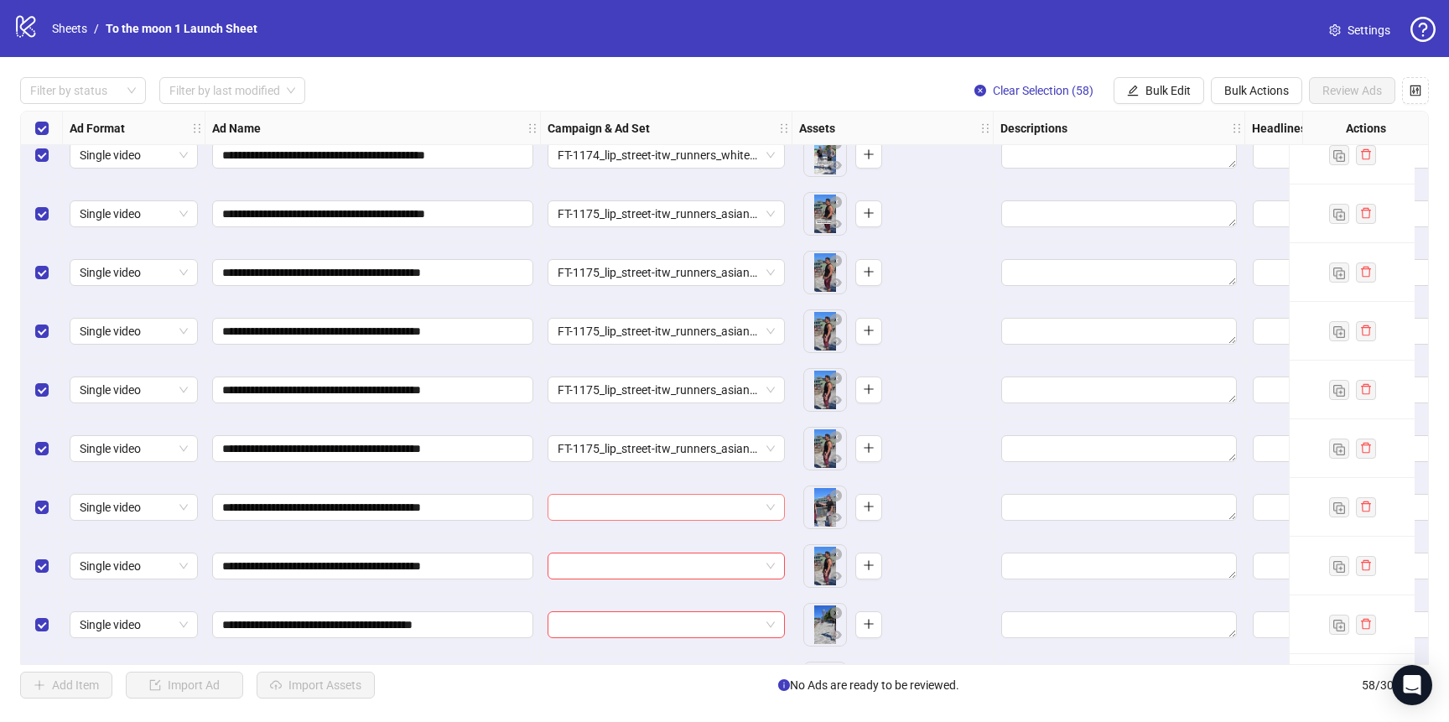
click at [620, 510] on input "search" at bounding box center [659, 507] width 202 height 25
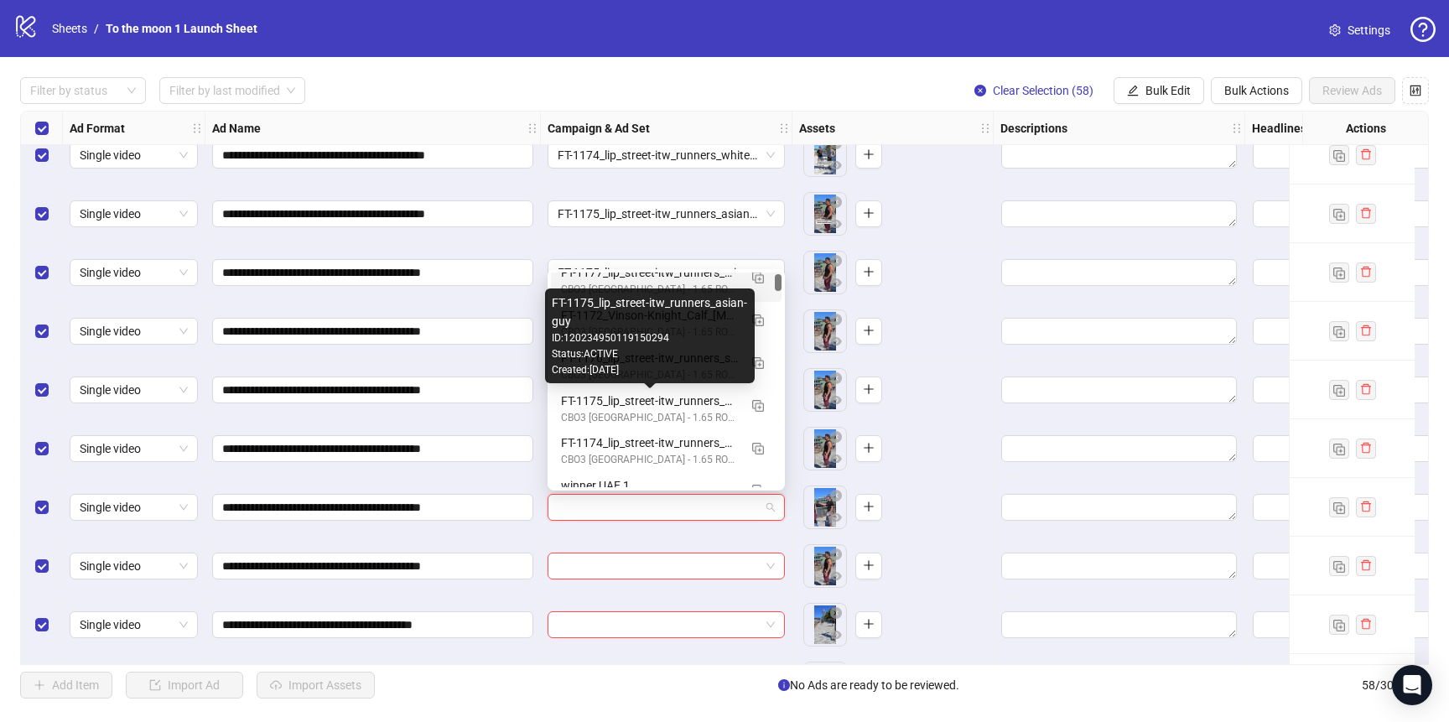
scroll to position [144, 0]
click at [615, 400] on div "FT-1175_lip_street-itw_runners_asian-guy" at bounding box center [649, 398] width 177 height 18
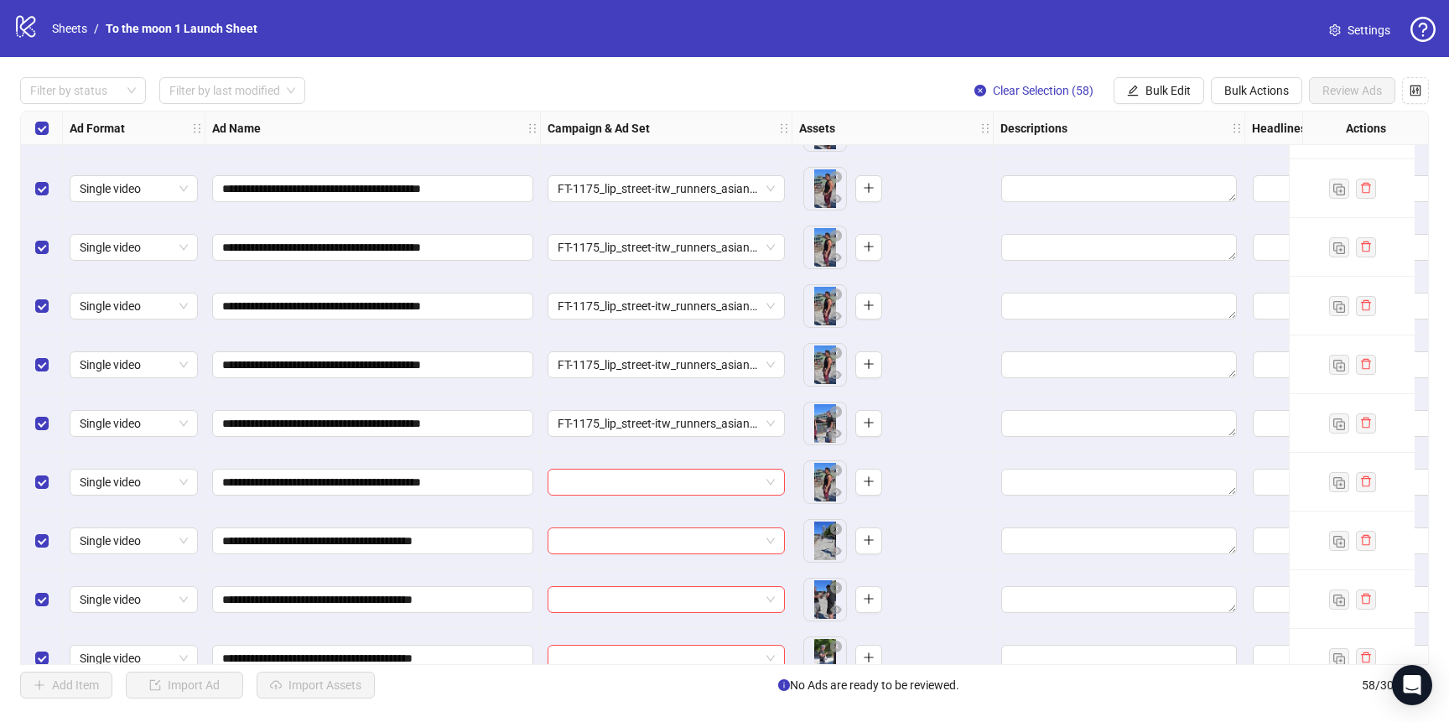
scroll to position [1005, 0]
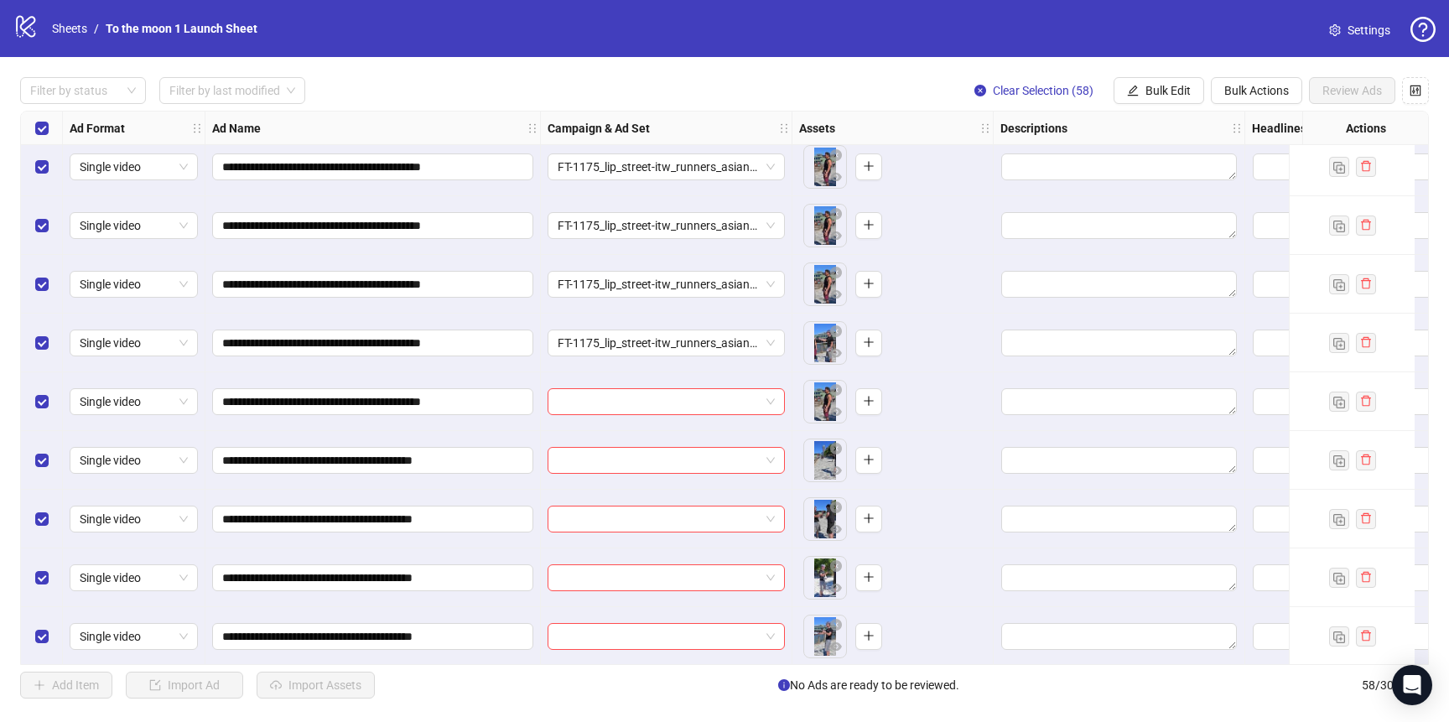
click at [615, 400] on input "search" at bounding box center [659, 401] width 202 height 25
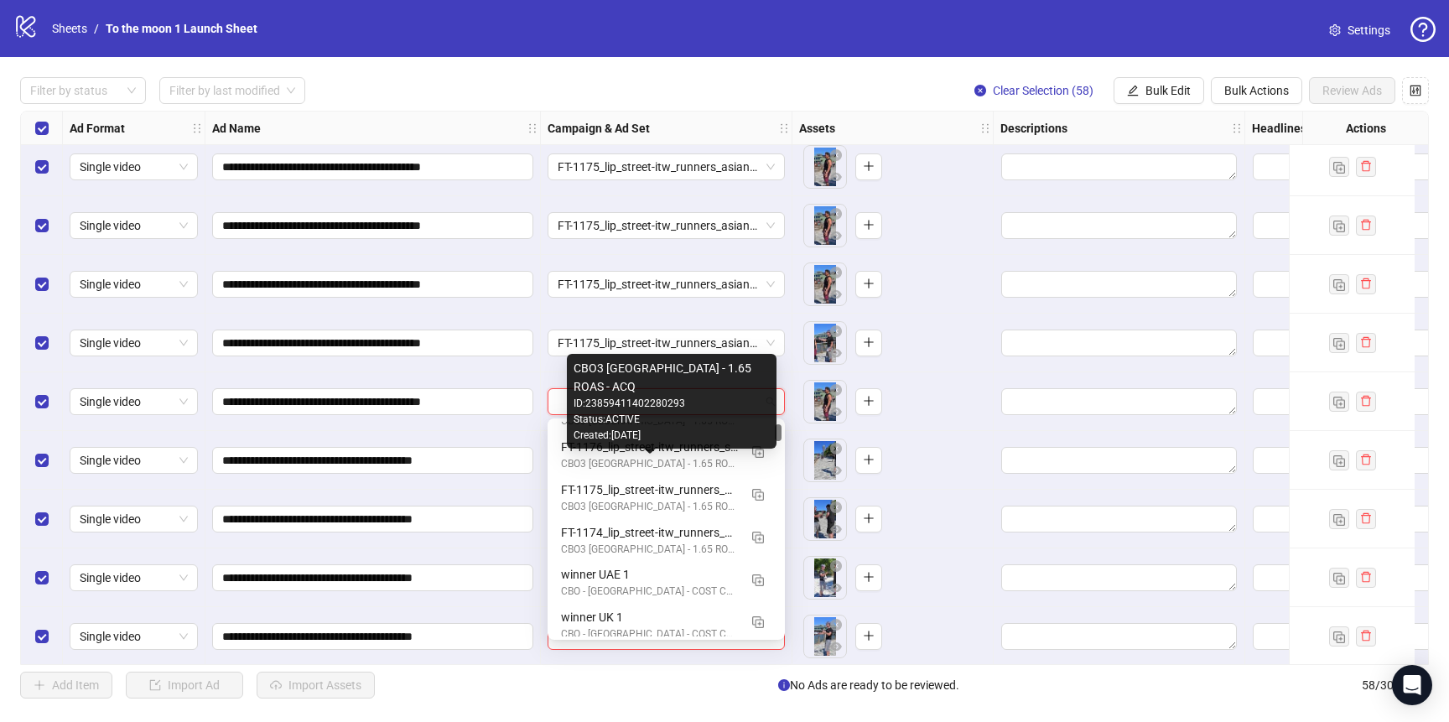
scroll to position [205, 0]
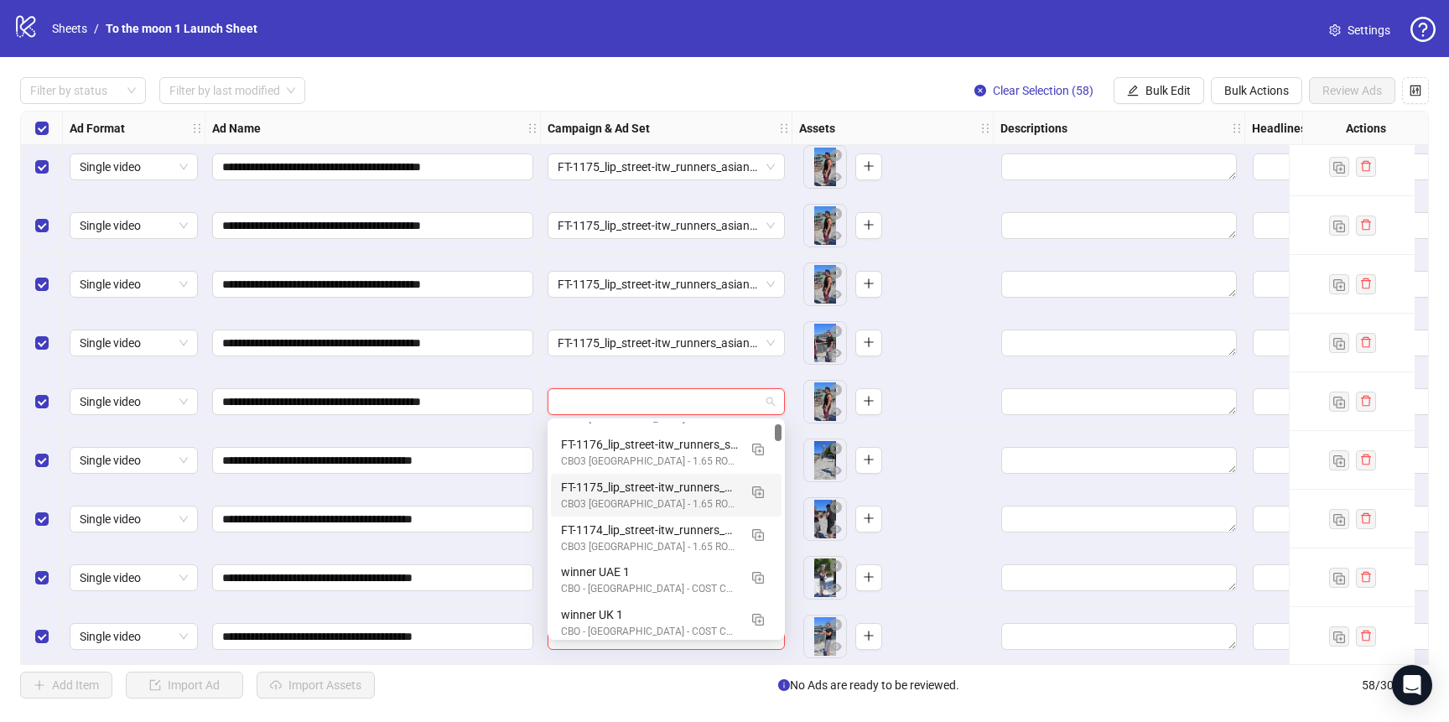
click at [615, 491] on div "FT-1175_lip_street-itw_runners_asian-guy" at bounding box center [649, 487] width 177 height 18
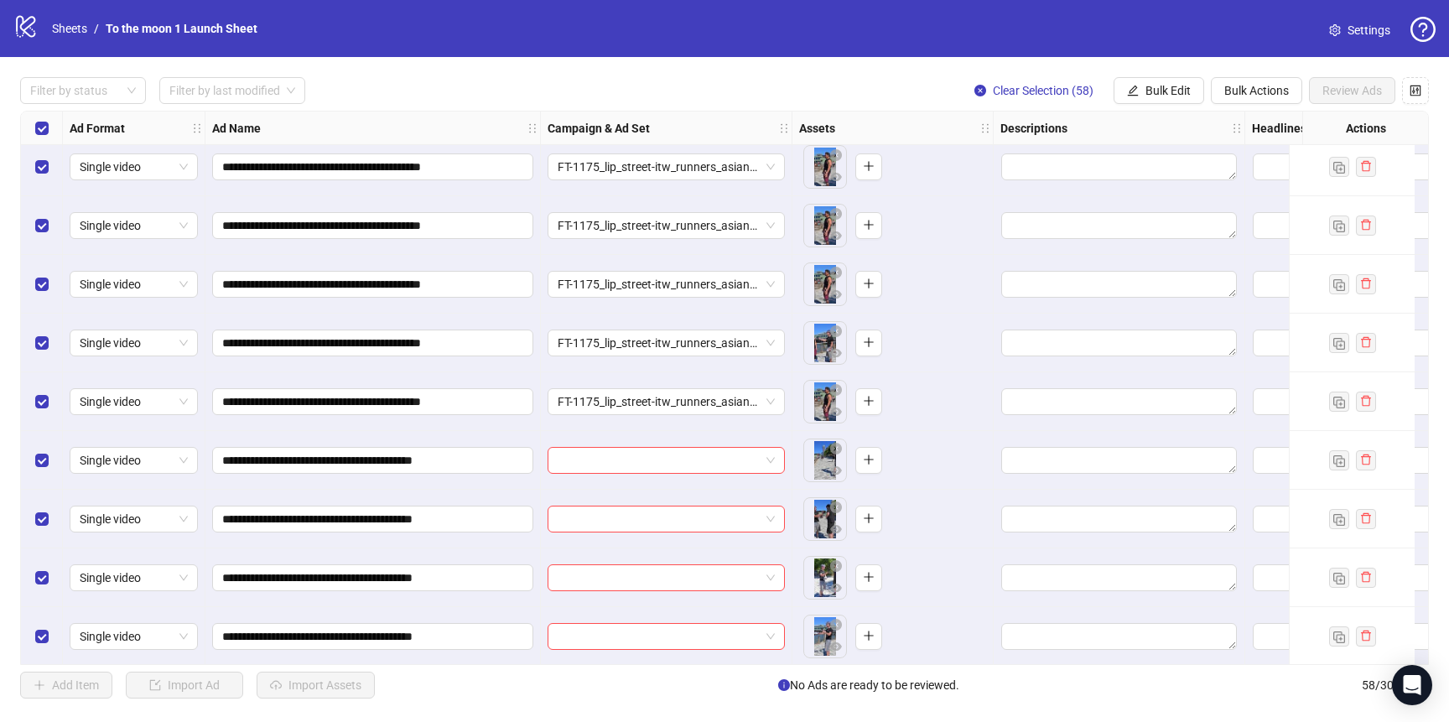
scroll to position [1088, 0]
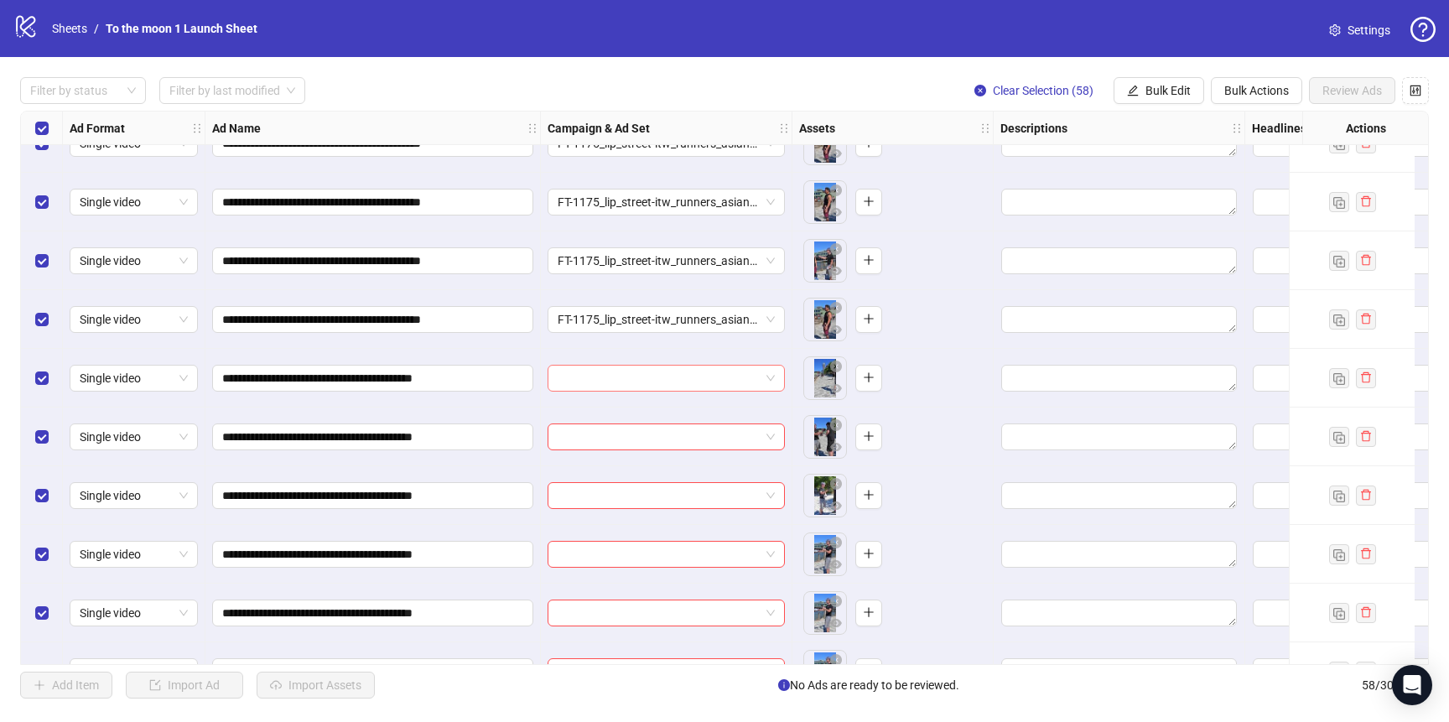
click at [645, 374] on input "search" at bounding box center [659, 378] width 202 height 25
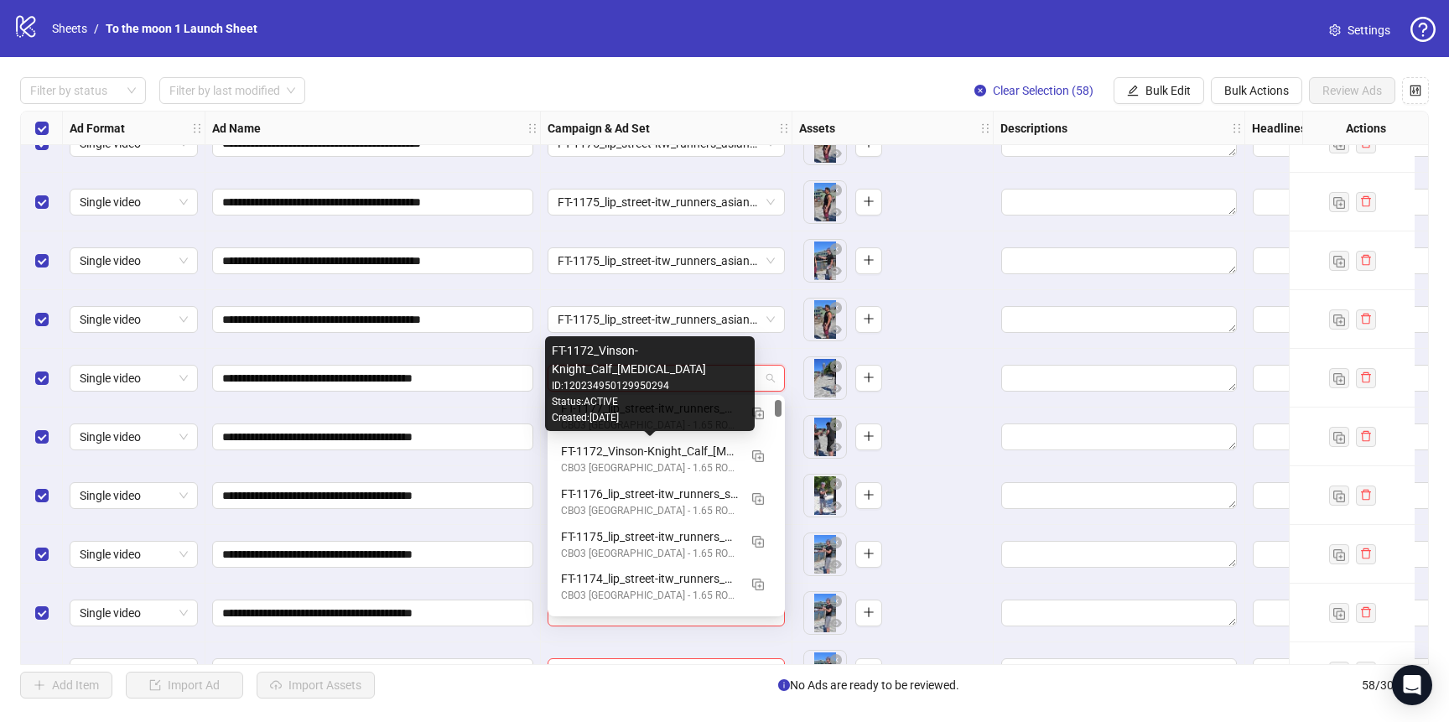
scroll to position [136, 0]
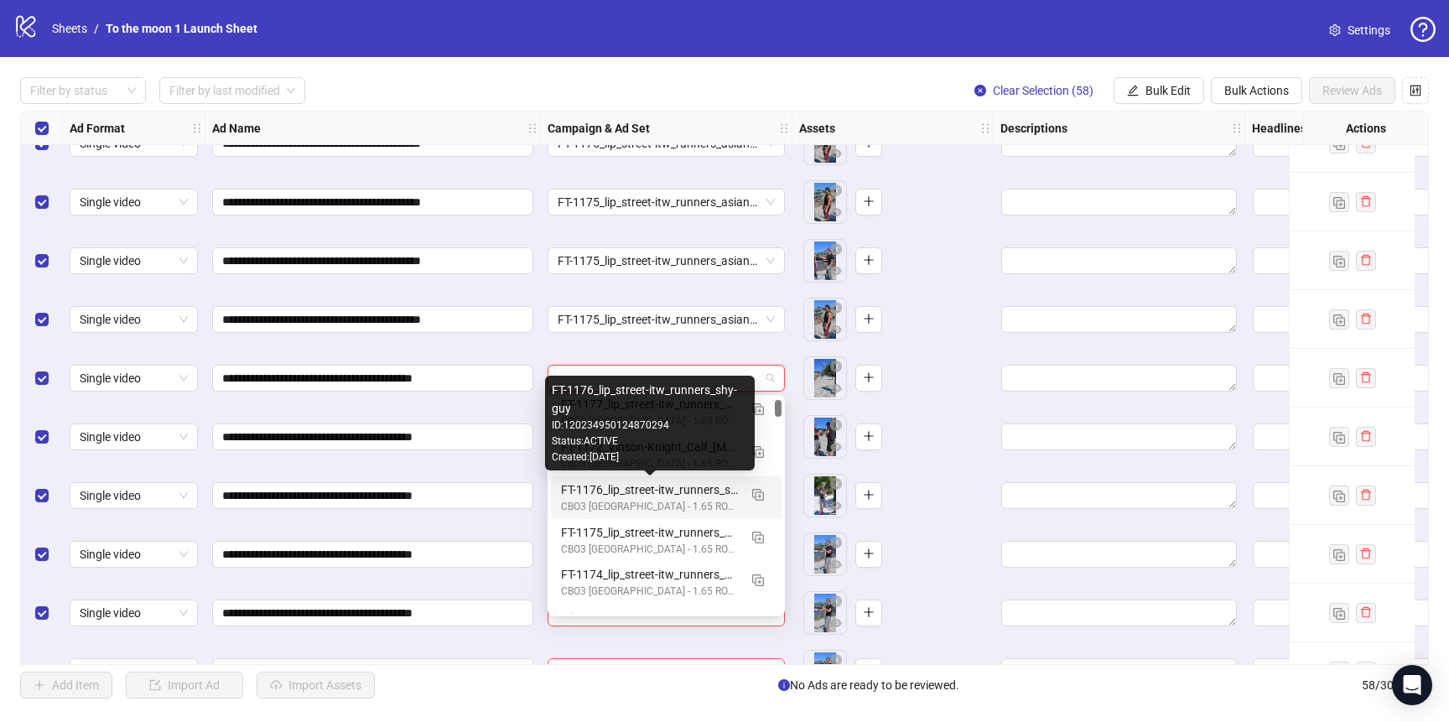
click at [639, 488] on div "FT-1176_lip_street-itw_runners_shy-guy" at bounding box center [649, 489] width 177 height 18
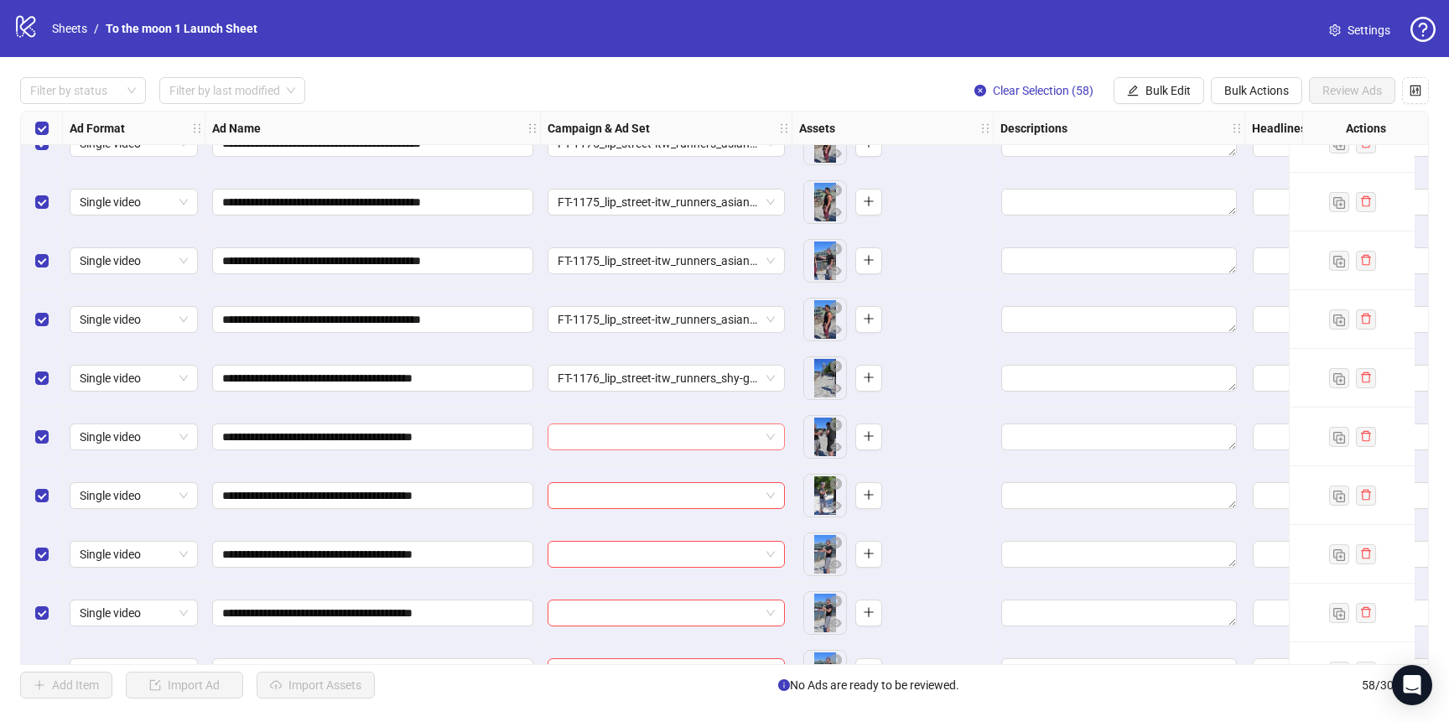
click at [637, 442] on input "search" at bounding box center [659, 436] width 202 height 25
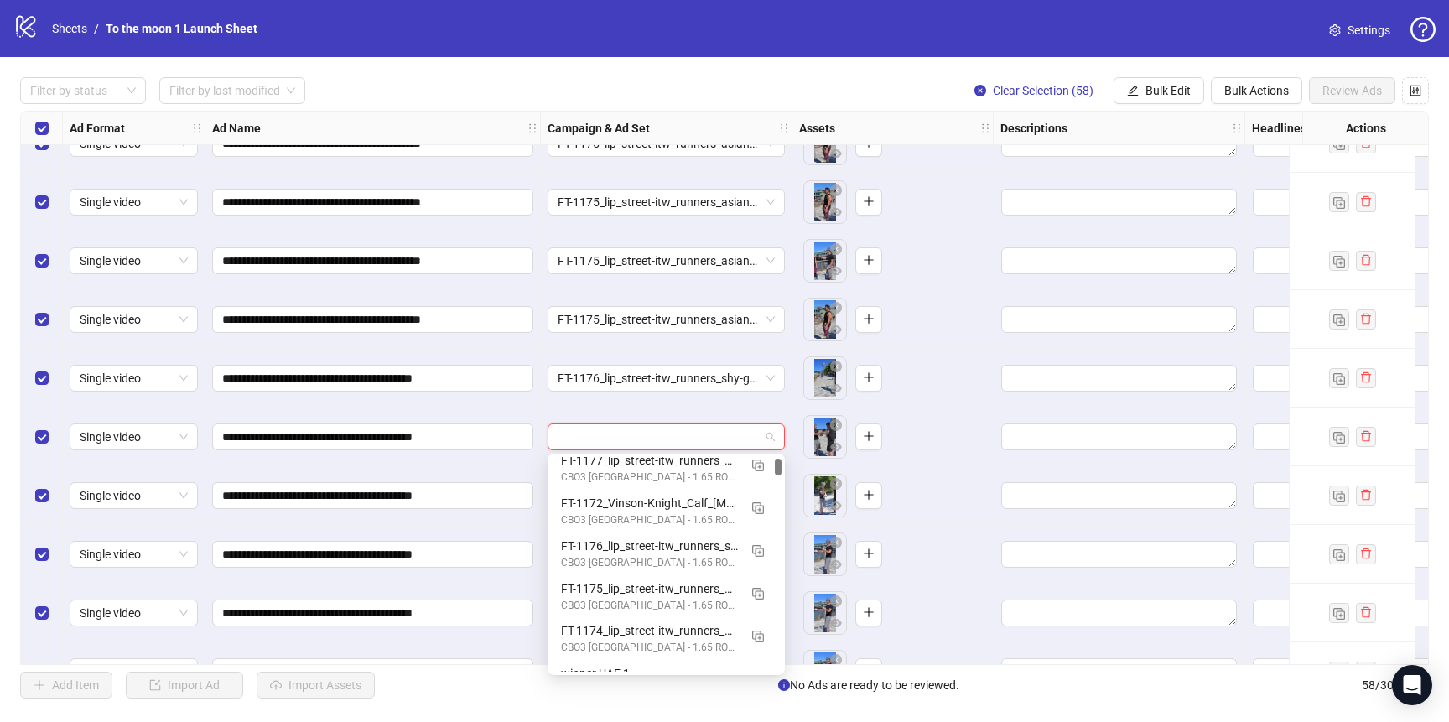
scroll to position [142, 0]
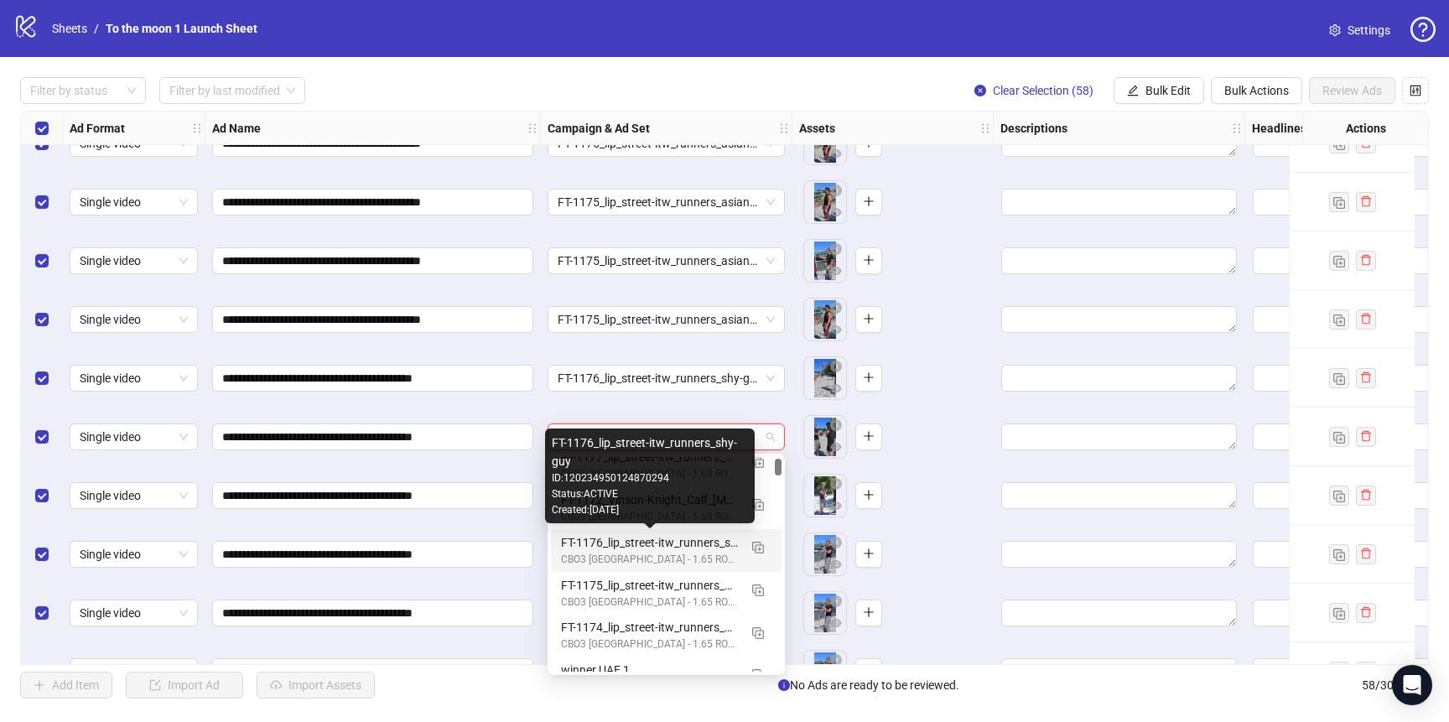
click at [629, 544] on div "FT-1176_lip_street-itw_runners_shy-guy" at bounding box center [649, 542] width 177 height 18
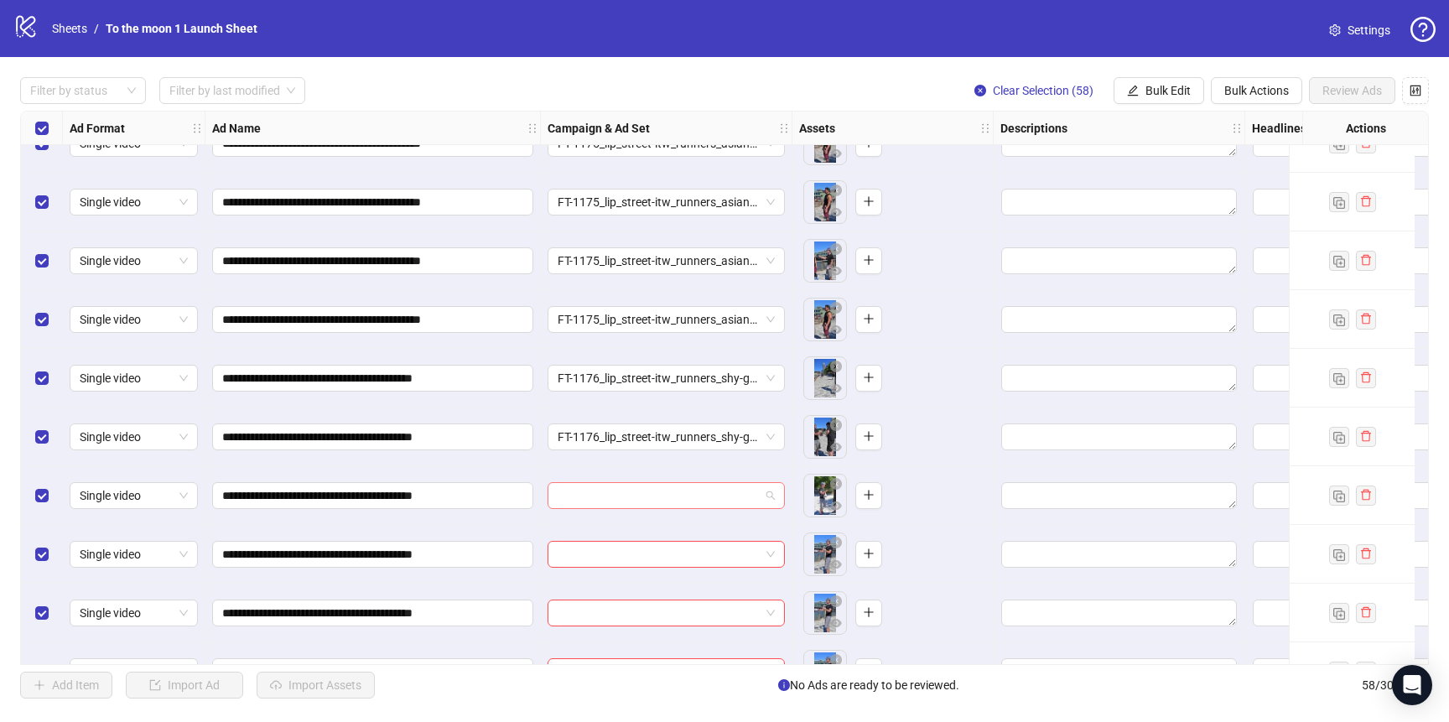
click at [630, 493] on input "search" at bounding box center [659, 495] width 202 height 25
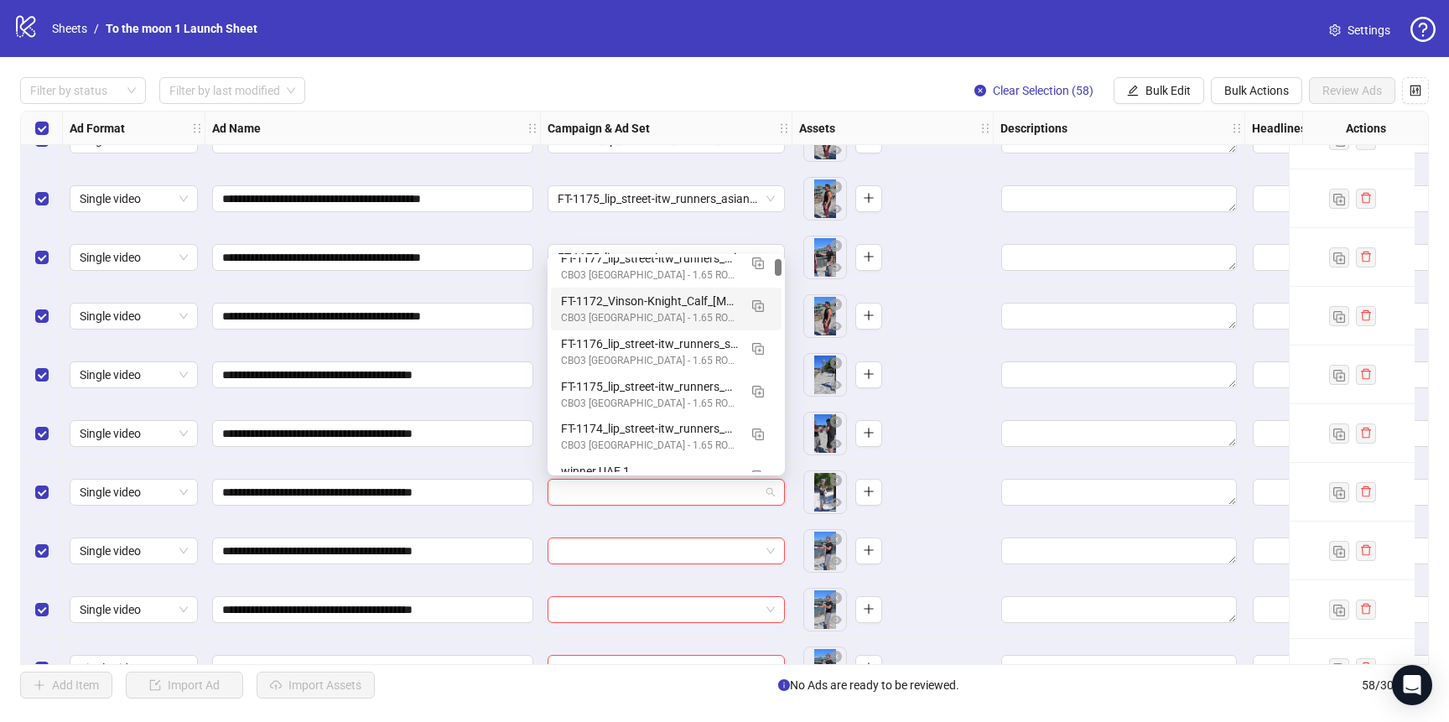
scroll to position [144, 0]
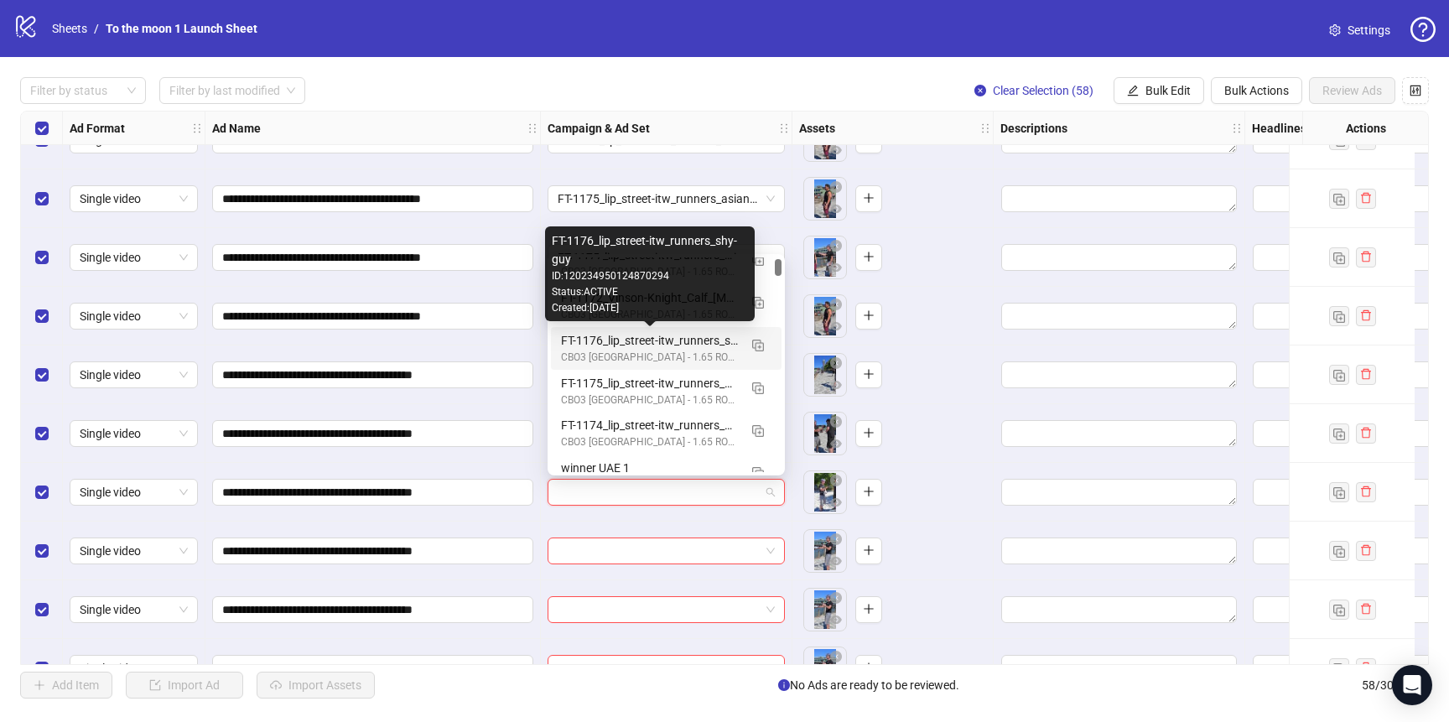
click at [615, 340] on div "FT-1176_lip_street-itw_runners_shy-guy" at bounding box center [649, 340] width 177 height 18
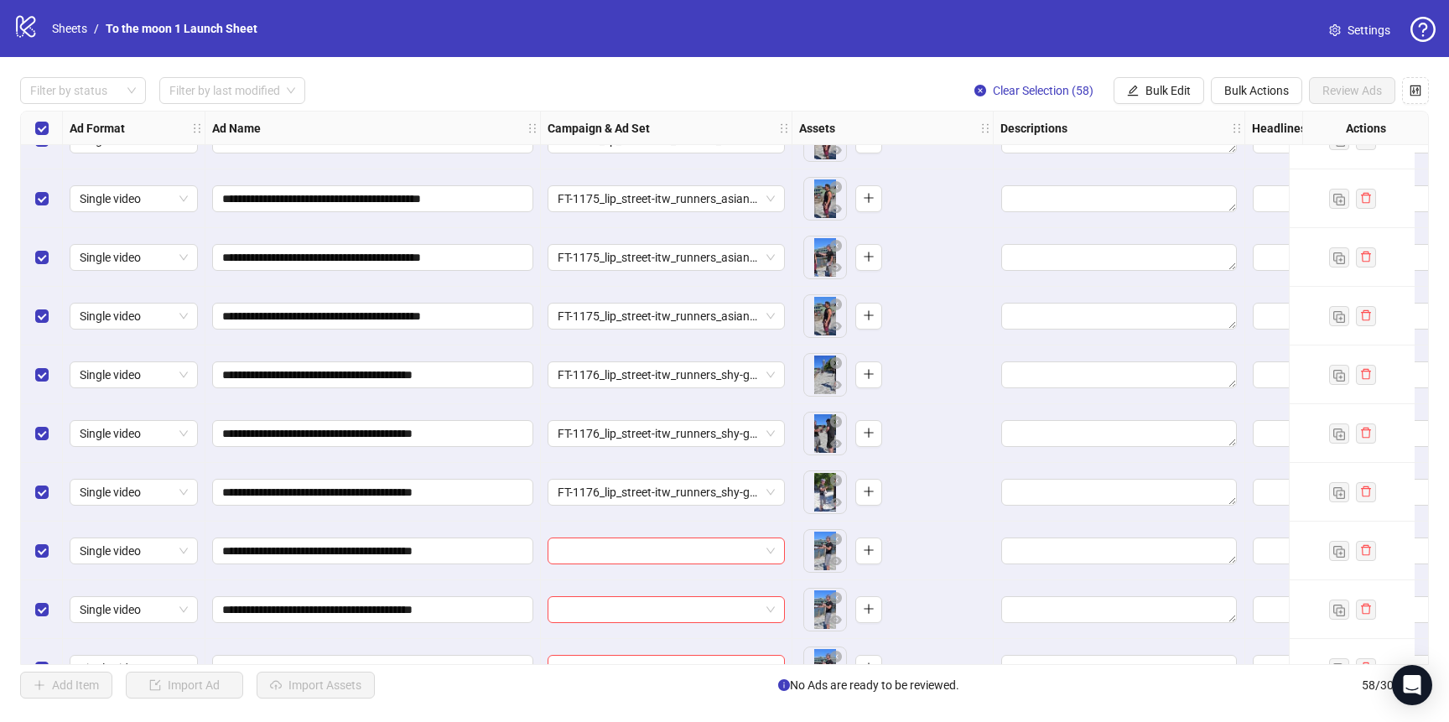
scroll to position [1239, 0]
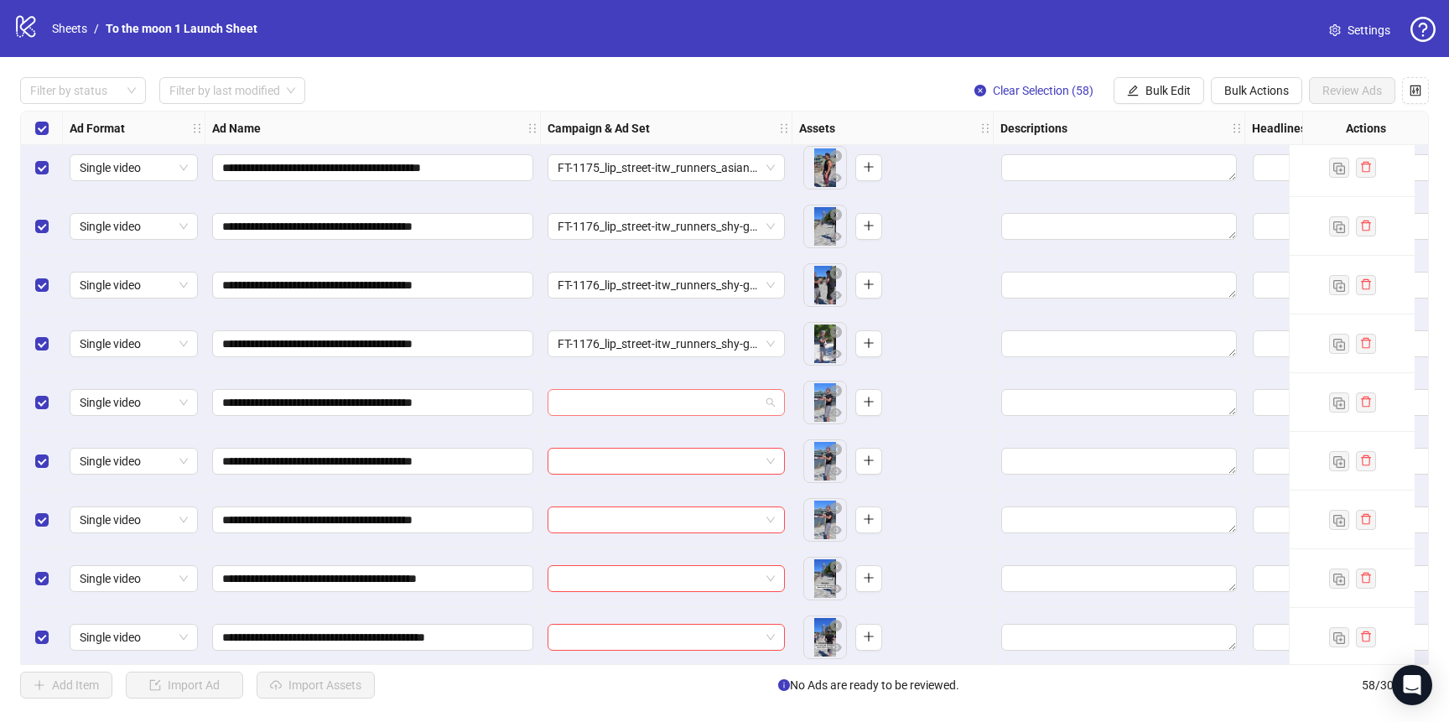
click at [615, 398] on input "search" at bounding box center [659, 402] width 202 height 25
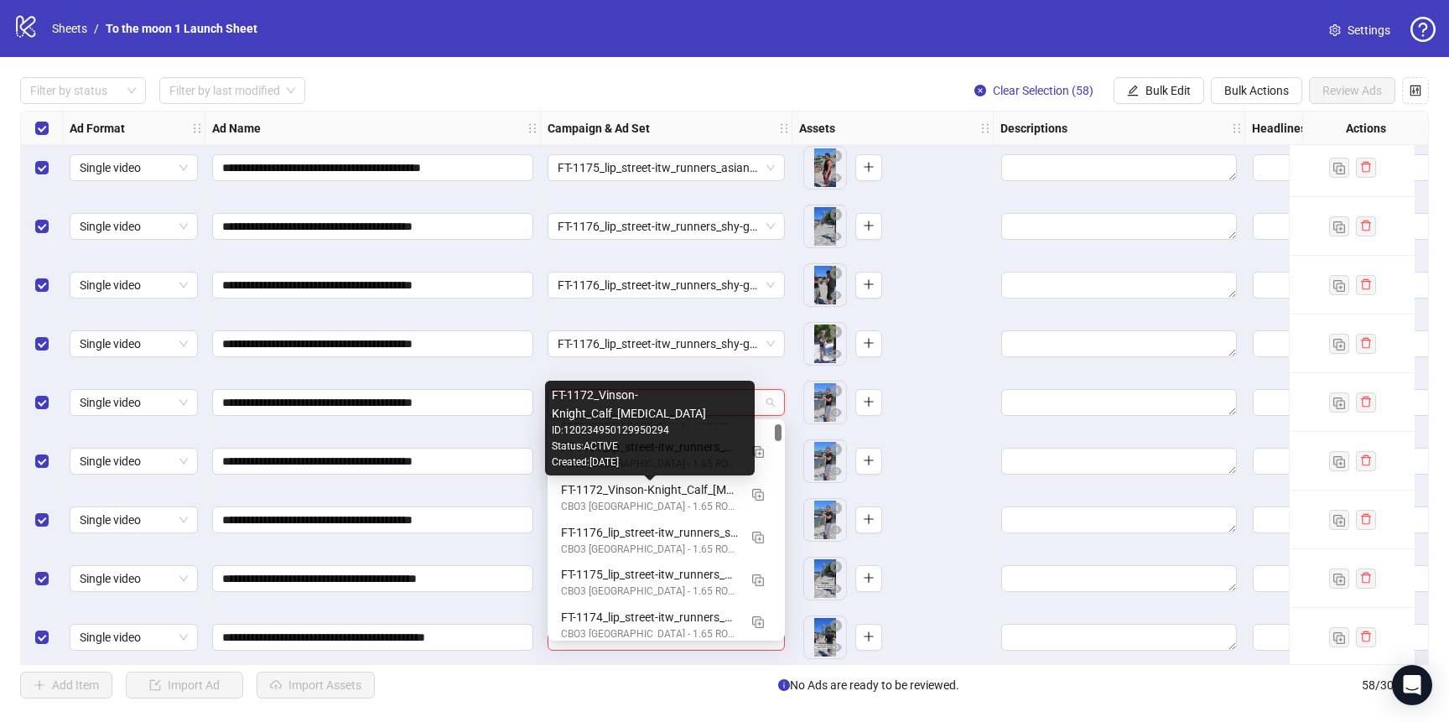
scroll to position [120, 0]
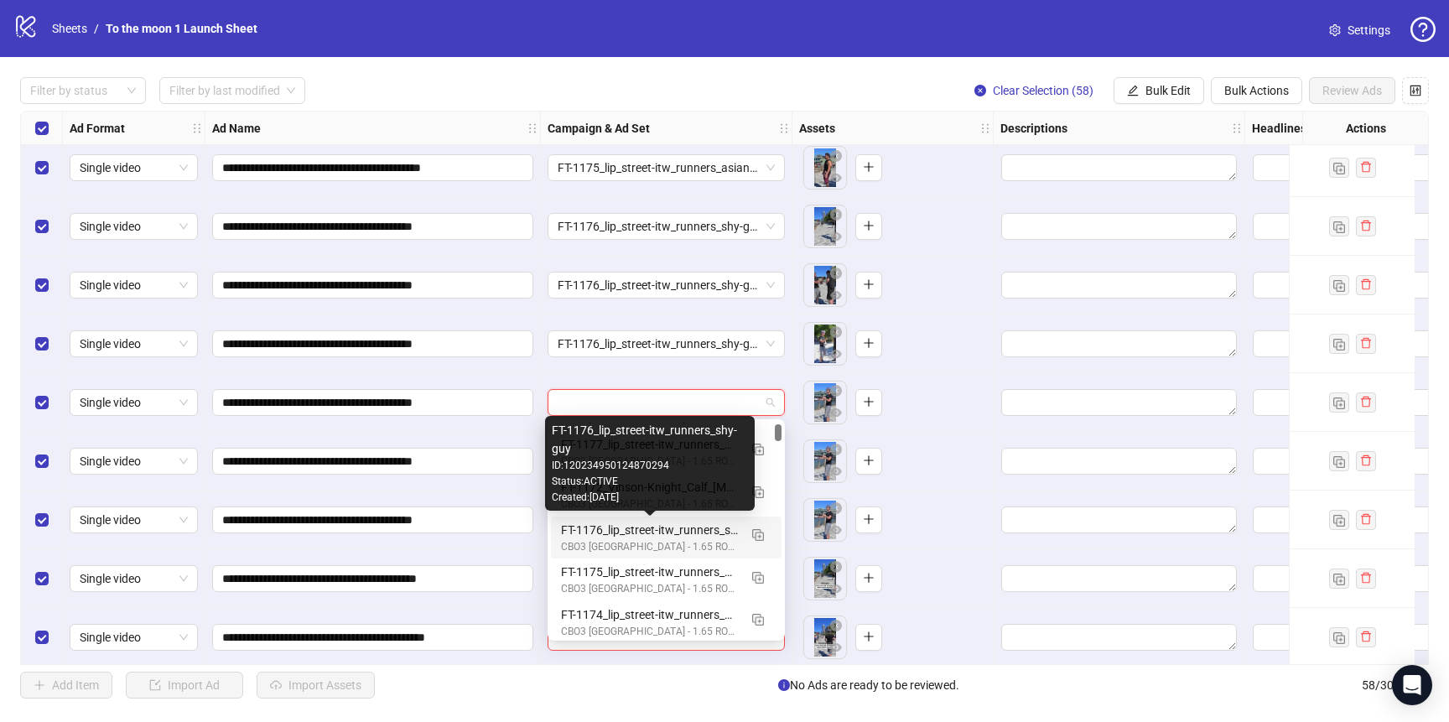
click at [617, 524] on div "FT-1176_lip_street-itw_runners_shy-guy" at bounding box center [649, 530] width 177 height 18
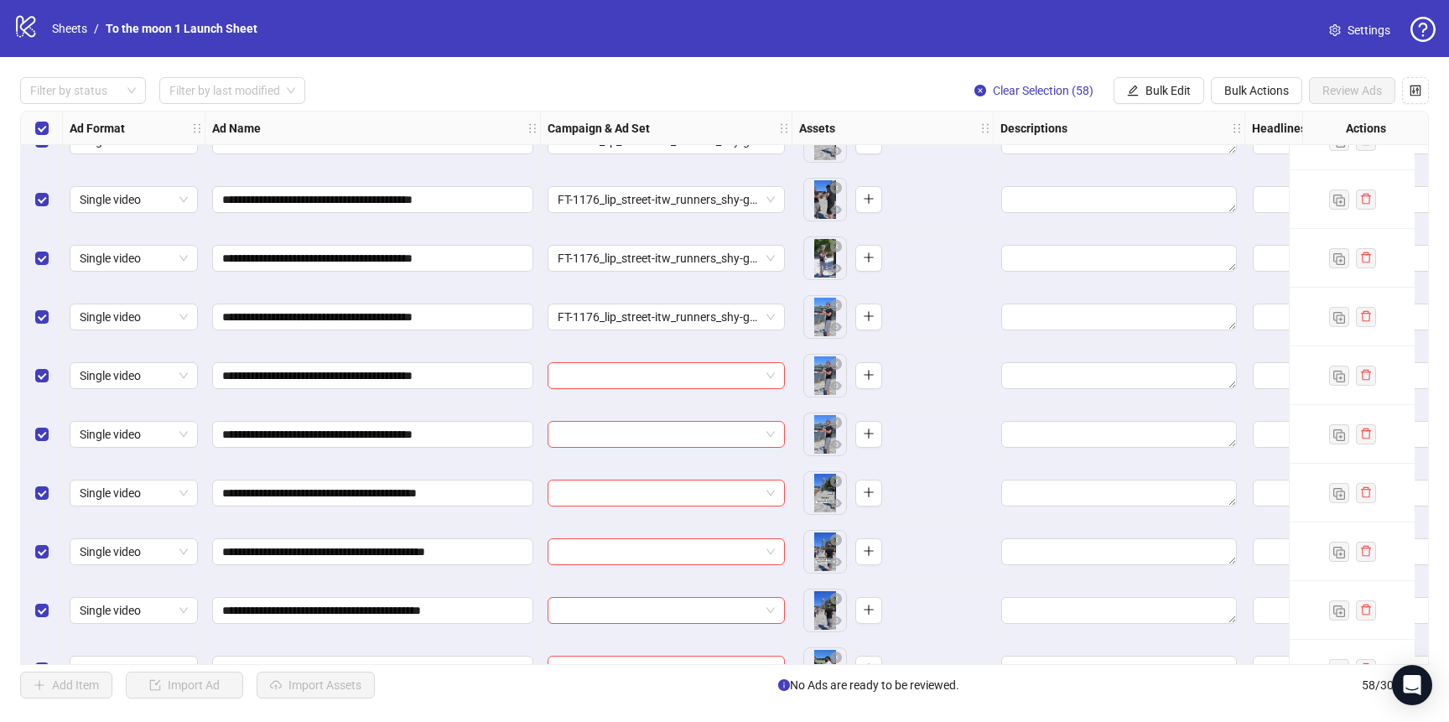
scroll to position [1343, 0]
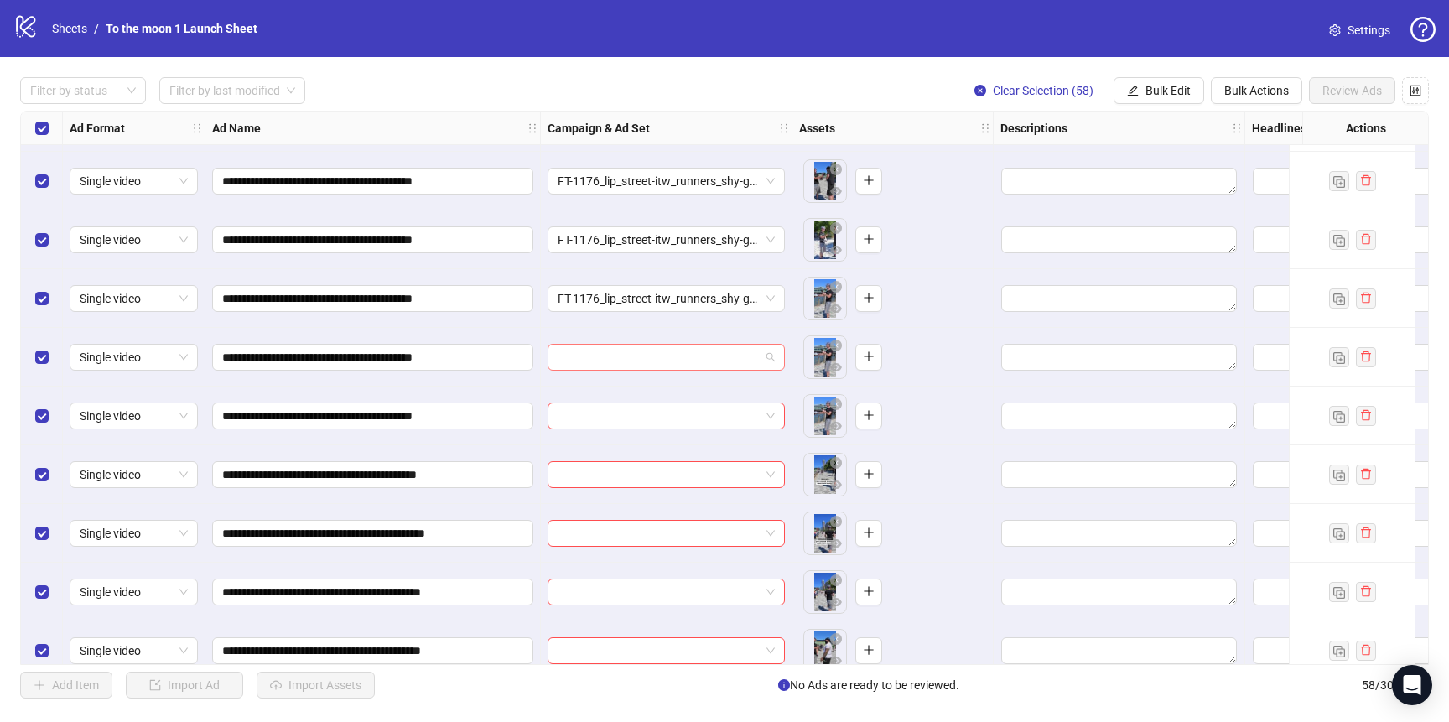
click at [632, 363] on input "search" at bounding box center [659, 357] width 202 height 25
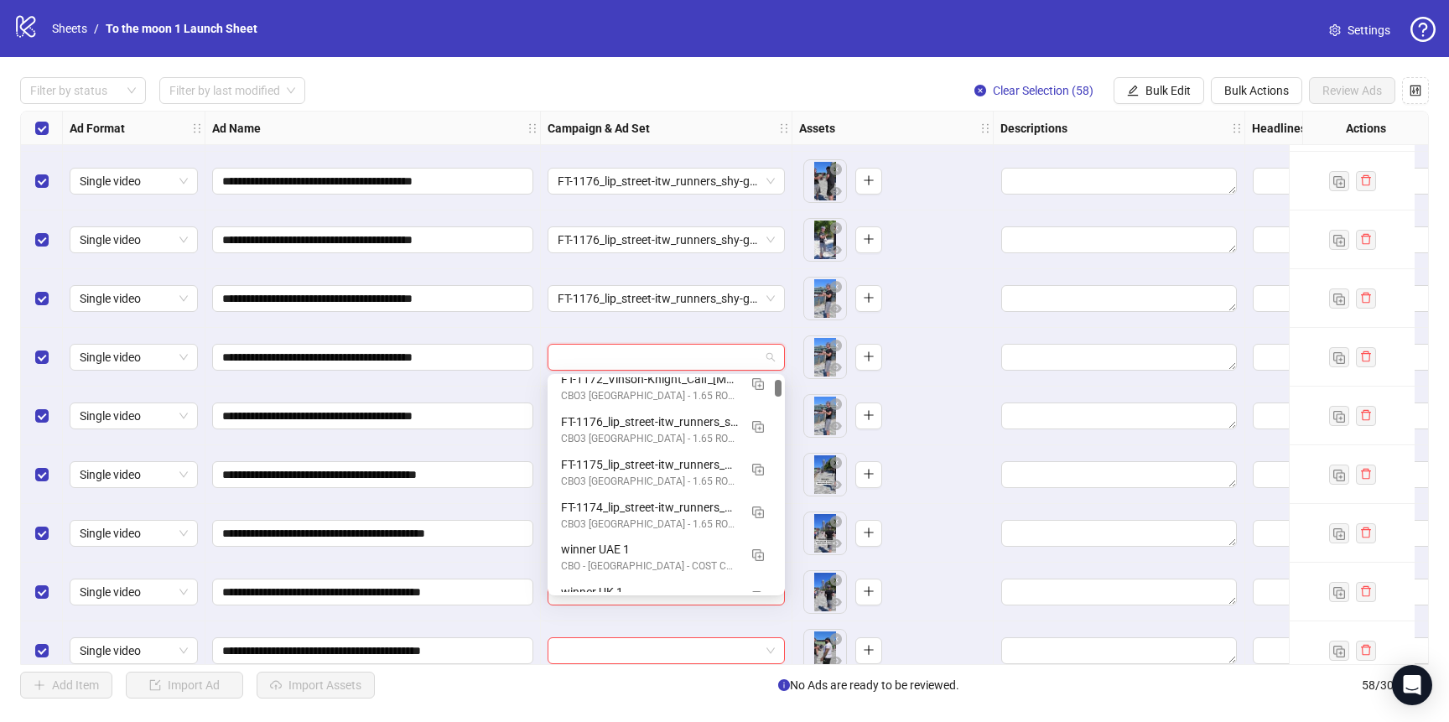
scroll to position [185, 0]
click at [581, 410] on div "FT-1176_lip_street-itw_runners_shy-guy" at bounding box center [649, 419] width 177 height 18
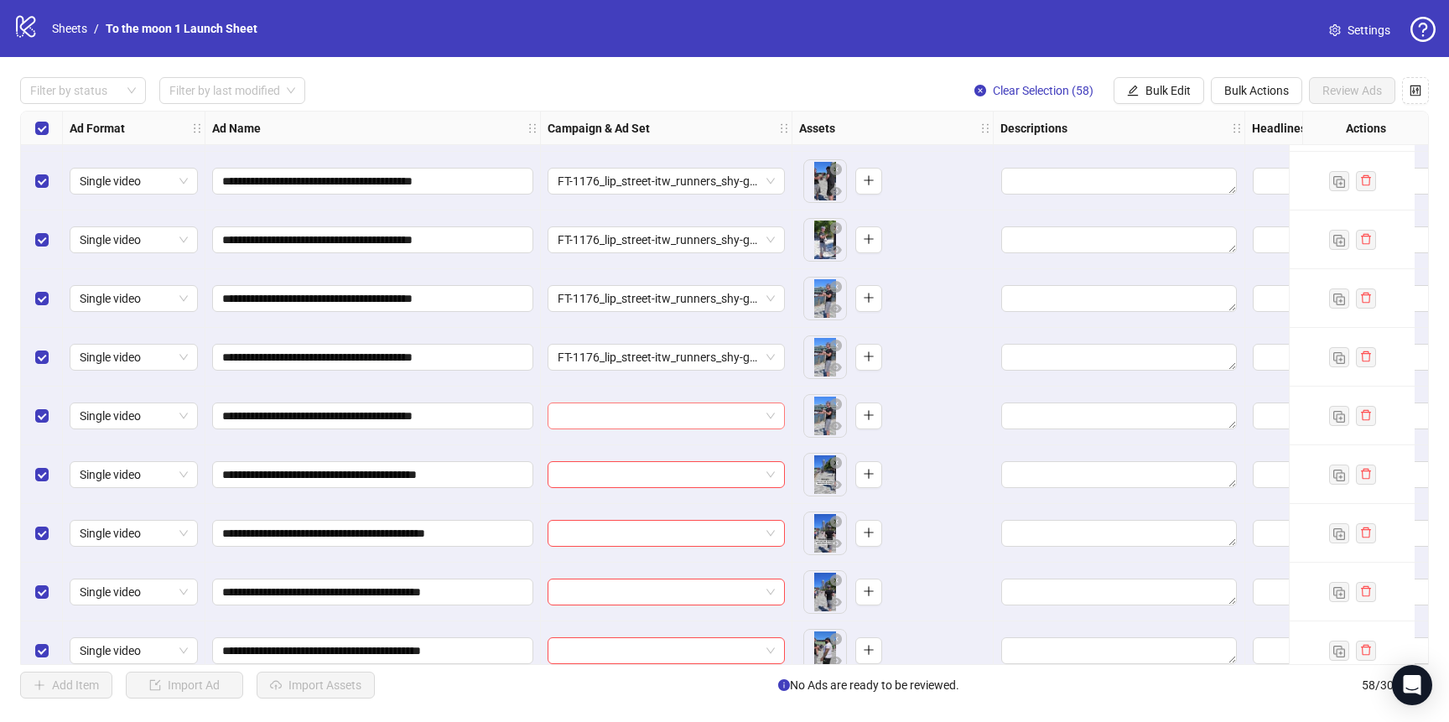
click at [584, 415] on input "search" at bounding box center [659, 415] width 202 height 25
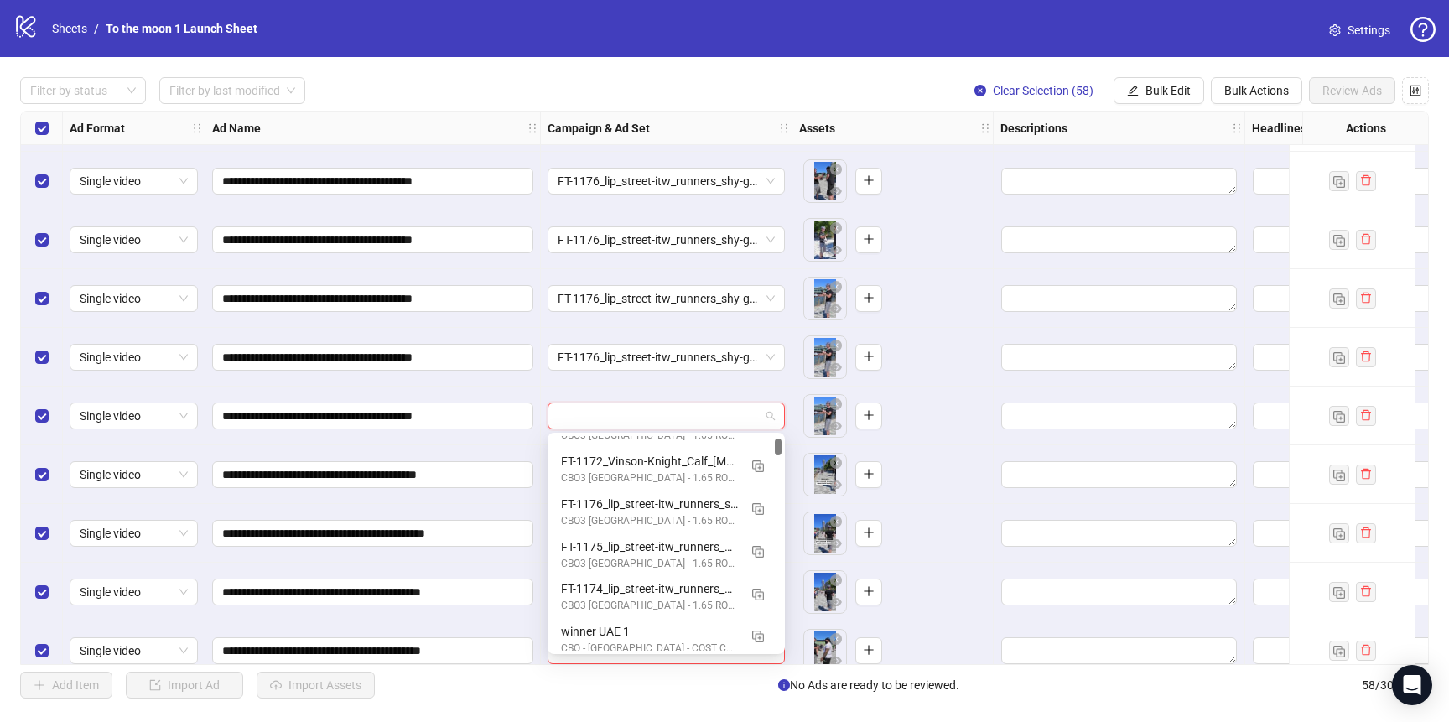
scroll to position [164, 0]
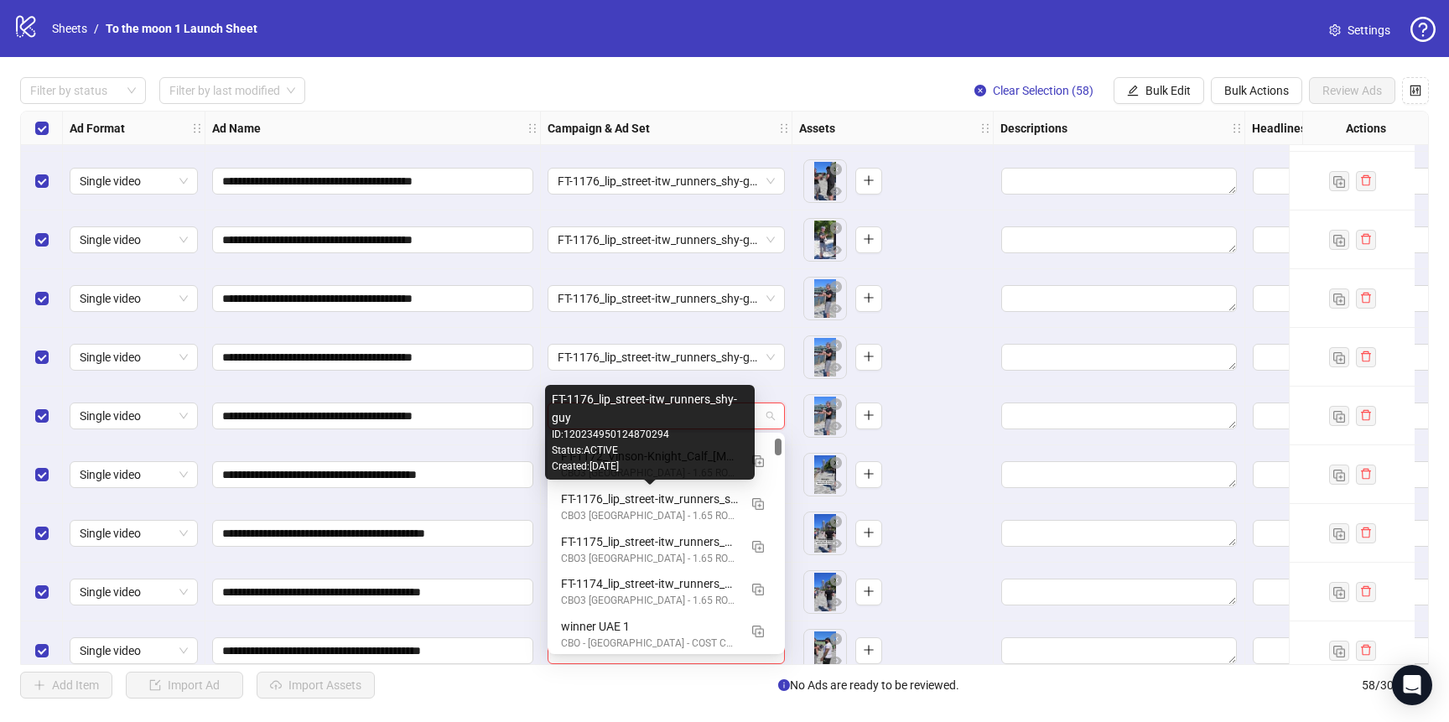
click at [584, 501] on div "FT-1176_lip_street-itw_runners_shy-guy" at bounding box center [649, 499] width 177 height 18
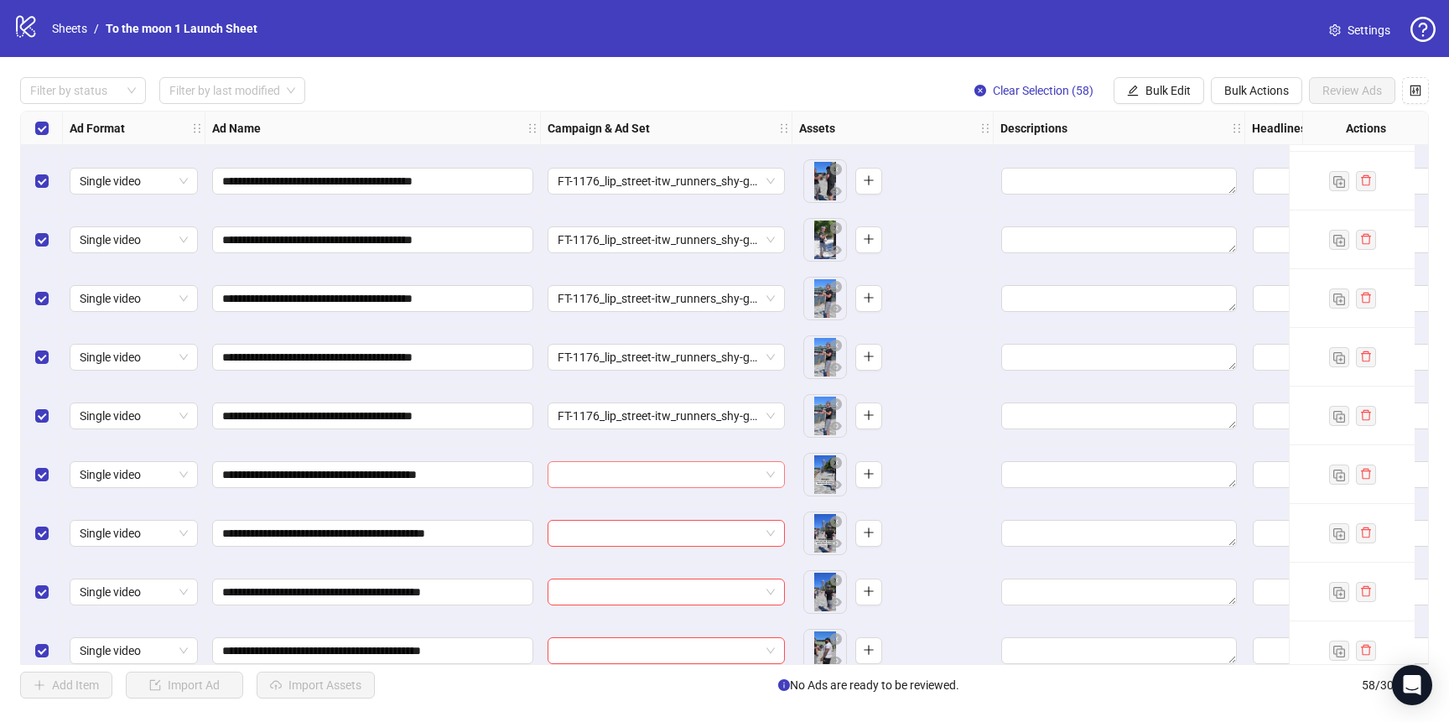
click at [592, 465] on input "search" at bounding box center [659, 474] width 202 height 25
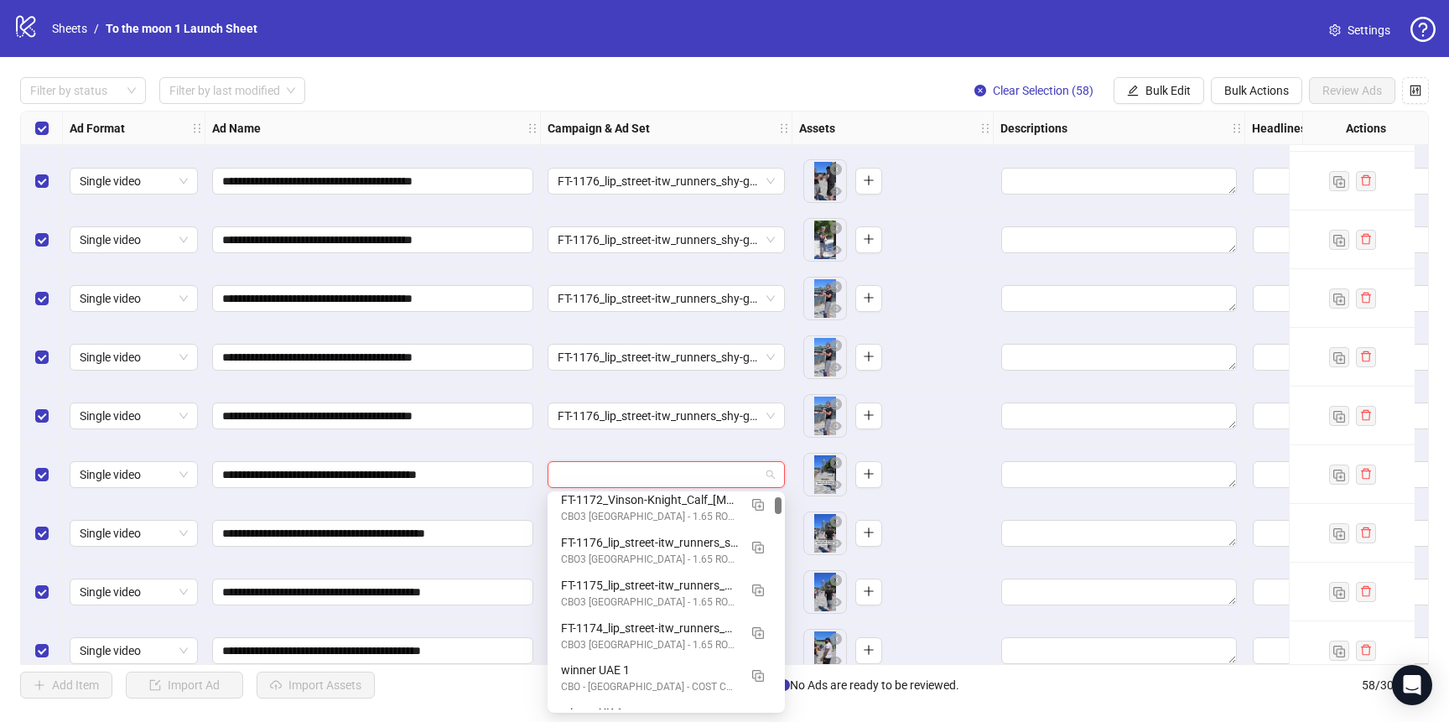
scroll to position [208, 0]
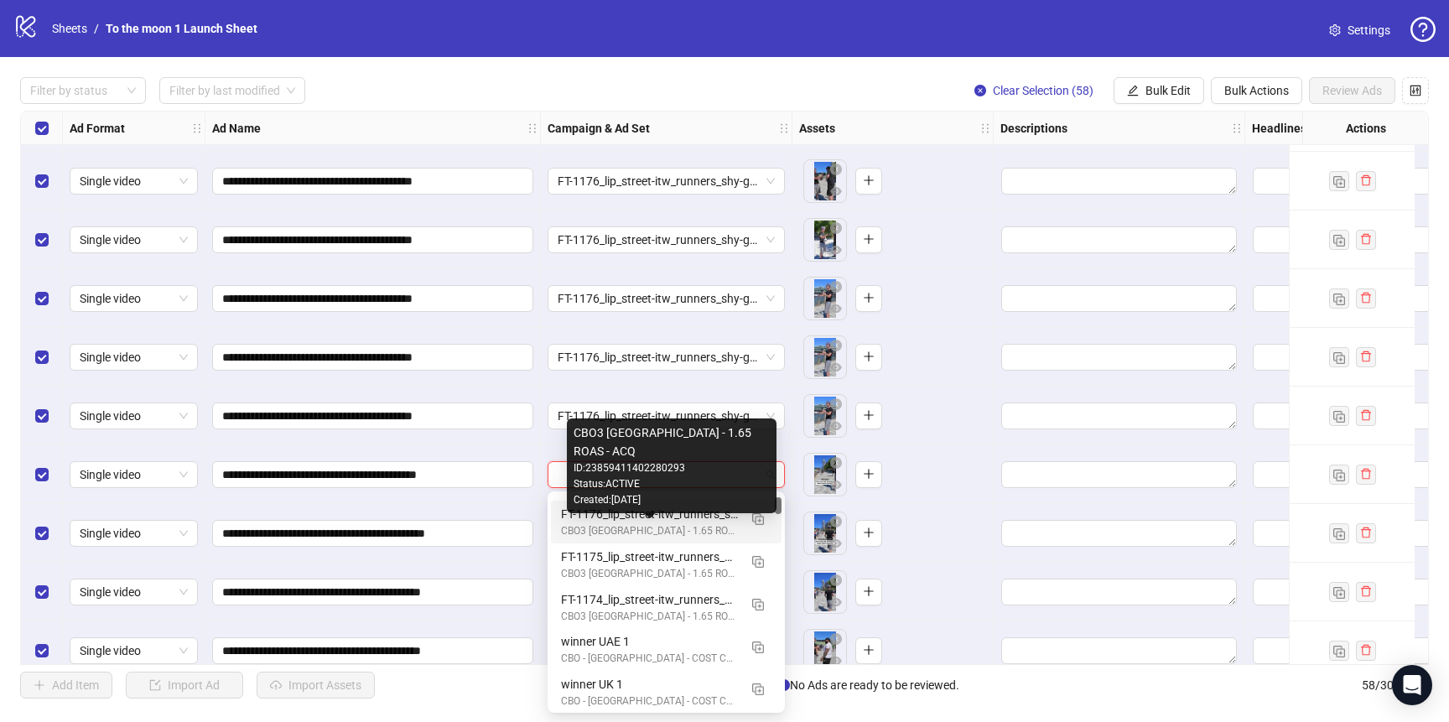
click at [604, 527] on div "CBO3 [GEOGRAPHIC_DATA] - 1.65 ROAS - ACQ" at bounding box center [649, 531] width 177 height 16
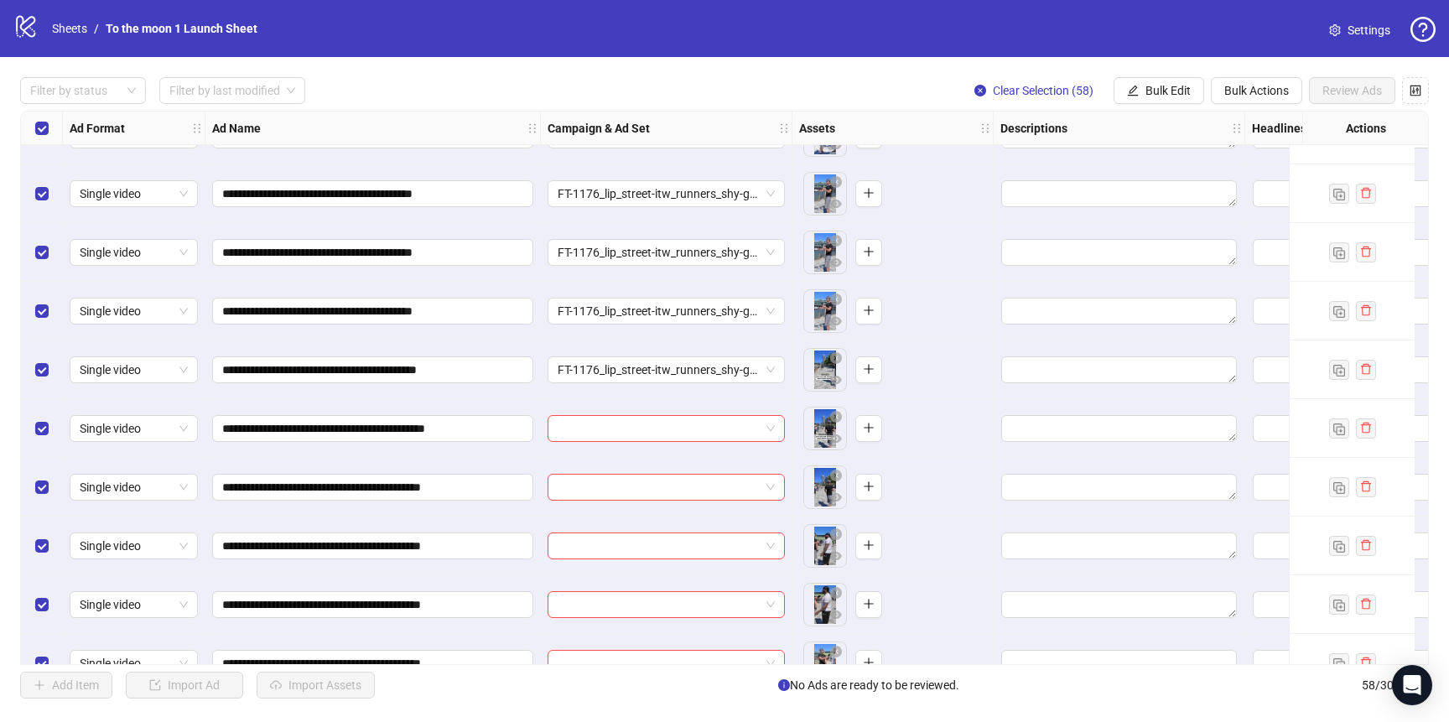
scroll to position [1461, 0]
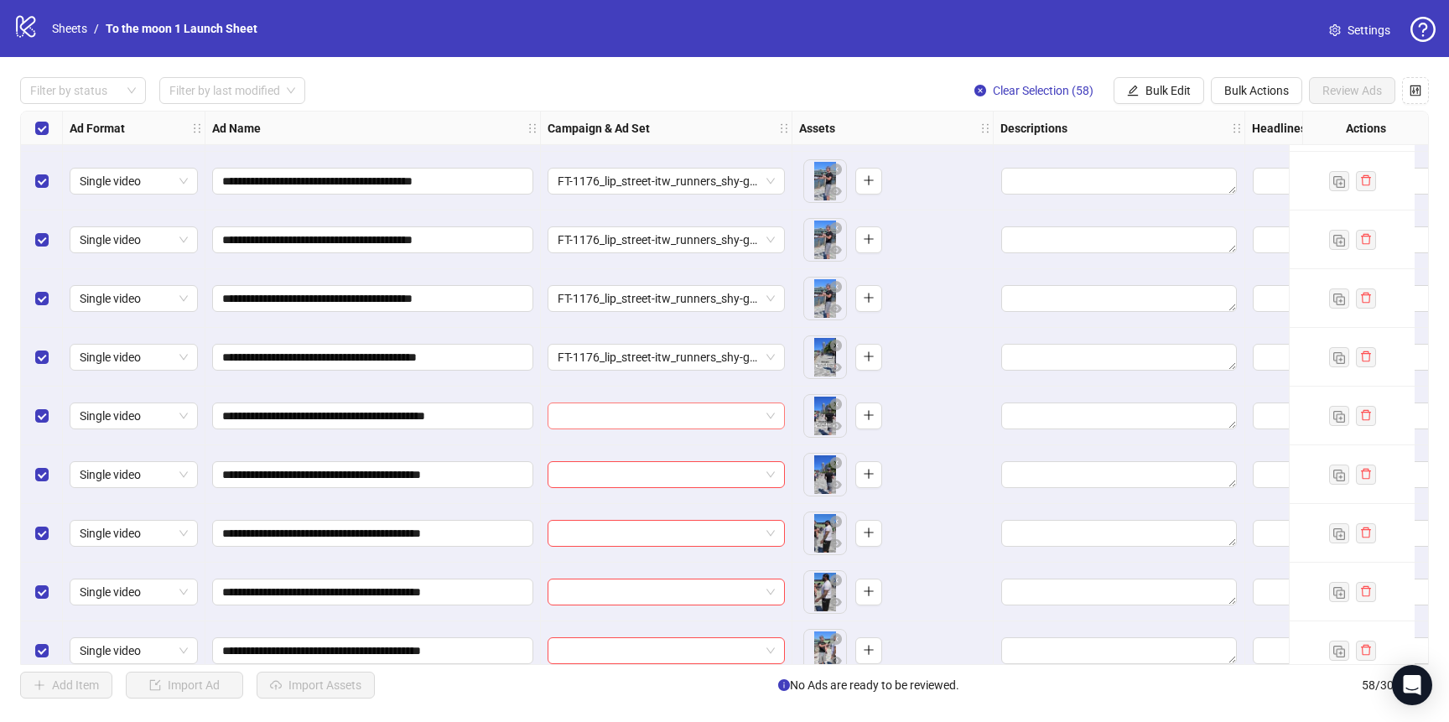
click at [629, 415] on input "search" at bounding box center [659, 415] width 202 height 25
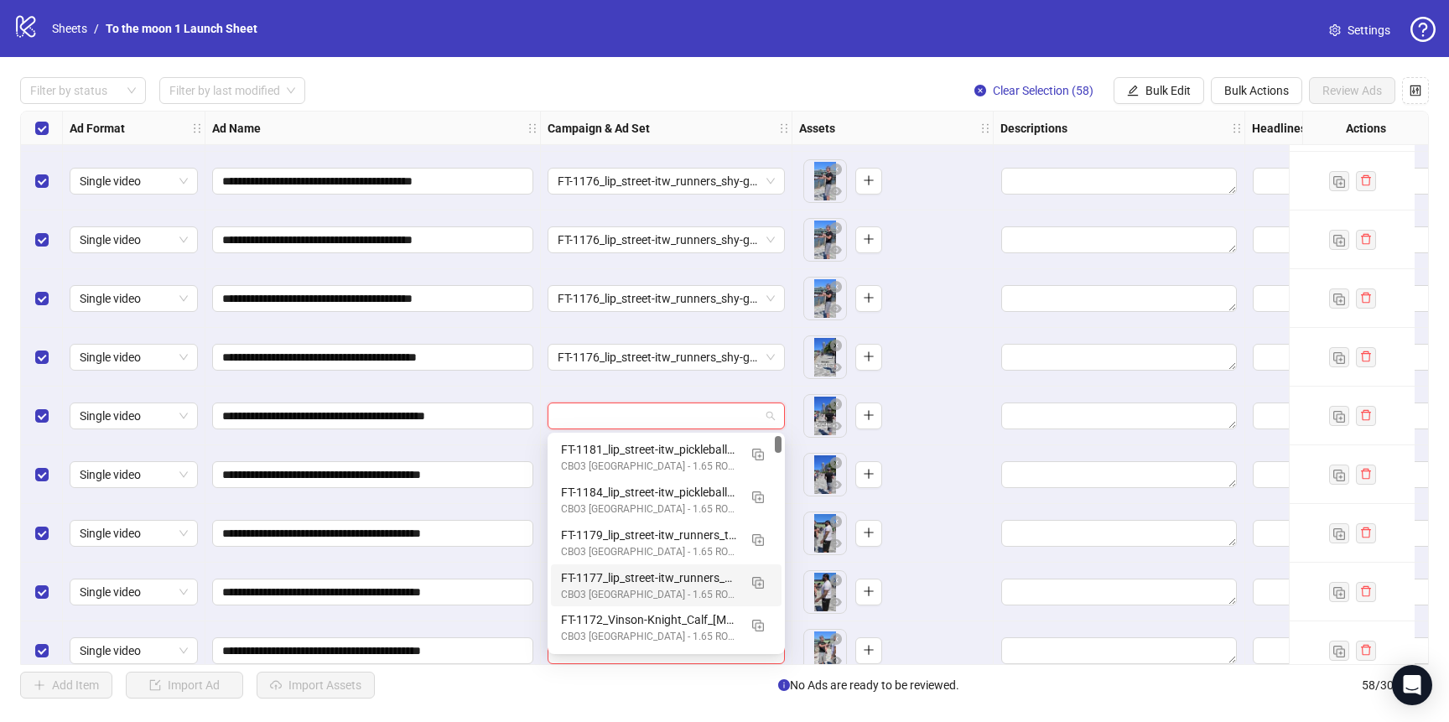
click at [621, 579] on div "FT-1177_lip_street-itw_runners_black-guy" at bounding box center [649, 578] width 177 height 18
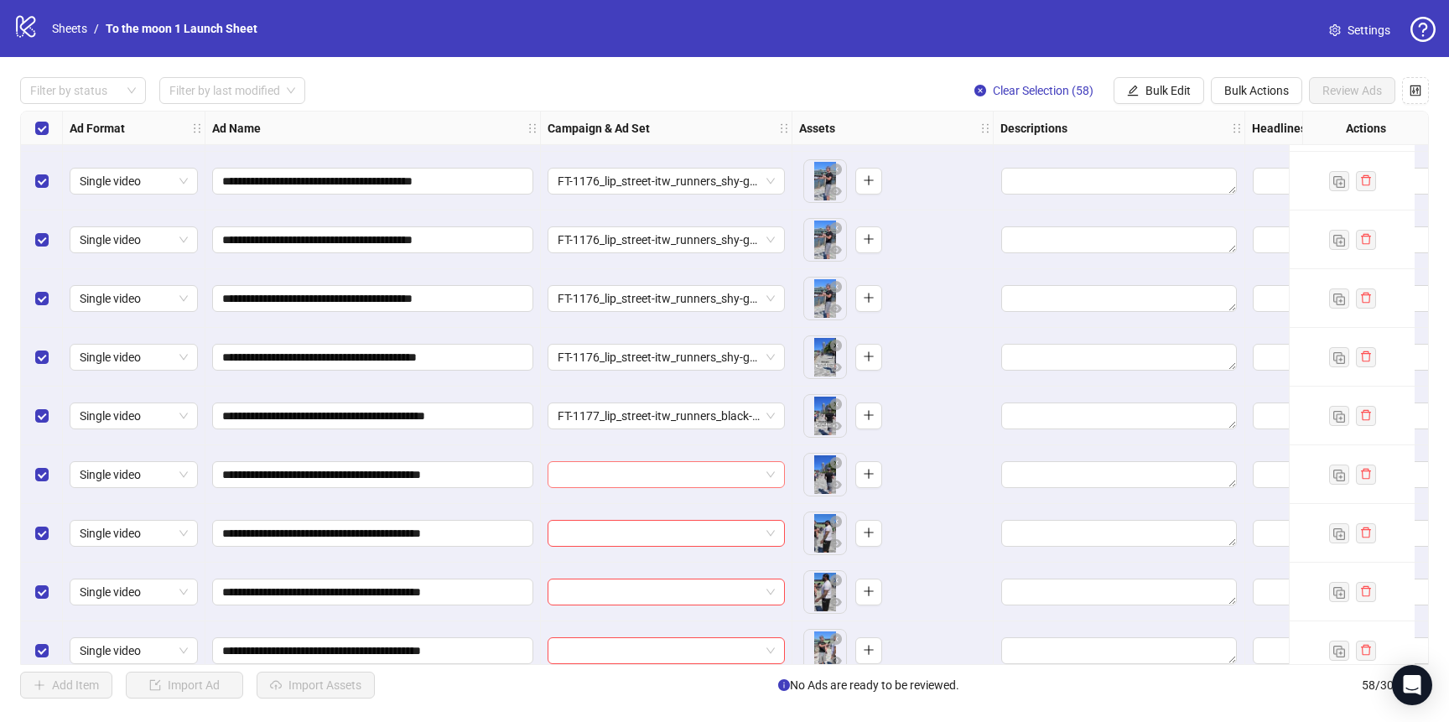
click at [621, 483] on input "search" at bounding box center [659, 474] width 202 height 25
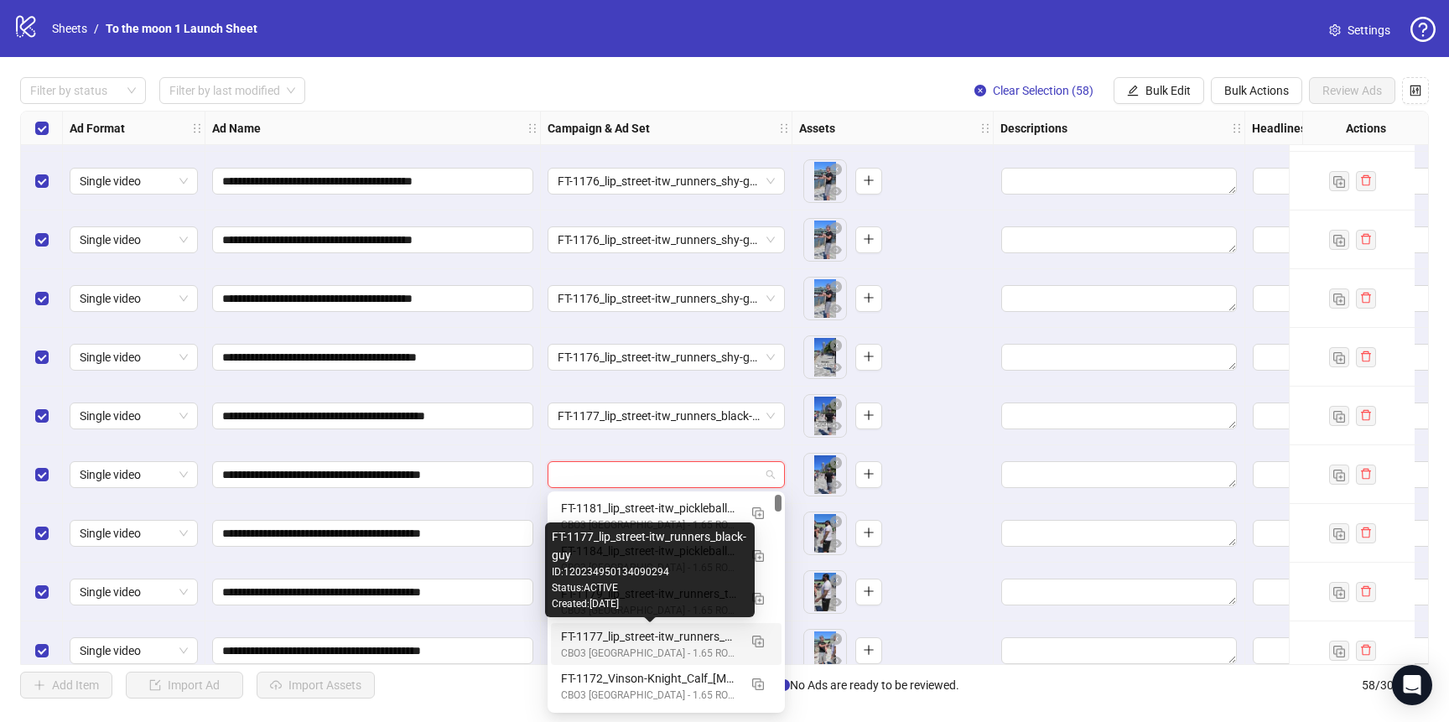
click at [616, 632] on div "FT-1177_lip_street-itw_runners_black-guy" at bounding box center [649, 636] width 177 height 18
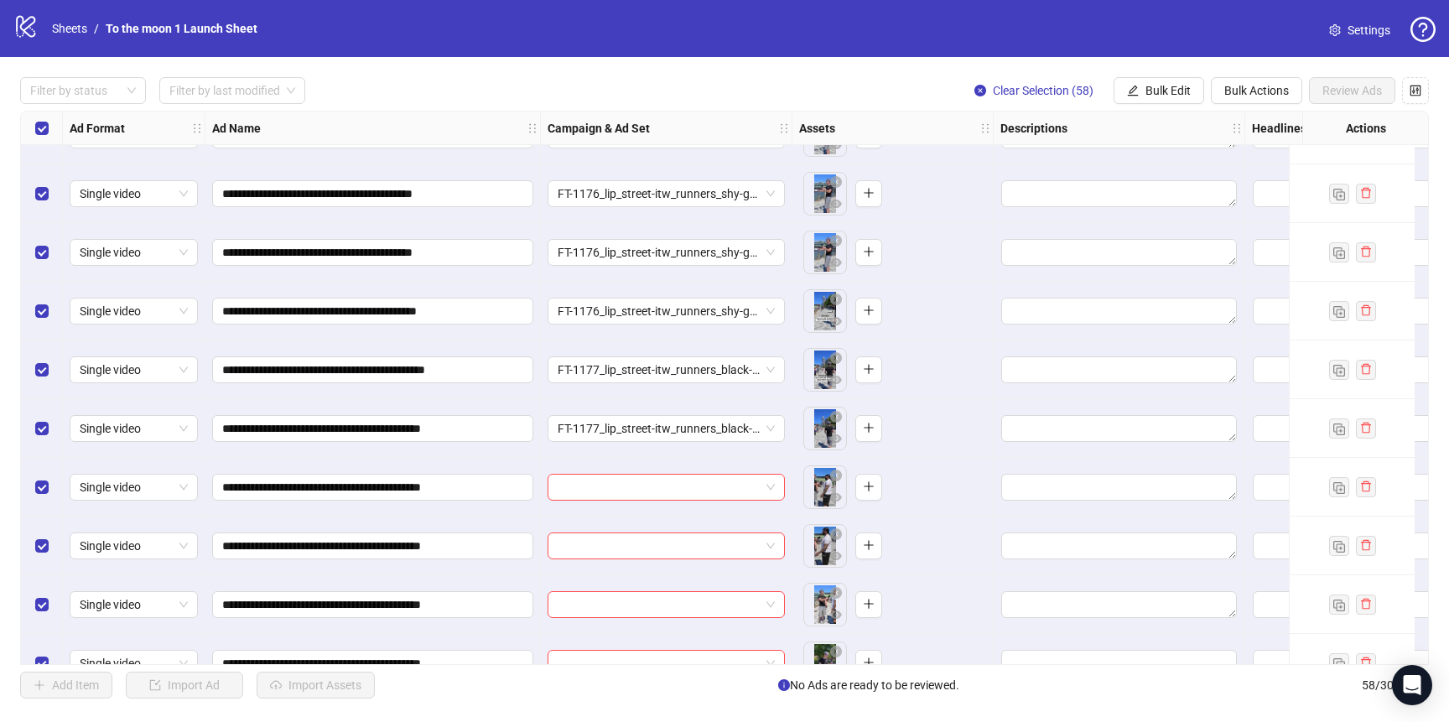
scroll to position [1613, 0]
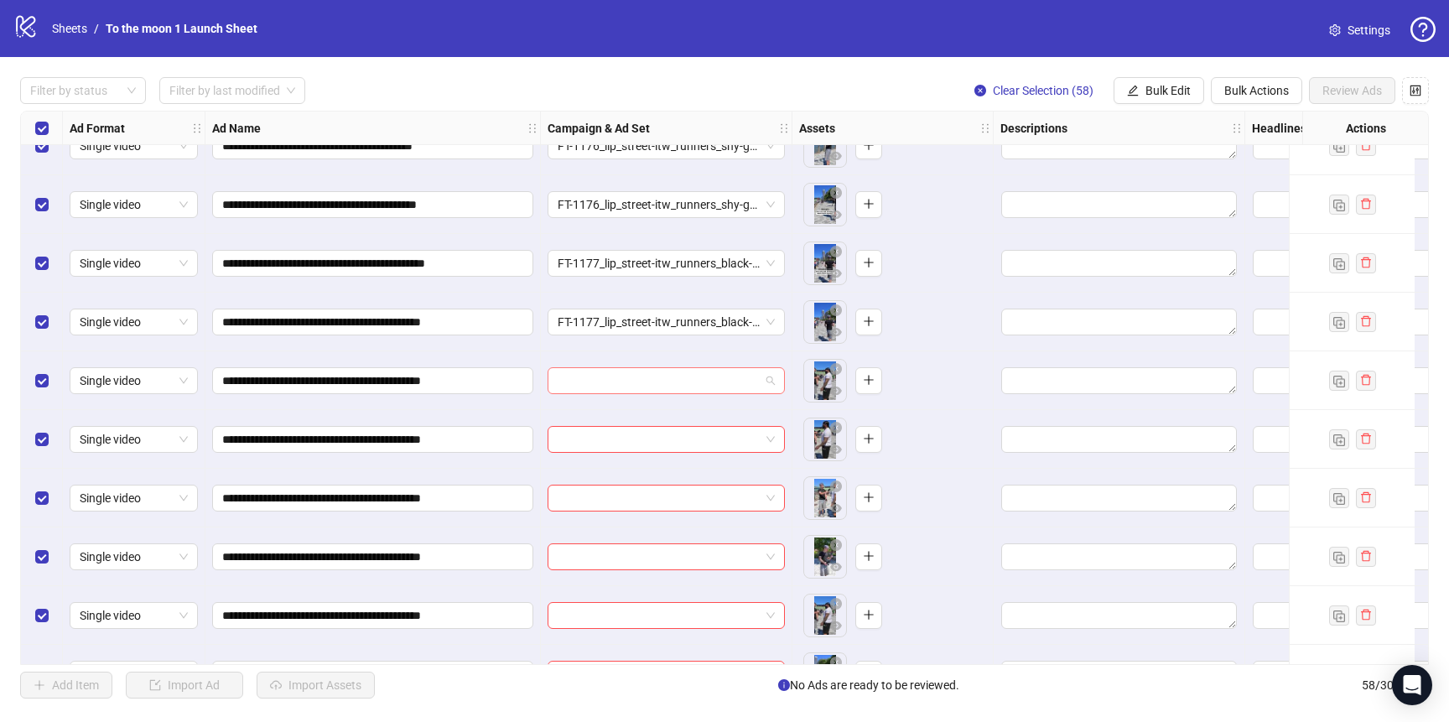
click at [646, 372] on input "search" at bounding box center [659, 380] width 202 height 25
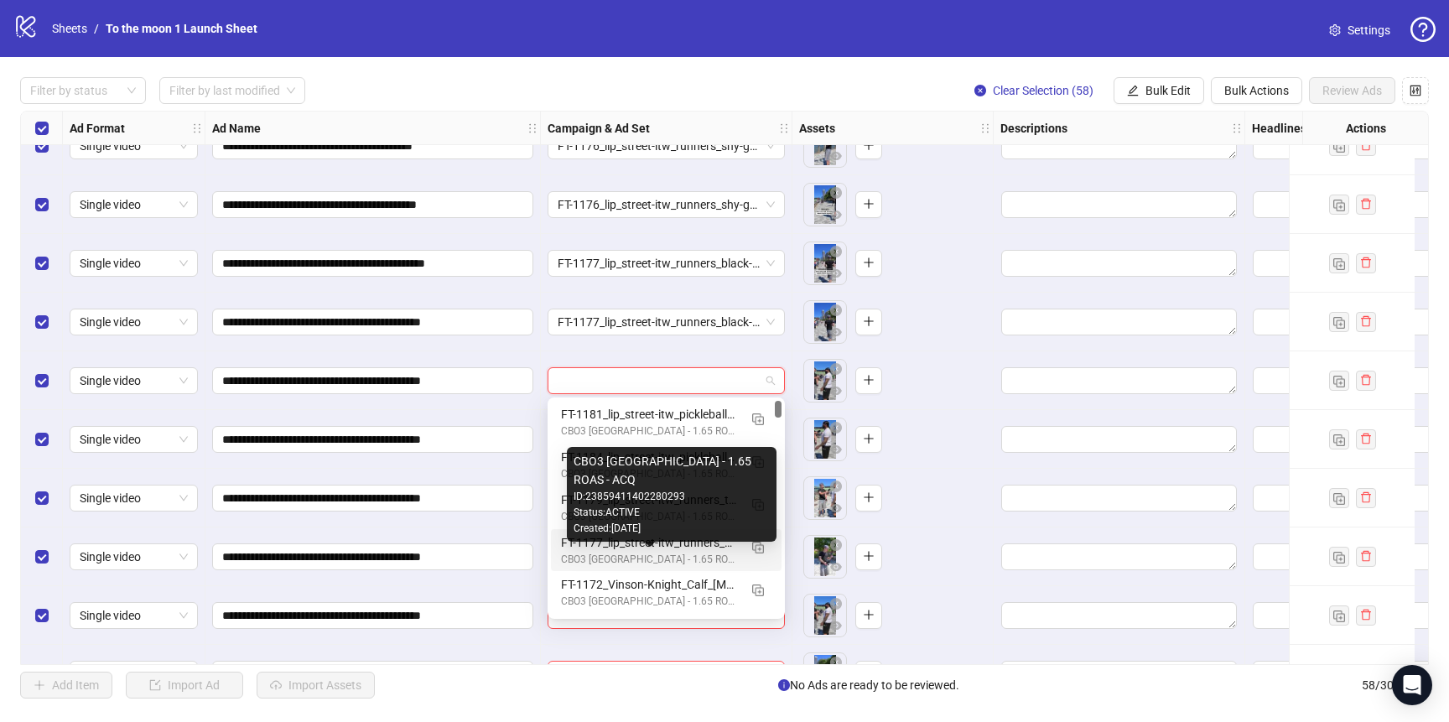
click at [646, 554] on div "CBO3 [GEOGRAPHIC_DATA] - 1.65 ROAS - ACQ" at bounding box center [649, 560] width 177 height 16
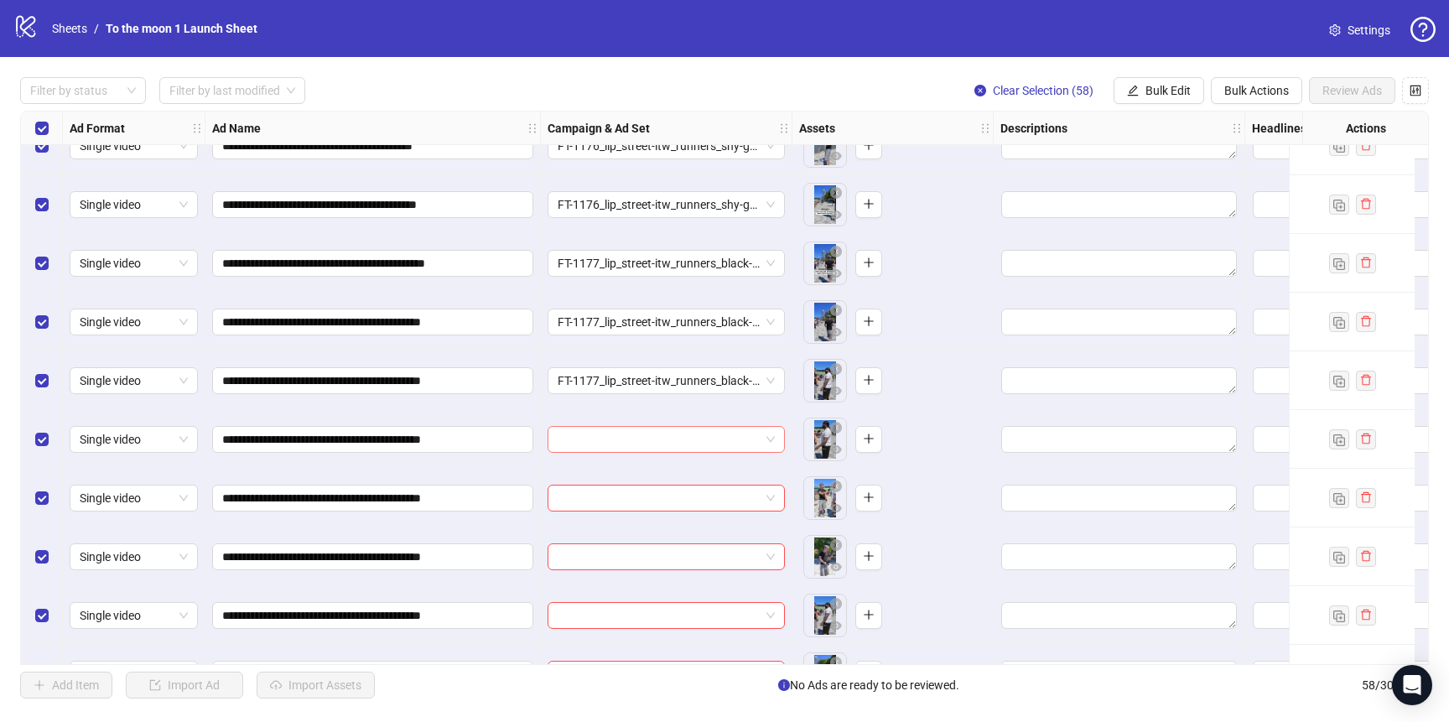
click at [639, 442] on input "search" at bounding box center [659, 439] width 202 height 25
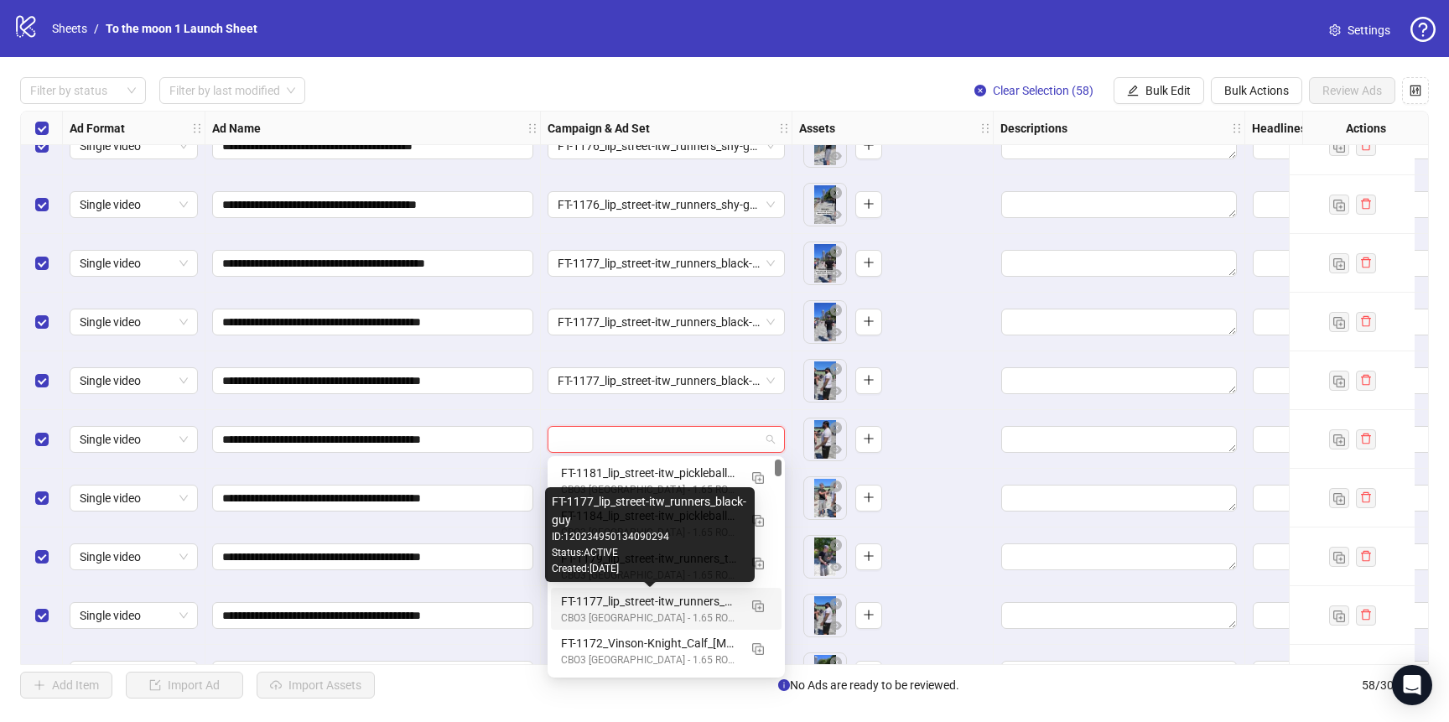
click at [632, 600] on div "FT-1177_lip_street-itw_runners_black-guy" at bounding box center [649, 601] width 177 height 18
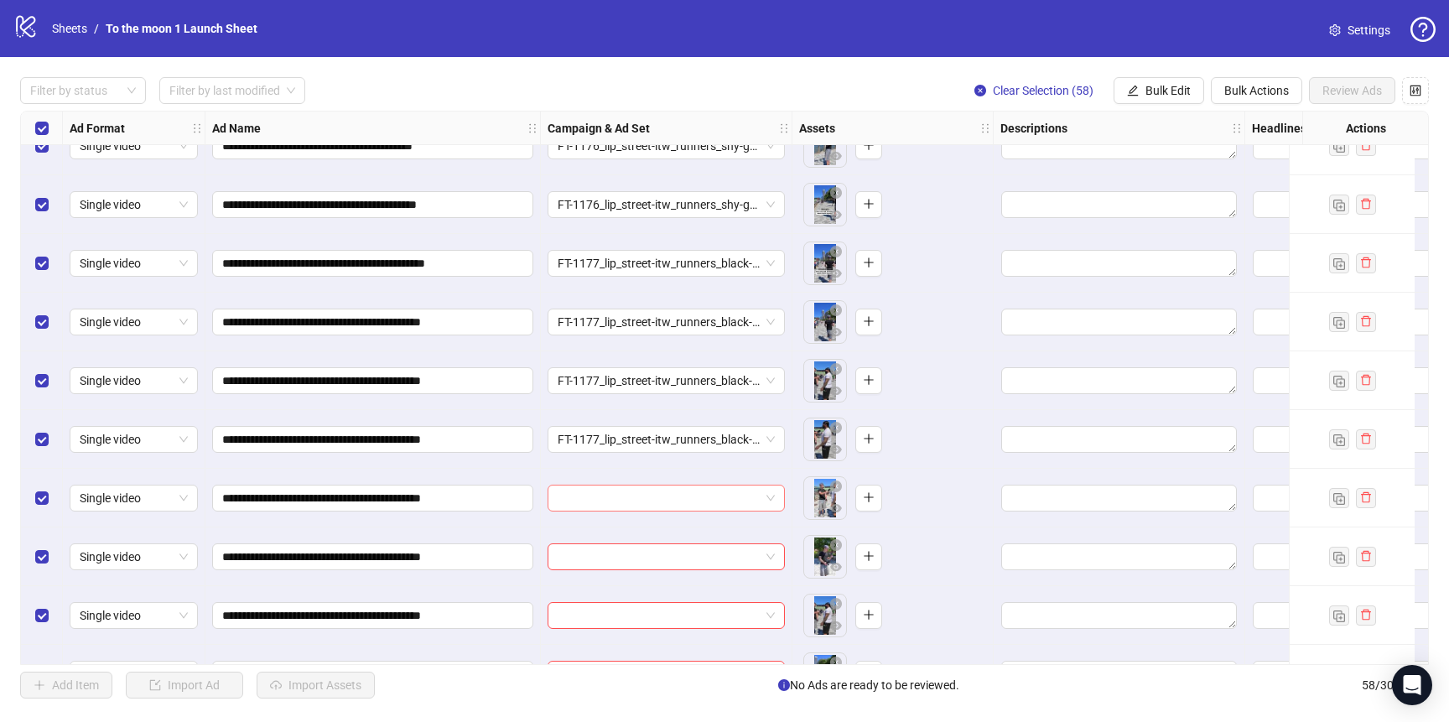
click at [648, 500] on input "search" at bounding box center [659, 497] width 202 height 25
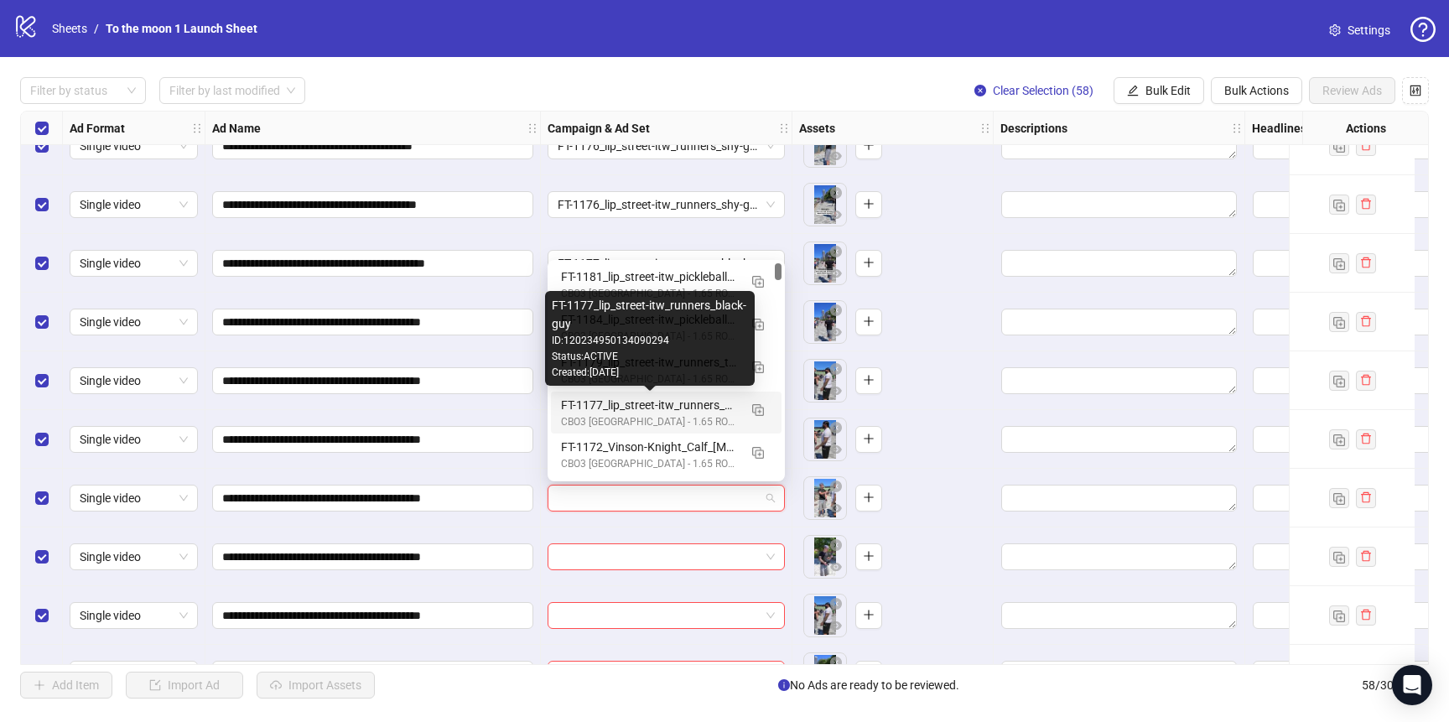
click at [652, 404] on div "FT-1177_lip_street-itw_runners_black-guy" at bounding box center [649, 405] width 177 height 18
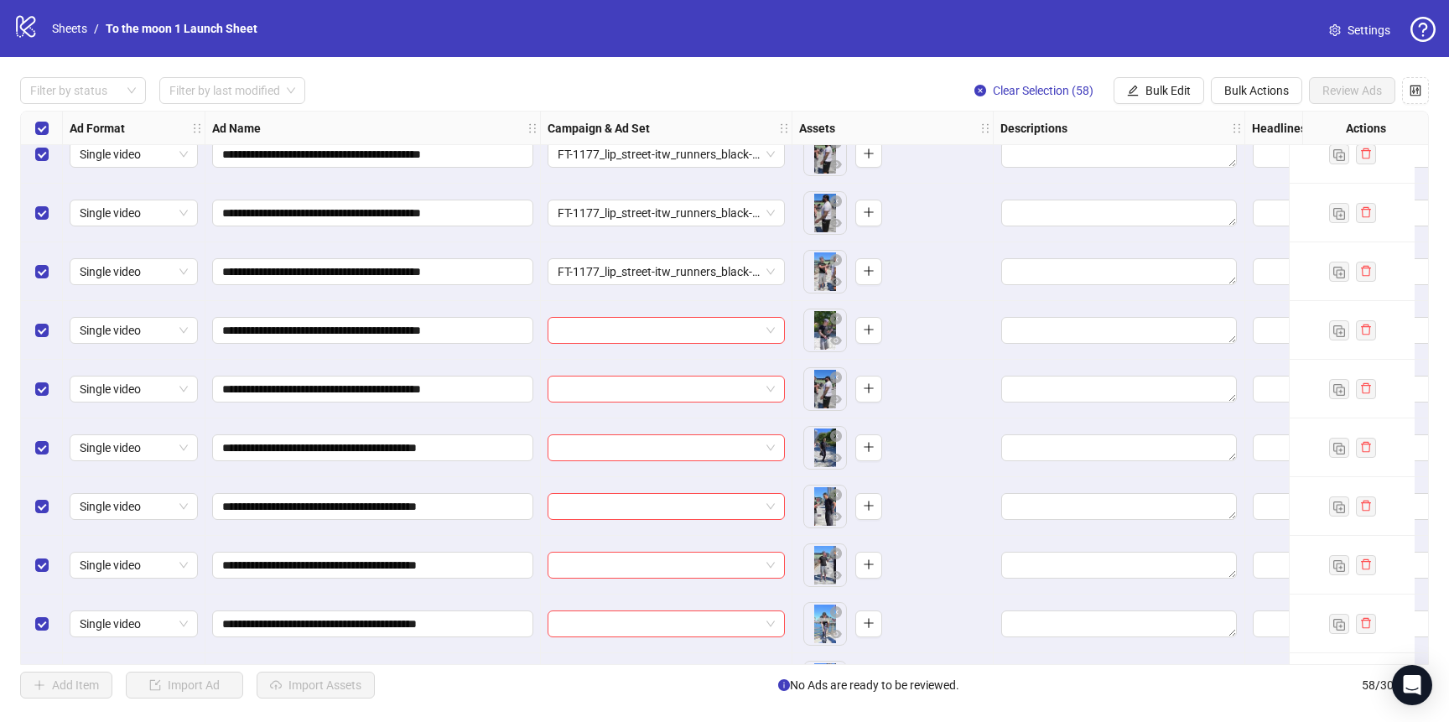
scroll to position [1893, 0]
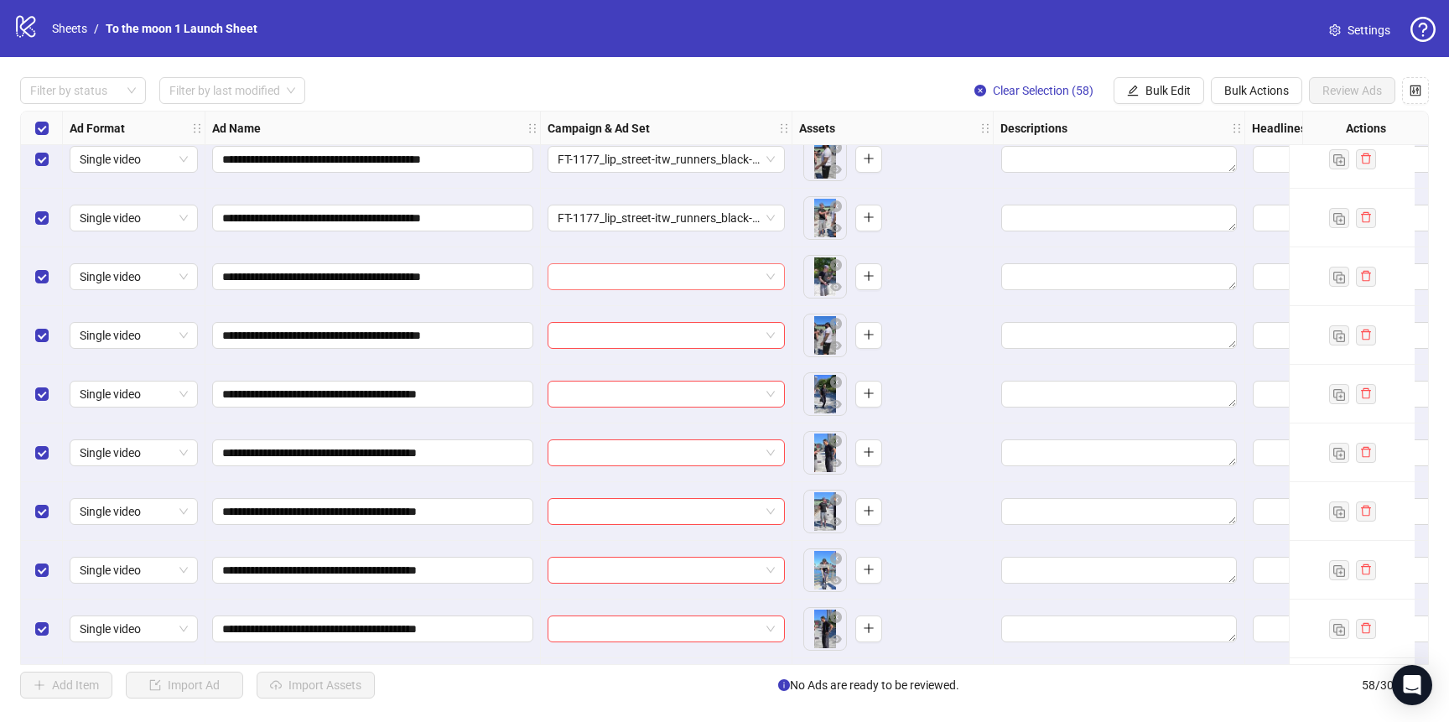
click at [655, 276] on input "search" at bounding box center [659, 276] width 202 height 25
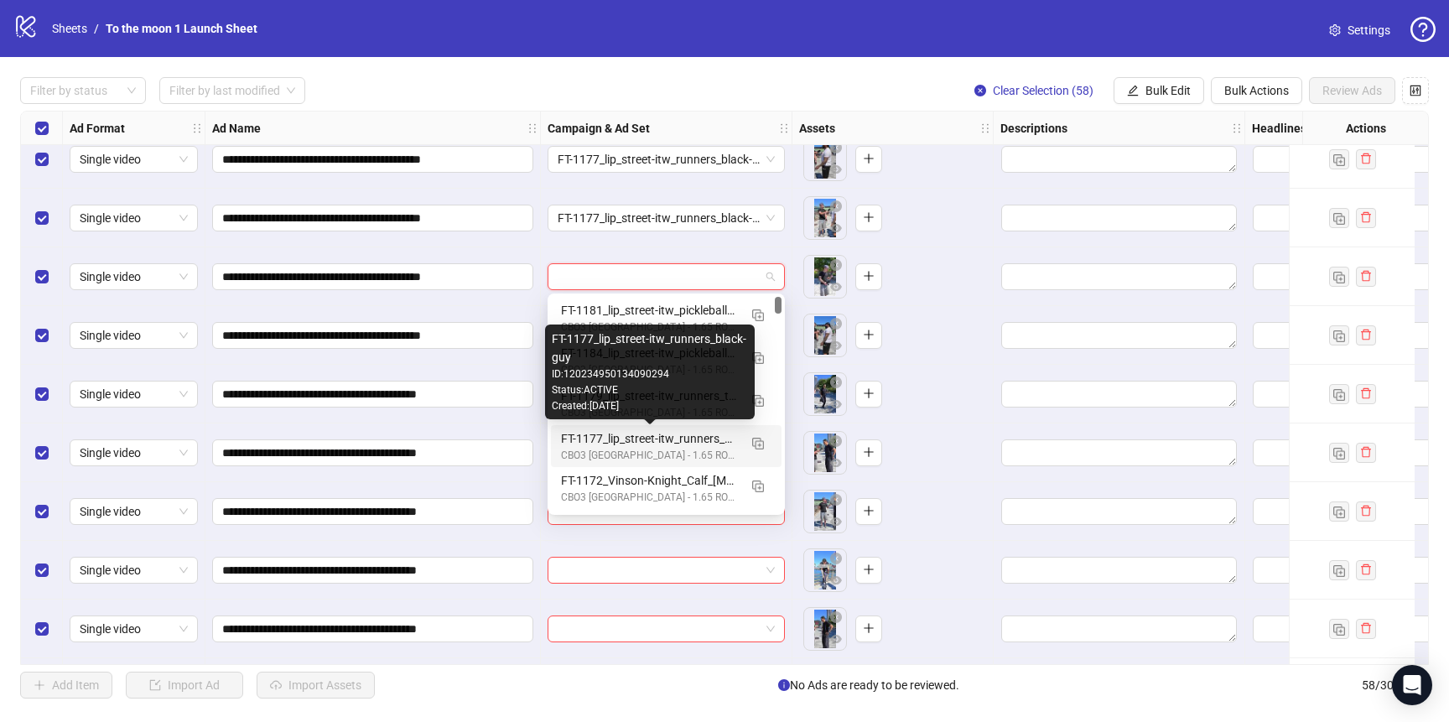
click at [650, 434] on div "FT-1177_lip_street-itw_runners_black-guy" at bounding box center [649, 438] width 177 height 18
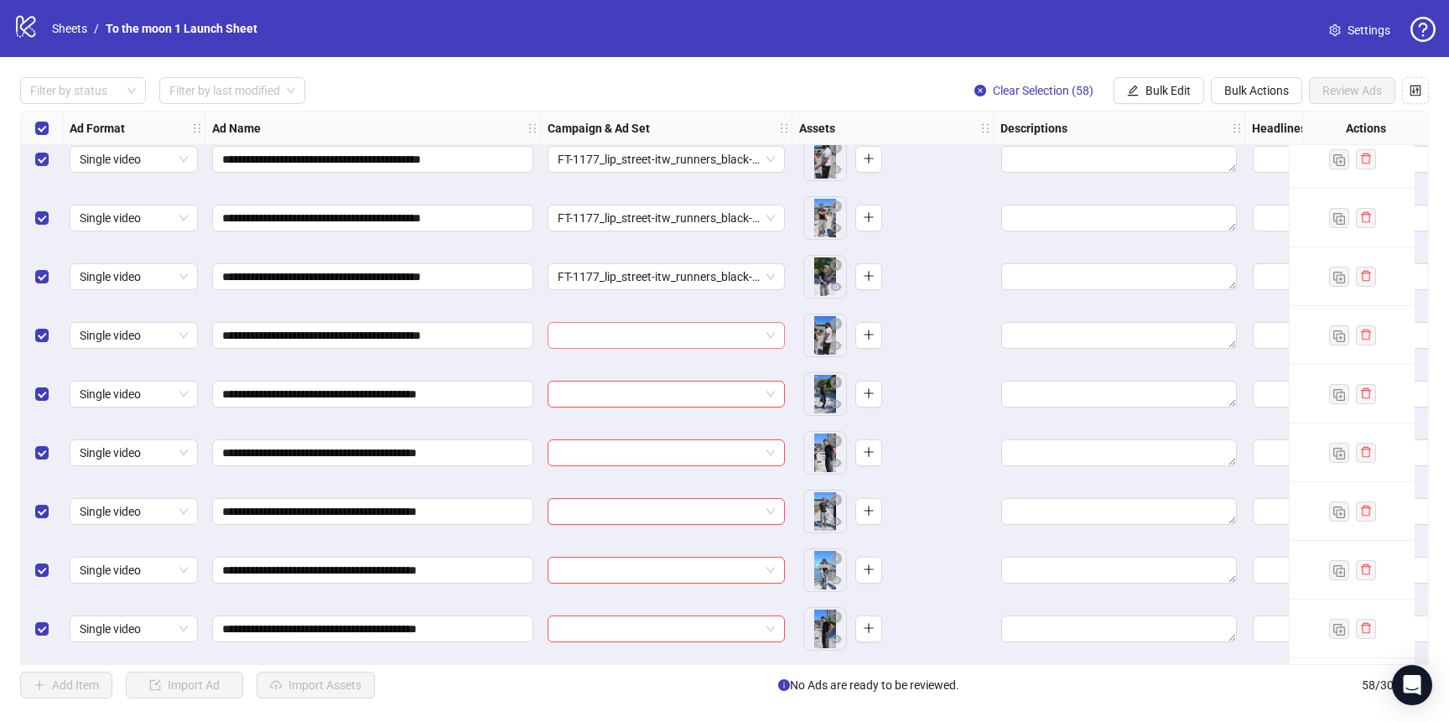
click at [652, 337] on input "search" at bounding box center [659, 335] width 202 height 25
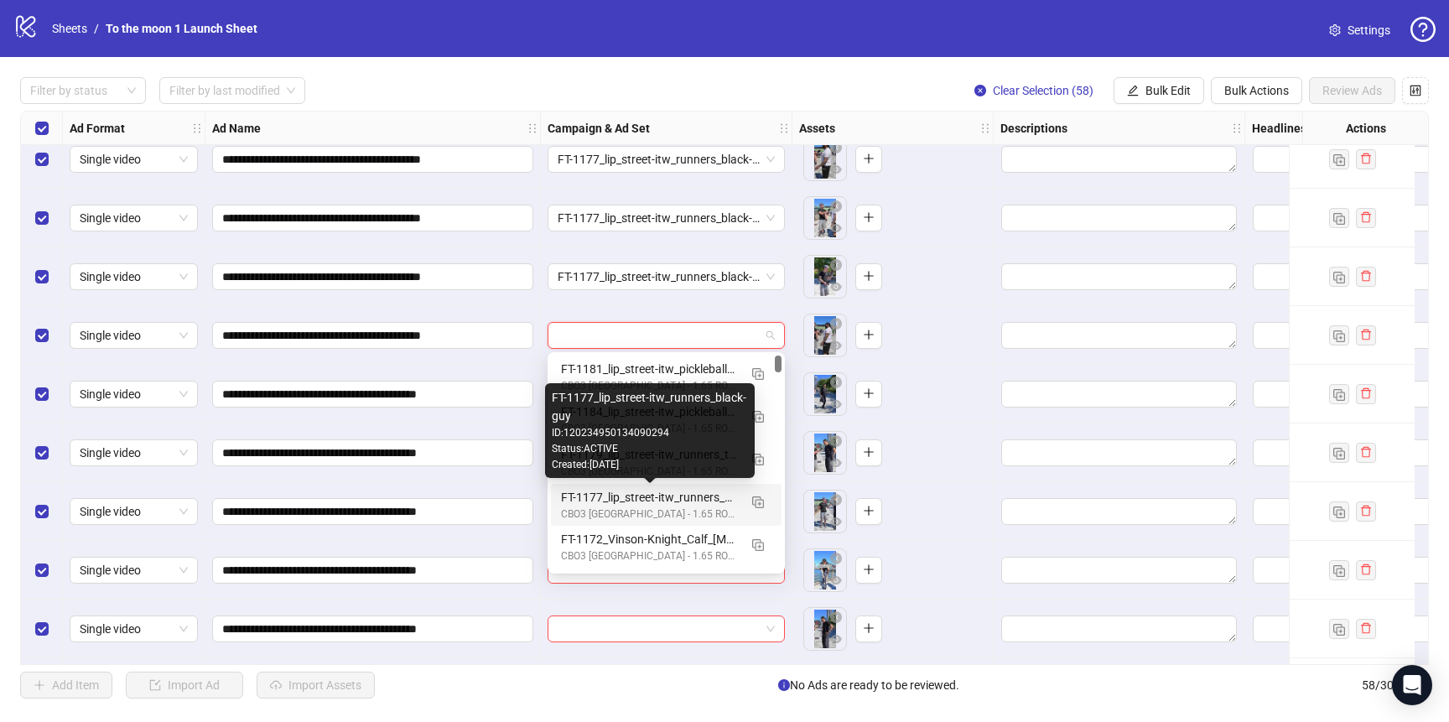
click at [641, 502] on div "FT-1177_lip_street-itw_runners_black-guy" at bounding box center [649, 497] width 177 height 18
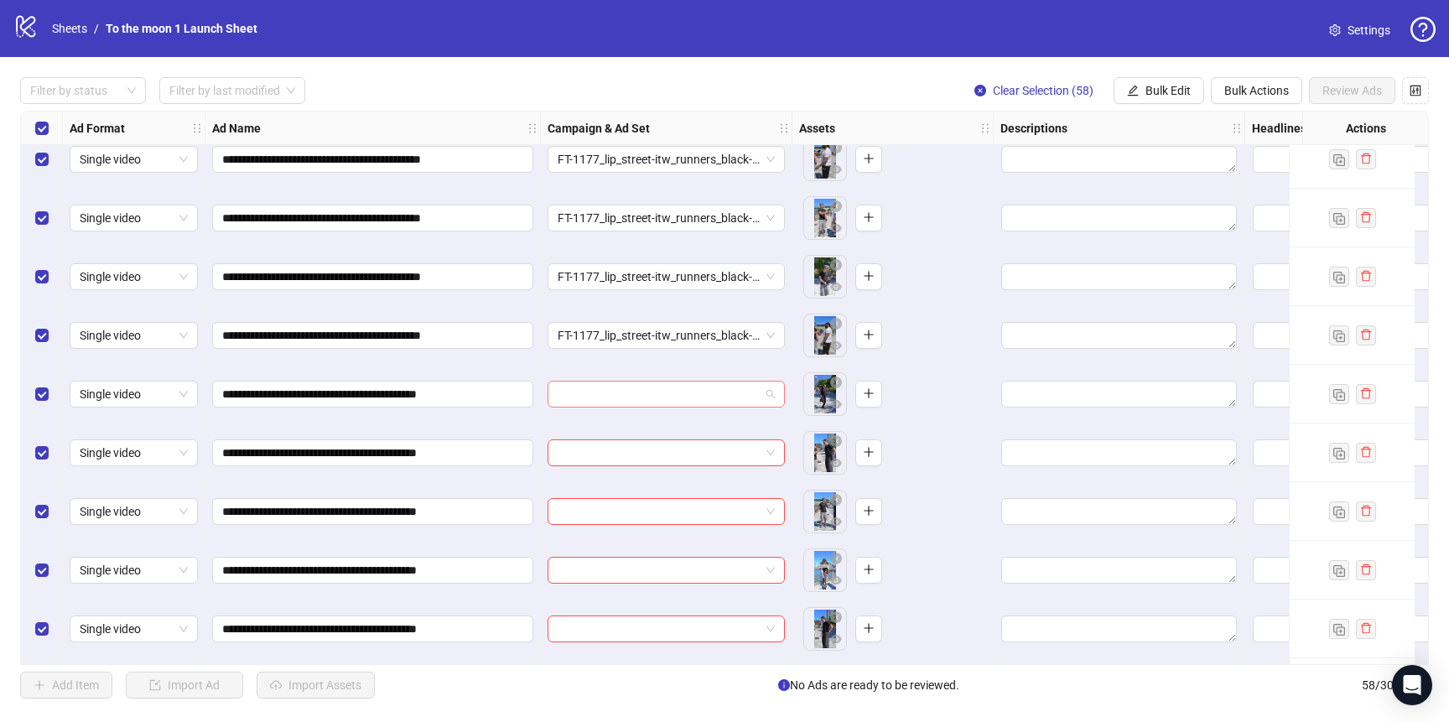
click at [651, 389] on input "search" at bounding box center [659, 394] width 202 height 25
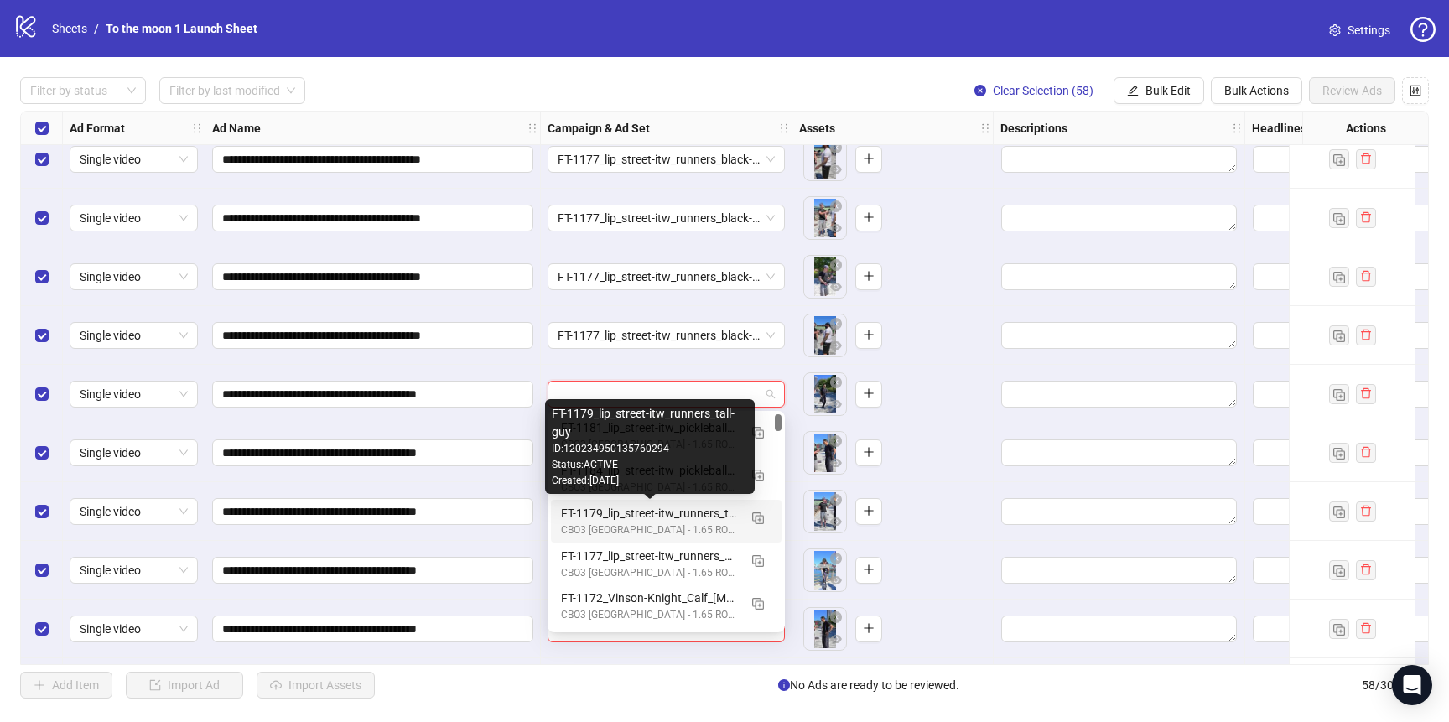
click at [631, 520] on div "FT-1179_lip_street-itw_runners_tall-guy" at bounding box center [649, 513] width 177 height 18
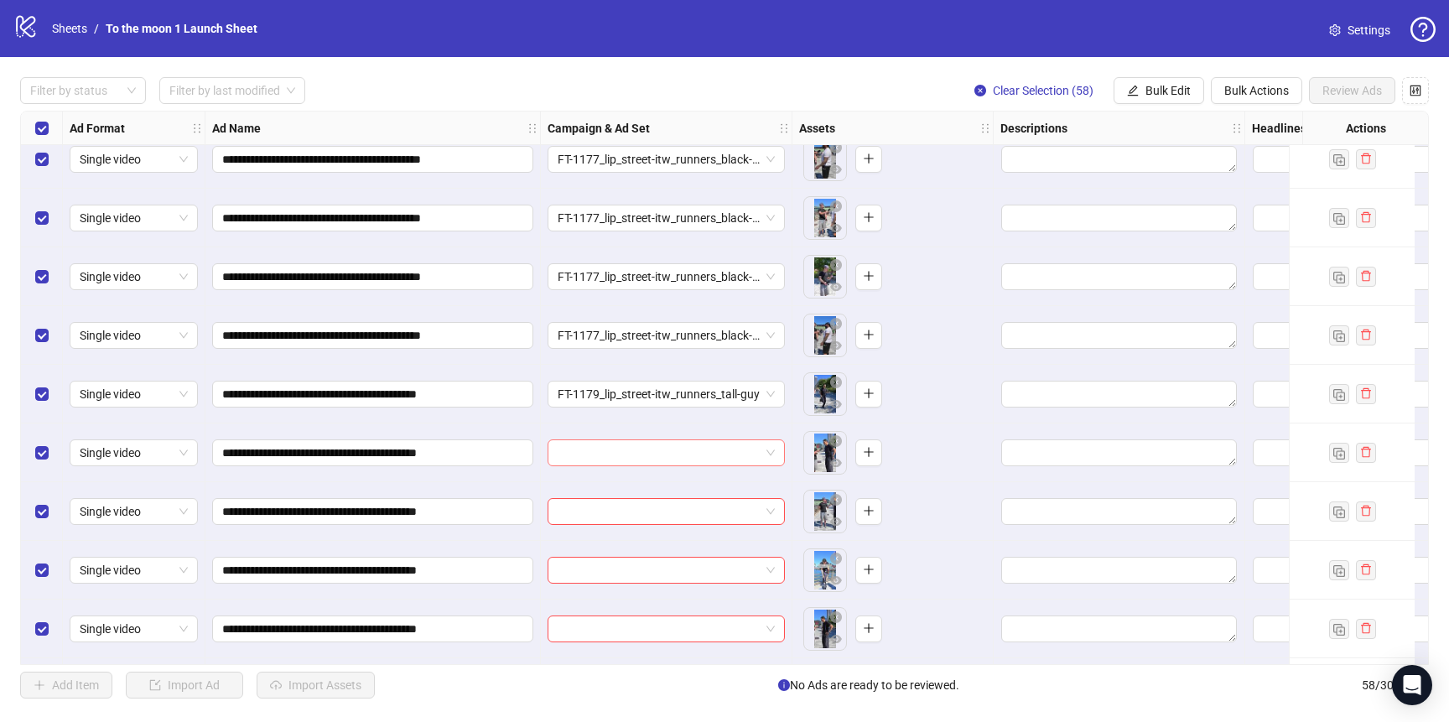
click at [630, 458] on input "search" at bounding box center [659, 452] width 202 height 25
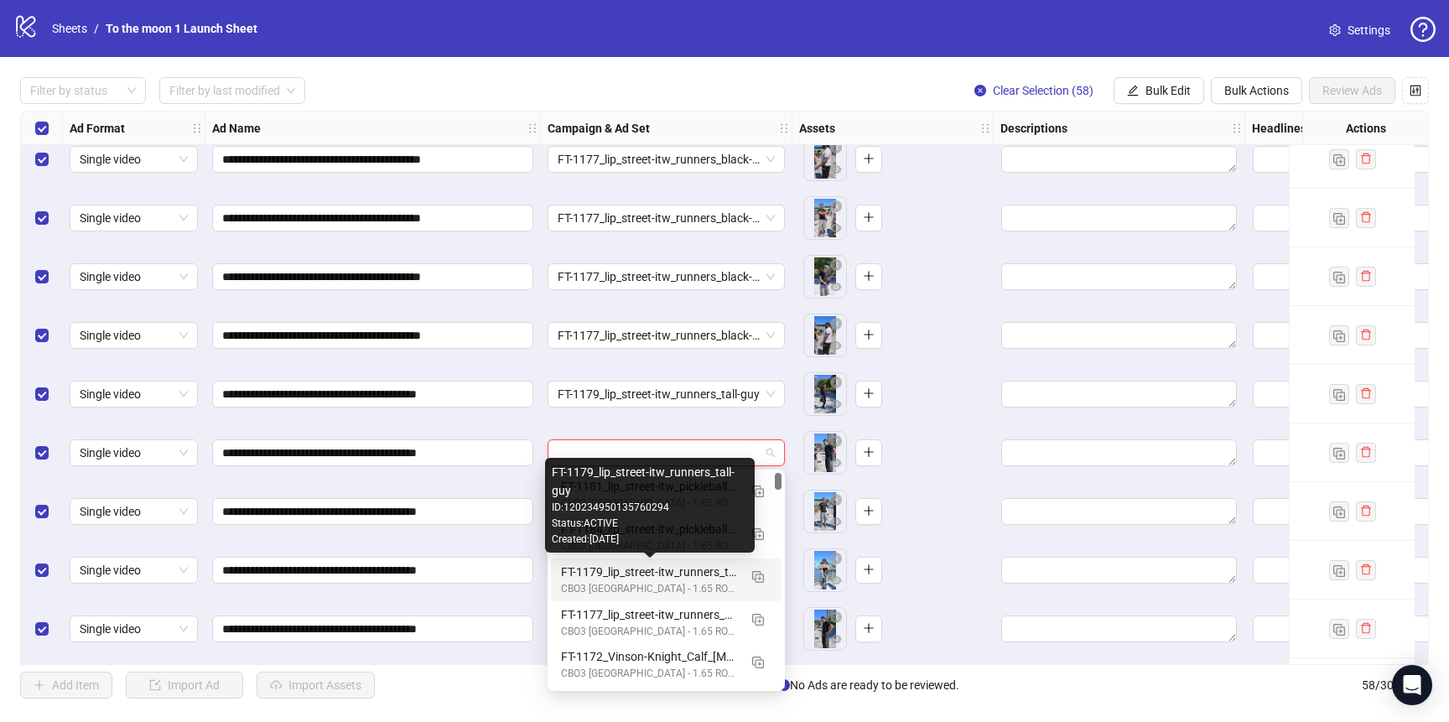
click at [620, 575] on div "FT-1179_lip_street-itw_runners_tall-guy" at bounding box center [649, 572] width 177 height 18
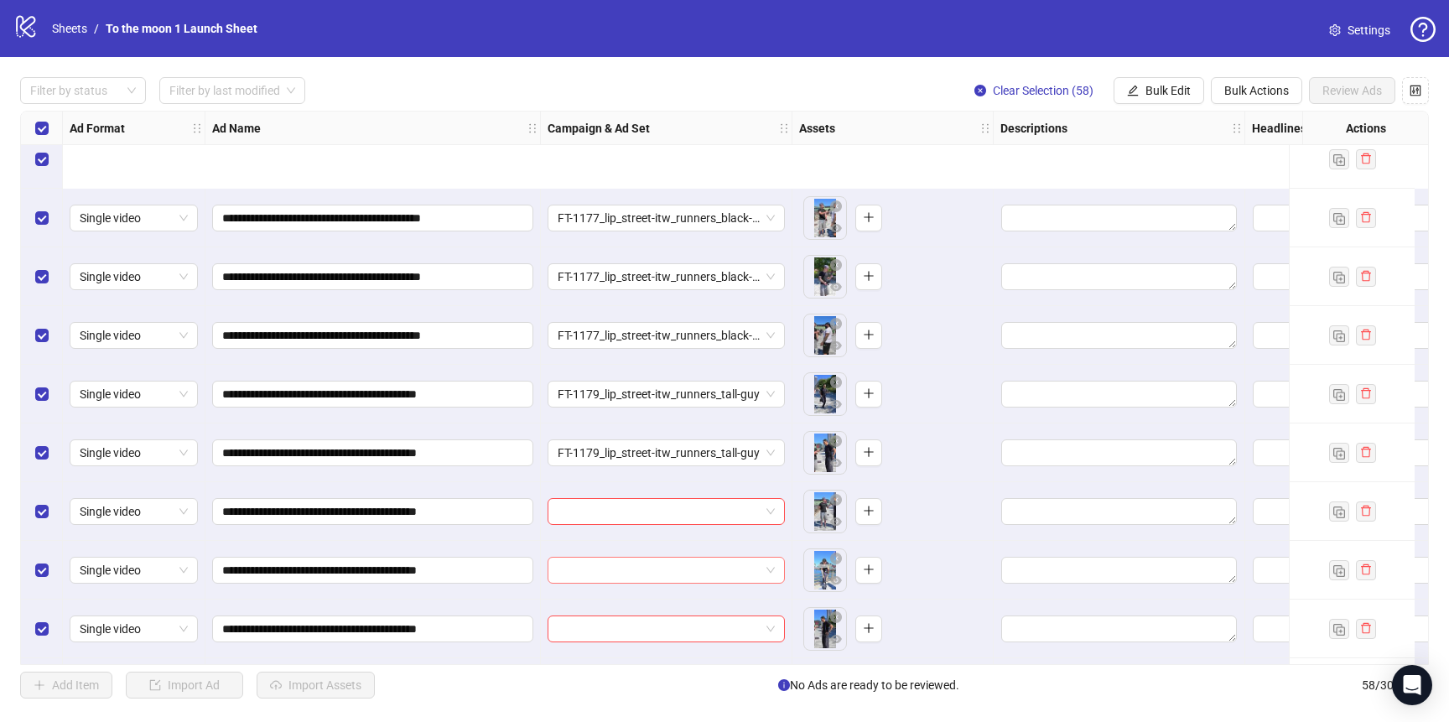
scroll to position [2177, 0]
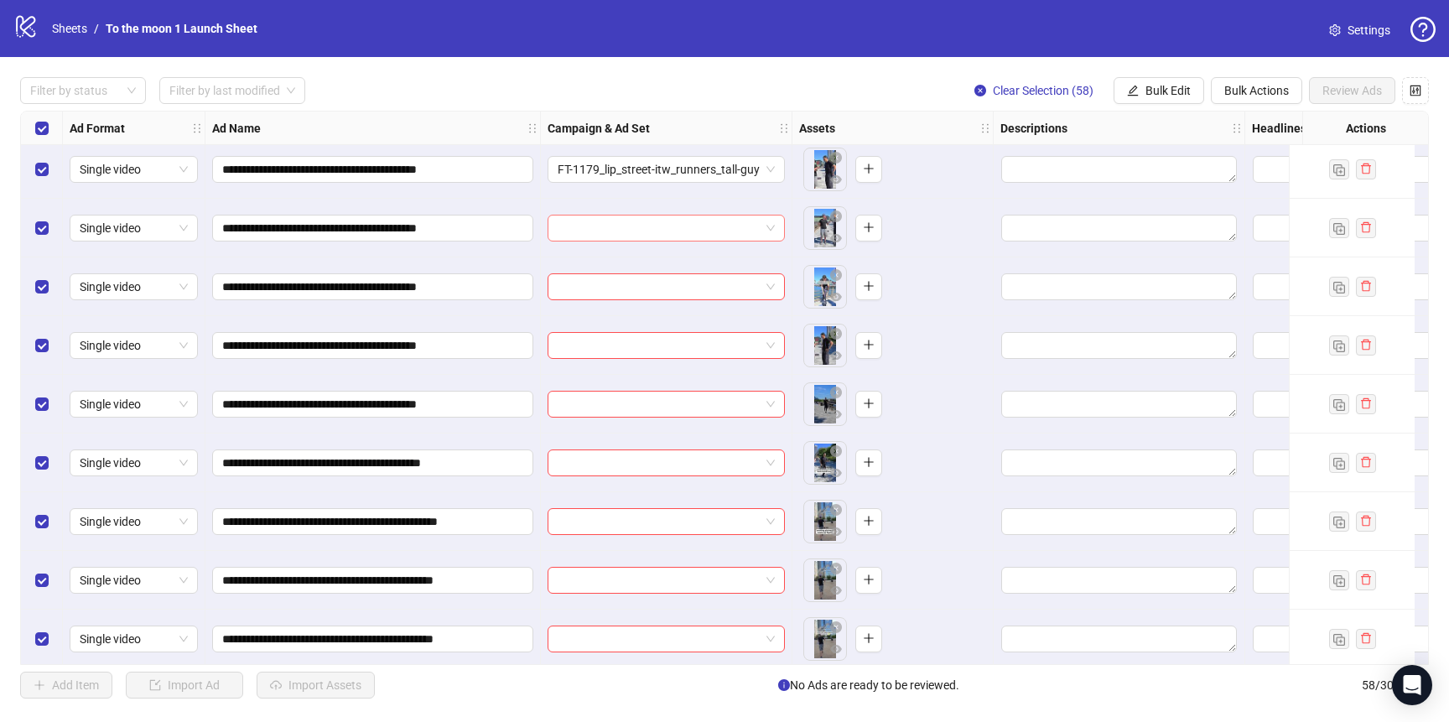
click at [673, 226] on input "search" at bounding box center [659, 227] width 202 height 25
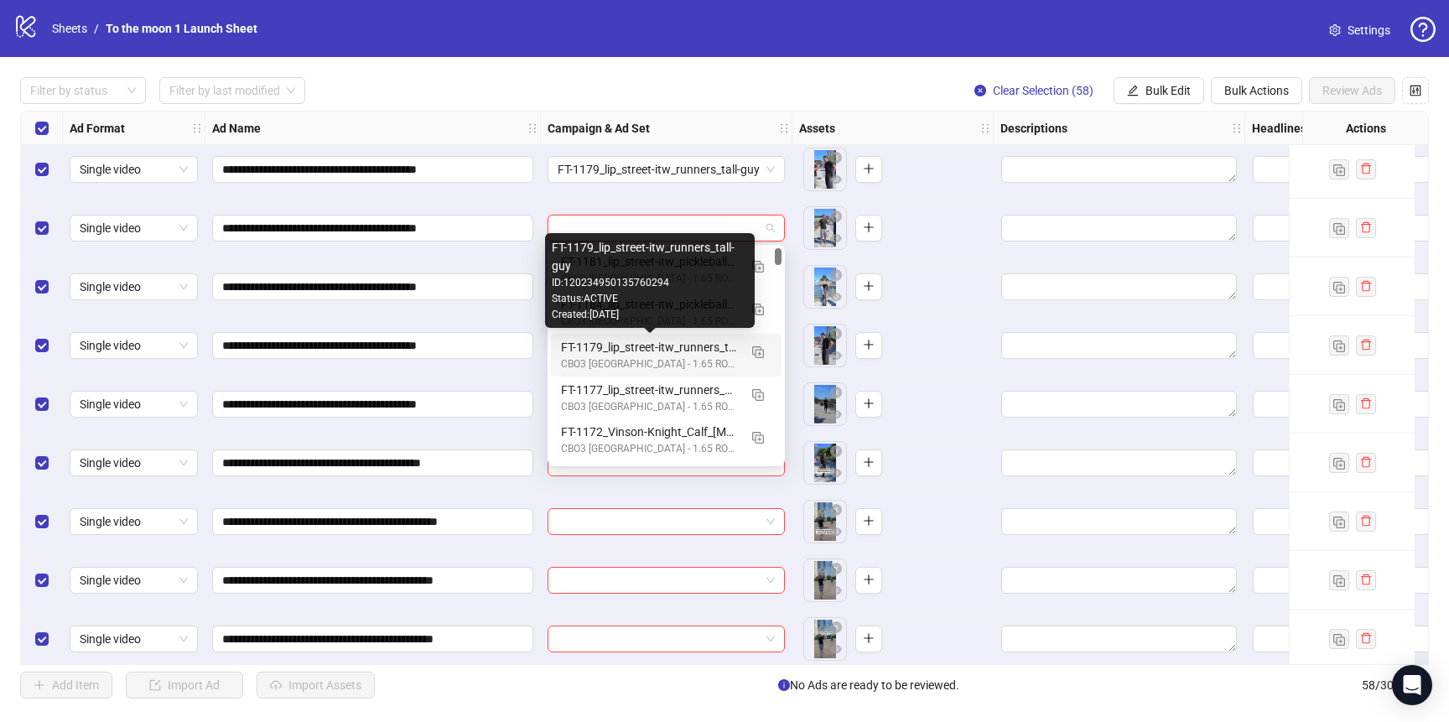
click at [662, 356] on div "CBO3 [GEOGRAPHIC_DATA] - 1.65 ROAS - ACQ" at bounding box center [649, 364] width 177 height 16
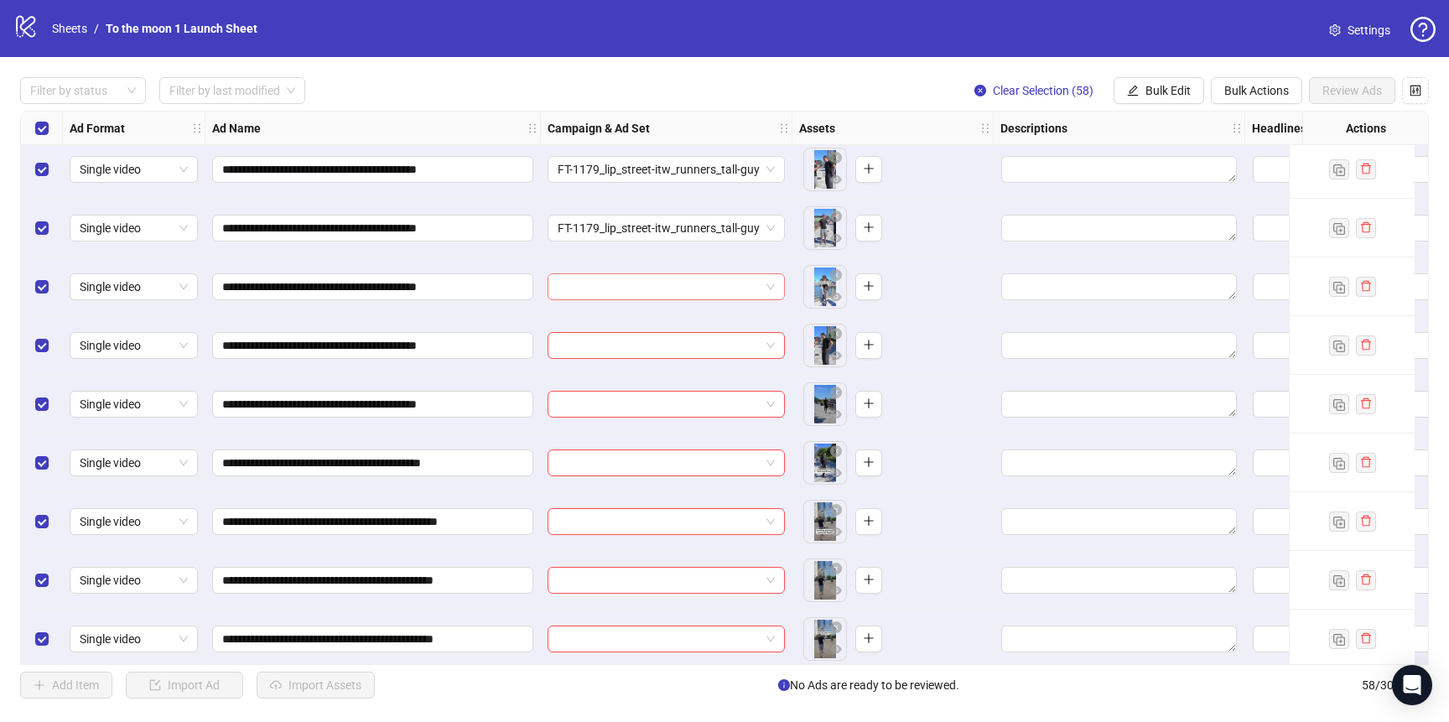
click at [662, 280] on input "search" at bounding box center [659, 286] width 202 height 25
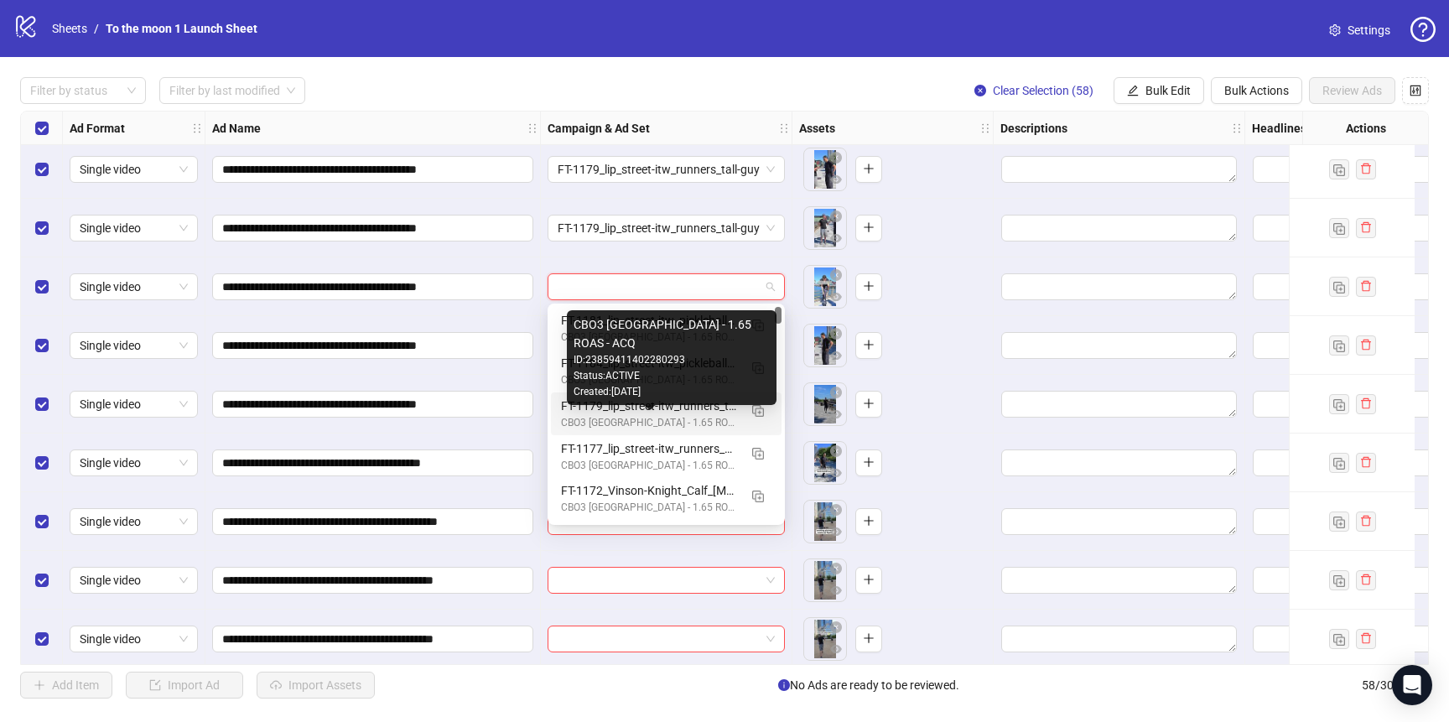
click at [649, 417] on div "CBO3 [GEOGRAPHIC_DATA] - 1.65 ROAS - ACQ" at bounding box center [649, 423] width 177 height 16
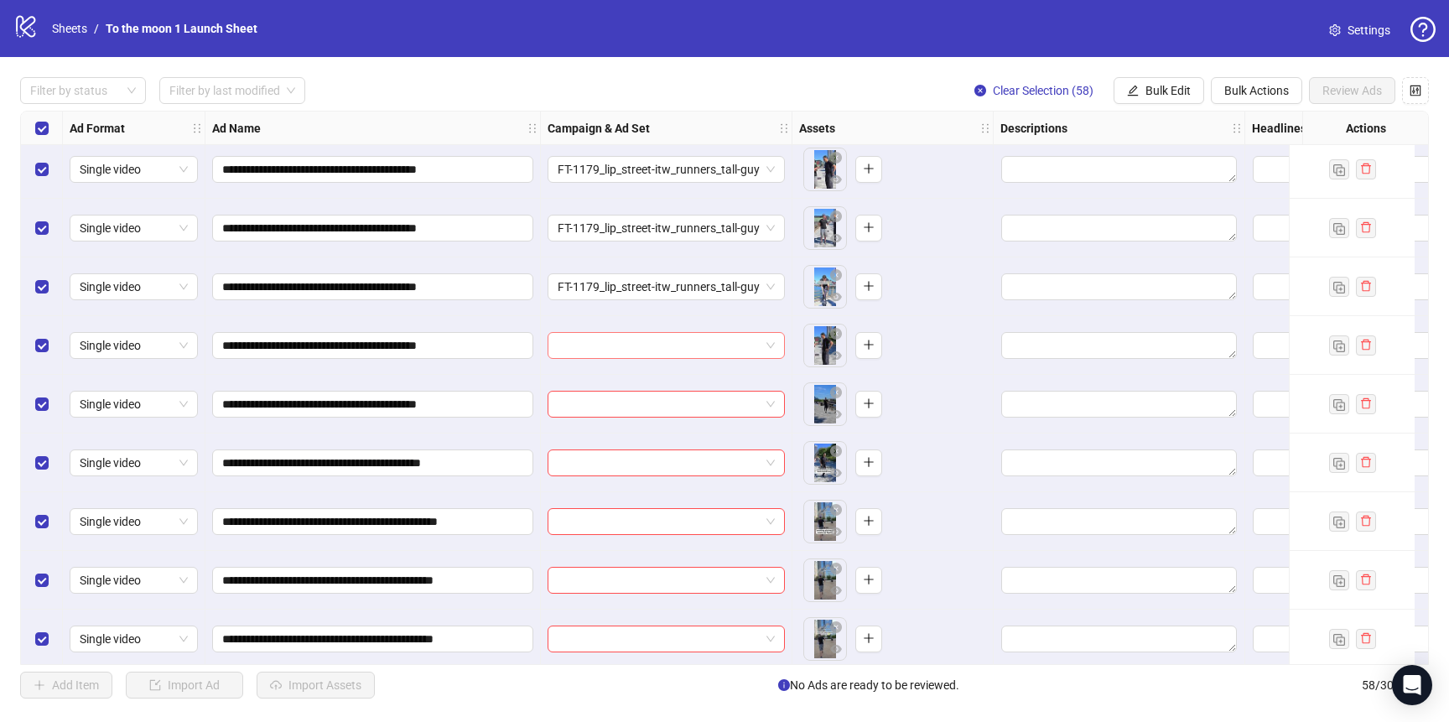
click at [641, 334] on input "search" at bounding box center [659, 345] width 202 height 25
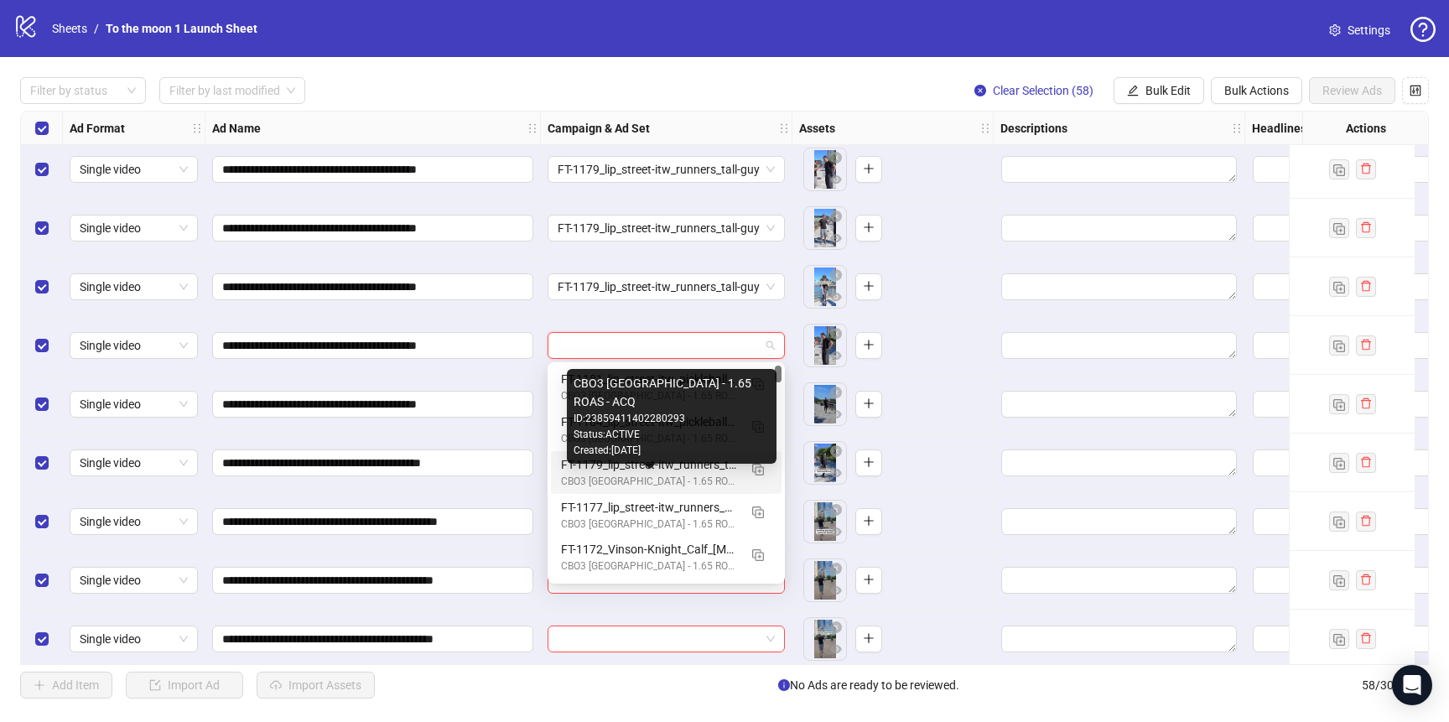
click at [629, 474] on div "CBO3 [GEOGRAPHIC_DATA] - 1.65 ROAS - ACQ" at bounding box center [649, 482] width 177 height 16
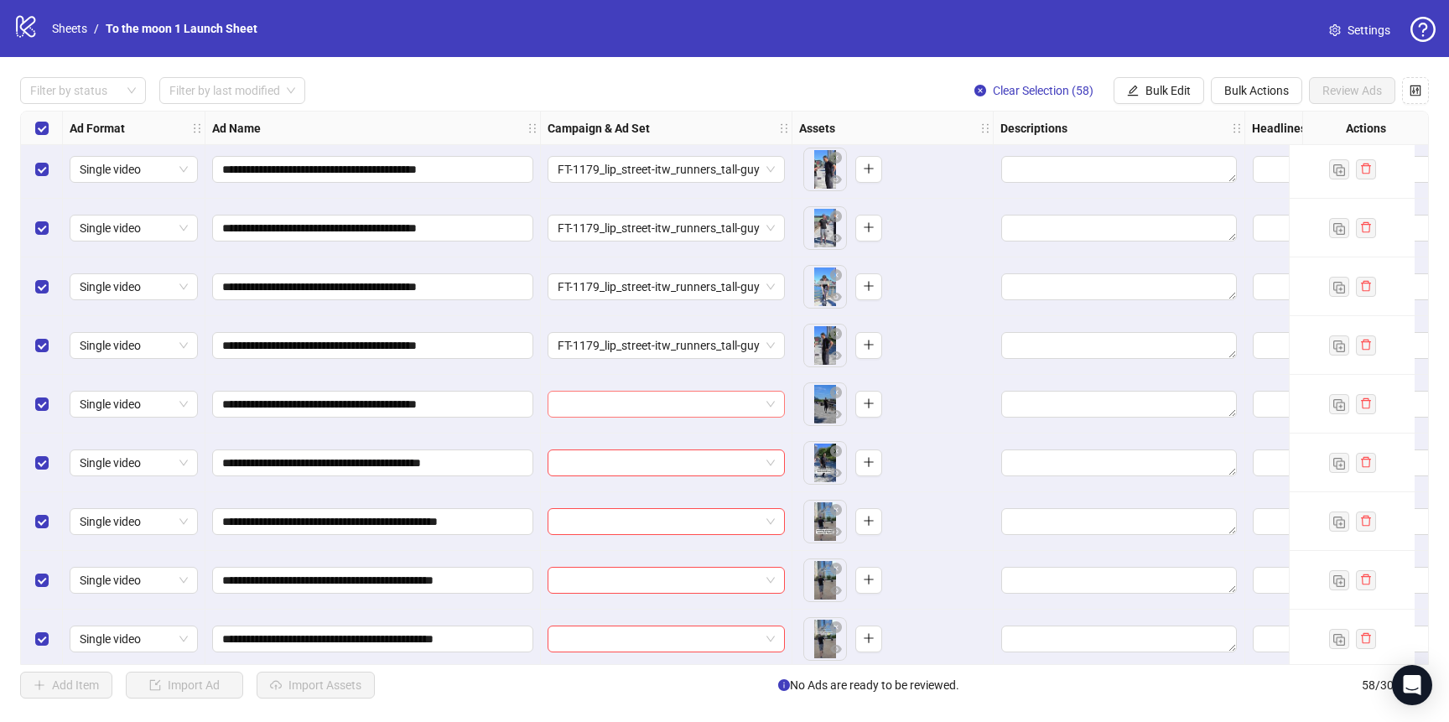
click at [624, 405] on input "search" at bounding box center [659, 404] width 202 height 25
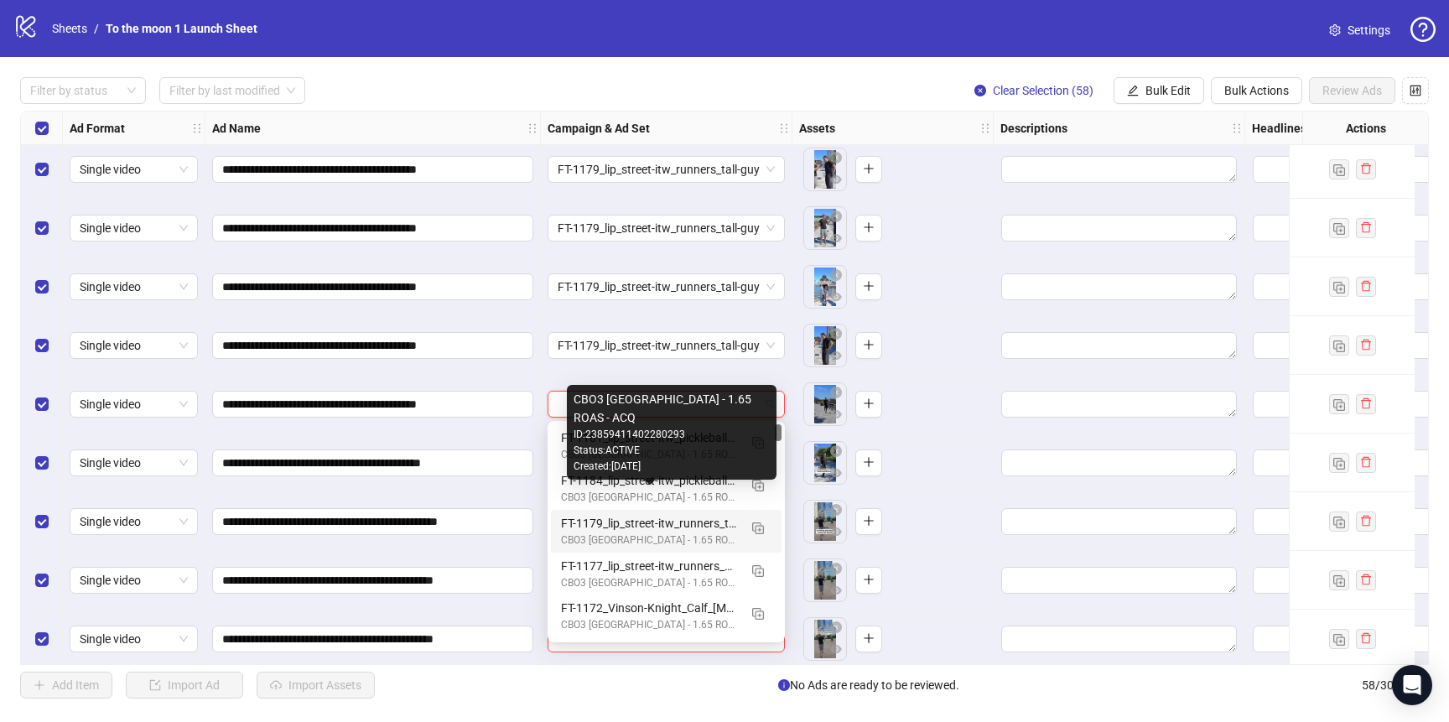
click at [617, 522] on div "FT-1179_lip_street-itw_runners_tall-guy" at bounding box center [649, 523] width 177 height 18
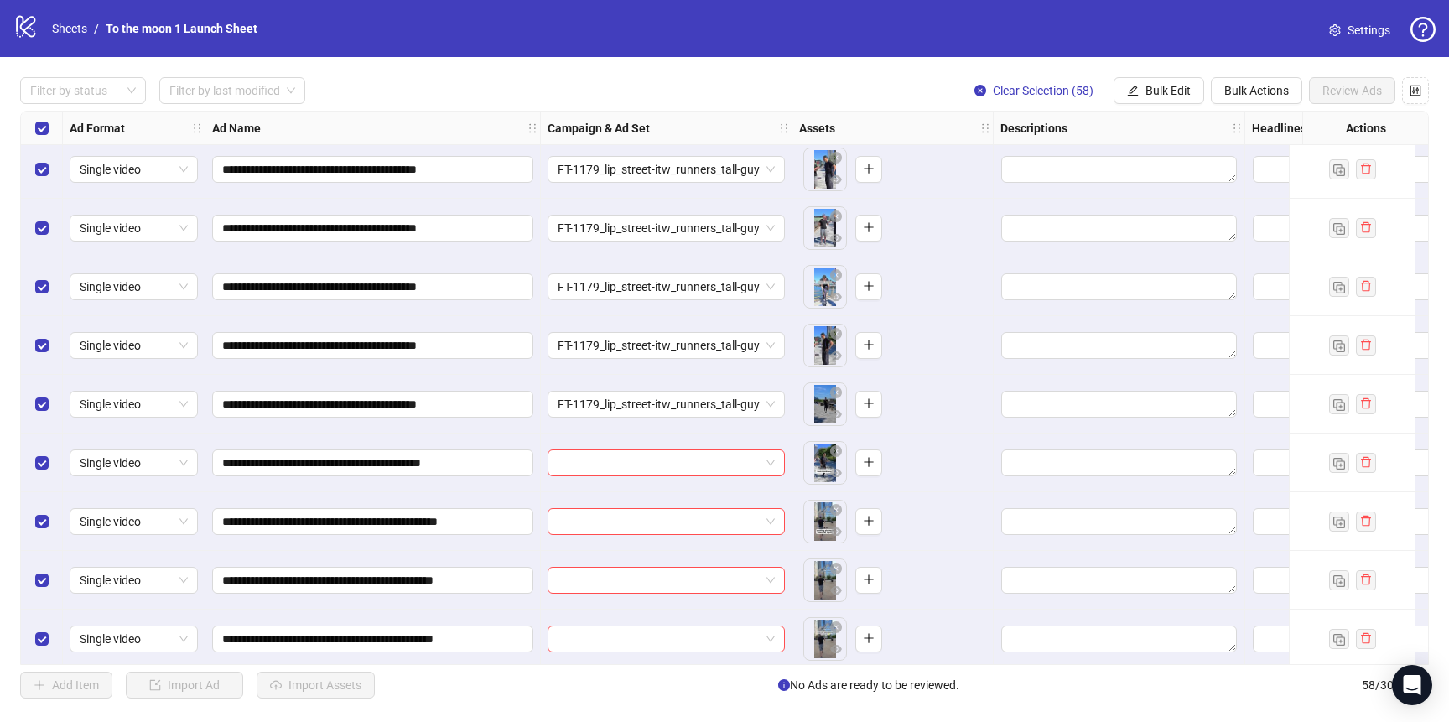
click at [617, 479] on div at bounding box center [667, 463] width 252 height 59
click at [626, 469] on input "search" at bounding box center [659, 462] width 202 height 25
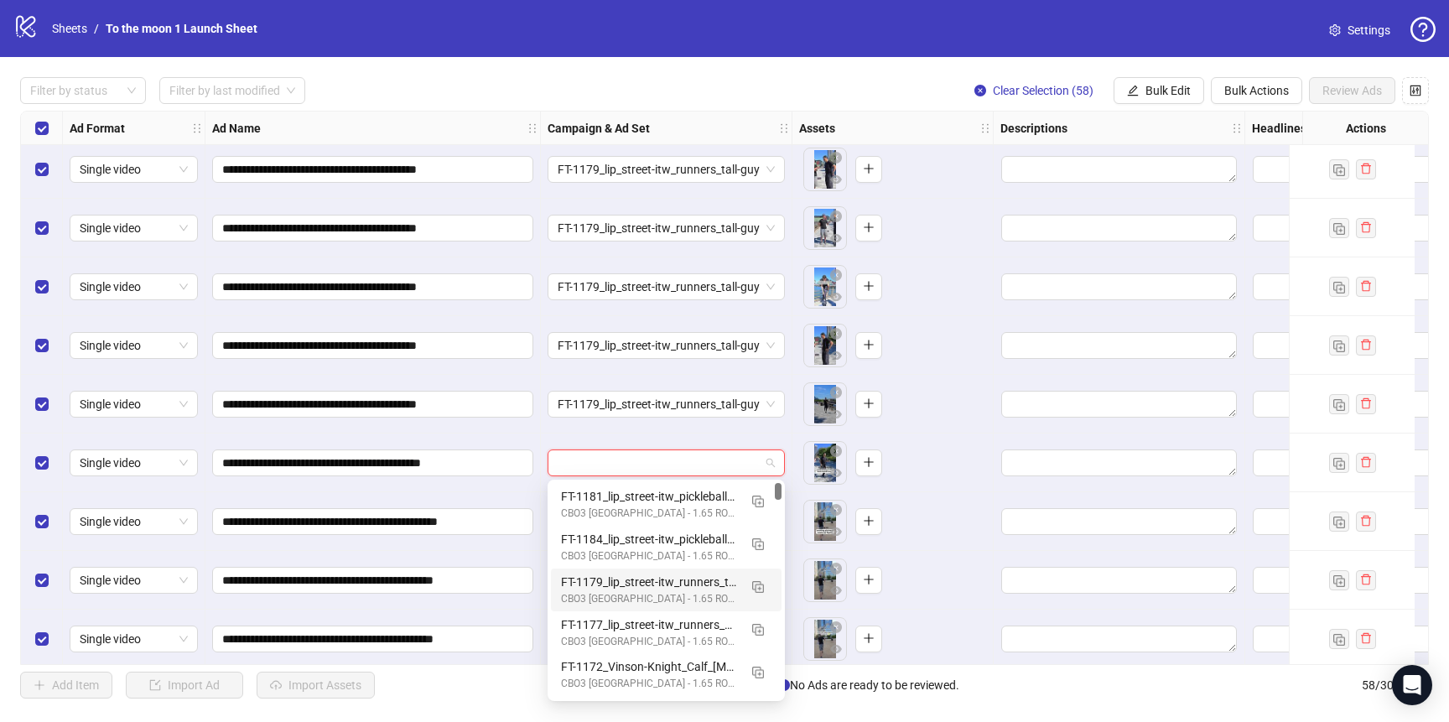
click at [612, 585] on div "FT-1179_lip_street-itw_runners_tall-guy" at bounding box center [649, 582] width 177 height 18
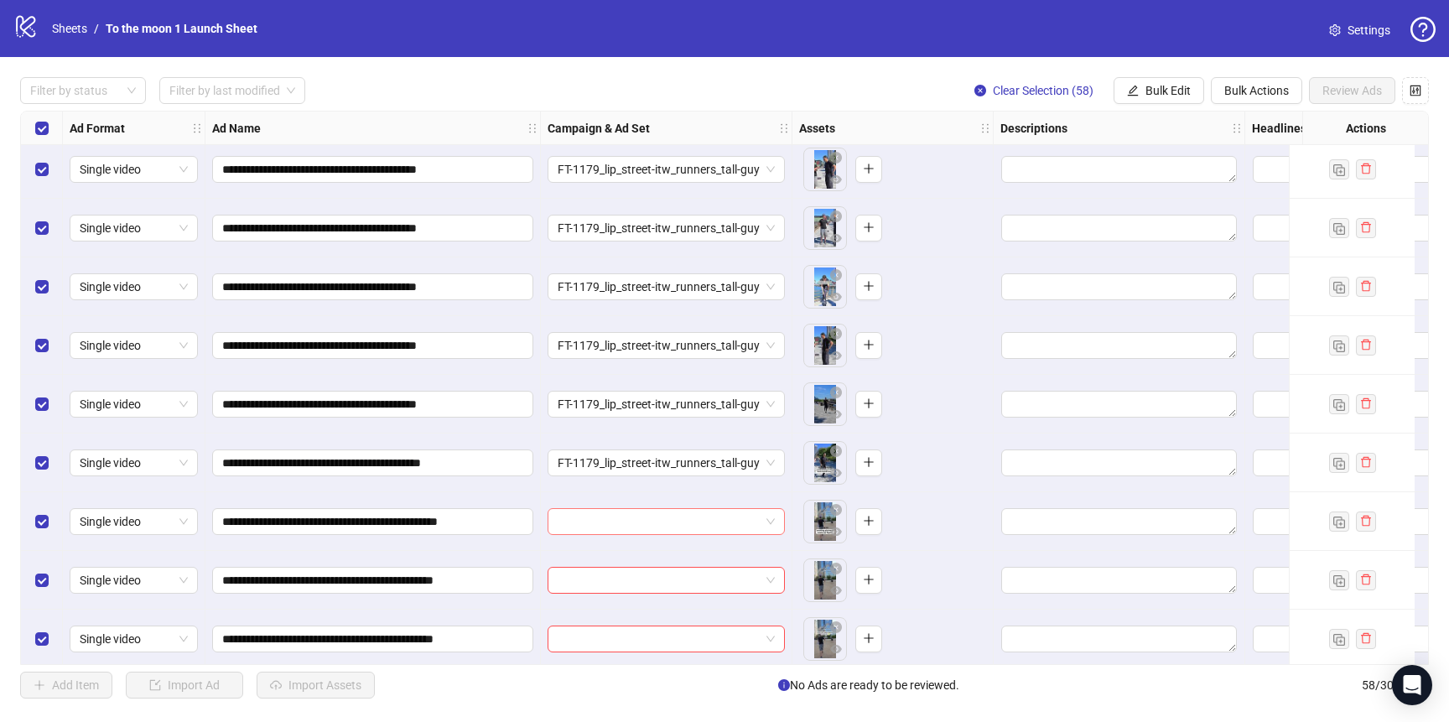
click at [619, 514] on input "search" at bounding box center [659, 521] width 202 height 25
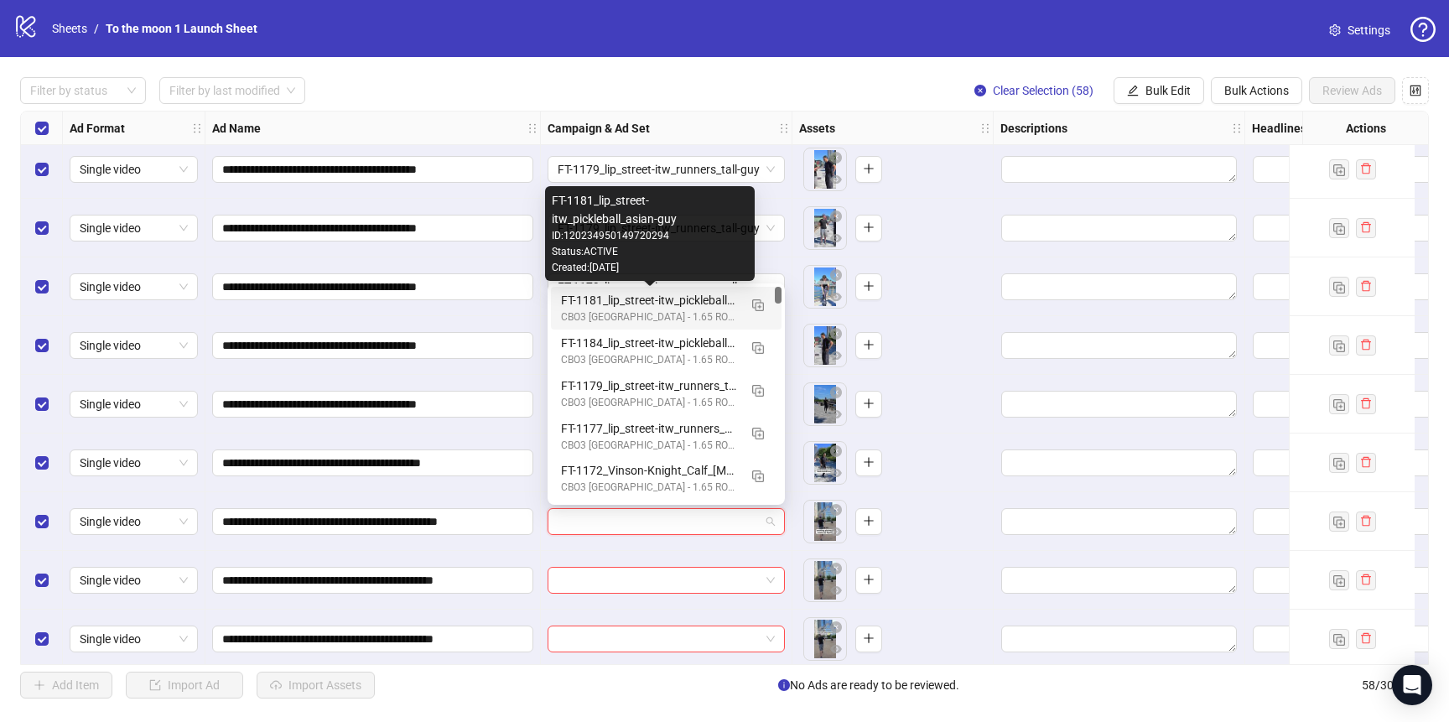
click at [635, 301] on div "FT-1181_lip_street-itw_pickleball_asian-guy" at bounding box center [649, 300] width 177 height 18
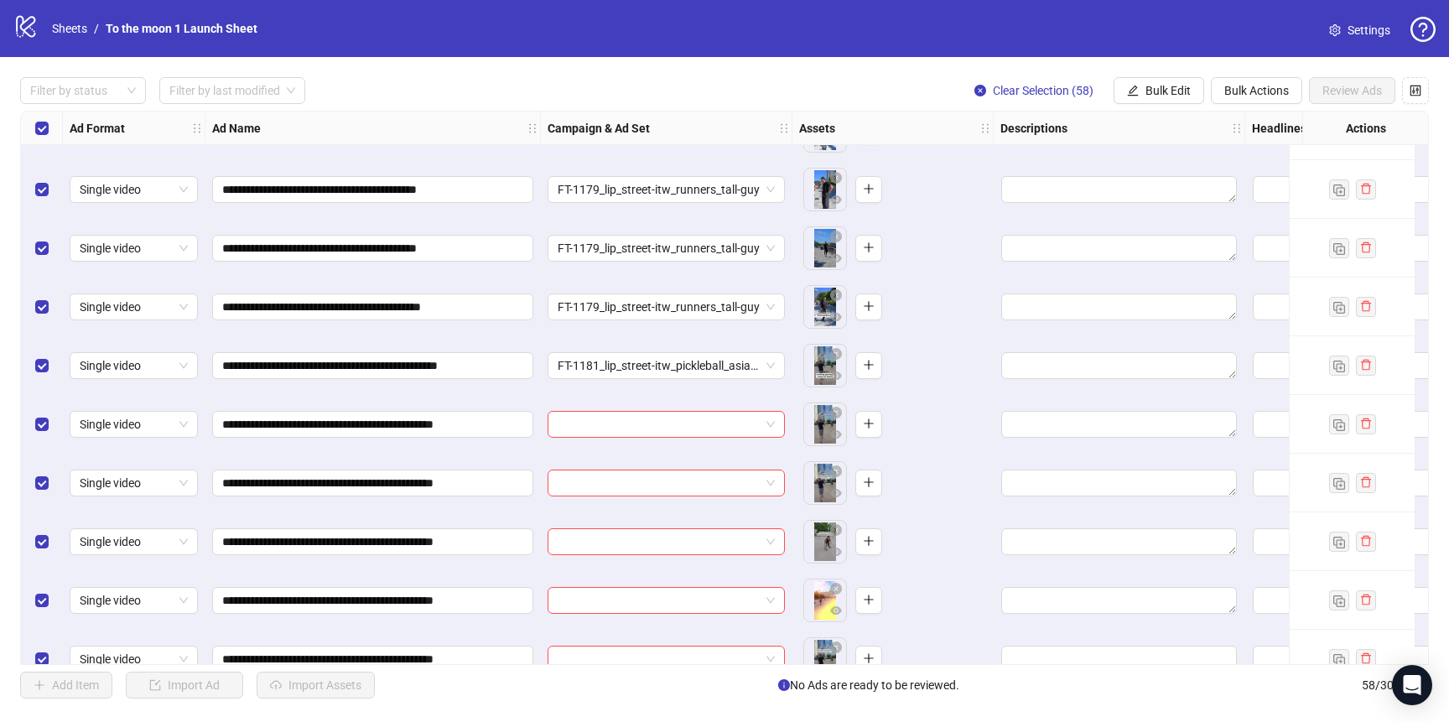
scroll to position [2412, 0]
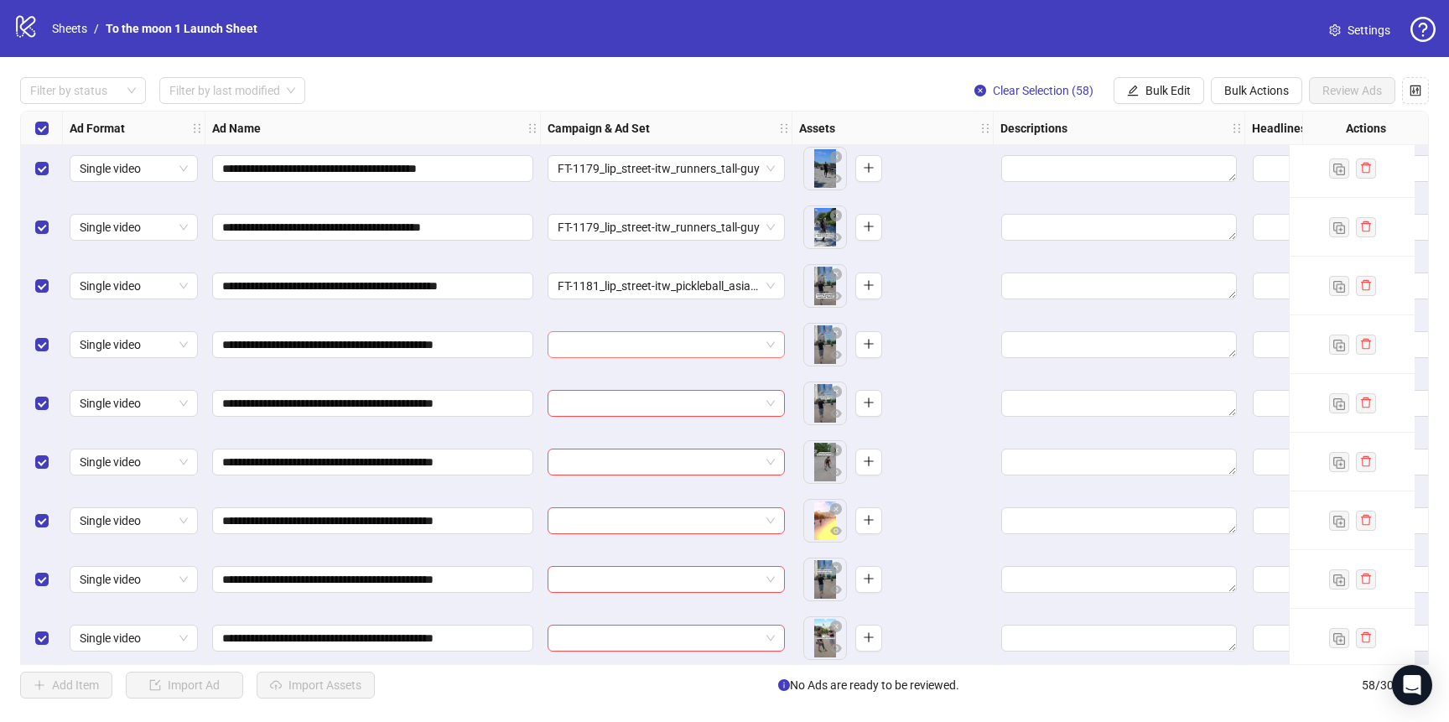
click at [625, 335] on input "search" at bounding box center [659, 344] width 202 height 25
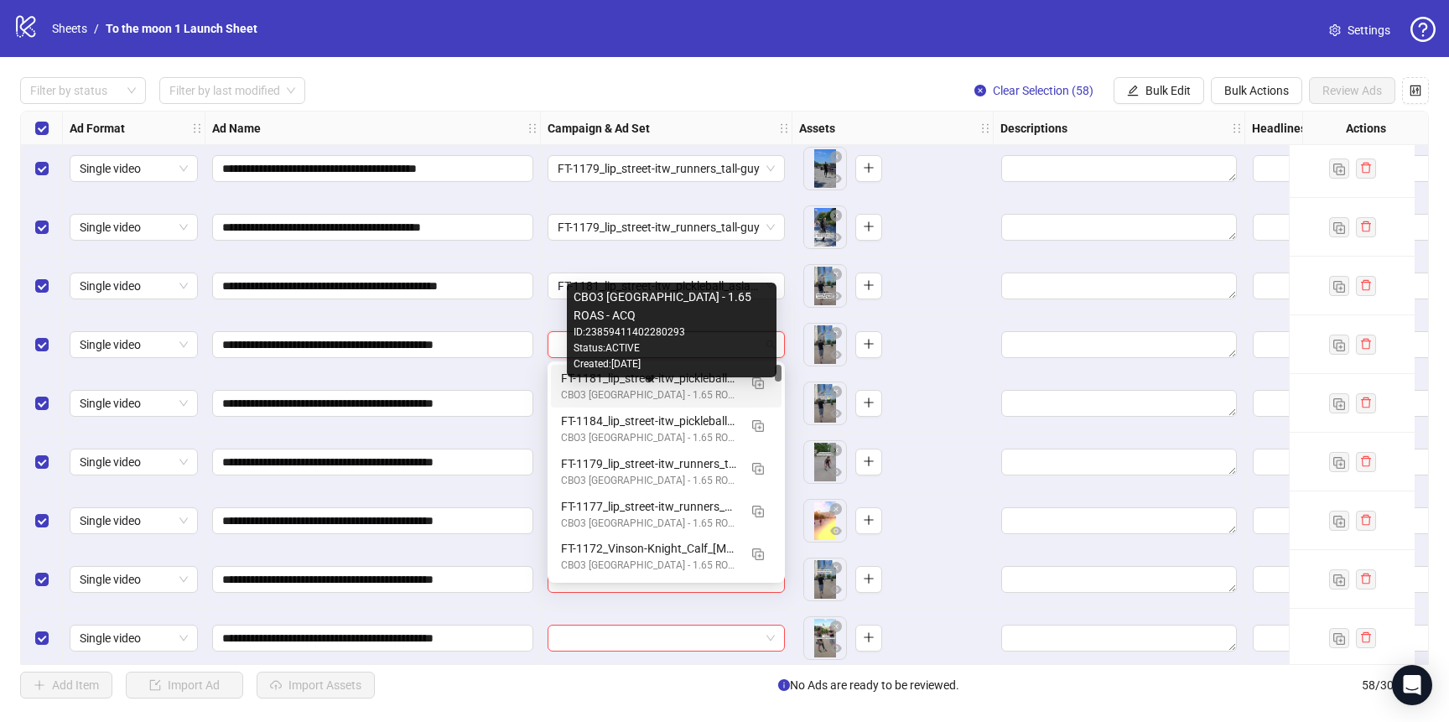
click at [620, 399] on div "CBO3 [GEOGRAPHIC_DATA] - 1.65 ROAS - ACQ" at bounding box center [649, 395] width 177 height 16
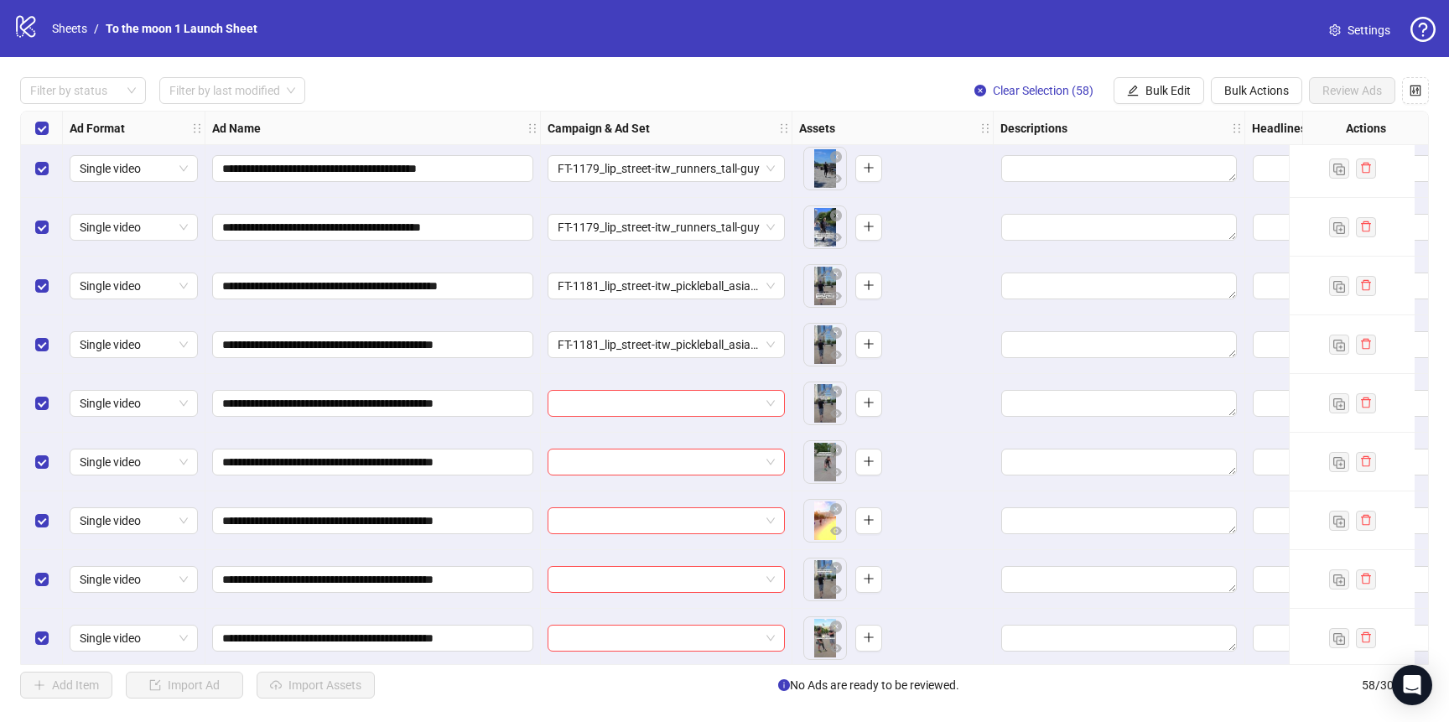
click at [620, 399] on input "search" at bounding box center [659, 403] width 202 height 25
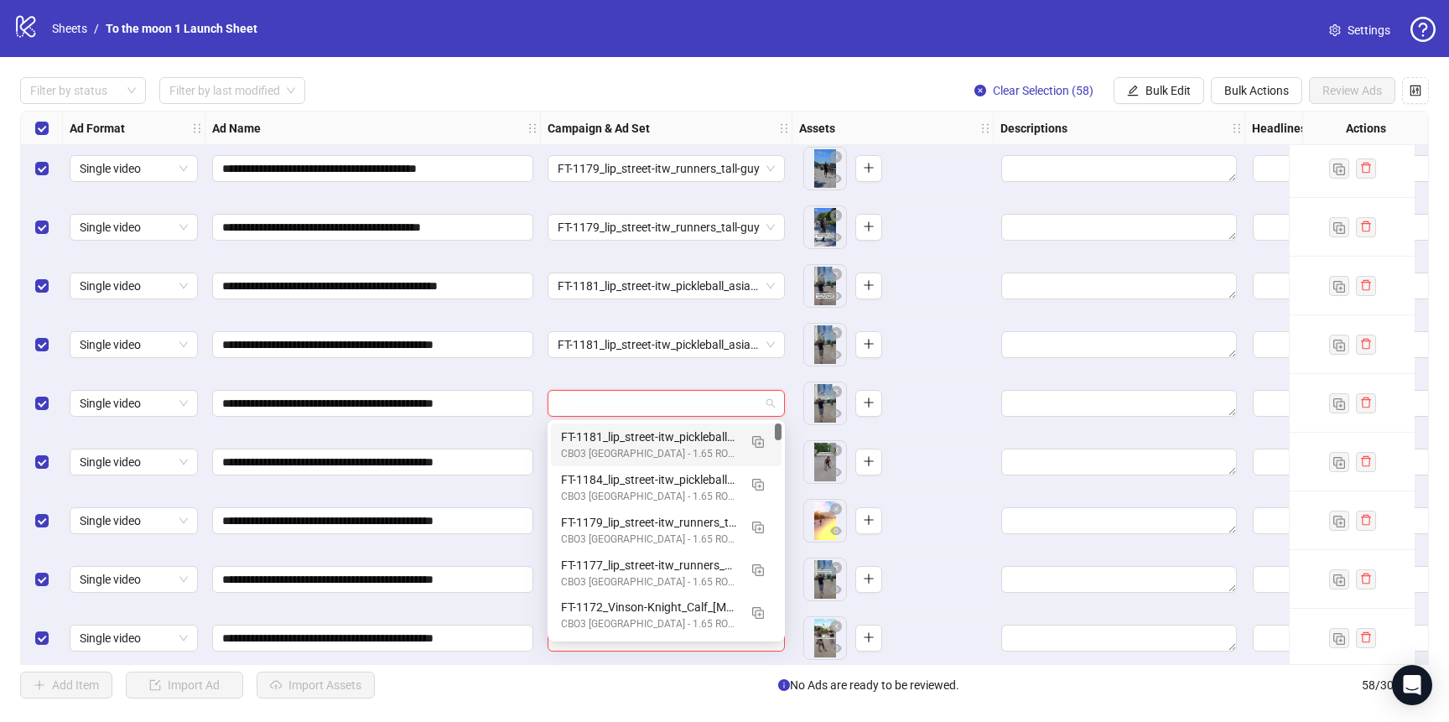
click at [620, 428] on div "FT-1181_lip_street-itw_pickleball_asian-guy" at bounding box center [649, 437] width 177 height 18
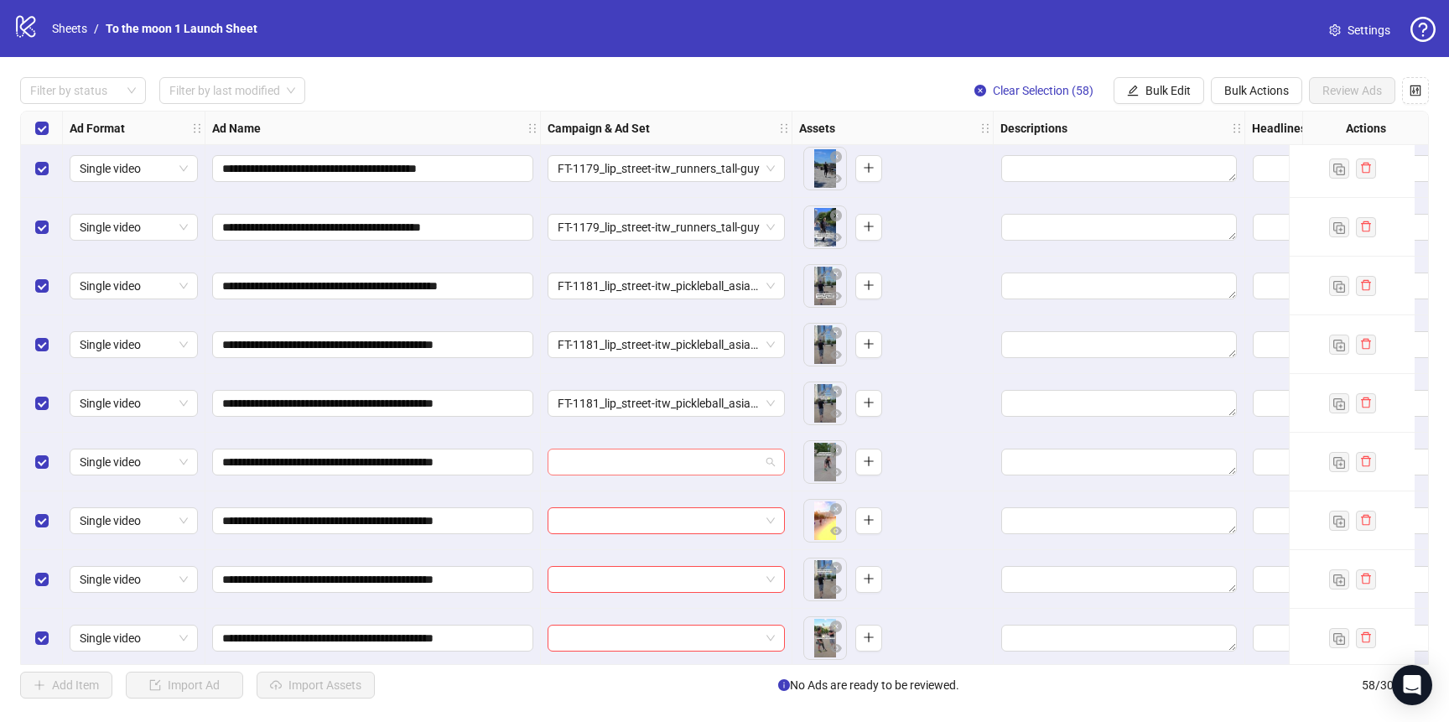
click at [620, 451] on input "search" at bounding box center [659, 461] width 202 height 25
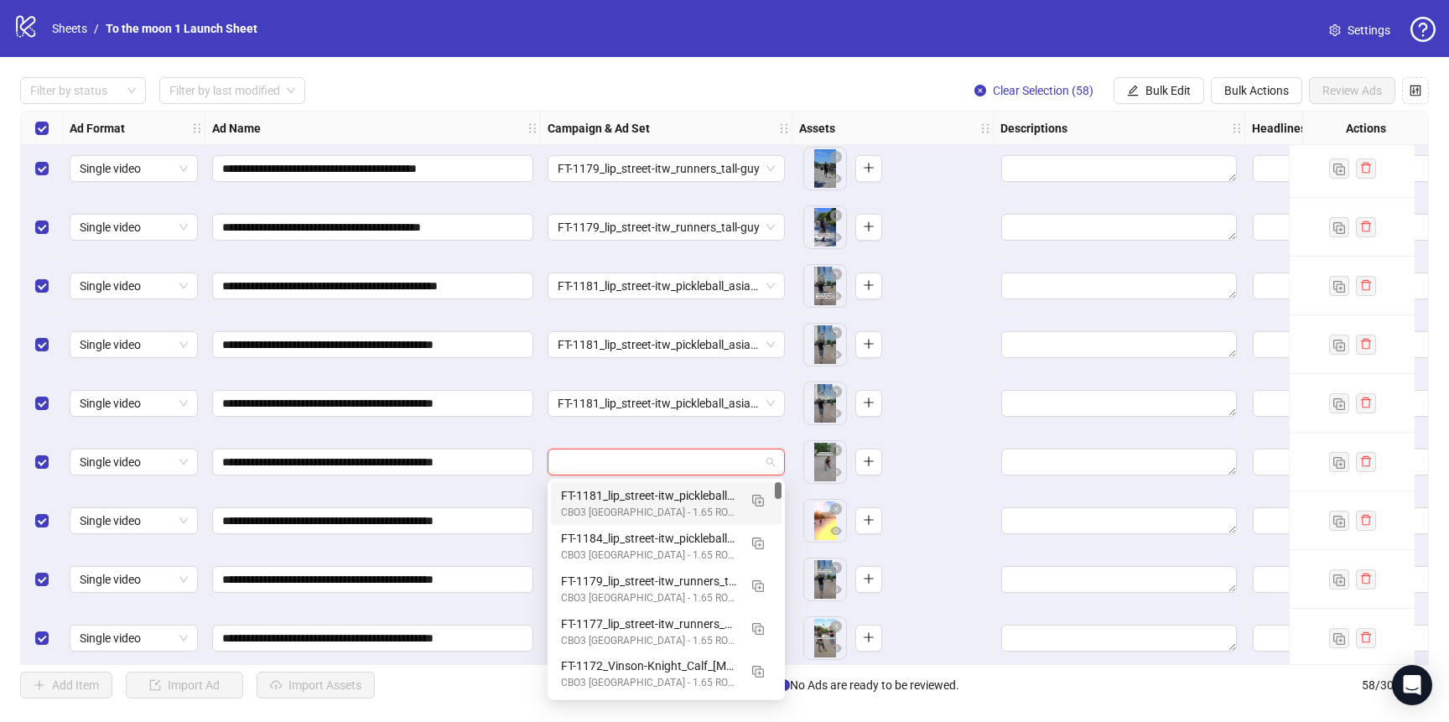
click at [620, 500] on div "FT-1181_lip_street-itw_pickleball_asian-guy" at bounding box center [649, 495] width 177 height 18
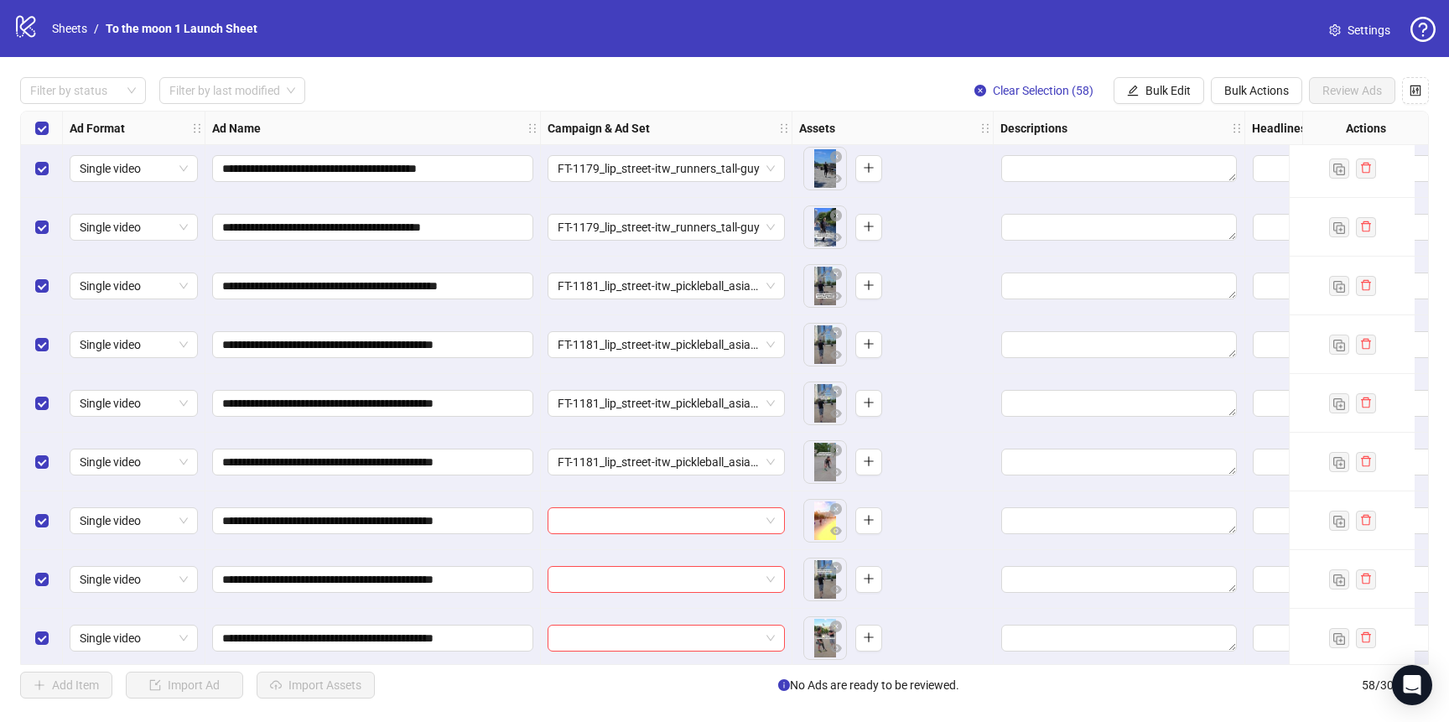
scroll to position [2609, 0]
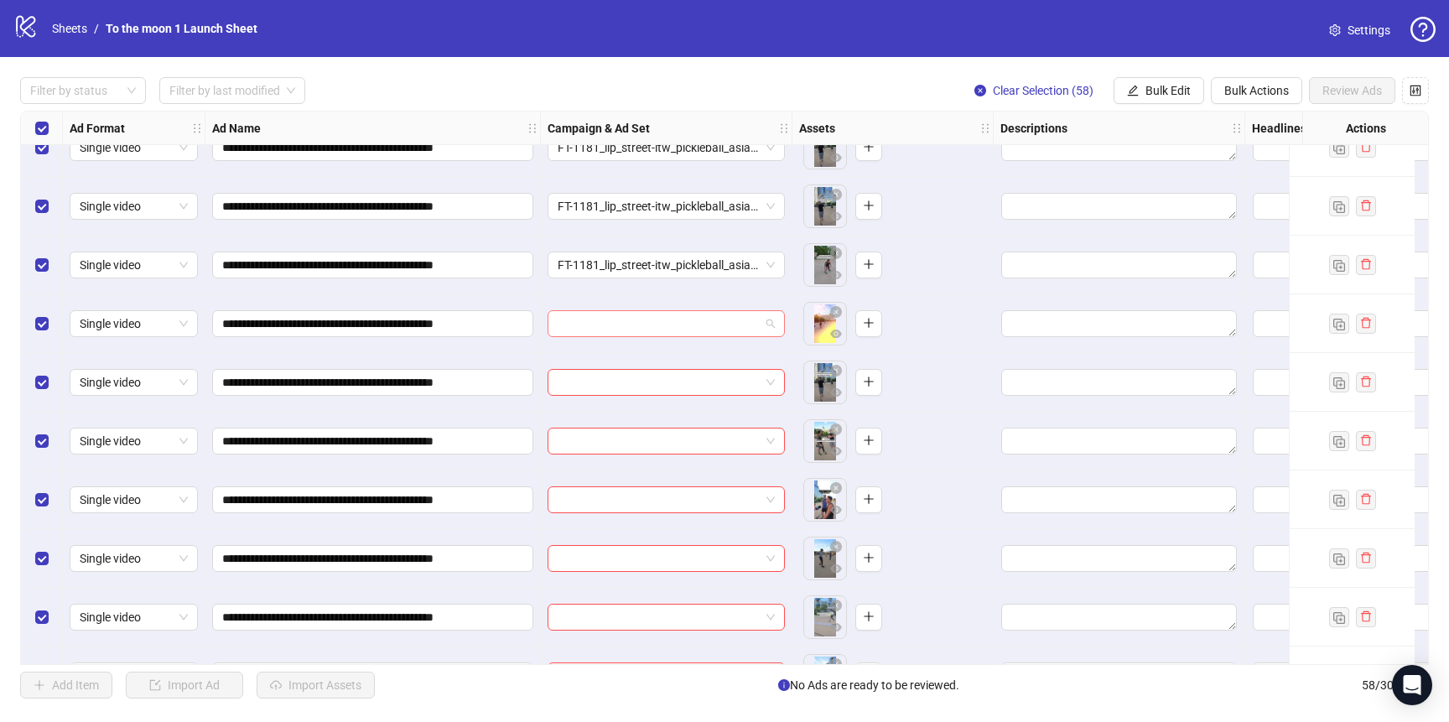
click at [652, 320] on input "search" at bounding box center [659, 323] width 202 height 25
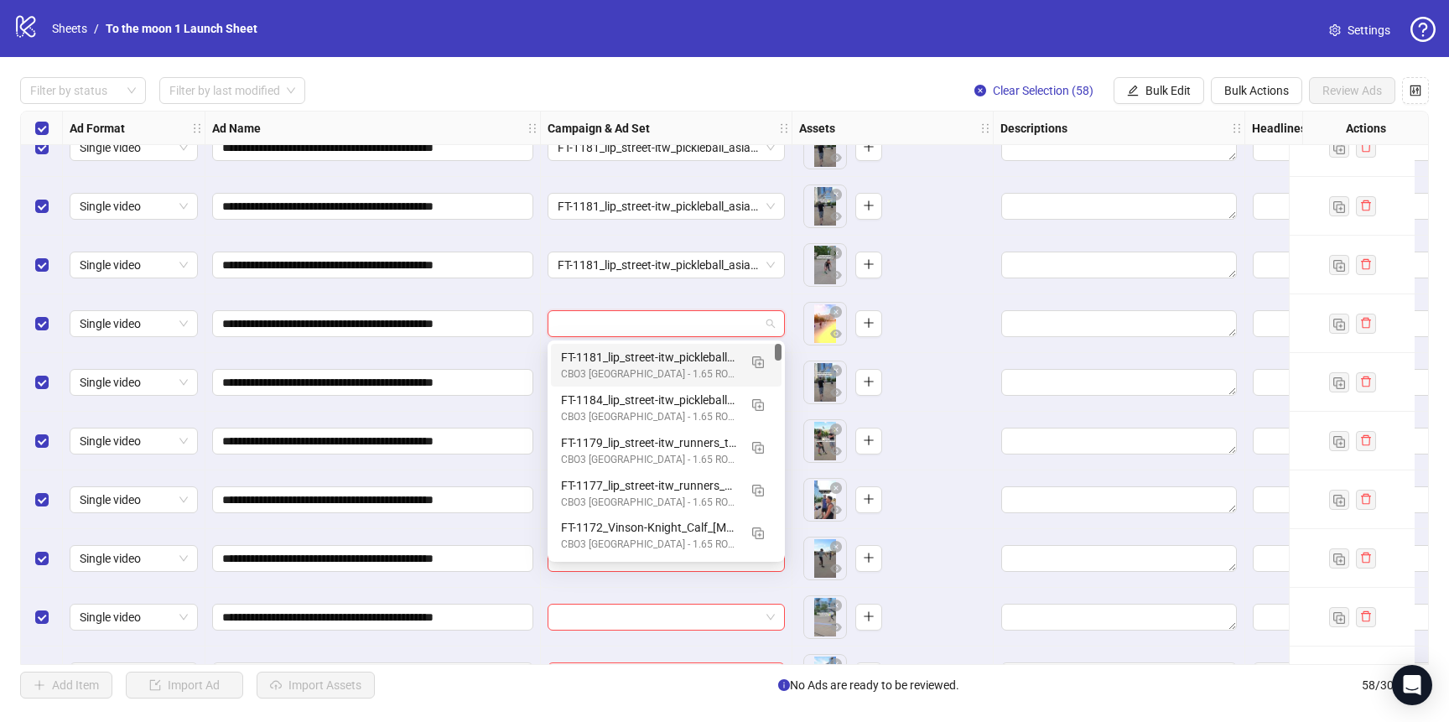
click at [652, 369] on div "CBO3 [GEOGRAPHIC_DATA] - 1.65 ROAS - ACQ" at bounding box center [649, 374] width 177 height 16
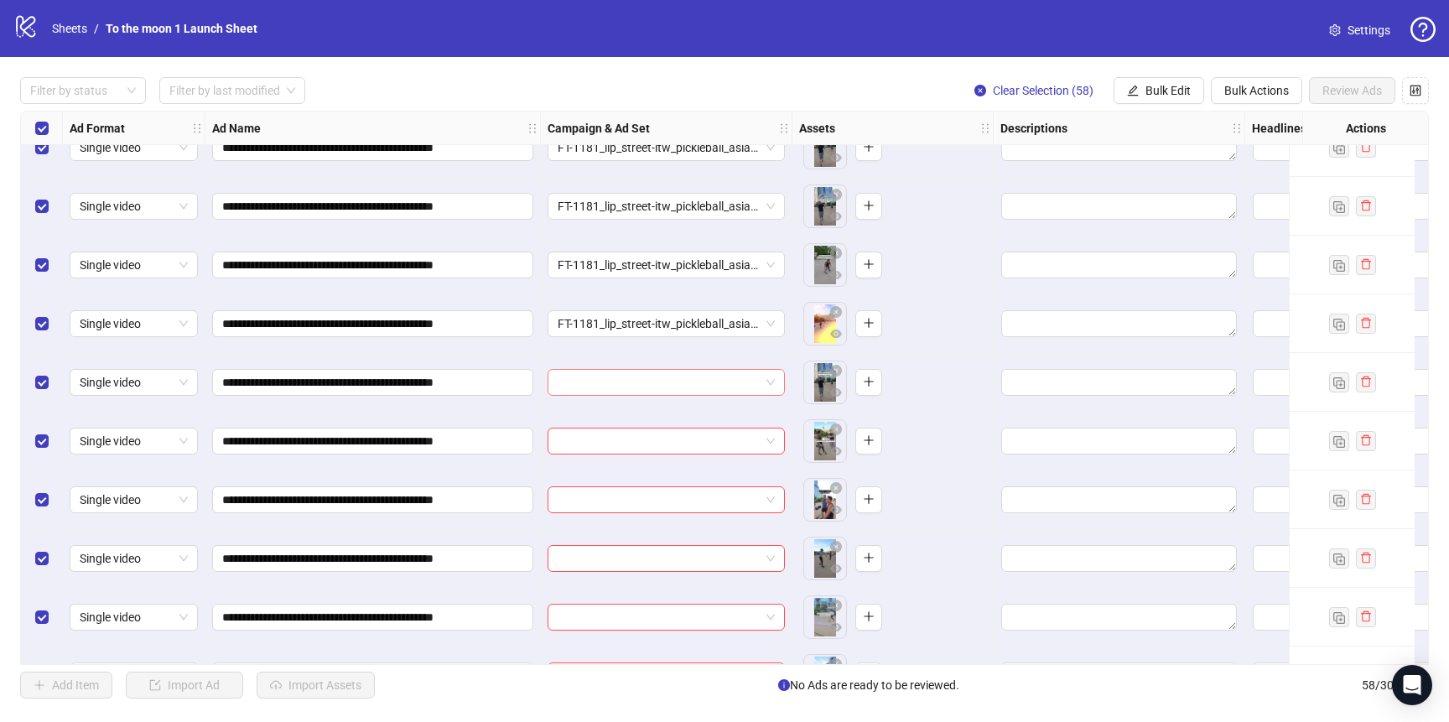
click at [652, 392] on input "search" at bounding box center [659, 382] width 202 height 25
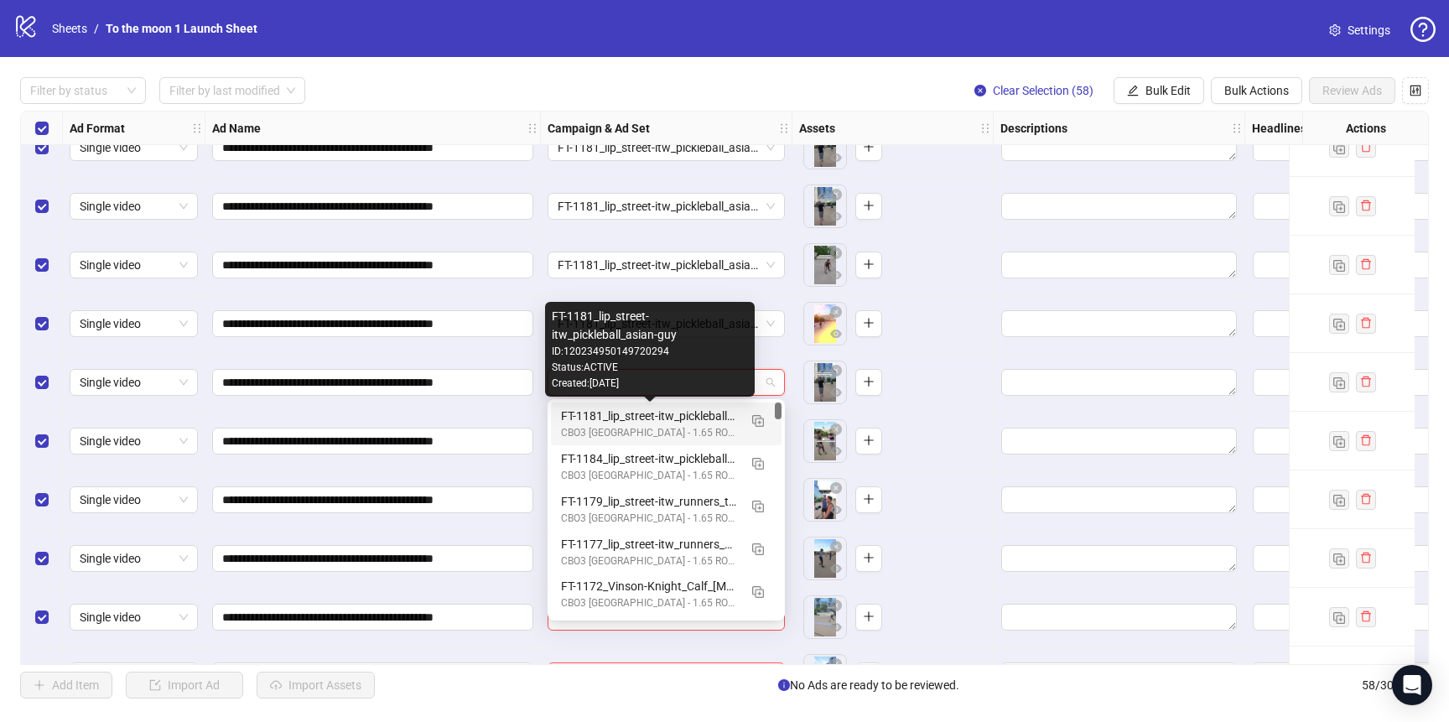
click at [652, 424] on div "FT-1181_lip_street-itw_pickleball_asian-guy" at bounding box center [649, 416] width 177 height 18
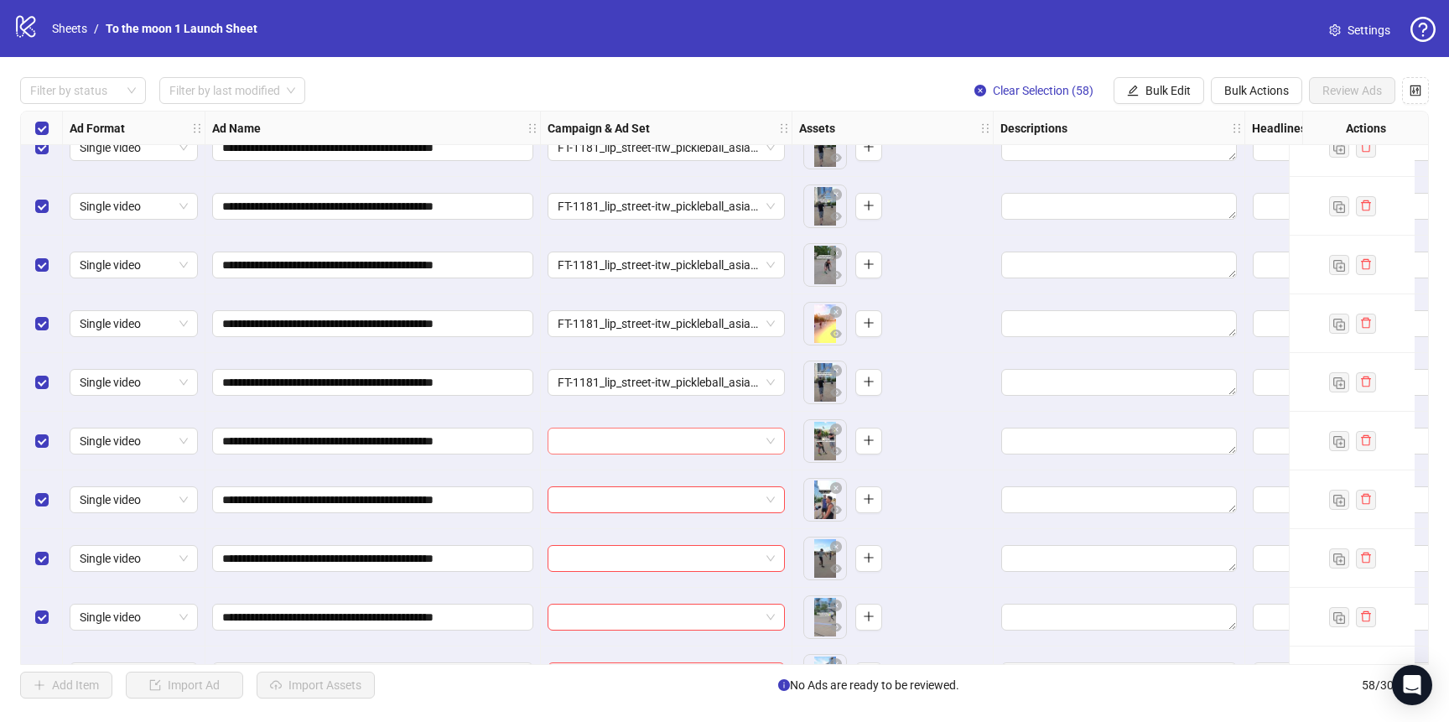
click at [652, 436] on input "search" at bounding box center [659, 440] width 202 height 25
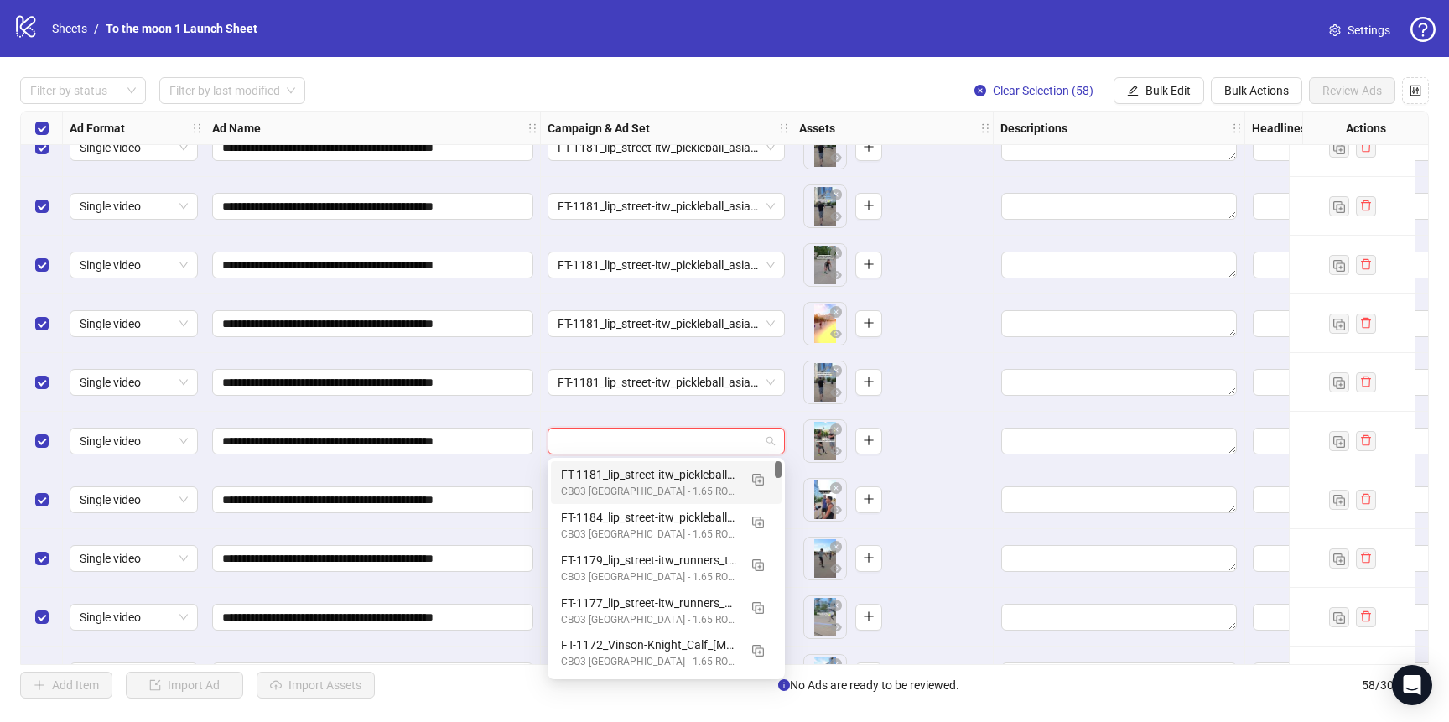
click at [652, 485] on div "CBO3 [GEOGRAPHIC_DATA] - 1.65 ROAS - ACQ" at bounding box center [649, 492] width 177 height 16
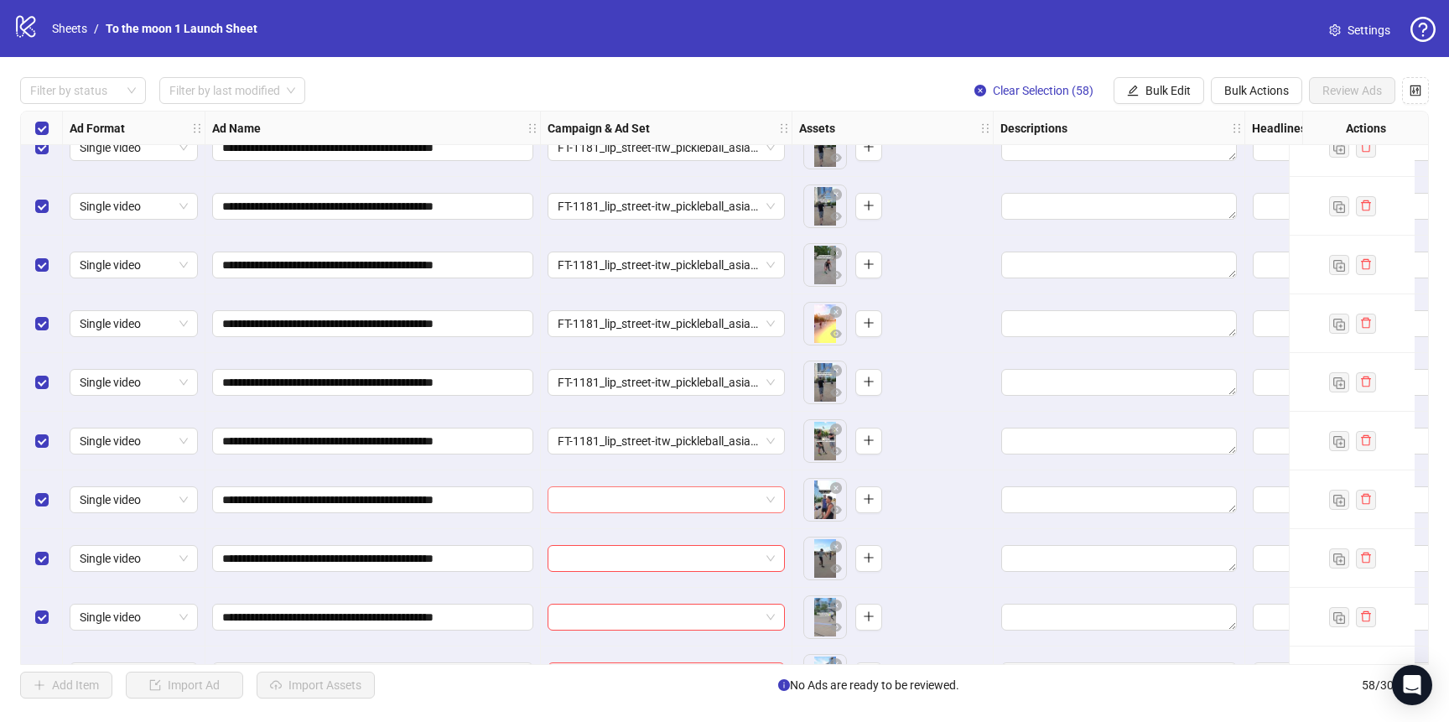
click at [652, 496] on input "search" at bounding box center [659, 499] width 202 height 25
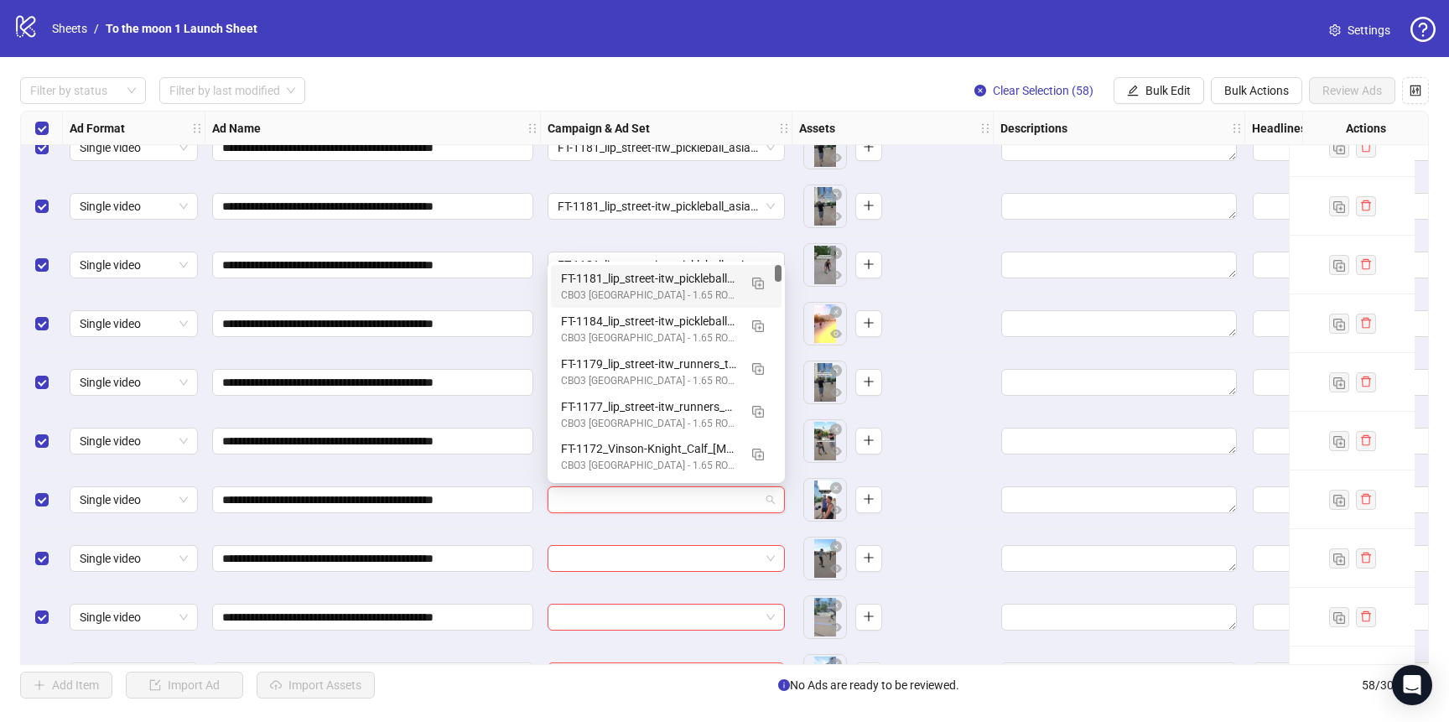
click at [650, 276] on div "FT-1181_lip_street-itw_pickleball_asian-guy" at bounding box center [649, 278] width 177 height 18
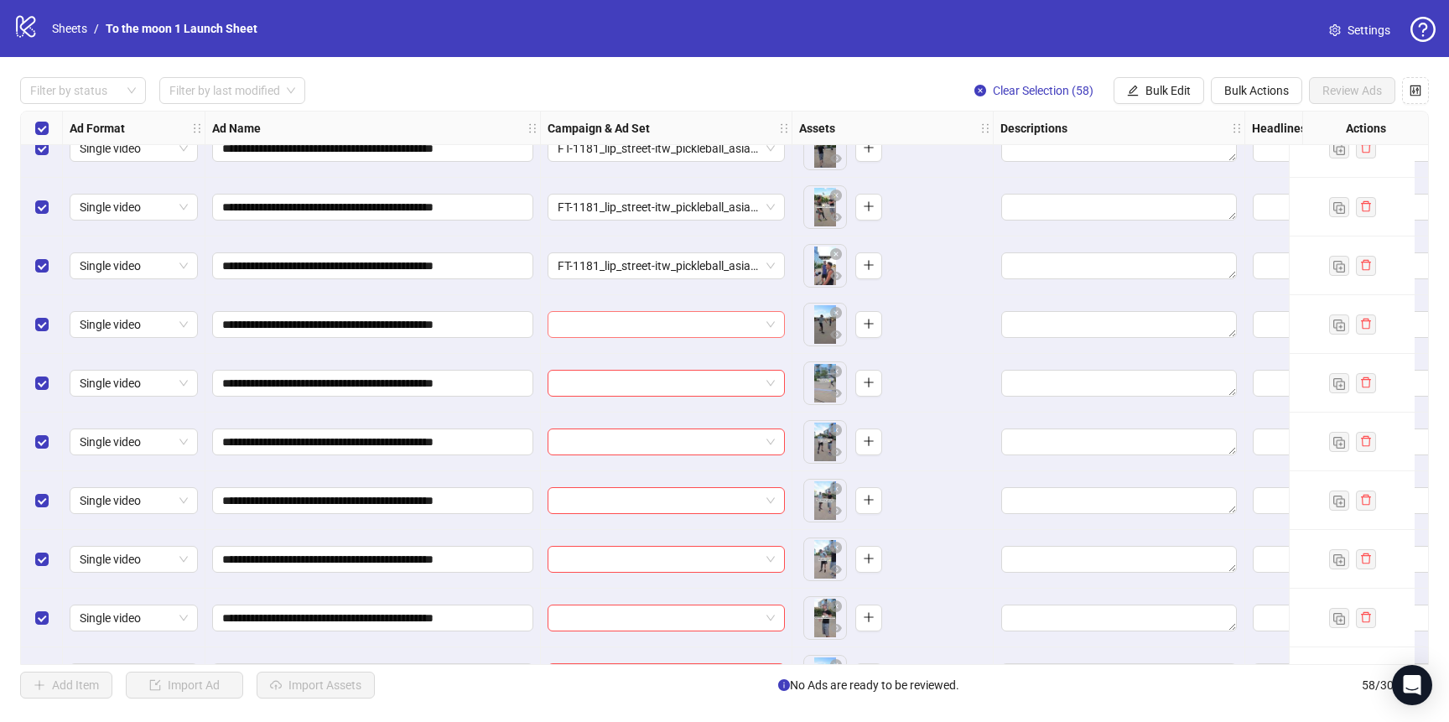
scroll to position [2892, 0]
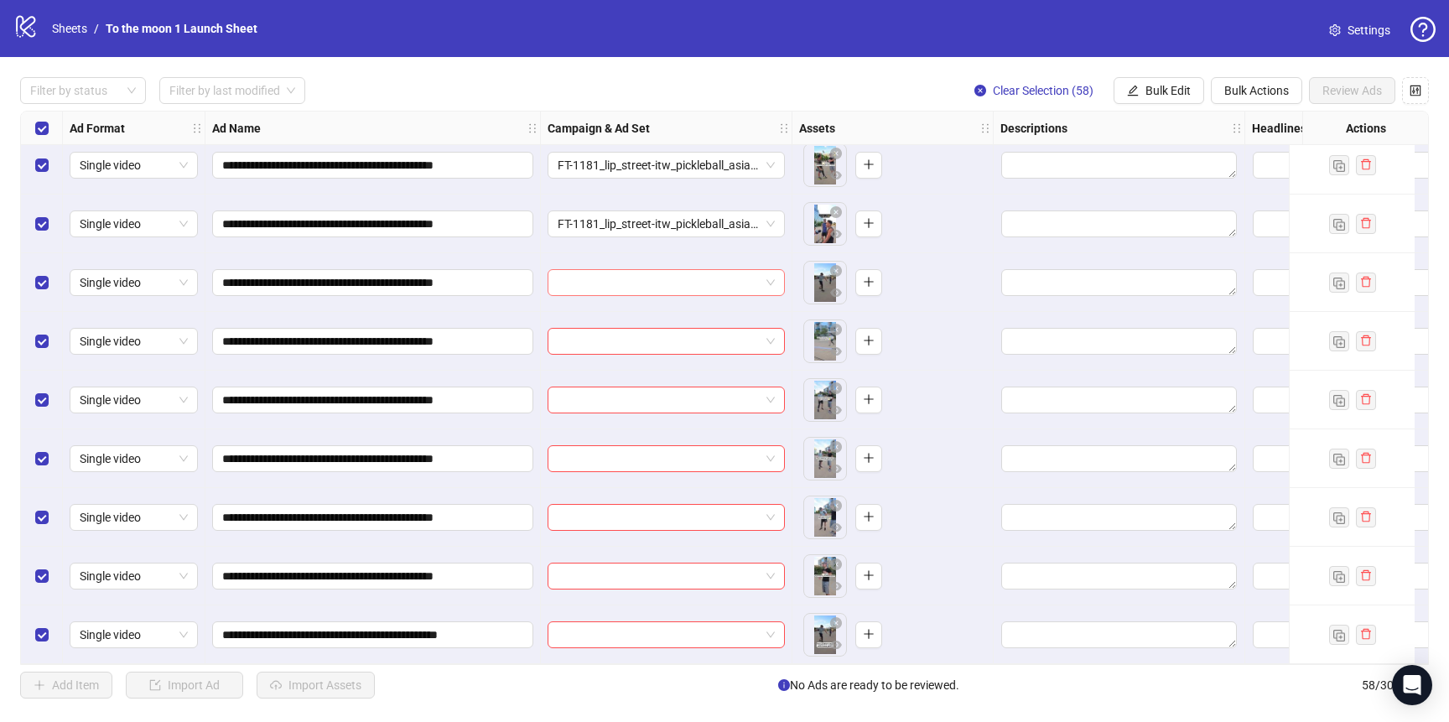
click at [646, 285] on input "search" at bounding box center [659, 282] width 202 height 25
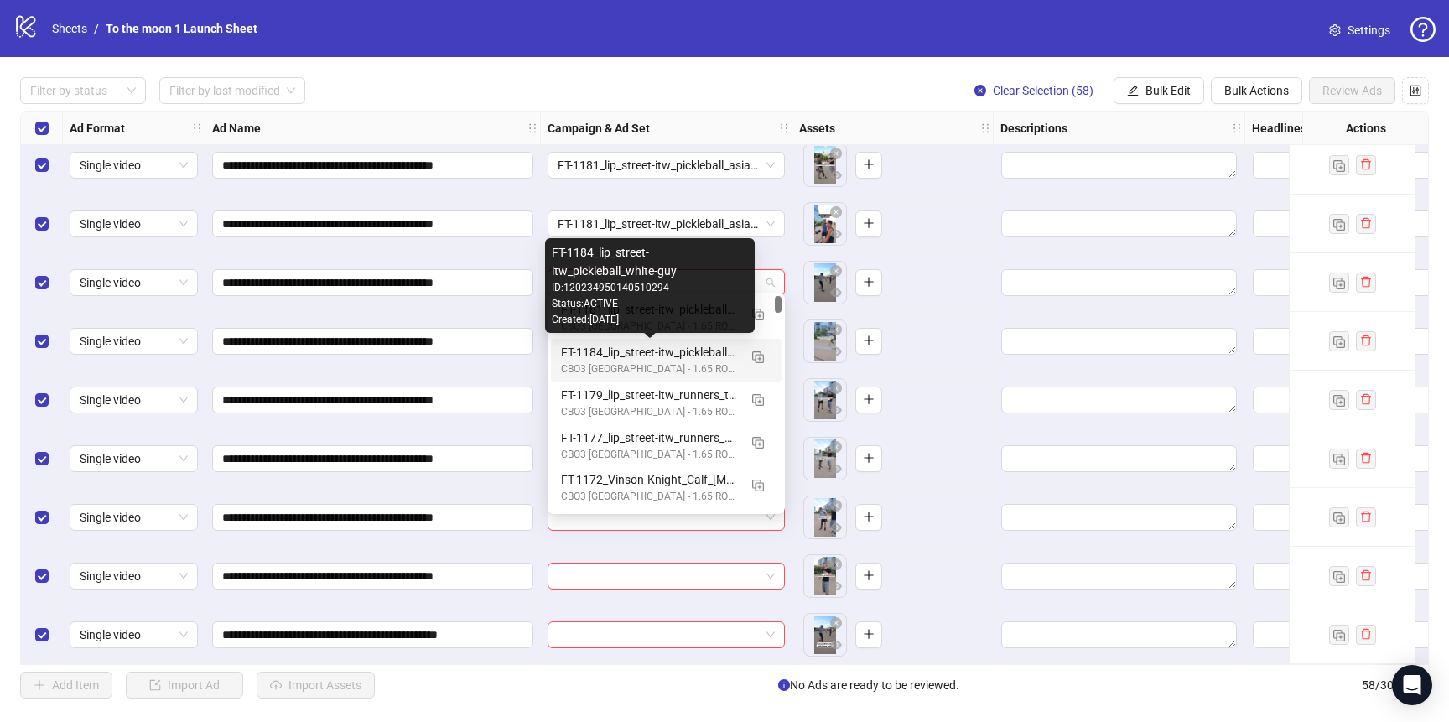
click at [624, 364] on div "CBO3 [GEOGRAPHIC_DATA] - 1.65 ROAS - ACQ" at bounding box center [649, 369] width 177 height 16
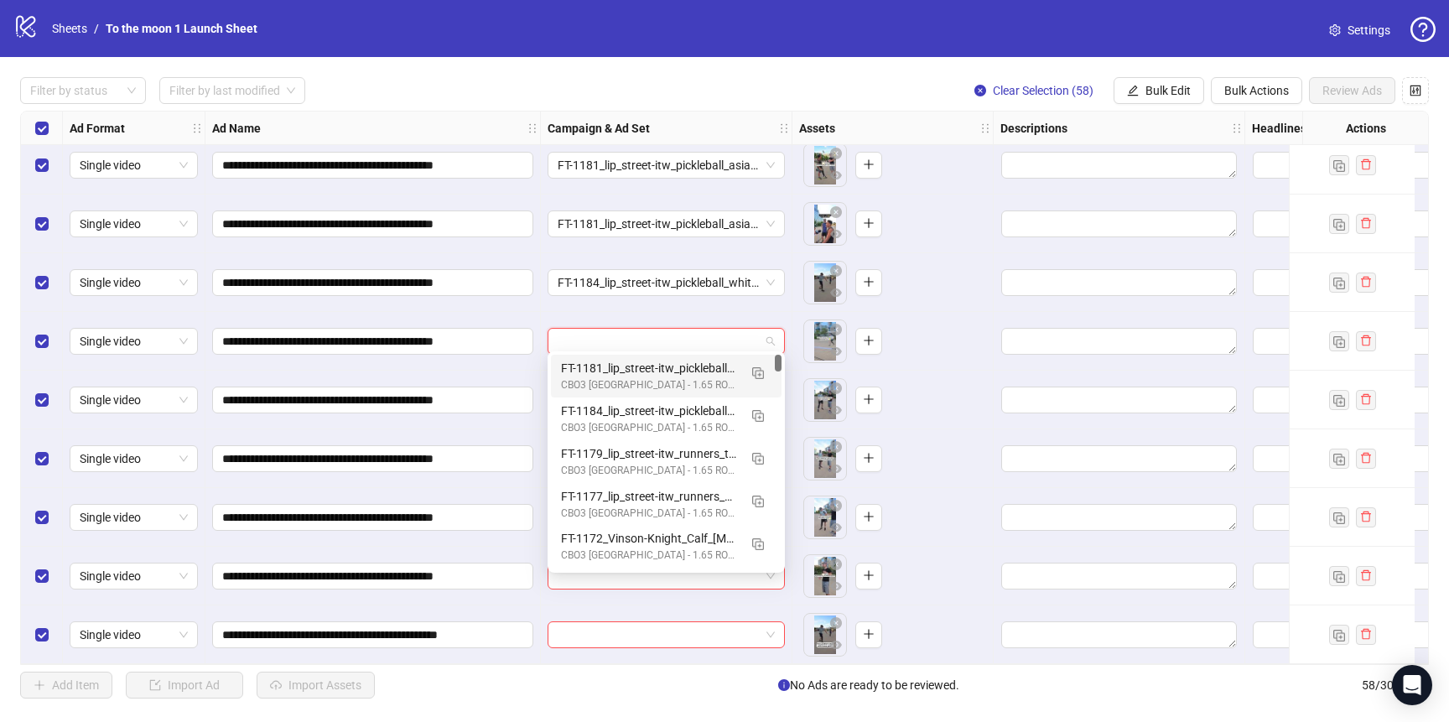
click at [639, 332] on input "search" at bounding box center [659, 341] width 202 height 25
click at [627, 407] on div "FT-1184_lip_street-itw_pickleball_white-guy" at bounding box center [649, 411] width 177 height 18
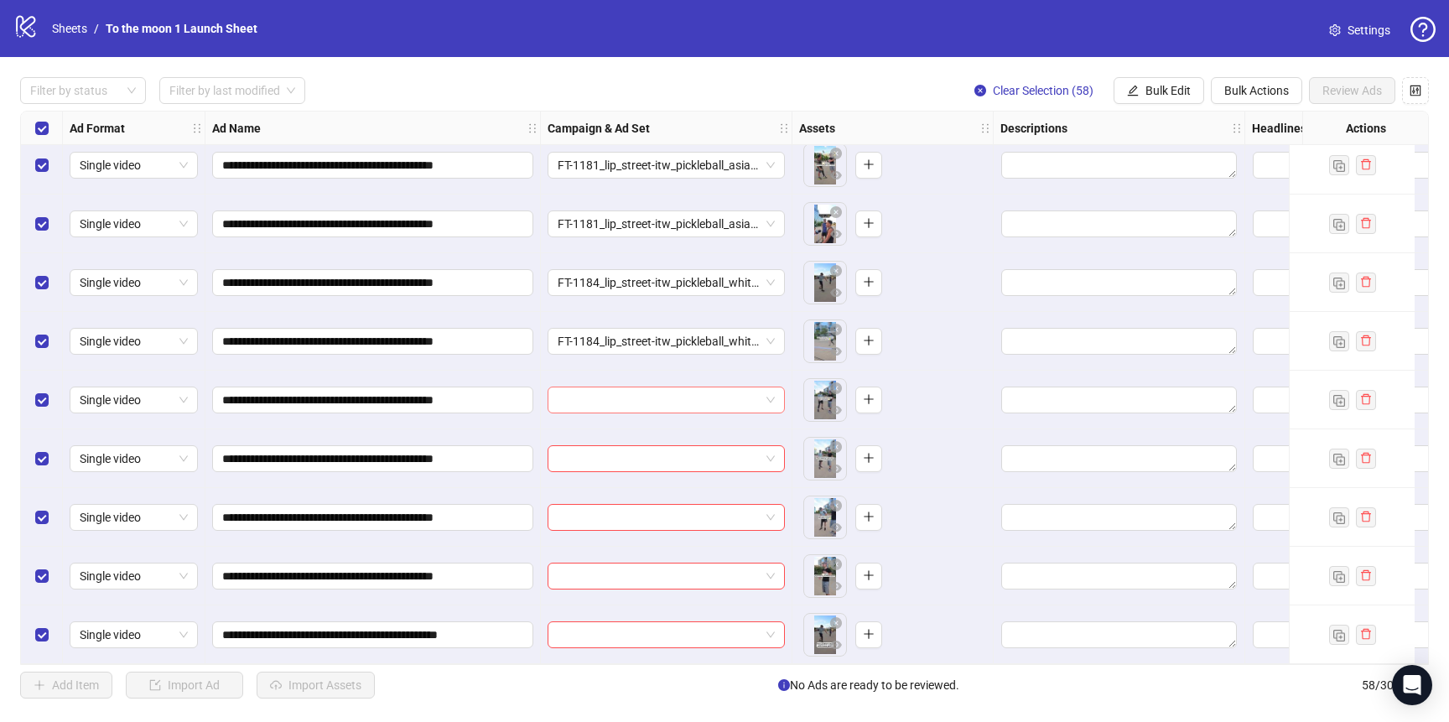
click at [630, 400] on input "search" at bounding box center [659, 399] width 202 height 25
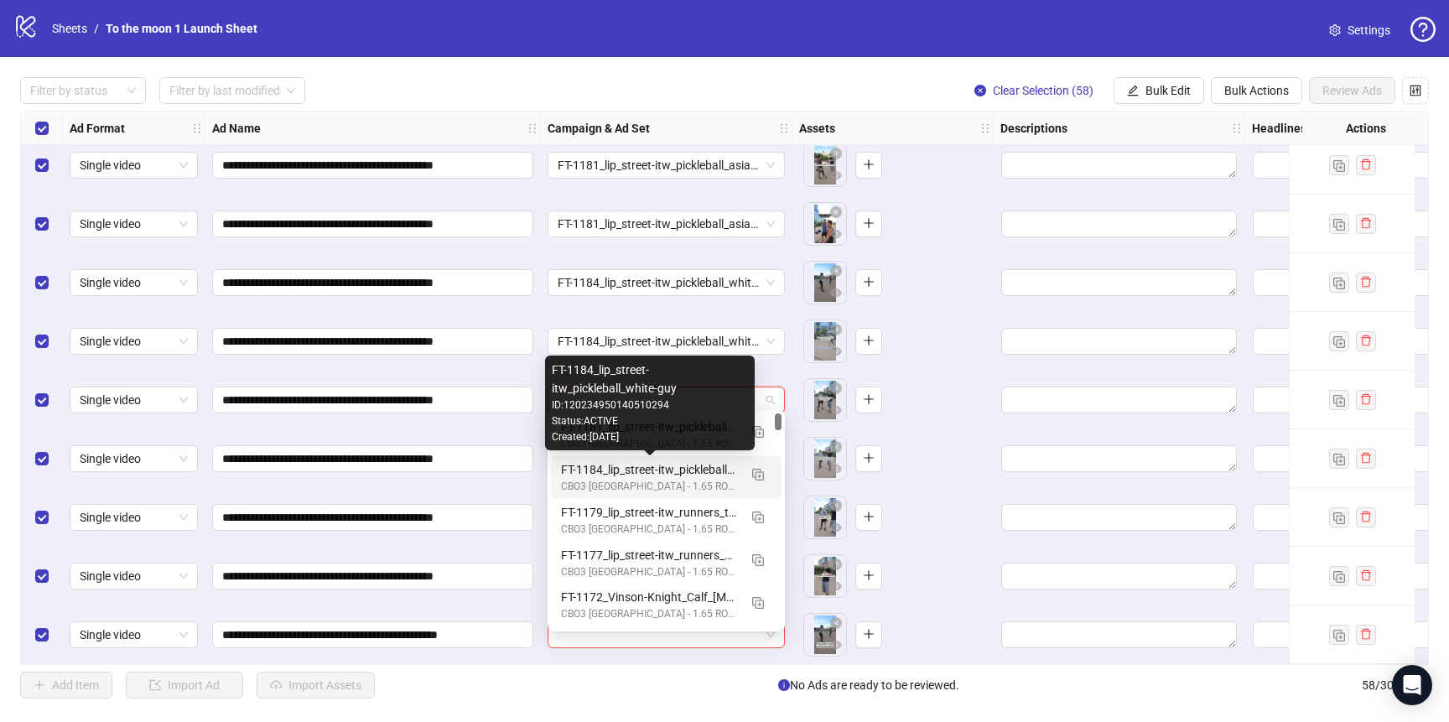
click at [622, 472] on div "FT-1184_lip_street-itw_pickleball_white-guy" at bounding box center [649, 469] width 177 height 18
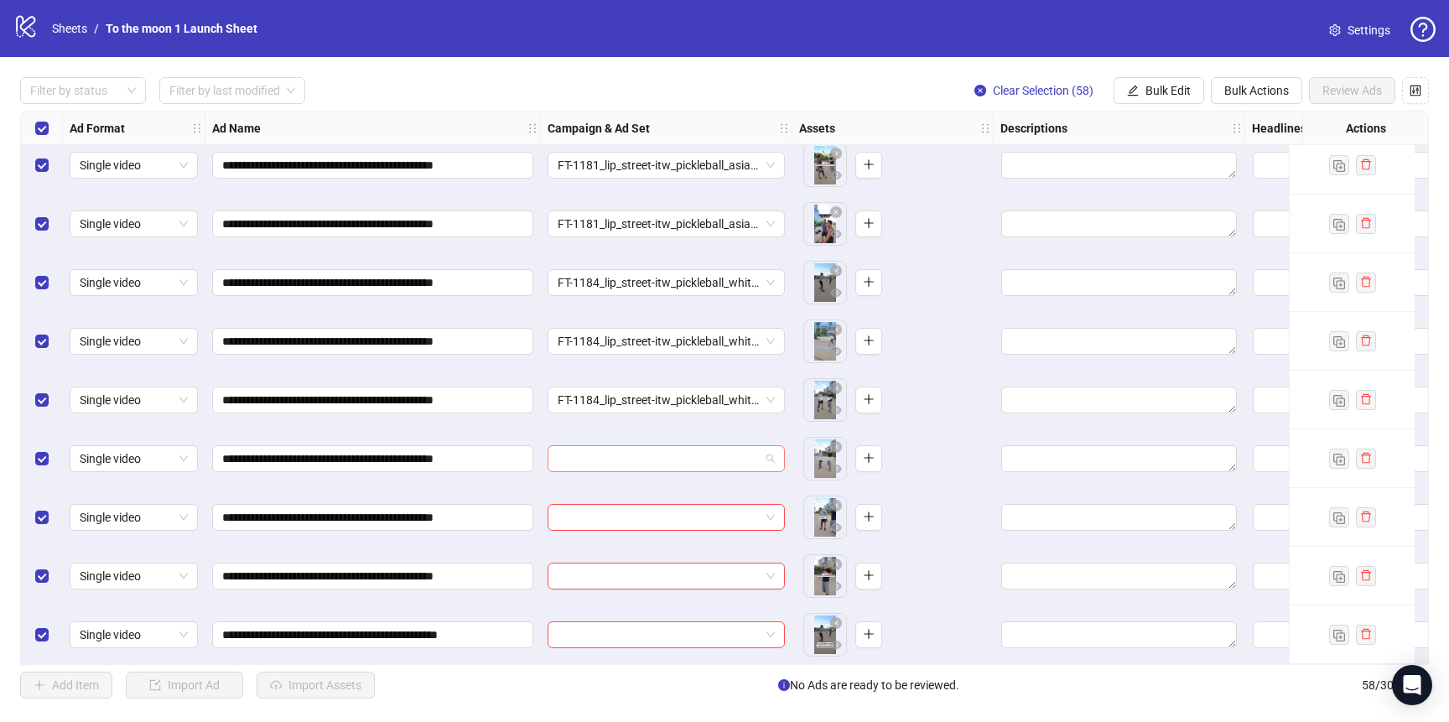
click at [623, 453] on input "search" at bounding box center [659, 458] width 202 height 25
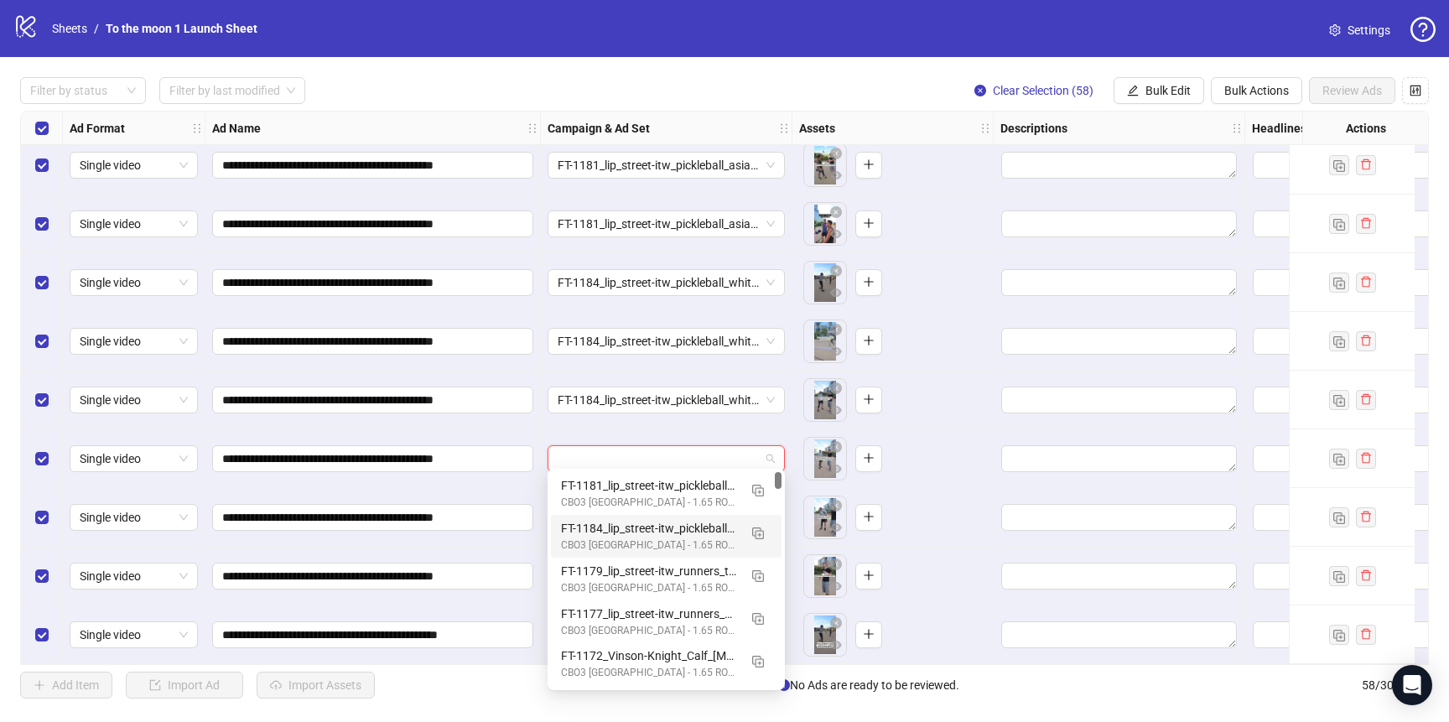
click at [618, 530] on div "FT-1184_lip_street-itw_pickleball_white-guy" at bounding box center [649, 528] width 177 height 18
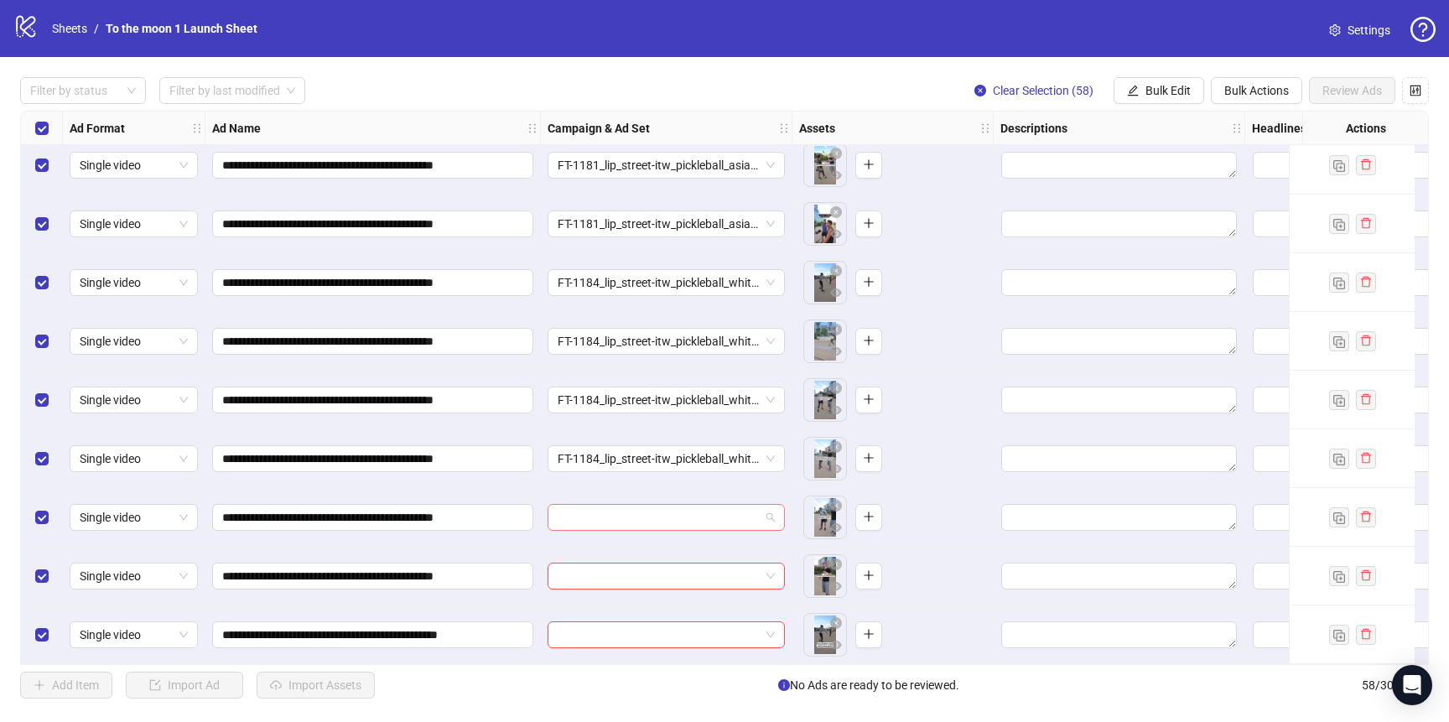
click at [621, 506] on input "search" at bounding box center [659, 517] width 202 height 25
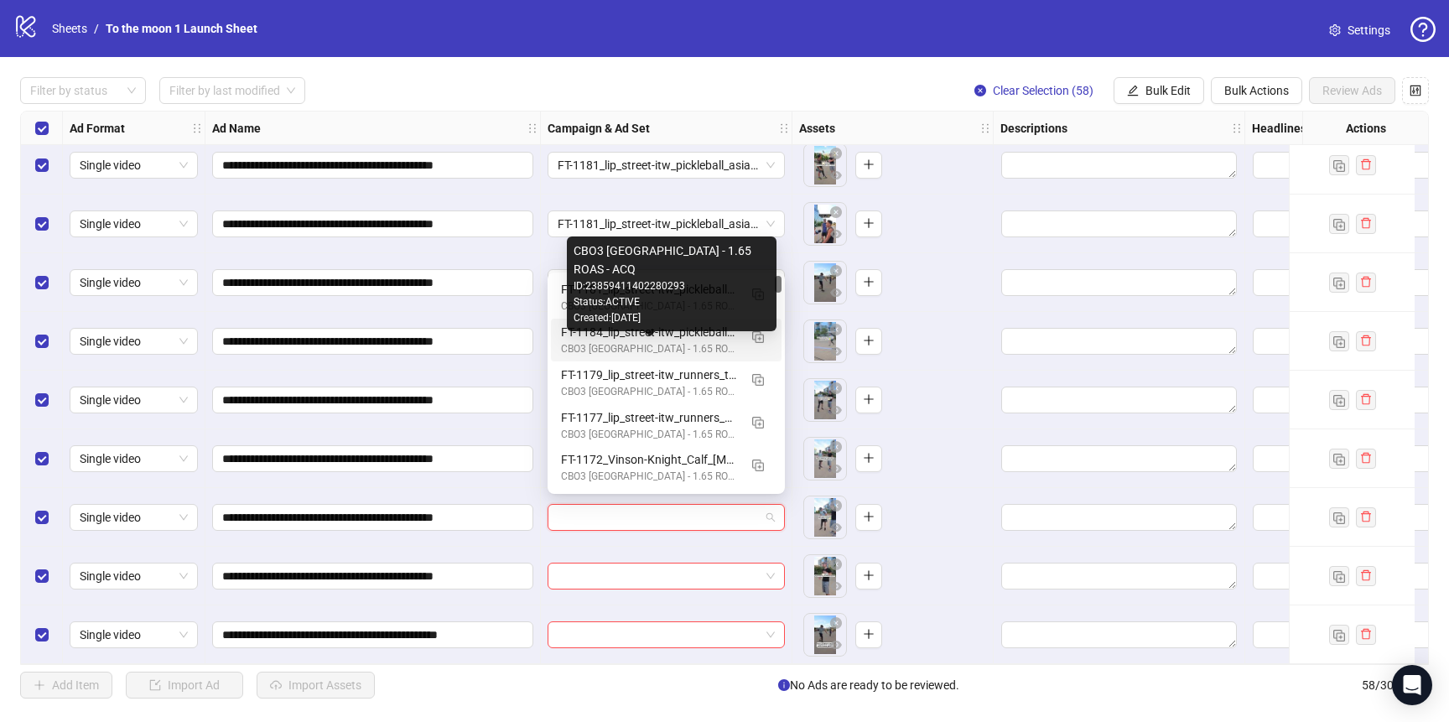
click at [629, 345] on div "CBO3 [GEOGRAPHIC_DATA] - 1.65 ROAS - ACQ" at bounding box center [649, 349] width 177 height 16
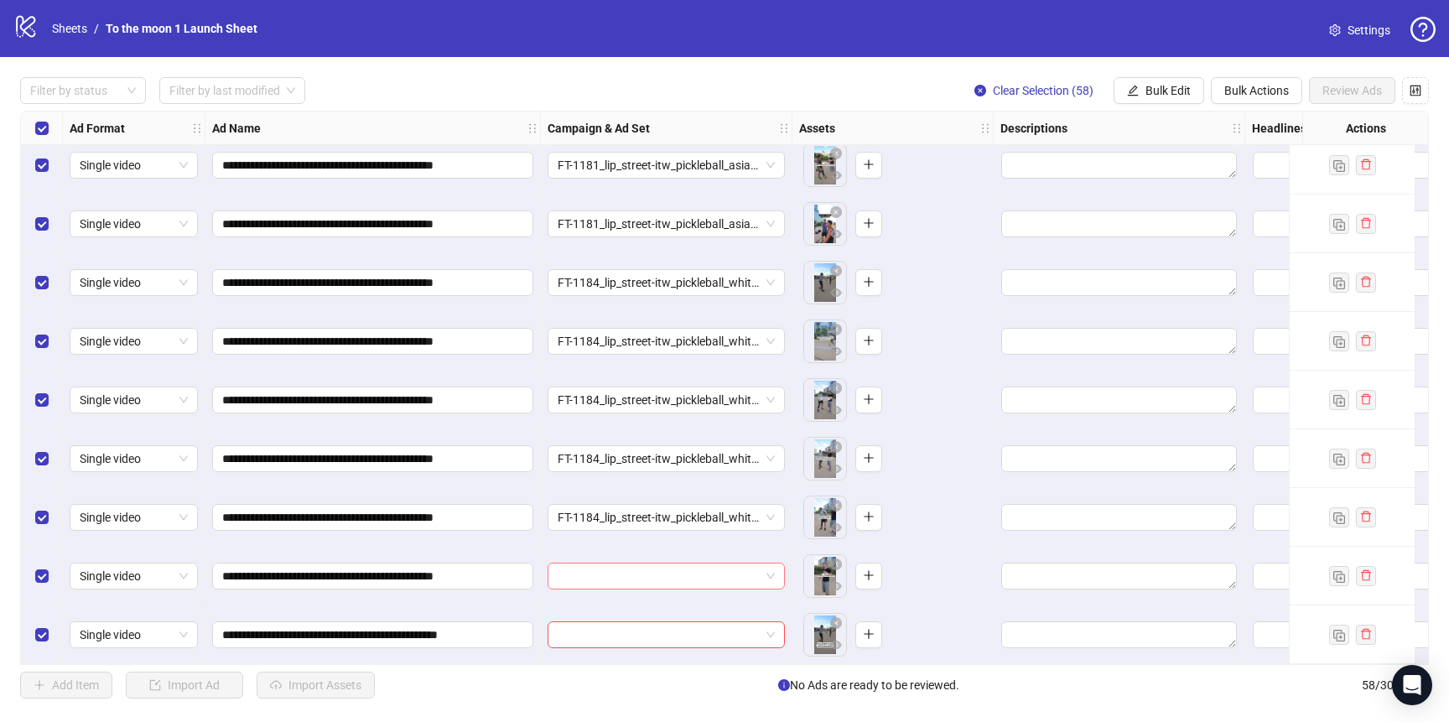
click at [592, 569] on input "search" at bounding box center [659, 575] width 202 height 25
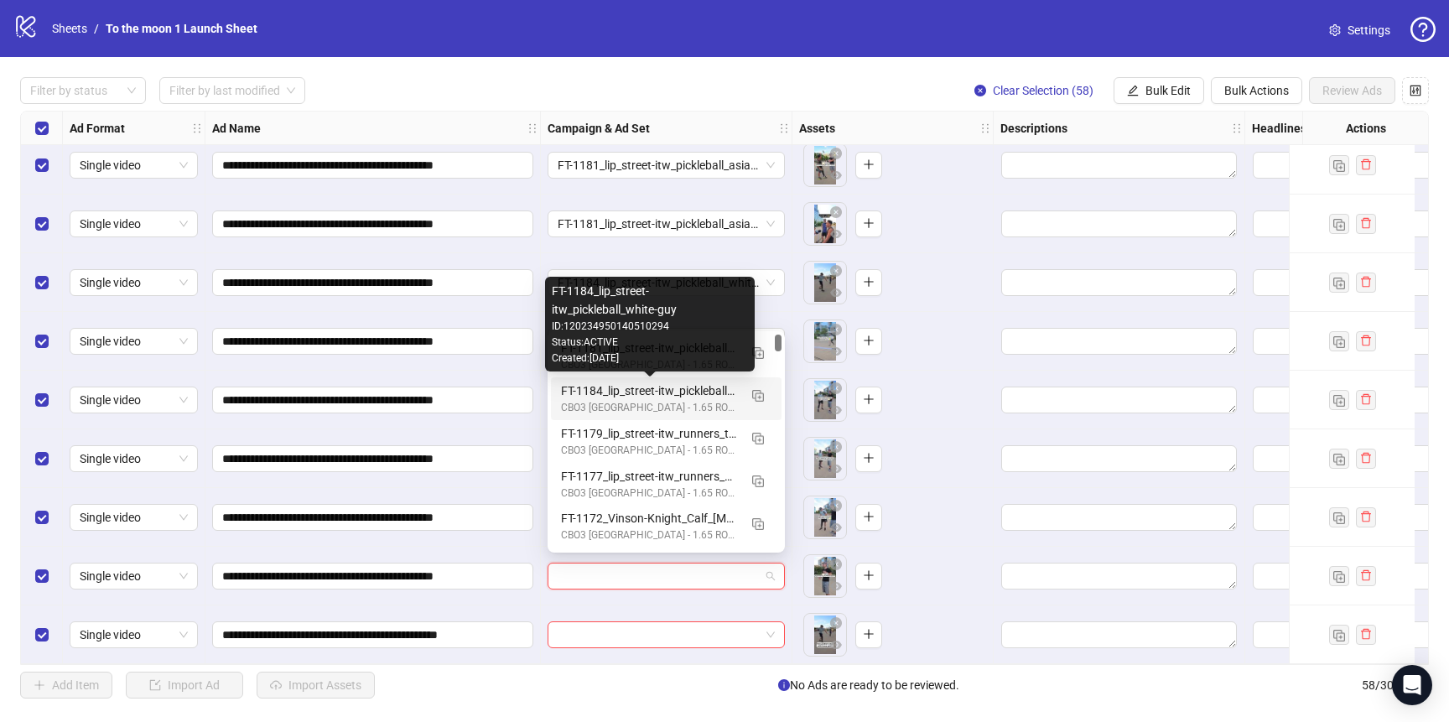
click at [615, 393] on div "FT-1184_lip_street-itw_pickleball_white-guy" at bounding box center [649, 391] width 177 height 18
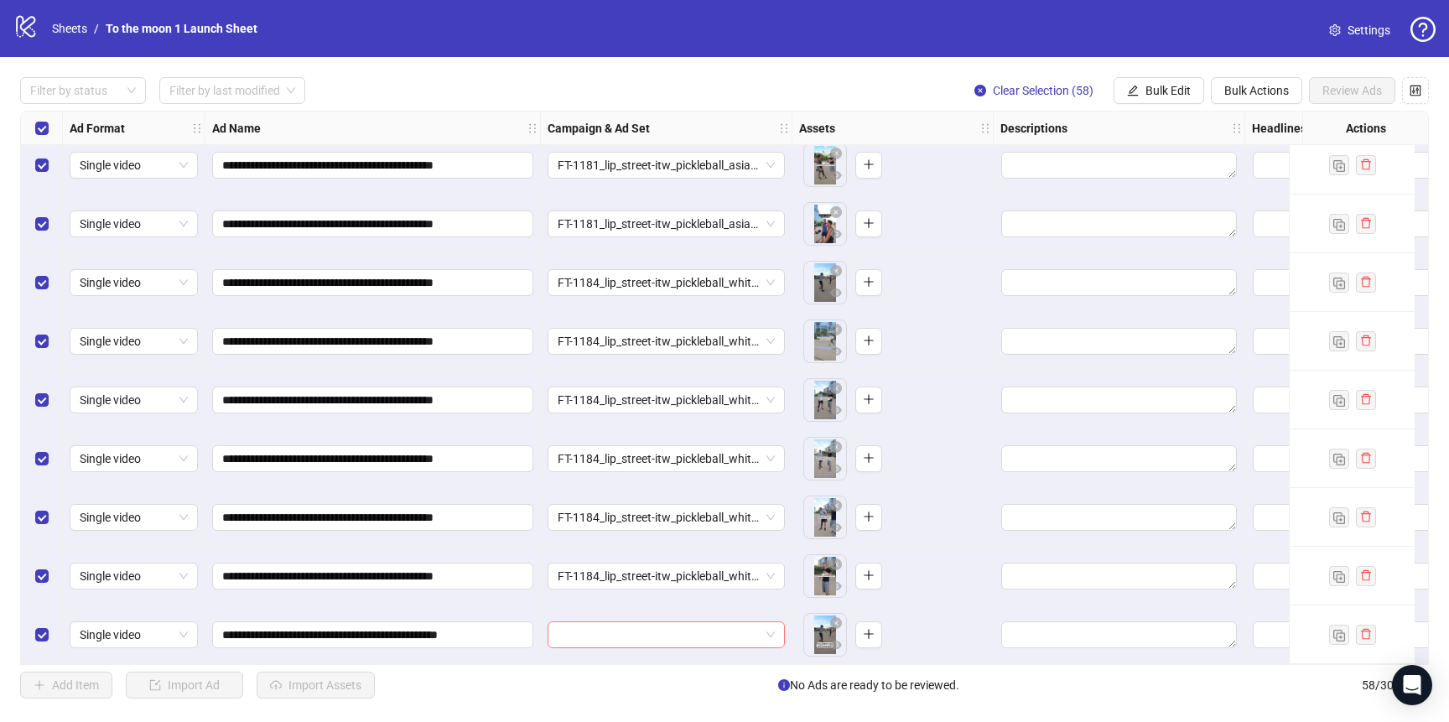
click at [598, 629] on input "search" at bounding box center [659, 634] width 202 height 25
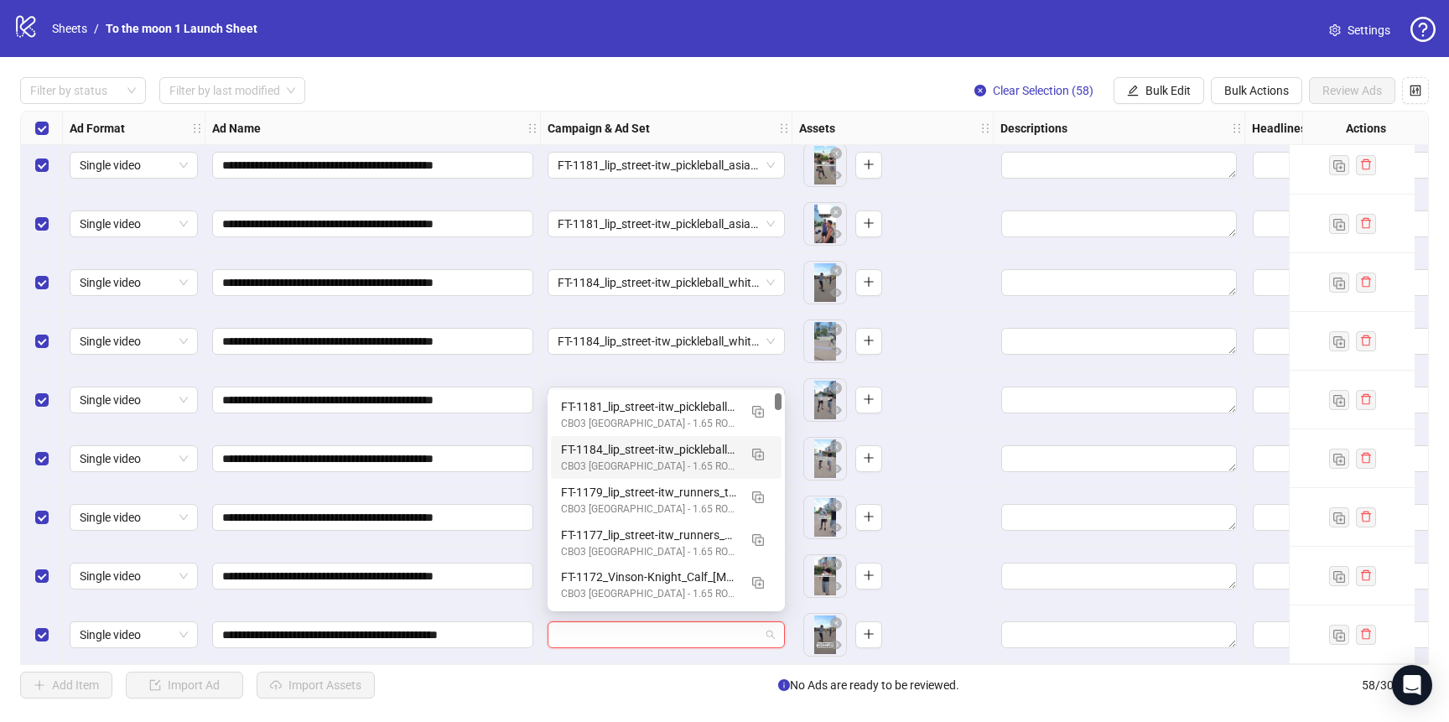
click at [607, 460] on div "CBO3 [GEOGRAPHIC_DATA] - 1.65 ROAS - ACQ" at bounding box center [649, 467] width 177 height 16
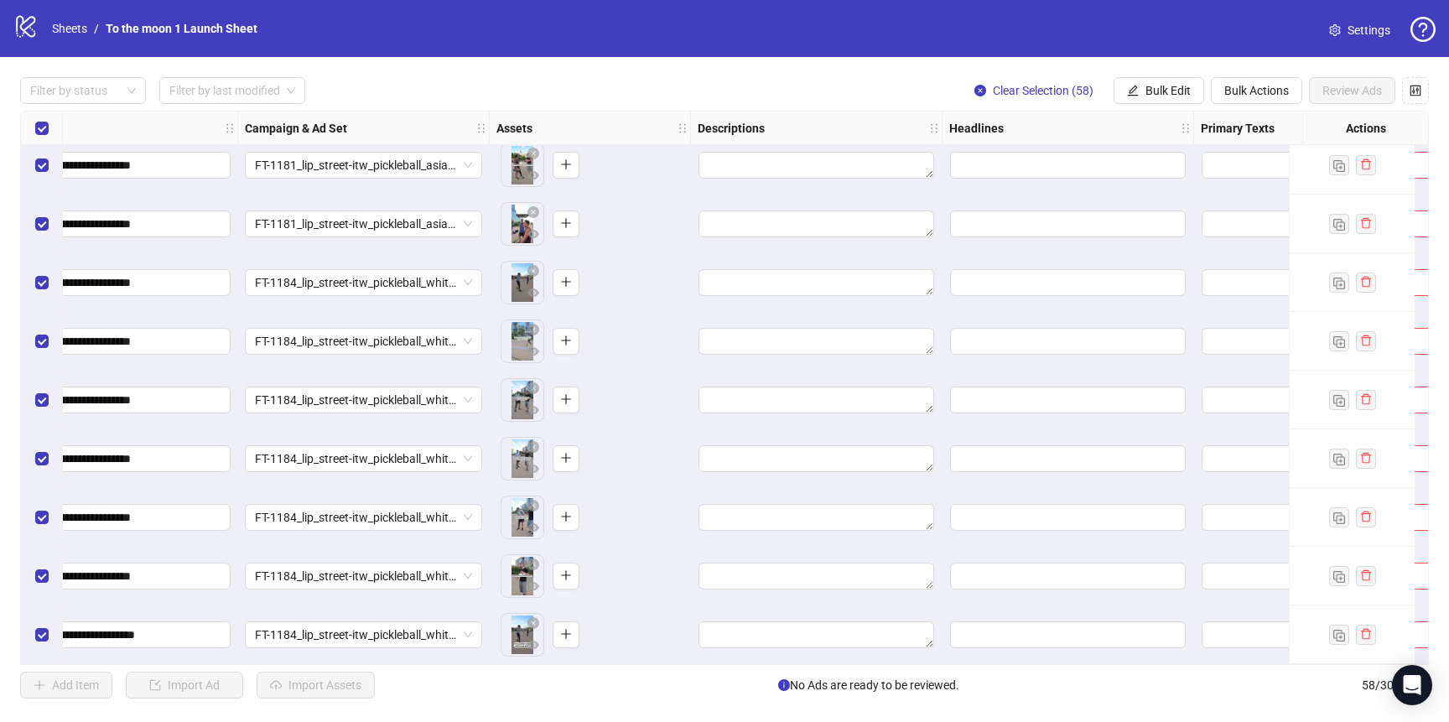
scroll to position [2892, 326]
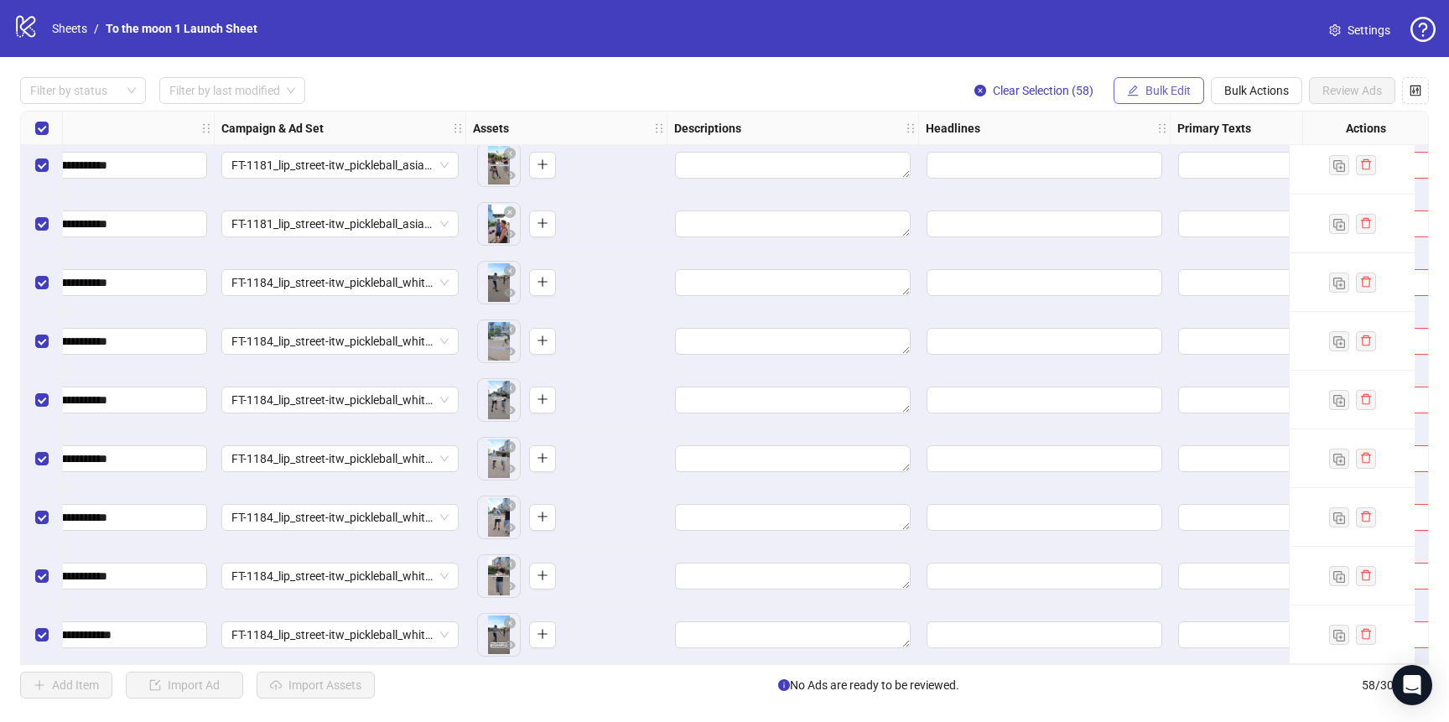
click at [1156, 88] on span "Bulk Edit" at bounding box center [1167, 90] width 45 height 13
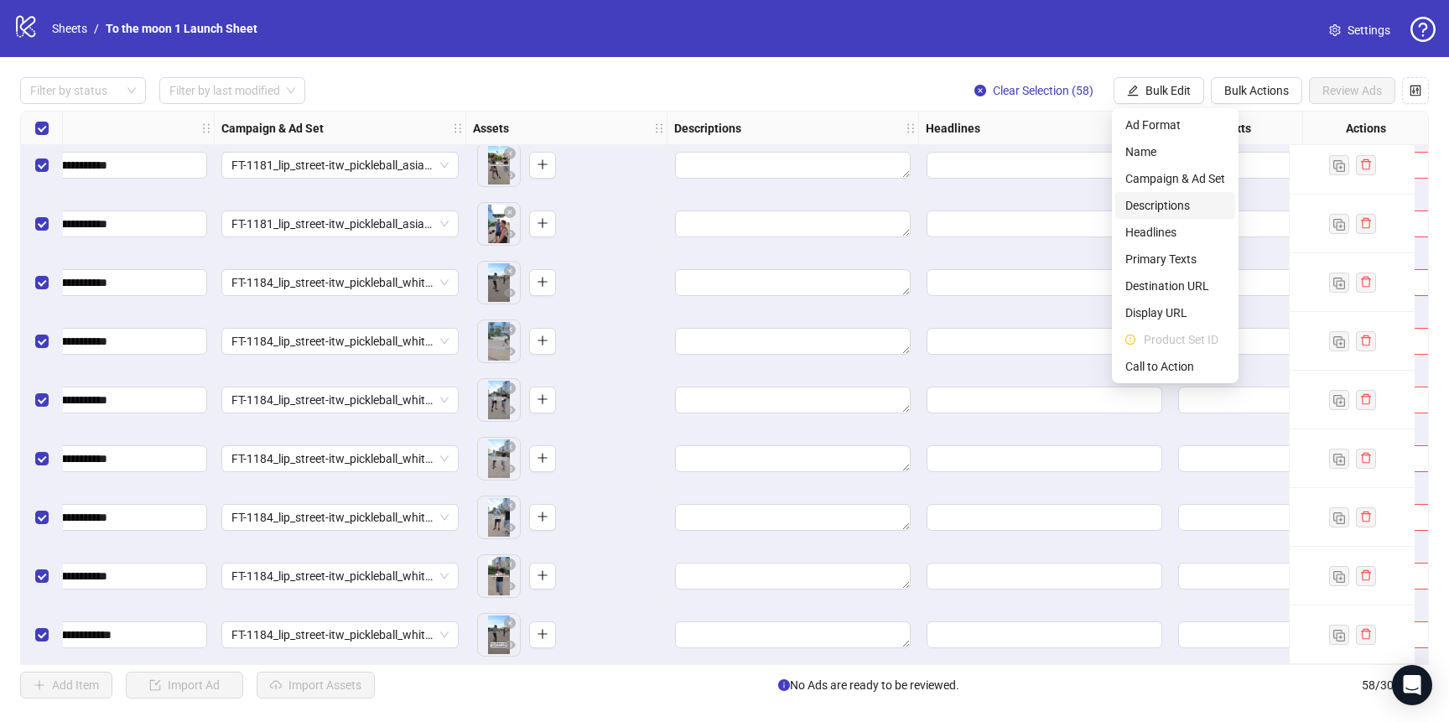
click at [1150, 205] on span "Descriptions" at bounding box center [1175, 205] width 100 height 18
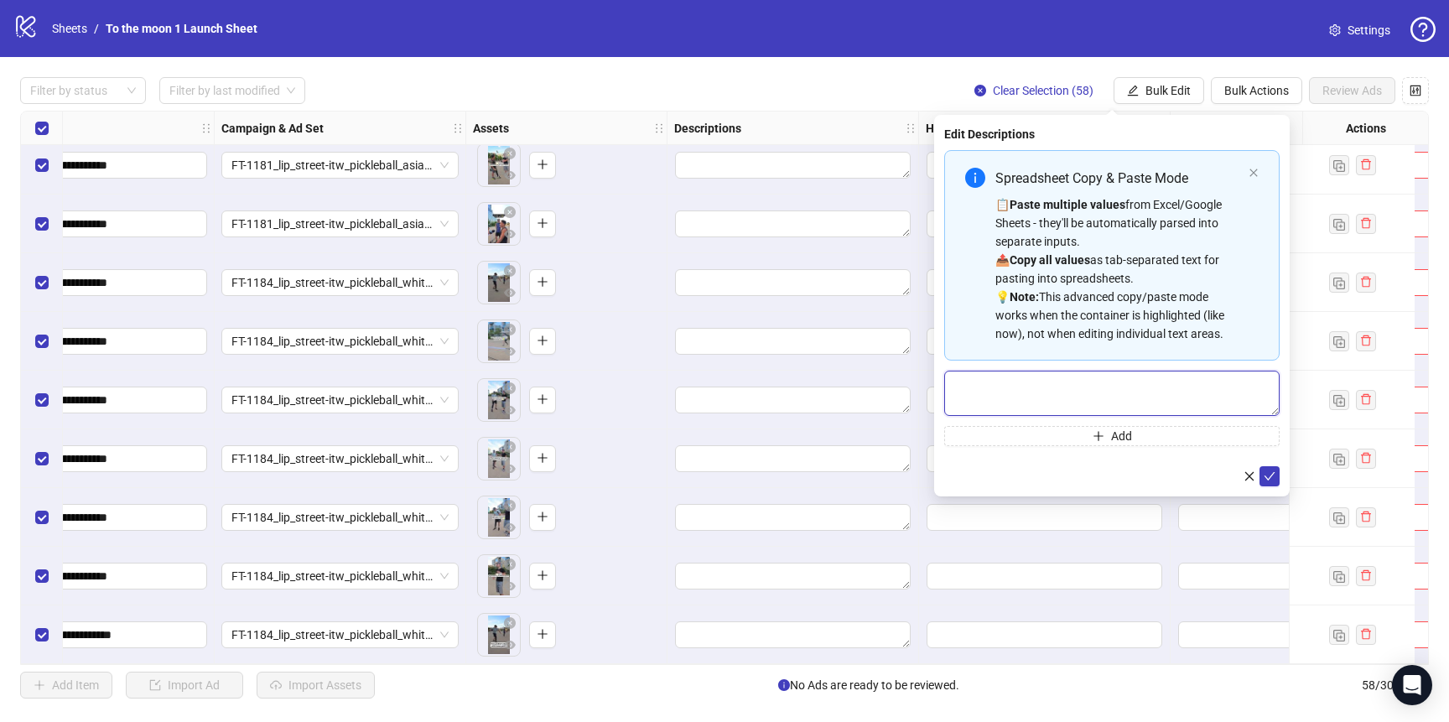
click at [1085, 389] on textarea "Multi-text input container - paste or copy values" at bounding box center [1111, 393] width 335 height 45
paste textarea "**********"
type textarea "**********"
click at [1264, 475] on icon "check" at bounding box center [1270, 476] width 12 height 12
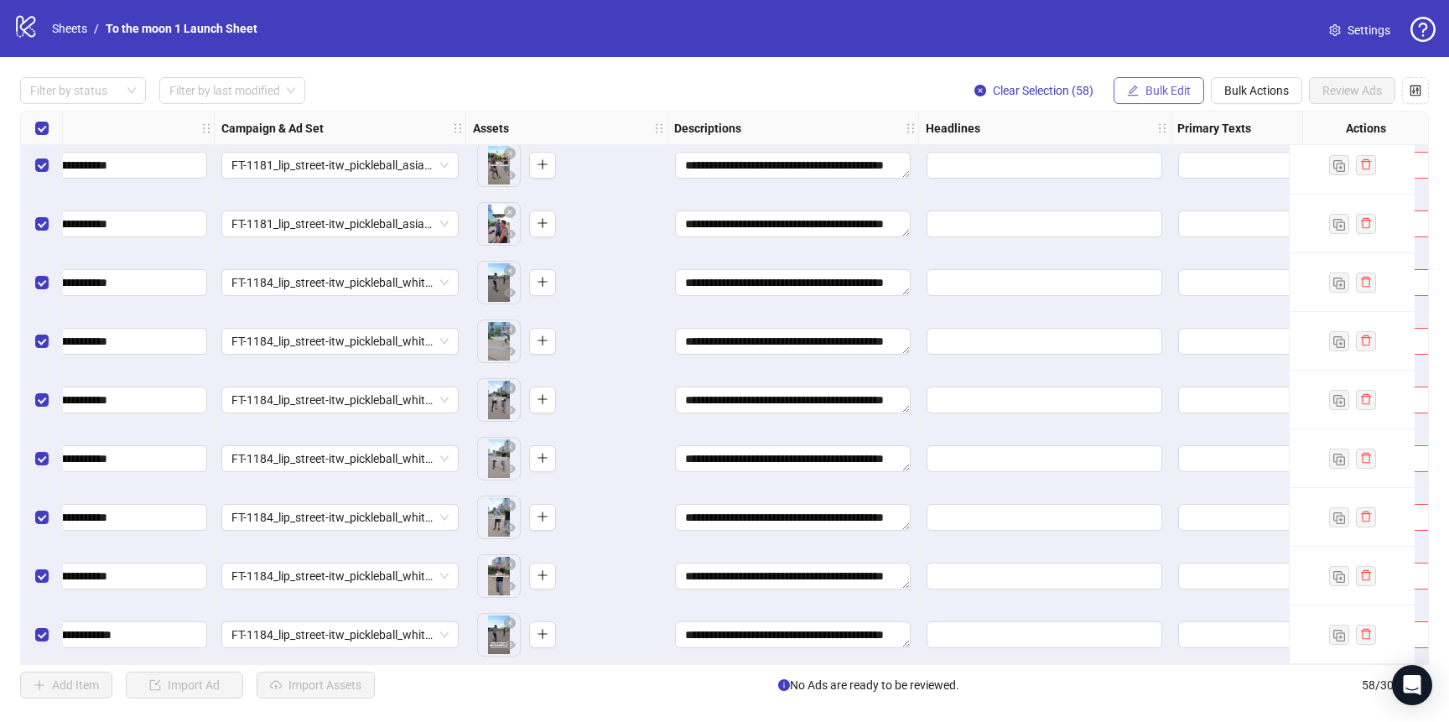
click at [1166, 90] on span "Bulk Edit" at bounding box center [1167, 90] width 45 height 13
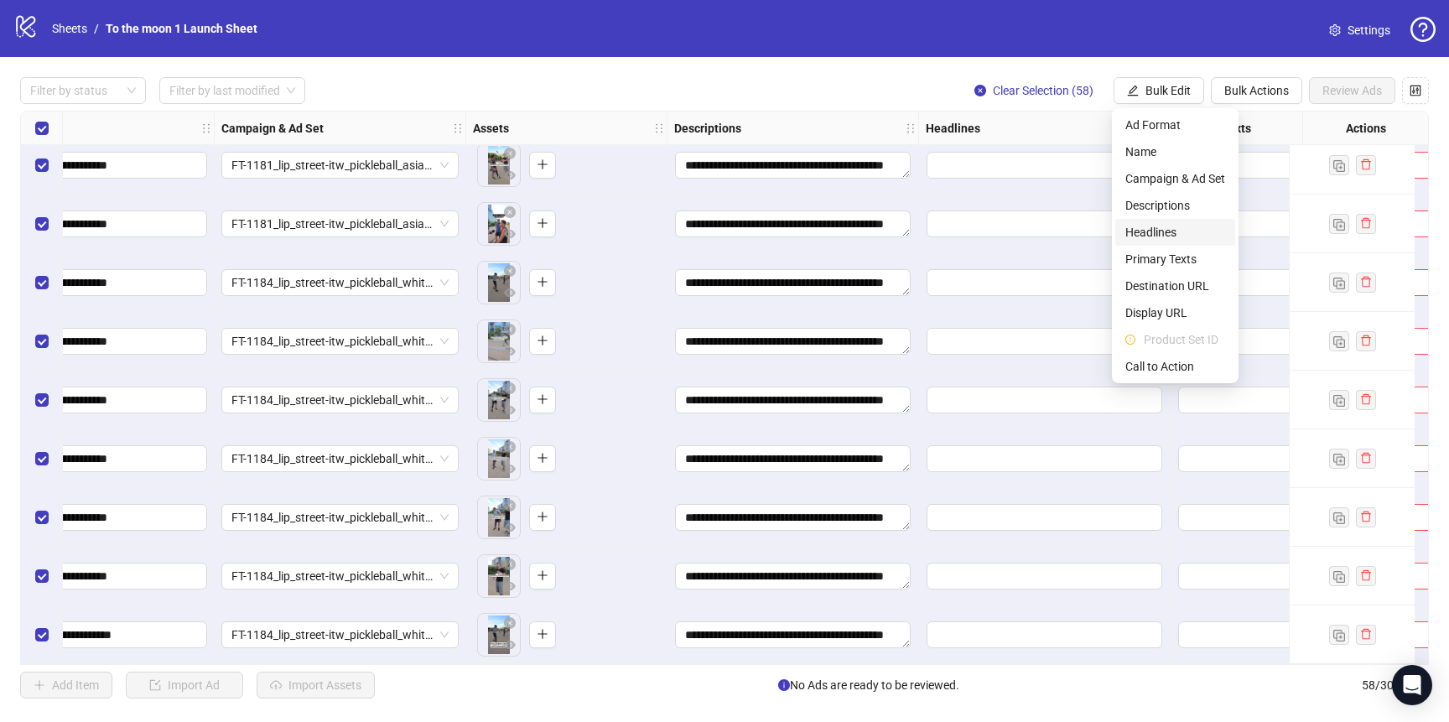
click at [1160, 230] on span "Headlines" at bounding box center [1175, 232] width 100 height 18
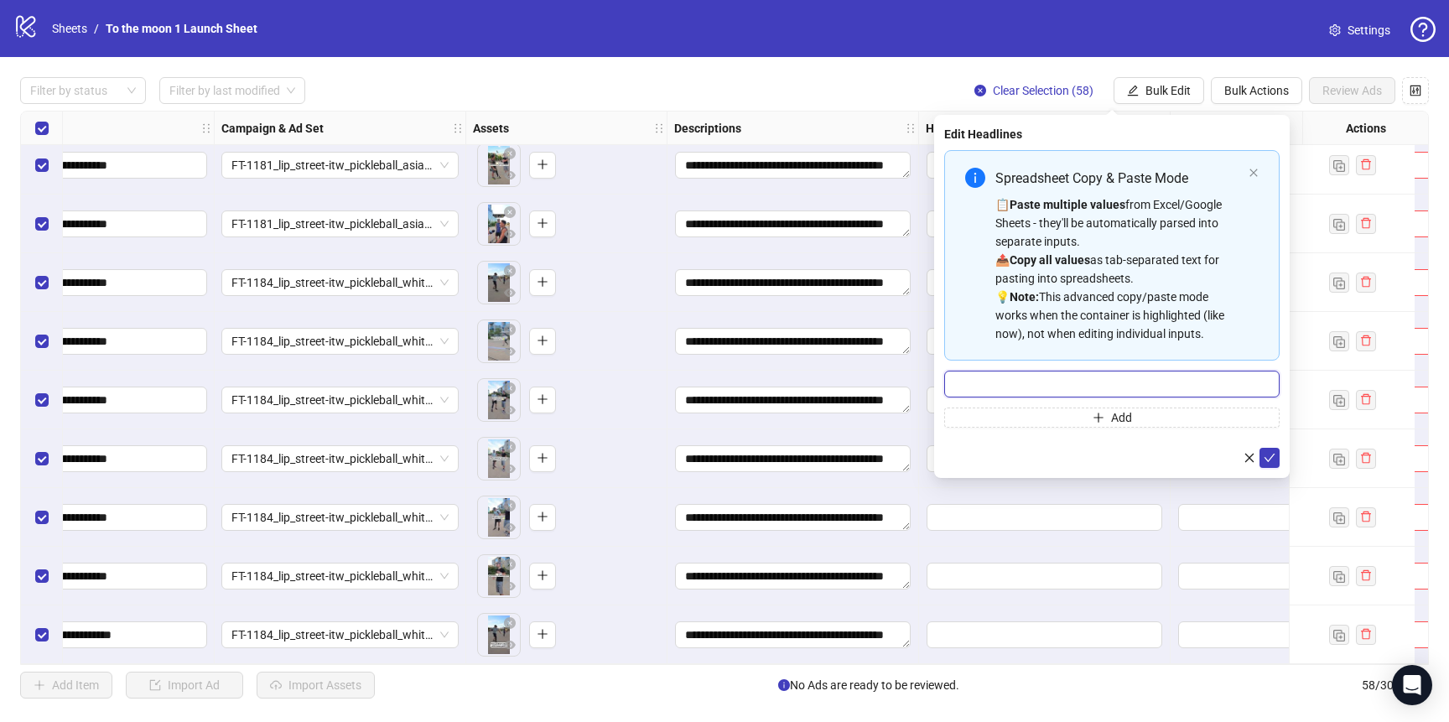
click at [1095, 390] on input "Multi-input container - paste or copy values" at bounding box center [1111, 384] width 335 height 27
paste input "**********"
type input "**********"
click at [1265, 453] on icon "check" at bounding box center [1270, 458] width 12 height 12
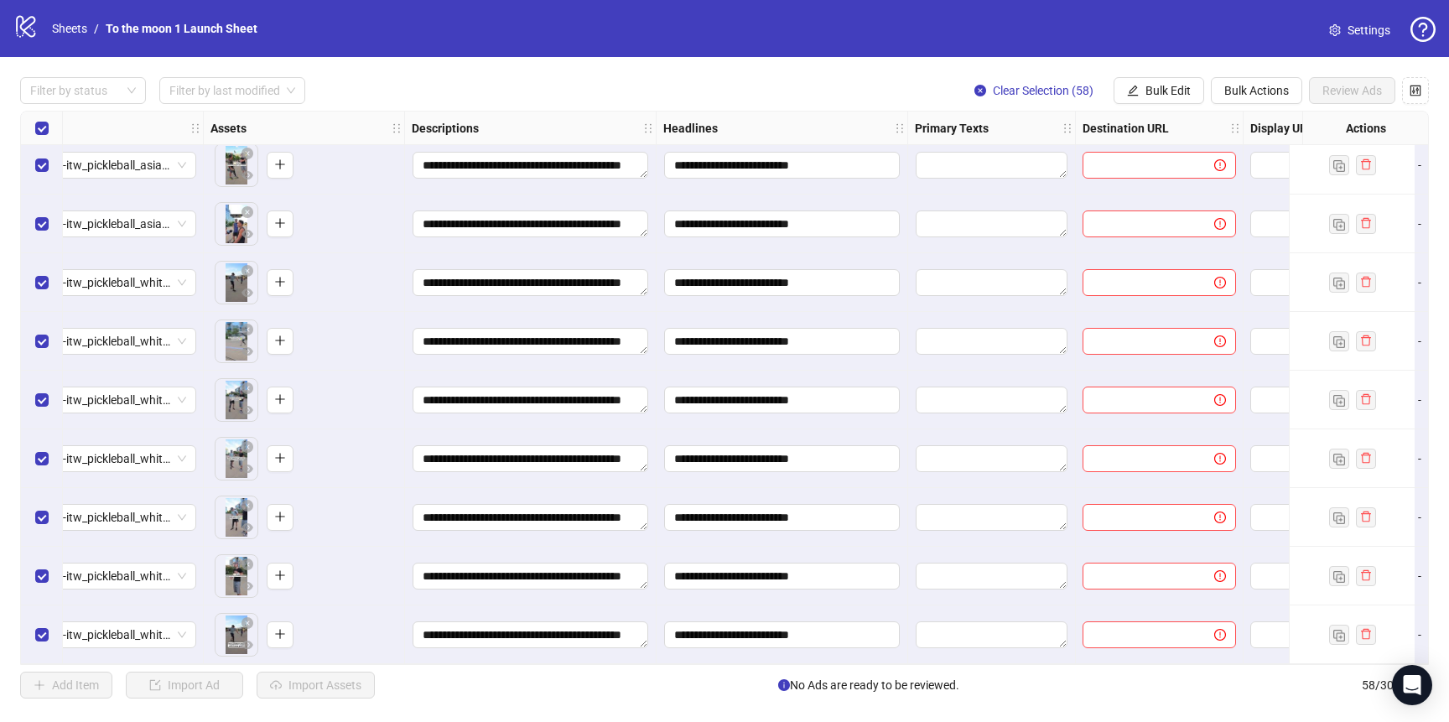
scroll to position [2892, 705]
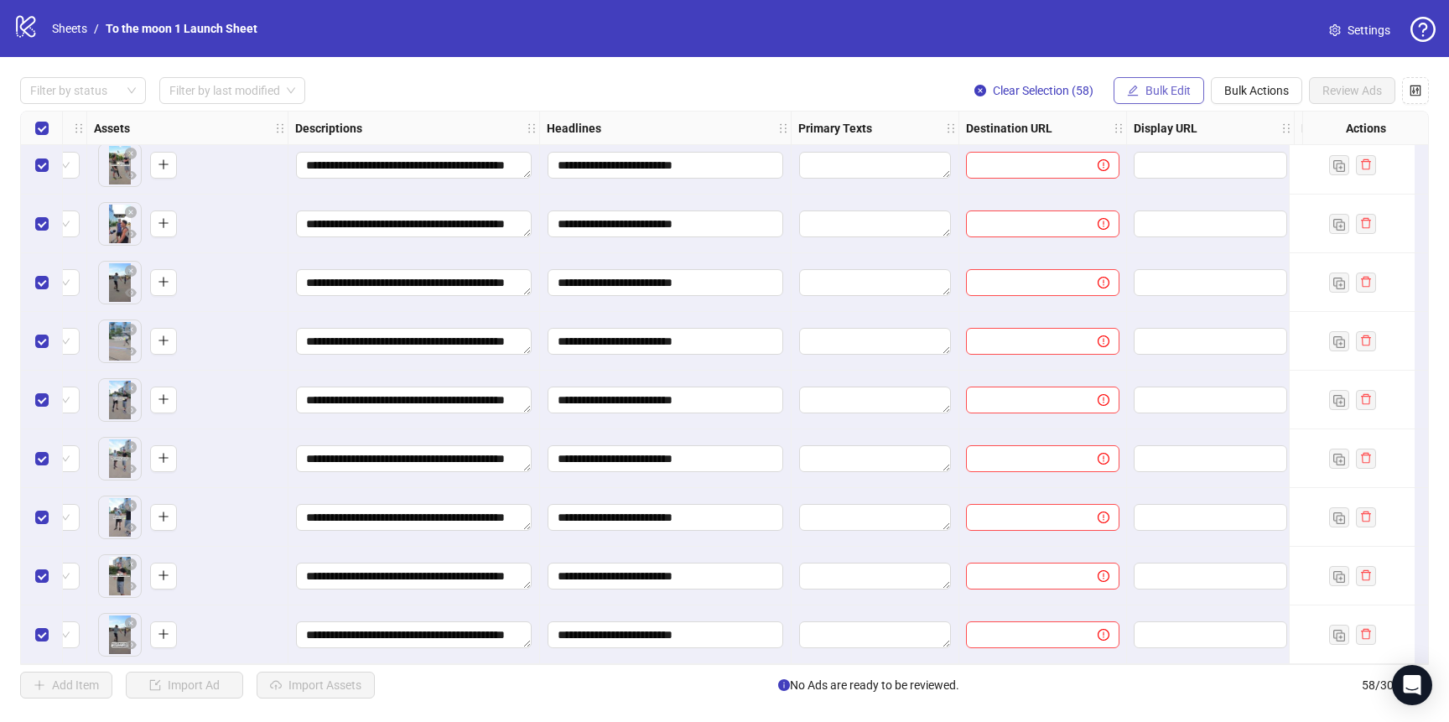
click at [1171, 86] on span "Bulk Edit" at bounding box center [1167, 90] width 45 height 13
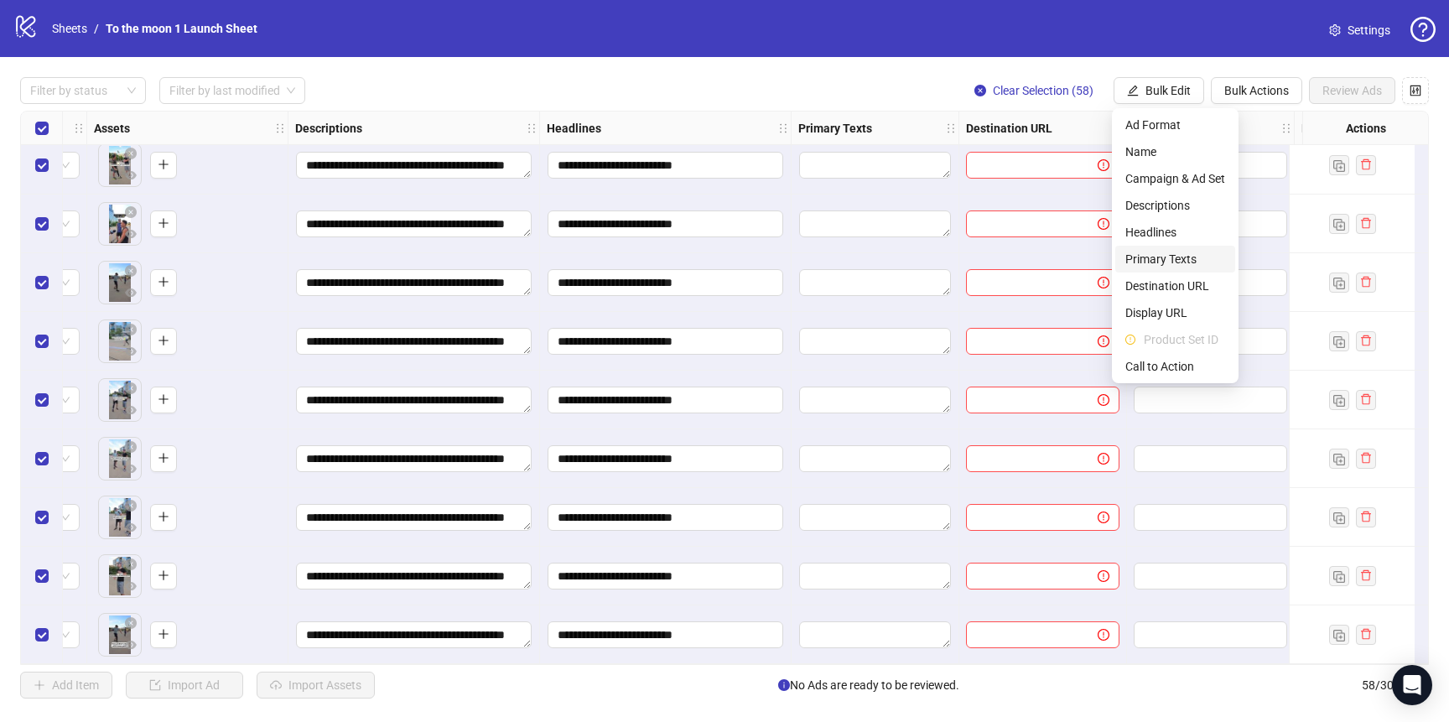
click at [1180, 257] on span "Primary Texts" at bounding box center [1175, 259] width 100 height 18
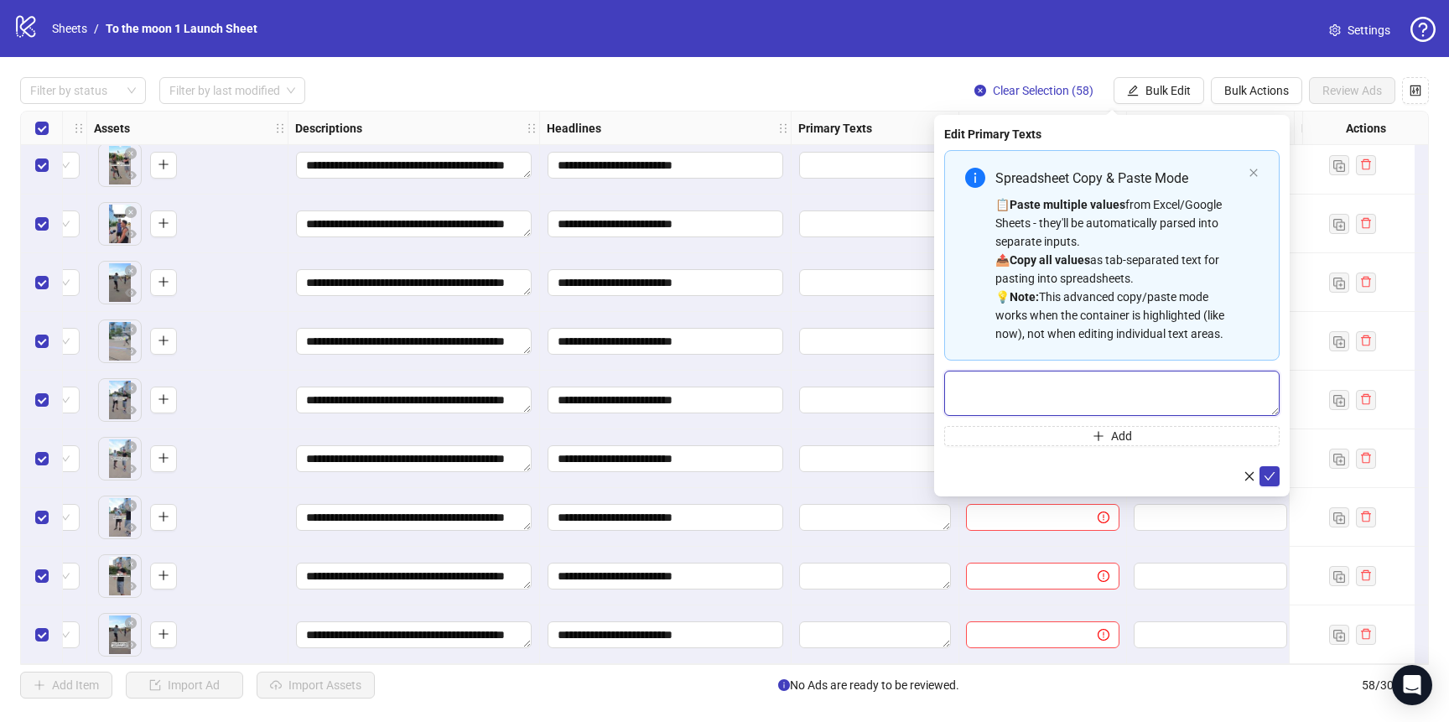
click at [1043, 399] on textarea "Multi-text input container - paste or copy values" at bounding box center [1111, 393] width 335 height 45
paste textarea "**********"
type textarea "**********"
click at [1271, 481] on span "submit" at bounding box center [1270, 476] width 12 height 13
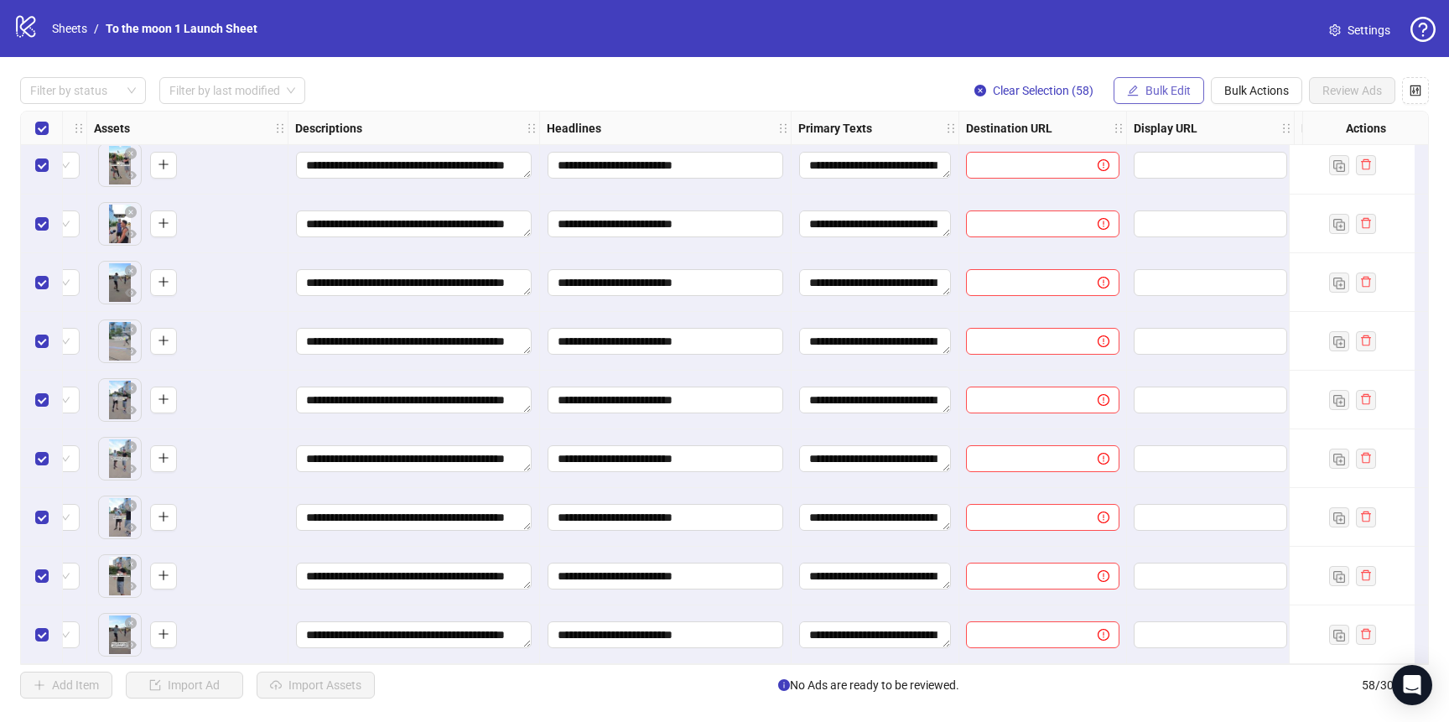
click at [1150, 85] on span "Bulk Edit" at bounding box center [1167, 90] width 45 height 13
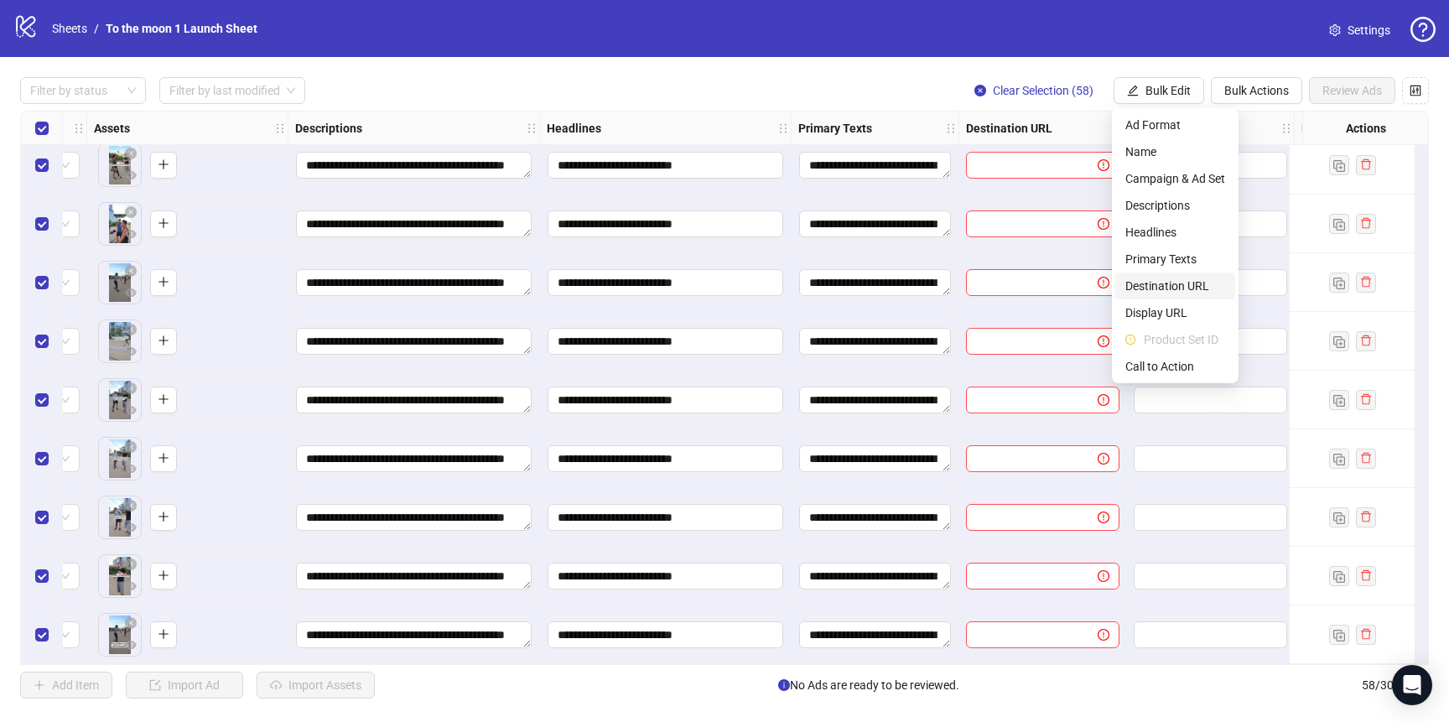
click at [1171, 290] on span "Destination URL" at bounding box center [1175, 286] width 100 height 18
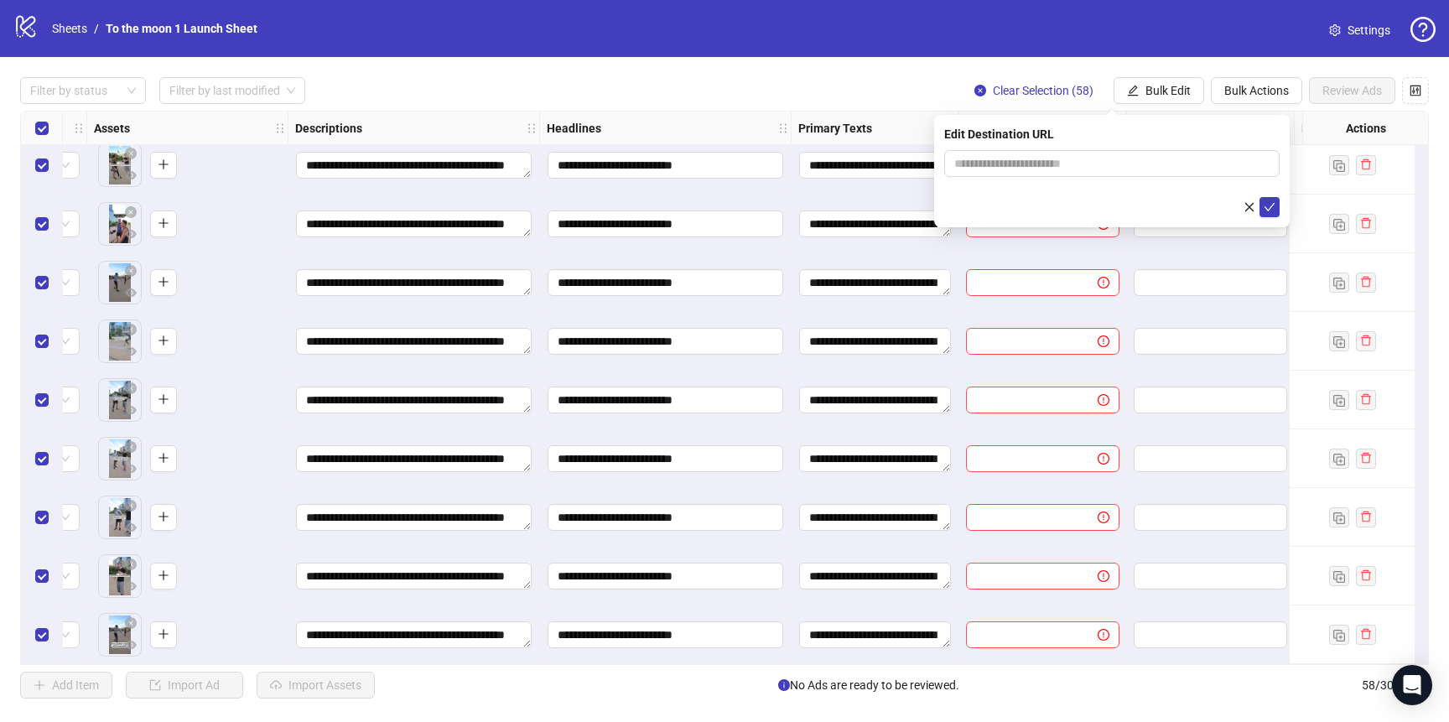
click at [1076, 141] on div "Edit Destination URL" at bounding box center [1111, 134] width 335 height 18
click at [1076, 166] on input "text" at bounding box center [1105, 163] width 302 height 18
paste input "**********"
type input "**********"
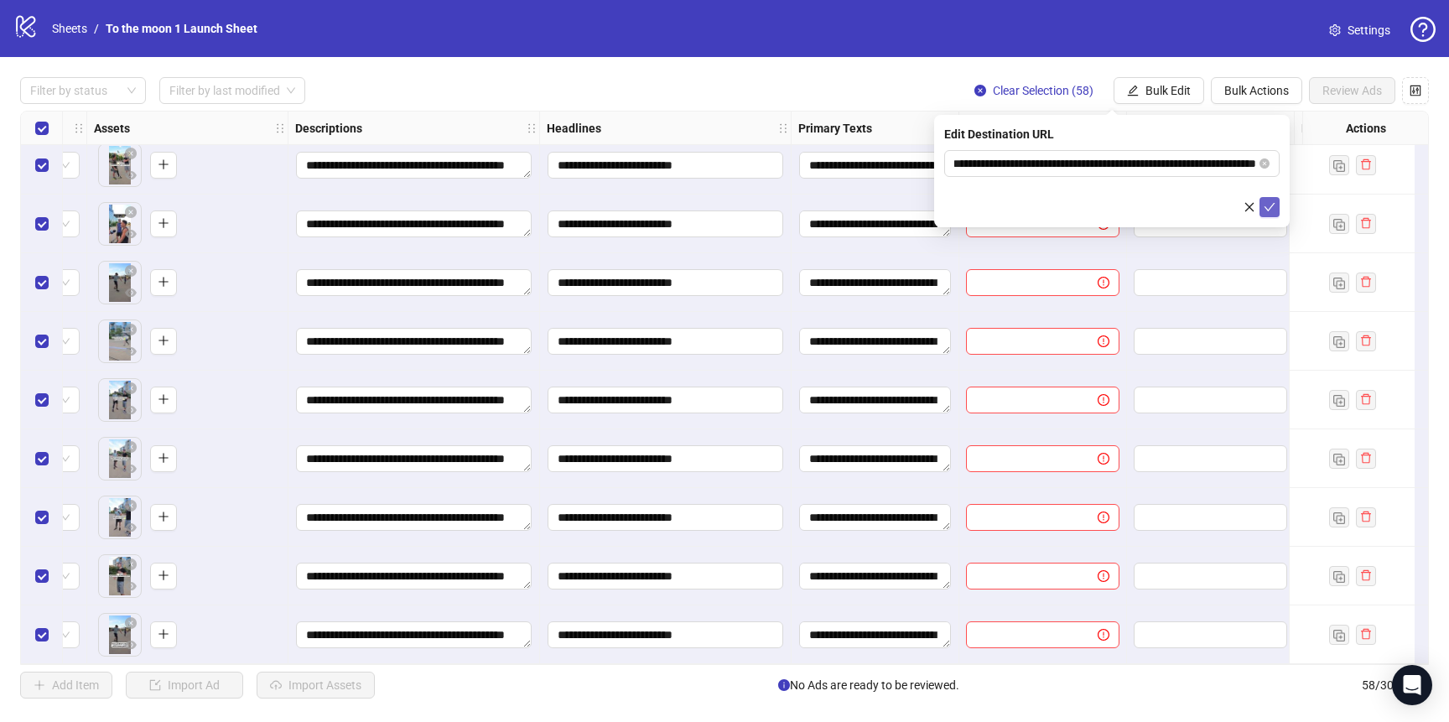
scroll to position [0, 0]
click at [1269, 206] on icon "check" at bounding box center [1270, 207] width 12 height 12
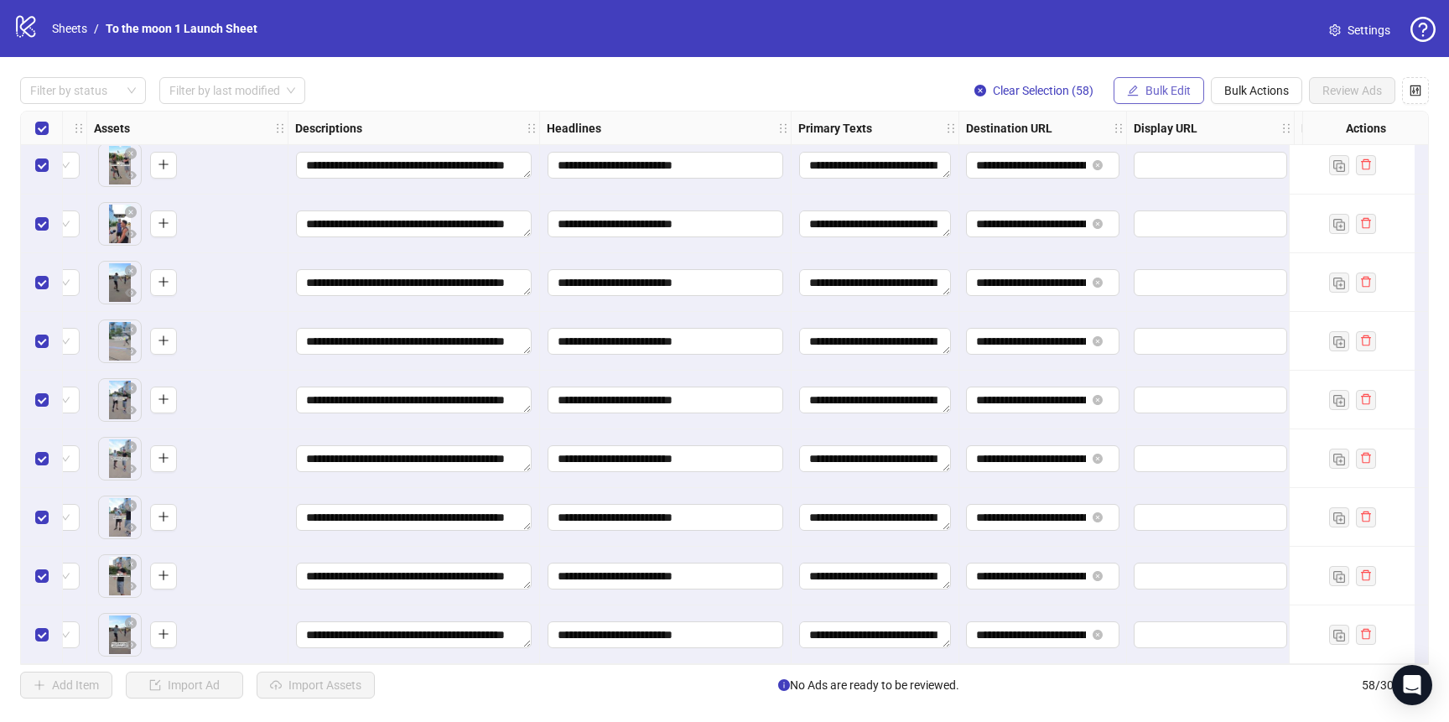
click at [1171, 91] on span "Bulk Edit" at bounding box center [1167, 90] width 45 height 13
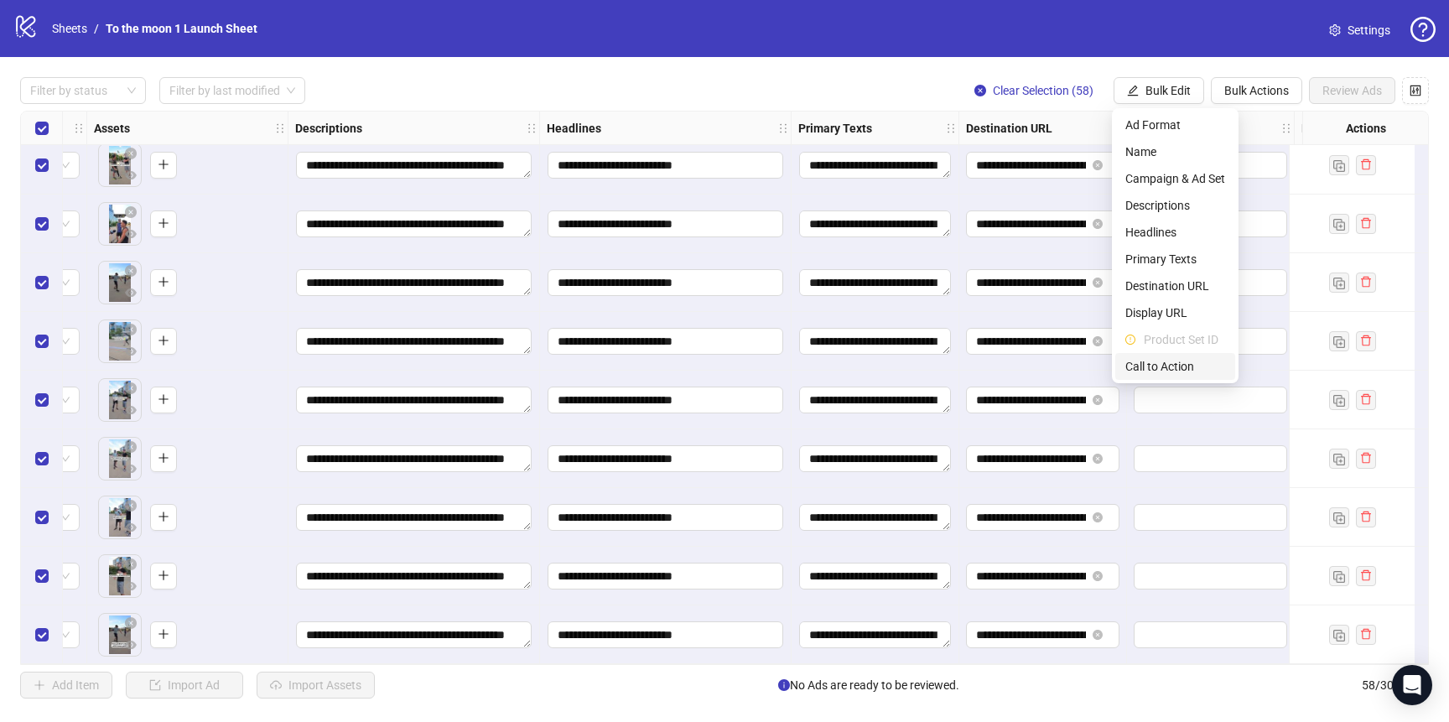
click at [1192, 371] on span "Call to Action" at bounding box center [1175, 366] width 100 height 18
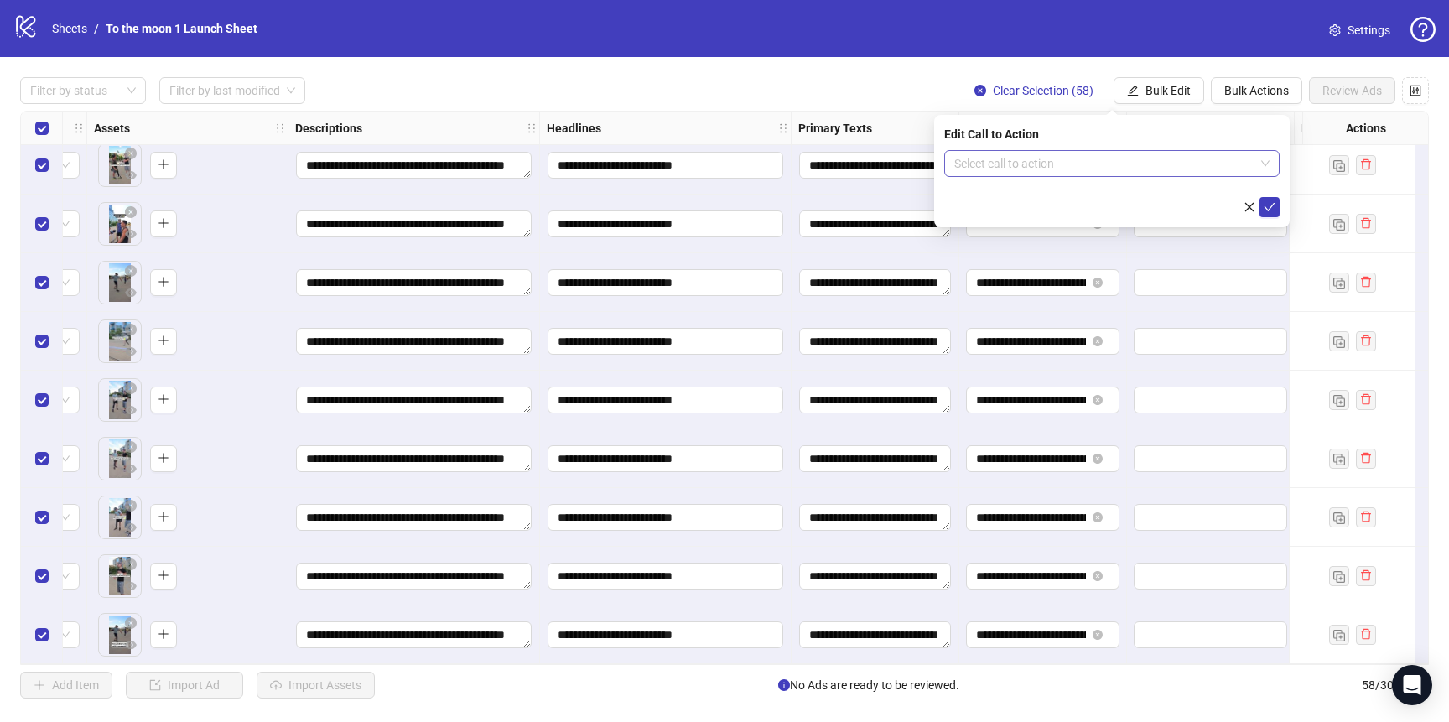
click at [1104, 172] on input "search" at bounding box center [1104, 163] width 300 height 25
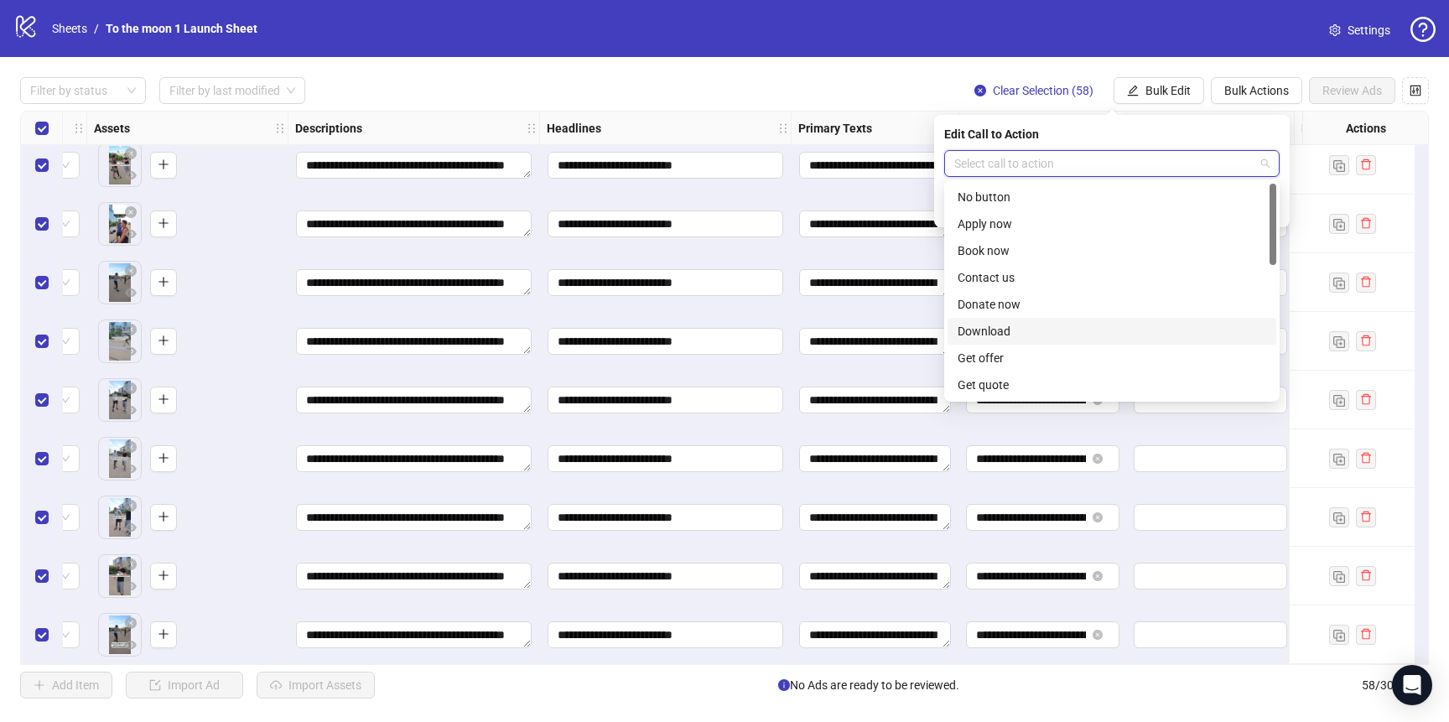
scroll to position [349, 0]
click at [1002, 252] on div "Shop now" at bounding box center [1112, 250] width 309 height 18
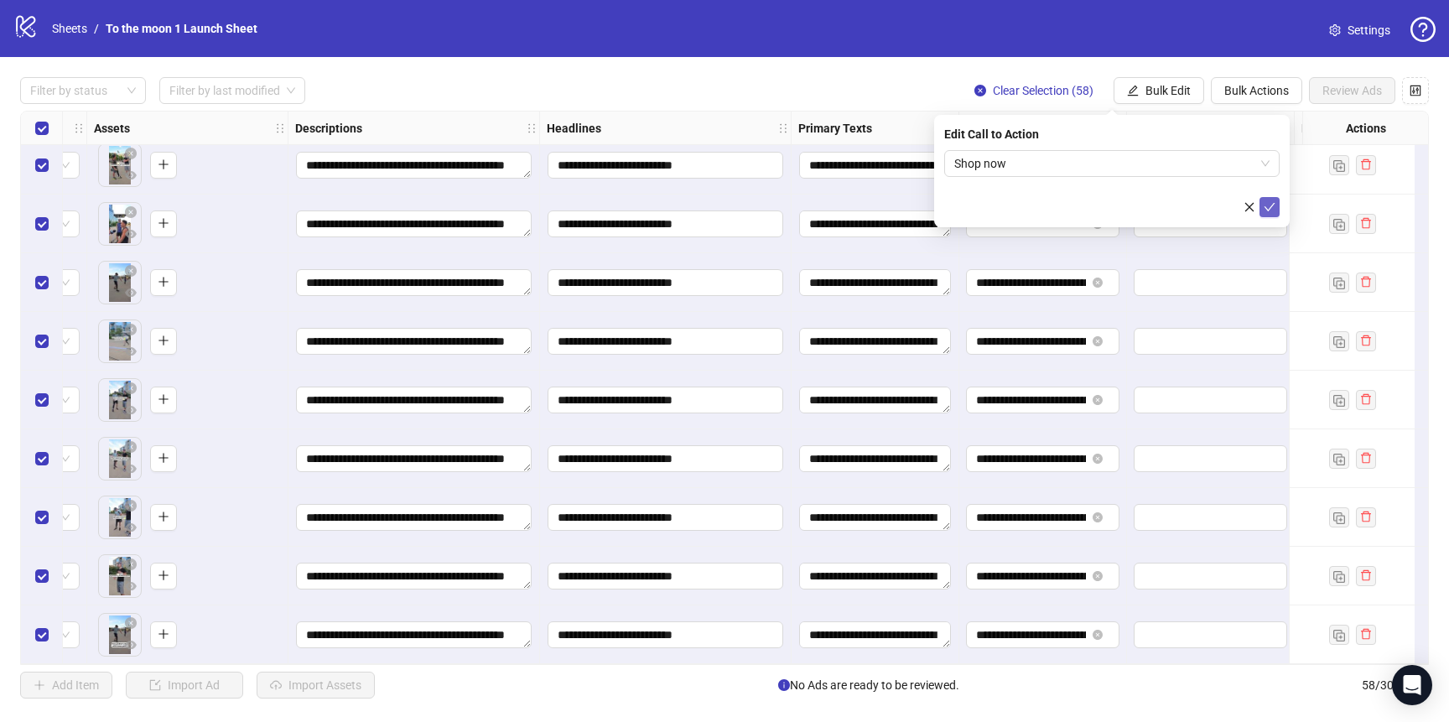
click at [1269, 204] on icon "check" at bounding box center [1270, 207] width 12 height 12
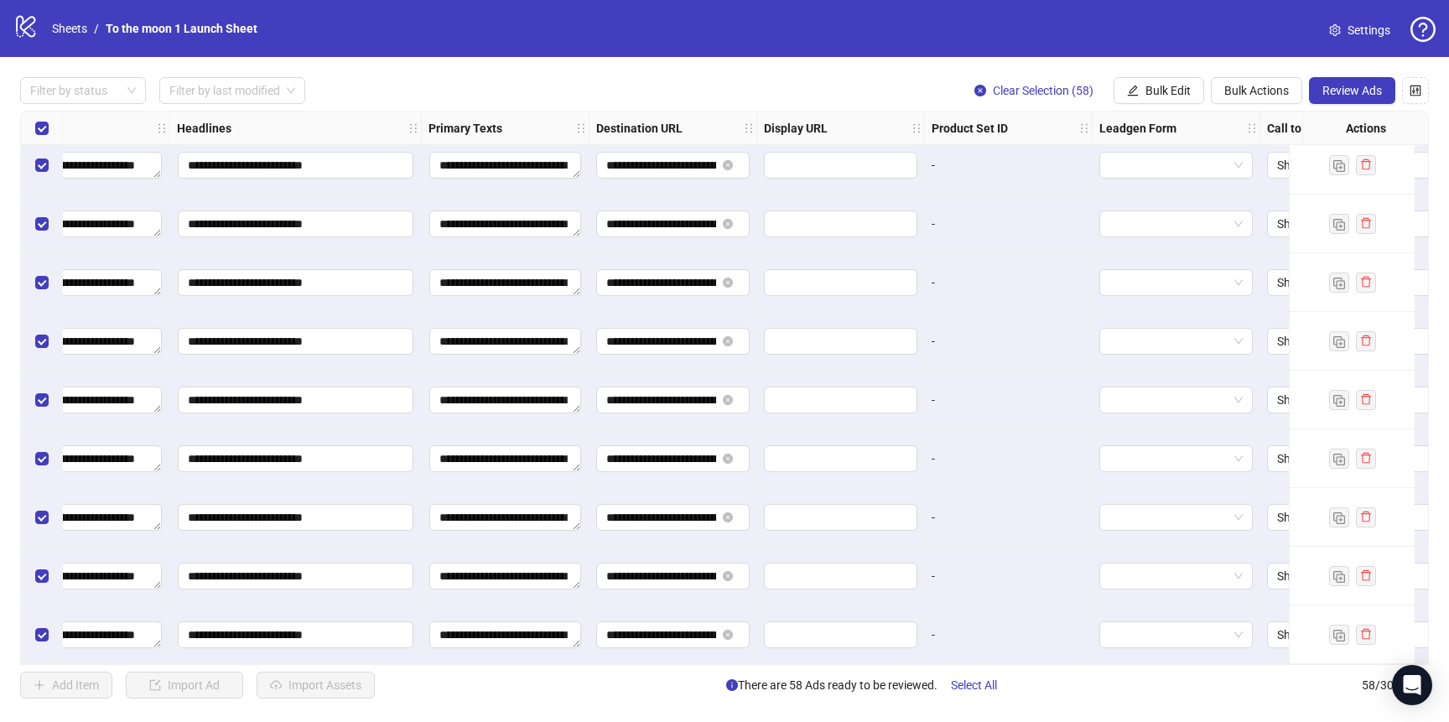
scroll to position [2892, 1348]
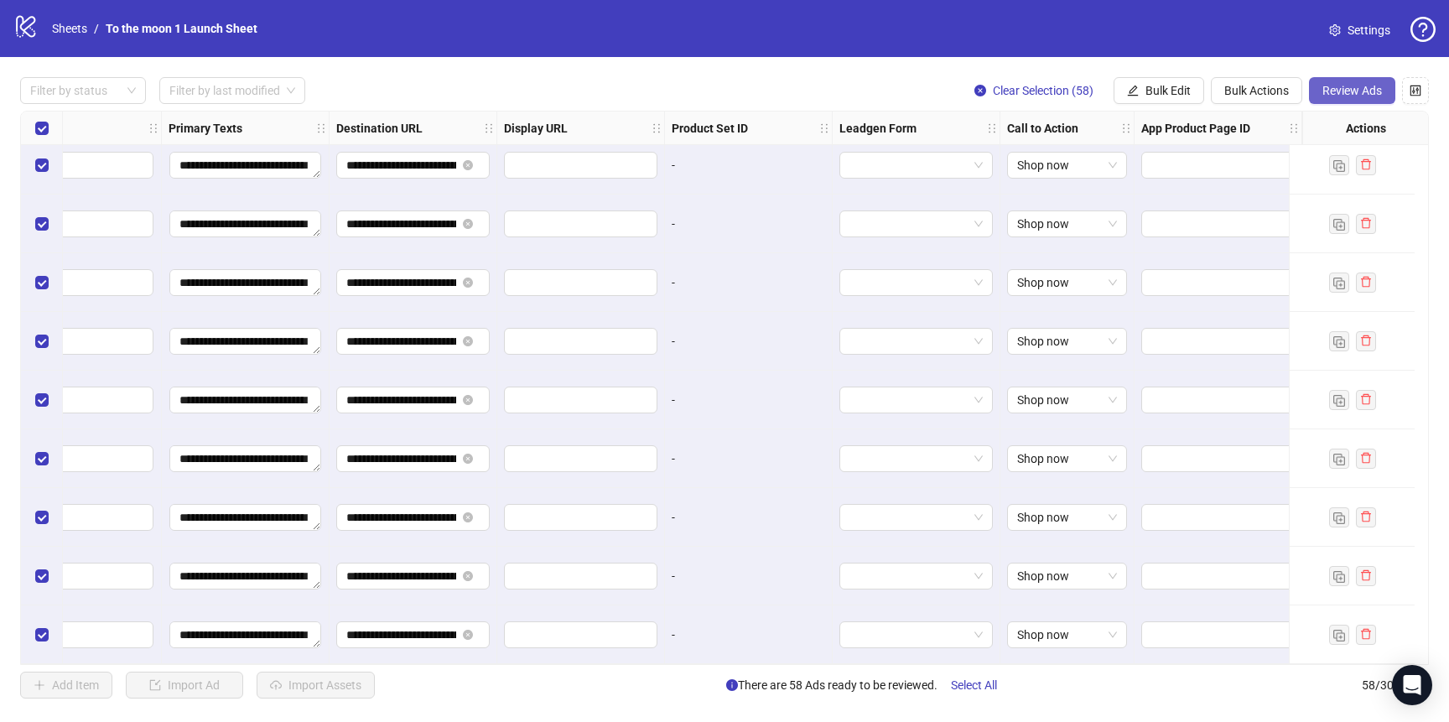
click at [1352, 96] on span "Review Ads" at bounding box center [1352, 90] width 60 height 13
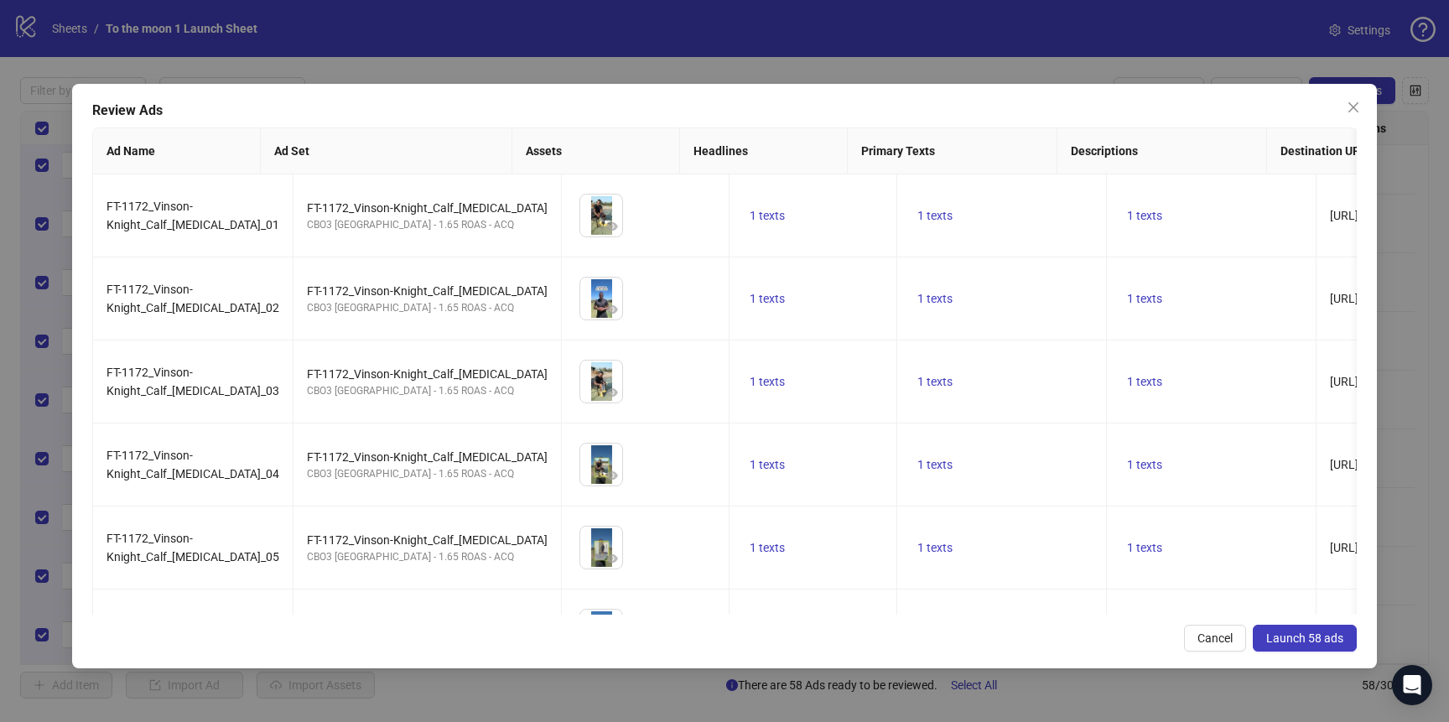
click at [1318, 632] on span "Launch 58 ads" at bounding box center [1304, 637] width 77 height 13
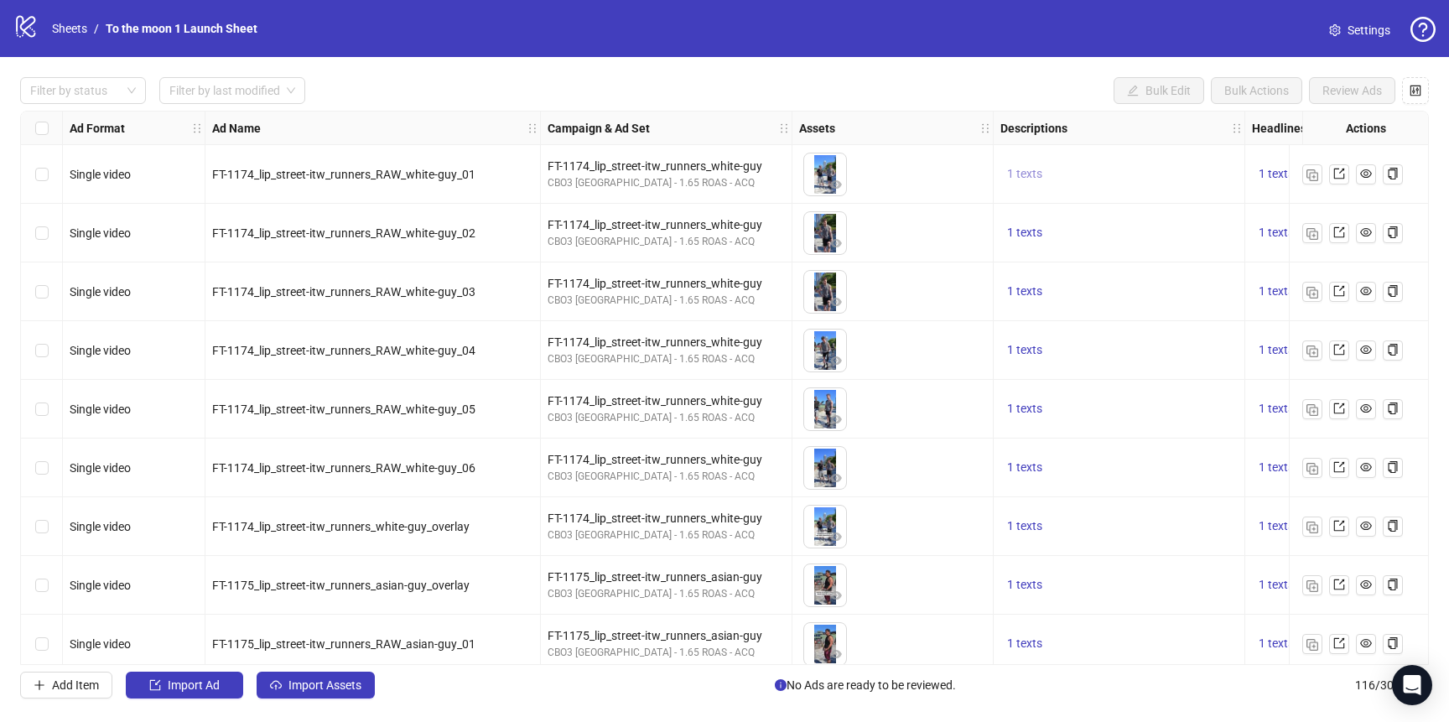
click at [1019, 178] on span "1 texts" at bounding box center [1024, 173] width 35 height 13
click at [1164, 155] on div "Regain control of your performance and mobility" at bounding box center [1194, 161] width 139 height 37
drag, startPoint x: 1139, startPoint y: 153, endPoint x: 1264, endPoint y: 171, distance: 127.1
click at [1264, 171] on div "Regain control of your performance and mobility" at bounding box center [1195, 161] width 210 height 37
copy div "Regain control of your performance and mobility"
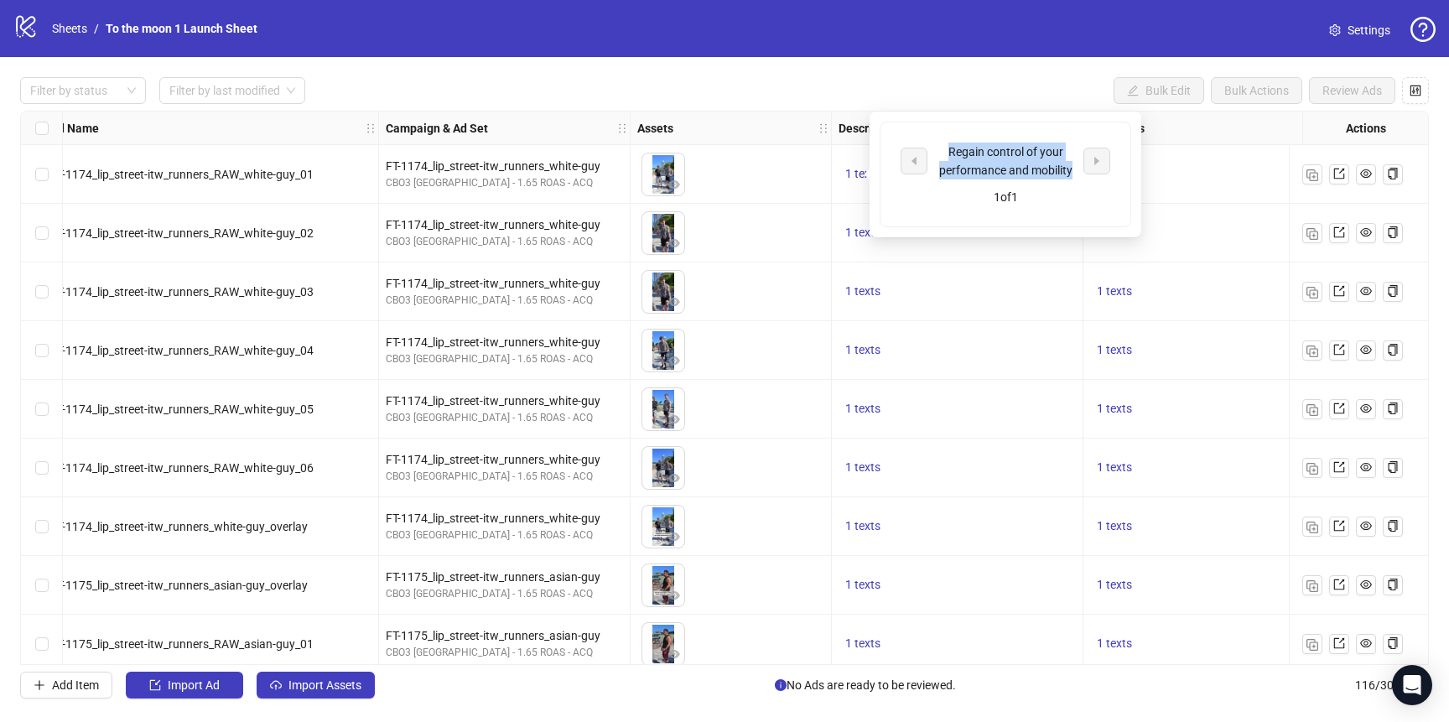
scroll to position [0, 190]
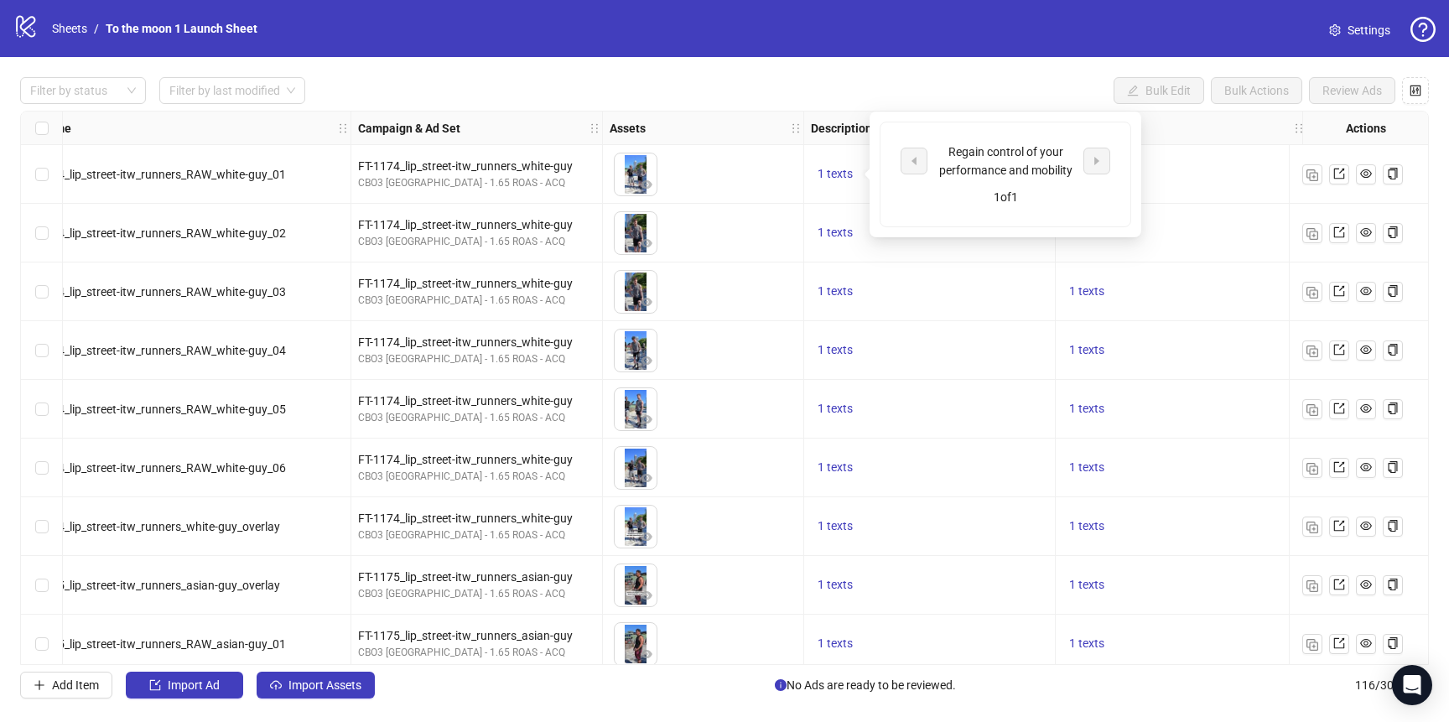
click at [983, 247] on div "1 texts" at bounding box center [930, 233] width 252 height 59
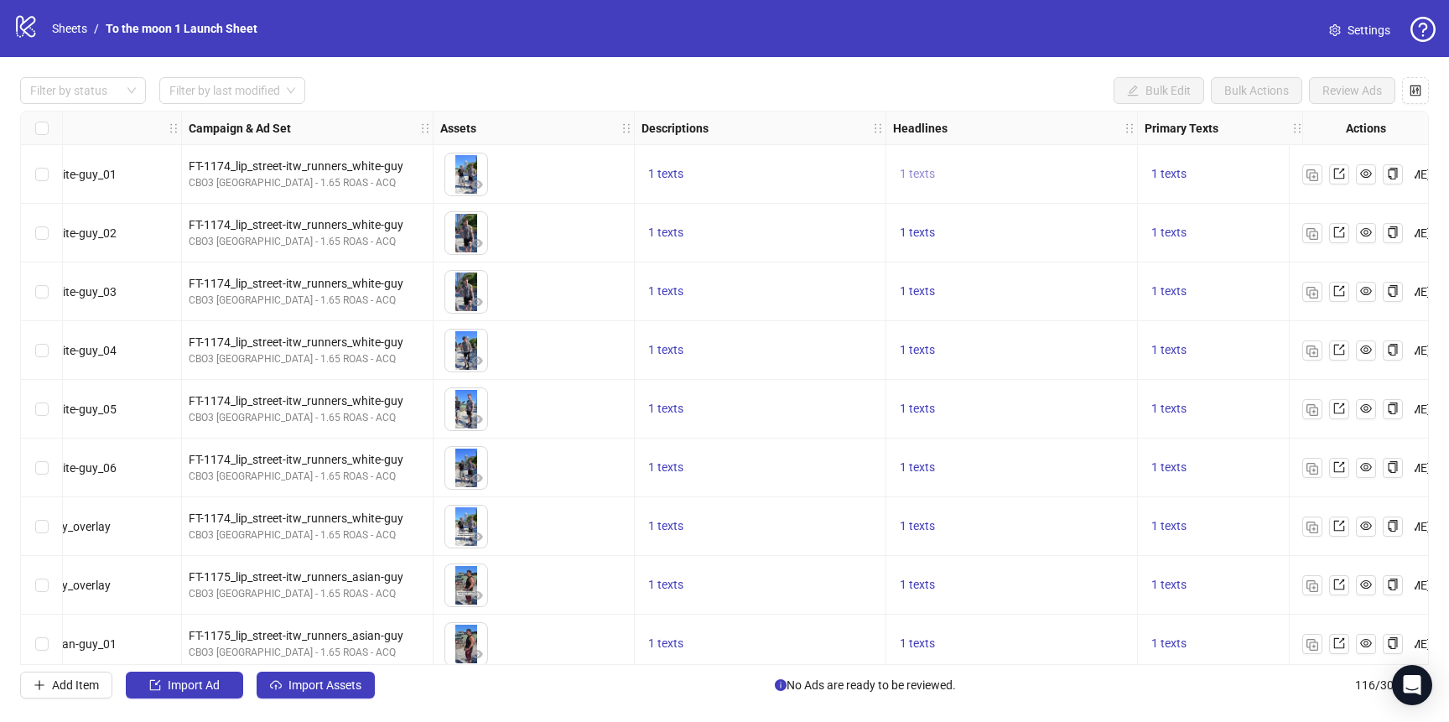
click at [915, 174] on span "1 texts" at bounding box center [917, 173] width 35 height 13
drag, startPoint x: 1033, startPoint y: 149, endPoint x: 1110, endPoint y: 168, distance: 79.3
click at [1110, 168] on div "Relieves and protects knees" at bounding box center [1087, 161] width 139 height 37
copy div "Relieves and protects knees"
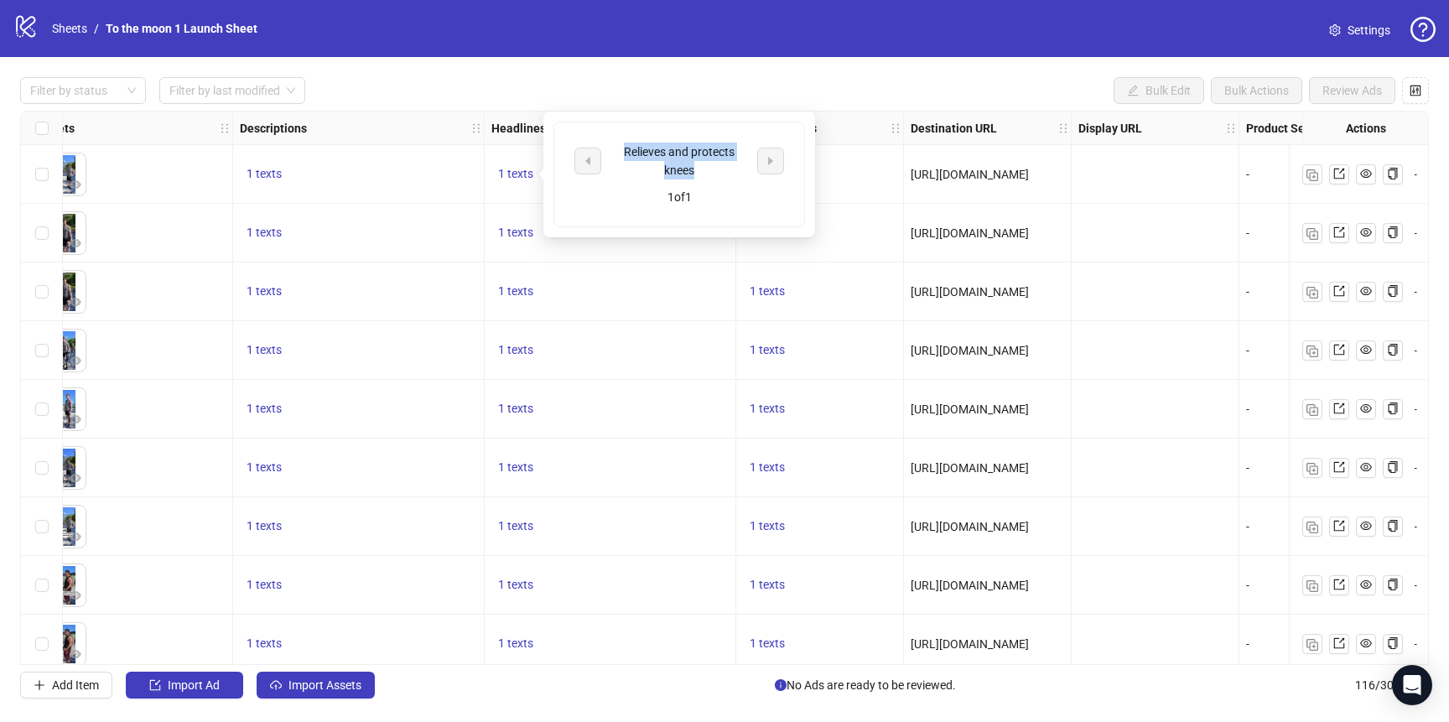
scroll to position [0, 767]
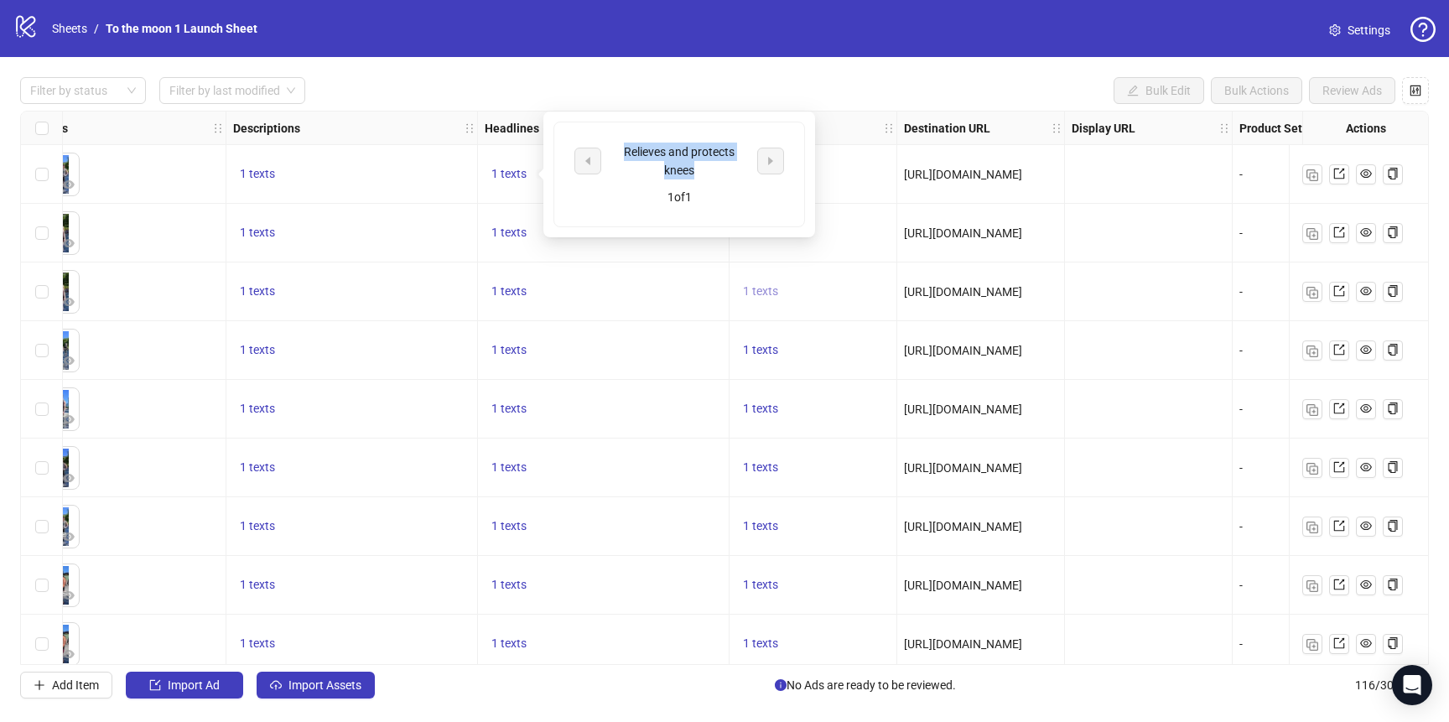
click at [773, 287] on span "1 texts" at bounding box center [760, 290] width 35 height 13
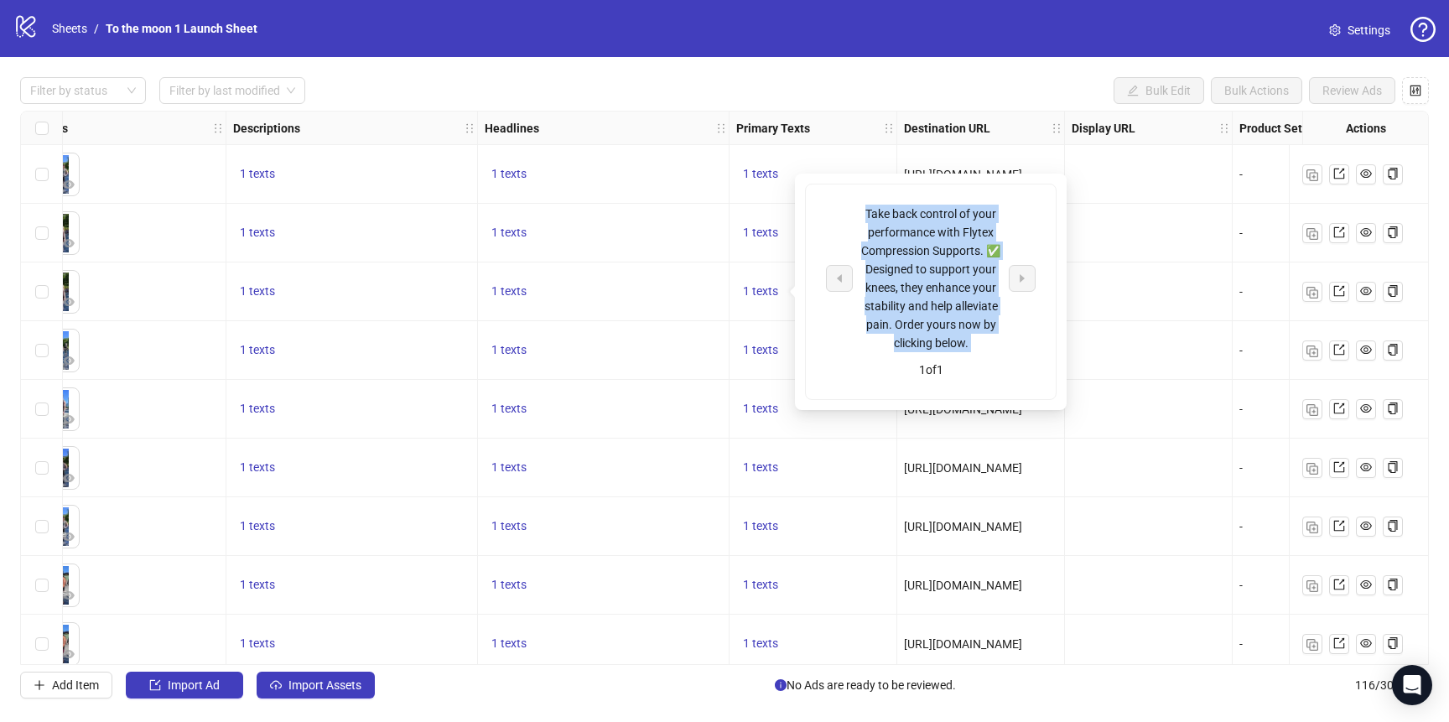
drag, startPoint x: 864, startPoint y: 209, endPoint x: 974, endPoint y: 352, distance: 180.6
click at [974, 352] on div "Take back control of your performance with Flytex Compression Supports. ✅ Desig…" at bounding box center [931, 291] width 250 height 215
copy div "Take back control of your performance with Flytex Compression Supports. ✅ Desig…"
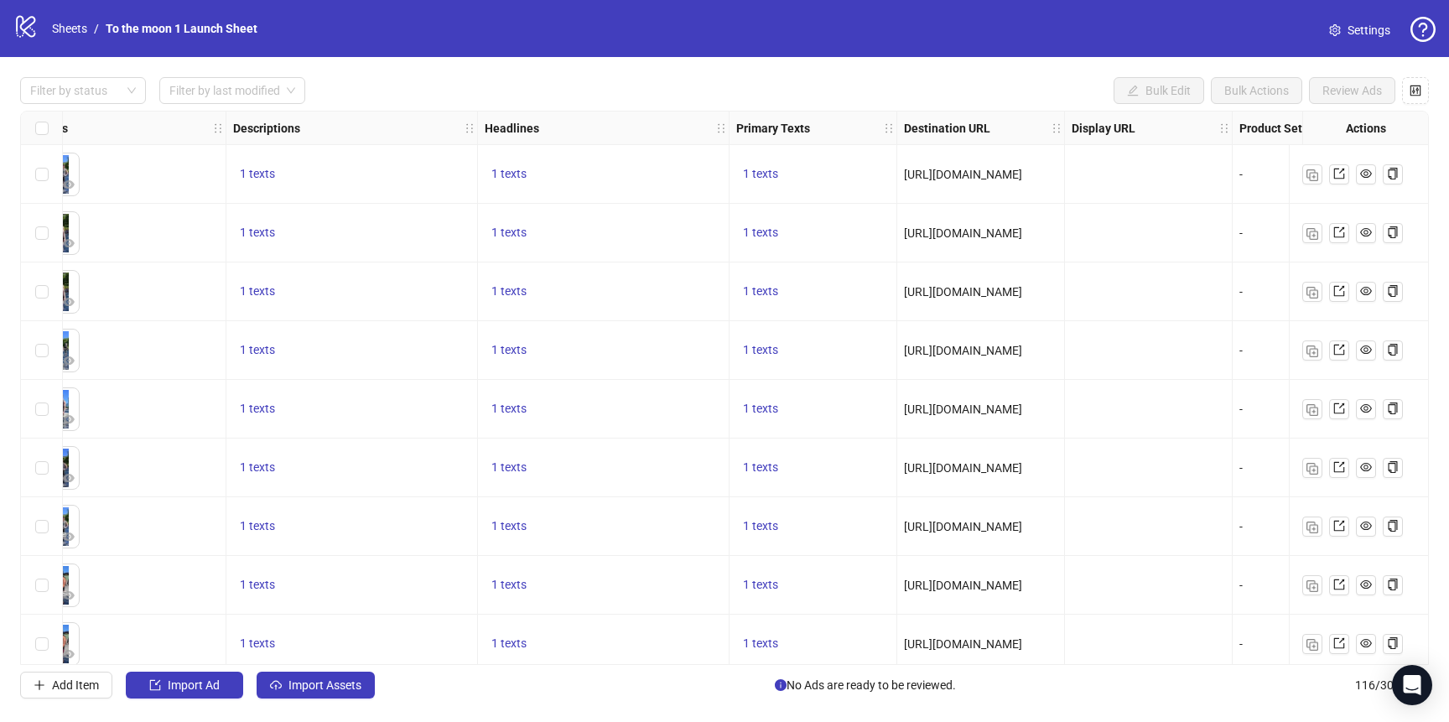
click at [1099, 201] on div at bounding box center [1149, 174] width 168 height 59
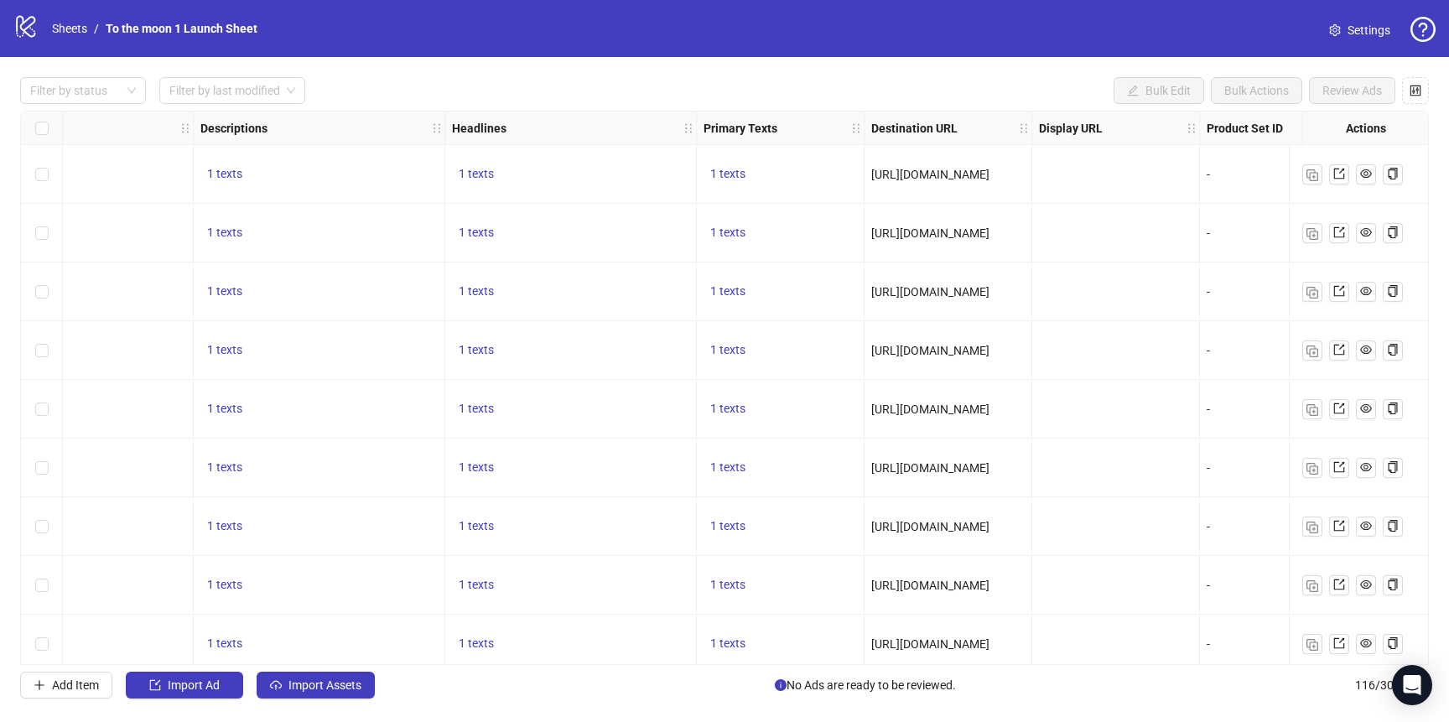
click at [967, 178] on span "[URL][DOMAIN_NAME]" at bounding box center [930, 174] width 118 height 13
copy span "[URL][DOMAIN_NAME]"
